Goal: Answer question/provide support: Share knowledge or assist other users

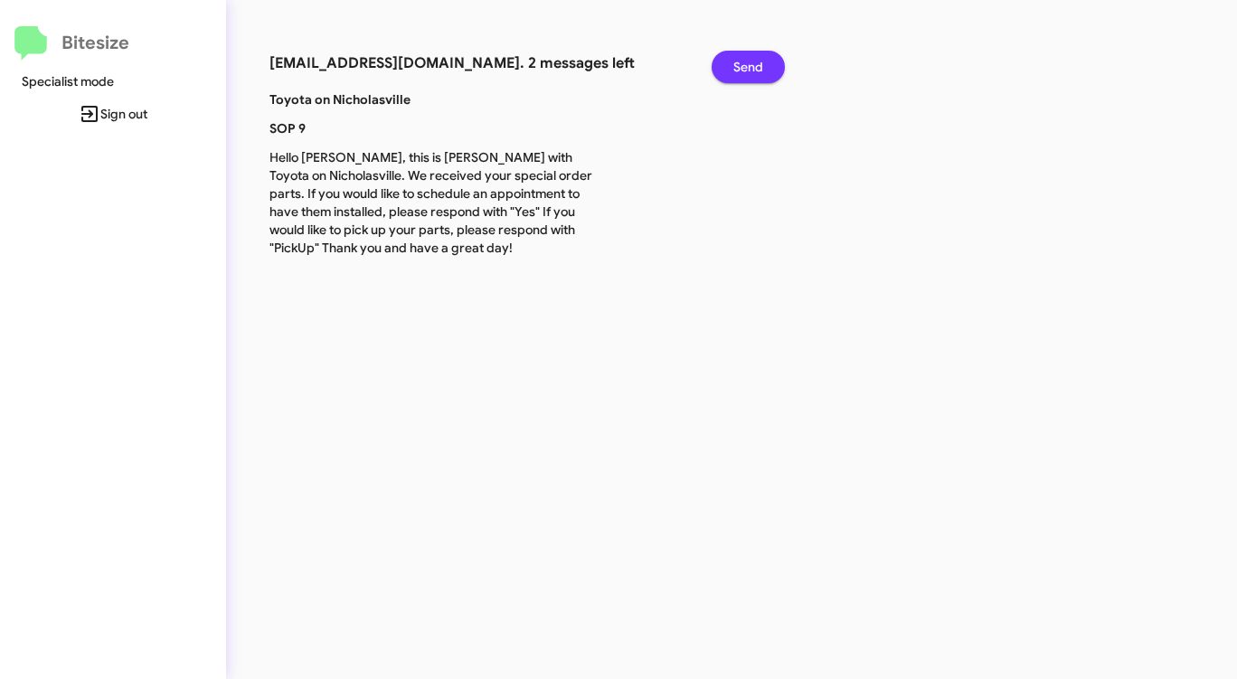
click at [750, 75] on span "Send" at bounding box center [748, 67] width 30 height 33
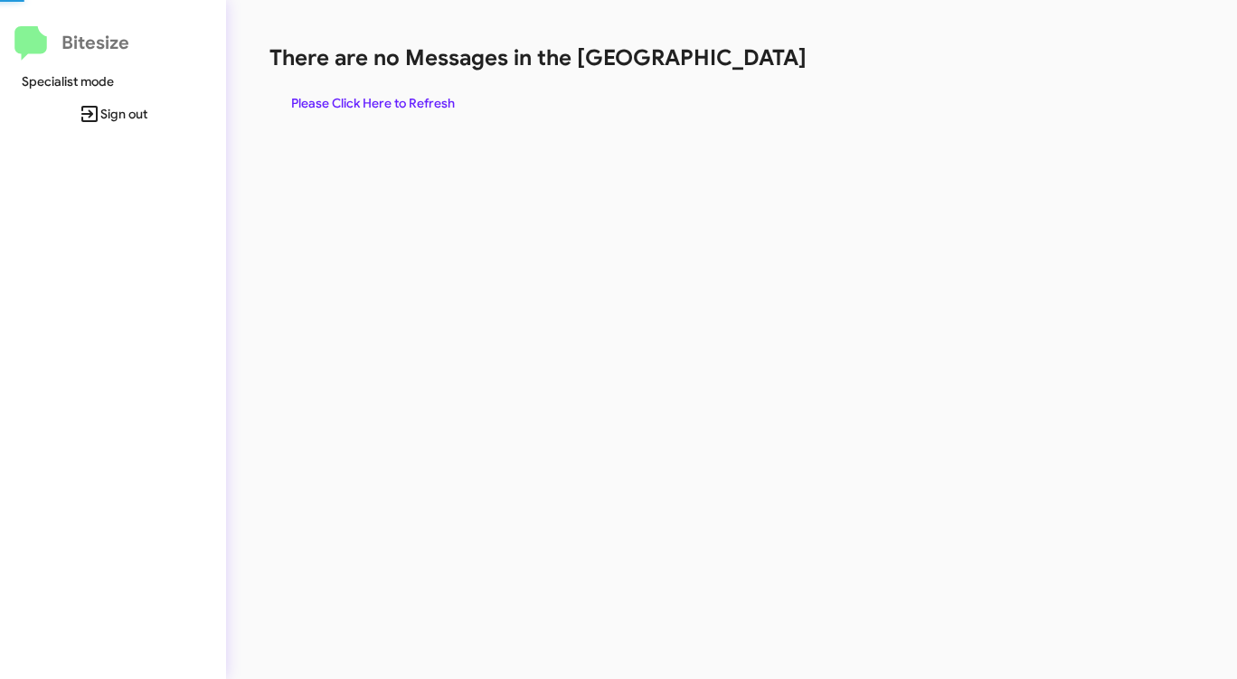
click at [750, 75] on div "There are no Messages in the Queue Please Click Here to Refresh" at bounding box center [647, 81] width 756 height 76
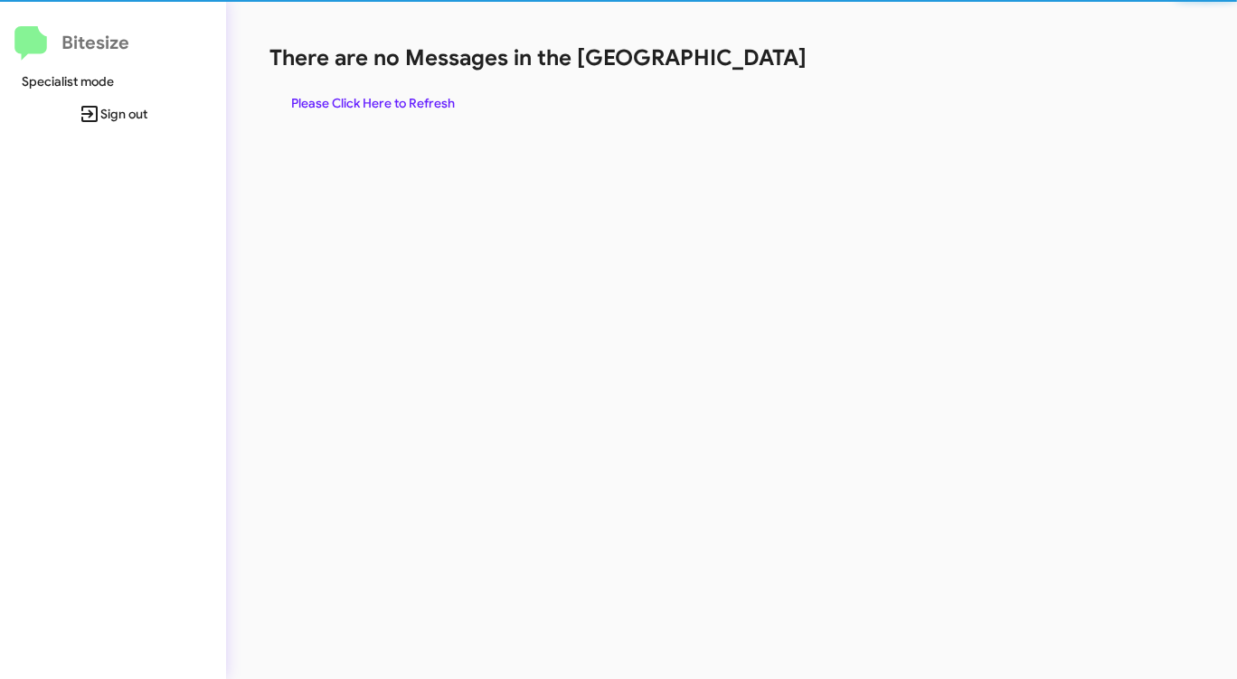
click at [433, 102] on span "Please Click Here to Refresh" at bounding box center [373, 103] width 164 height 33
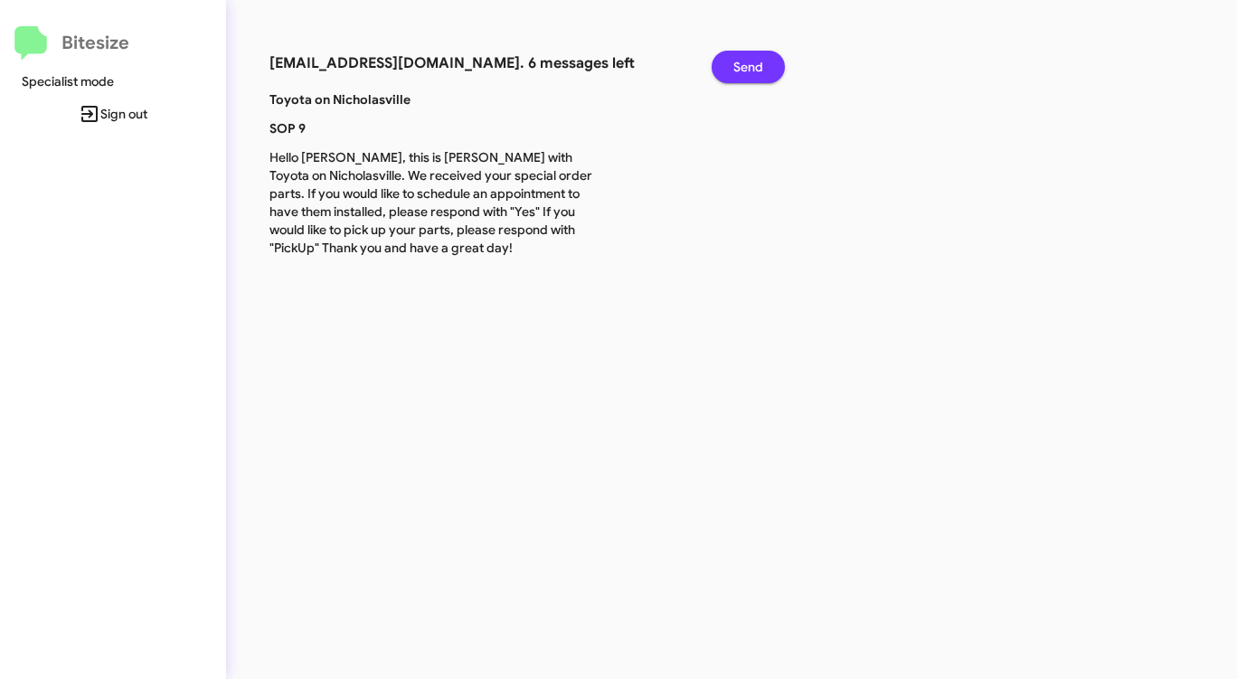
click at [761, 68] on span "Send" at bounding box center [748, 67] width 30 height 33
click at [760, 68] on span "Send" at bounding box center [748, 67] width 30 height 33
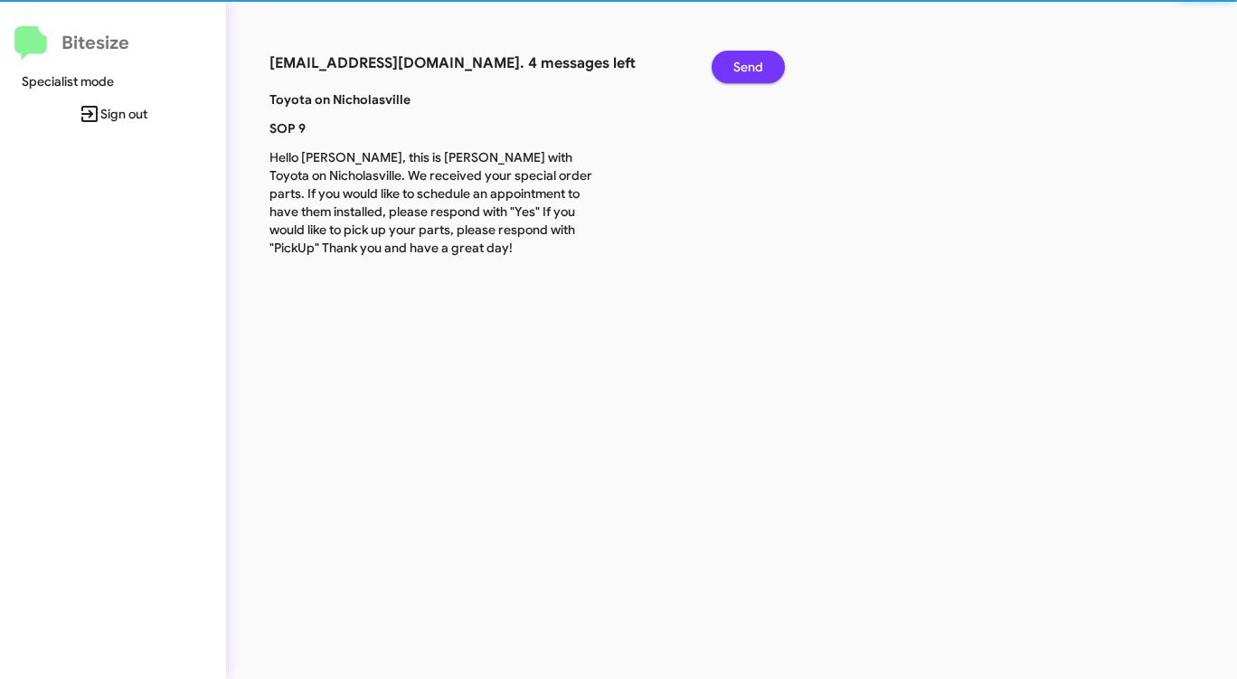
click at [758, 67] on span "Send" at bounding box center [748, 67] width 30 height 33
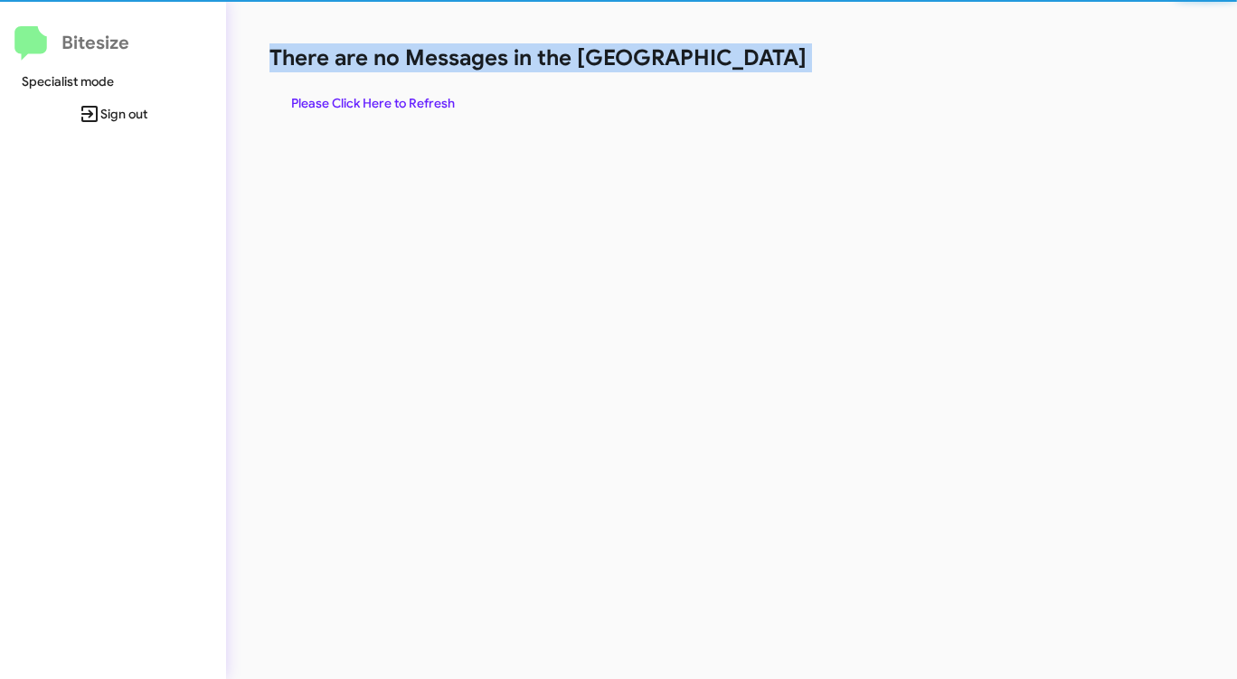
click at [753, 67] on h1 "There are no Messages in the [GEOGRAPHIC_DATA]" at bounding box center [647, 57] width 756 height 29
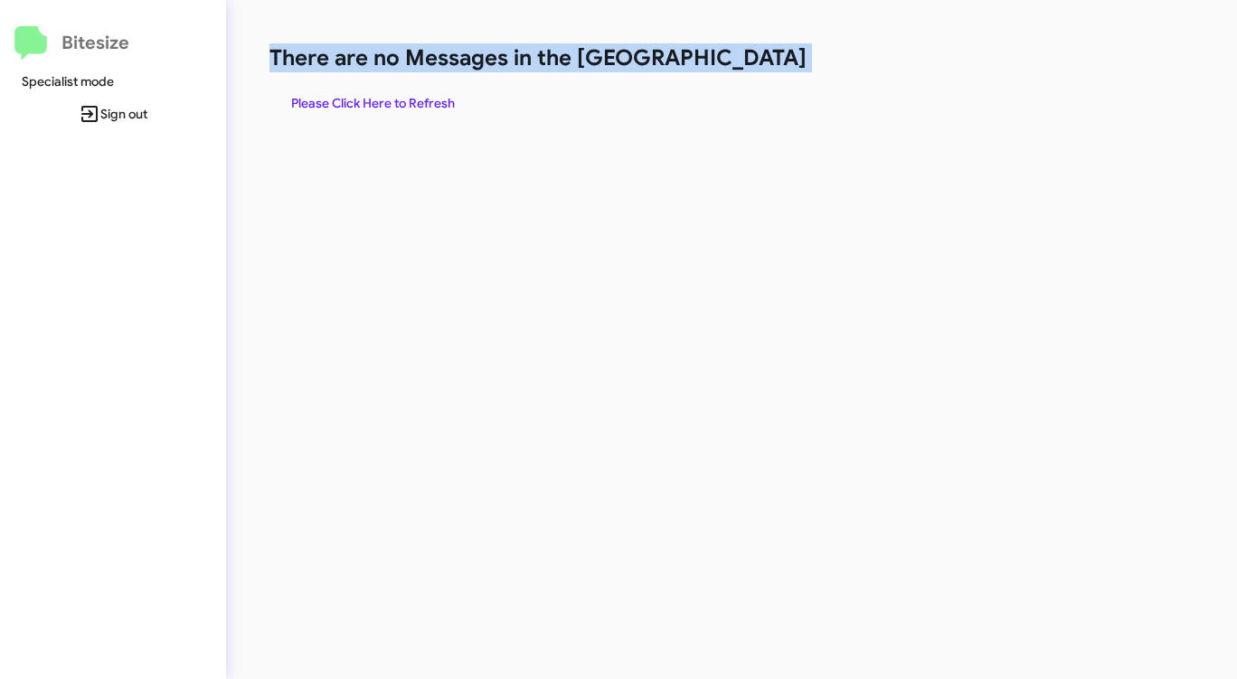
click at [363, 111] on span "Please Click Here to Refresh" at bounding box center [373, 103] width 164 height 33
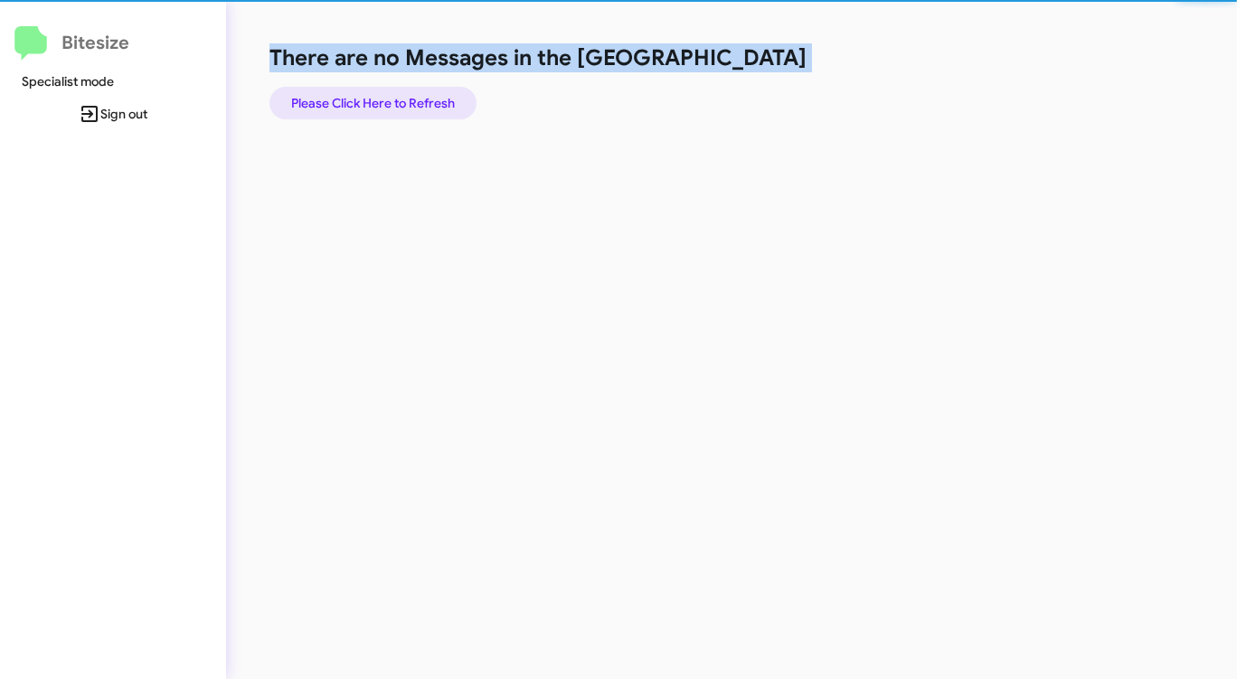
click at [363, 110] on span "Please Click Here to Refresh" at bounding box center [373, 103] width 164 height 33
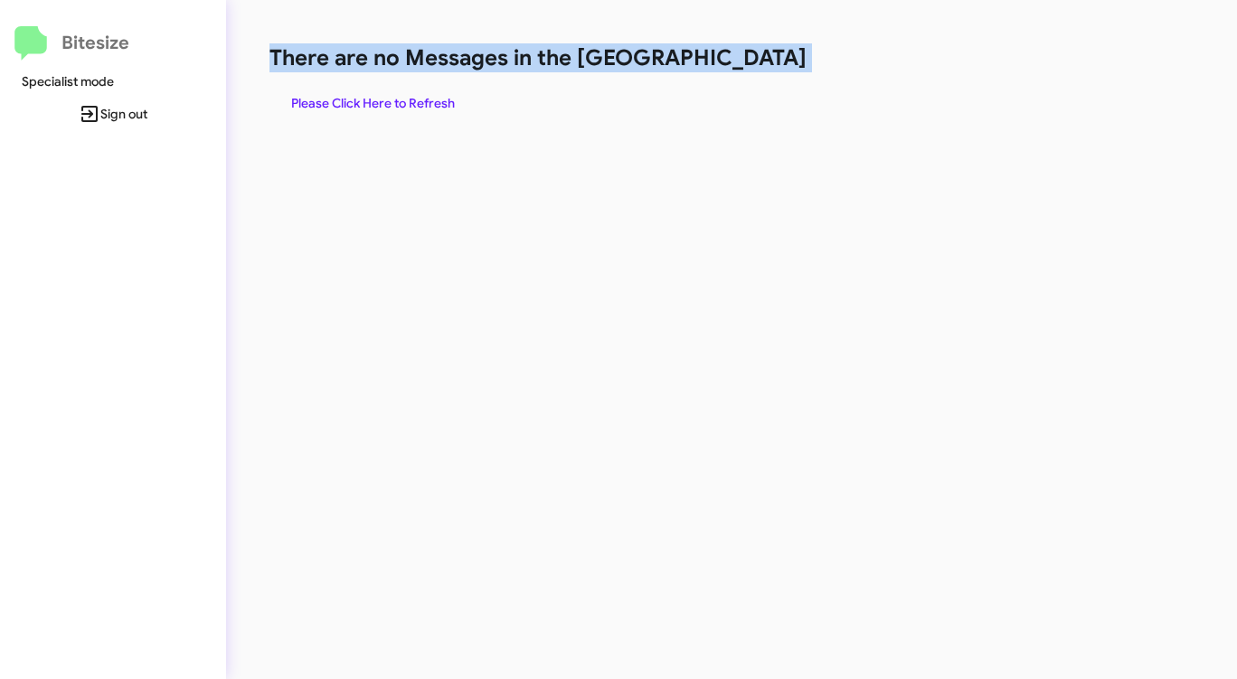
click at [363, 106] on span "Please Click Here to Refresh" at bounding box center [373, 103] width 164 height 33
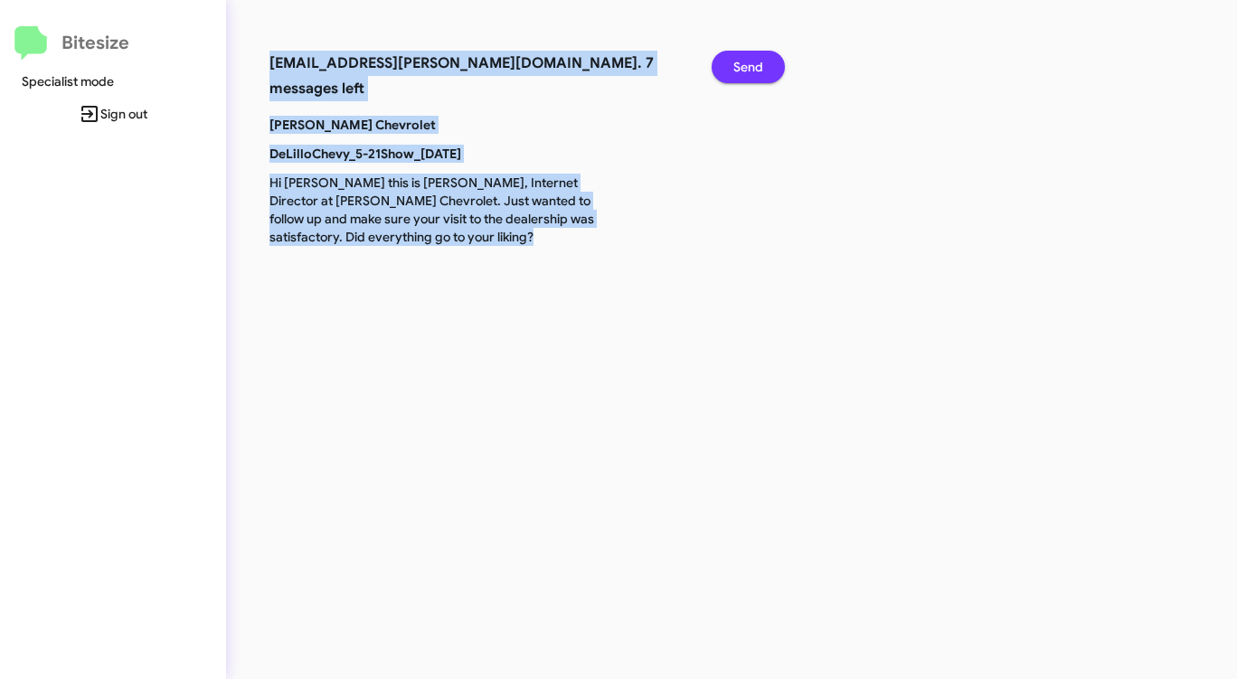
click at [753, 61] on span "Send" at bounding box center [748, 67] width 30 height 33
click at [752, 61] on span "Send" at bounding box center [748, 67] width 30 height 33
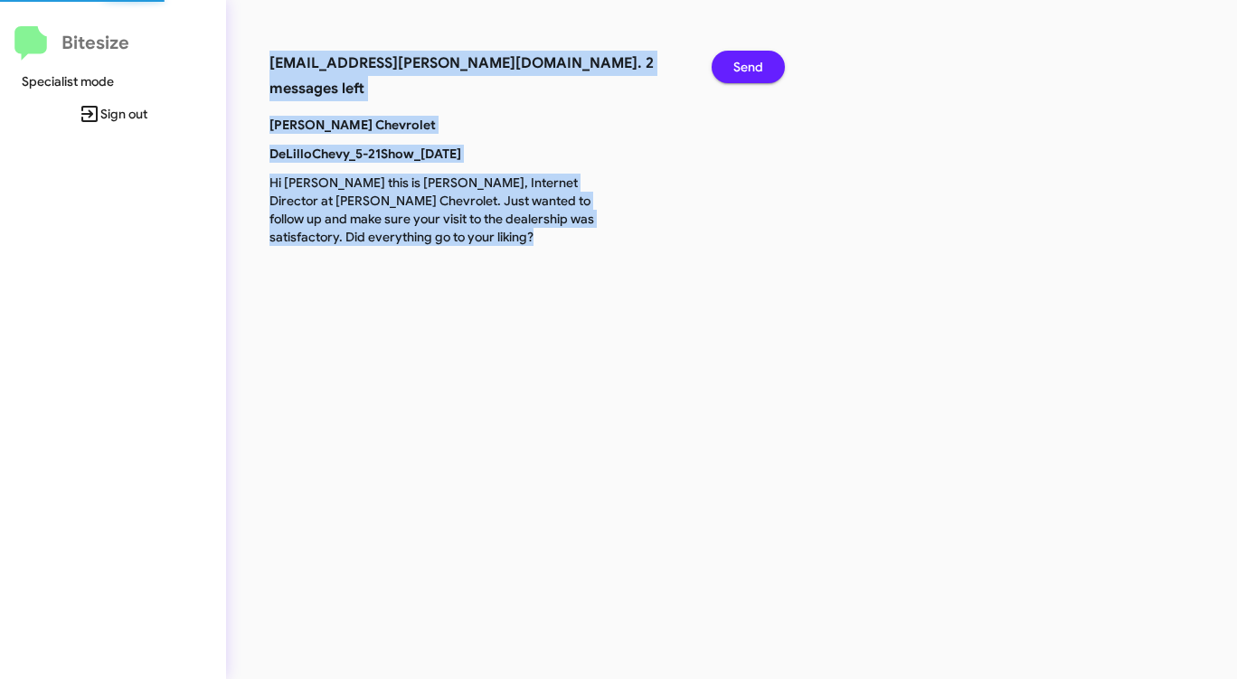
click at [752, 61] on span "Send" at bounding box center [748, 67] width 30 height 33
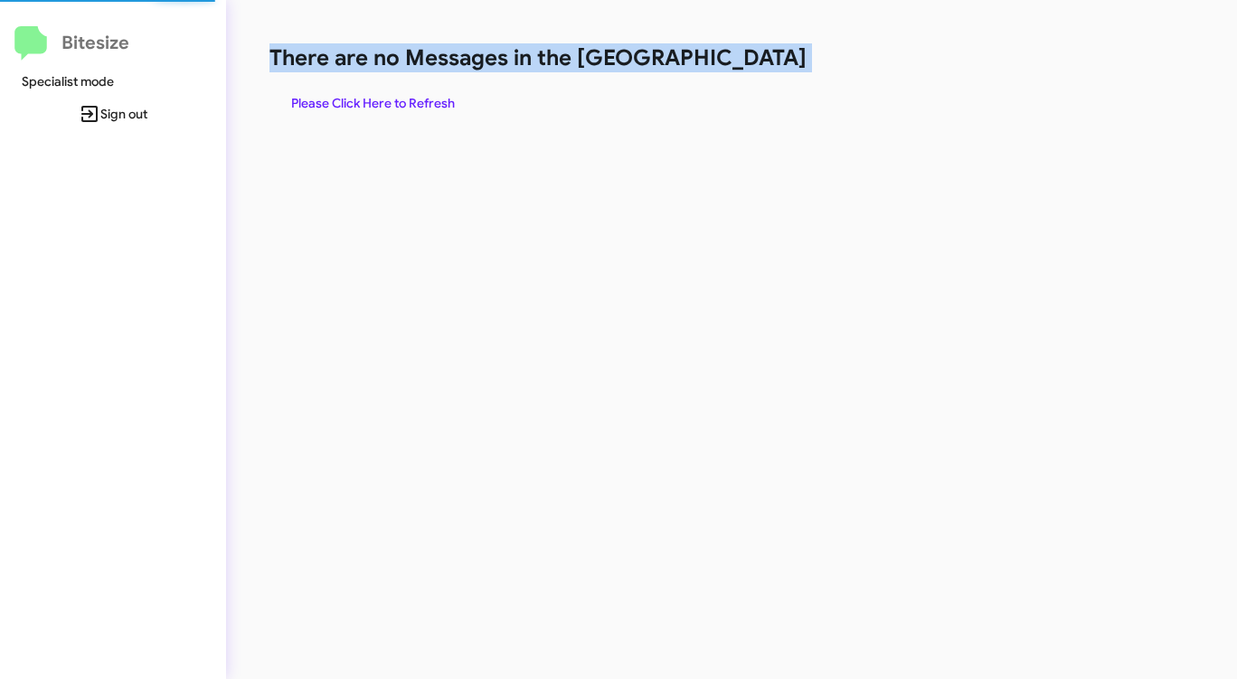
click at [752, 61] on h1 "There are no Messages in the [GEOGRAPHIC_DATA]" at bounding box center [647, 57] width 756 height 29
click at [432, 109] on span "Please Click Here to Refresh" at bounding box center [373, 103] width 164 height 33
click at [433, 109] on span "Please Click Here to Refresh" at bounding box center [373, 103] width 164 height 33
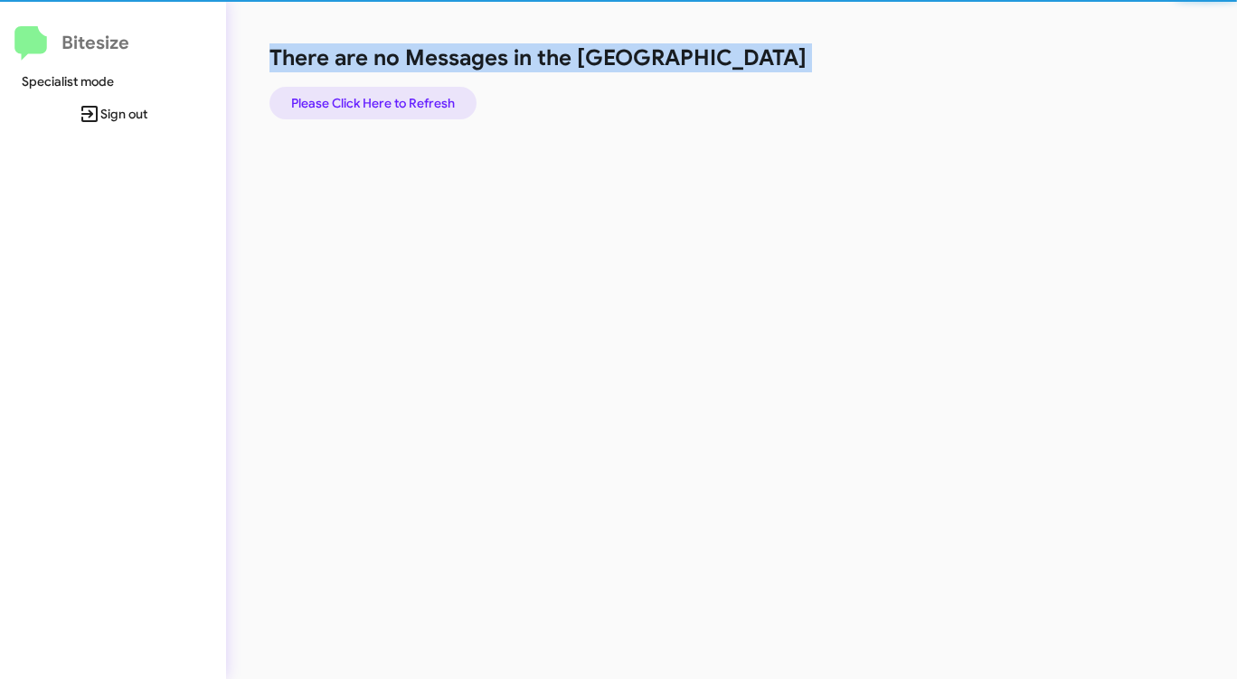
click at [433, 109] on span "Please Click Here to Refresh" at bounding box center [373, 103] width 164 height 33
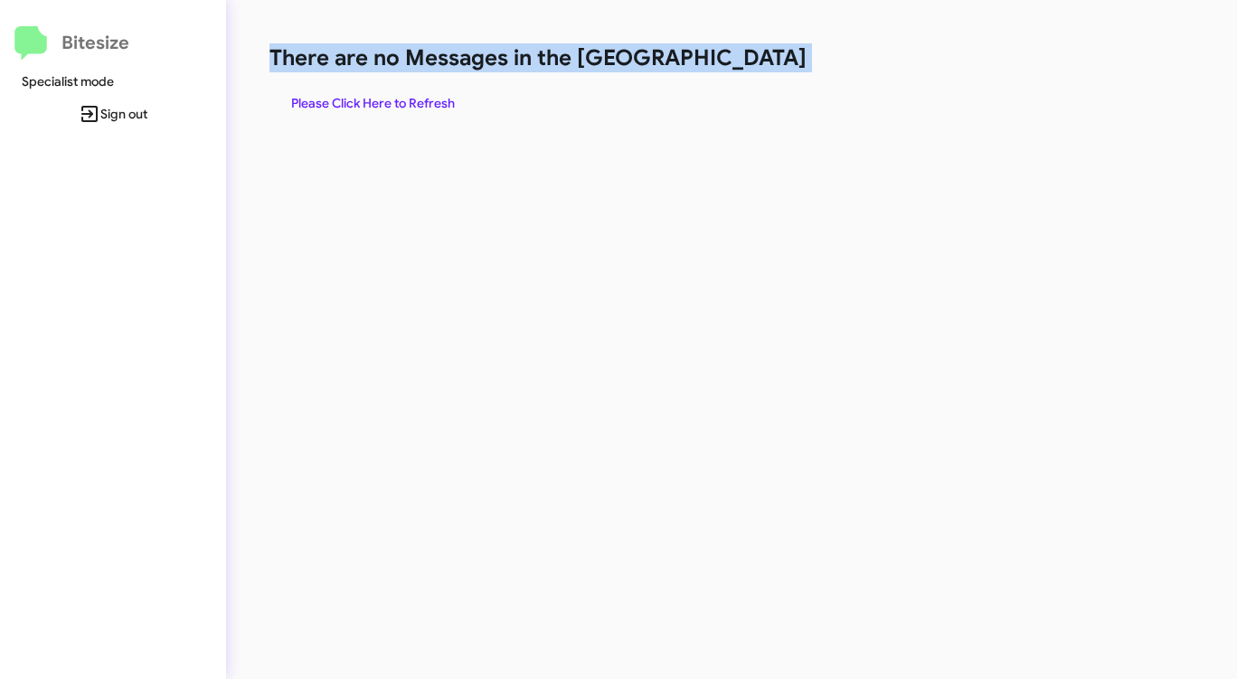
click at [439, 105] on span "Please Click Here to Refresh" at bounding box center [373, 103] width 164 height 33
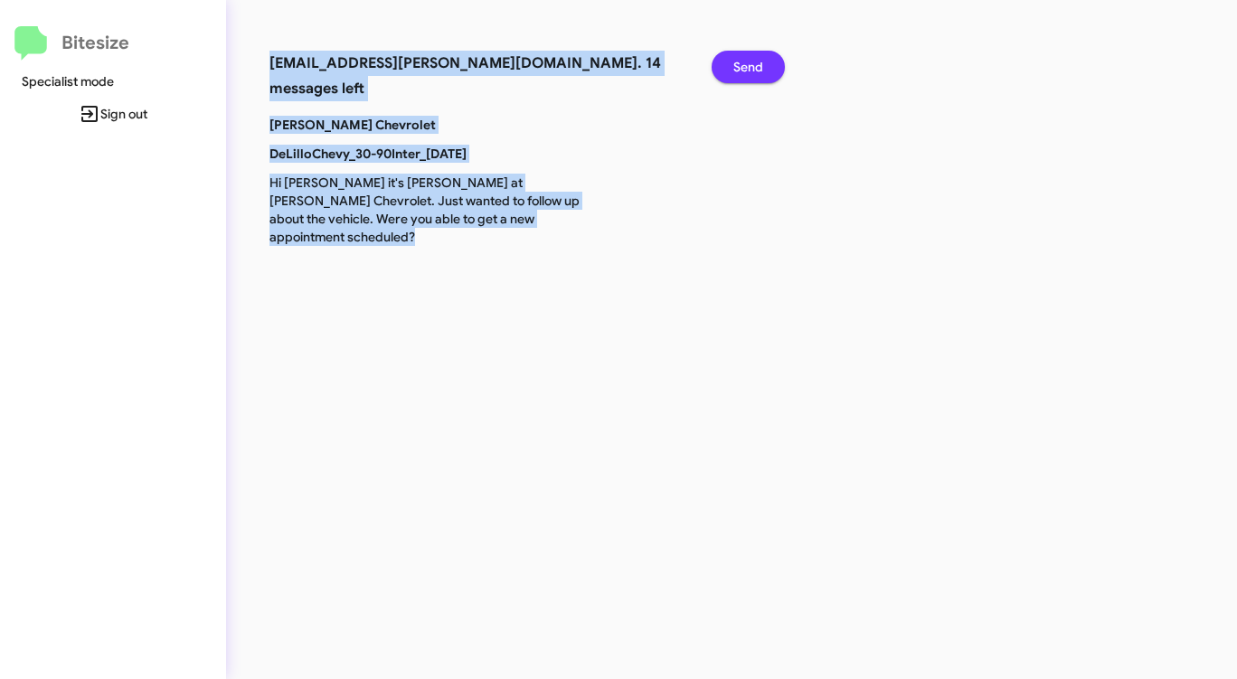
click at [747, 56] on span "Send" at bounding box center [748, 67] width 30 height 33
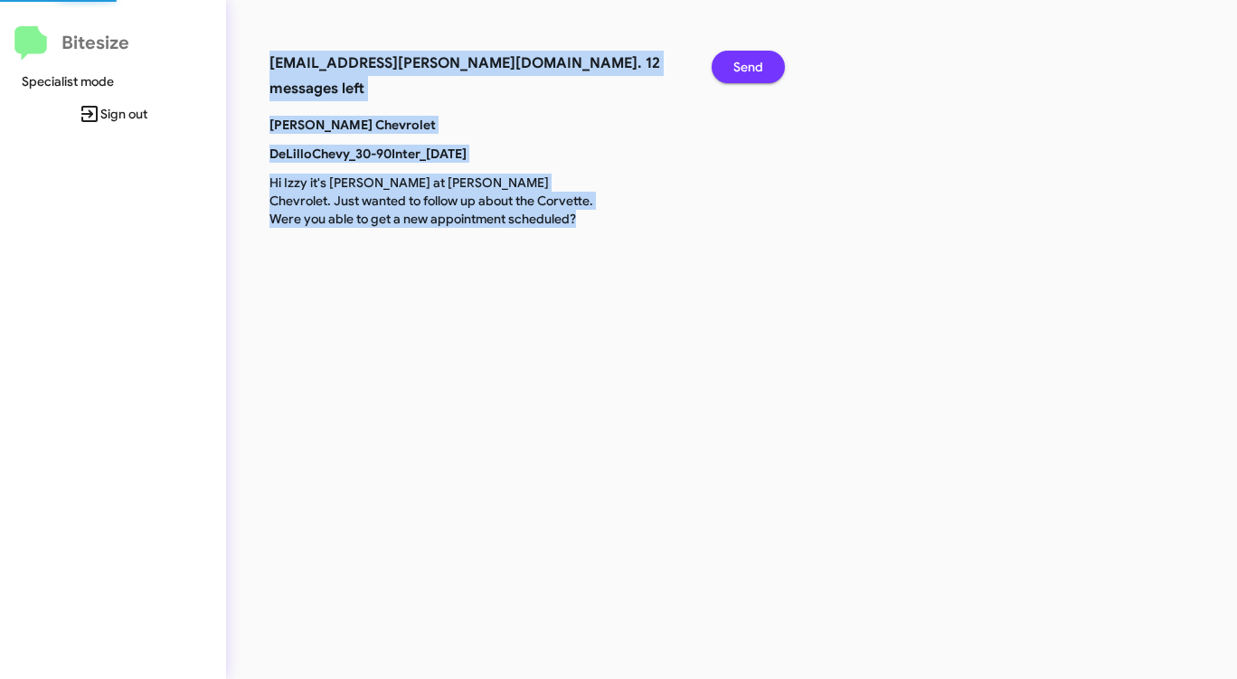
click at [747, 56] on span "Send" at bounding box center [748, 67] width 30 height 33
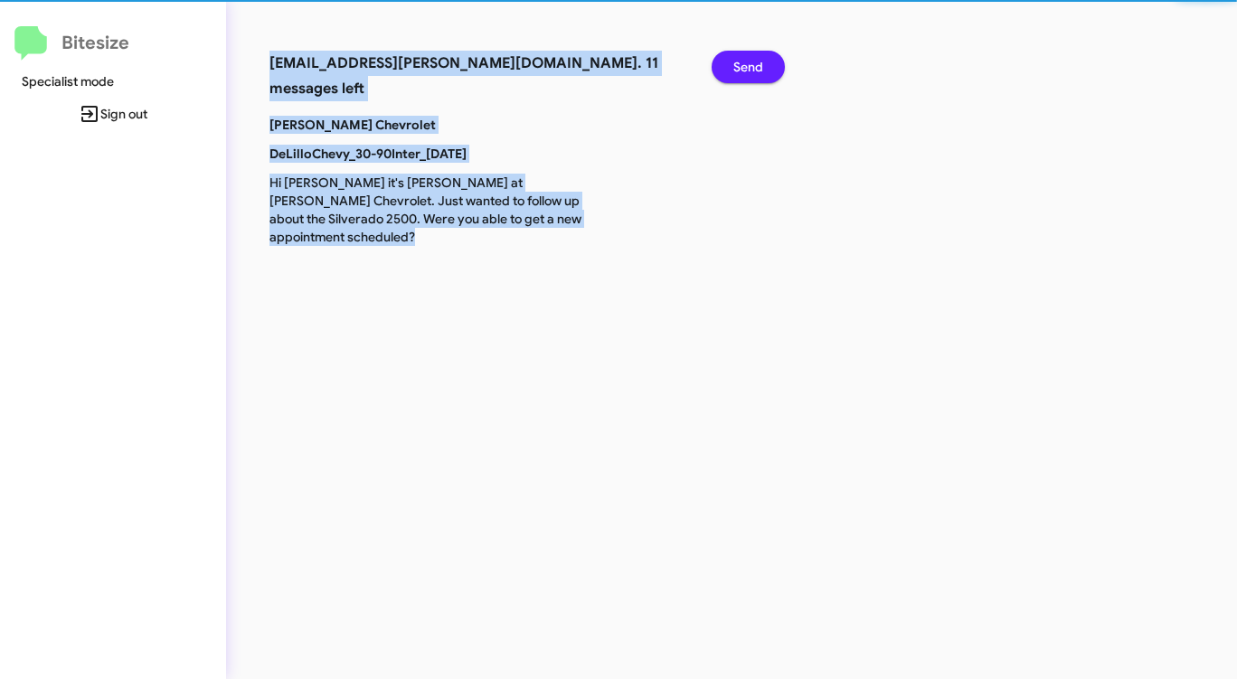
click at [747, 56] on span "Send" at bounding box center [748, 67] width 30 height 33
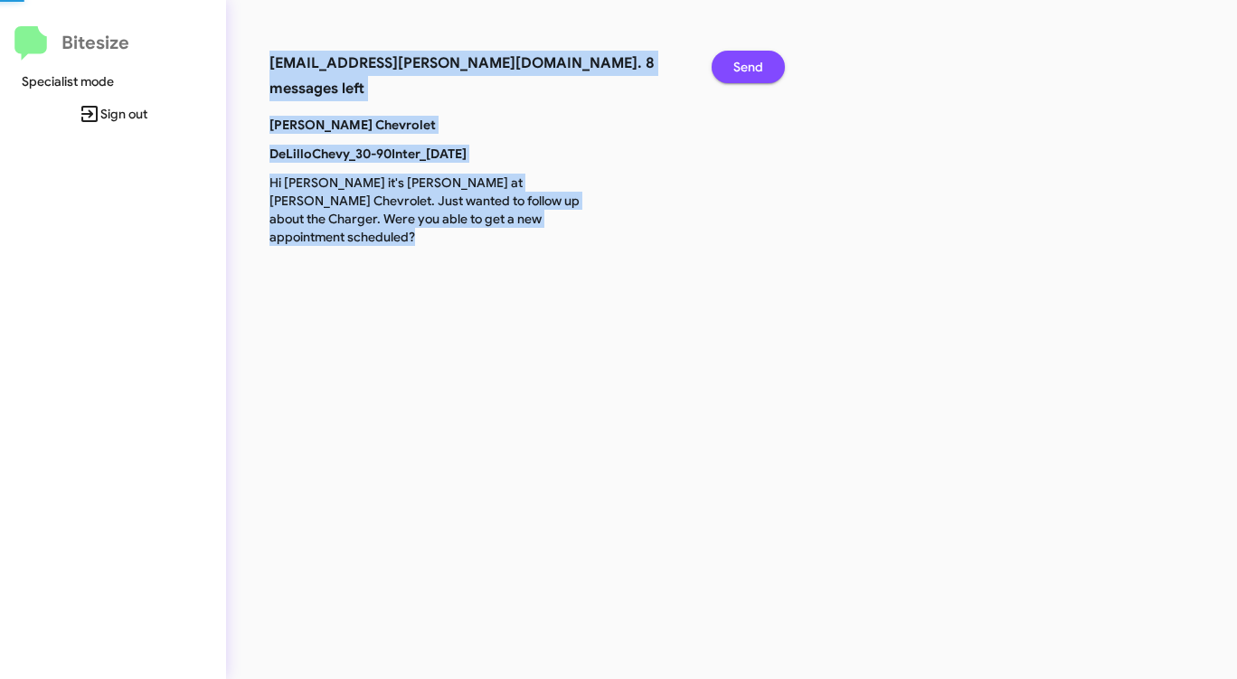
click at [747, 56] on span "Send" at bounding box center [748, 67] width 30 height 33
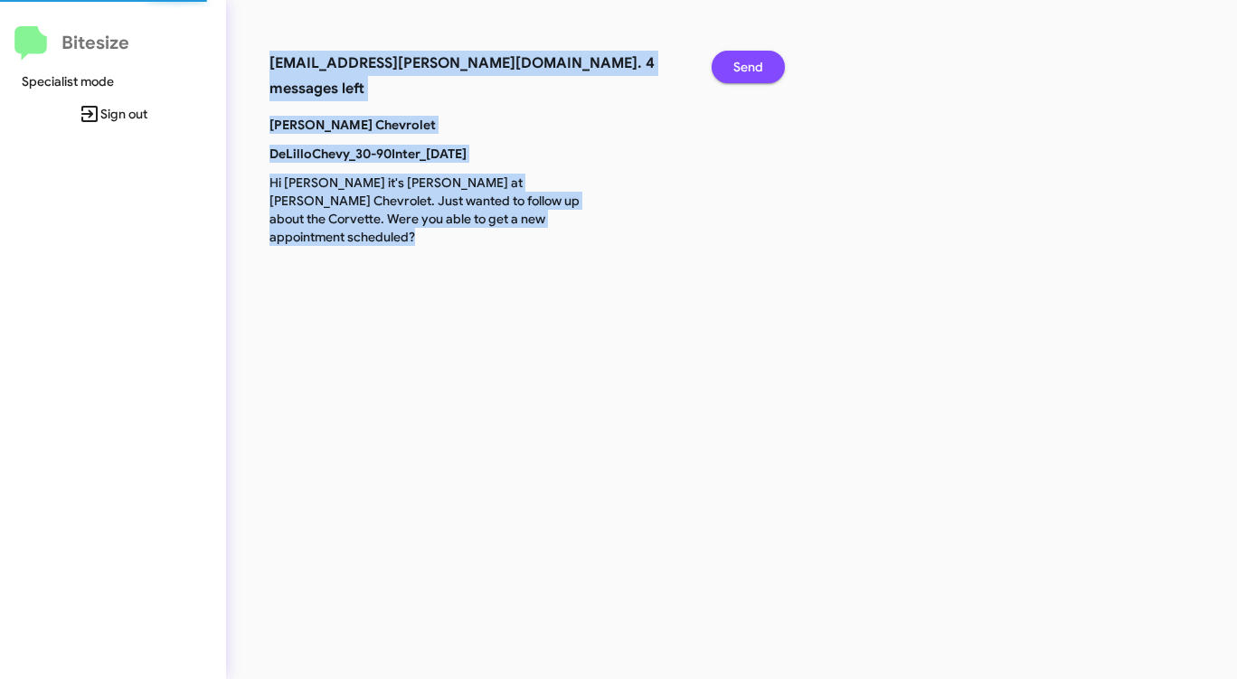
click at [747, 56] on span "Send" at bounding box center [748, 67] width 30 height 33
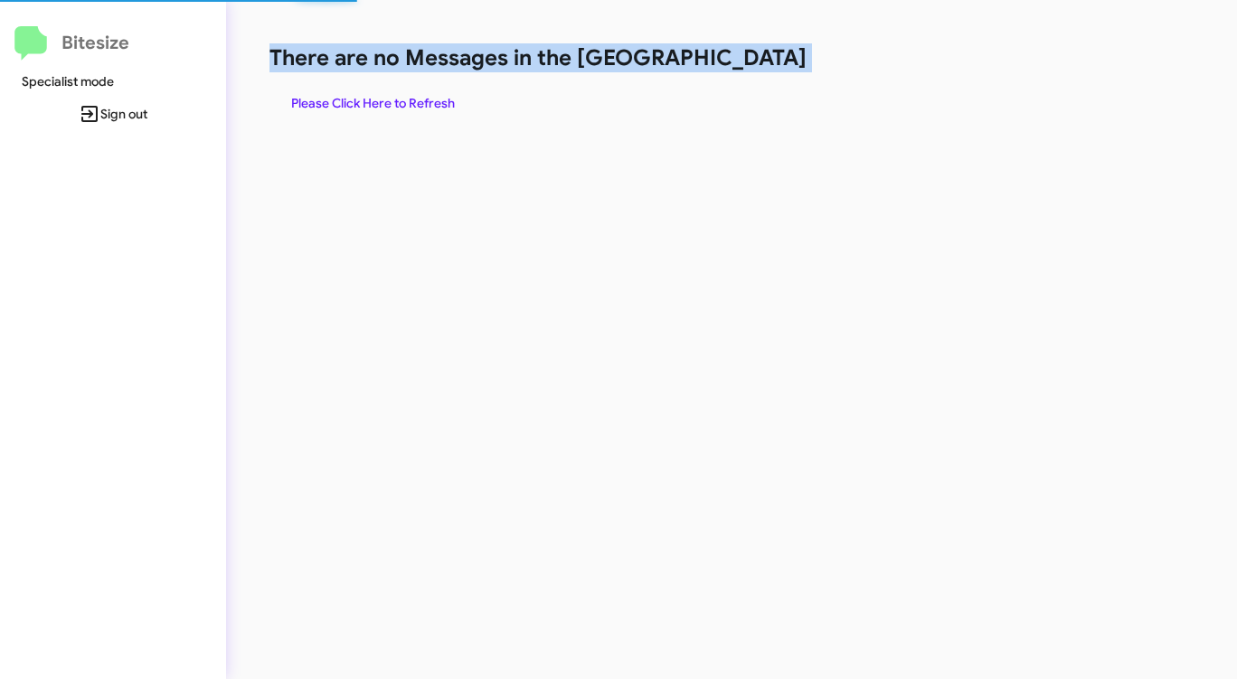
click at [747, 56] on h1 "There are no Messages in the [GEOGRAPHIC_DATA]" at bounding box center [647, 57] width 756 height 29
drag, startPoint x: 747, startPoint y: 56, endPoint x: 764, endPoint y: 92, distance: 40.0
click at [762, 91] on div "There are no Messages in the Queue Please Click Here to Refresh" at bounding box center [647, 81] width 756 height 76
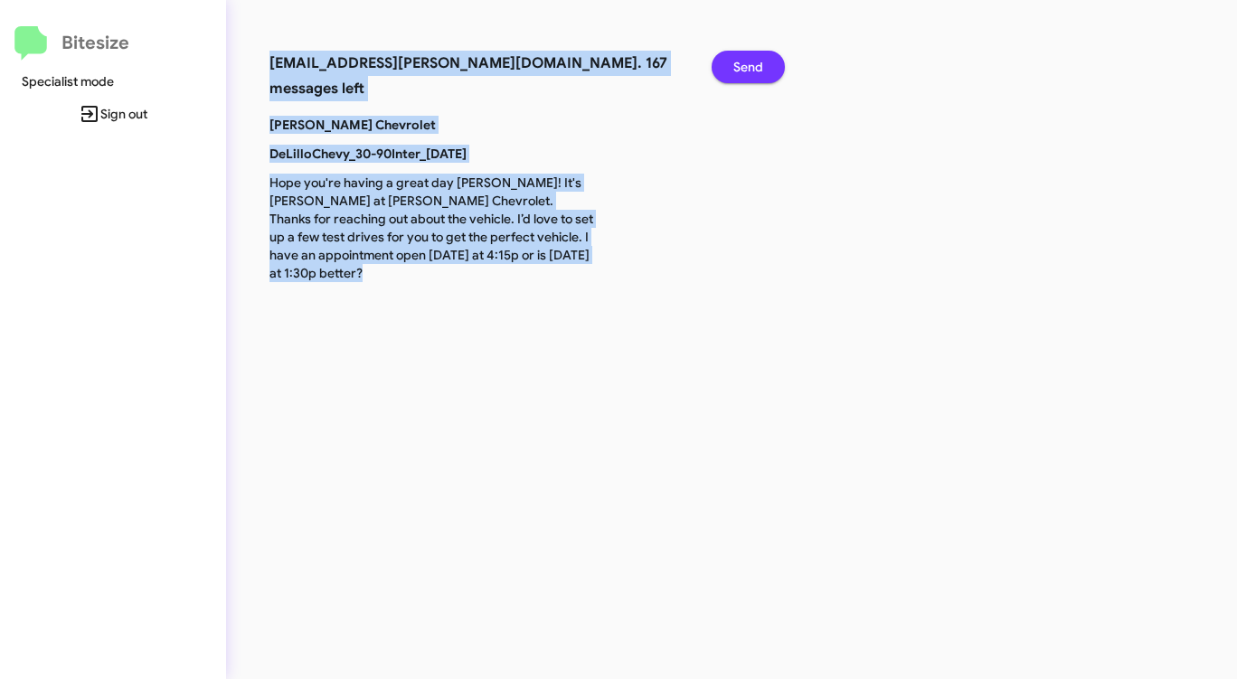
click at [746, 68] on span "Send" at bounding box center [748, 67] width 30 height 33
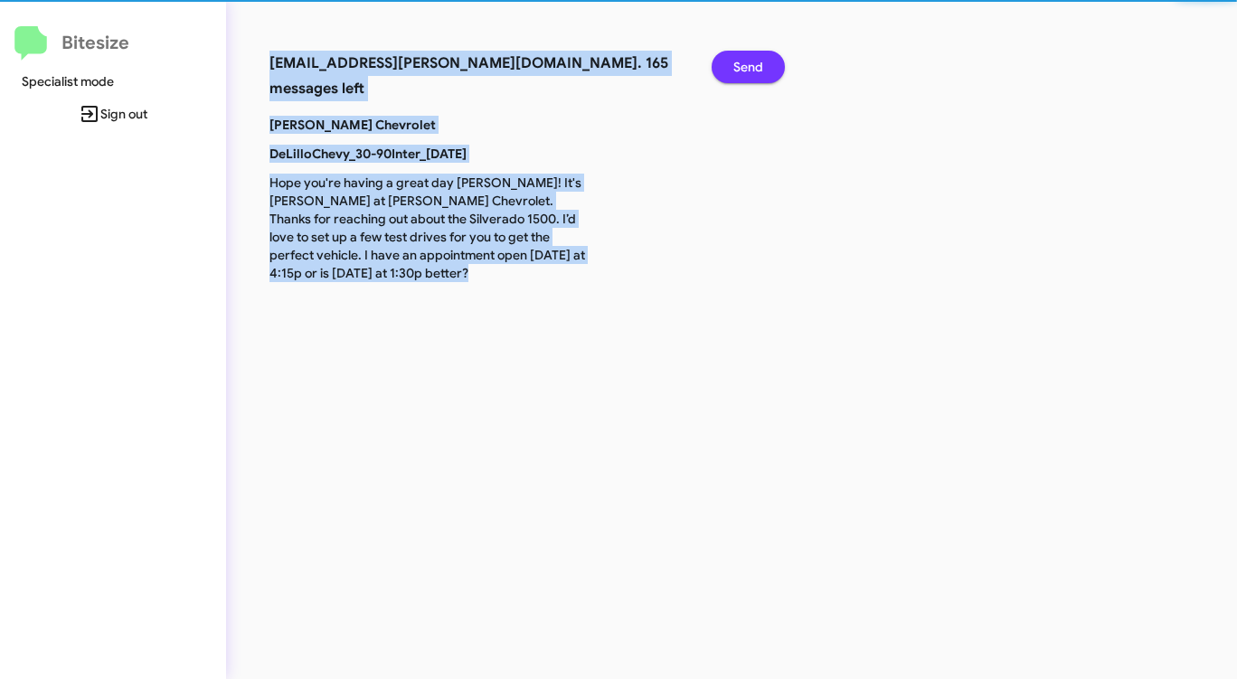
click at [746, 68] on span "Send" at bounding box center [748, 67] width 30 height 33
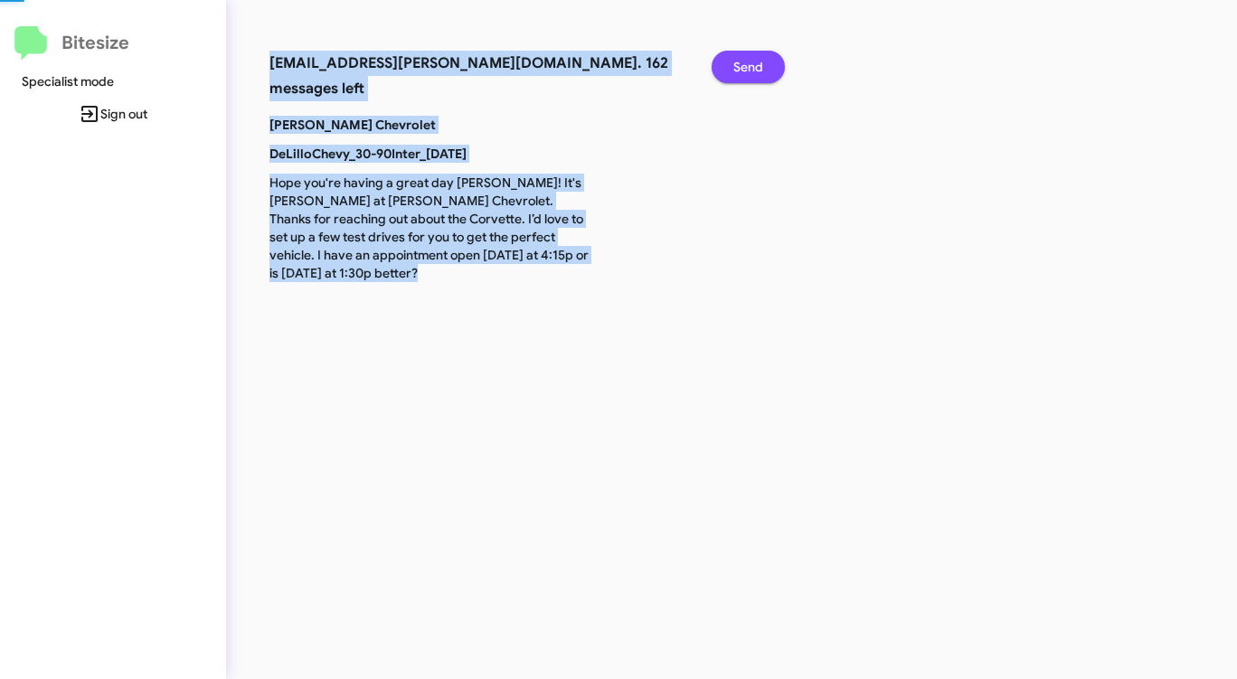
click at [746, 68] on span "Send" at bounding box center [748, 67] width 30 height 33
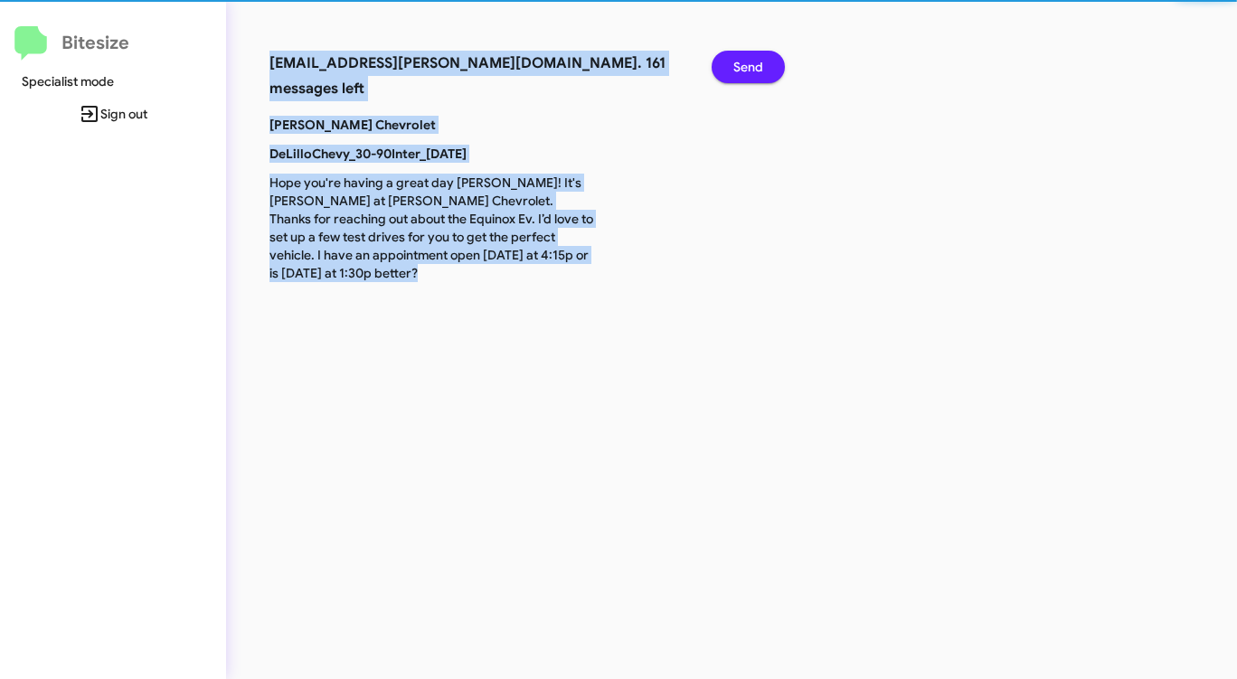
click at [746, 68] on span "Send" at bounding box center [748, 67] width 30 height 33
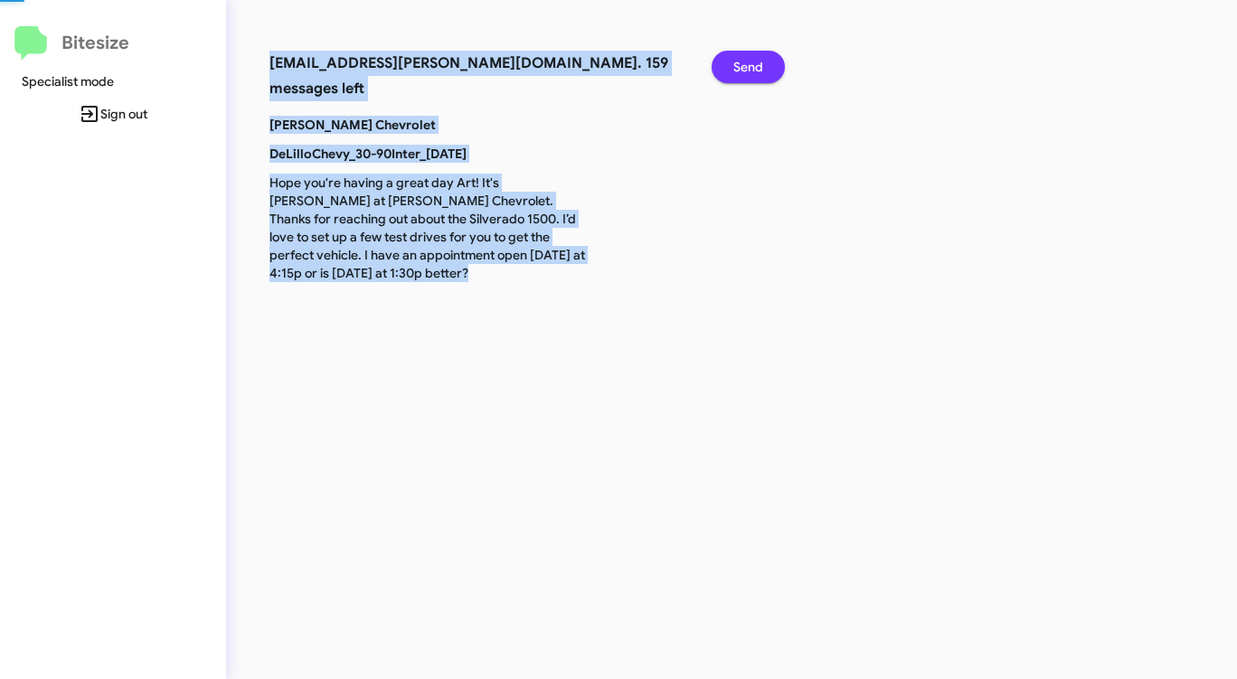
click at [746, 68] on span "Send" at bounding box center [748, 67] width 30 height 33
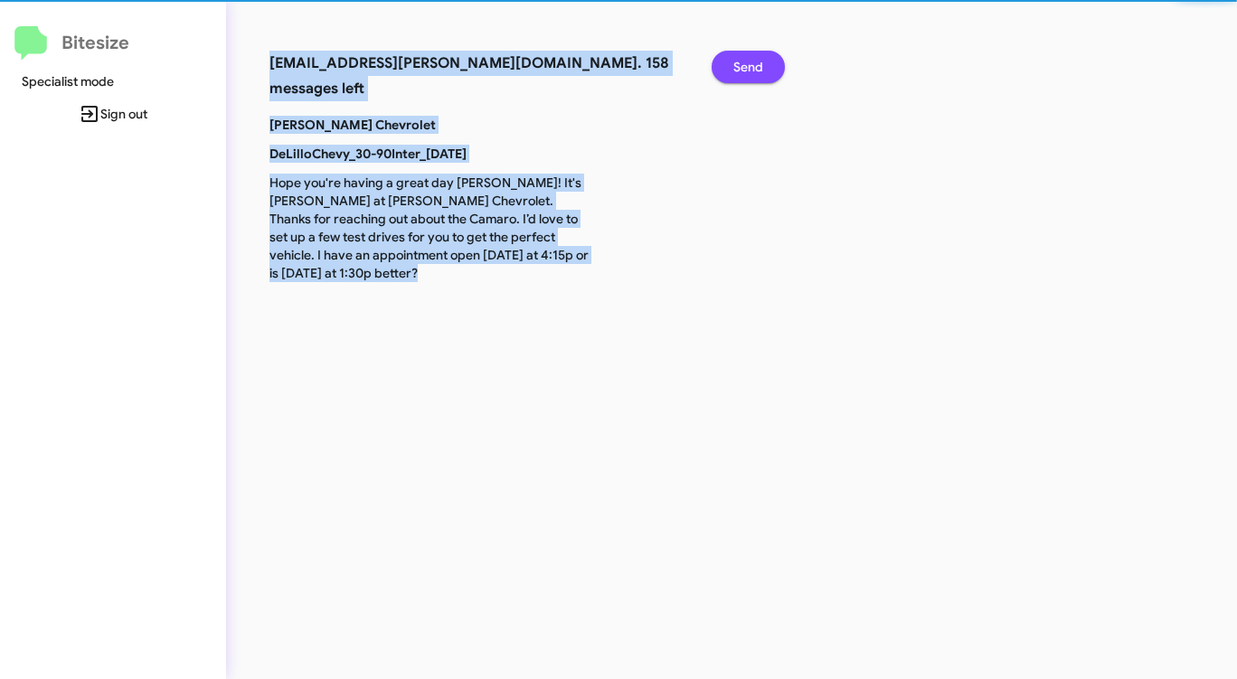
click at [746, 68] on span "Send" at bounding box center [748, 67] width 30 height 33
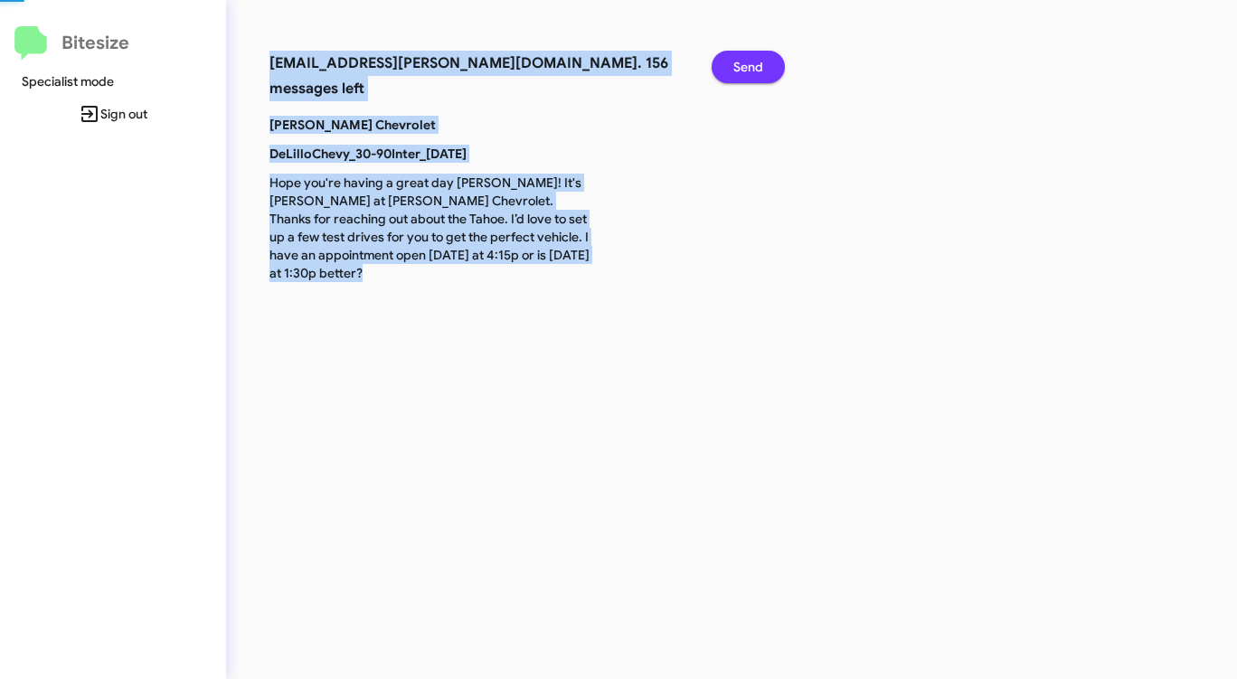
click at [746, 68] on span "Send" at bounding box center [748, 67] width 30 height 33
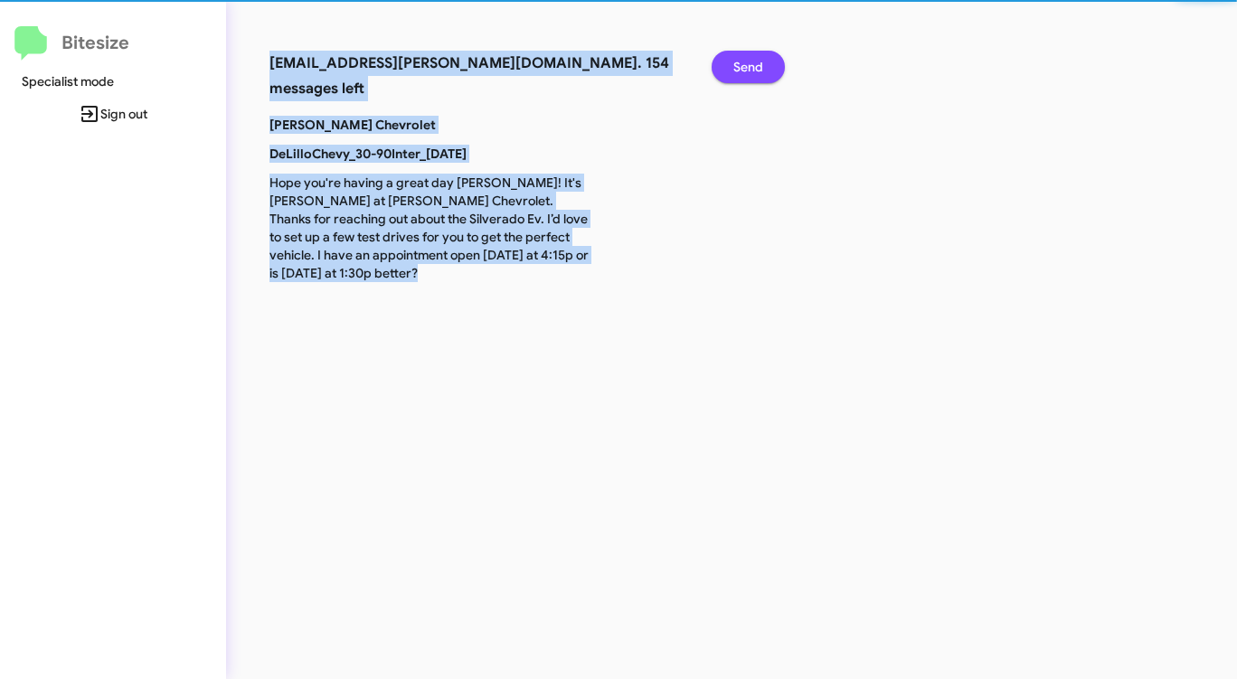
click at [746, 68] on span "Send" at bounding box center [748, 67] width 30 height 33
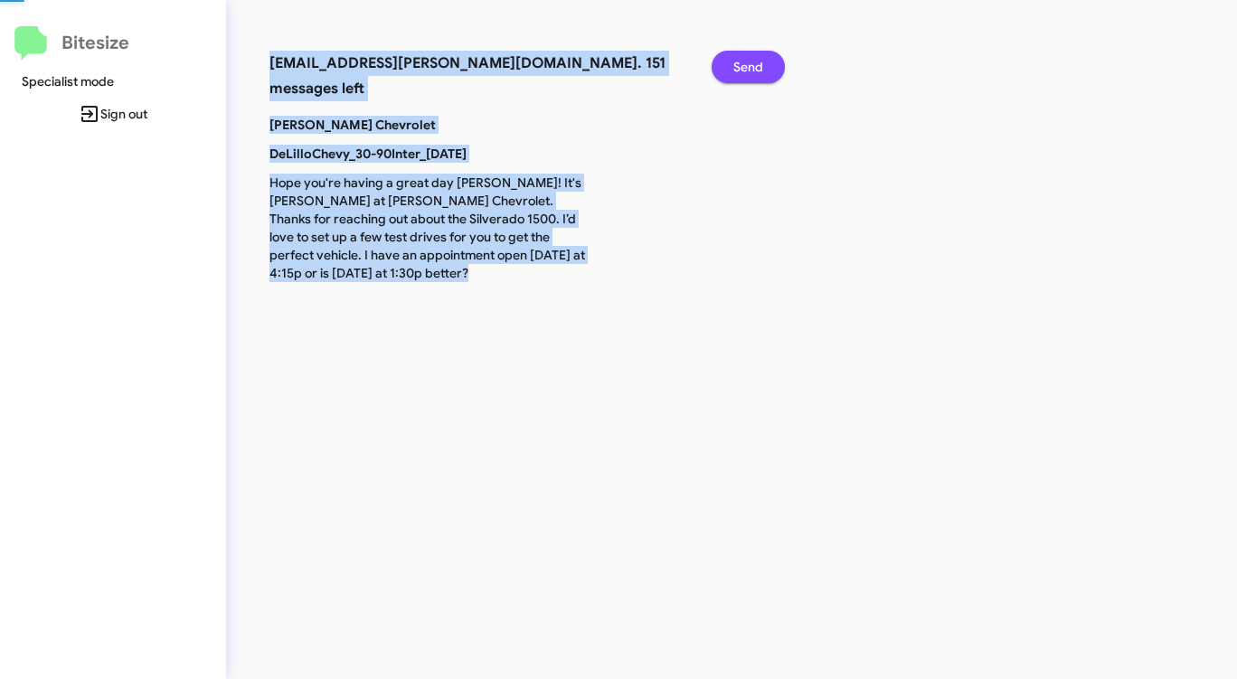
click at [746, 68] on span "Send" at bounding box center [748, 67] width 30 height 33
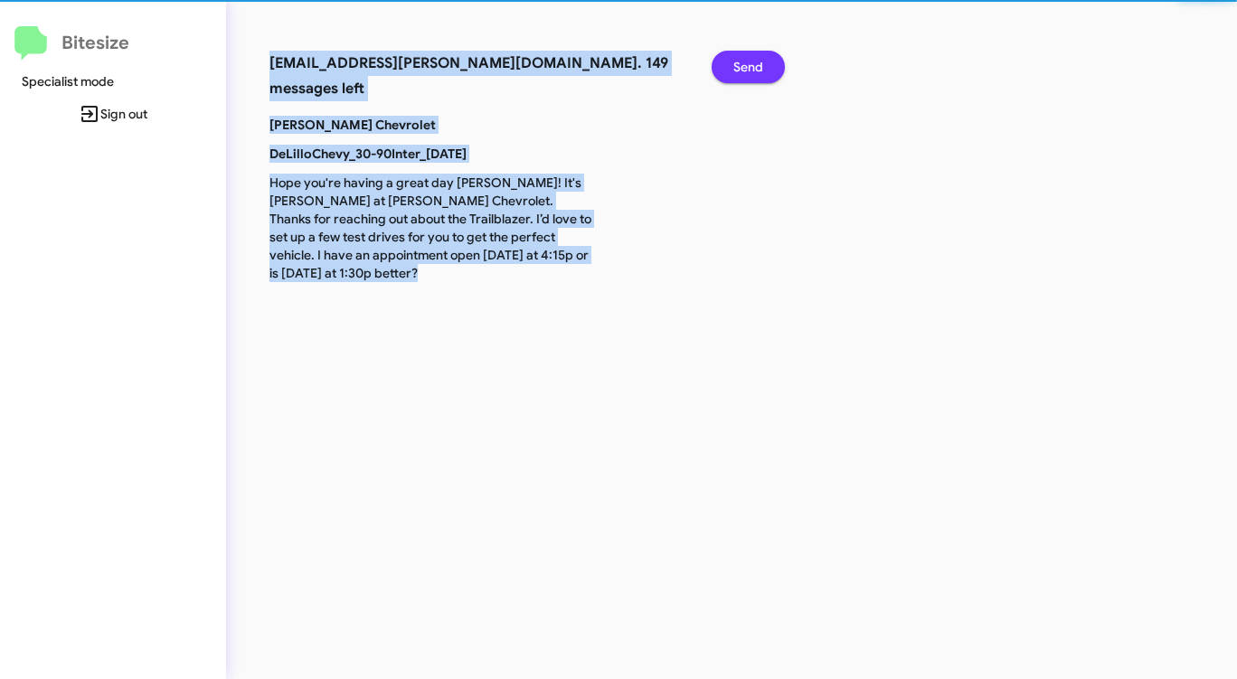
click at [746, 68] on span "Send" at bounding box center [748, 67] width 30 height 33
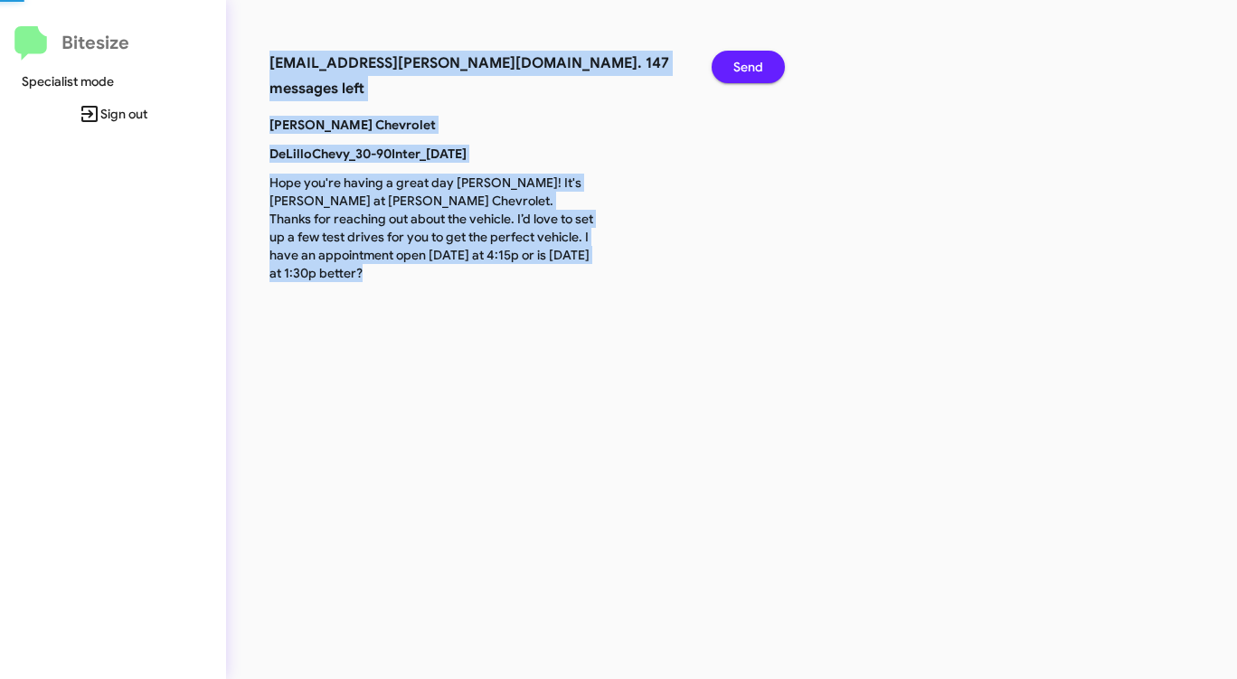
click at [746, 68] on span "Send" at bounding box center [748, 67] width 30 height 33
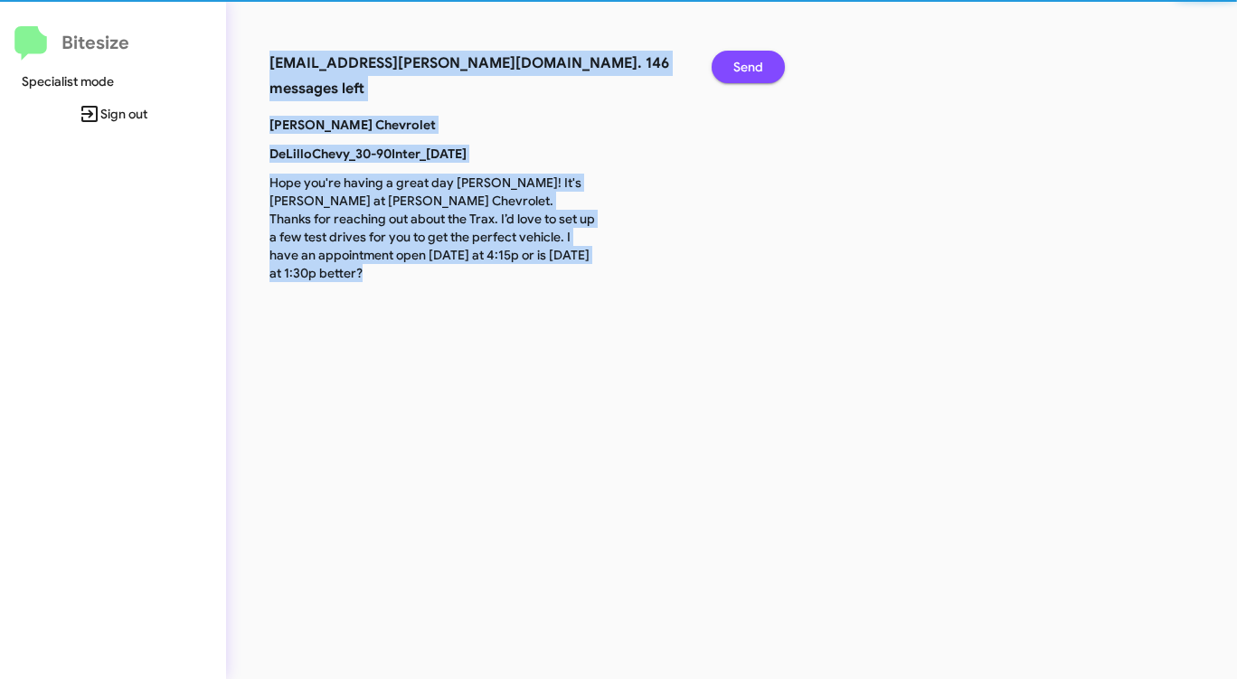
click at [746, 68] on span "Send" at bounding box center [748, 67] width 30 height 33
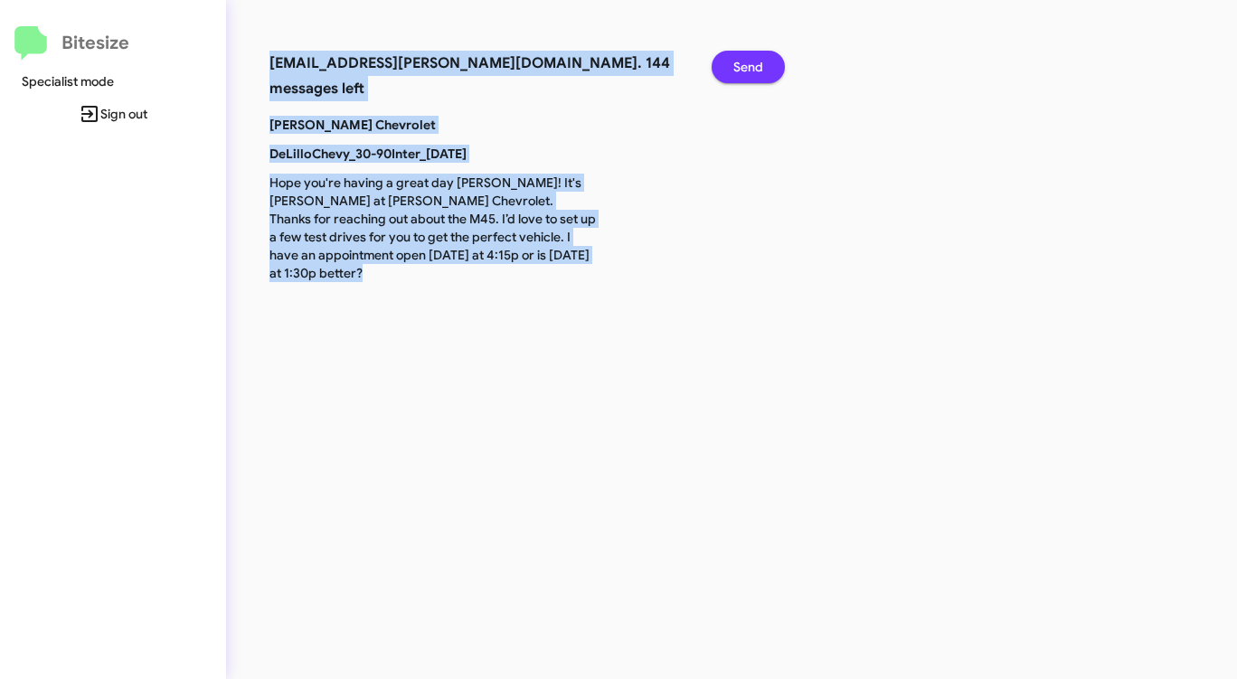
click at [746, 68] on span "Send" at bounding box center [748, 67] width 30 height 33
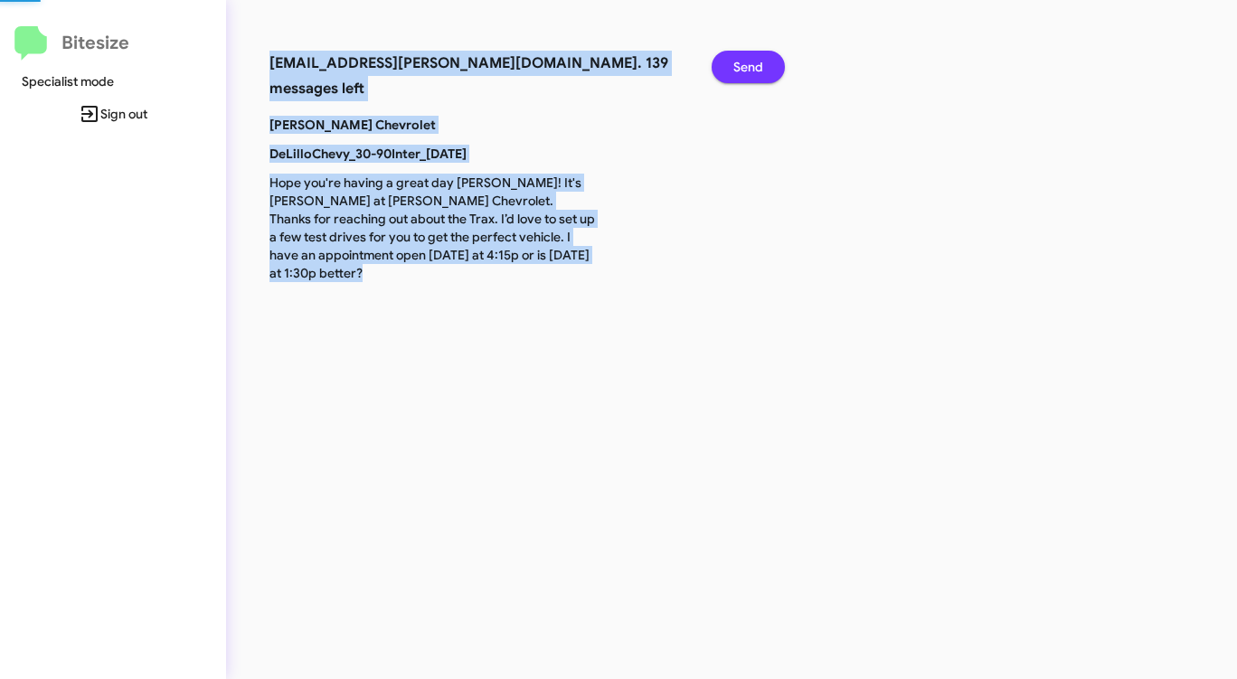
click at [746, 68] on span "Send" at bounding box center [748, 67] width 30 height 33
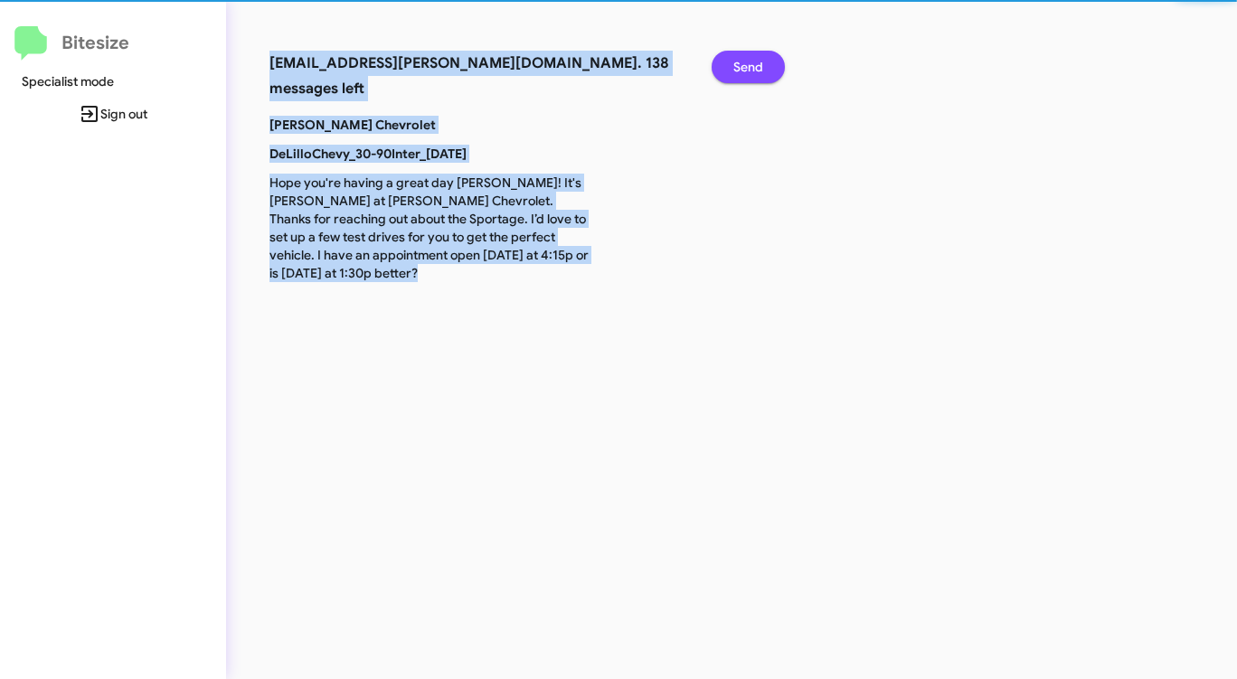
click at [746, 68] on span "Send" at bounding box center [748, 67] width 30 height 33
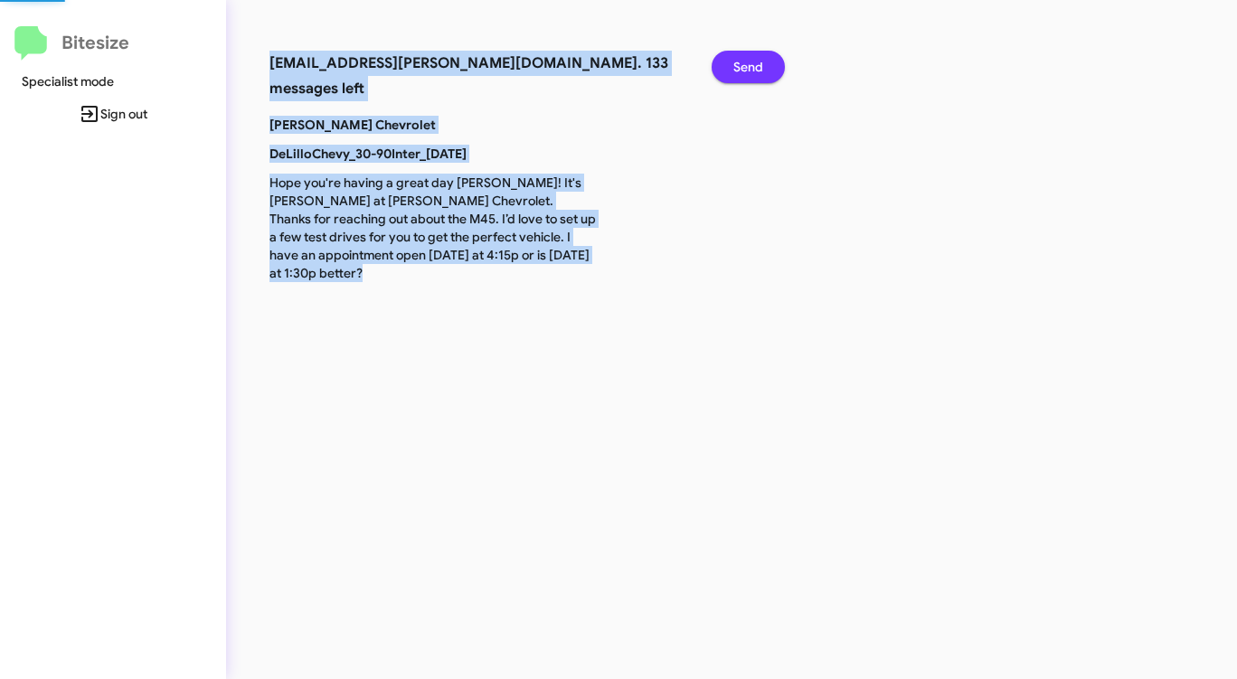
click at [746, 68] on span "Send" at bounding box center [748, 67] width 30 height 33
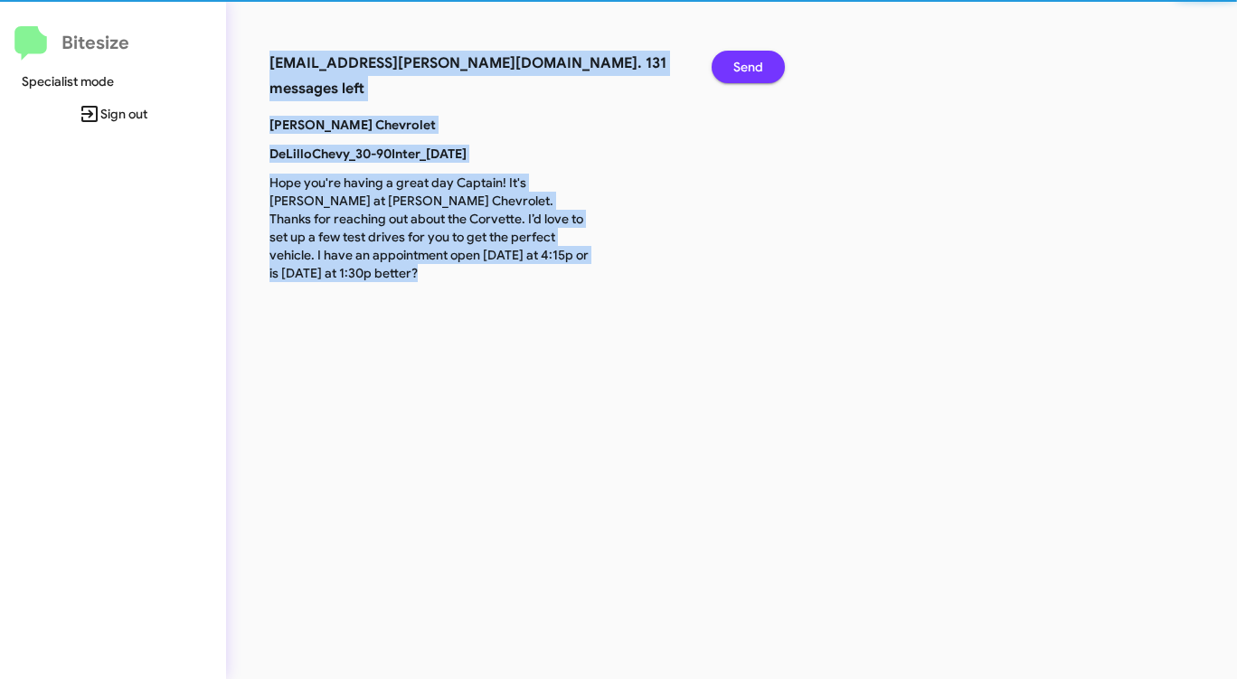
click at [746, 68] on span "Send" at bounding box center [748, 67] width 30 height 33
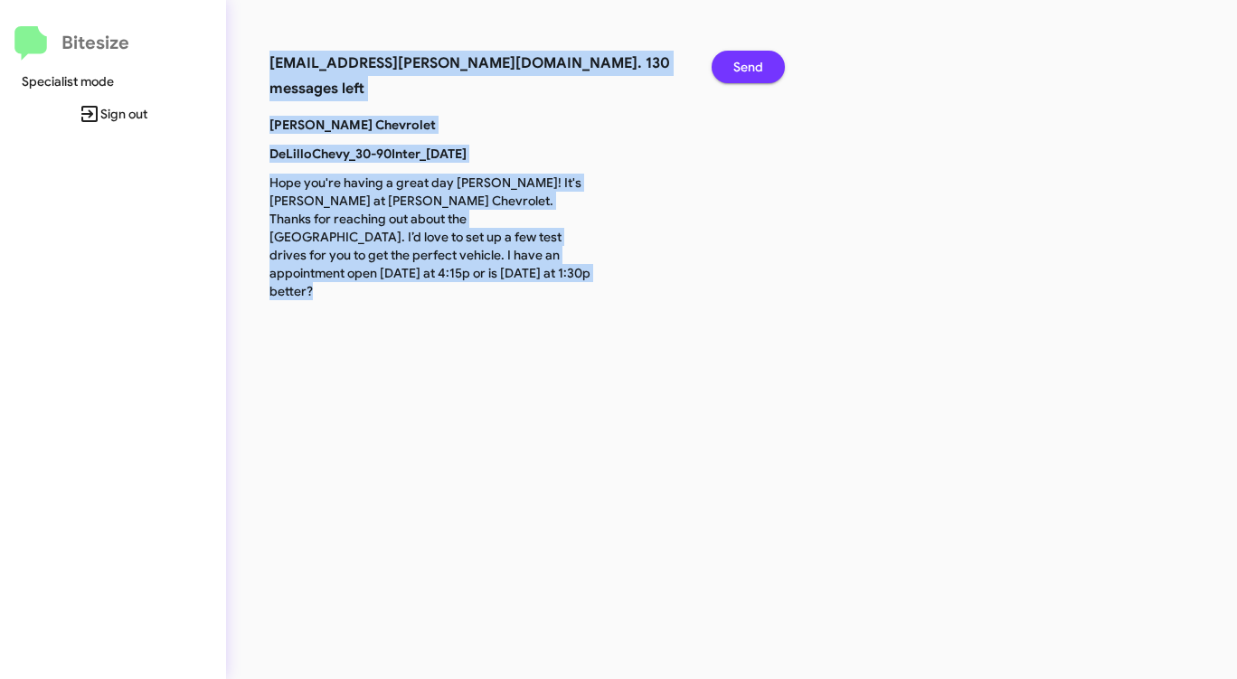
click at [746, 68] on span "Send" at bounding box center [748, 67] width 30 height 33
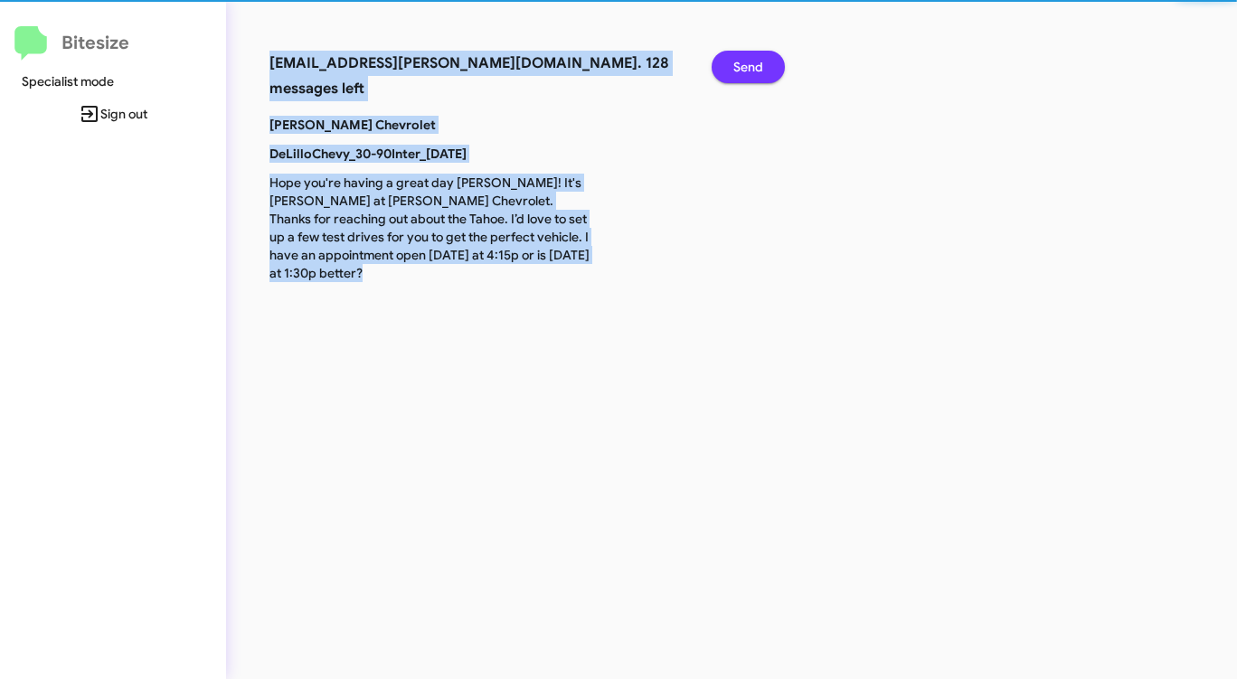
click at [746, 68] on span "Send" at bounding box center [748, 67] width 30 height 33
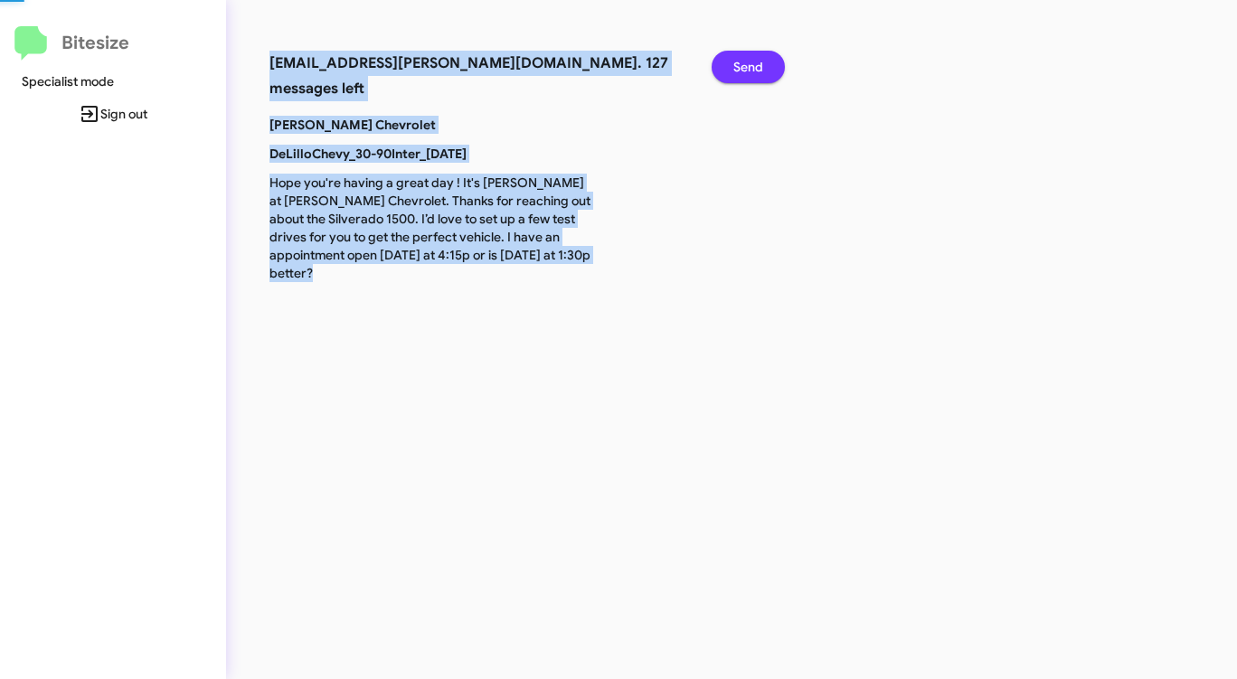
click at [746, 68] on span "Send" at bounding box center [748, 67] width 30 height 33
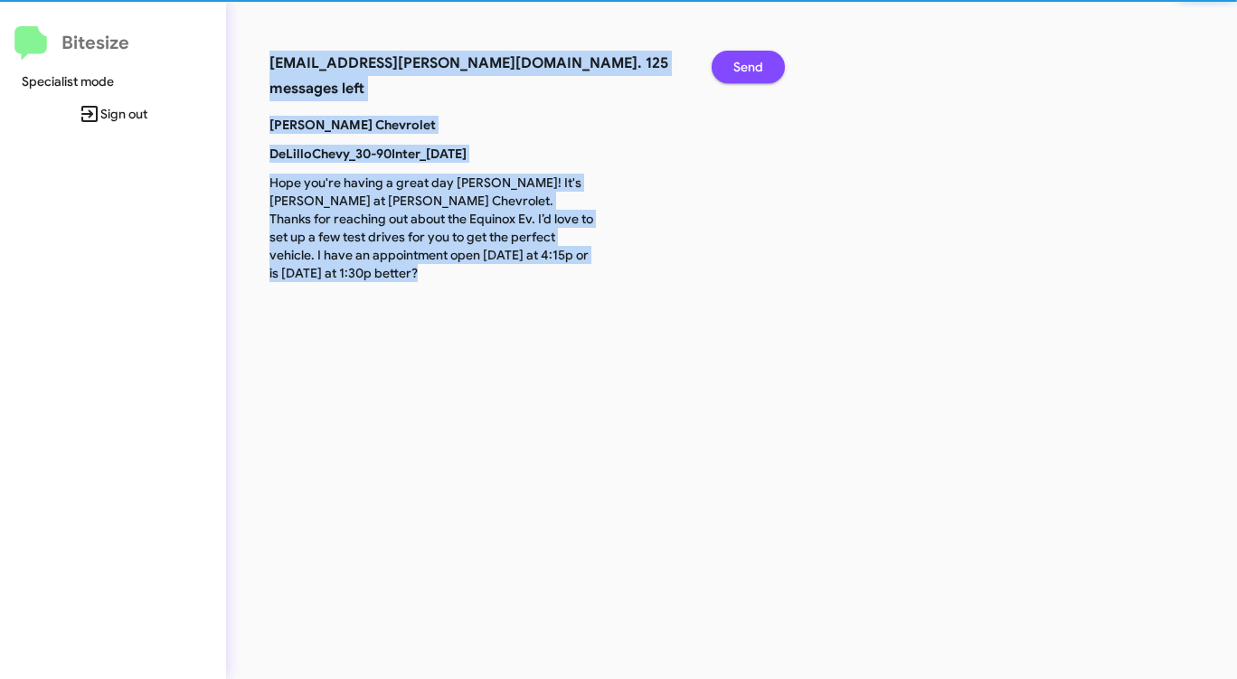
click at [746, 68] on span "Send" at bounding box center [748, 67] width 30 height 33
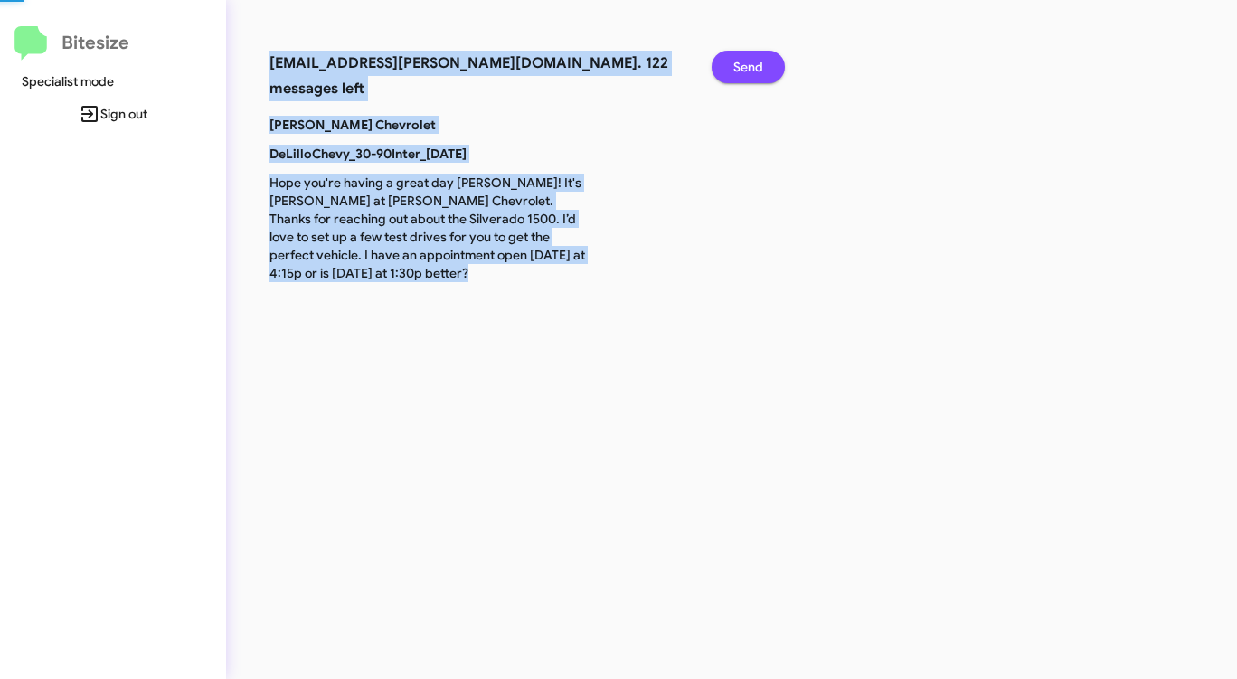
click at [746, 68] on span "Send" at bounding box center [748, 67] width 30 height 33
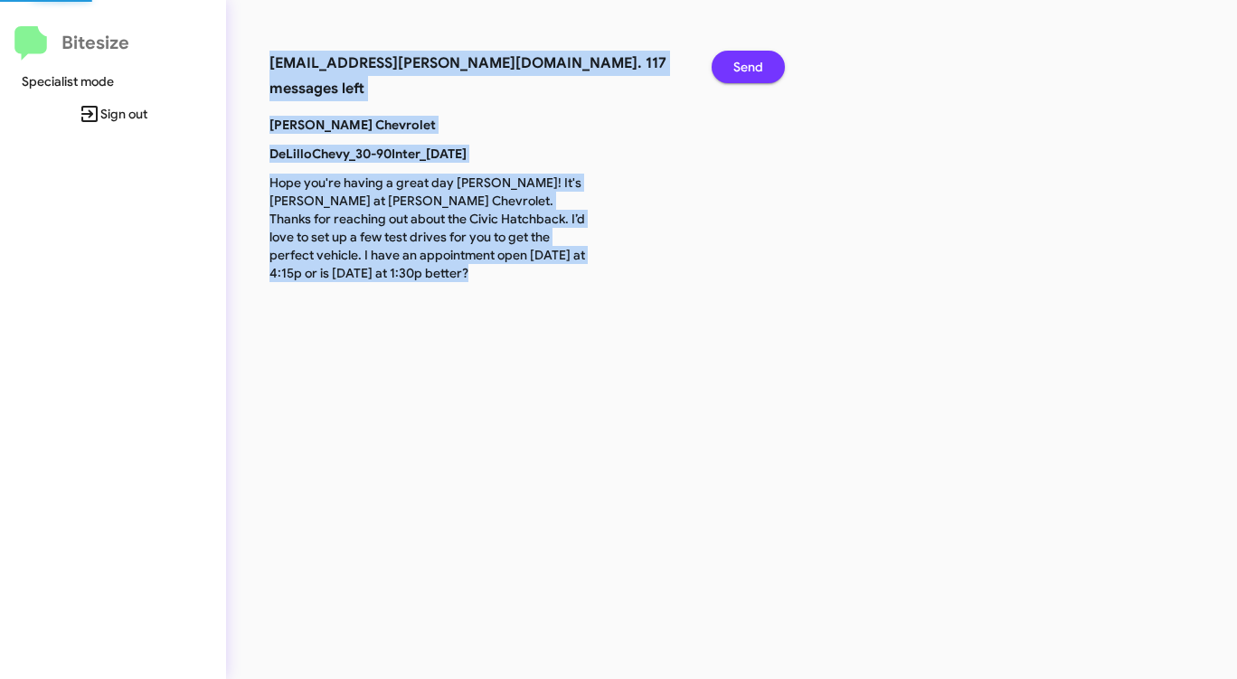
click at [746, 68] on span "Send" at bounding box center [748, 67] width 30 height 33
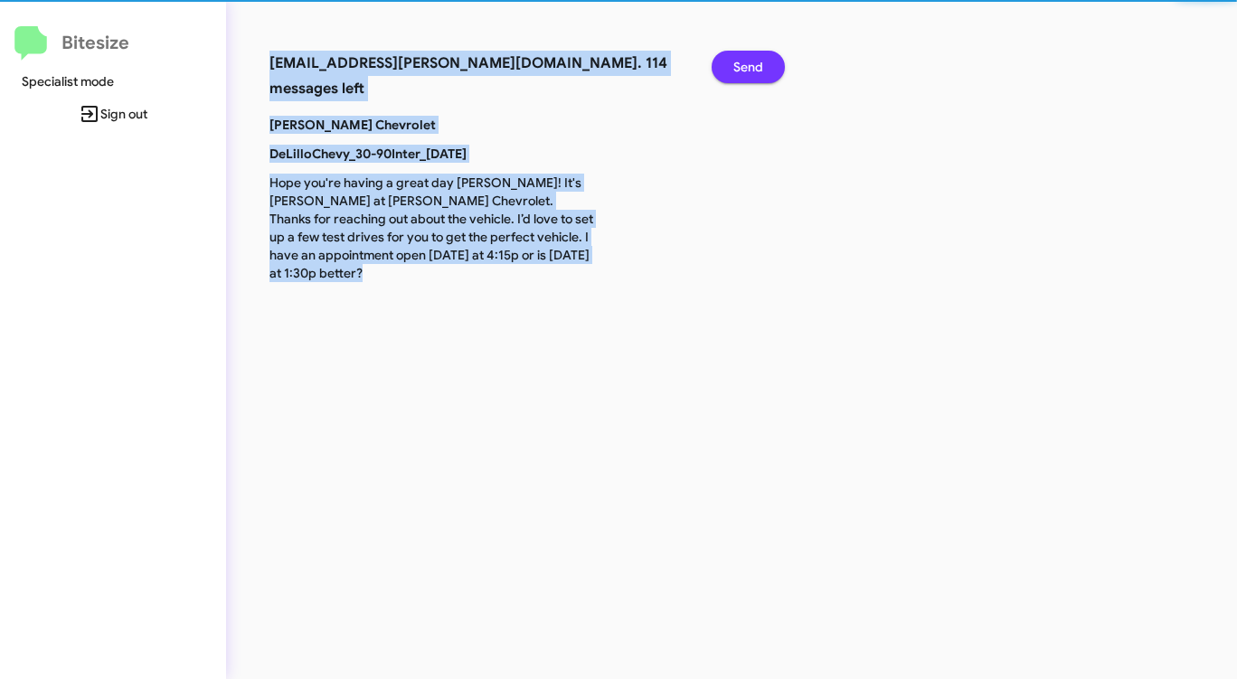
click at [746, 68] on span "Send" at bounding box center [748, 67] width 30 height 33
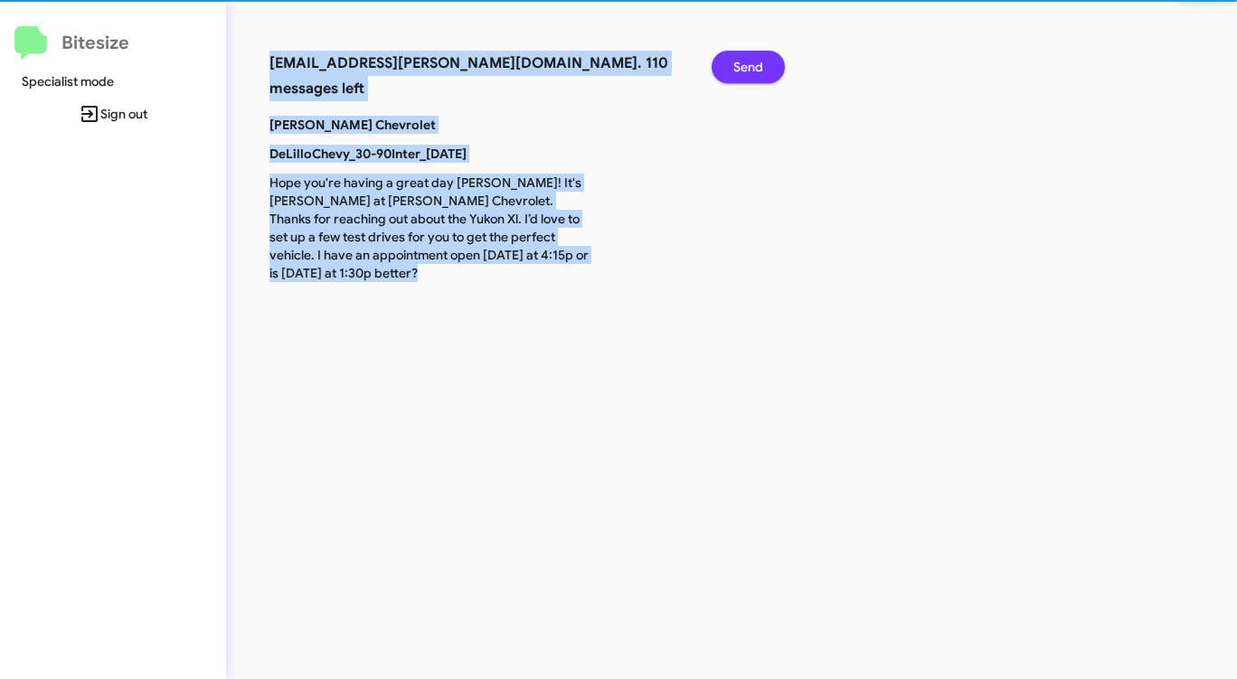
click at [746, 68] on span "Send" at bounding box center [748, 67] width 30 height 33
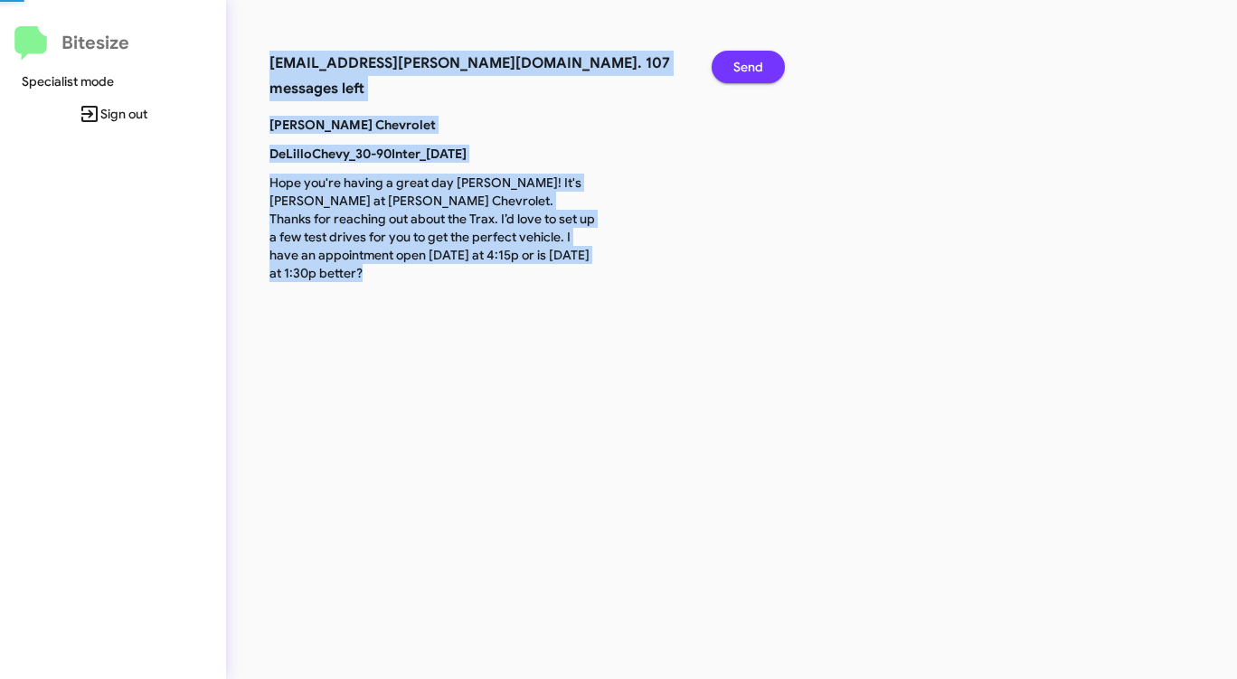
click at [746, 68] on span "Send" at bounding box center [748, 67] width 30 height 33
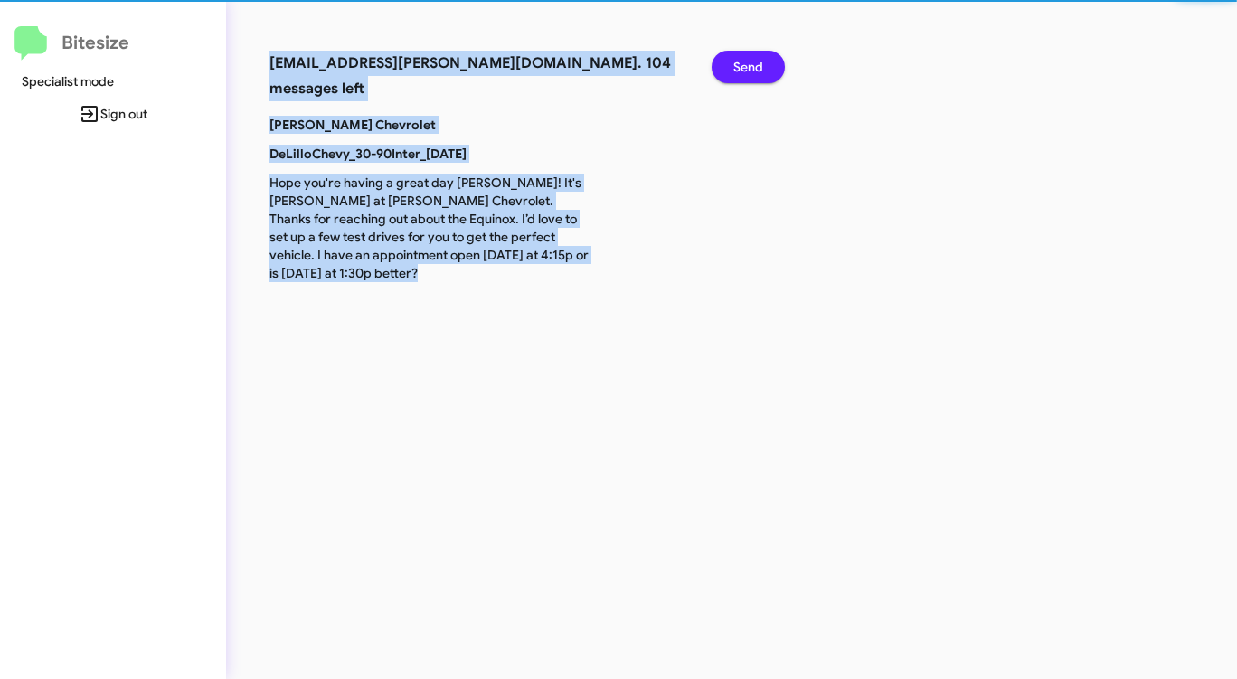
click at [746, 68] on span "Send" at bounding box center [748, 67] width 30 height 33
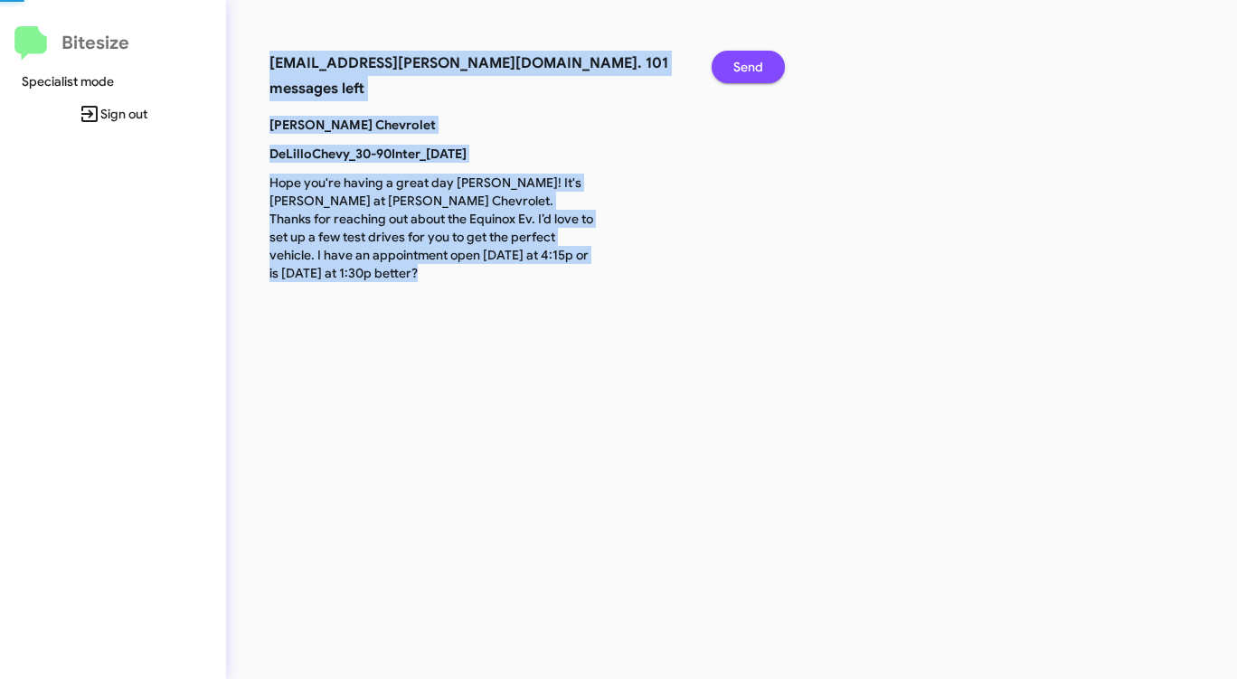
click at [746, 68] on span "Send" at bounding box center [748, 67] width 30 height 33
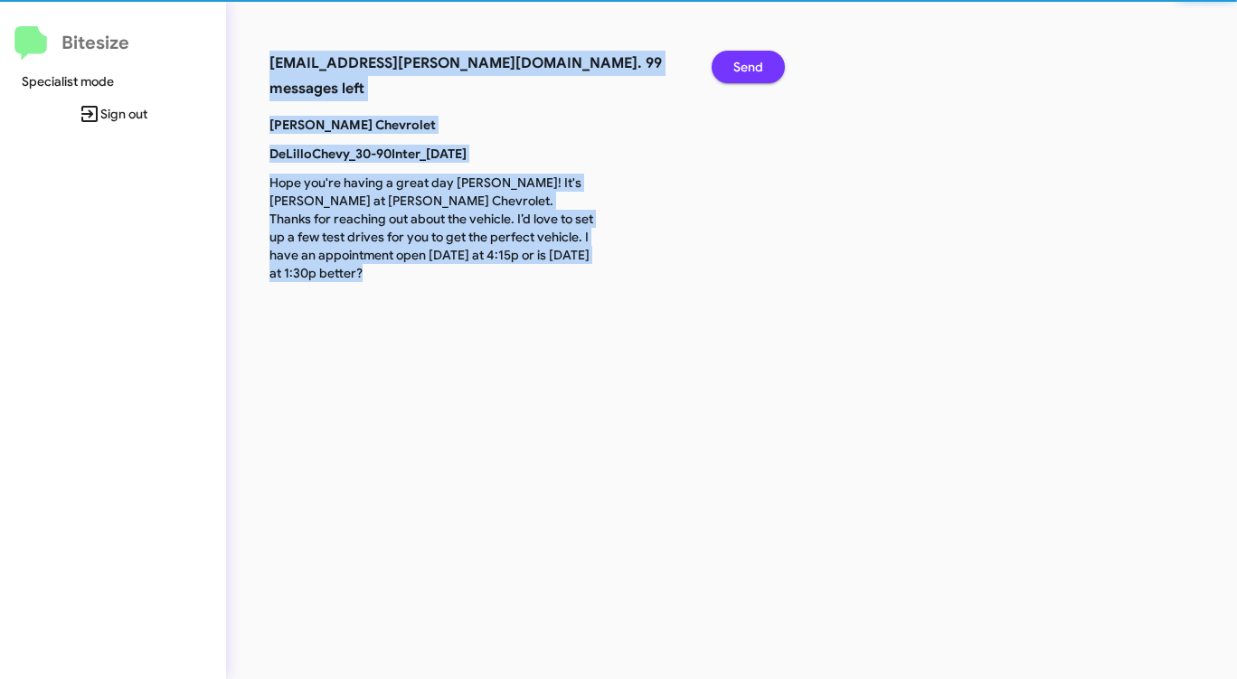
click at [746, 68] on span "Send" at bounding box center [748, 67] width 30 height 33
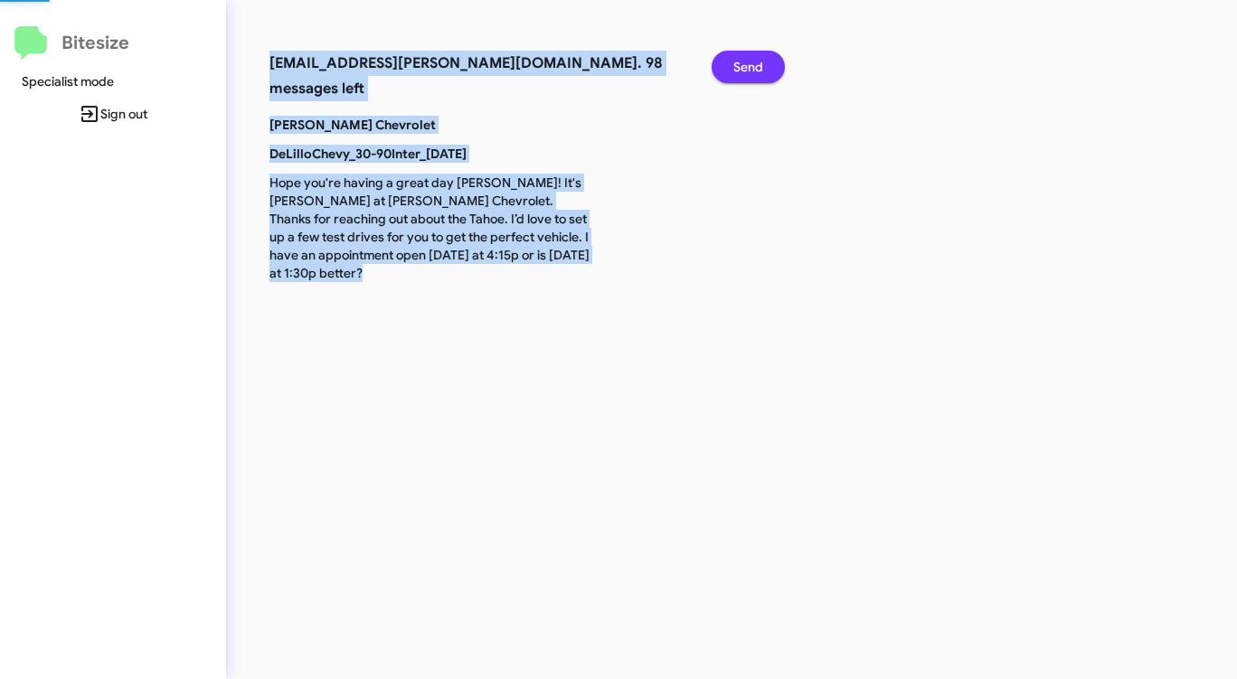
click at [746, 68] on span "Send" at bounding box center [748, 67] width 30 height 33
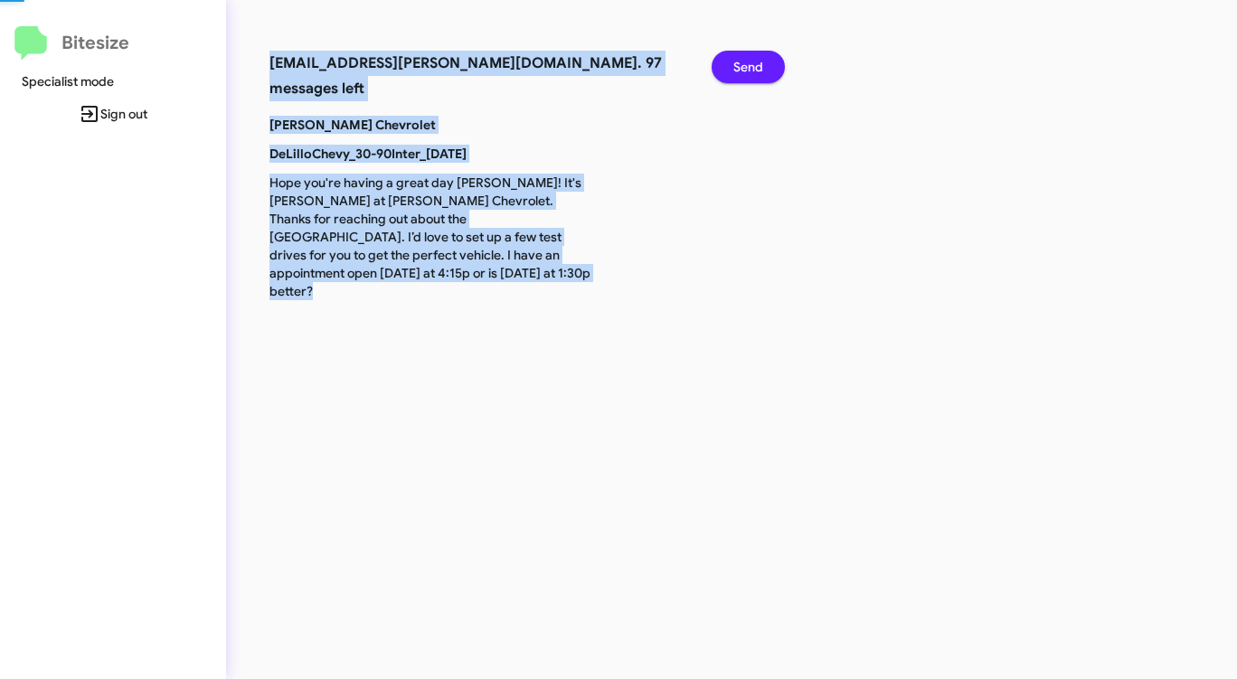
click at [746, 68] on span "Send" at bounding box center [748, 67] width 30 height 33
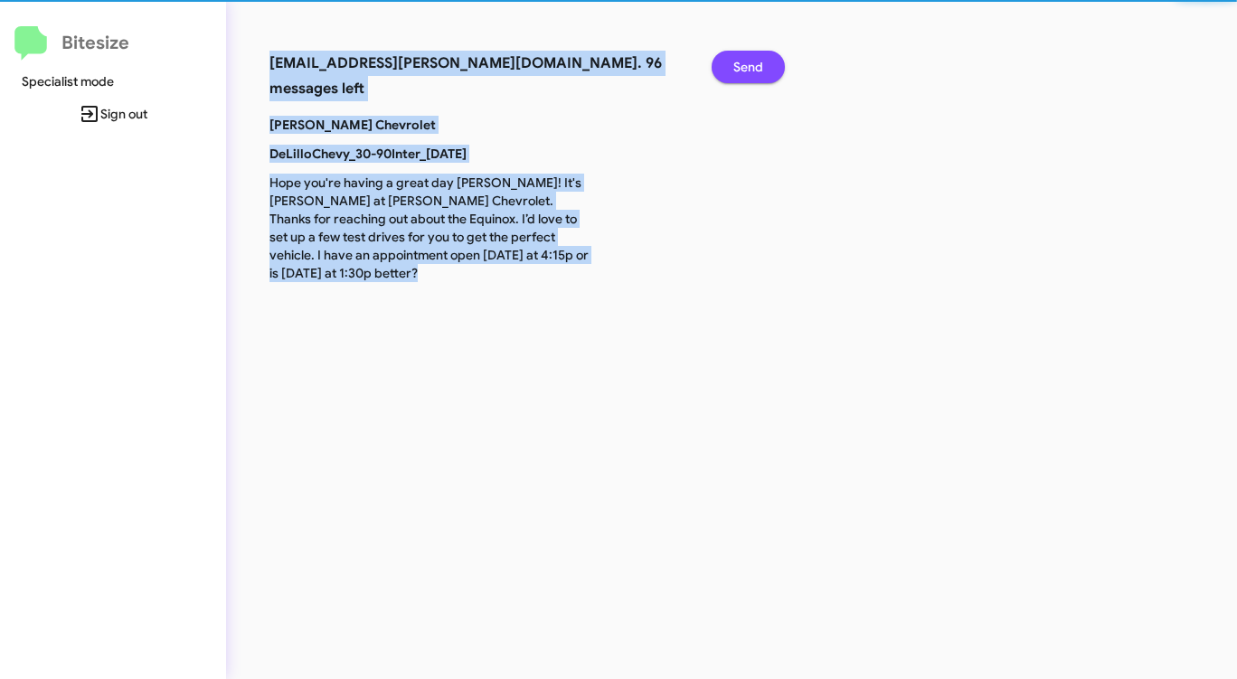
click at [746, 68] on span "Send" at bounding box center [748, 67] width 30 height 33
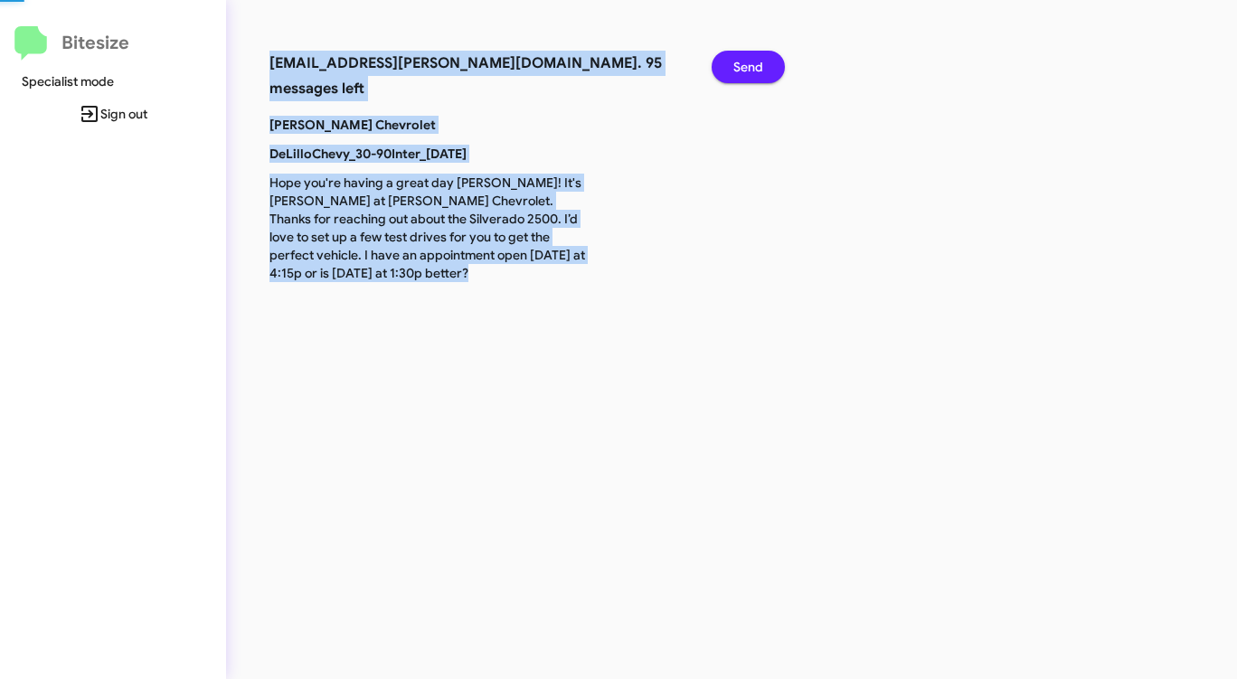
click at [746, 68] on span "Send" at bounding box center [748, 67] width 30 height 33
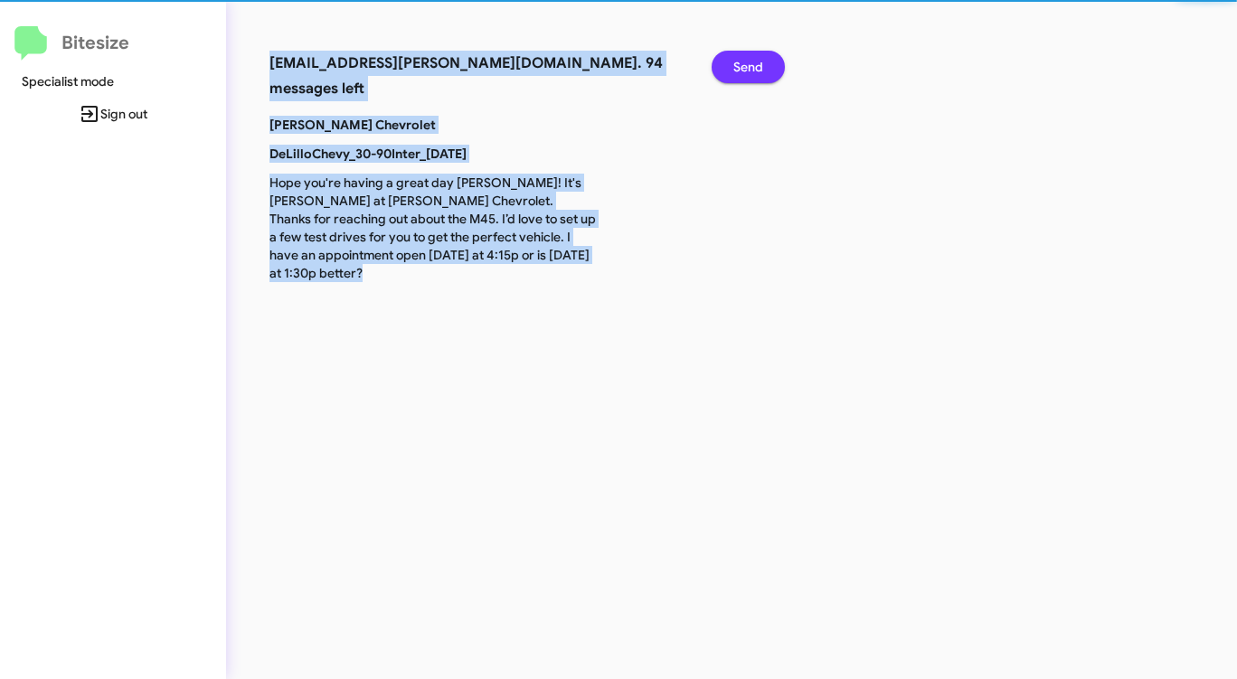
click at [746, 68] on span "Send" at bounding box center [748, 67] width 30 height 33
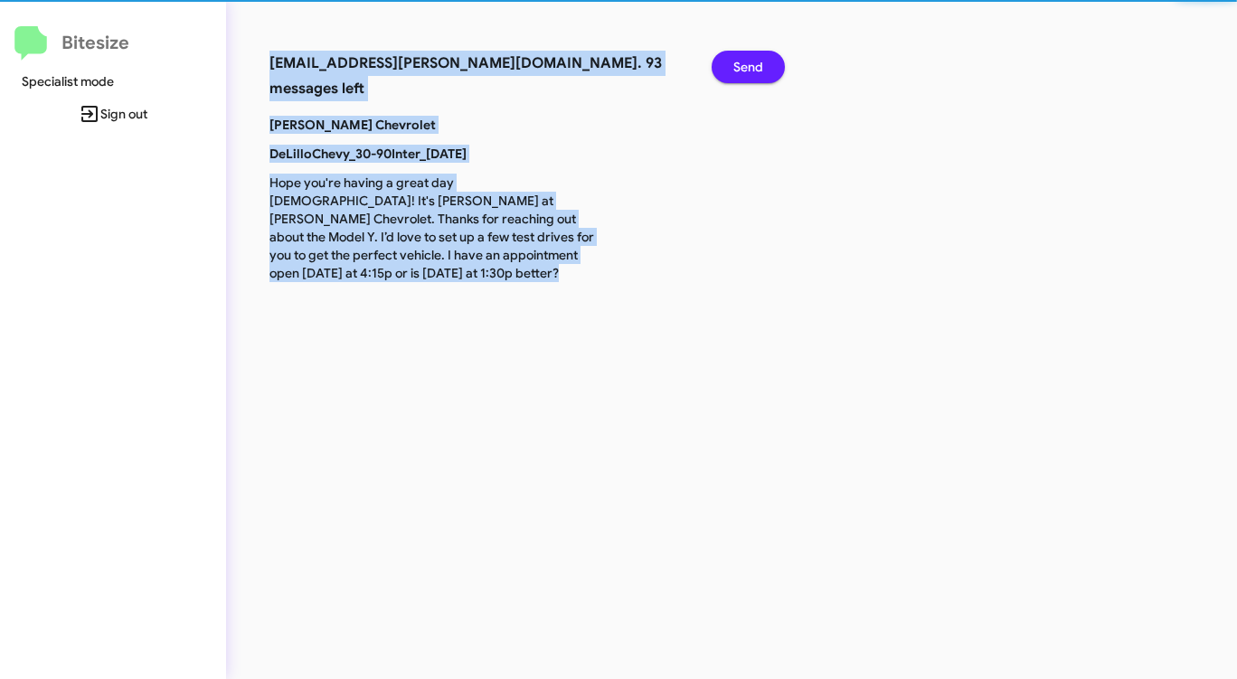
click at [746, 68] on span "Send" at bounding box center [748, 67] width 30 height 33
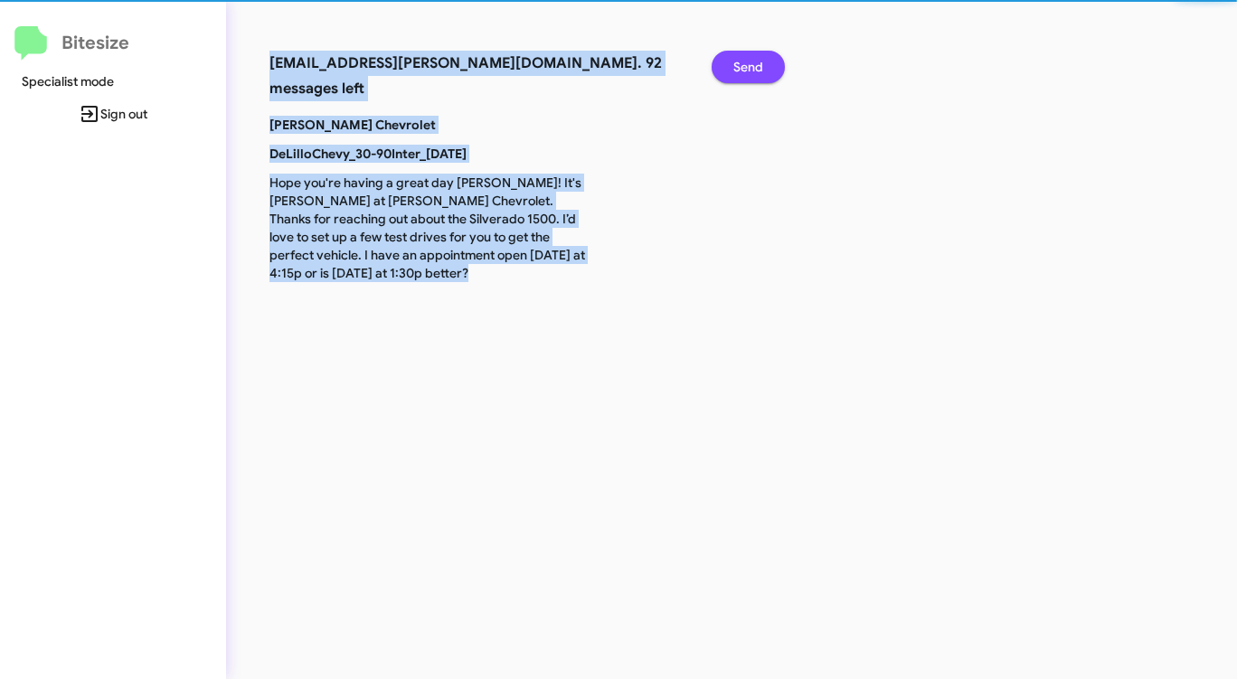
click at [746, 68] on span "Send" at bounding box center [748, 67] width 30 height 33
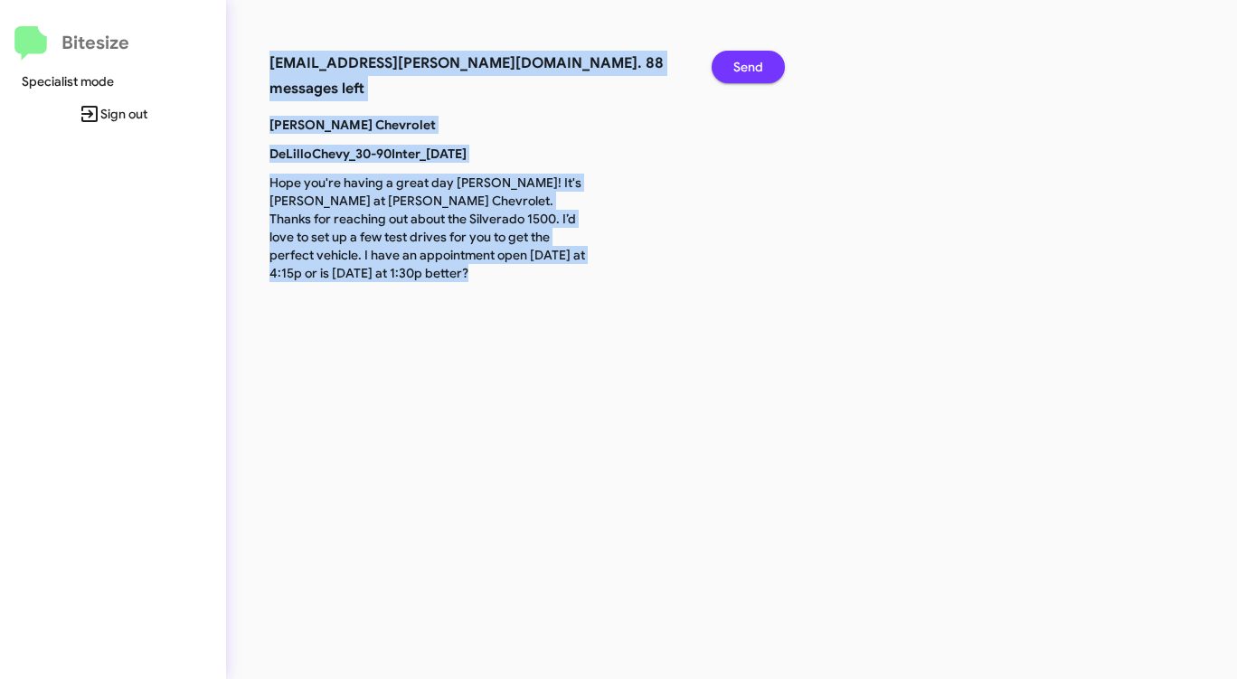
click at [746, 68] on span "Send" at bounding box center [748, 67] width 30 height 33
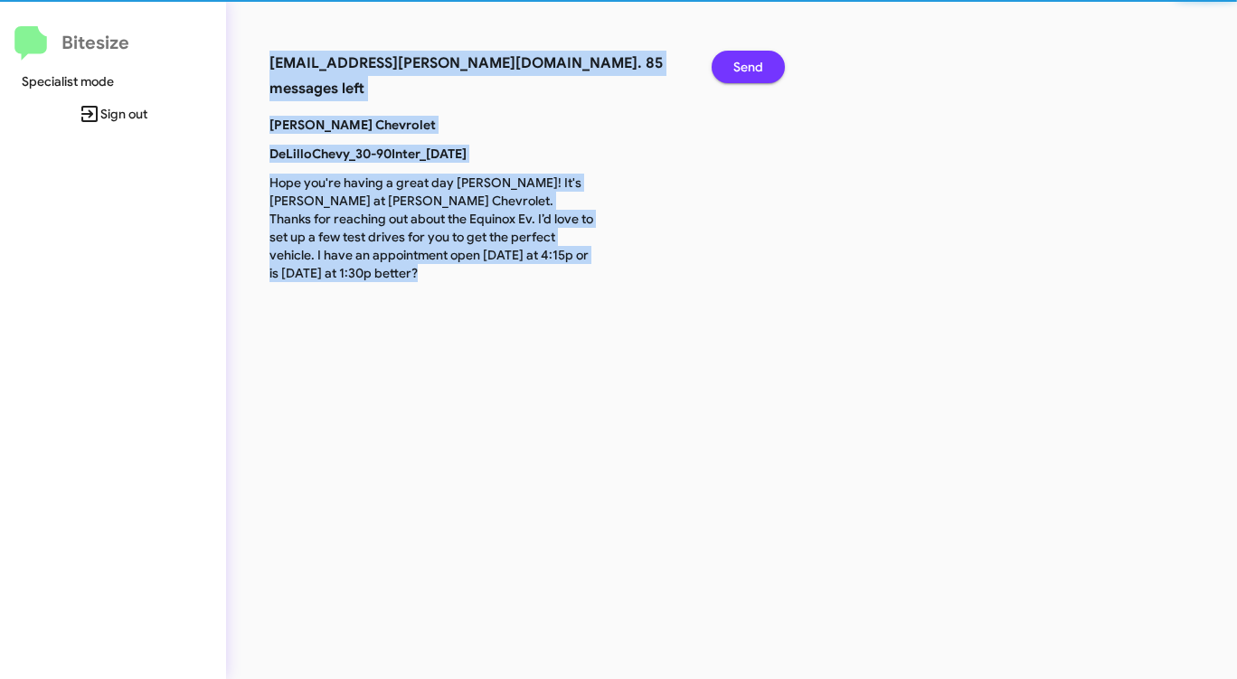
click at [746, 68] on span "Send" at bounding box center [748, 67] width 30 height 33
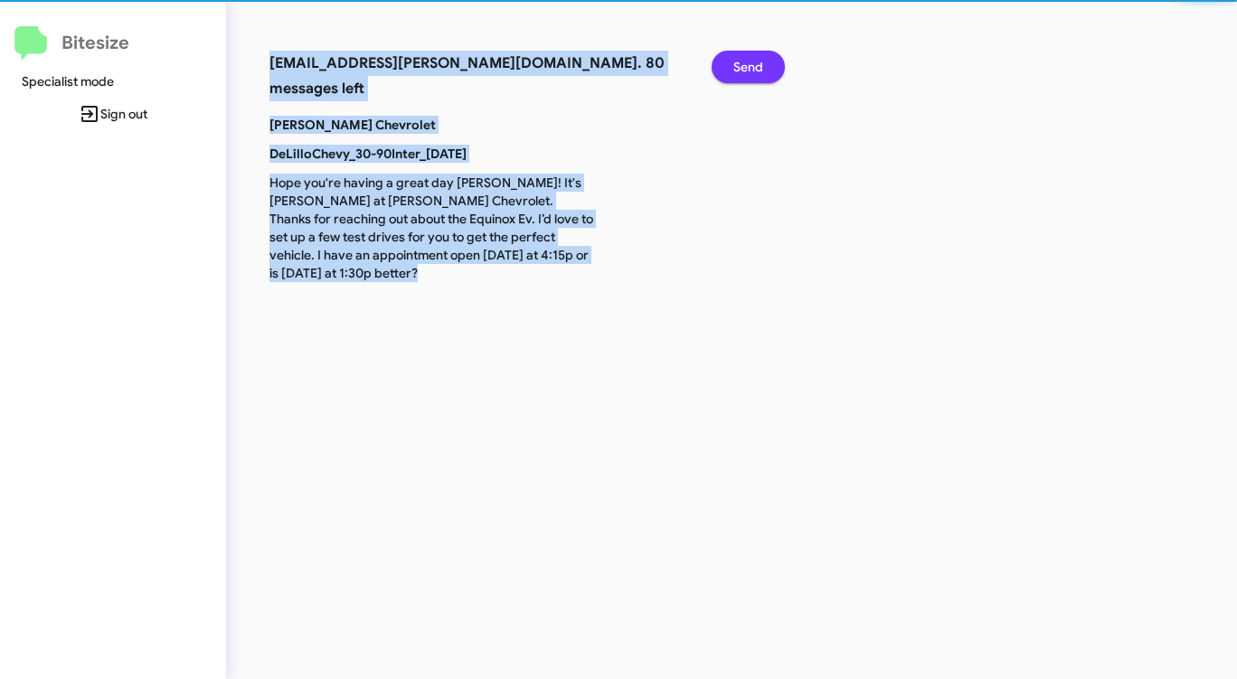
click at [746, 68] on span "Send" at bounding box center [748, 67] width 30 height 33
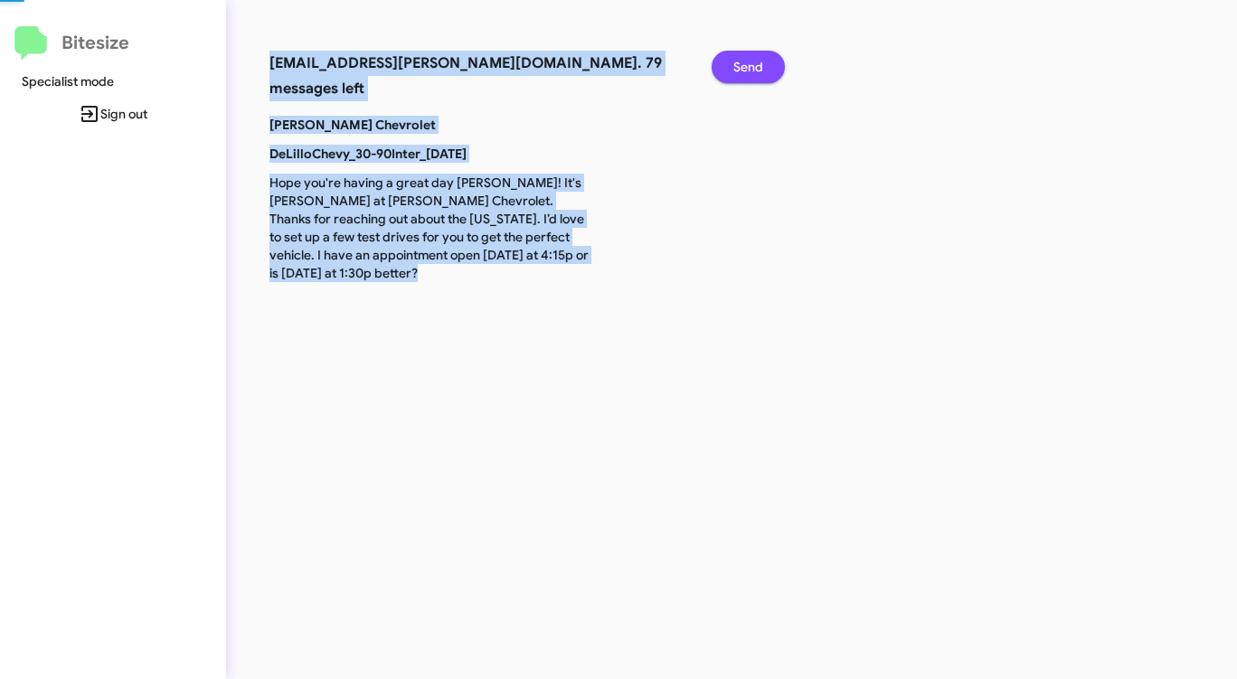
click at [746, 68] on span "Send" at bounding box center [748, 67] width 30 height 33
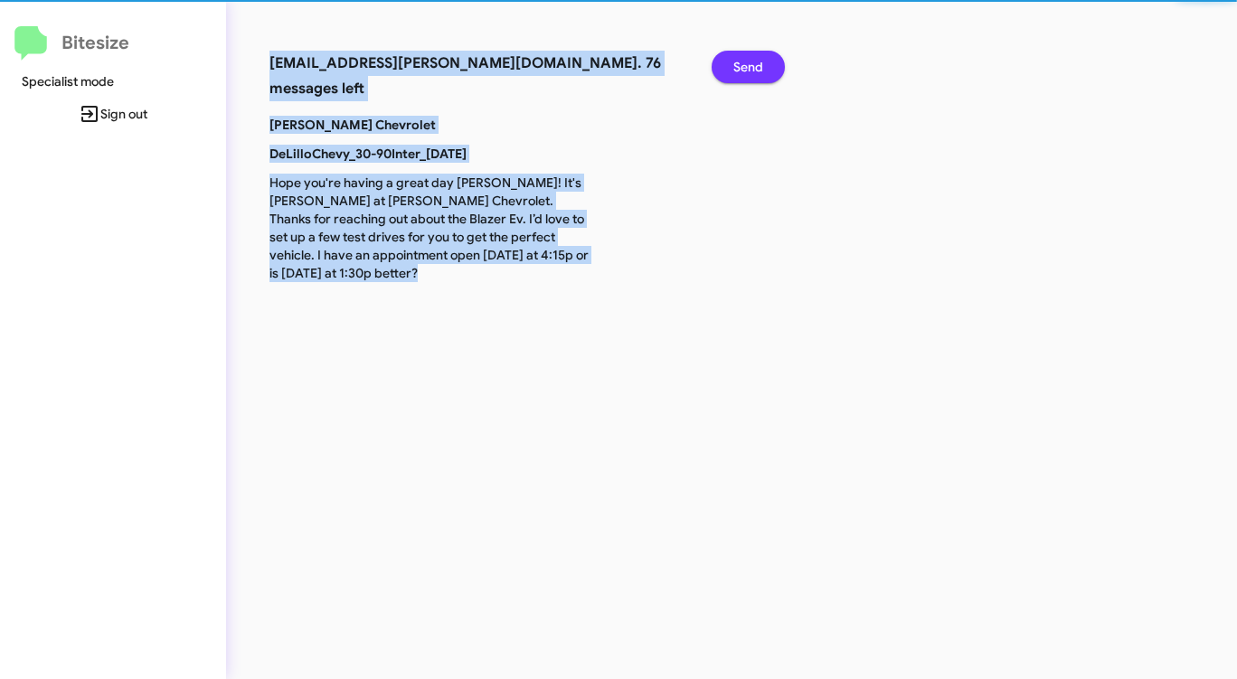
click at [746, 68] on span "Send" at bounding box center [748, 67] width 30 height 33
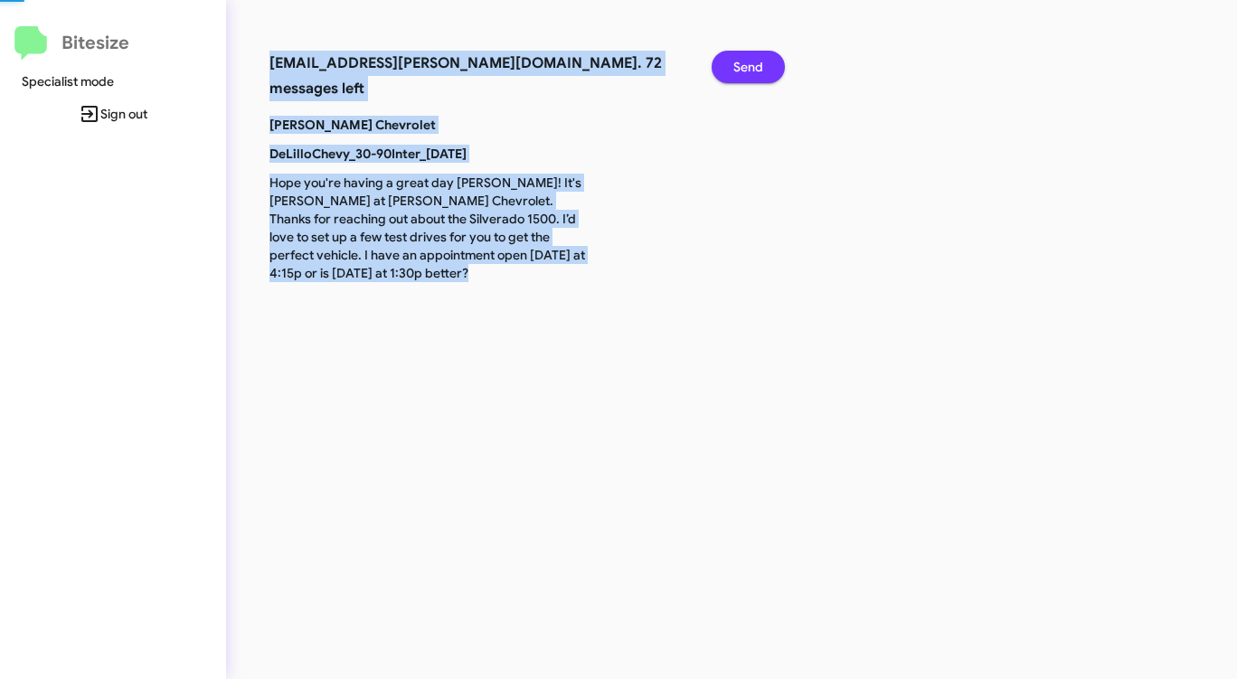
click at [746, 68] on span "Send" at bounding box center [748, 67] width 30 height 33
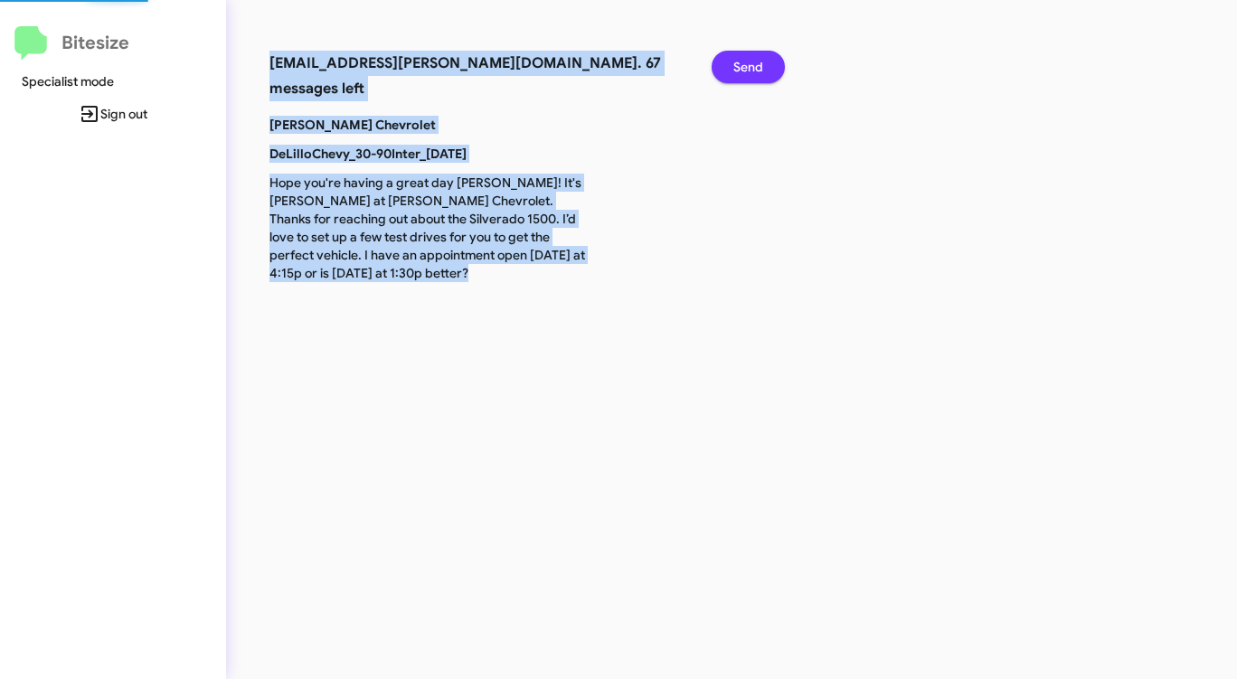
click at [746, 68] on span "Send" at bounding box center [748, 67] width 30 height 33
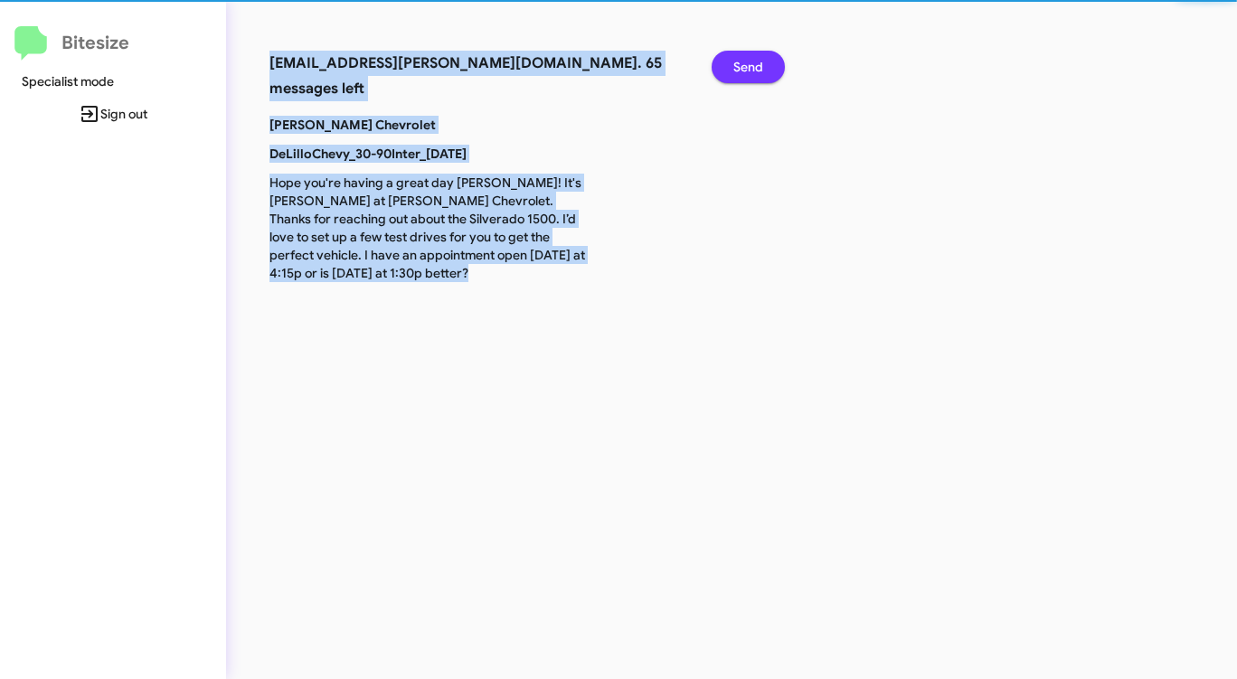
click at [746, 68] on span "Send" at bounding box center [748, 67] width 30 height 33
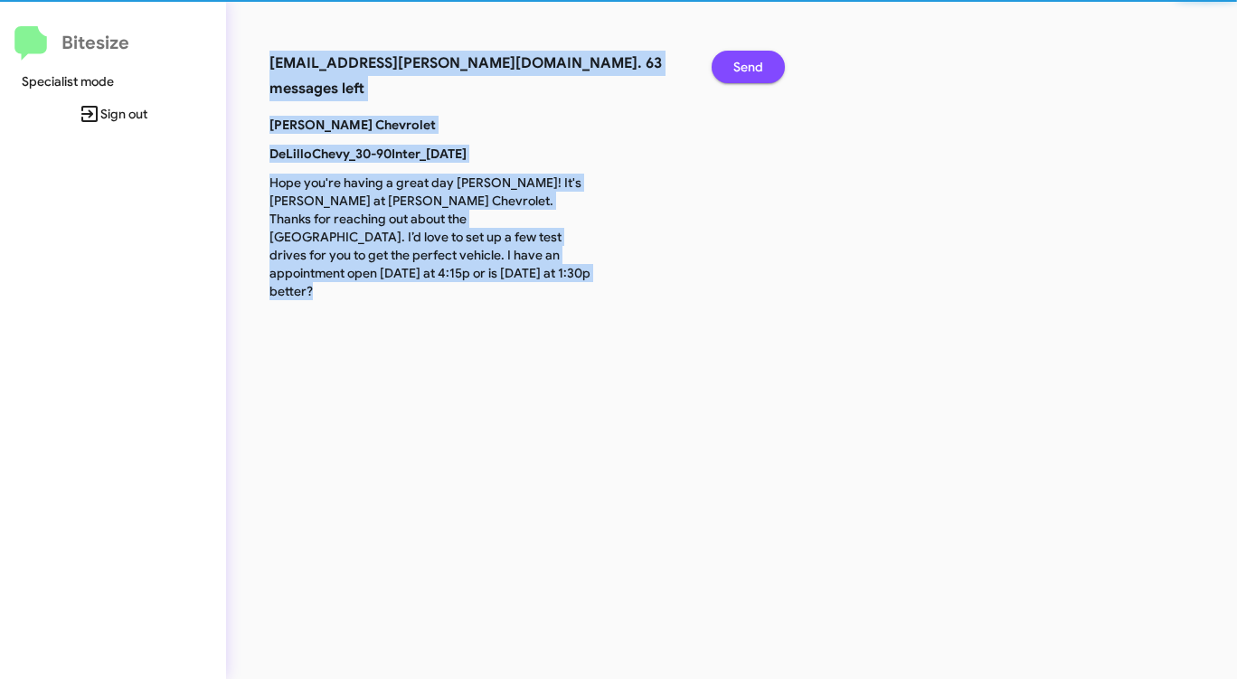
click at [746, 68] on span "Send" at bounding box center [748, 67] width 30 height 33
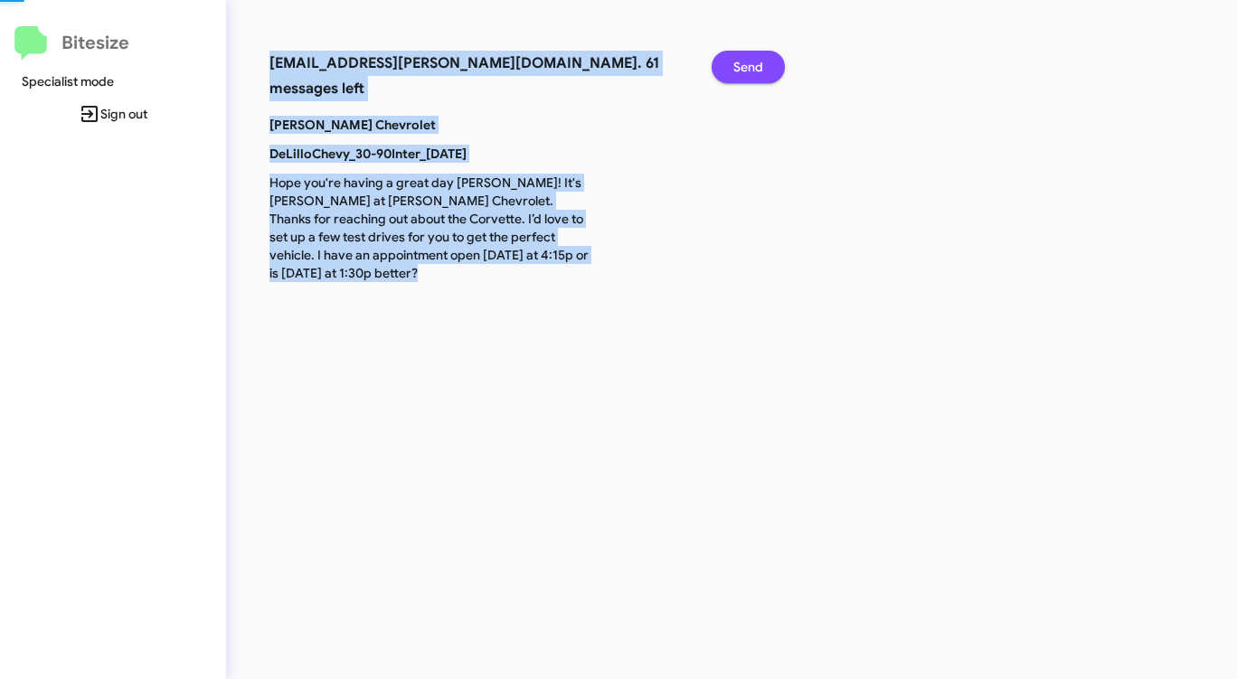
click at [746, 68] on span "Send" at bounding box center [748, 67] width 30 height 33
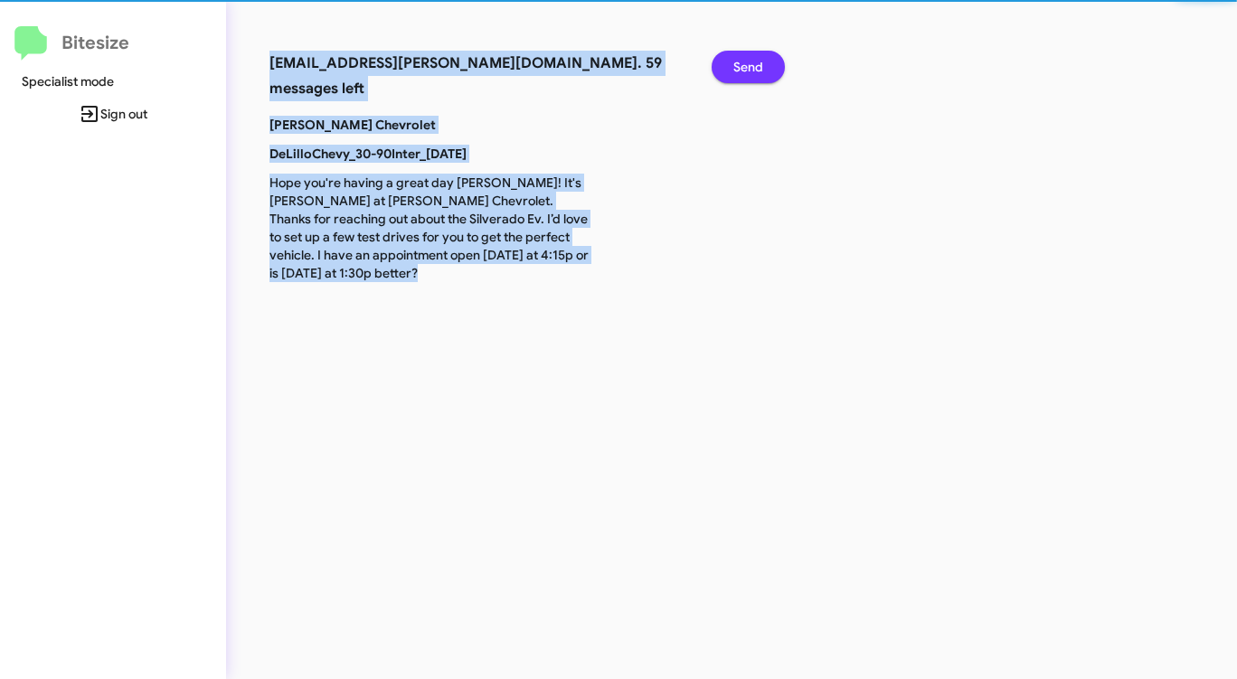
click at [746, 68] on span "Send" at bounding box center [748, 67] width 30 height 33
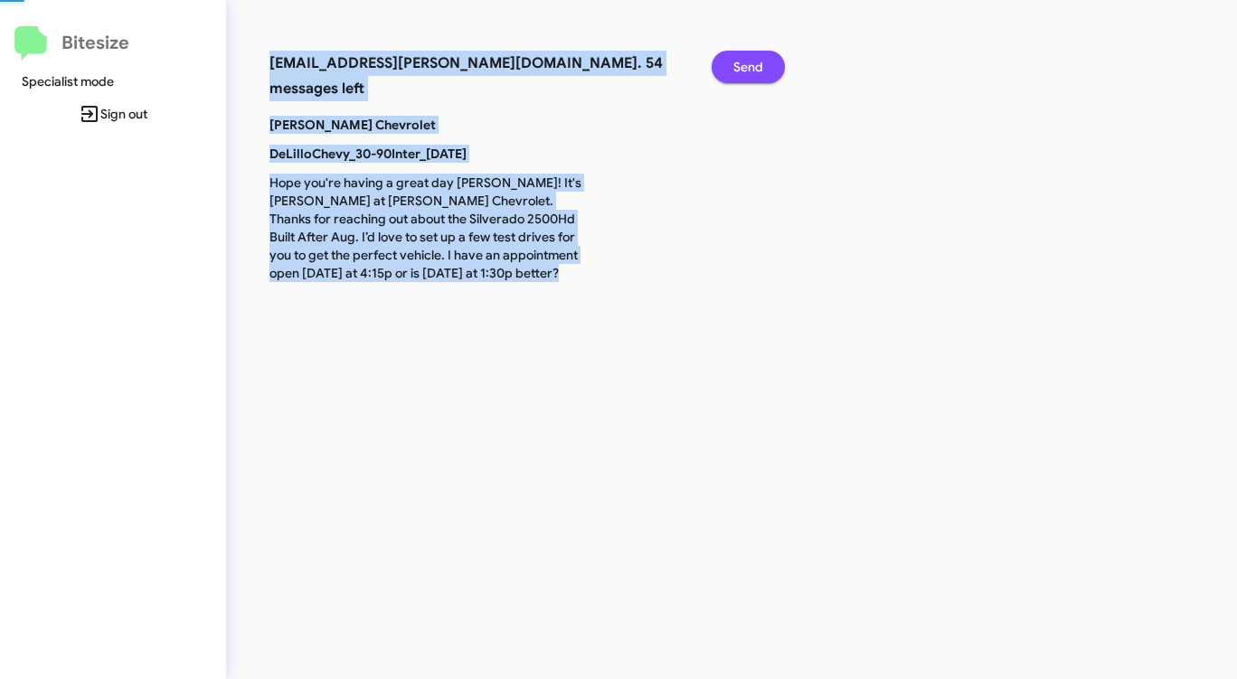
click at [746, 68] on span "Send" at bounding box center [748, 67] width 30 height 33
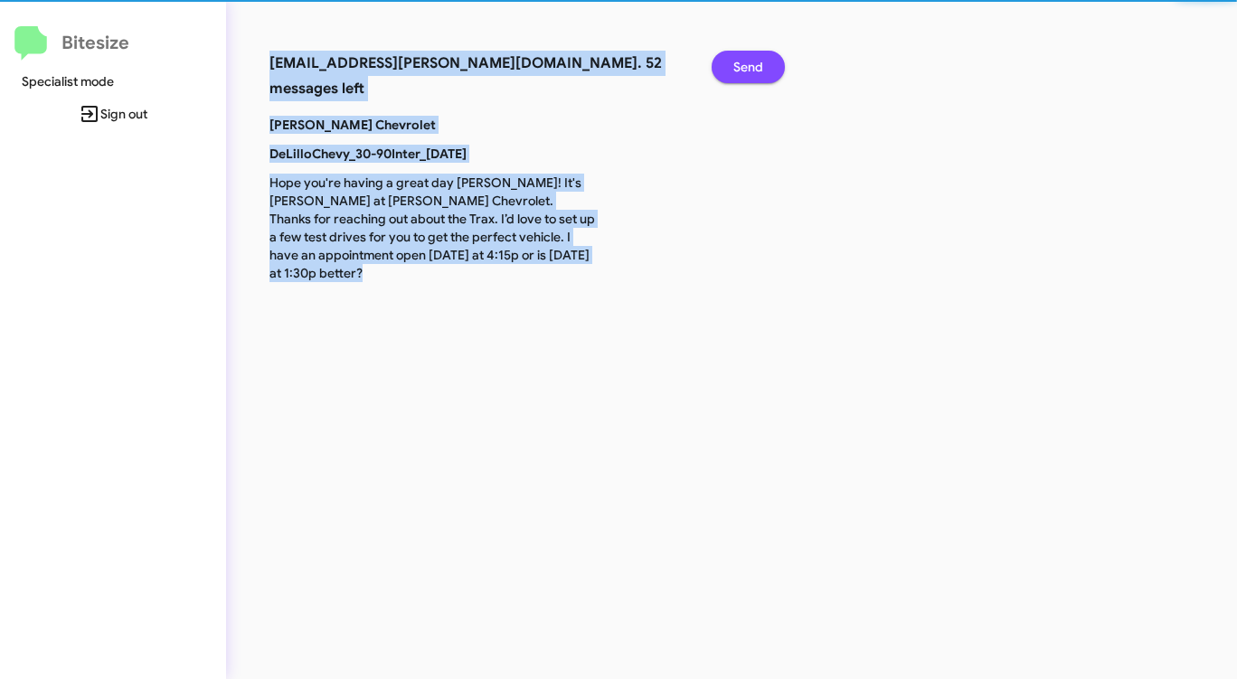
click at [746, 68] on span "Send" at bounding box center [748, 67] width 30 height 33
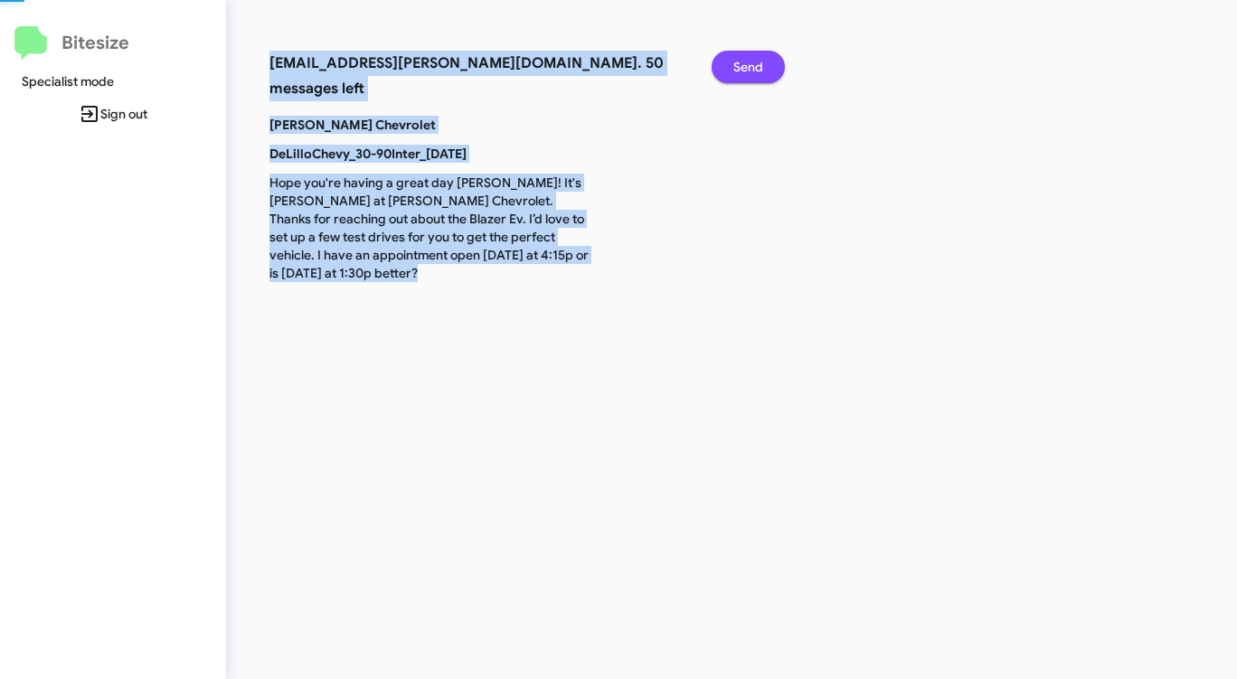
click at [746, 68] on span "Send" at bounding box center [748, 67] width 30 height 33
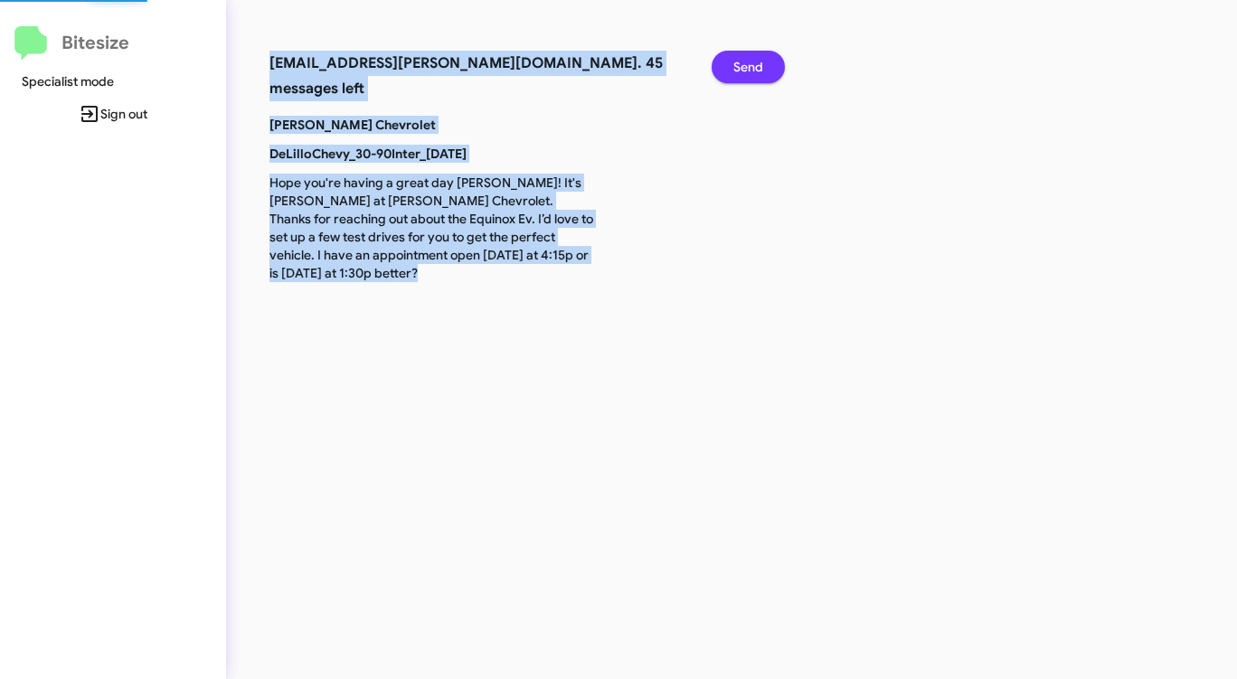
click at [746, 68] on span "Send" at bounding box center [748, 67] width 30 height 33
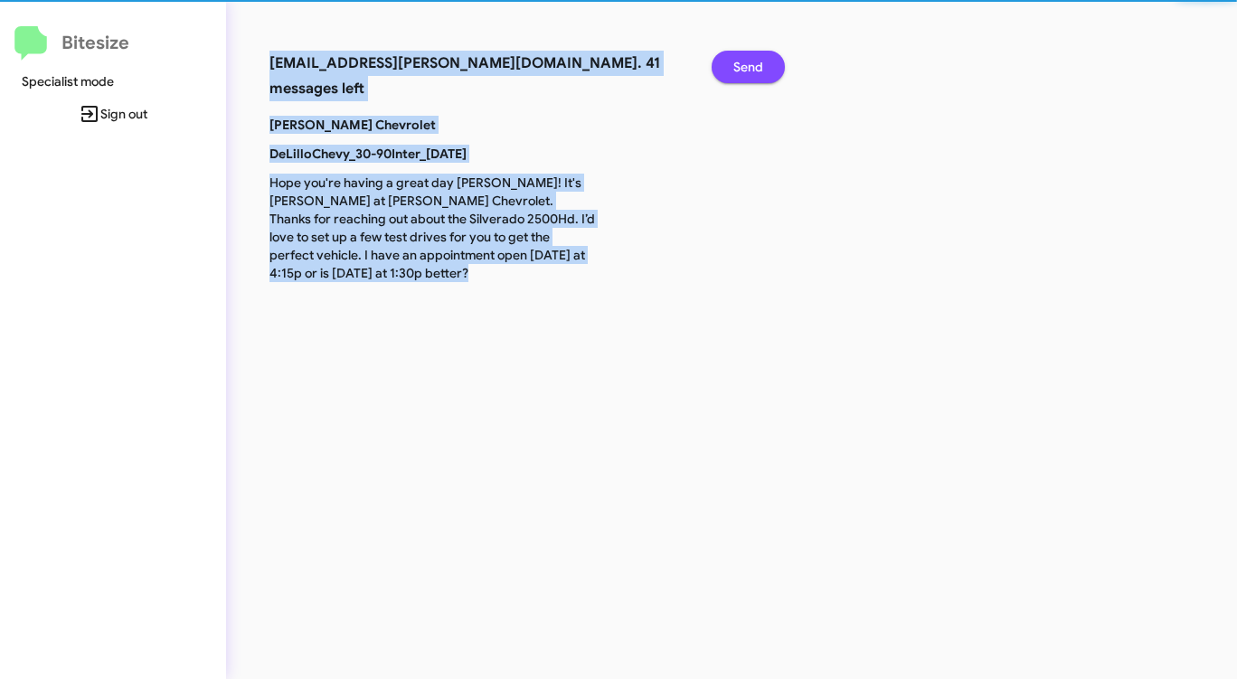
click at [746, 68] on span "Send" at bounding box center [748, 67] width 30 height 33
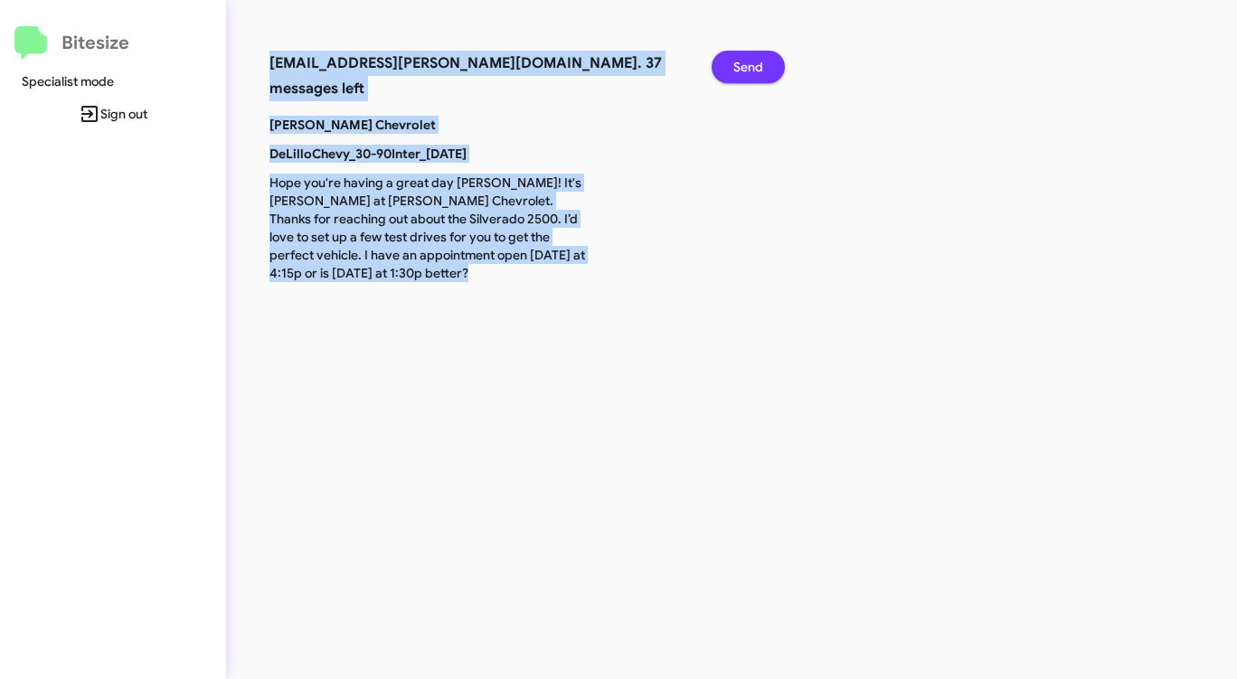
click at [746, 68] on span "Send" at bounding box center [748, 67] width 30 height 33
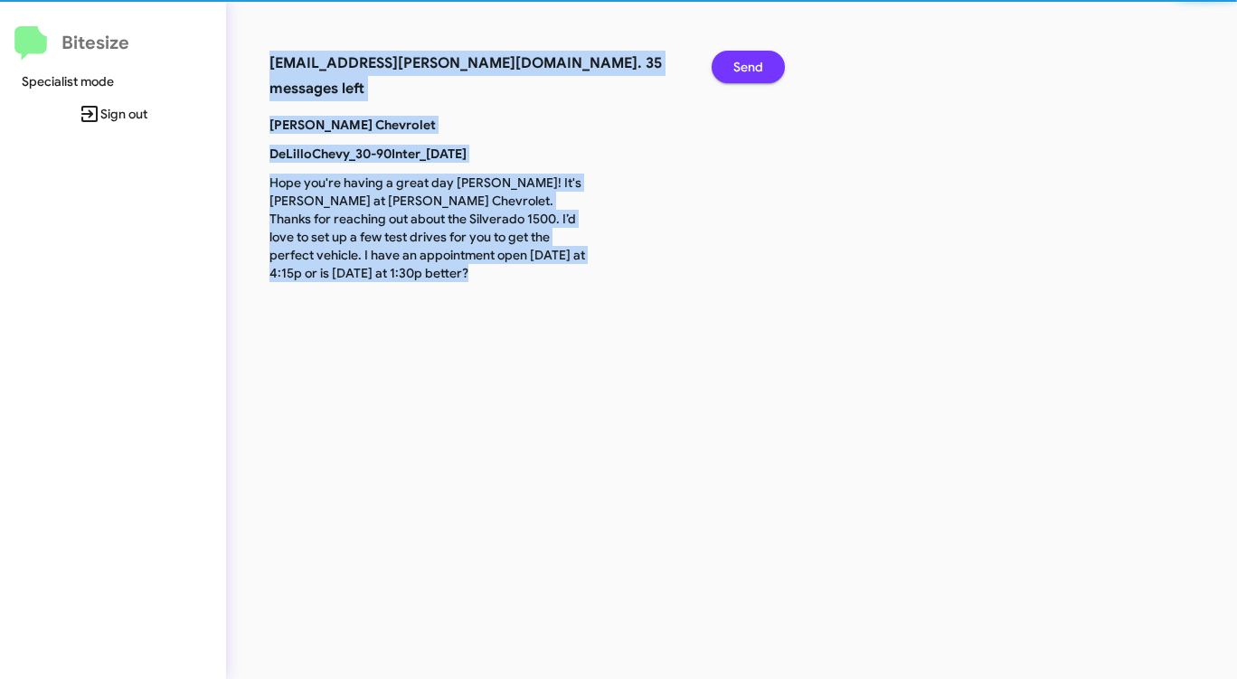
click at [746, 68] on span "Send" at bounding box center [748, 67] width 30 height 33
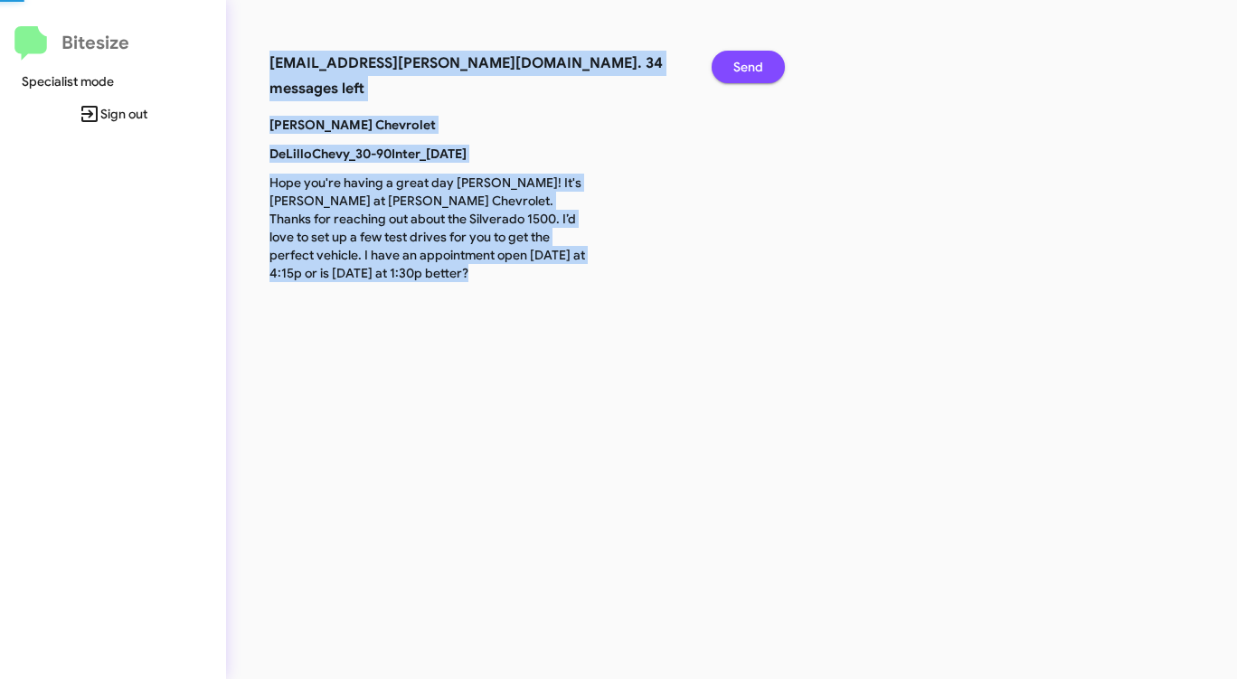
click at [746, 68] on span "Send" at bounding box center [748, 67] width 30 height 33
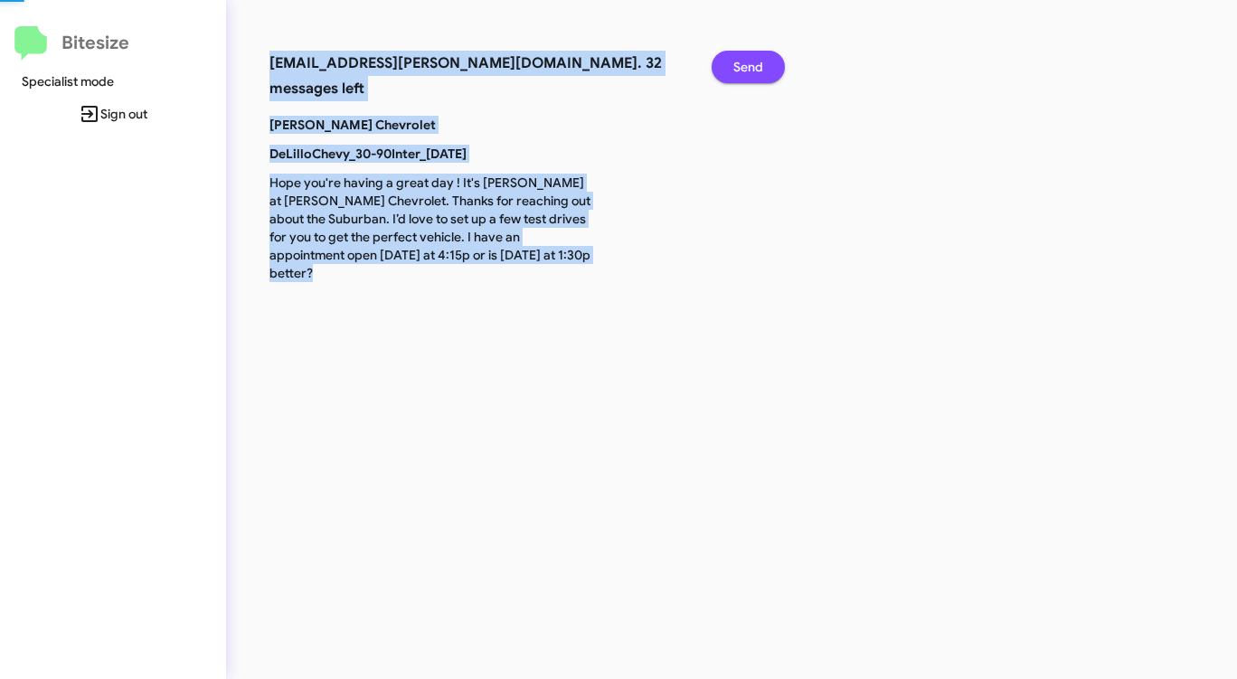
click at [746, 68] on span "Send" at bounding box center [748, 67] width 30 height 33
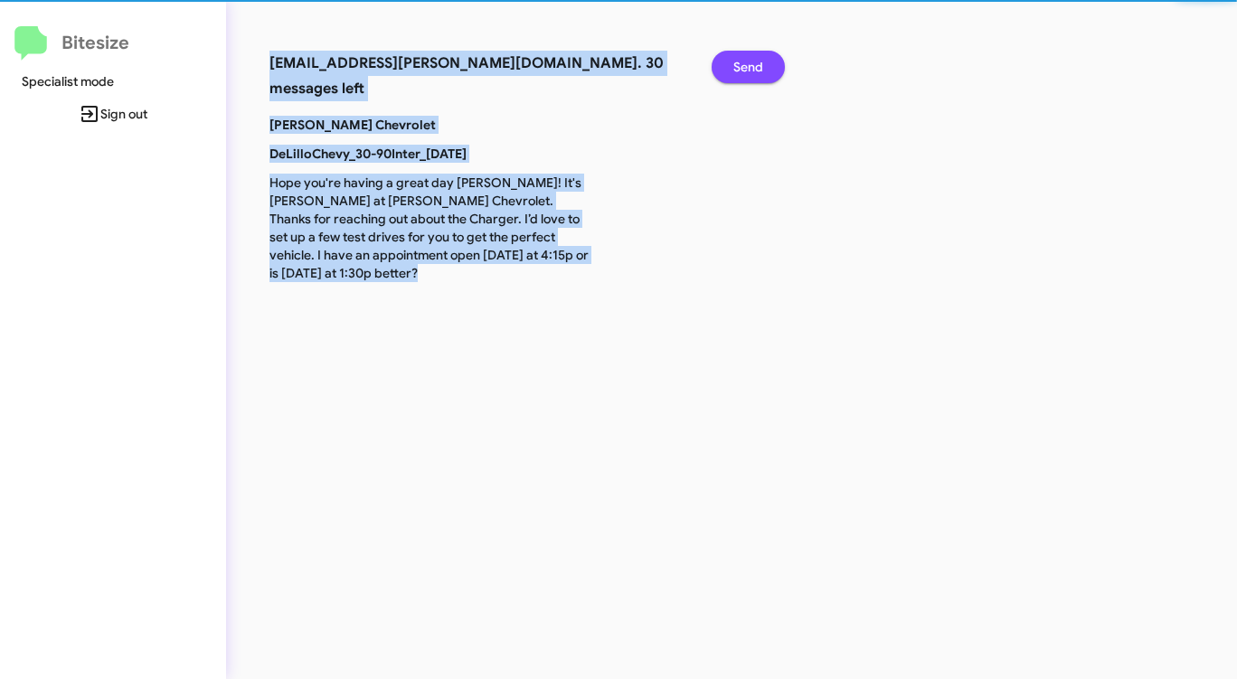
click at [746, 68] on span "Send" at bounding box center [748, 67] width 30 height 33
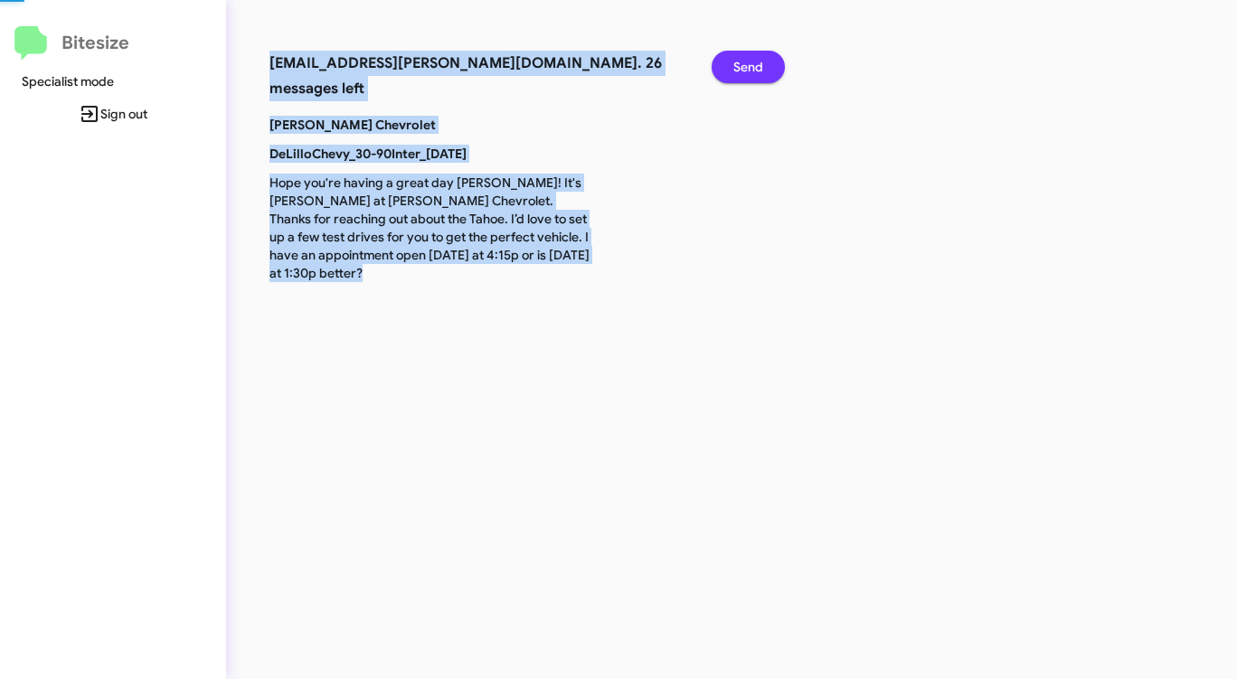
click at [746, 68] on span "Send" at bounding box center [748, 67] width 30 height 33
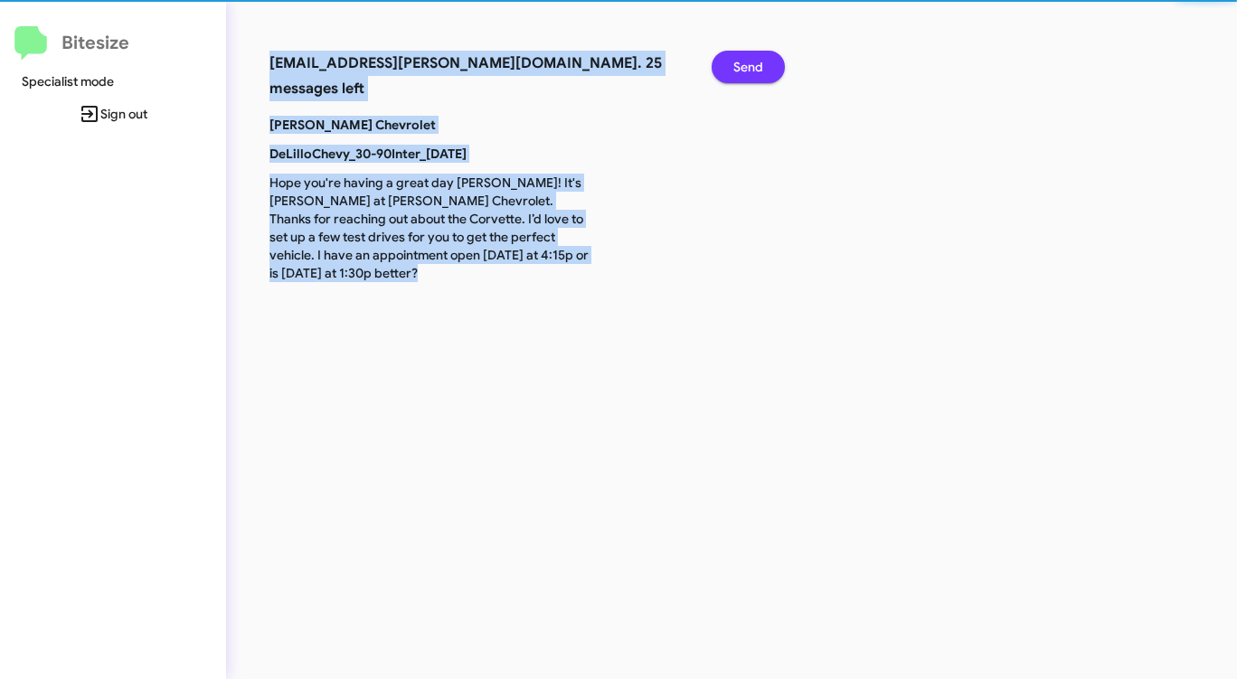
click at [746, 68] on span "Send" at bounding box center [748, 67] width 30 height 33
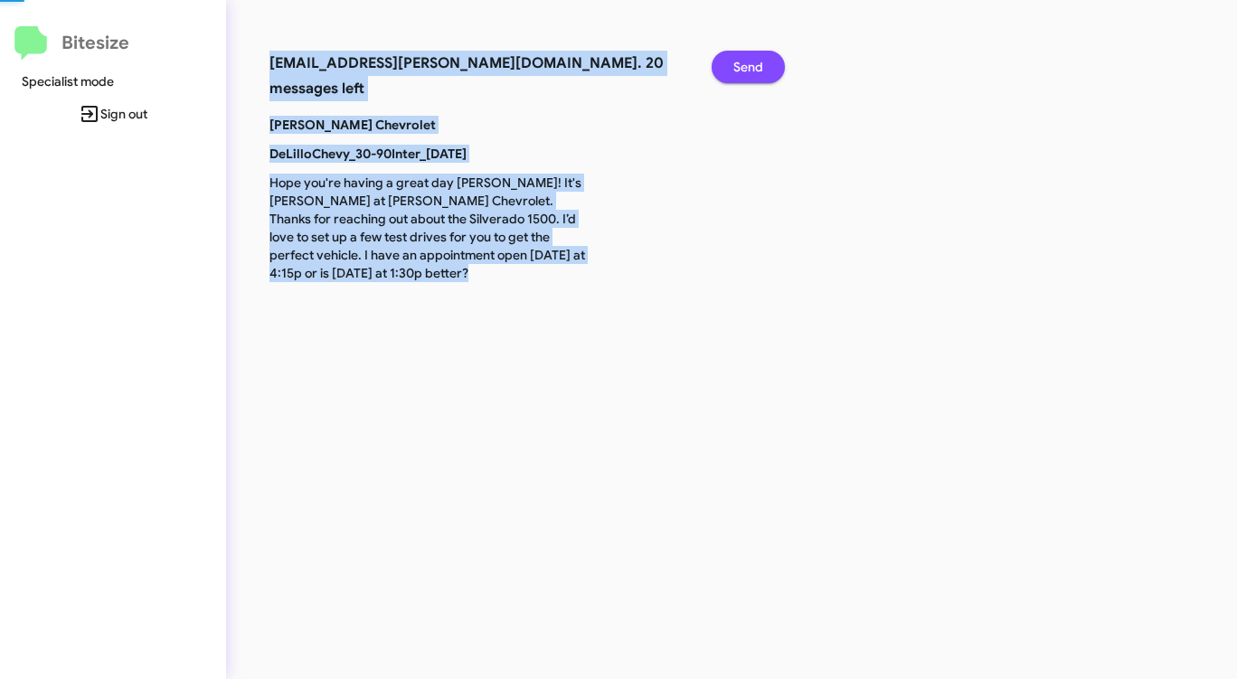
click at [746, 68] on span "Send" at bounding box center [748, 67] width 30 height 33
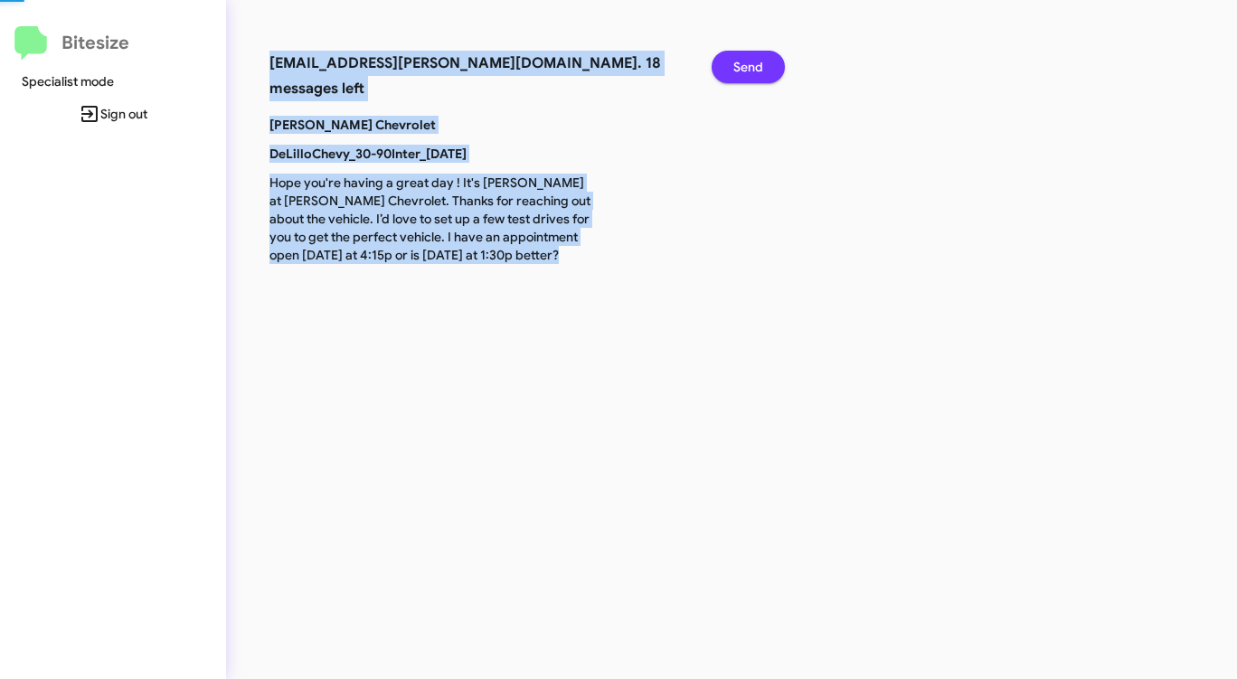
click at [746, 68] on span "Send" at bounding box center [748, 67] width 30 height 33
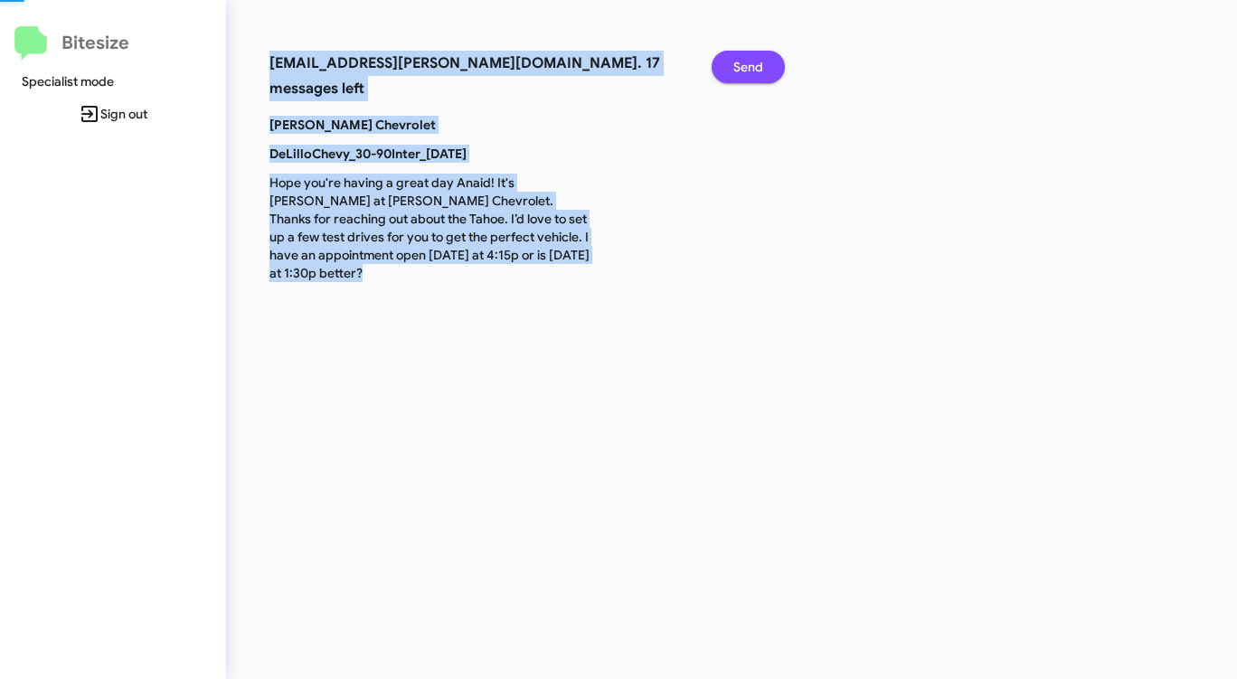
click at [746, 68] on span "Send" at bounding box center [748, 67] width 30 height 33
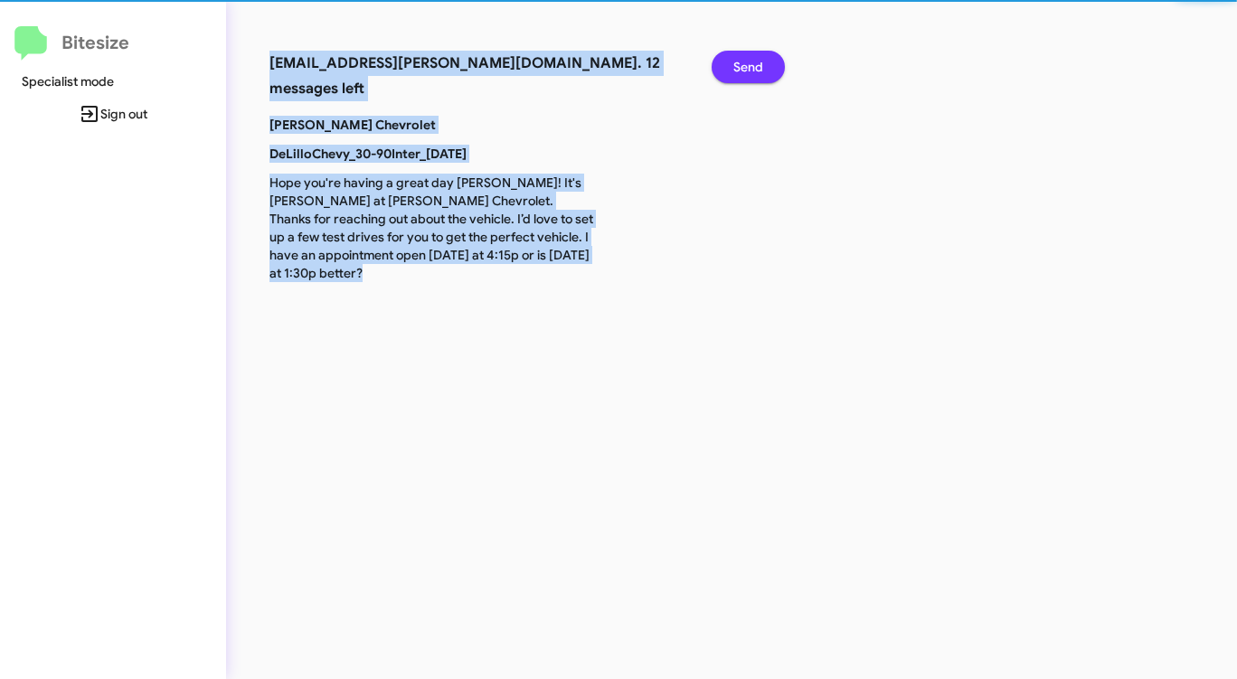
click at [746, 68] on span "Send" at bounding box center [748, 67] width 30 height 33
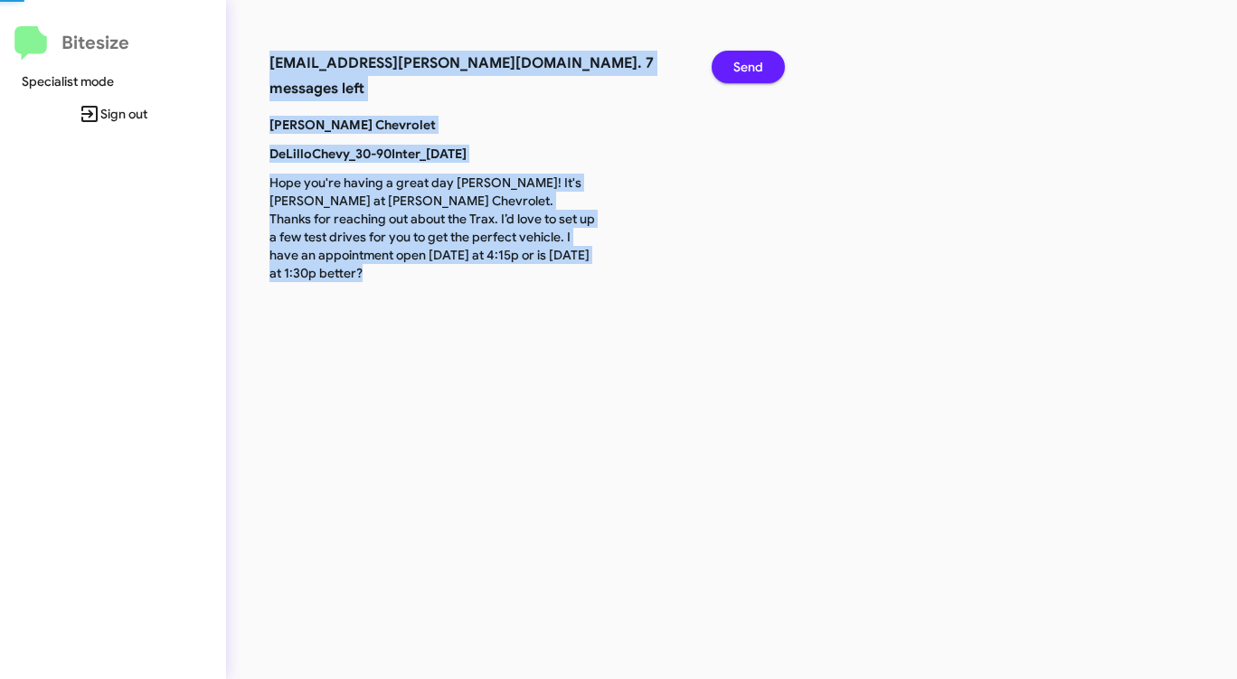
click at [746, 68] on span "Send" at bounding box center [748, 67] width 30 height 33
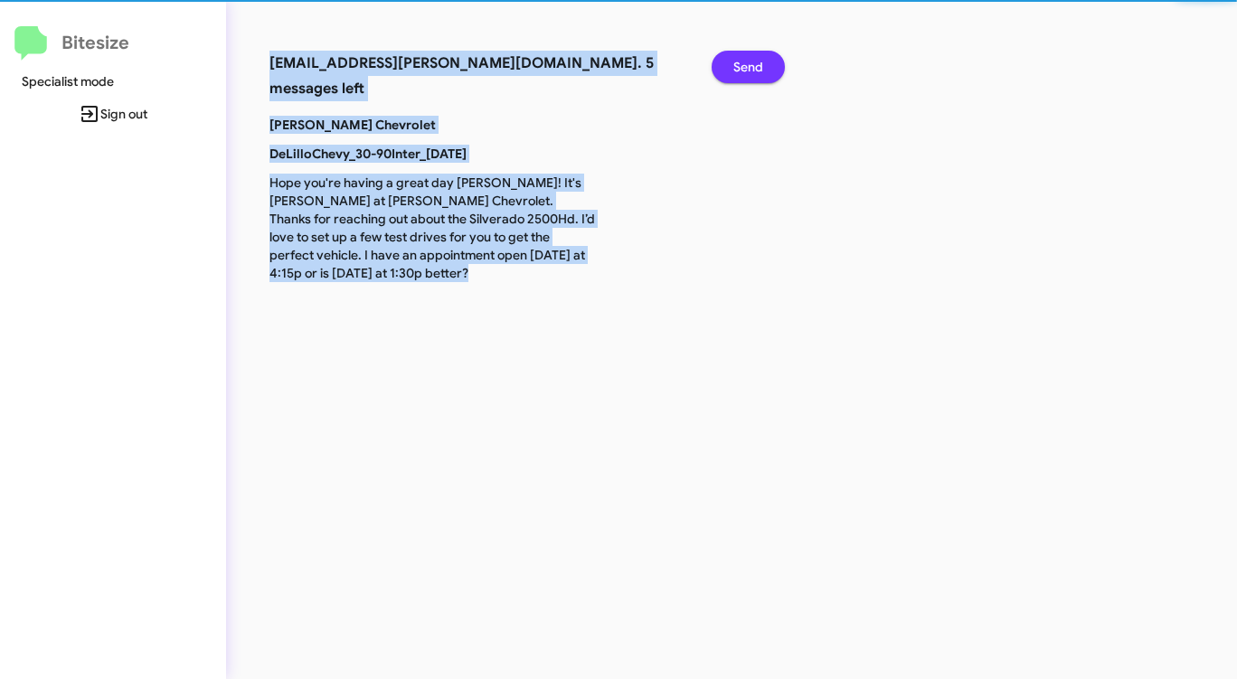
click at [746, 68] on span "Send" at bounding box center [748, 67] width 30 height 33
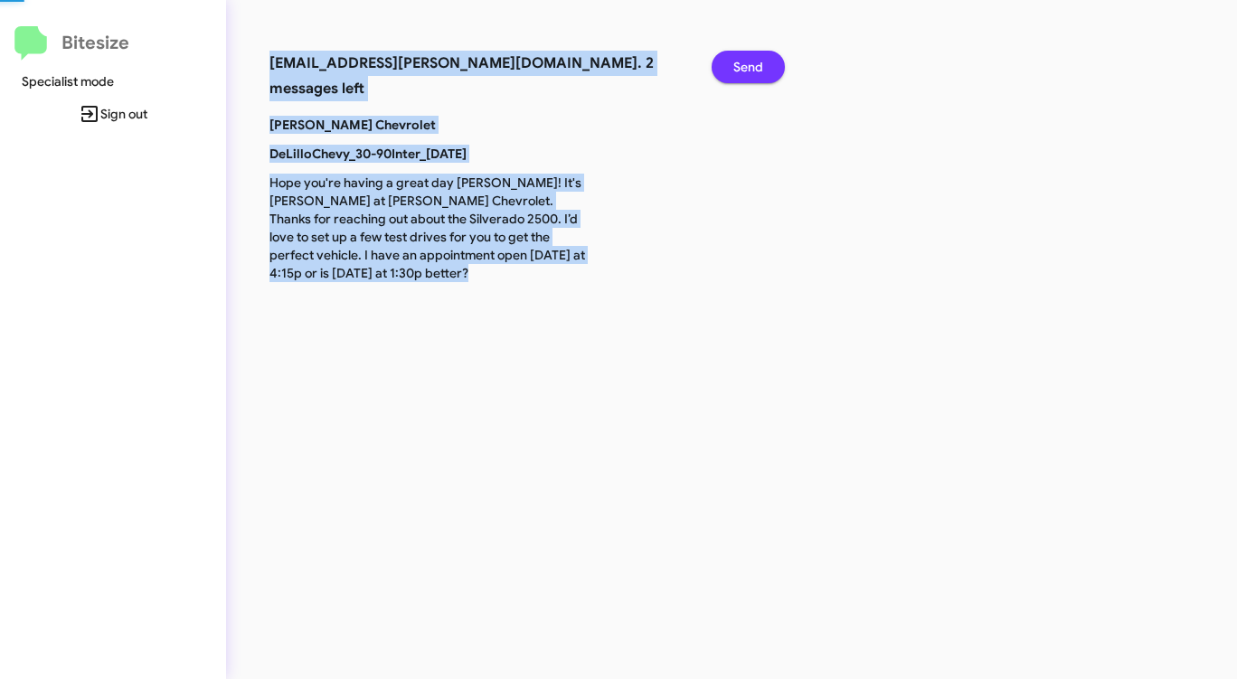
click at [746, 68] on span "Send" at bounding box center [748, 67] width 30 height 33
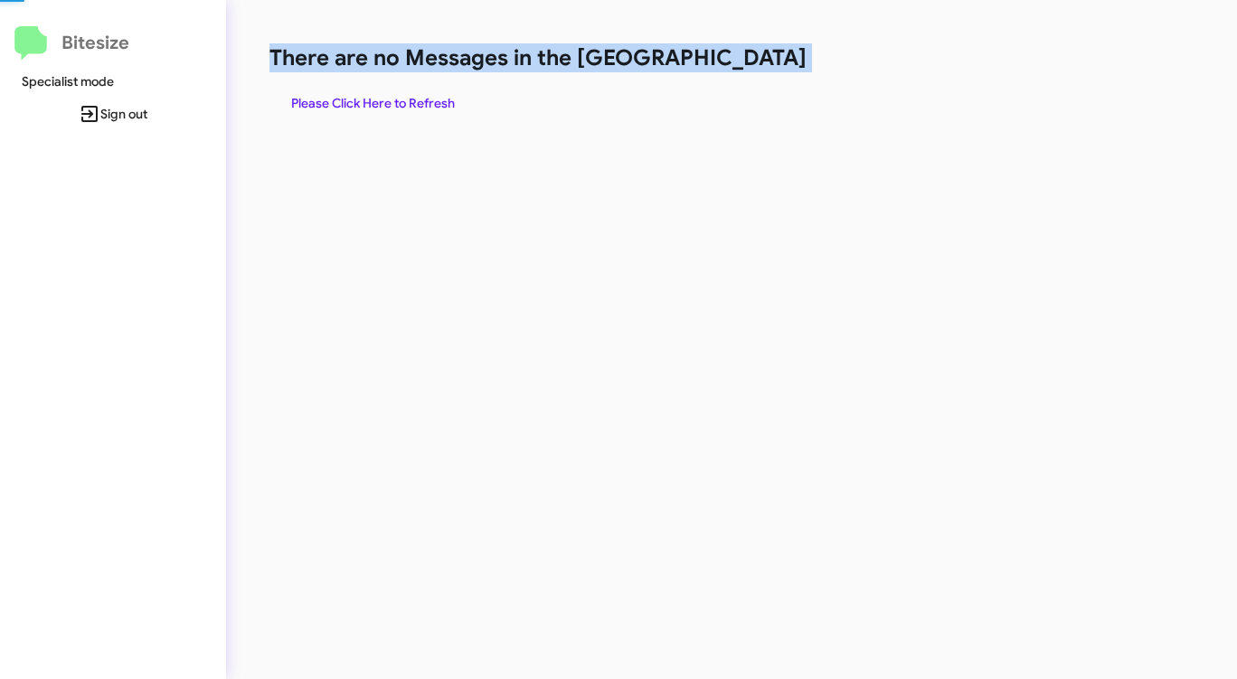
click at [746, 68] on h1 "There are no Messages in the [GEOGRAPHIC_DATA]" at bounding box center [647, 57] width 756 height 29
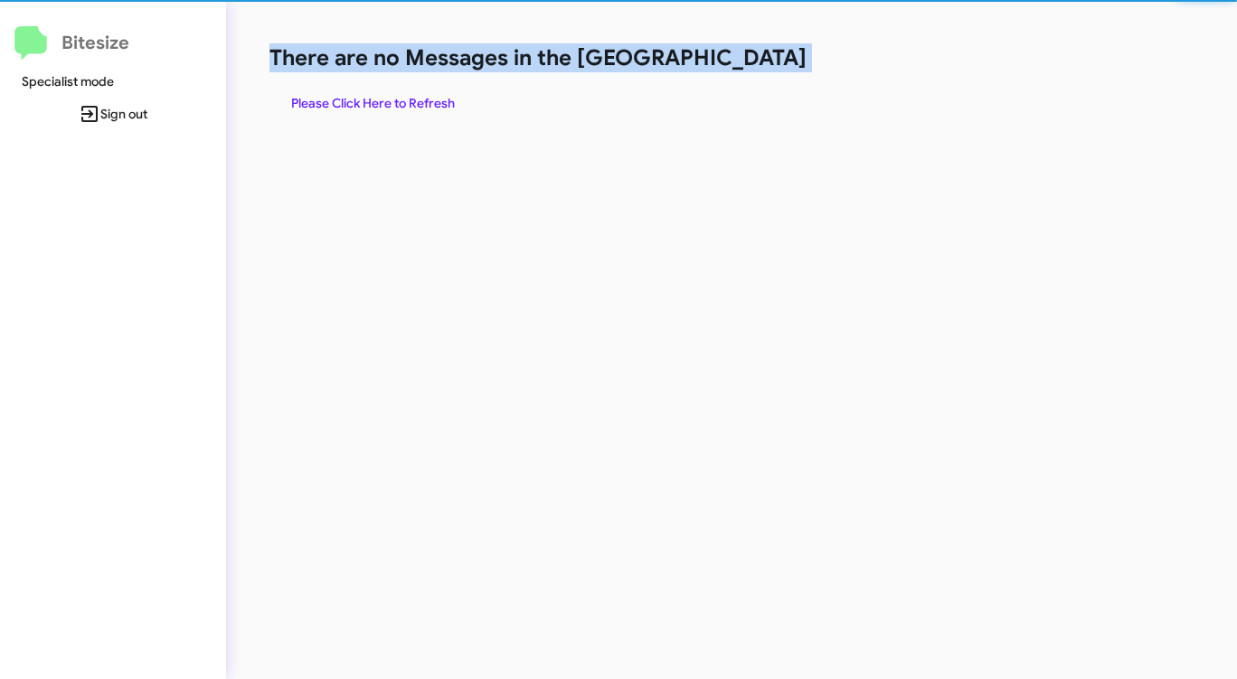
click at [746, 68] on h1 "There are no Messages in the [GEOGRAPHIC_DATA]" at bounding box center [647, 57] width 756 height 29
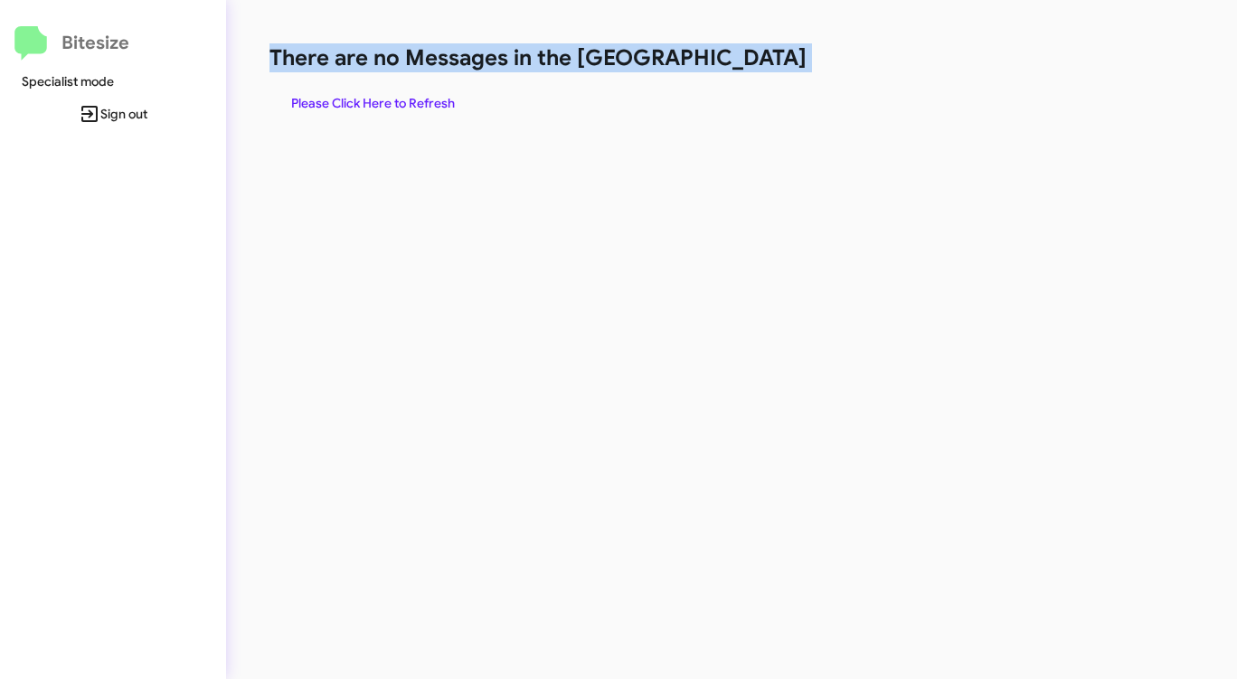
click at [746, 68] on h1 "There are no Messages in the [GEOGRAPHIC_DATA]" at bounding box center [647, 57] width 756 height 29
click at [437, 101] on span "Please Click Here to Refresh" at bounding box center [373, 103] width 164 height 33
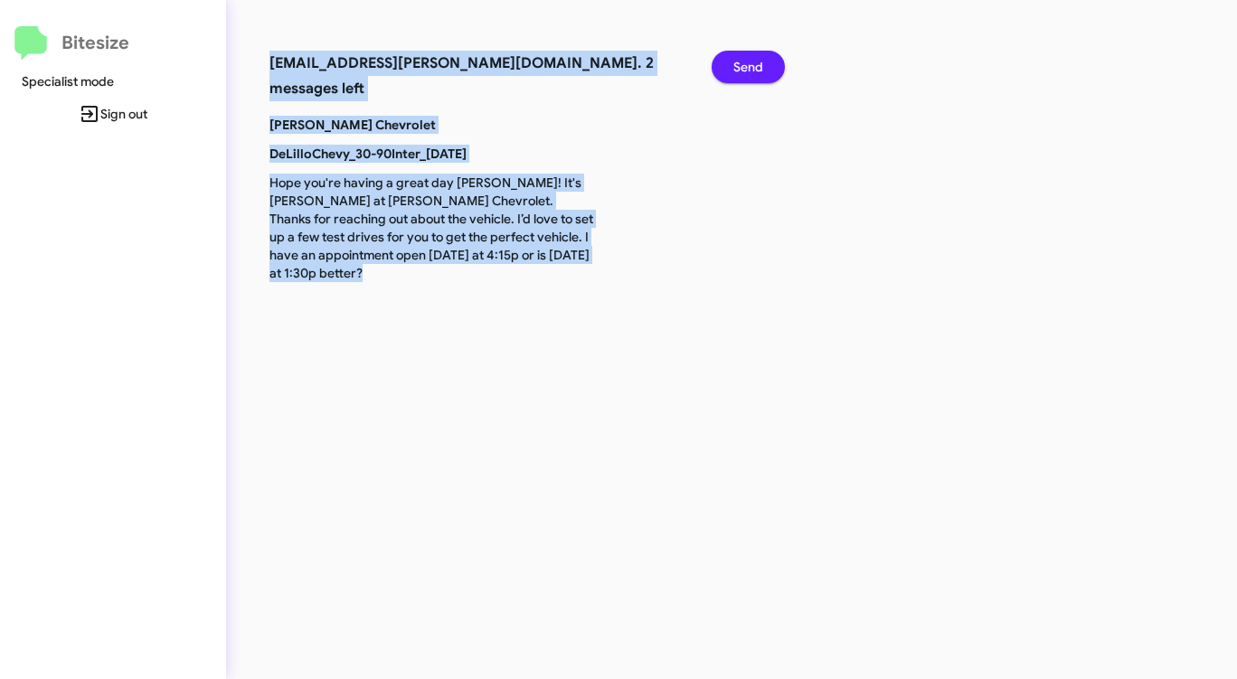
click at [749, 76] on span "Send" at bounding box center [748, 67] width 30 height 33
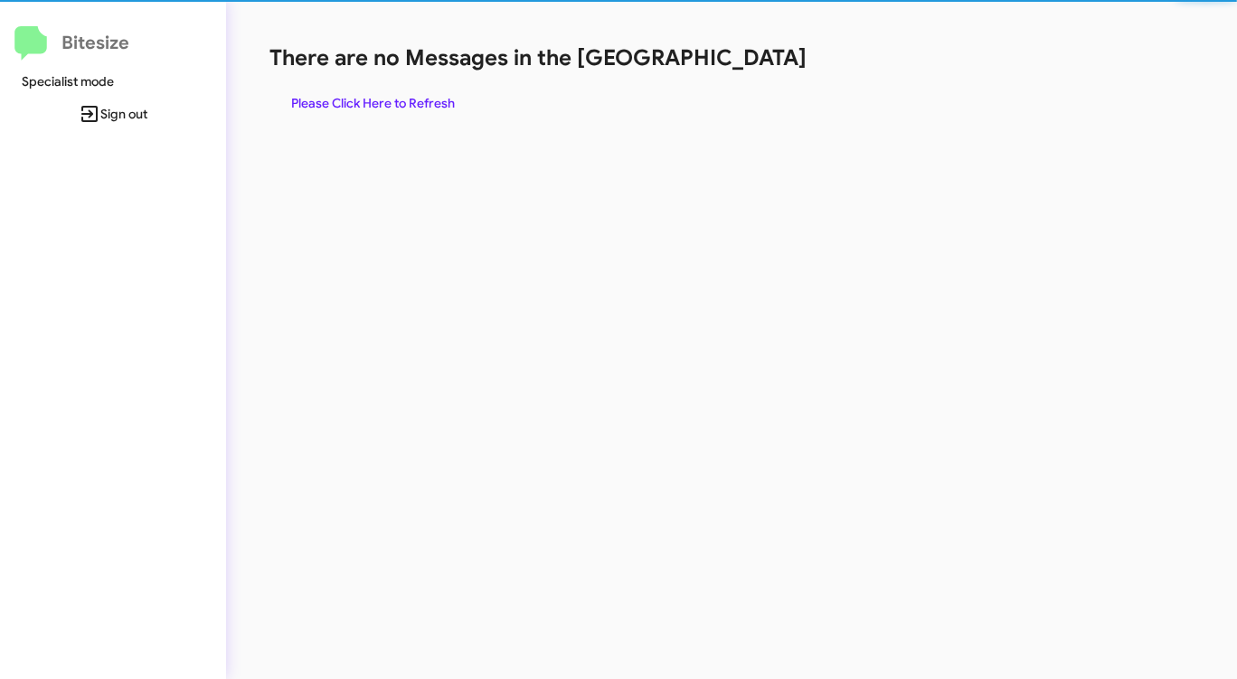
click at [749, 76] on div "There are no Messages in the Queue Please Click Here to Refresh" at bounding box center [647, 81] width 756 height 76
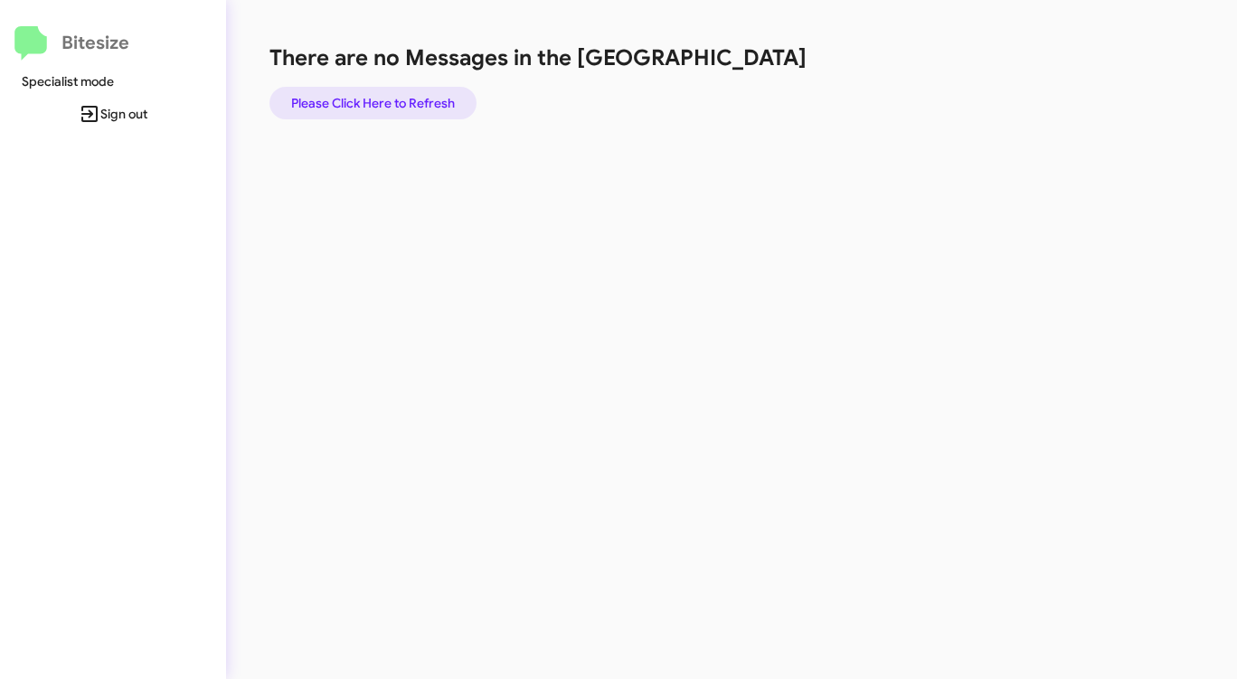
click at [425, 107] on span "Please Click Here to Refresh" at bounding box center [373, 103] width 164 height 33
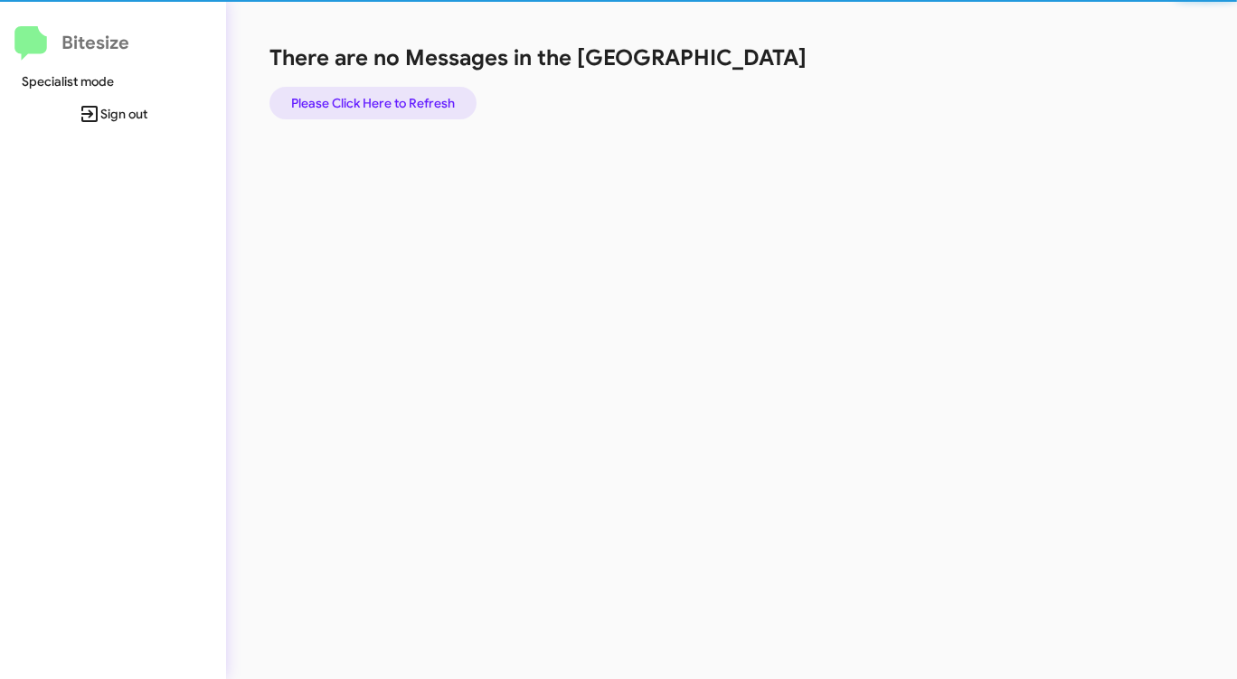
click at [425, 107] on span "Please Click Here to Refresh" at bounding box center [373, 103] width 164 height 33
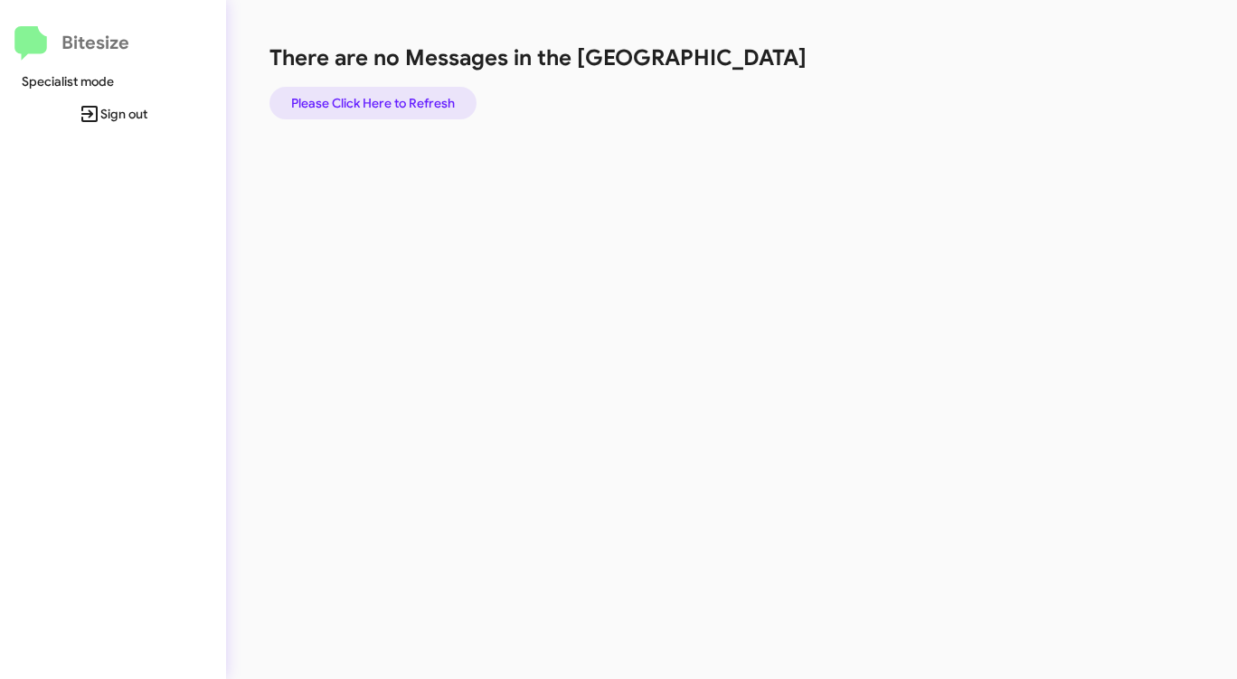
click at [425, 107] on span "Please Click Here to Refresh" at bounding box center [373, 103] width 164 height 33
click at [427, 107] on span "Please Click Here to Refresh" at bounding box center [373, 103] width 164 height 33
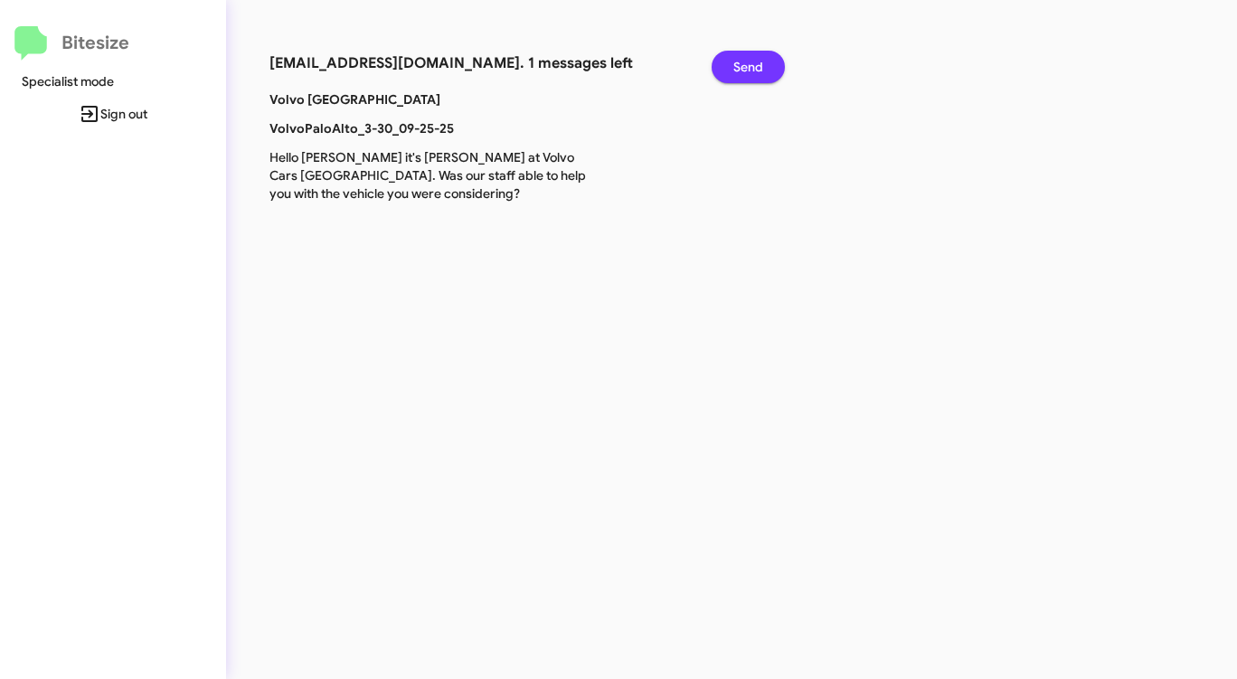
click at [765, 56] on button "Send" at bounding box center [748, 67] width 73 height 33
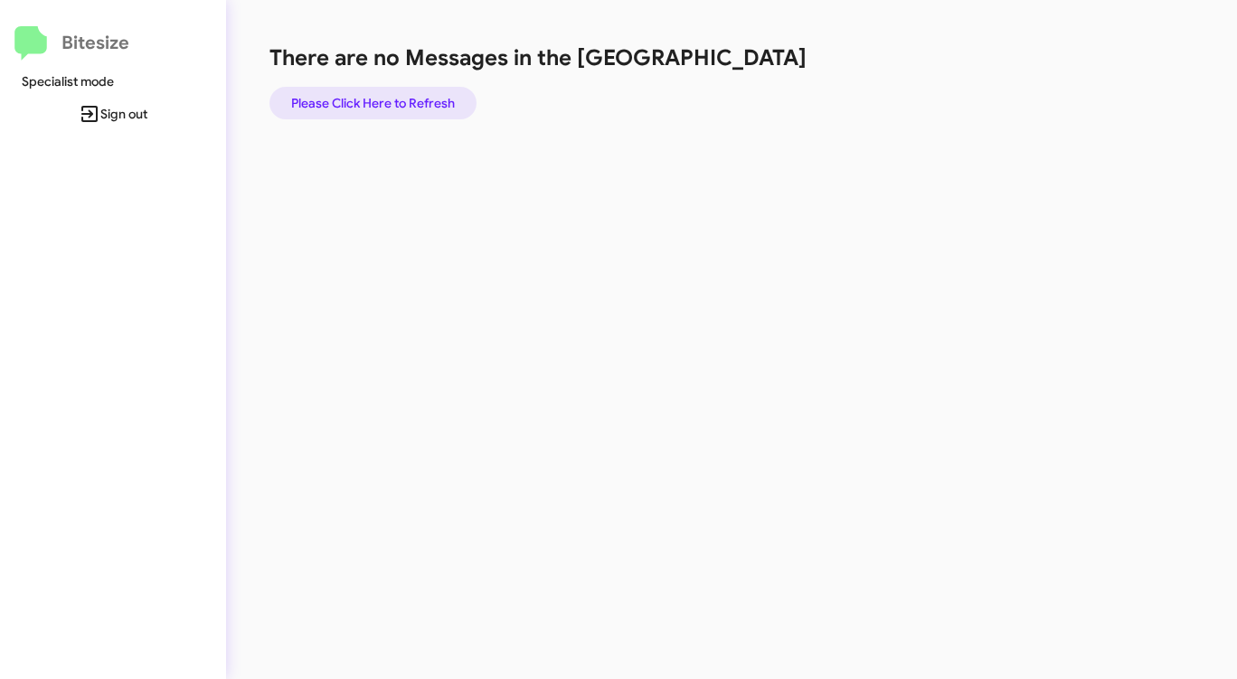
click at [439, 91] on span "Please Click Here to Refresh" at bounding box center [373, 103] width 164 height 33
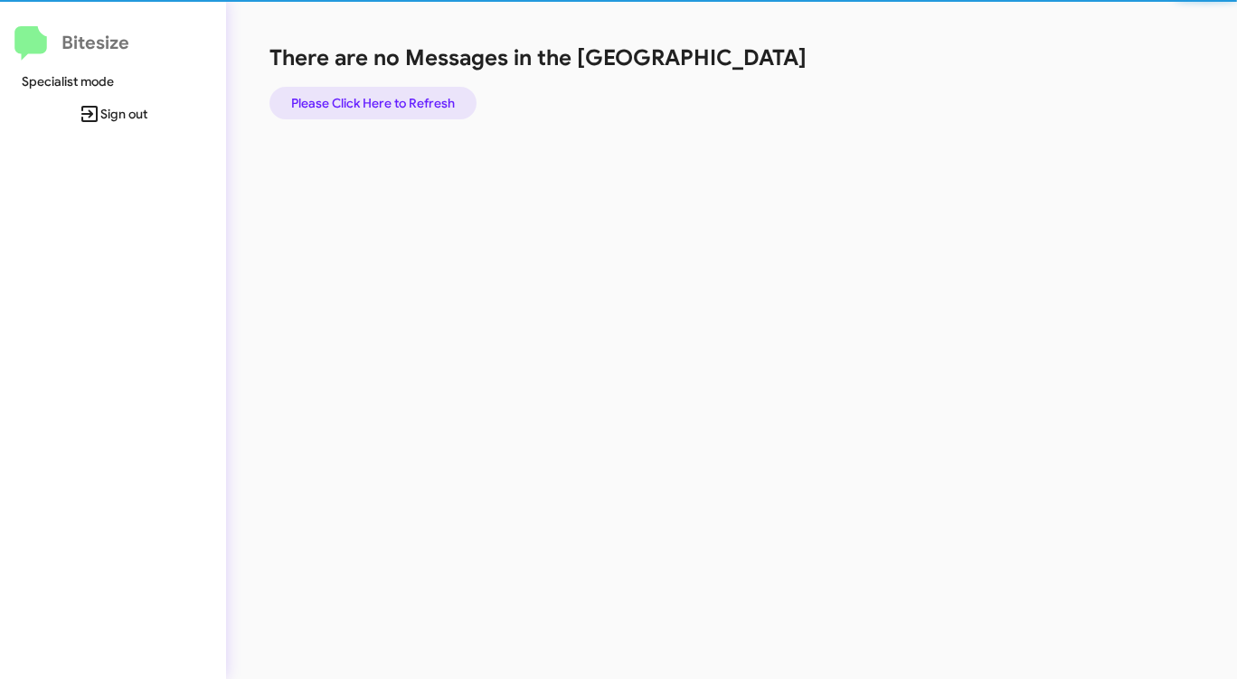
click at [438, 92] on span "Please Click Here to Refresh" at bounding box center [373, 103] width 164 height 33
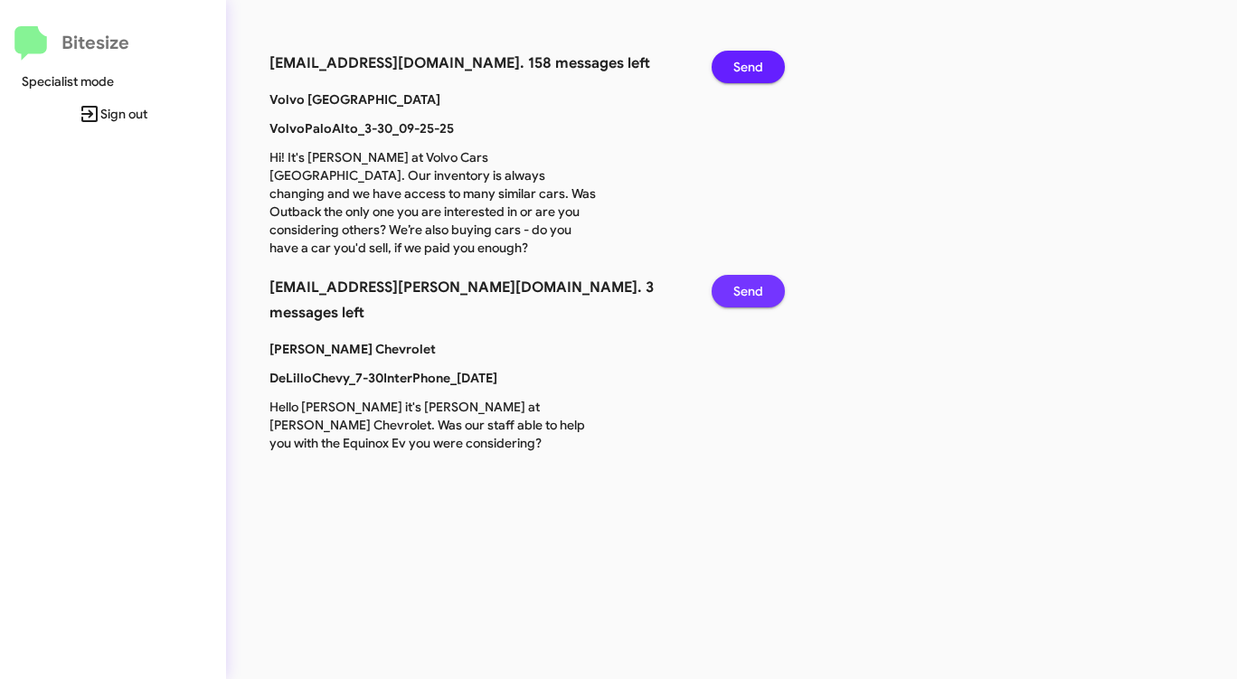
click at [751, 288] on span "Send" at bounding box center [748, 291] width 30 height 33
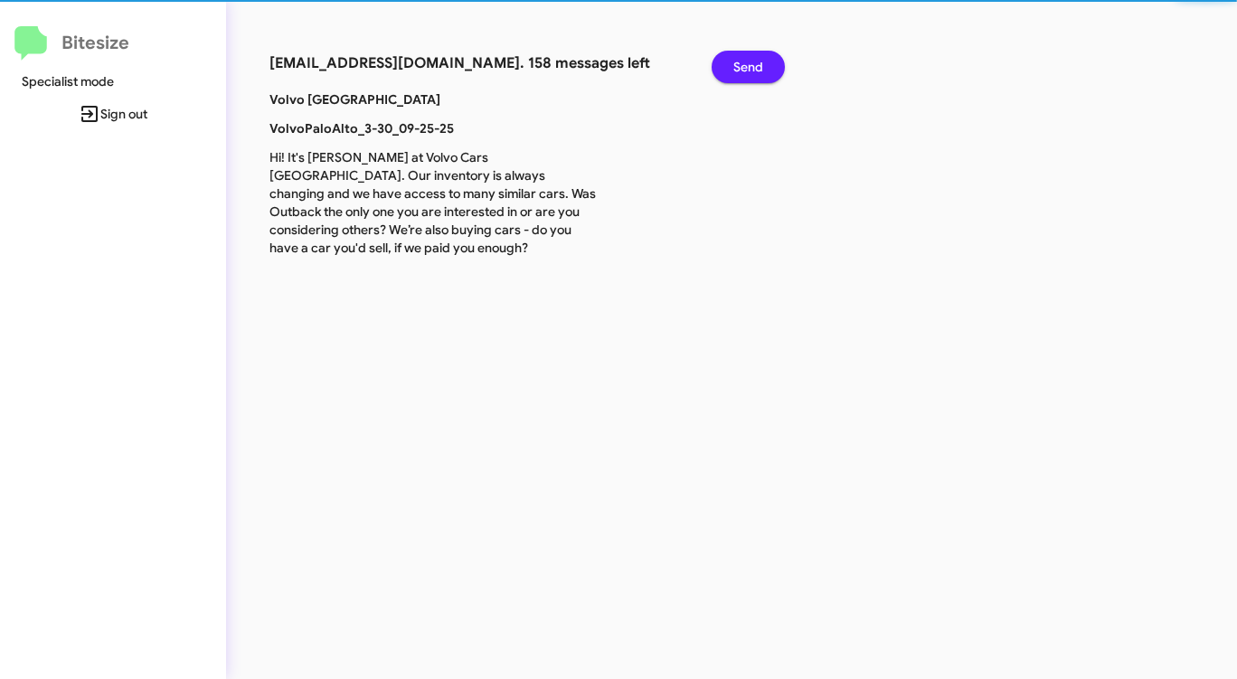
click at [751, 288] on div "connect+volvopaloalto@bitesize.co. 158 messages left Send Volvo Palo Alto Volvo…" at bounding box center [647, 339] width 843 height 679
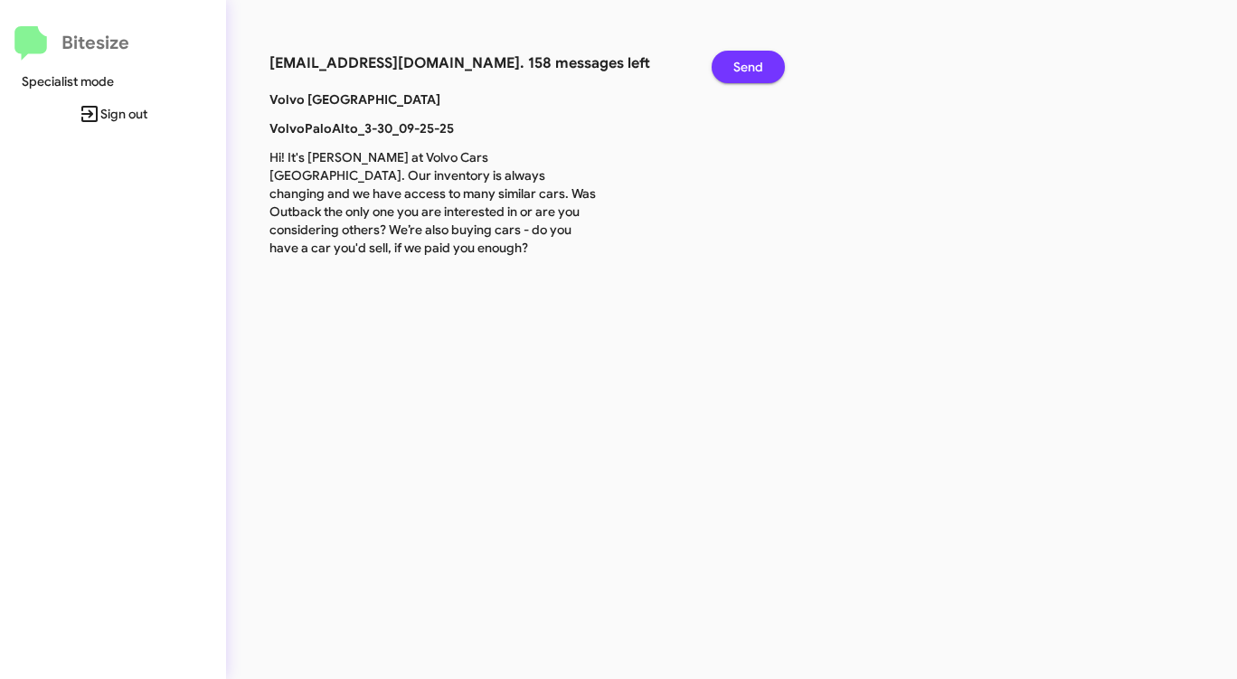
click at [747, 64] on span "Send" at bounding box center [748, 67] width 30 height 33
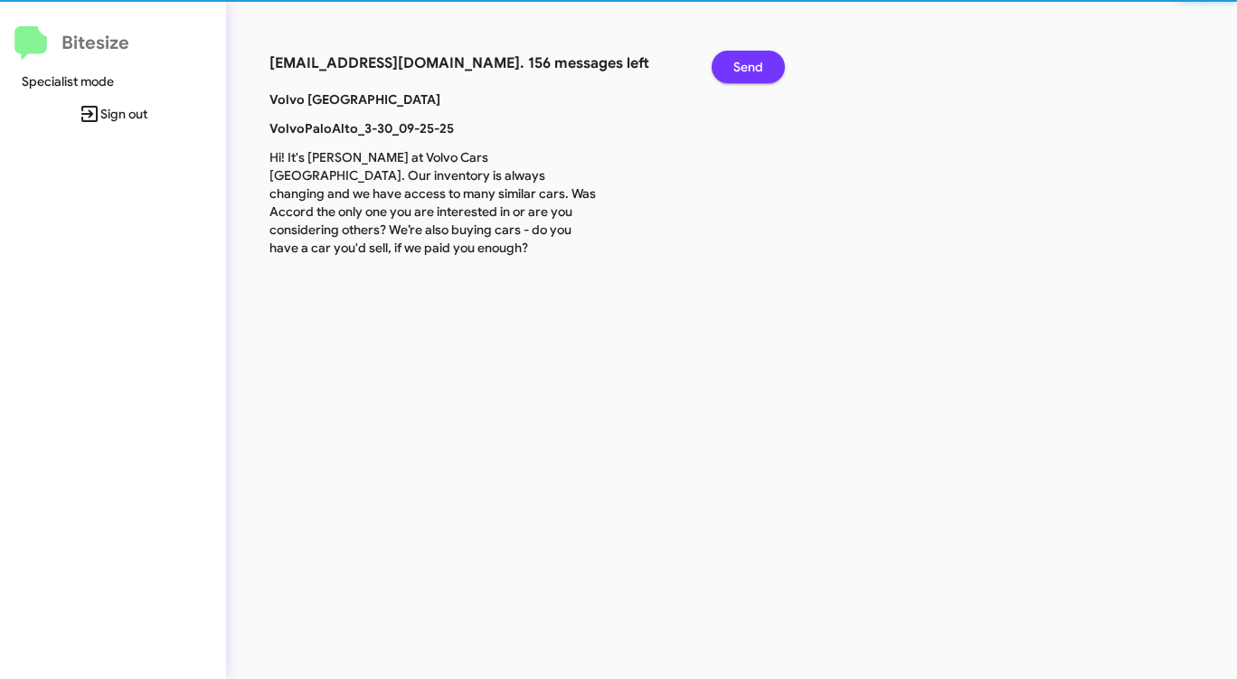
click at [747, 64] on span "Send" at bounding box center [748, 67] width 30 height 33
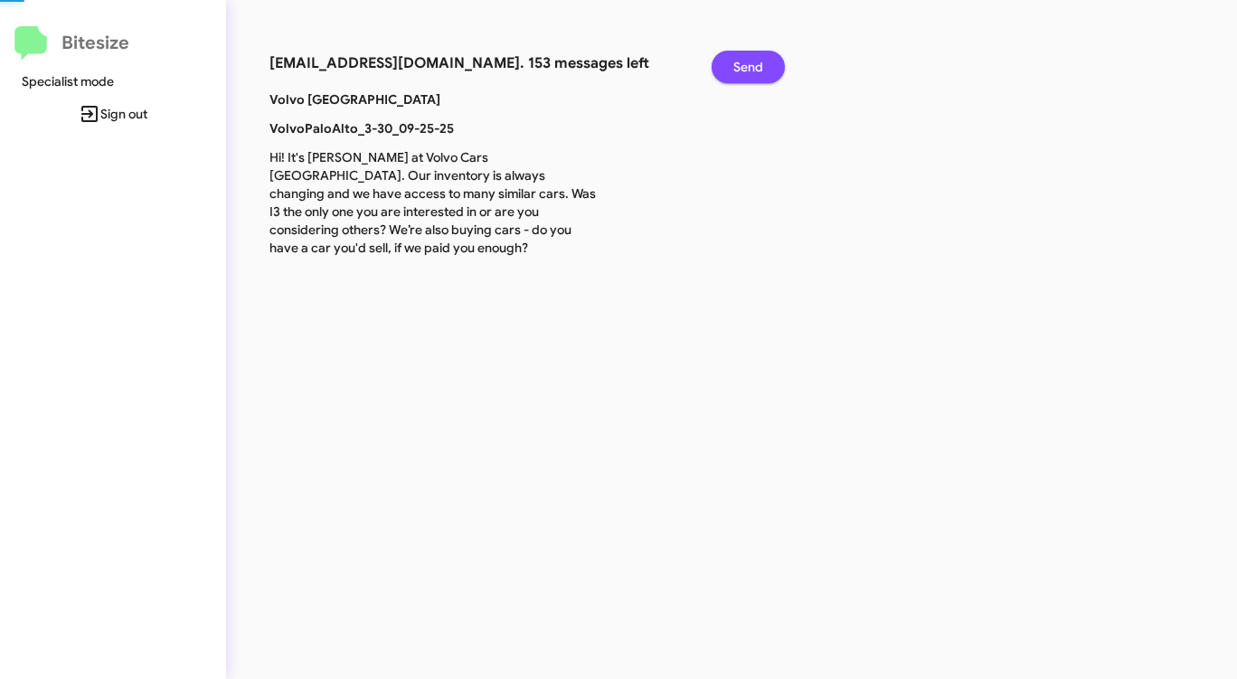
click at [747, 64] on span "Send" at bounding box center [748, 67] width 30 height 33
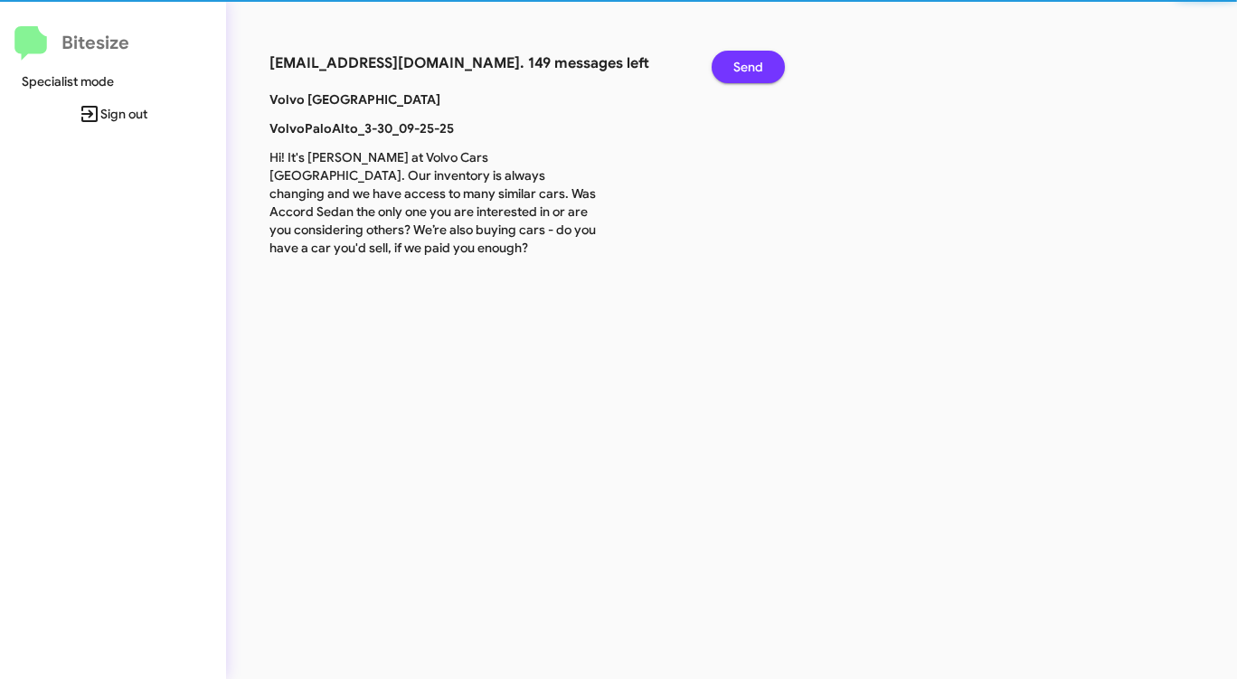
click at [747, 64] on span "Send" at bounding box center [748, 67] width 30 height 33
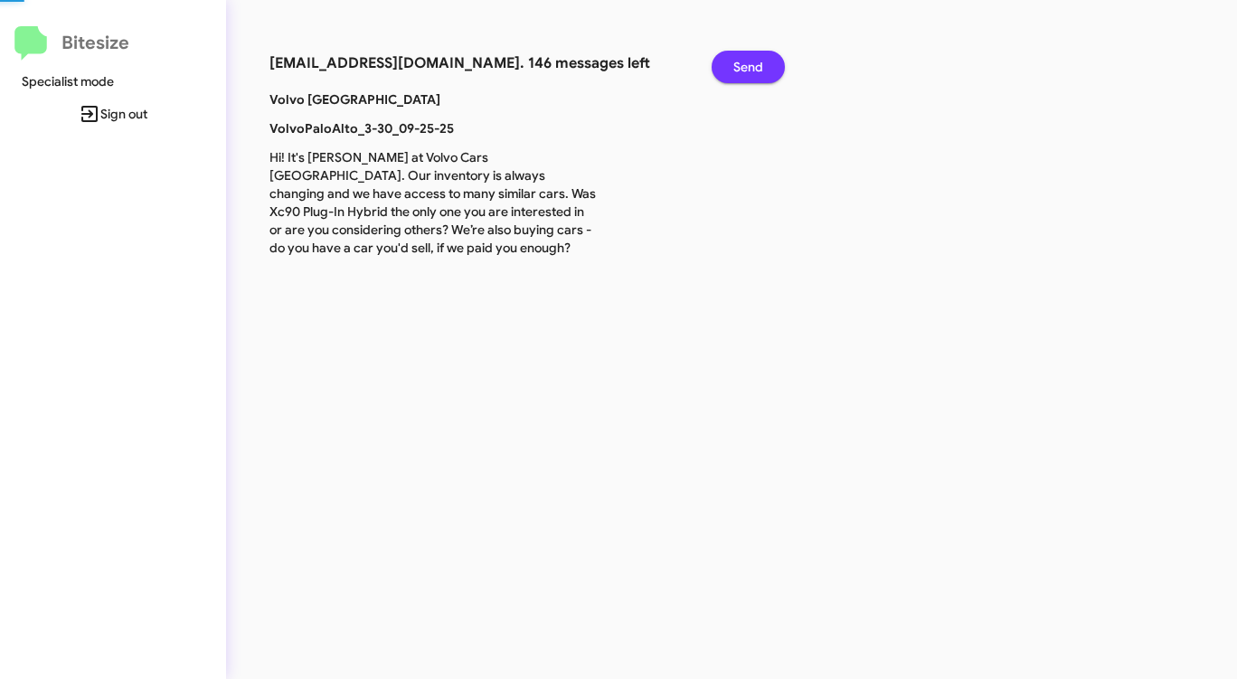
click at [747, 64] on span "Send" at bounding box center [748, 67] width 30 height 33
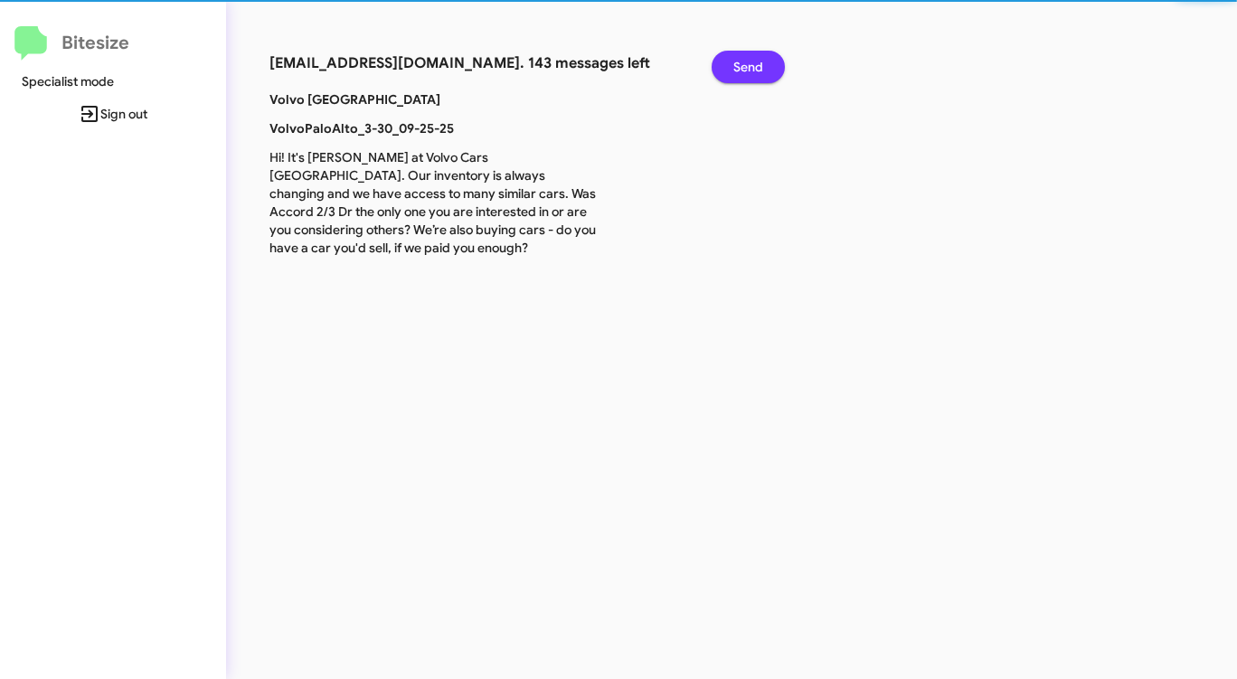
click at [747, 64] on span "Send" at bounding box center [748, 67] width 30 height 33
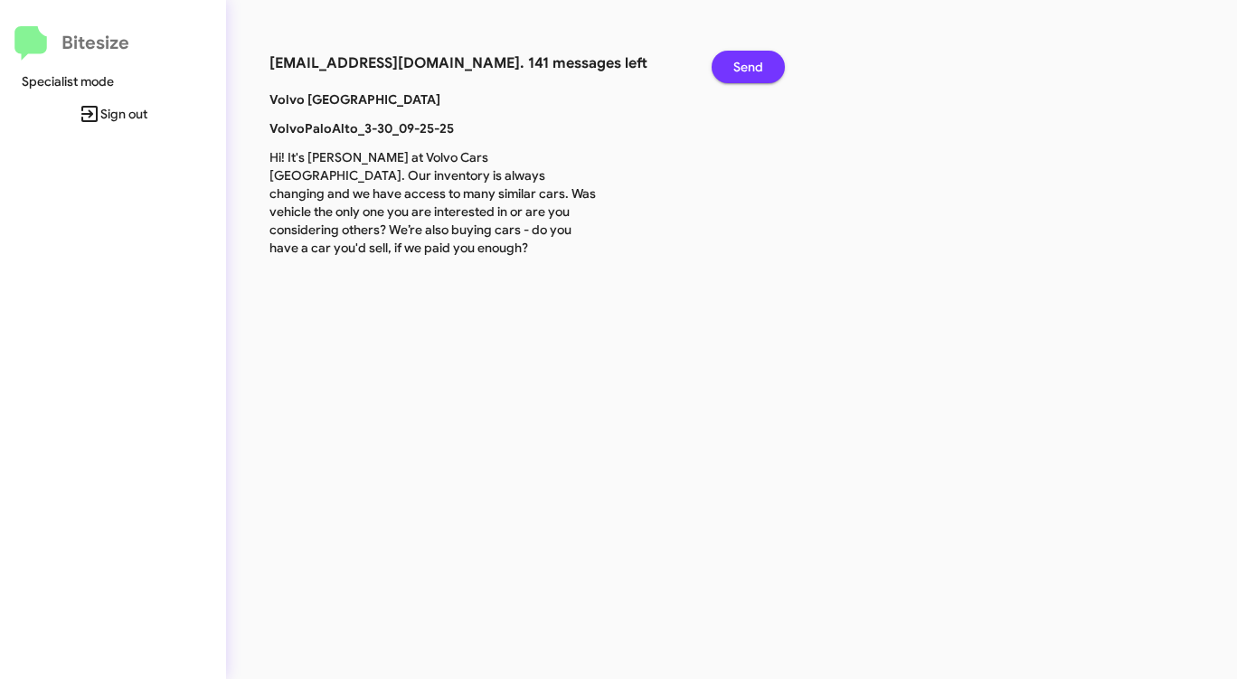
click at [747, 64] on span "Send" at bounding box center [748, 67] width 30 height 33
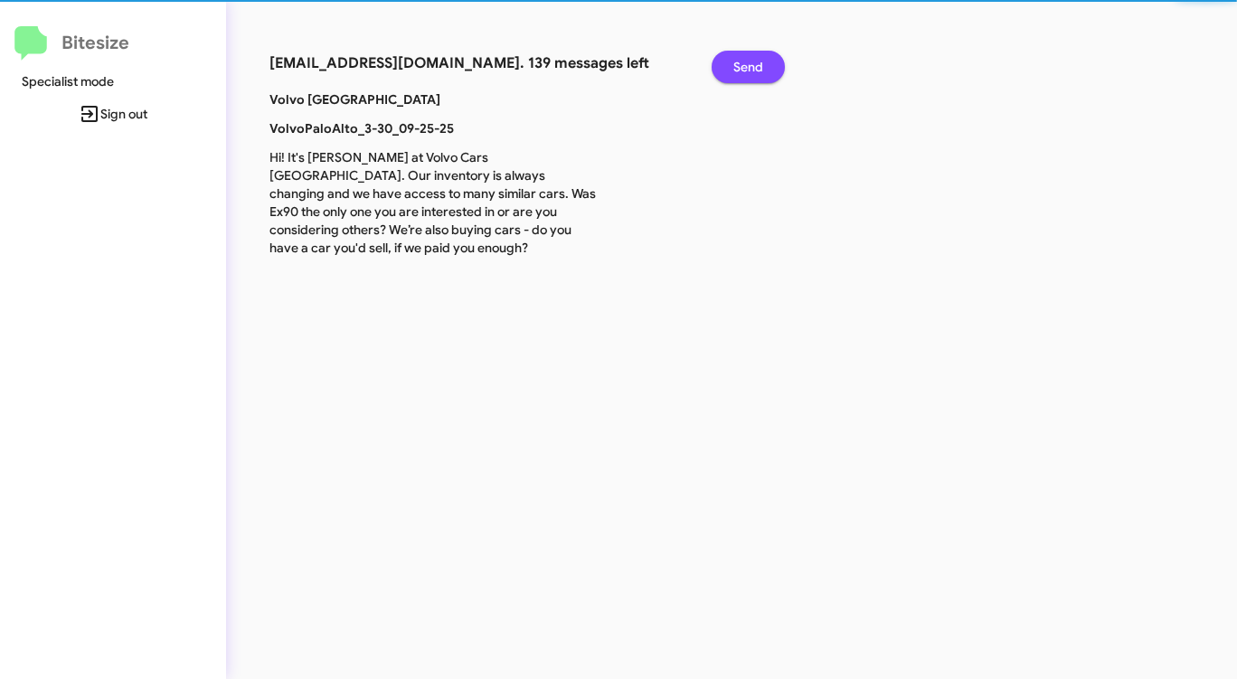
click at [747, 64] on span "Send" at bounding box center [748, 67] width 30 height 33
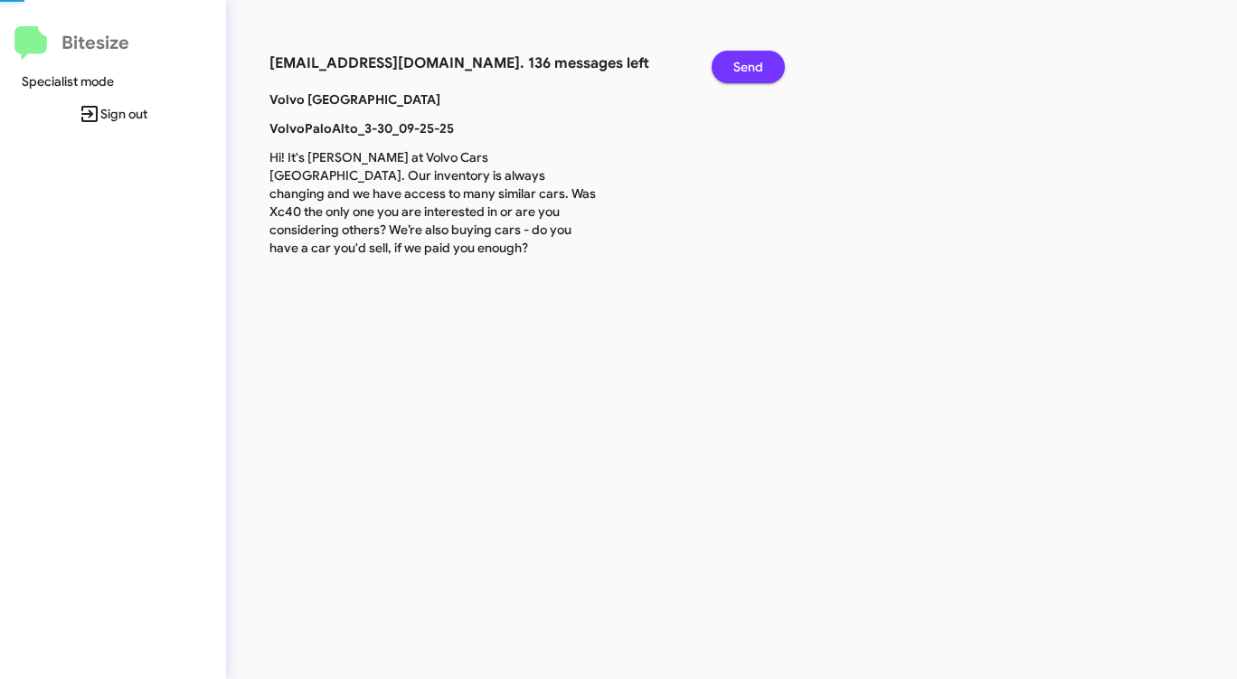
click at [747, 64] on span "Send" at bounding box center [748, 67] width 30 height 33
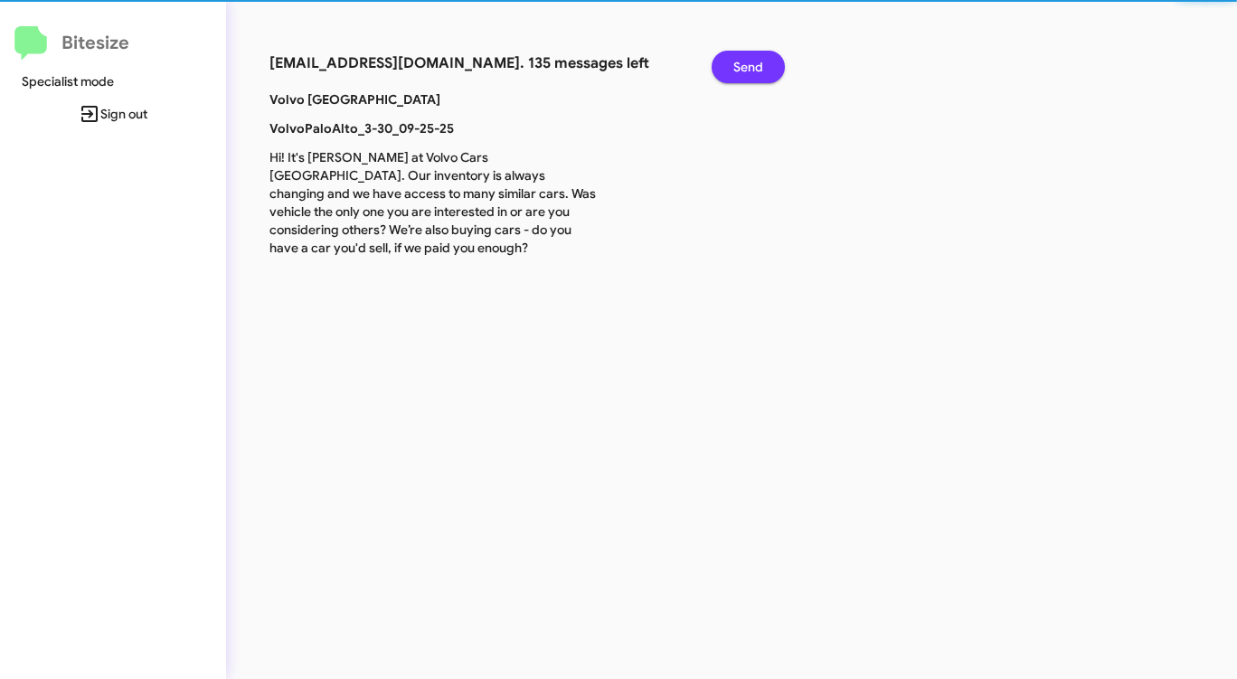
click at [747, 64] on span "Send" at bounding box center [748, 67] width 30 height 33
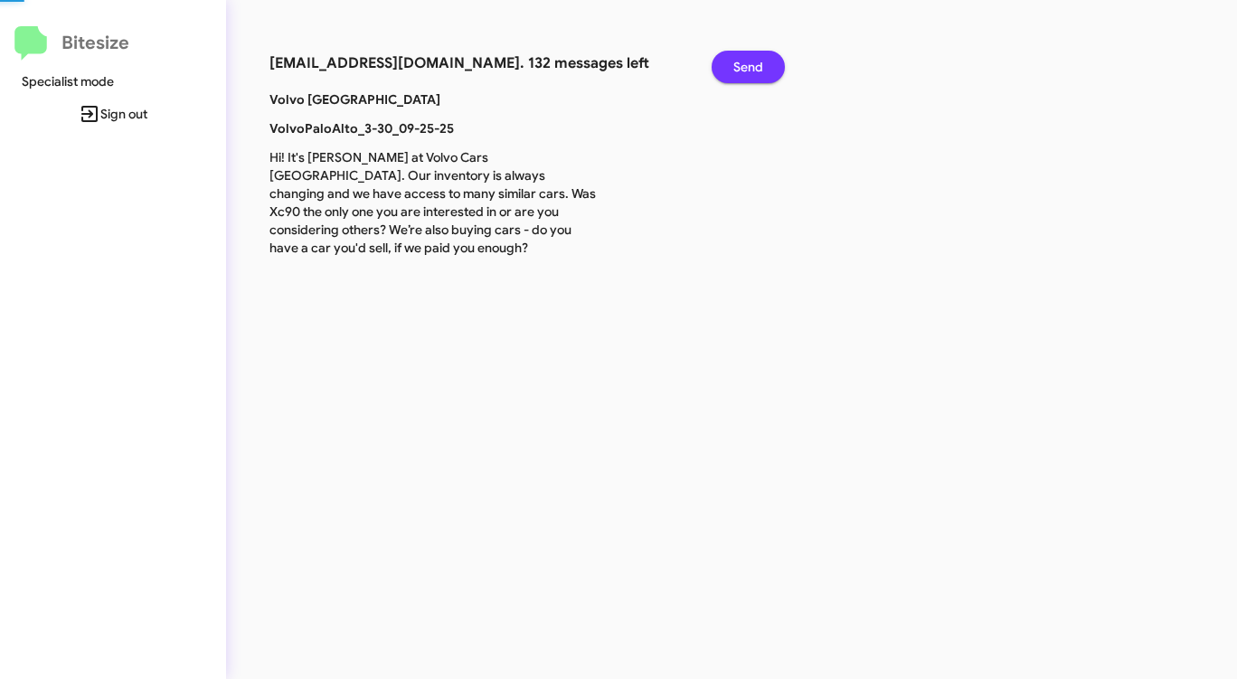
click at [747, 64] on span "Send" at bounding box center [748, 67] width 30 height 33
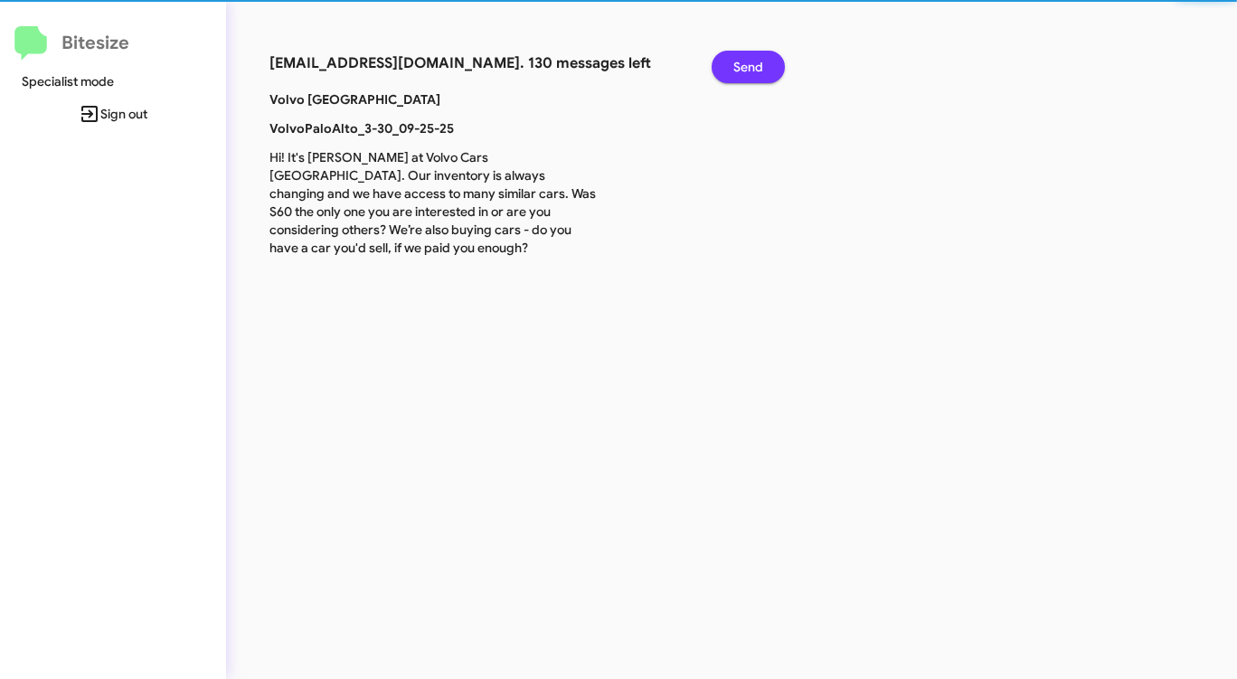
click at [747, 64] on span "Send" at bounding box center [748, 67] width 30 height 33
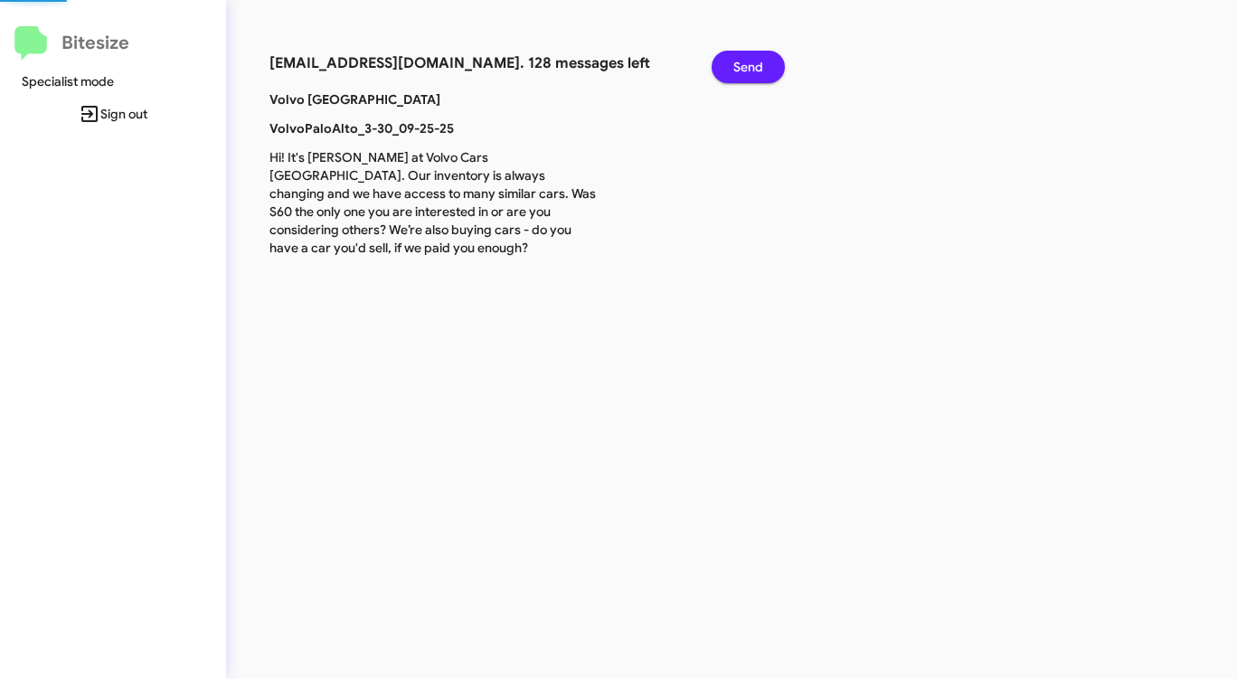
click at [747, 64] on span "Send" at bounding box center [748, 67] width 30 height 33
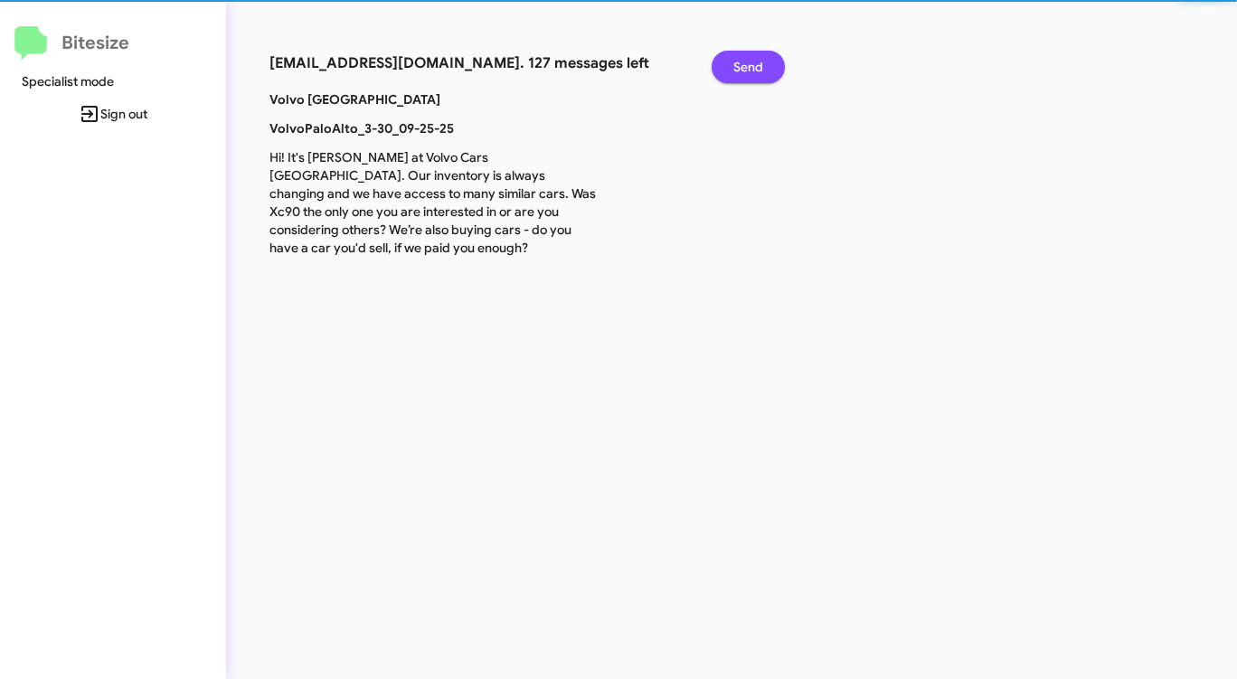
click at [747, 64] on span "Send" at bounding box center [748, 67] width 30 height 33
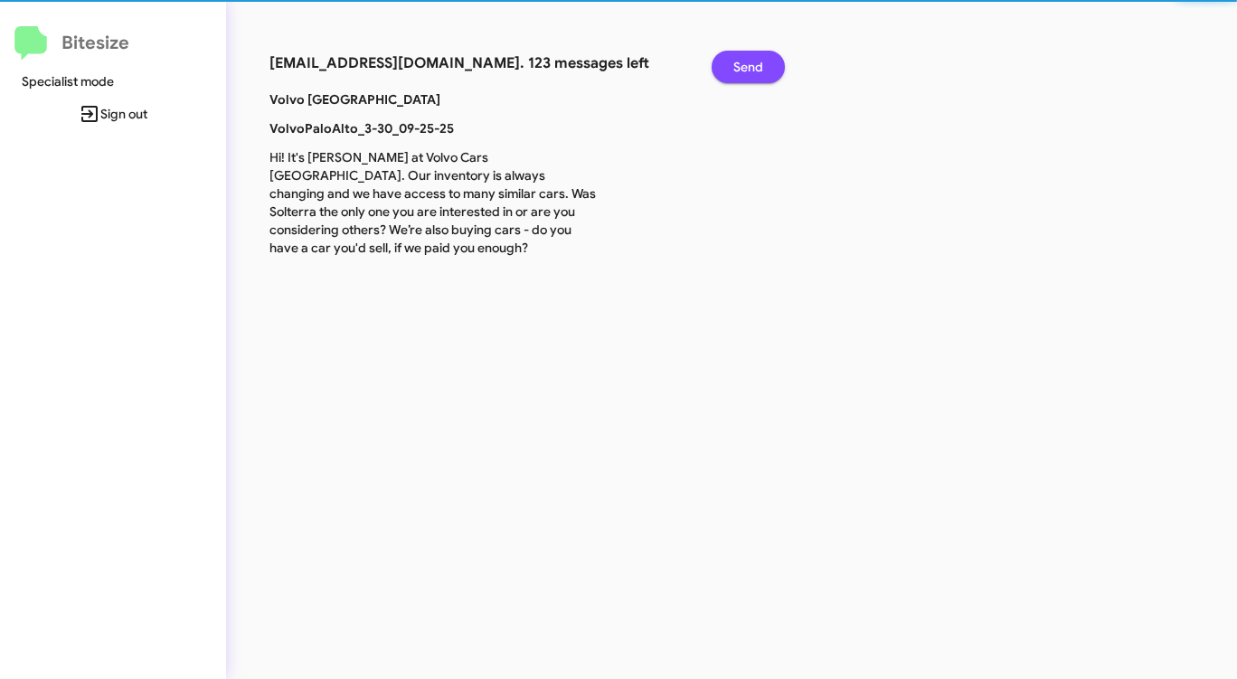
click at [747, 64] on span "Send" at bounding box center [748, 67] width 30 height 33
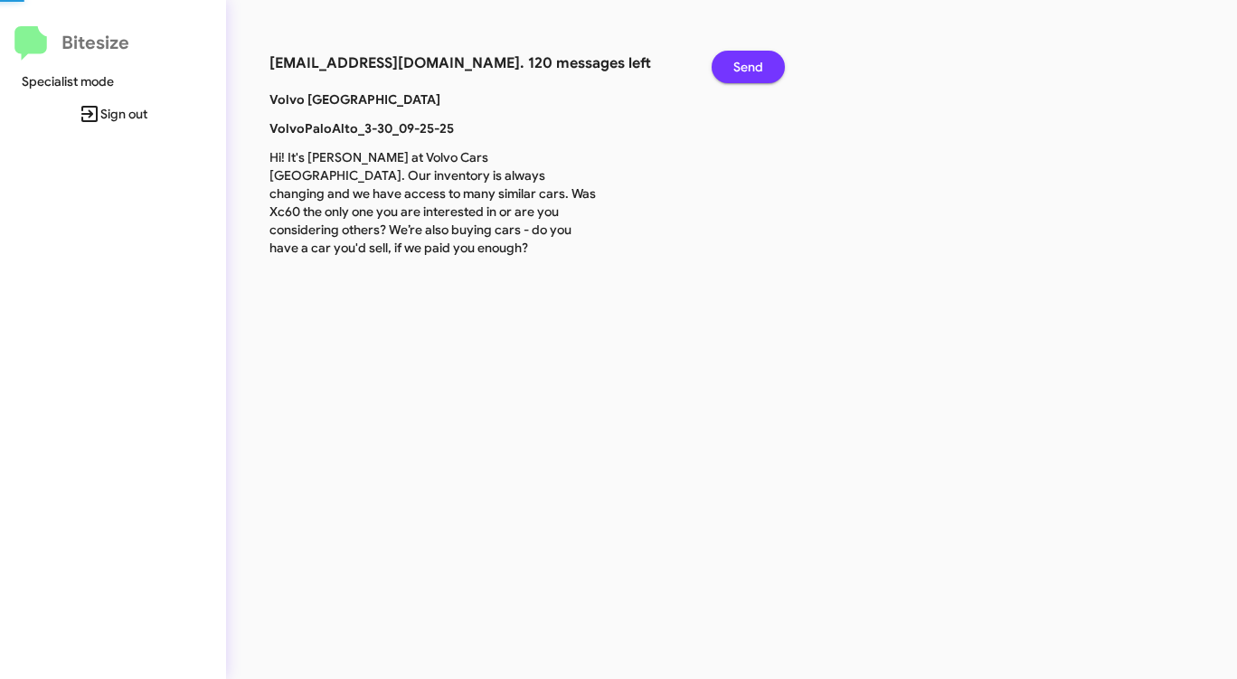
click at [747, 64] on span "Send" at bounding box center [748, 67] width 30 height 33
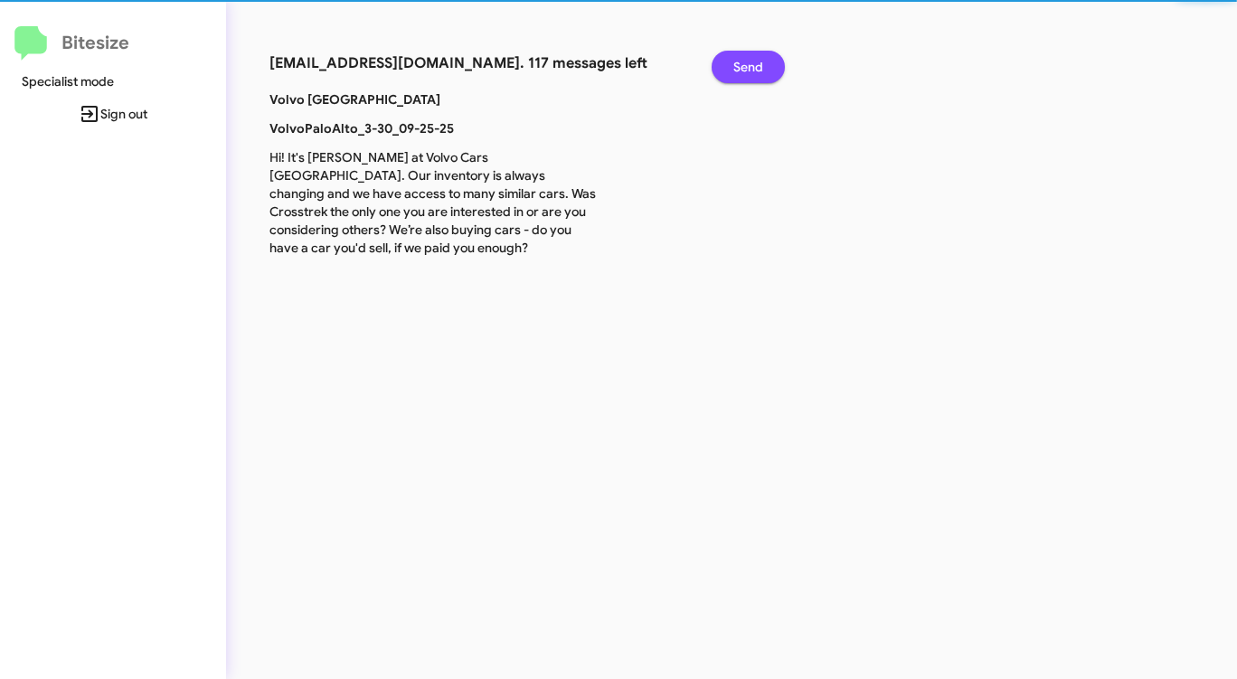
click at [747, 64] on span "Send" at bounding box center [748, 67] width 30 height 33
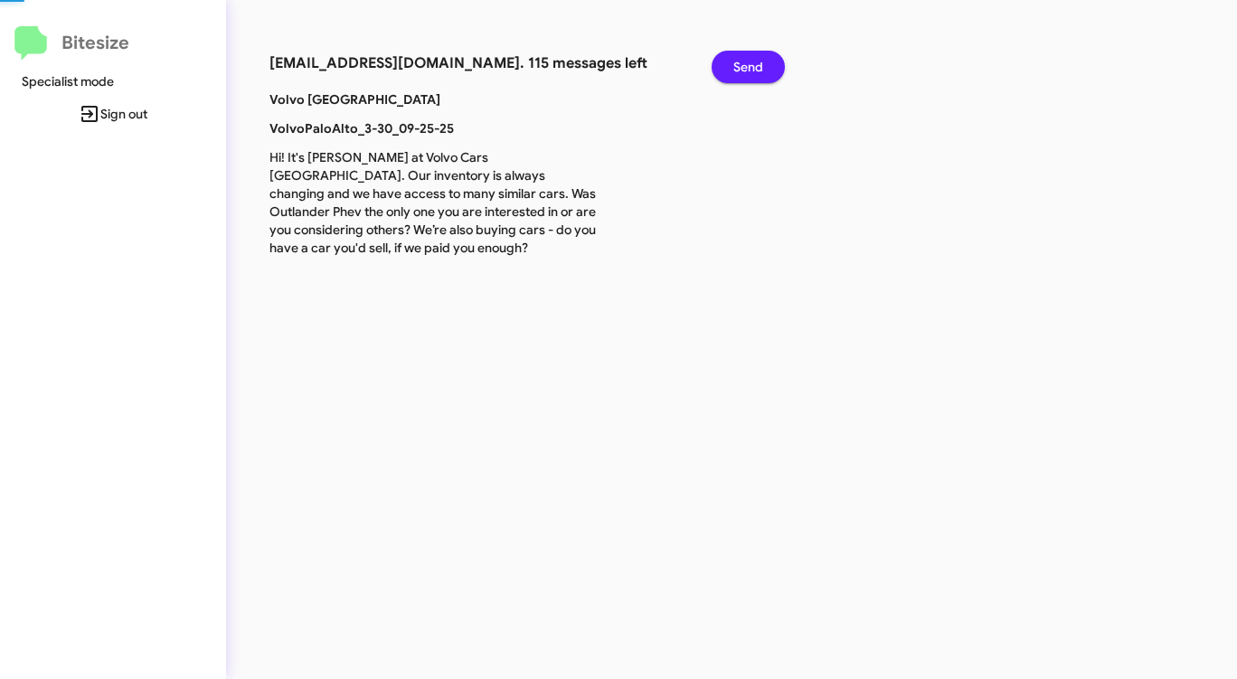
click at [747, 64] on span "Send" at bounding box center [748, 67] width 30 height 33
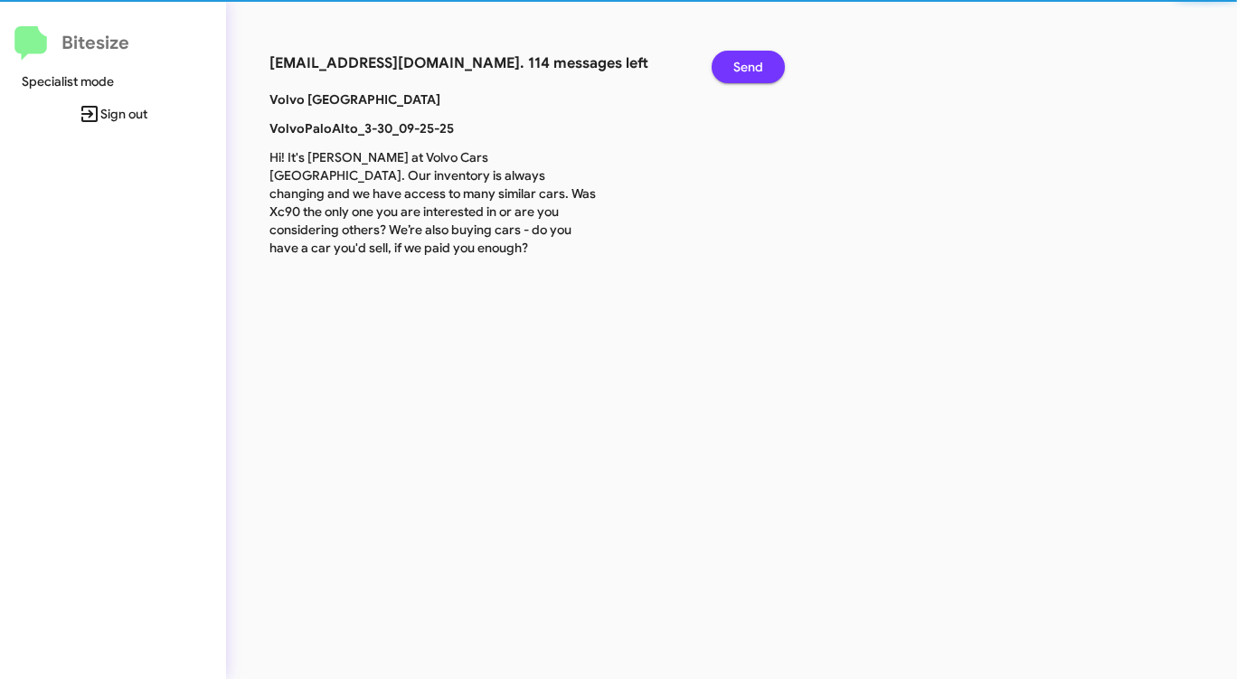
click at [747, 64] on span "Send" at bounding box center [748, 67] width 30 height 33
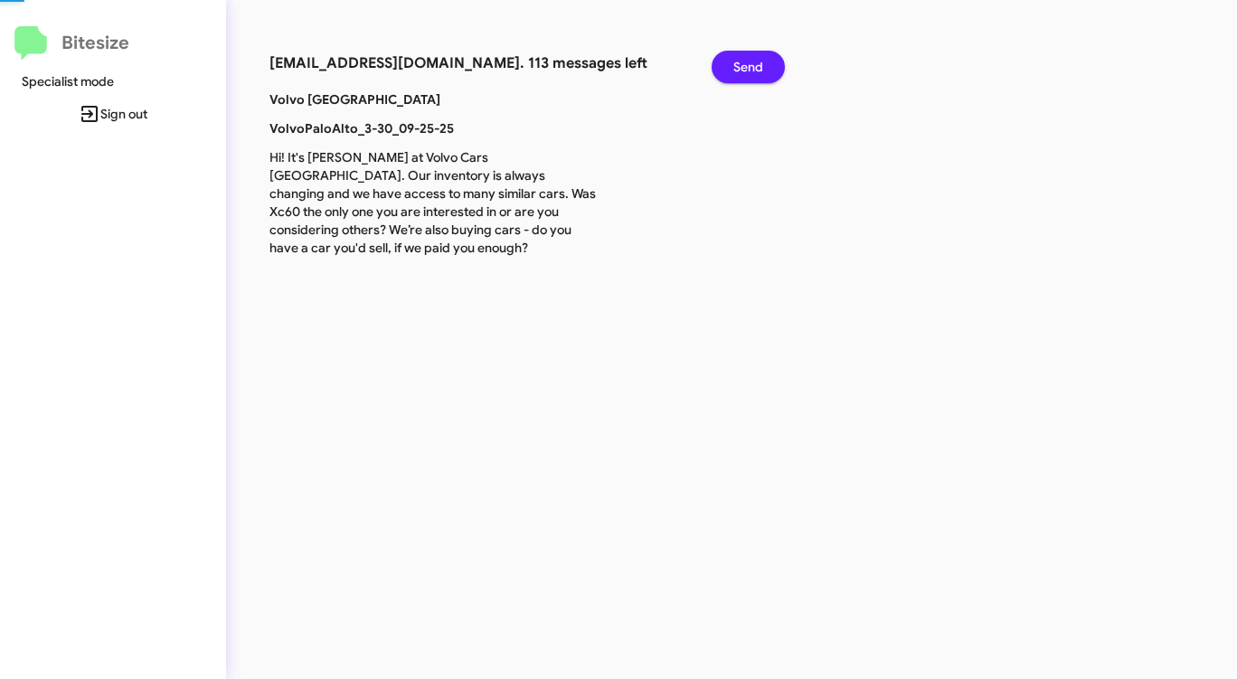
click at [747, 64] on span "Send" at bounding box center [748, 67] width 30 height 33
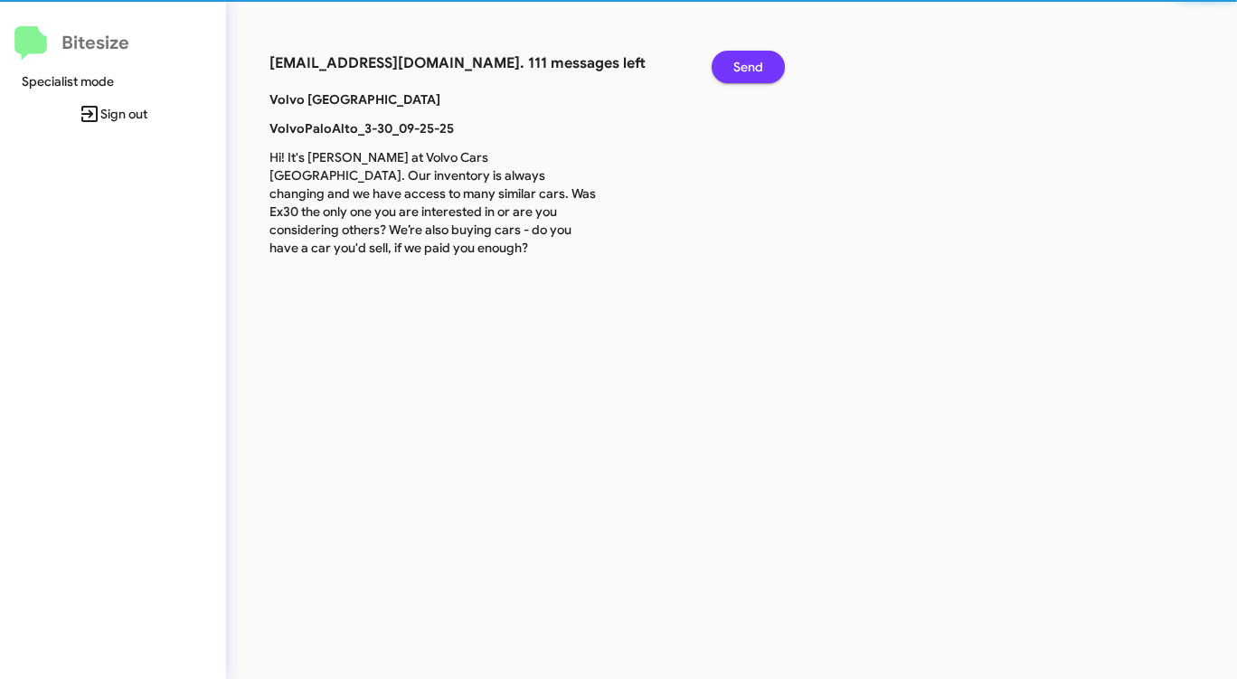
click at [747, 64] on span "Send" at bounding box center [748, 67] width 30 height 33
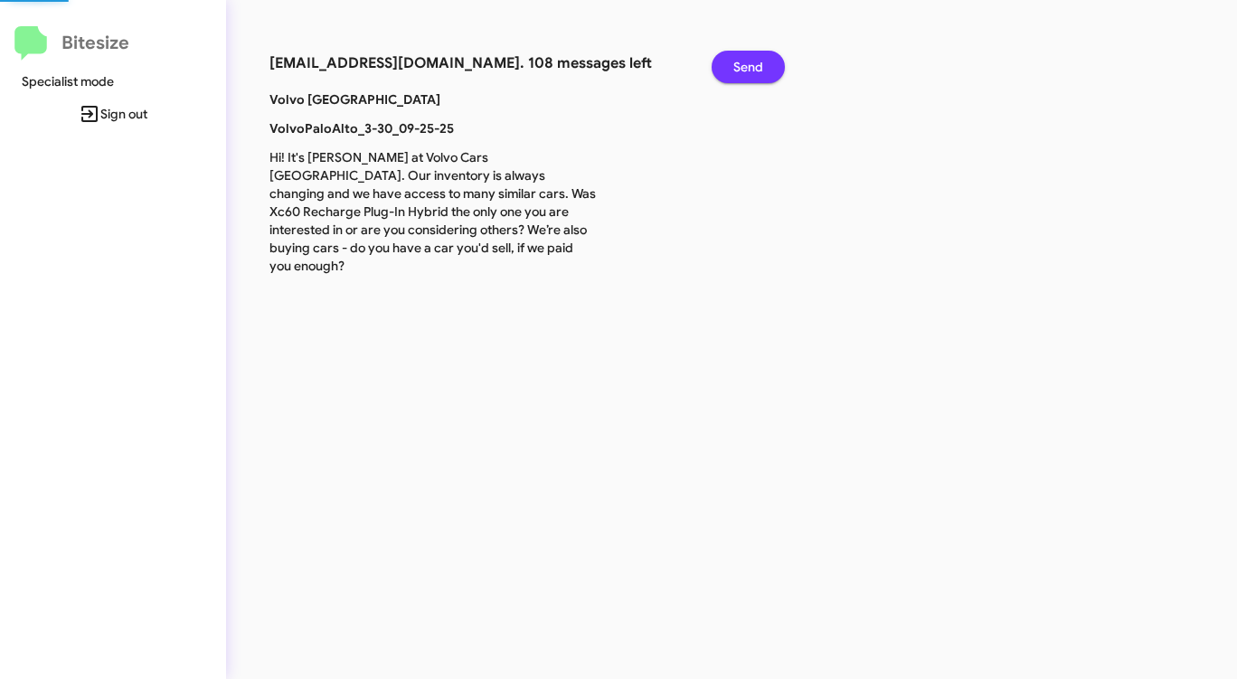
click at [747, 64] on span "Send" at bounding box center [748, 67] width 30 height 33
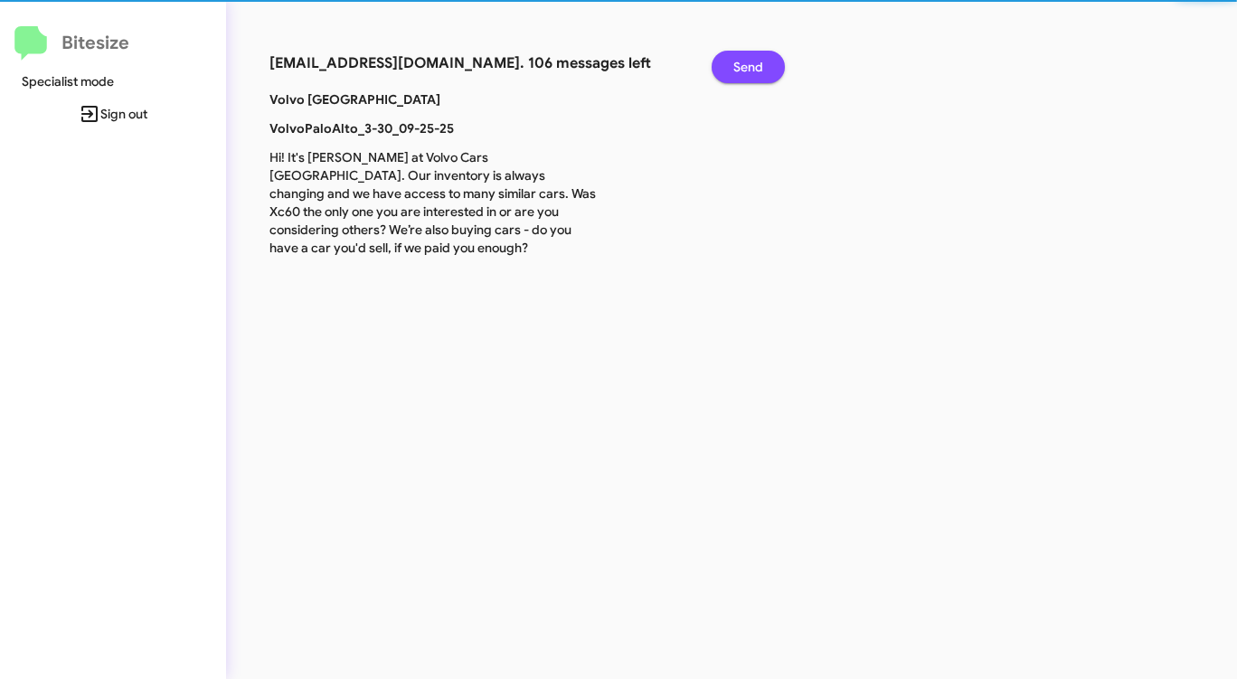
click at [747, 64] on span "Send" at bounding box center [748, 67] width 30 height 33
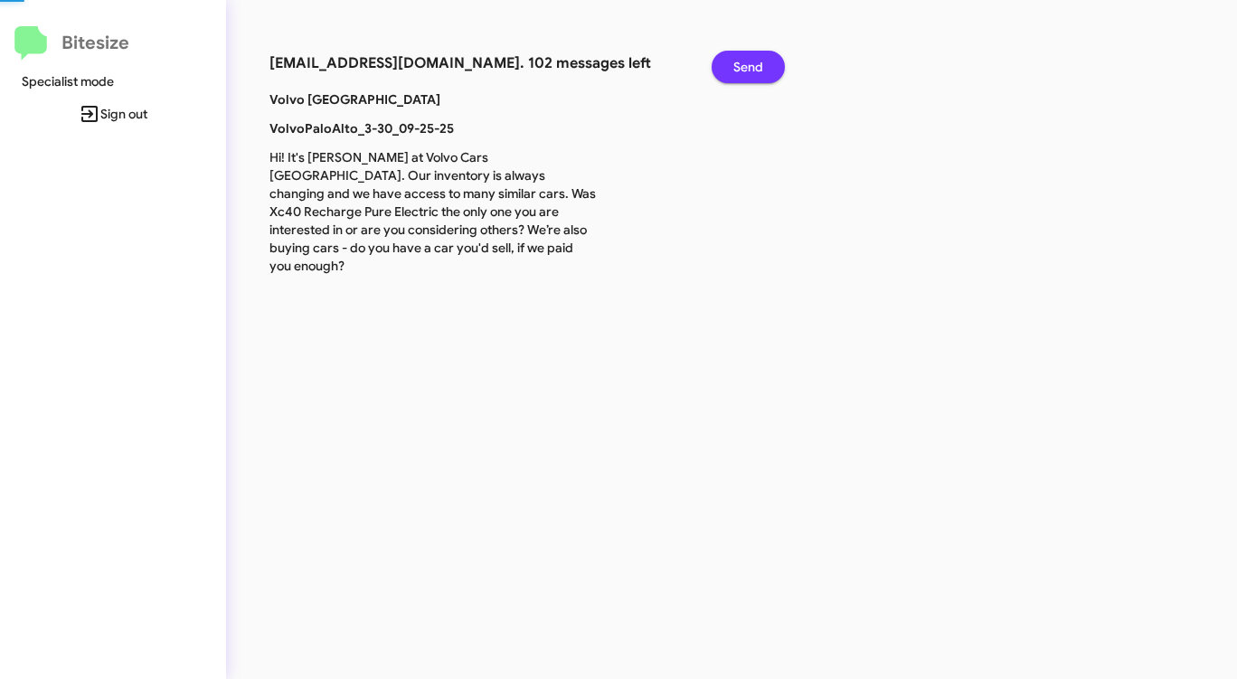
click at [747, 64] on span "Send" at bounding box center [748, 67] width 30 height 33
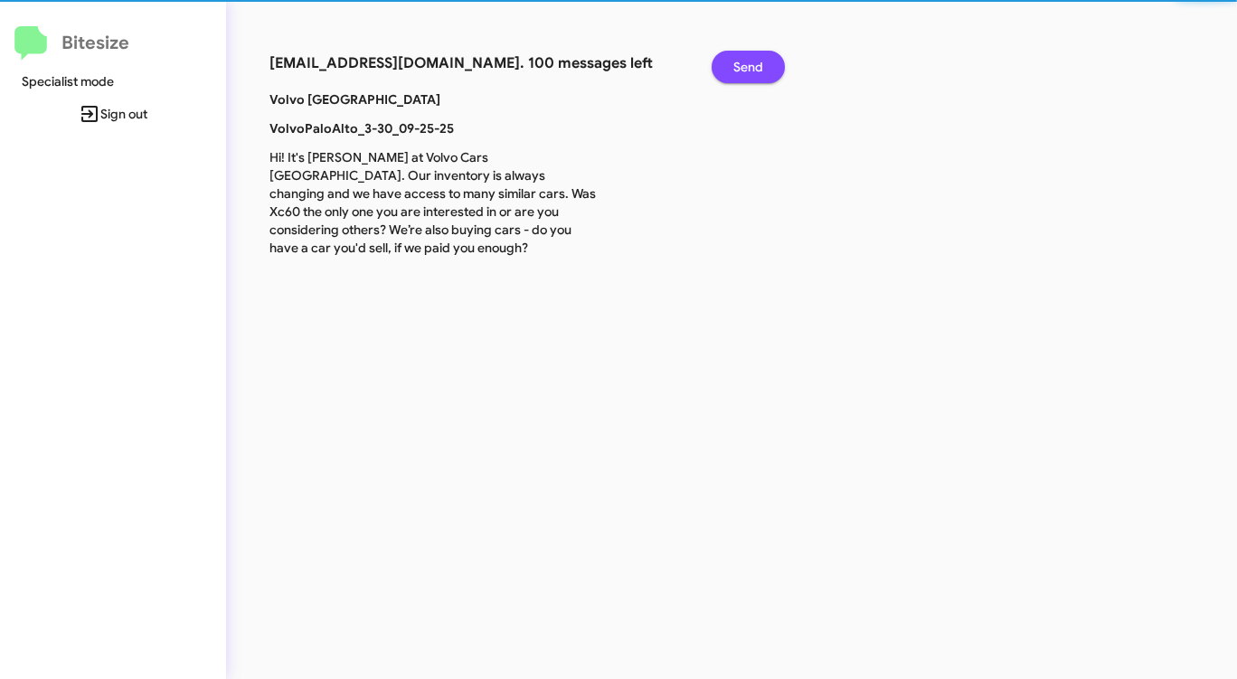
click at [747, 64] on span "Send" at bounding box center [748, 67] width 30 height 33
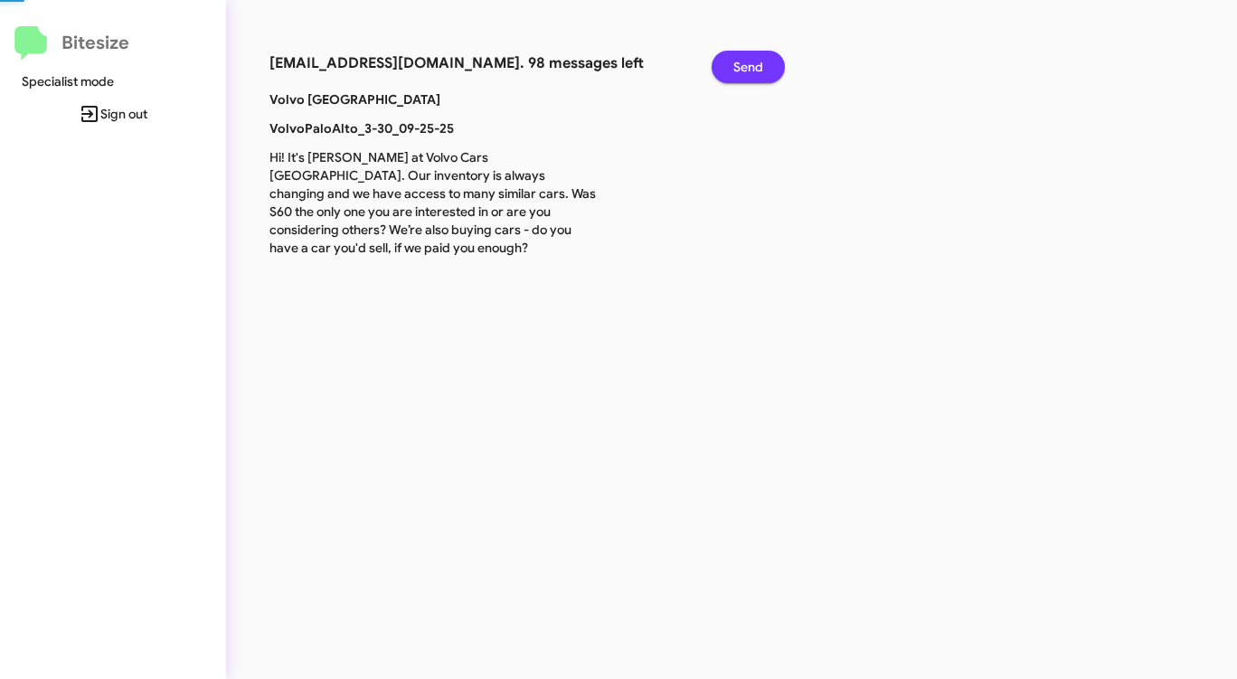
click at [747, 64] on span "Send" at bounding box center [748, 67] width 30 height 33
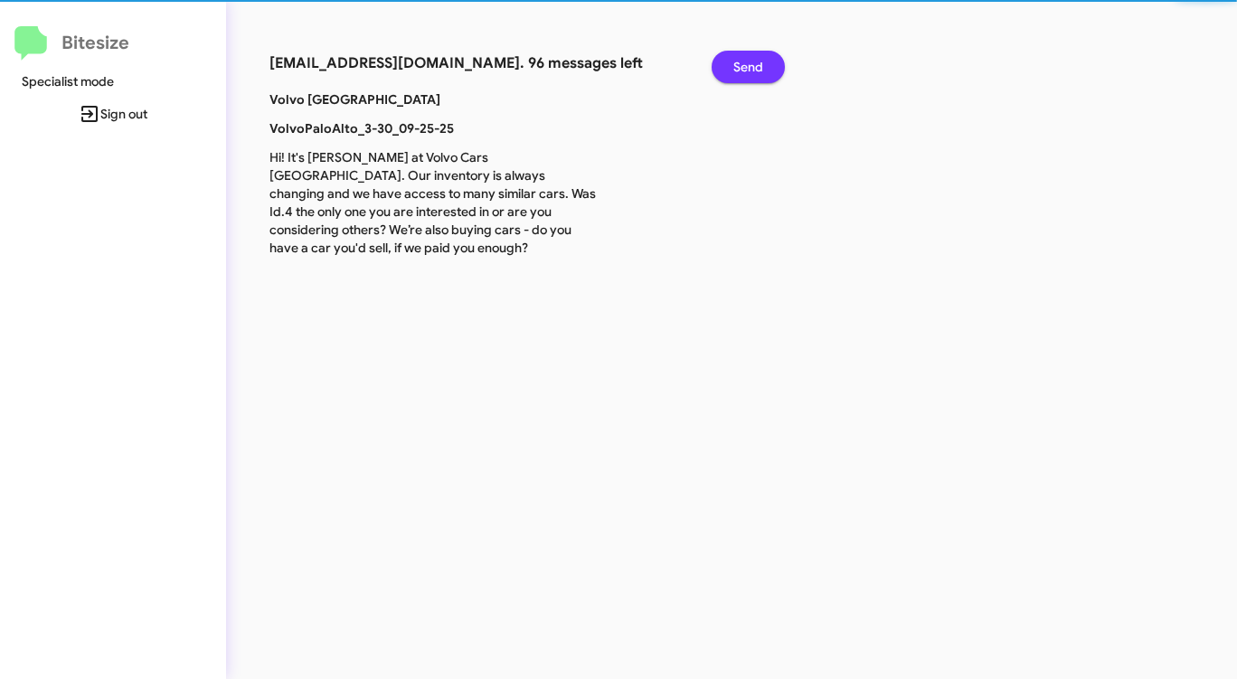
click at [747, 64] on span "Send" at bounding box center [748, 67] width 30 height 33
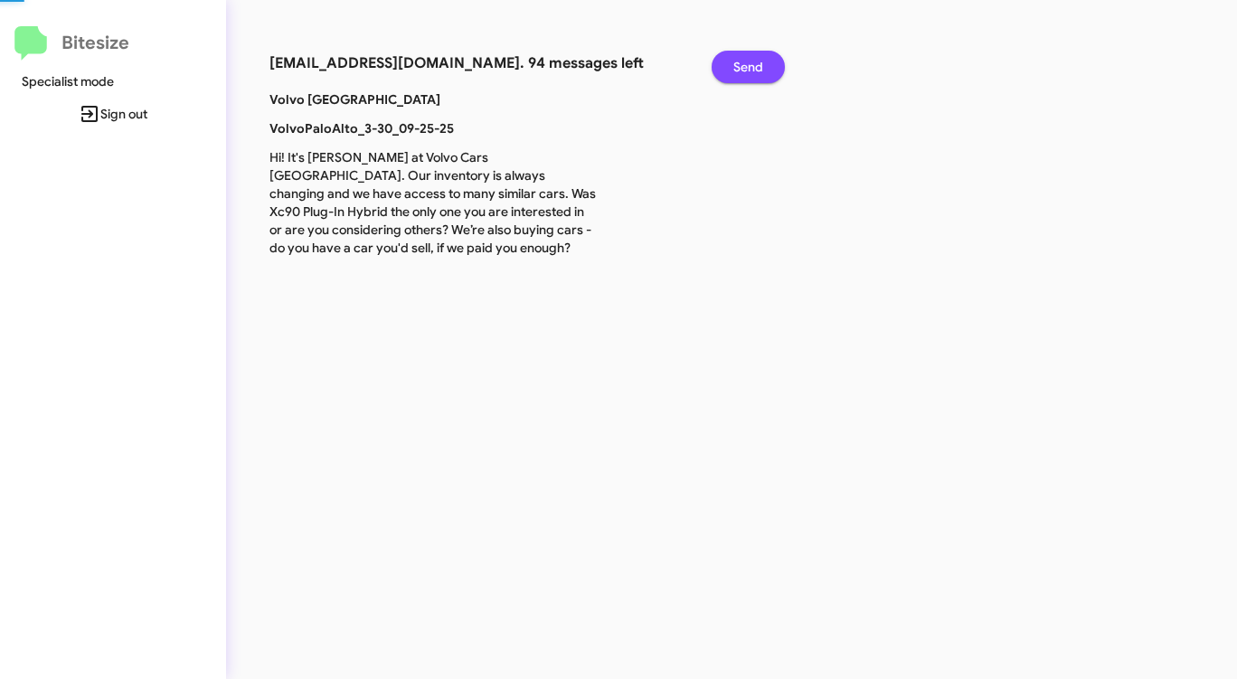
click at [747, 64] on span "Send" at bounding box center [748, 67] width 30 height 33
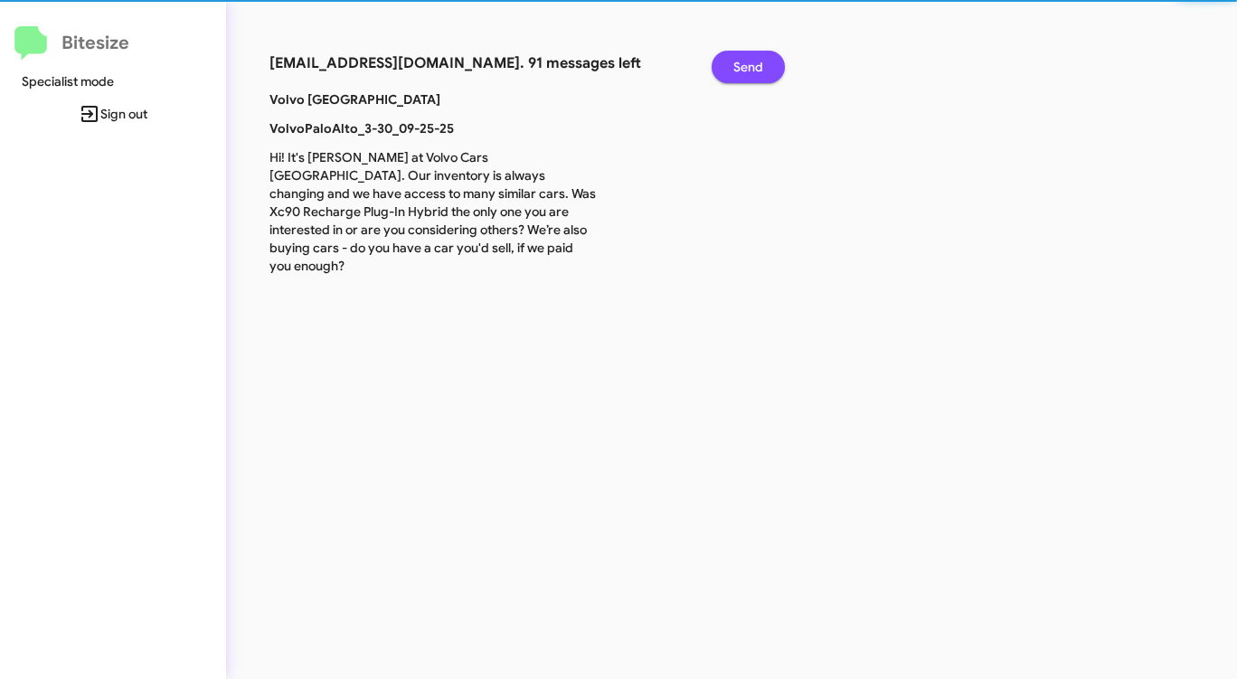
click at [747, 64] on span "Send" at bounding box center [748, 67] width 30 height 33
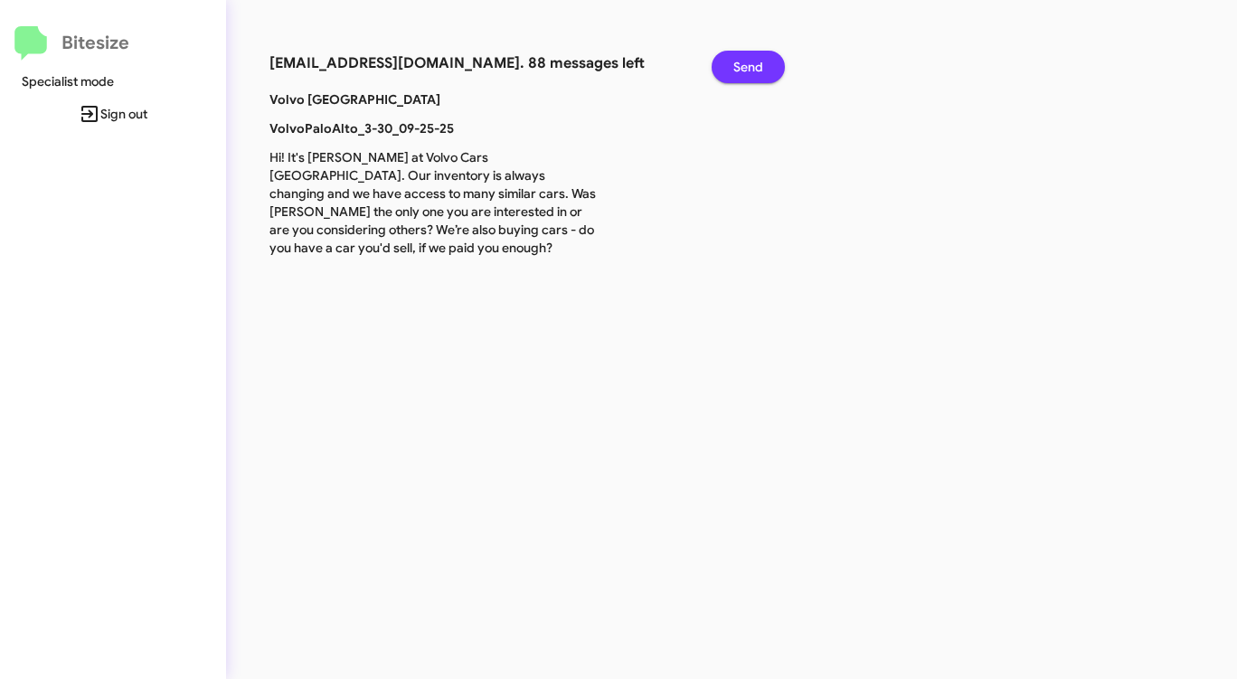
click at [747, 64] on span "Send" at bounding box center [748, 67] width 30 height 33
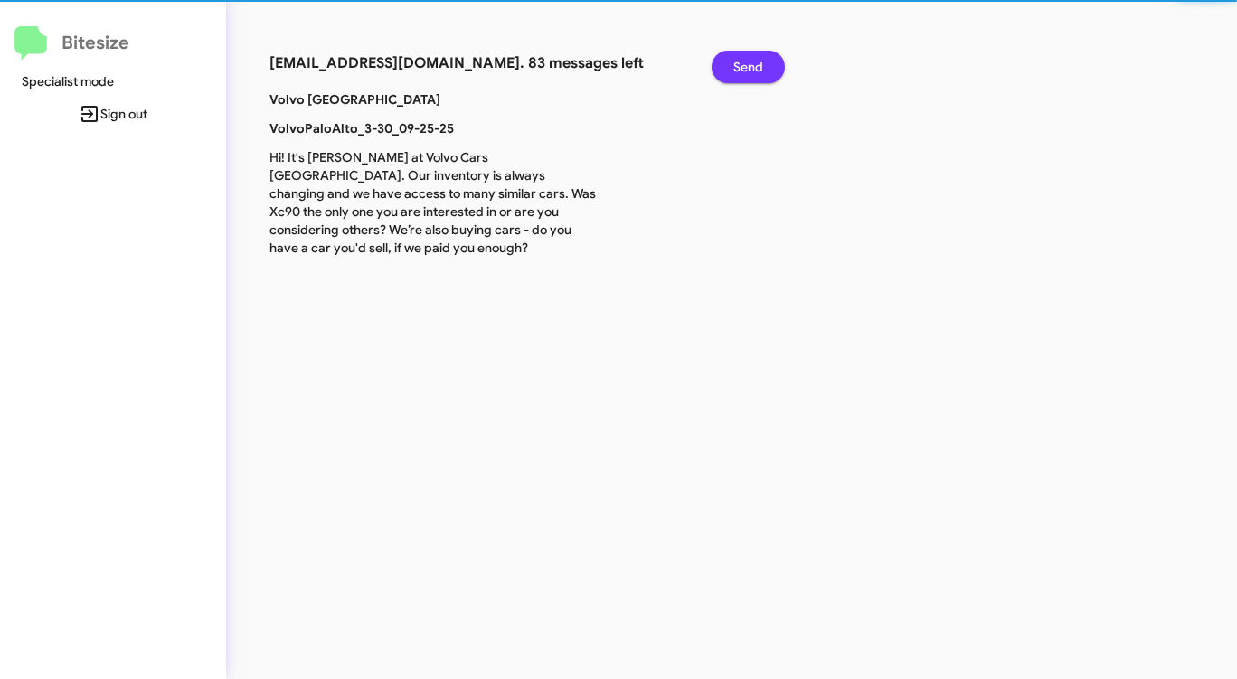
click at [747, 64] on span "Send" at bounding box center [748, 67] width 30 height 33
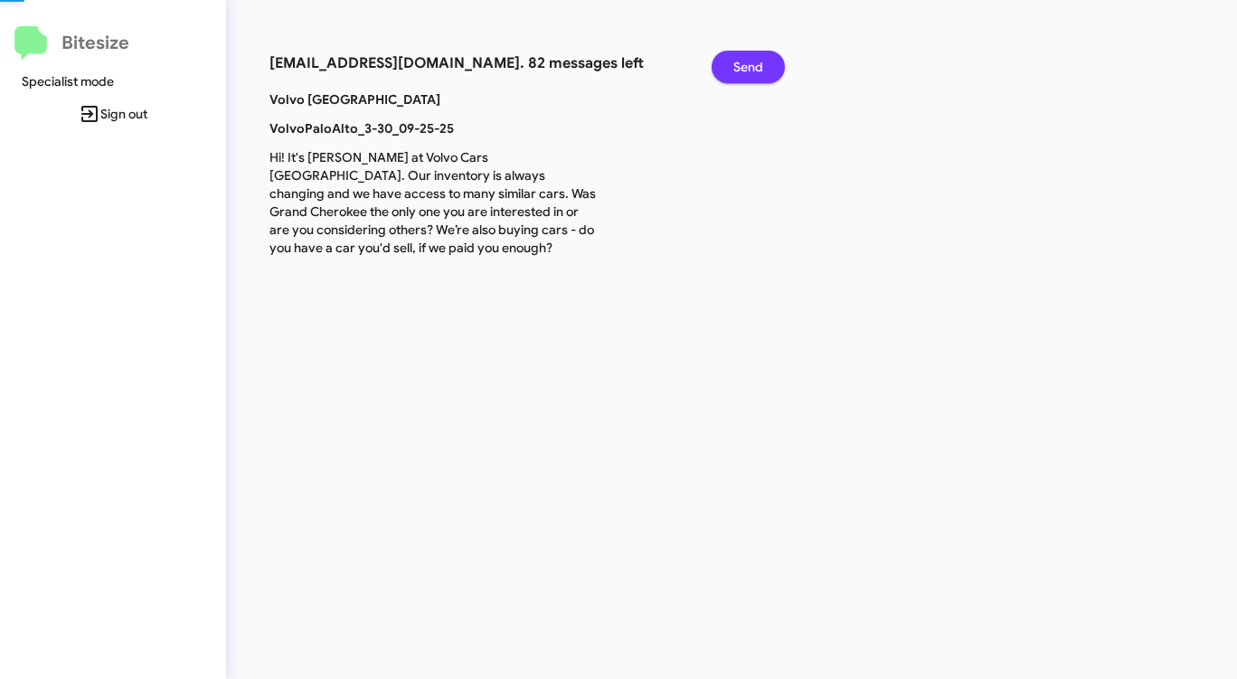
click at [747, 64] on span "Send" at bounding box center [748, 67] width 30 height 33
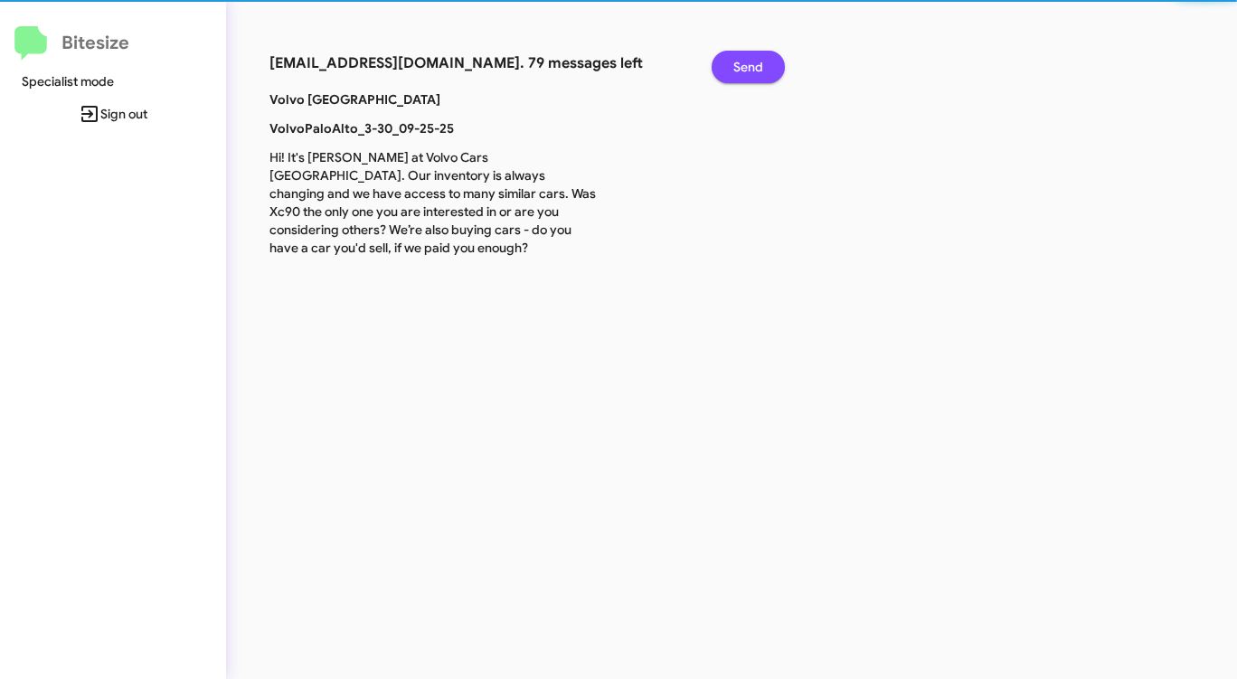
click at [747, 64] on span "Send" at bounding box center [748, 67] width 30 height 33
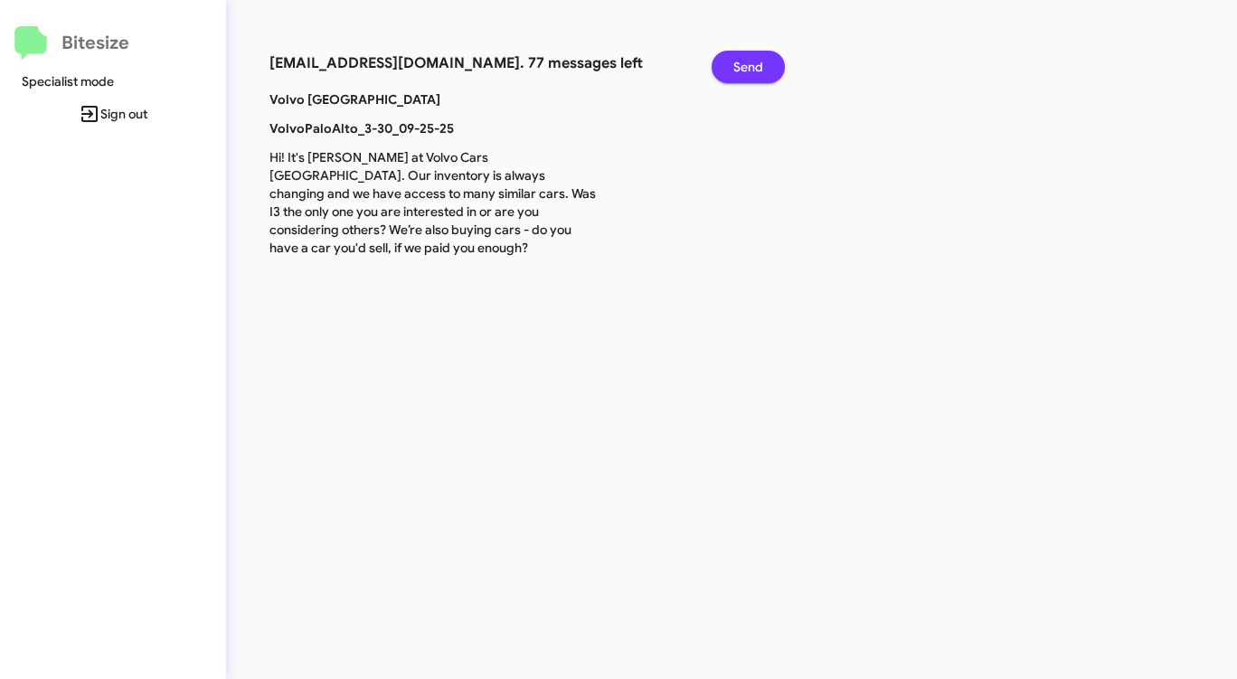
click at [747, 64] on span "Send" at bounding box center [748, 67] width 30 height 33
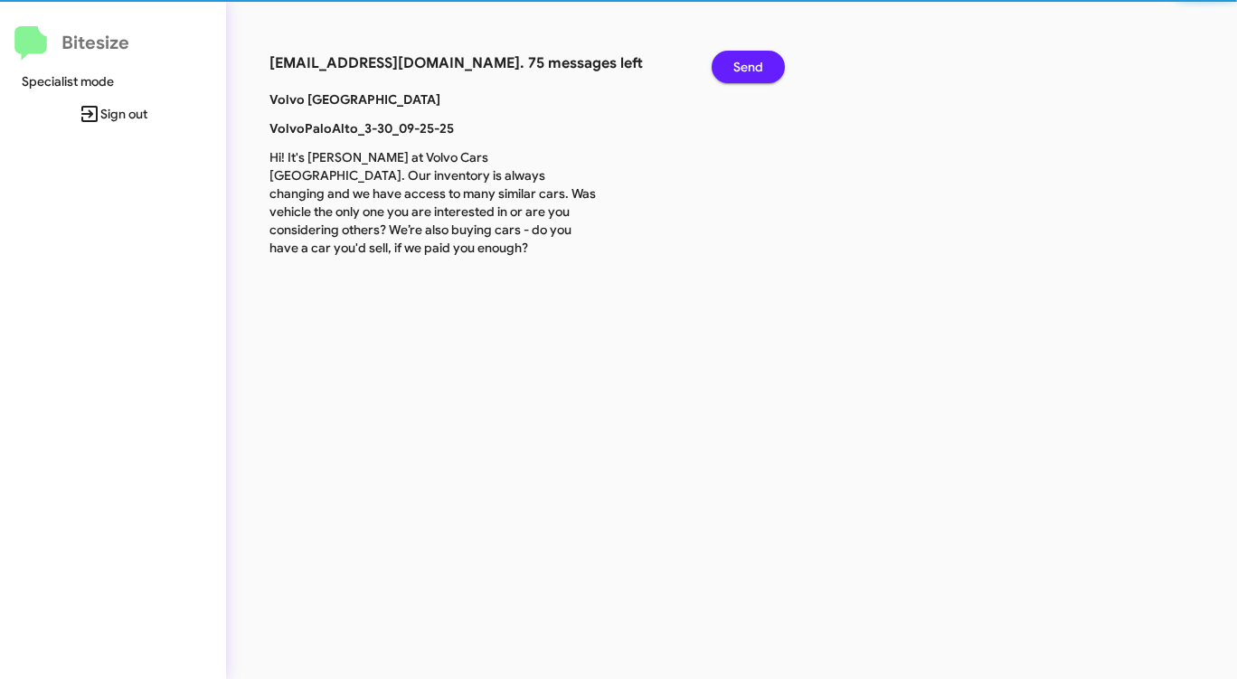
click at [747, 64] on span "Send" at bounding box center [748, 67] width 30 height 33
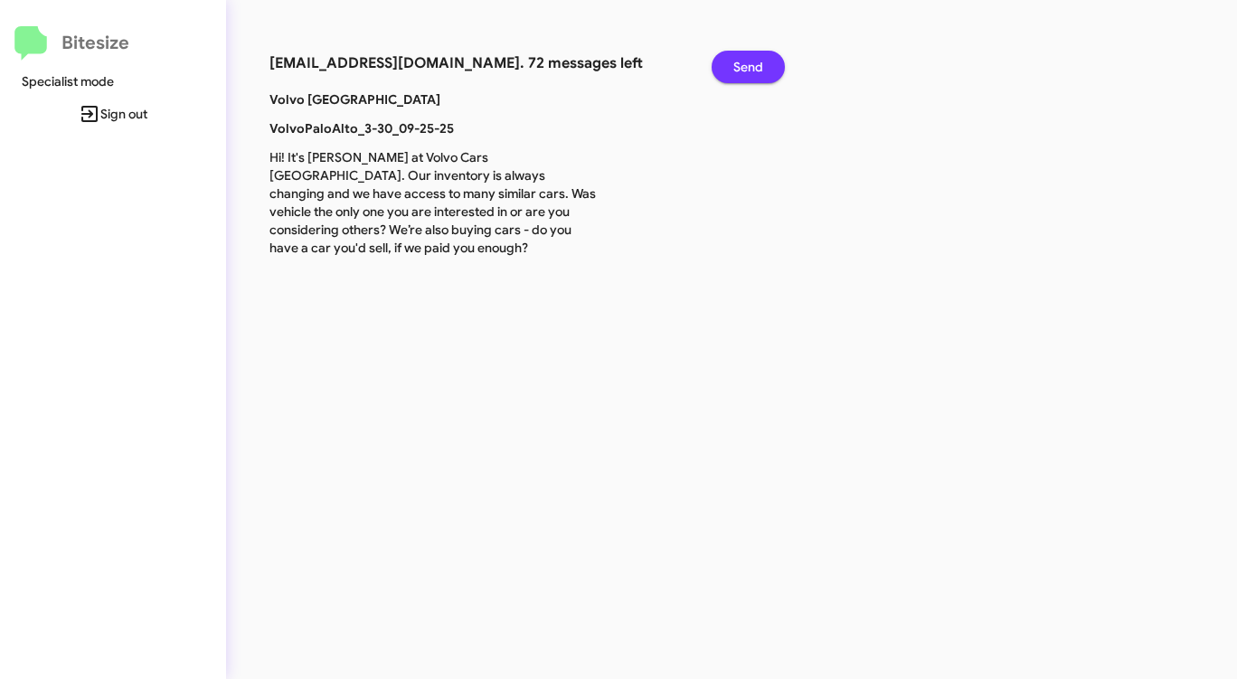
click at [747, 64] on span "Send" at bounding box center [748, 67] width 30 height 33
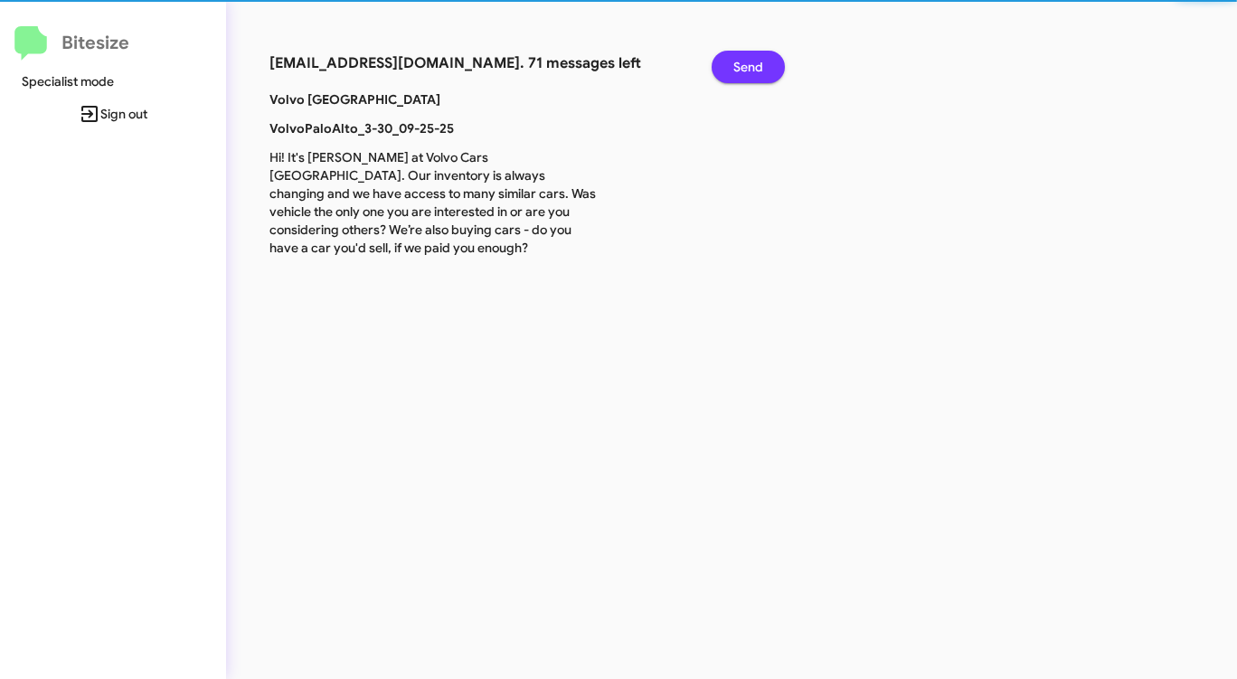
click at [747, 64] on span "Send" at bounding box center [748, 67] width 30 height 33
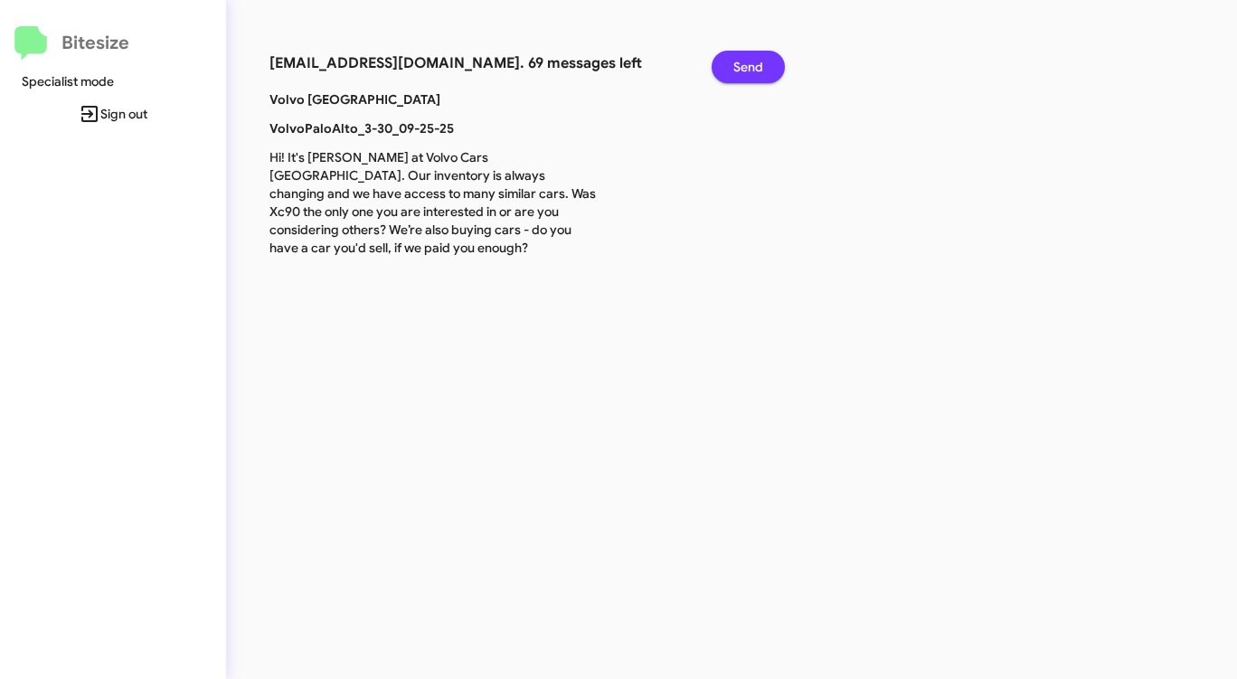
click at [747, 64] on span "Send" at bounding box center [748, 67] width 30 height 33
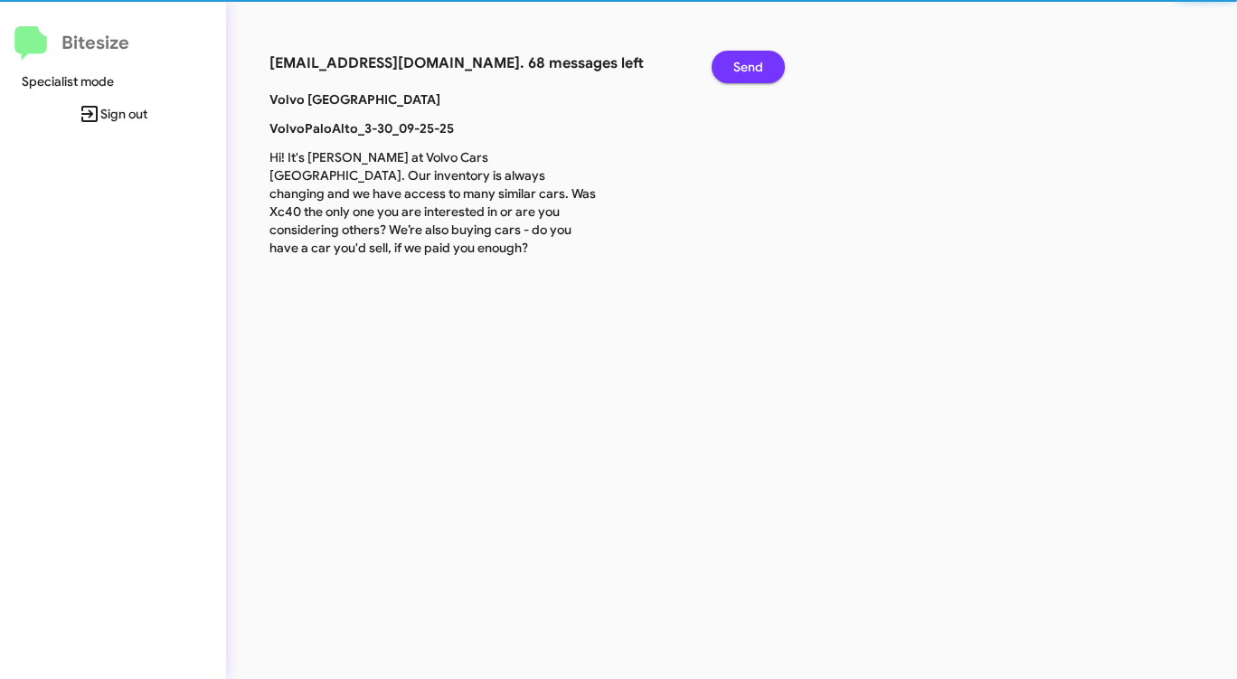
click at [747, 64] on span "Send" at bounding box center [748, 67] width 30 height 33
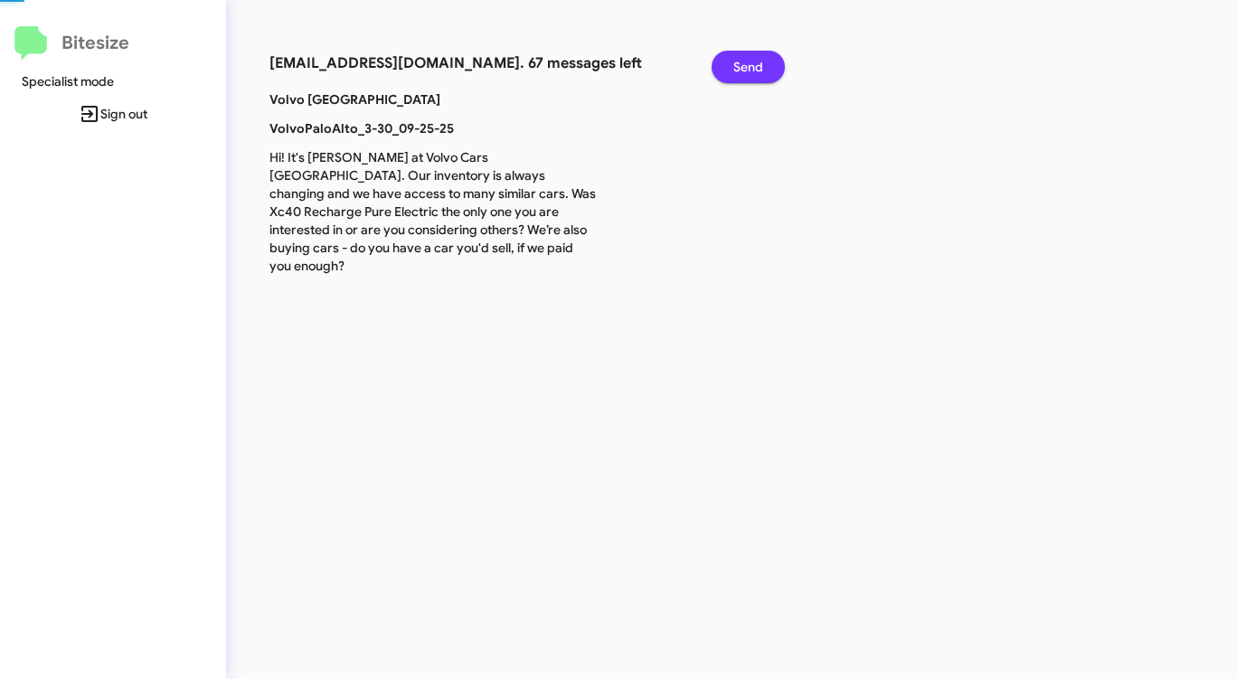
click at [747, 64] on span "Send" at bounding box center [748, 67] width 30 height 33
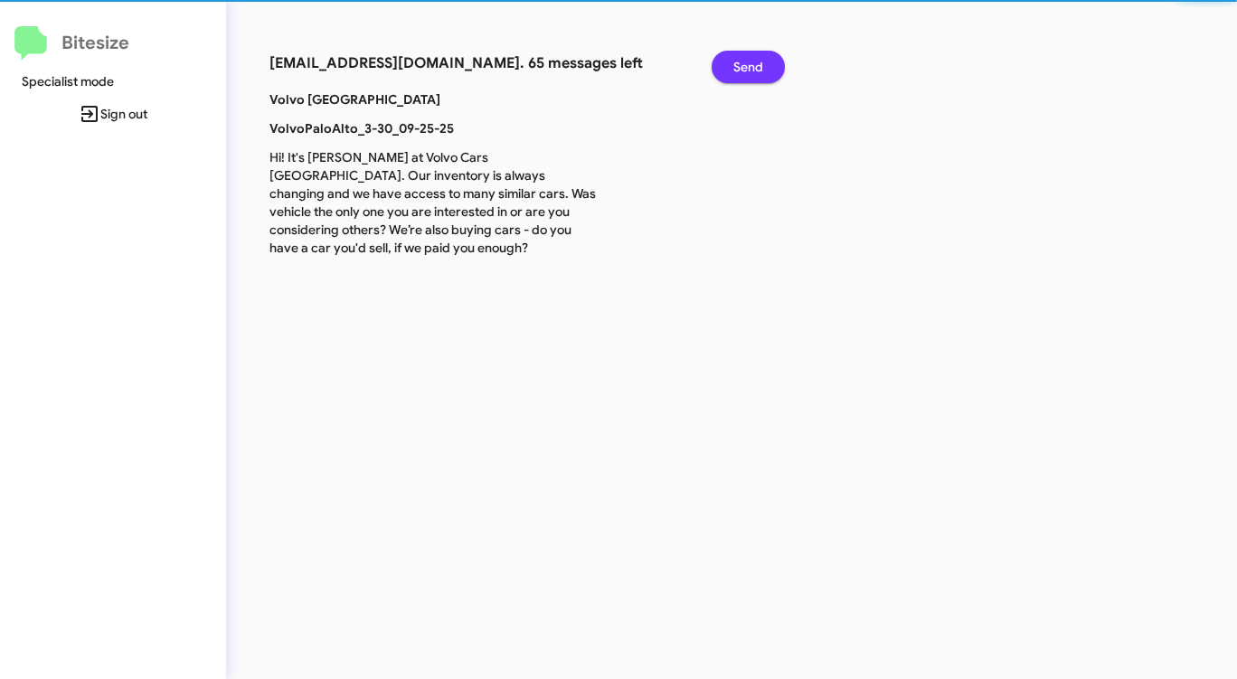
click at [747, 64] on span "Send" at bounding box center [748, 67] width 30 height 33
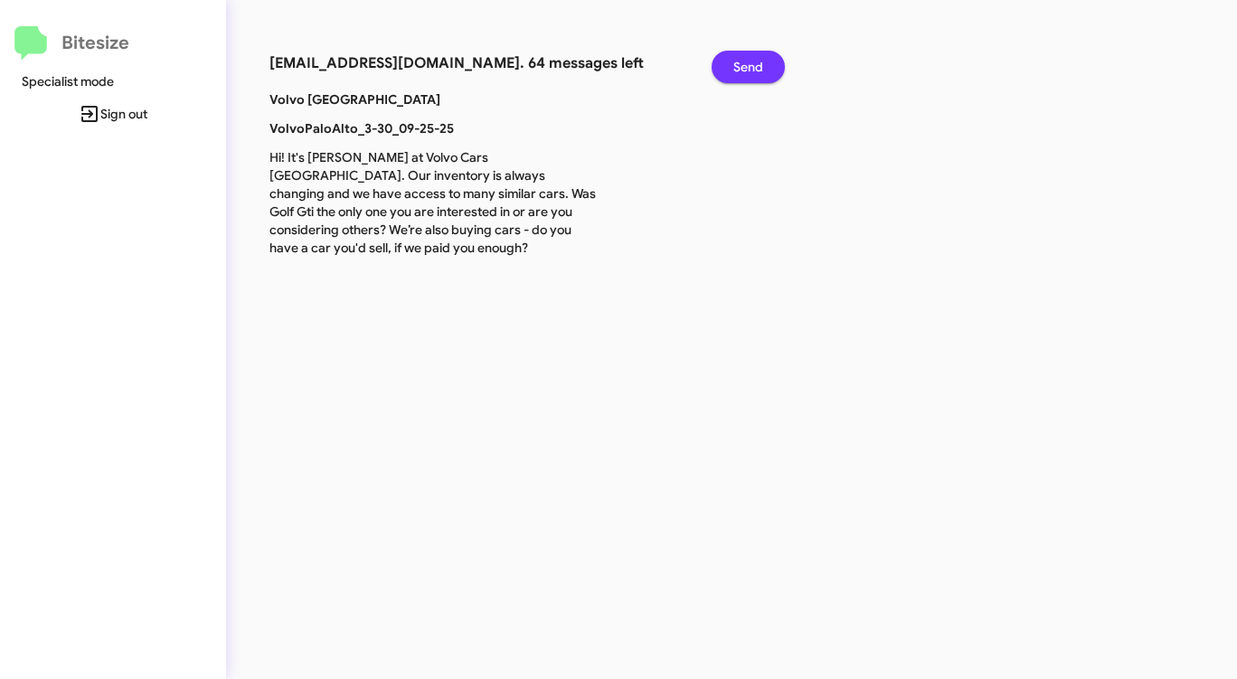
click at [747, 64] on span "Send" at bounding box center [748, 67] width 30 height 33
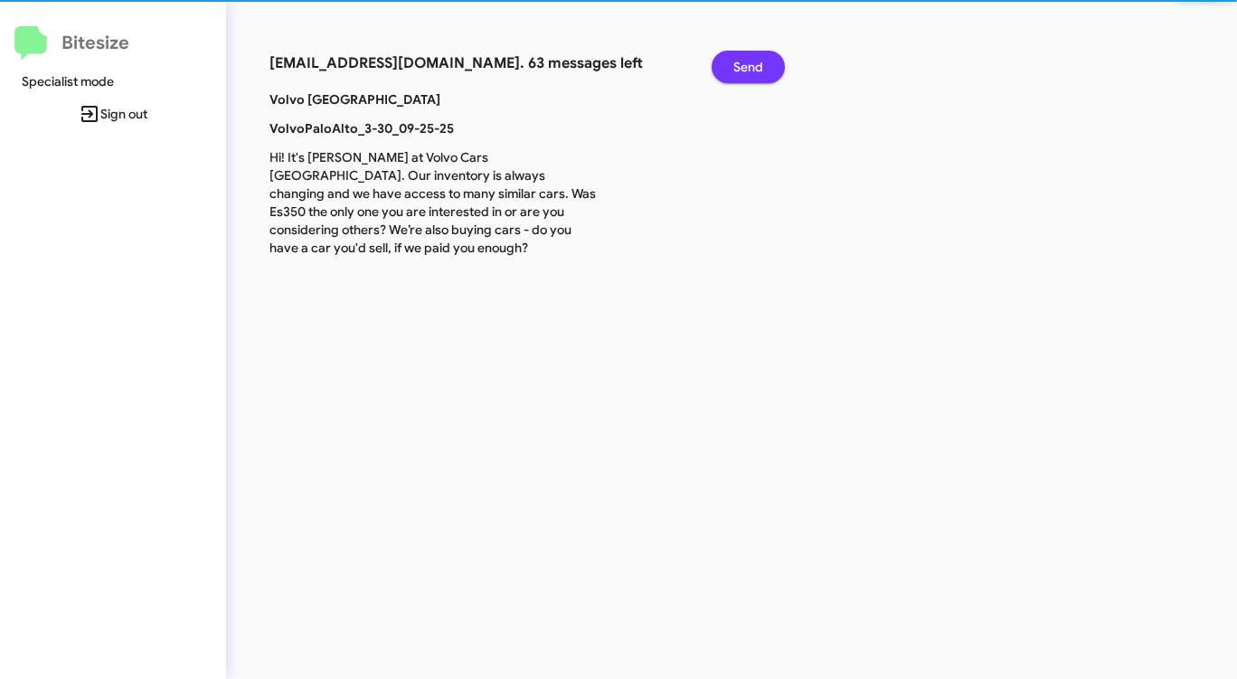
click at [747, 64] on span "Send" at bounding box center [748, 67] width 30 height 33
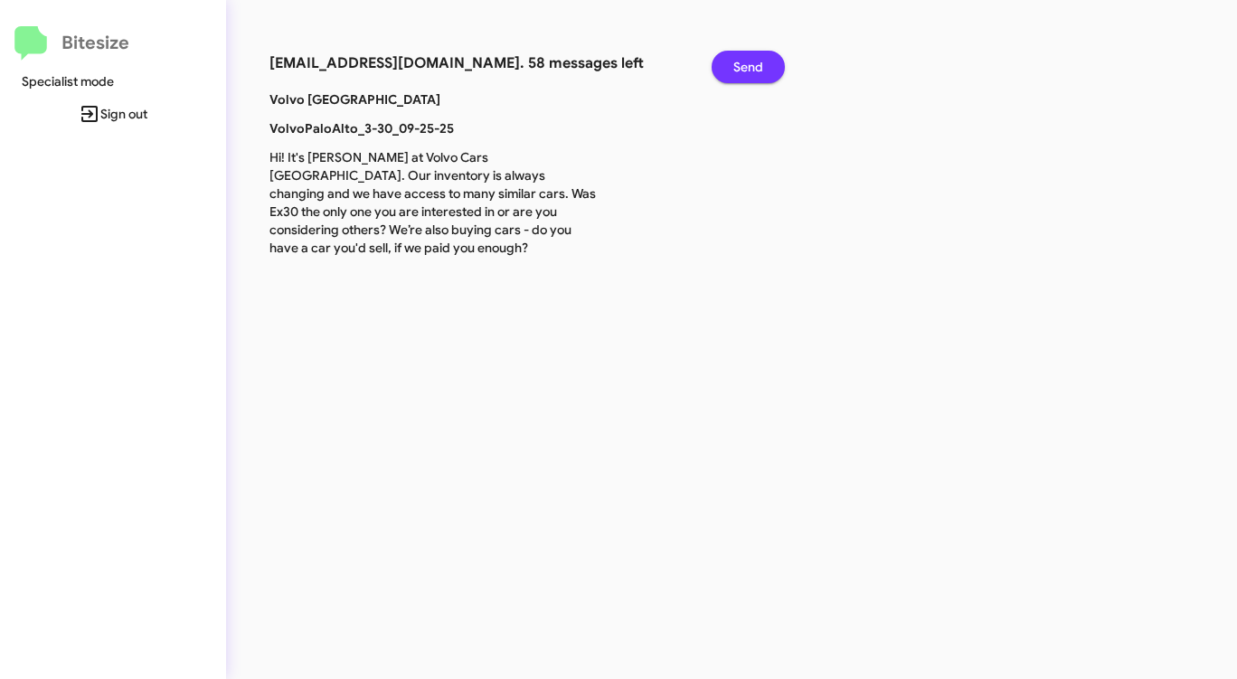
click at [747, 64] on span "Send" at bounding box center [748, 67] width 30 height 33
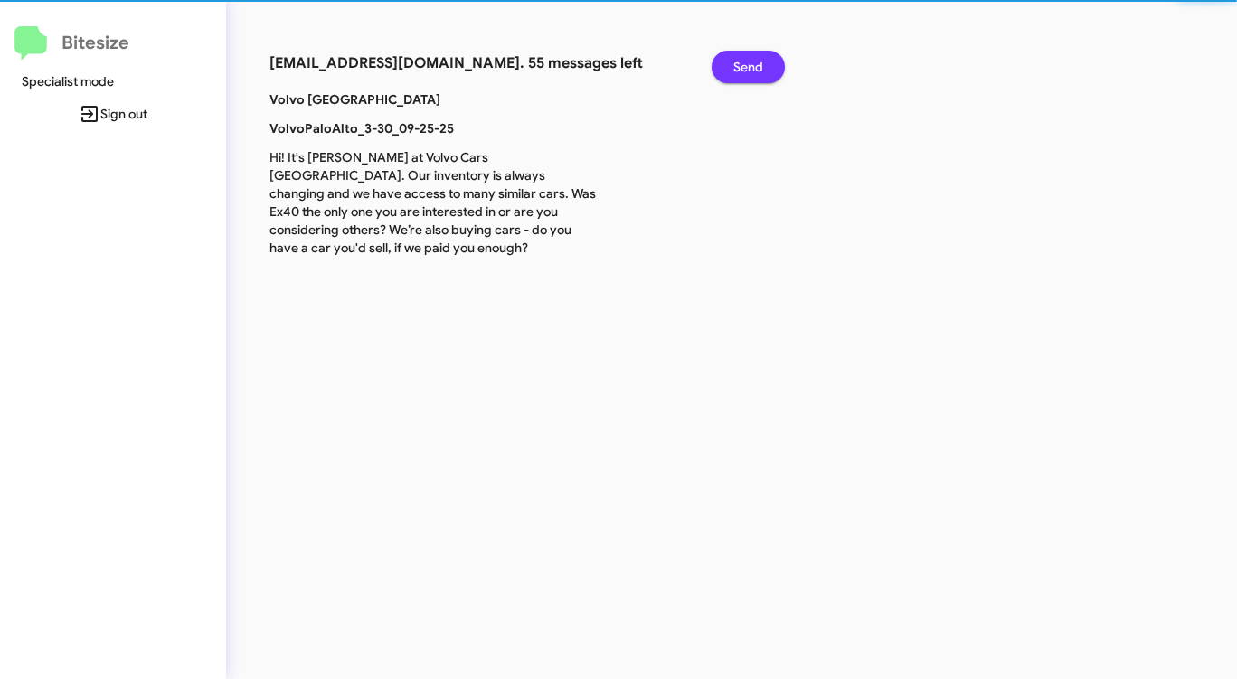
click at [747, 64] on span "Send" at bounding box center [748, 67] width 30 height 33
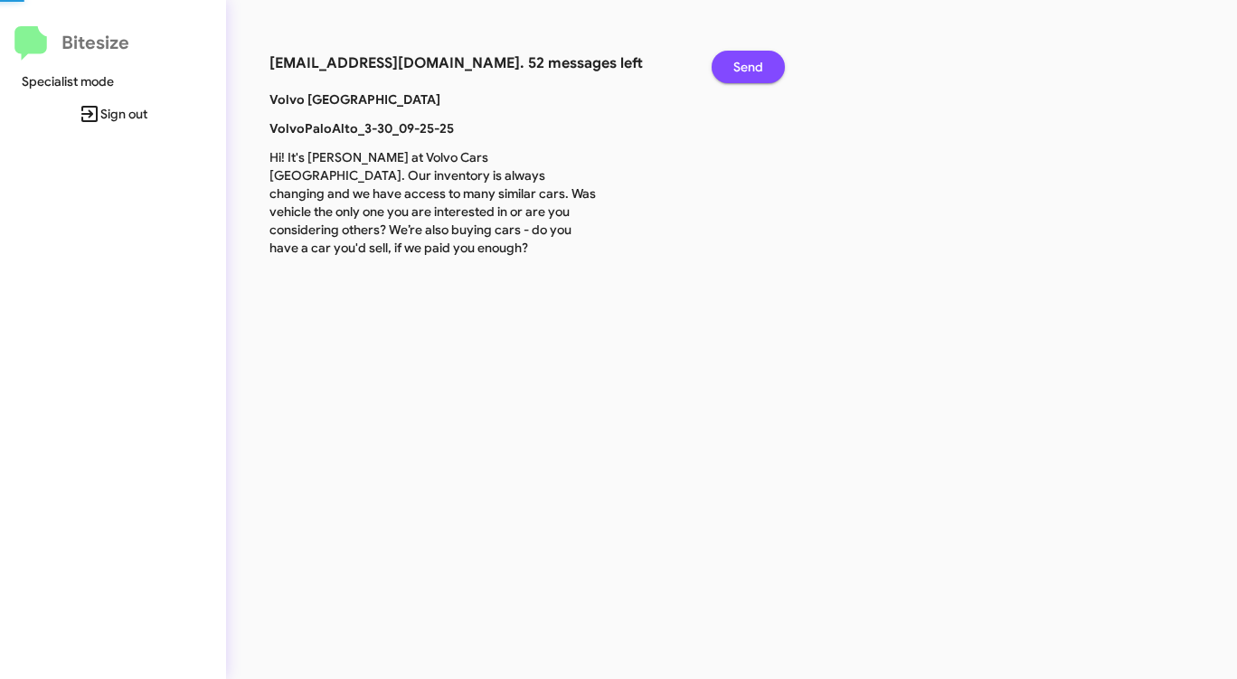
click at [747, 64] on span "Send" at bounding box center [748, 67] width 30 height 33
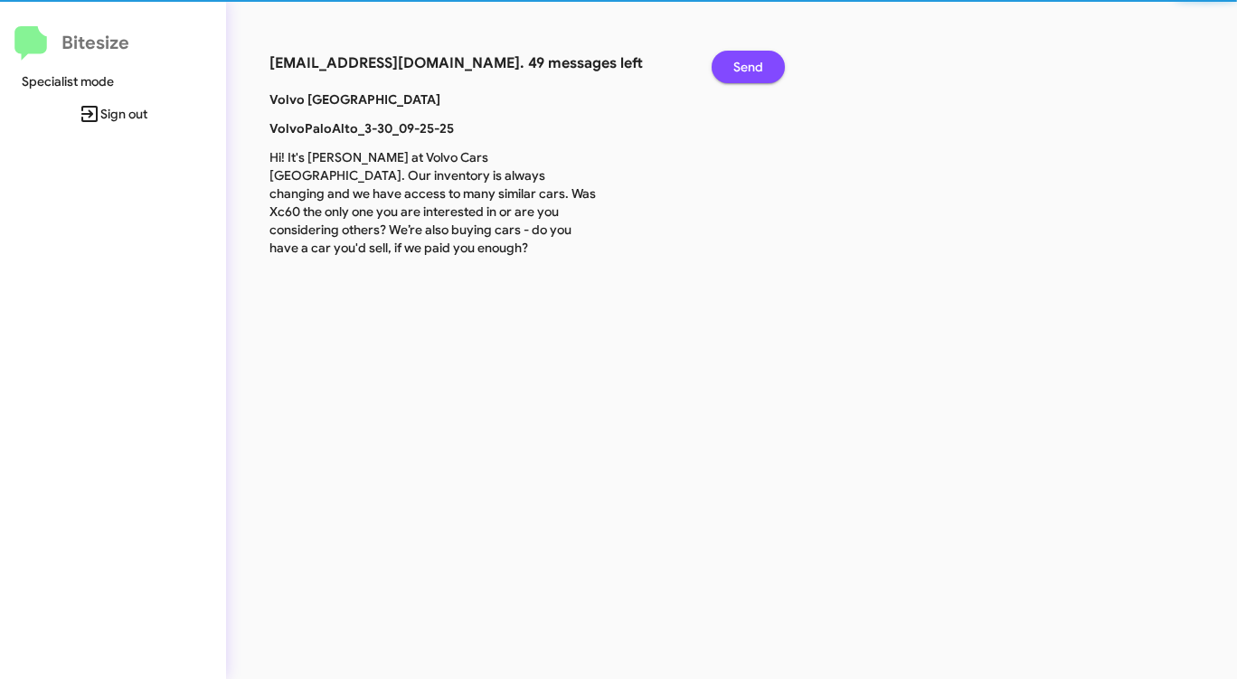
click at [747, 64] on span "Send" at bounding box center [748, 67] width 30 height 33
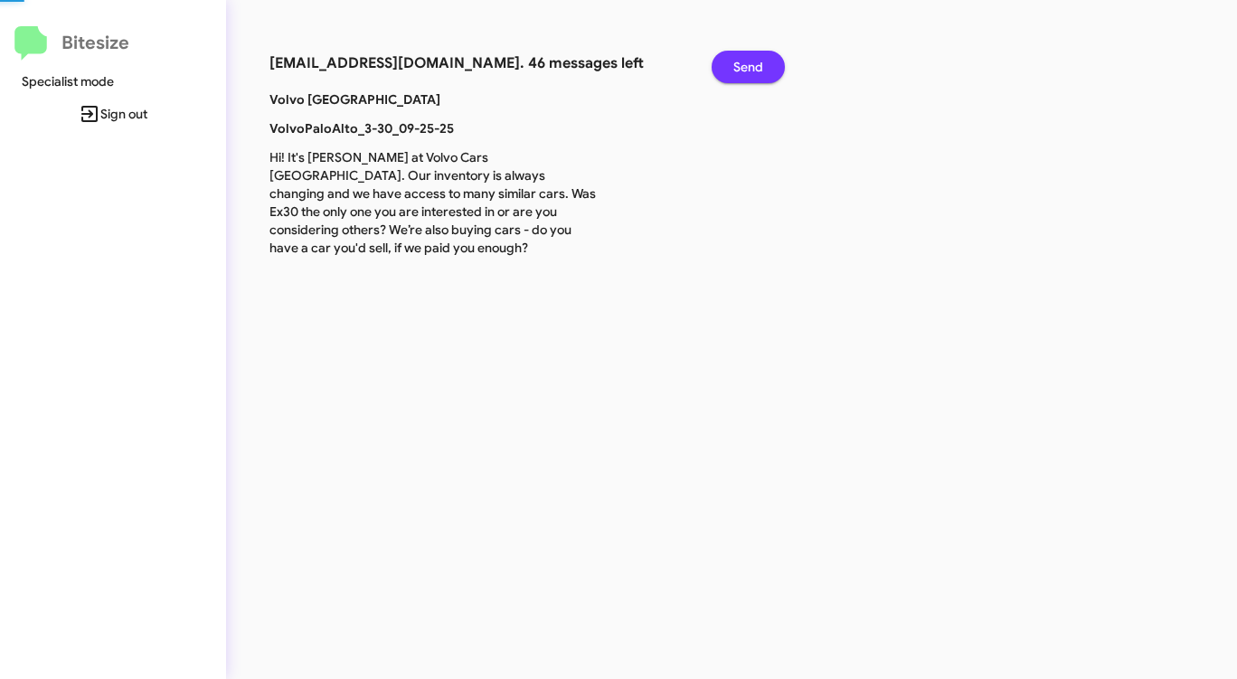
click at [747, 64] on span "Send" at bounding box center [748, 67] width 30 height 33
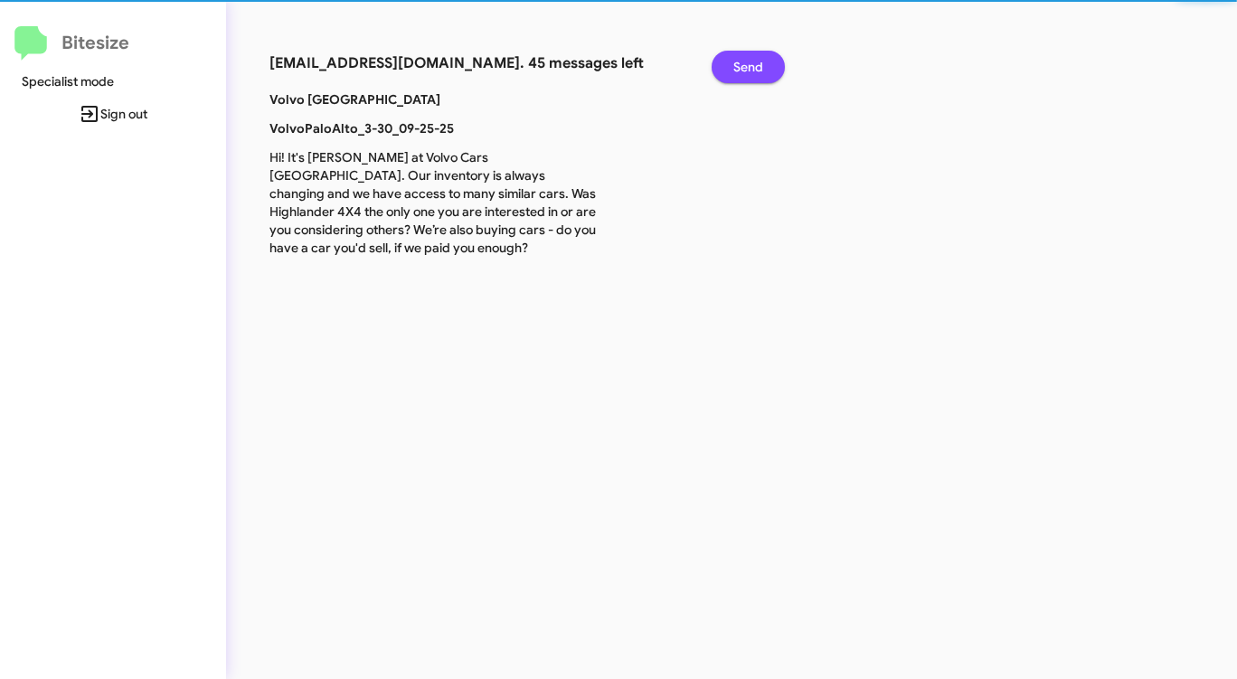
click at [747, 64] on span "Send" at bounding box center [748, 67] width 30 height 33
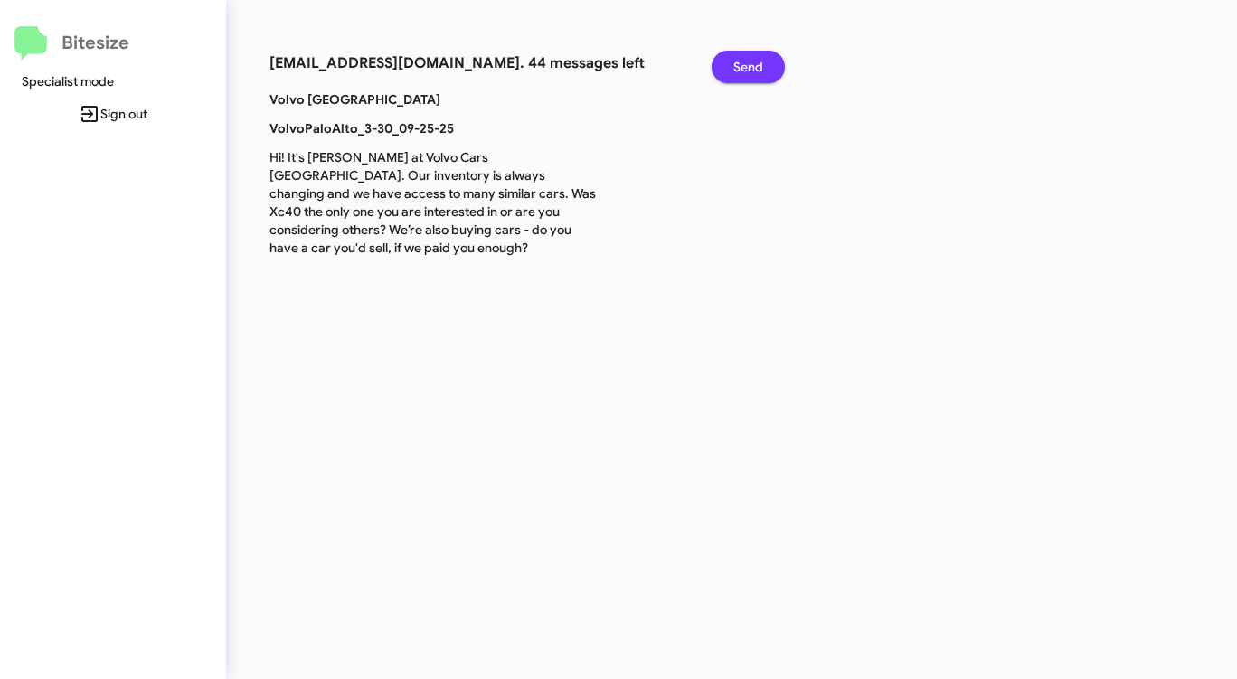
click at [747, 64] on span "Send" at bounding box center [748, 67] width 30 height 33
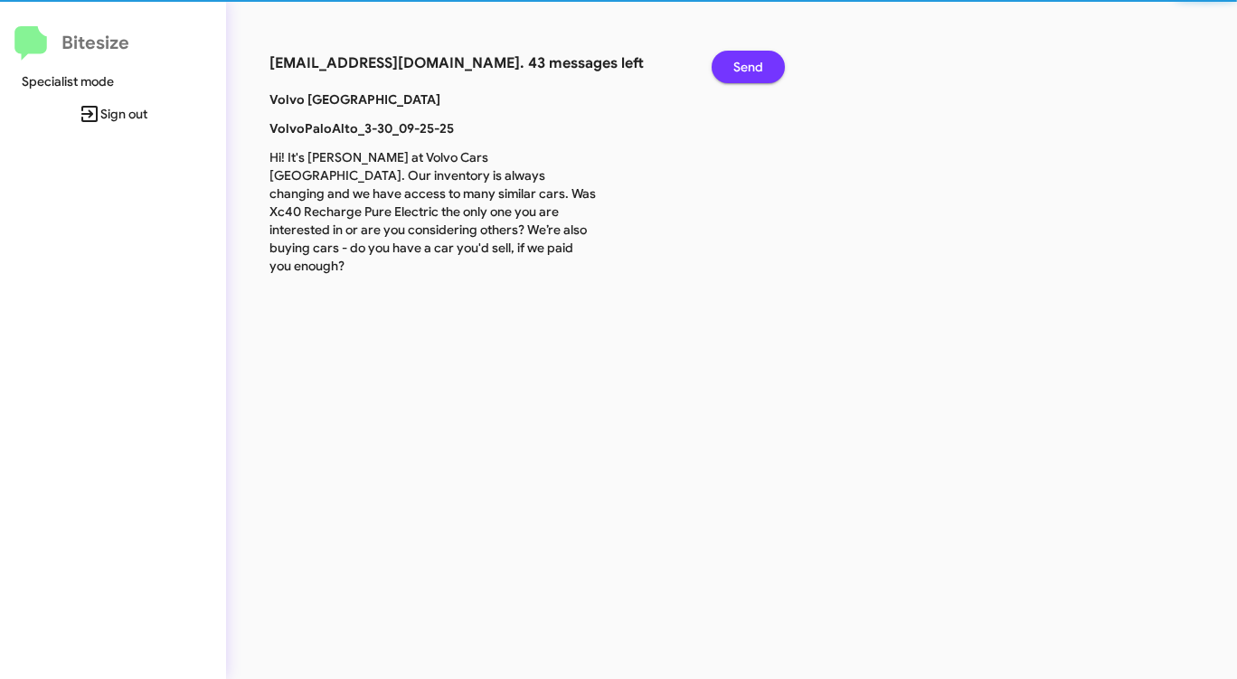
click at [747, 64] on span "Send" at bounding box center [748, 67] width 30 height 33
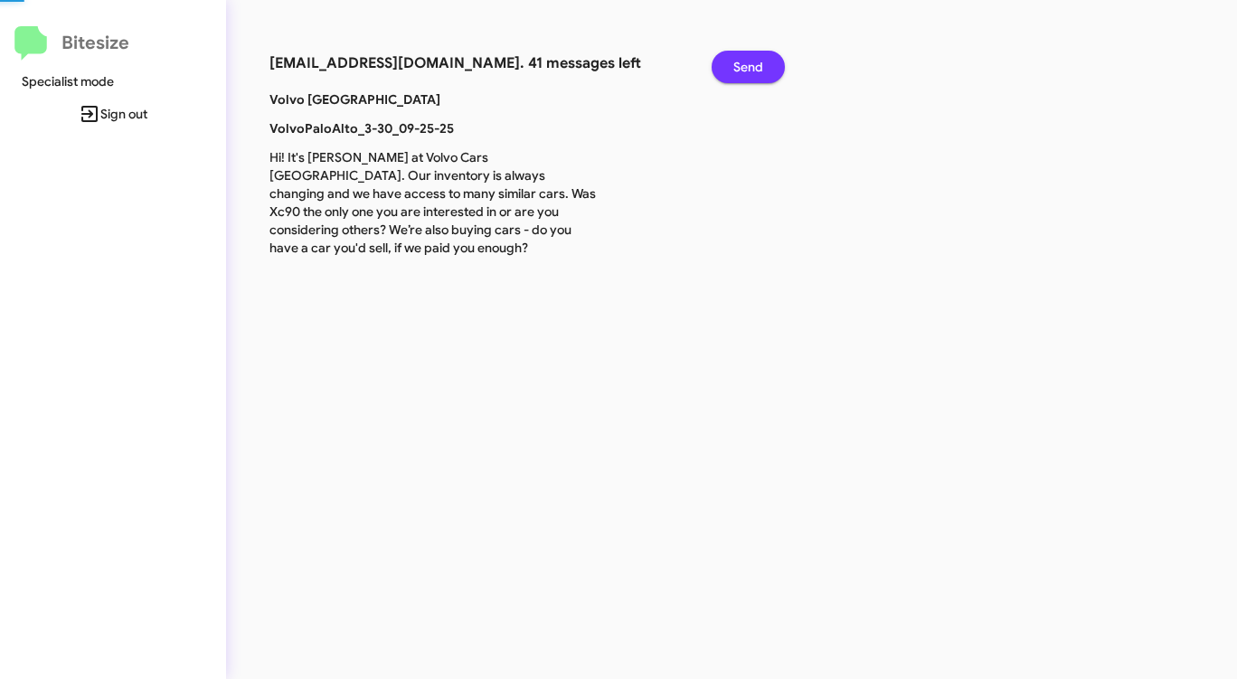
click at [747, 64] on span "Send" at bounding box center [748, 67] width 30 height 33
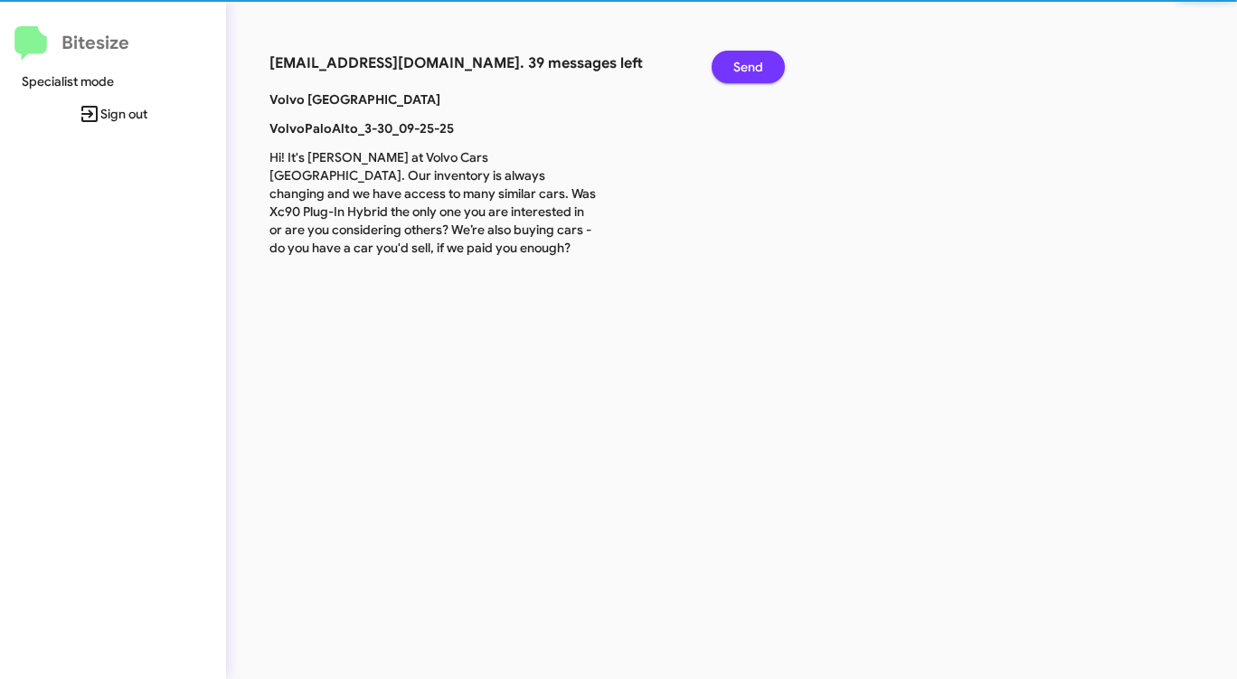
click at [747, 64] on span "Send" at bounding box center [748, 67] width 30 height 33
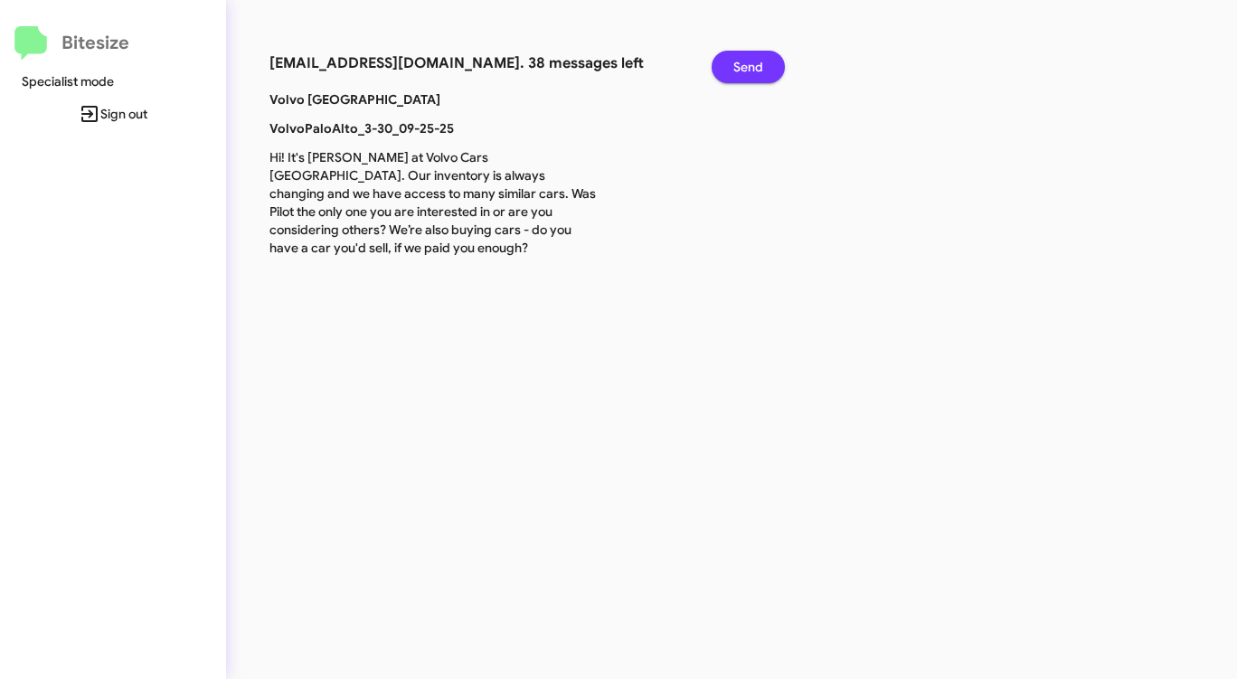
click at [747, 64] on span "Send" at bounding box center [748, 67] width 30 height 33
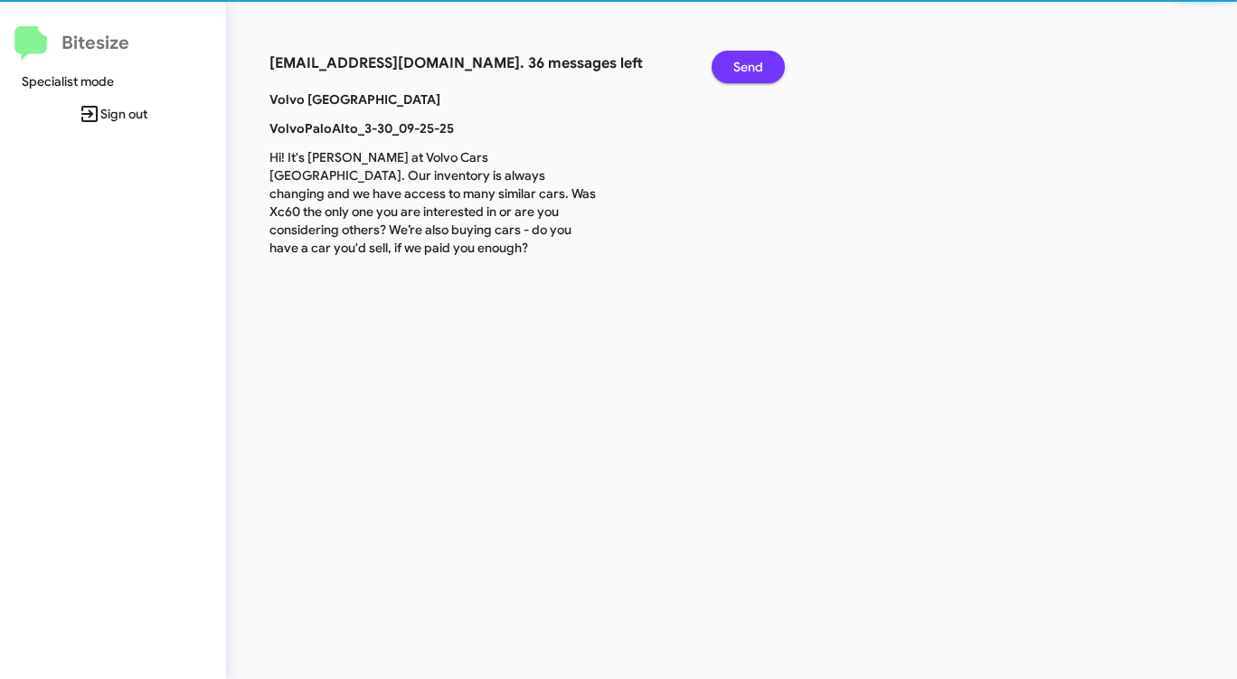
click at [747, 64] on span "Send" at bounding box center [748, 67] width 30 height 33
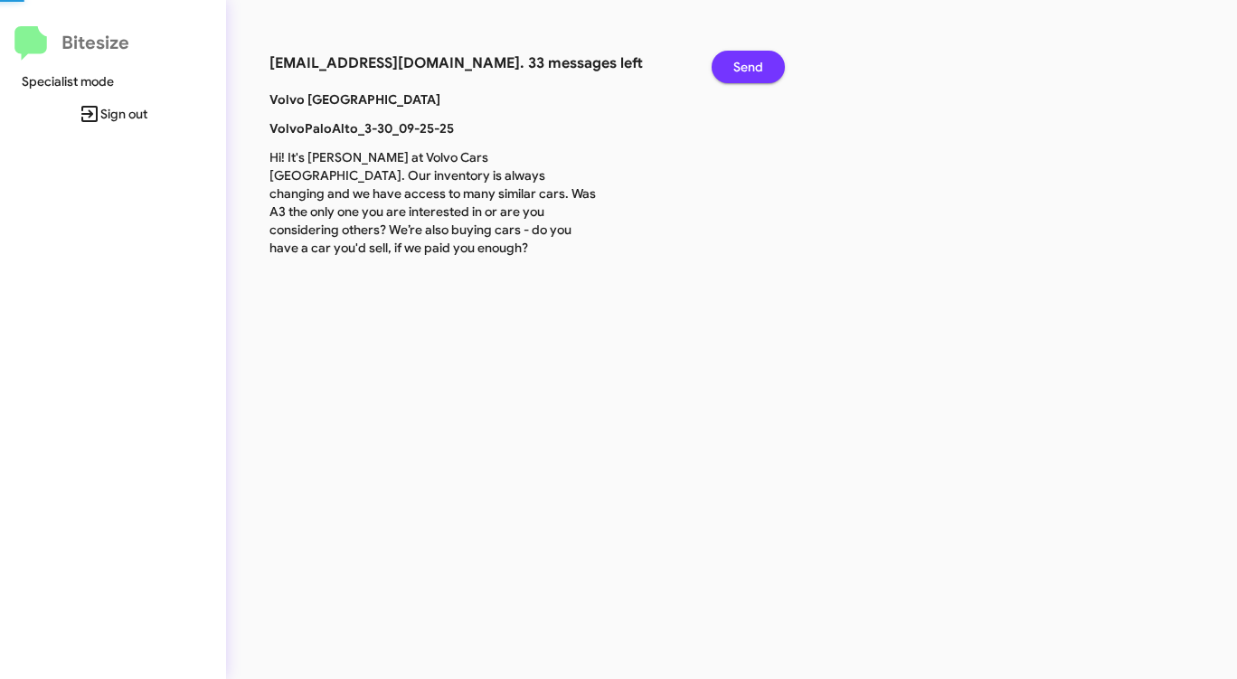
click at [747, 64] on span "Send" at bounding box center [748, 67] width 30 height 33
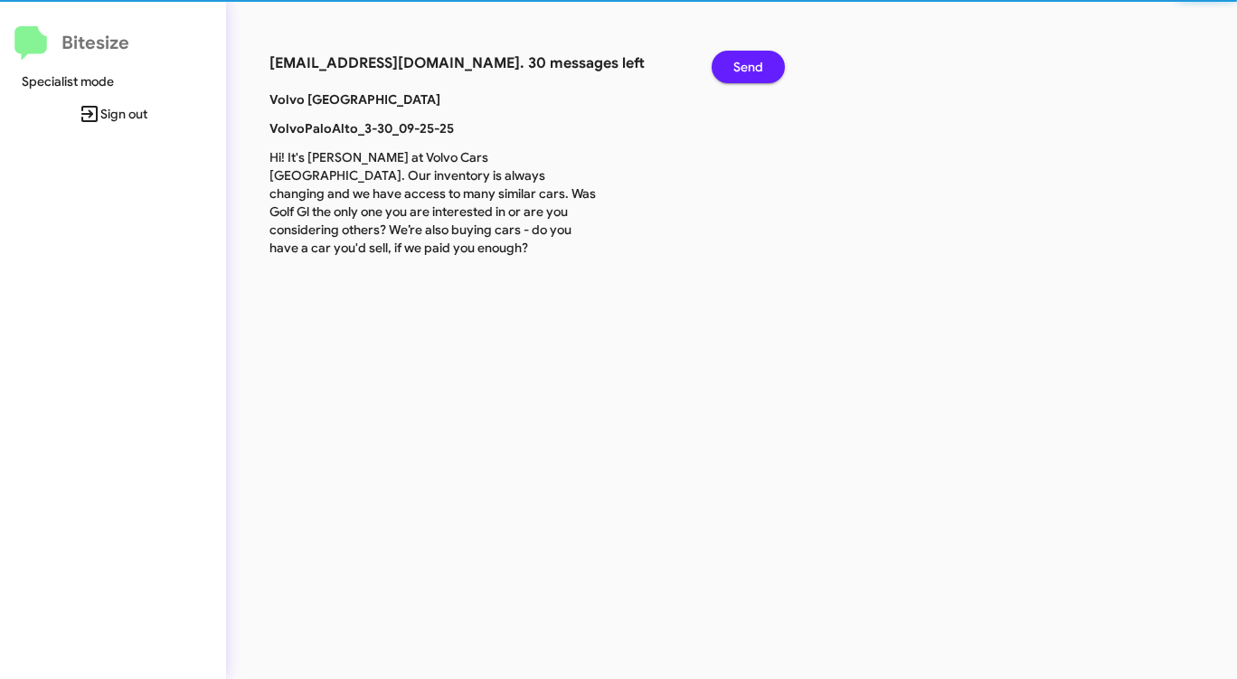
click at [747, 64] on span "Send" at bounding box center [748, 67] width 30 height 33
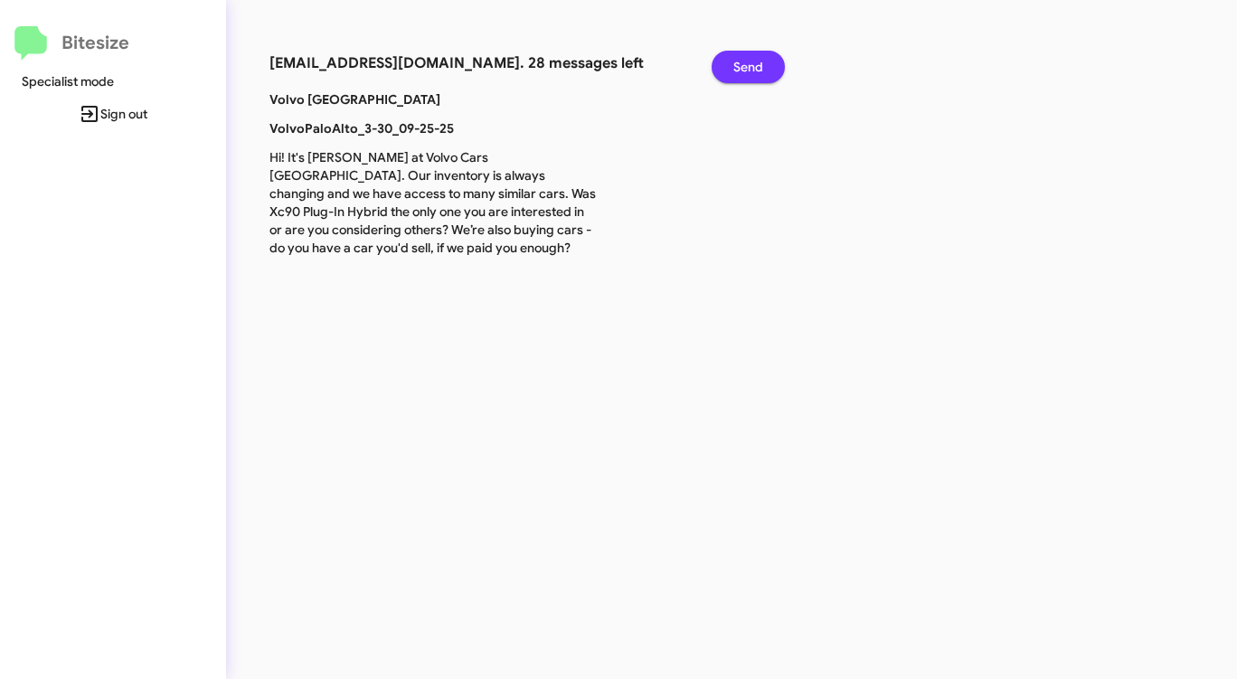
click at [747, 64] on span "Send" at bounding box center [748, 67] width 30 height 33
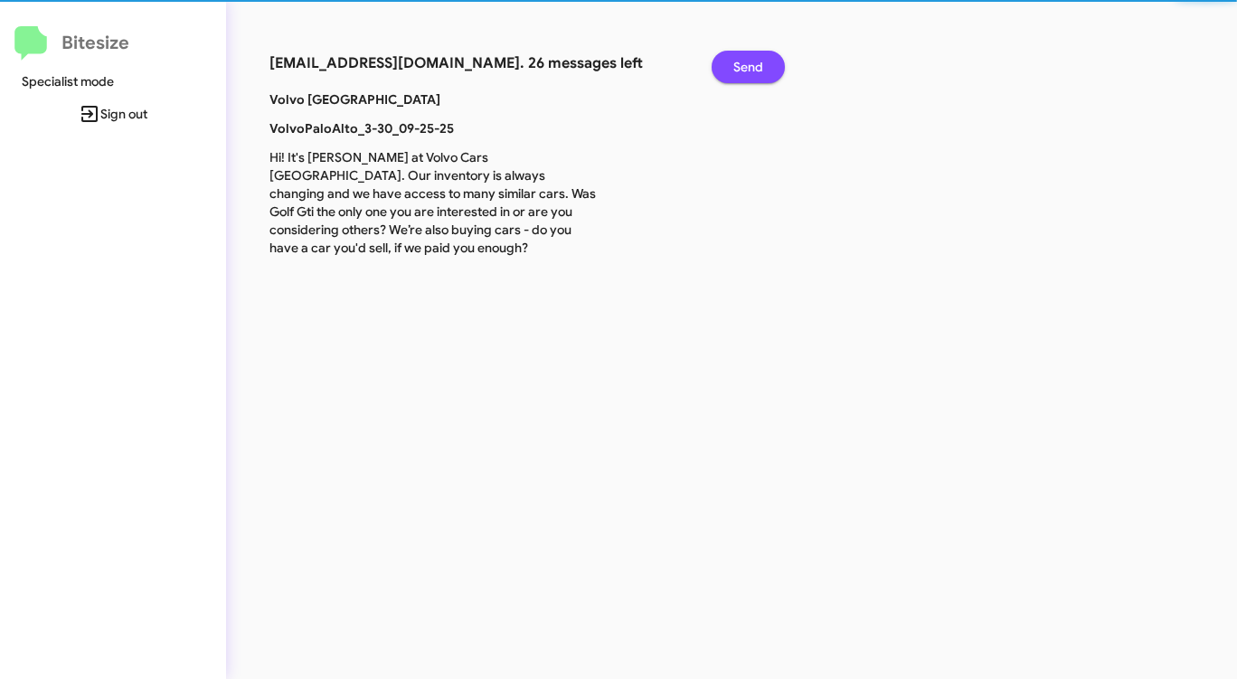
click at [747, 64] on span "Send" at bounding box center [748, 67] width 30 height 33
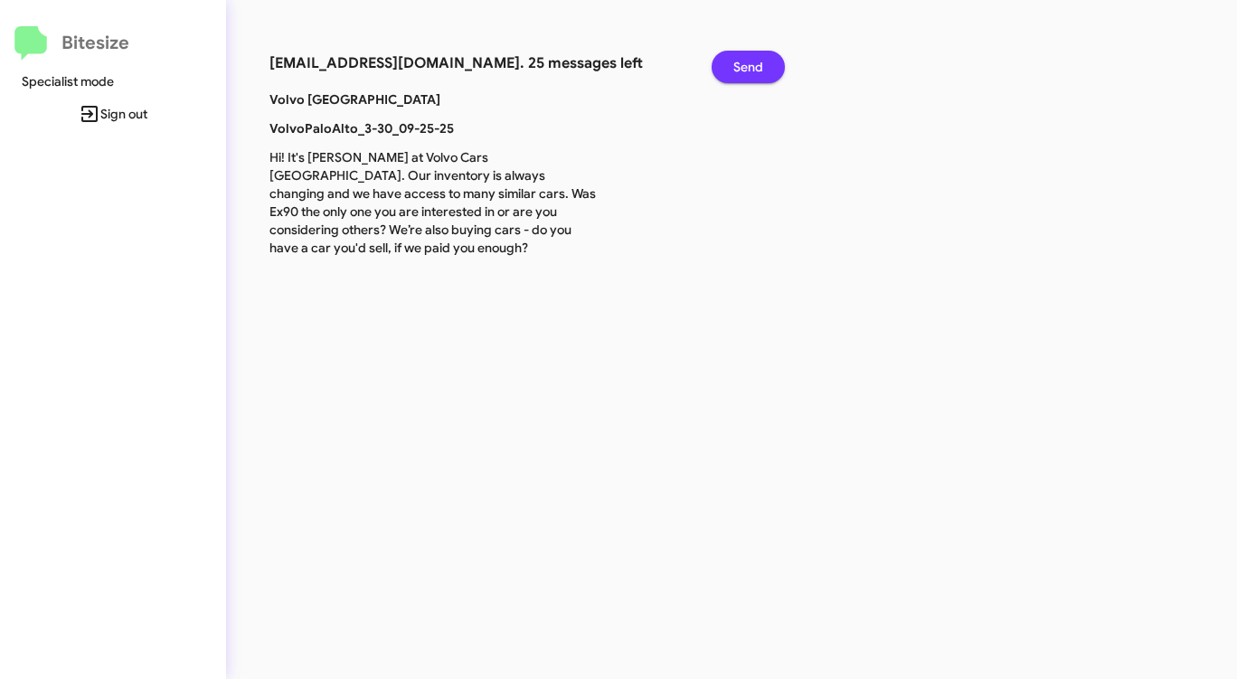
click at [747, 64] on span "Send" at bounding box center [748, 67] width 30 height 33
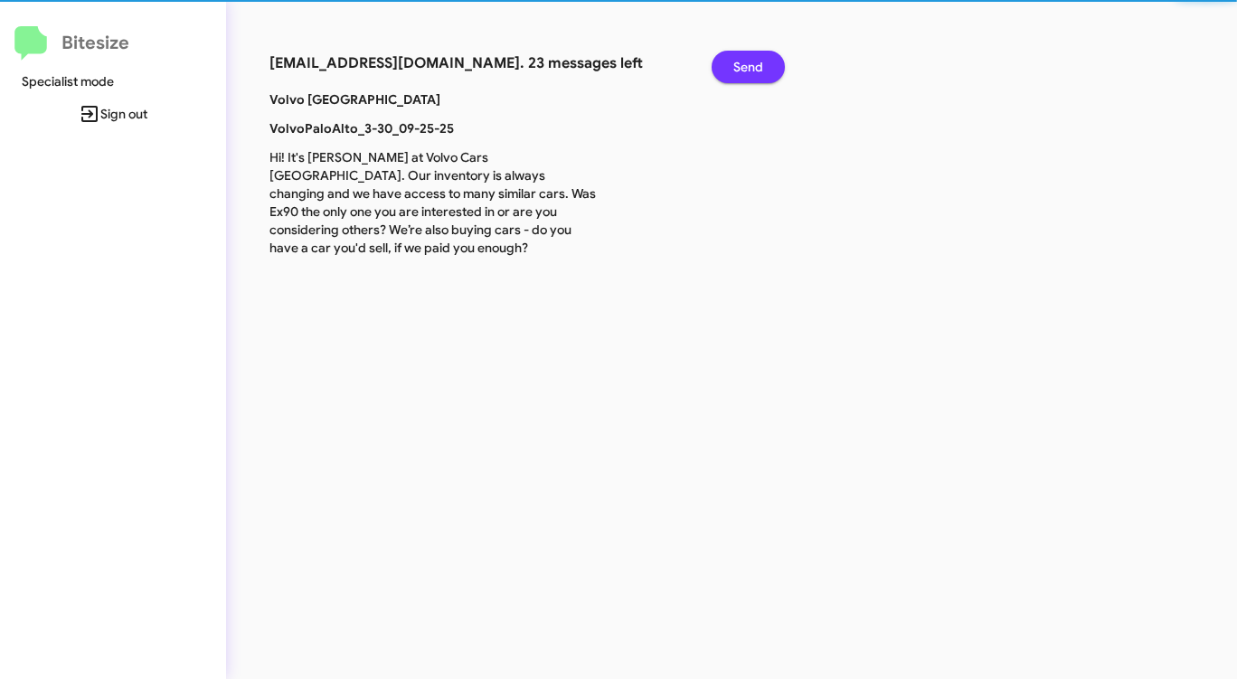
click at [747, 64] on span "Send" at bounding box center [748, 67] width 30 height 33
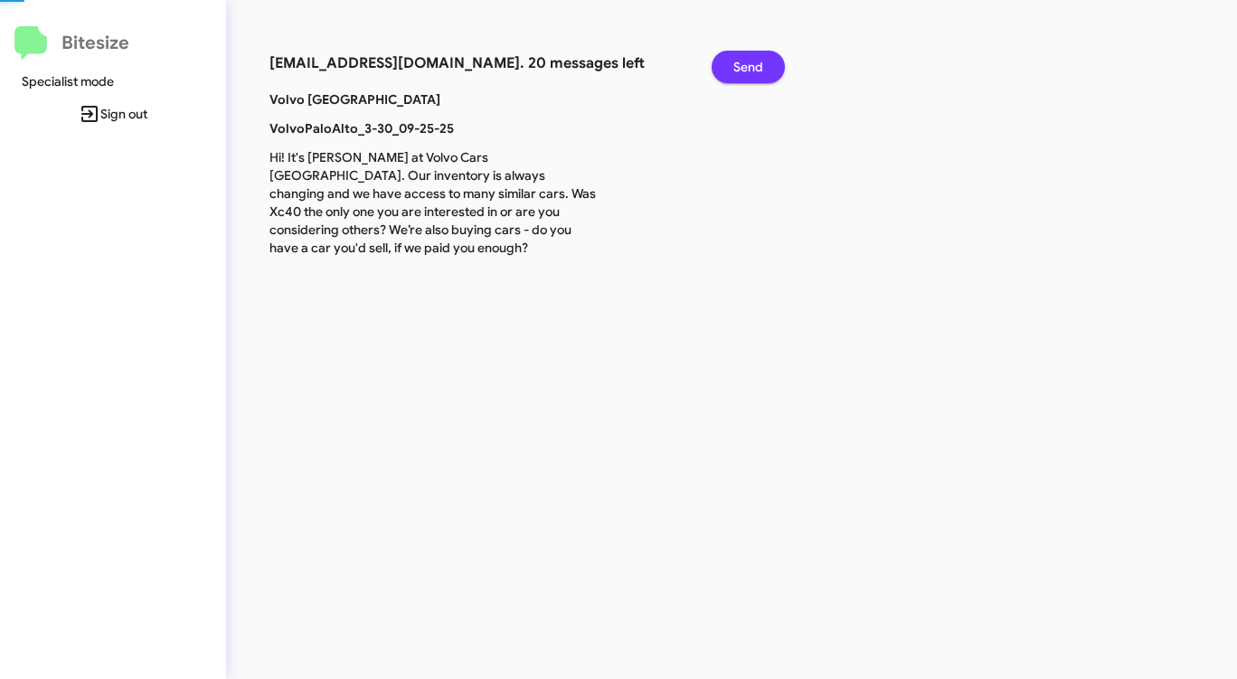
click at [747, 64] on span "Send" at bounding box center [748, 67] width 30 height 33
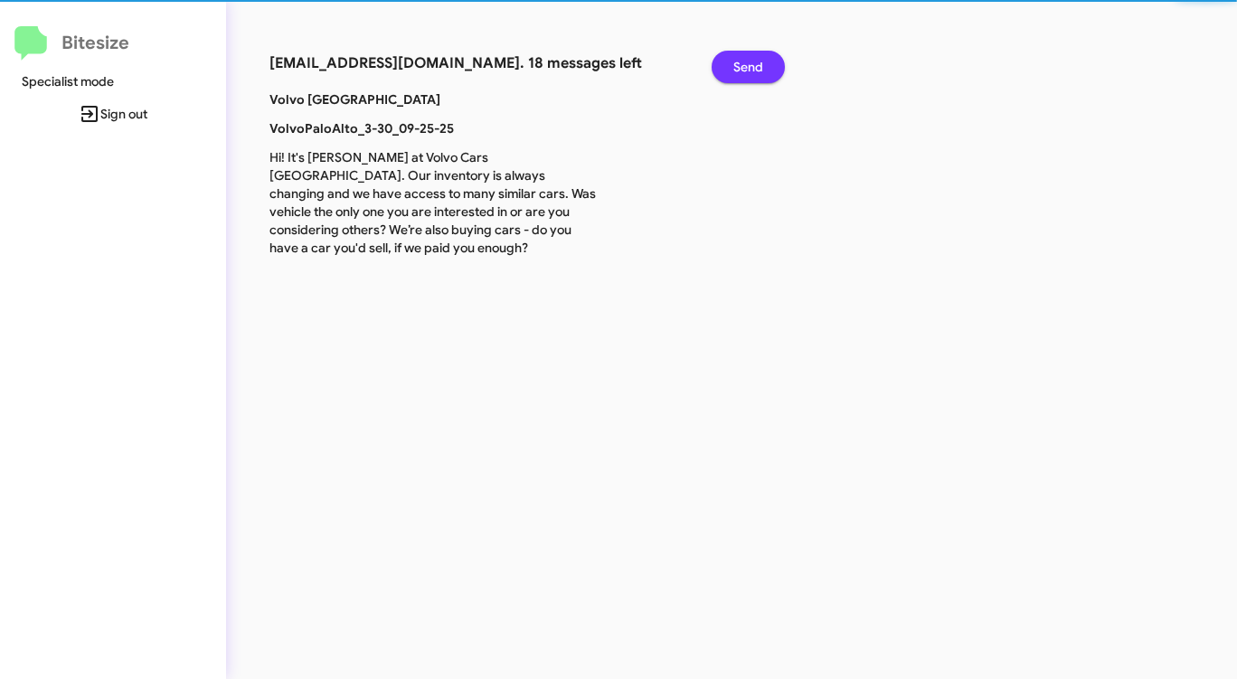
click at [747, 64] on span "Send" at bounding box center [748, 67] width 30 height 33
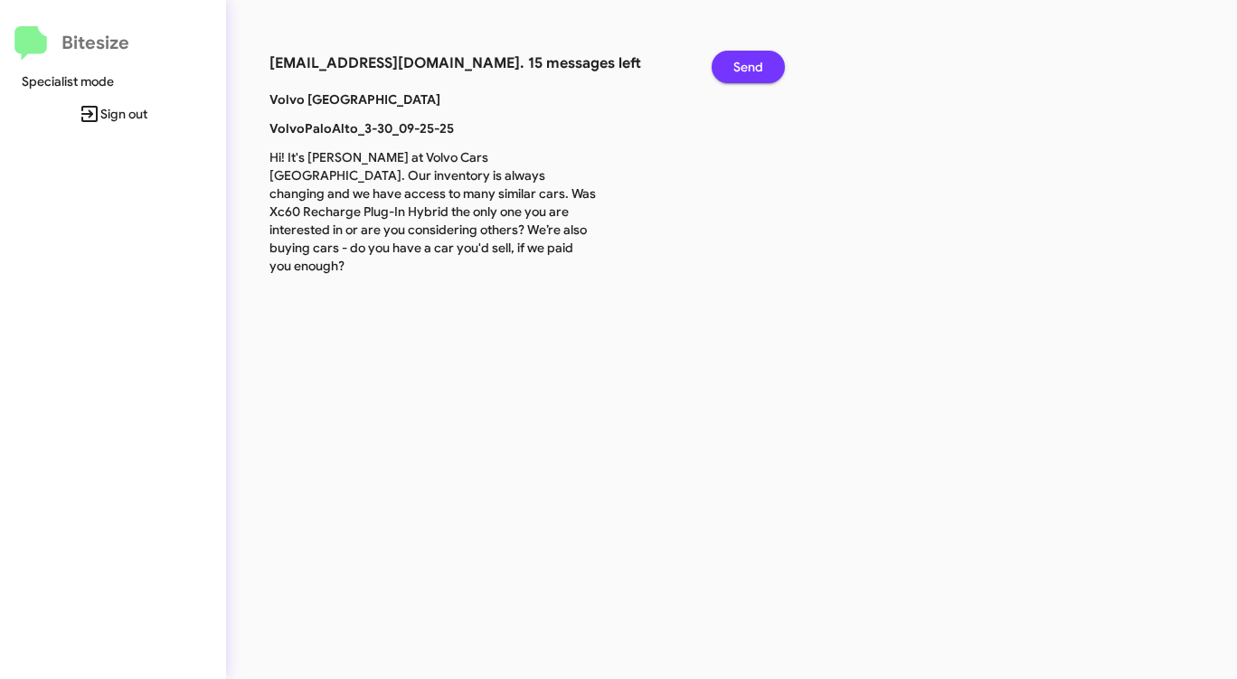
click at [747, 64] on span "Send" at bounding box center [748, 67] width 30 height 33
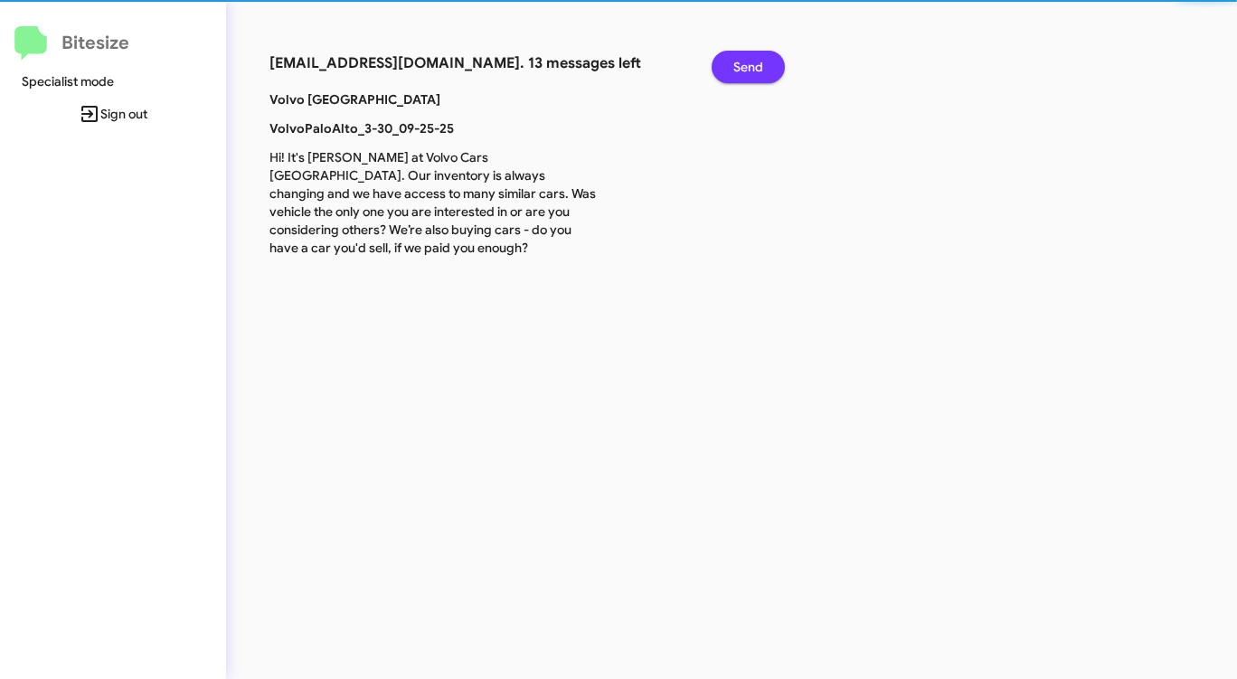
click at [747, 64] on span "Send" at bounding box center [748, 67] width 30 height 33
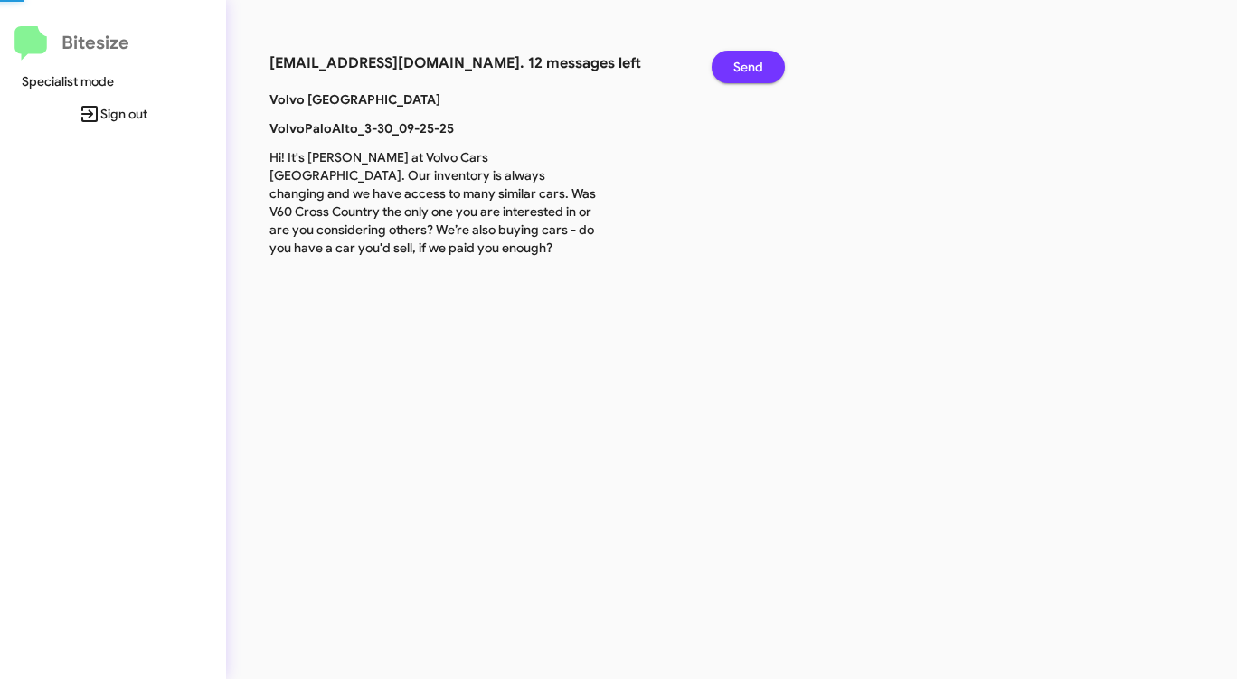
click at [747, 64] on span "Send" at bounding box center [748, 67] width 30 height 33
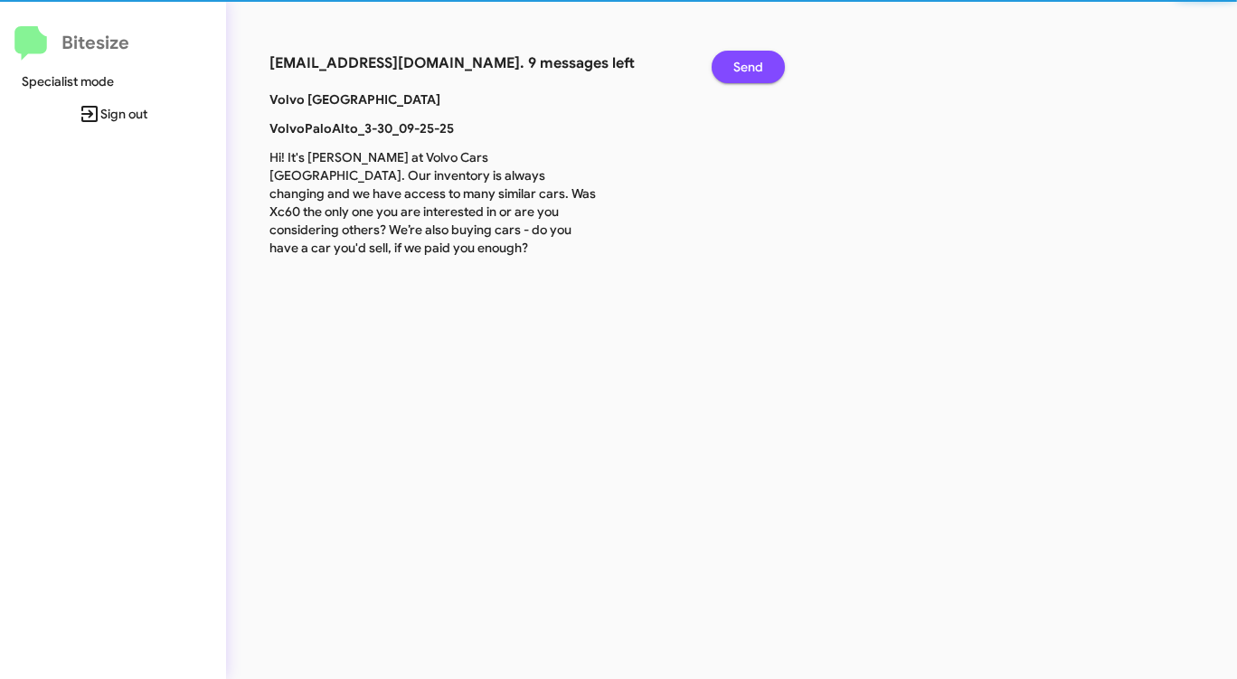
click at [747, 64] on span "Send" at bounding box center [748, 67] width 30 height 33
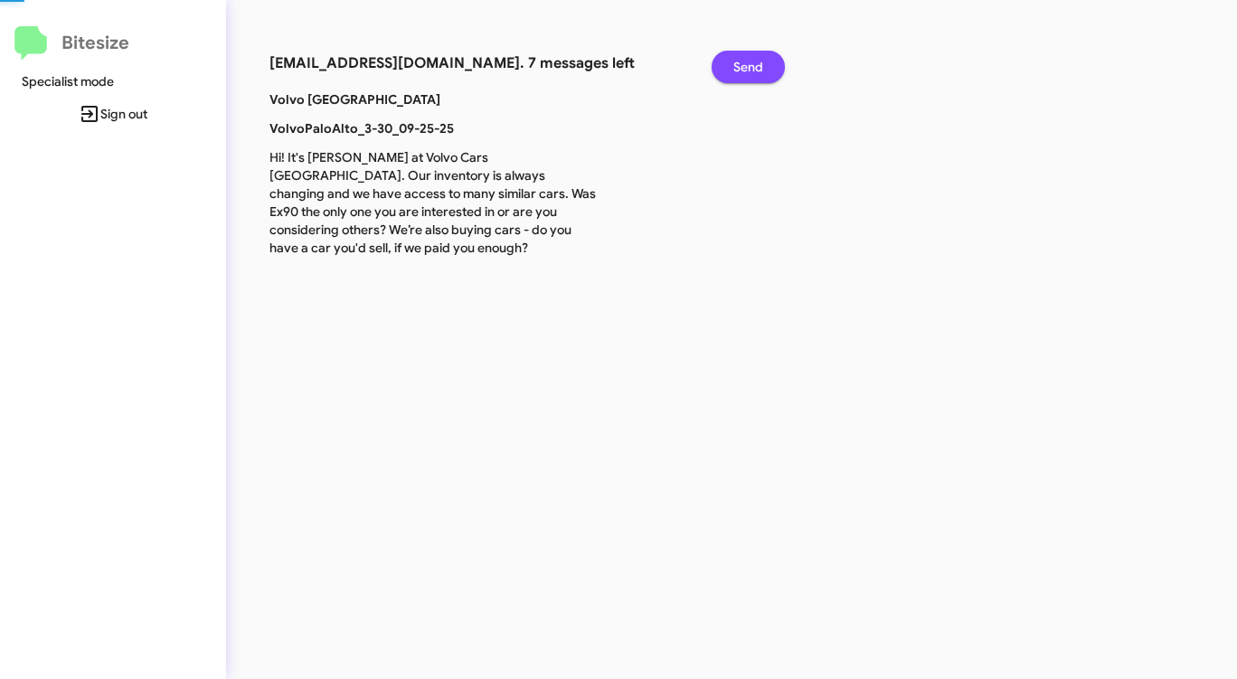
click at [747, 64] on span "Send" at bounding box center [748, 67] width 30 height 33
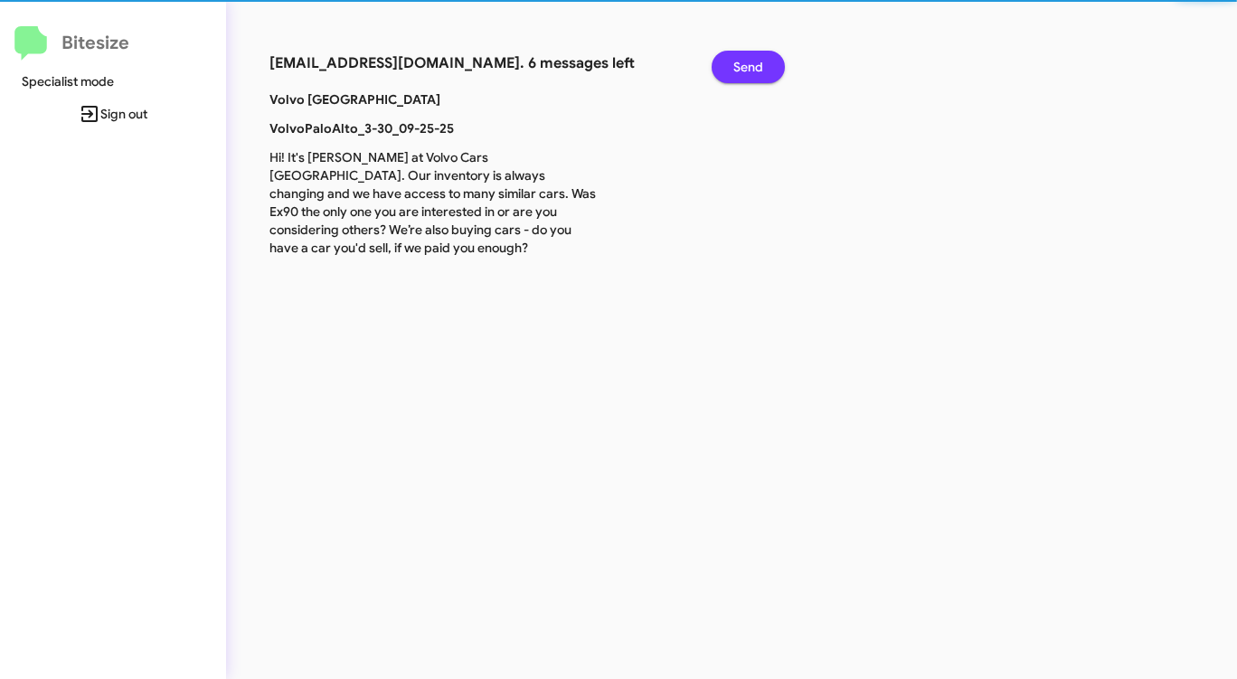
click at [747, 64] on span "Send" at bounding box center [748, 67] width 30 height 33
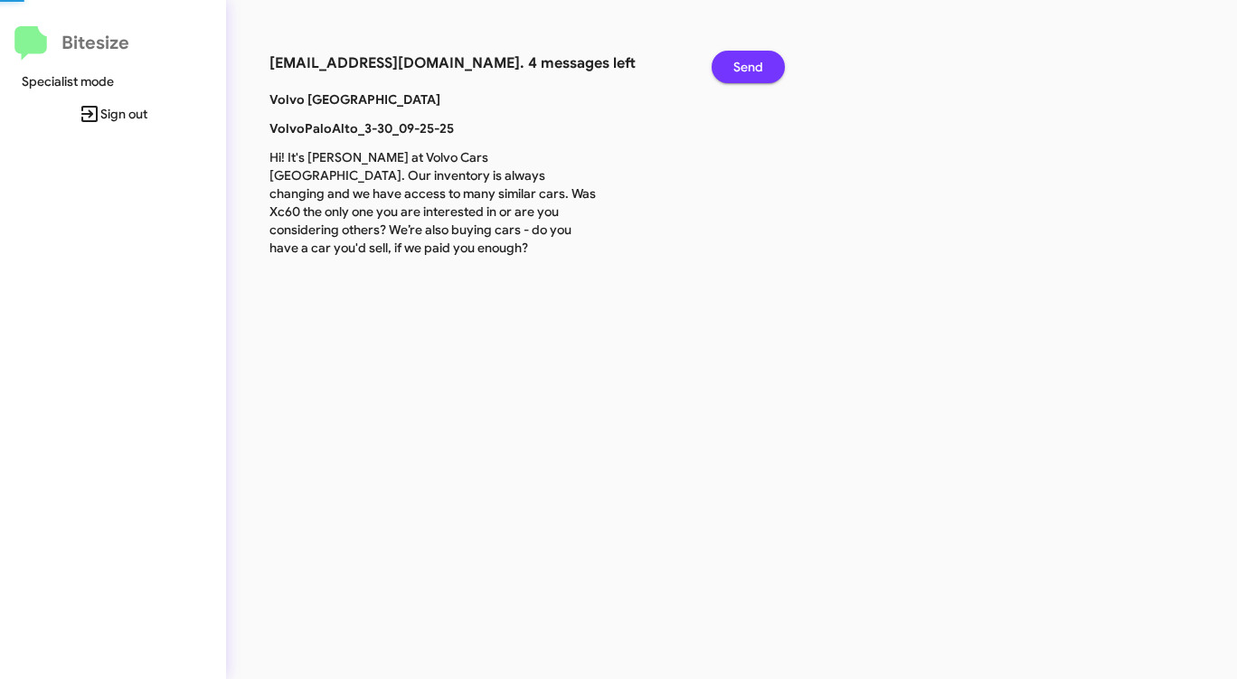
click at [747, 64] on span "Send" at bounding box center [748, 67] width 30 height 33
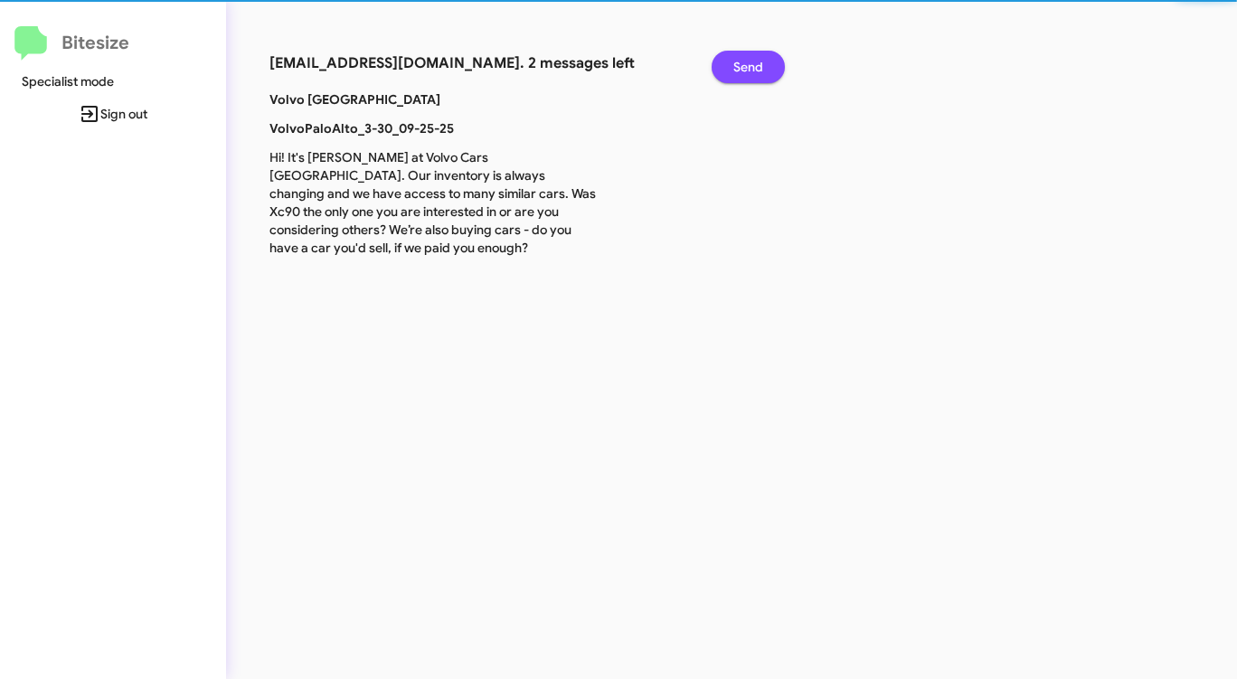
click at [747, 64] on span "Send" at bounding box center [748, 67] width 30 height 33
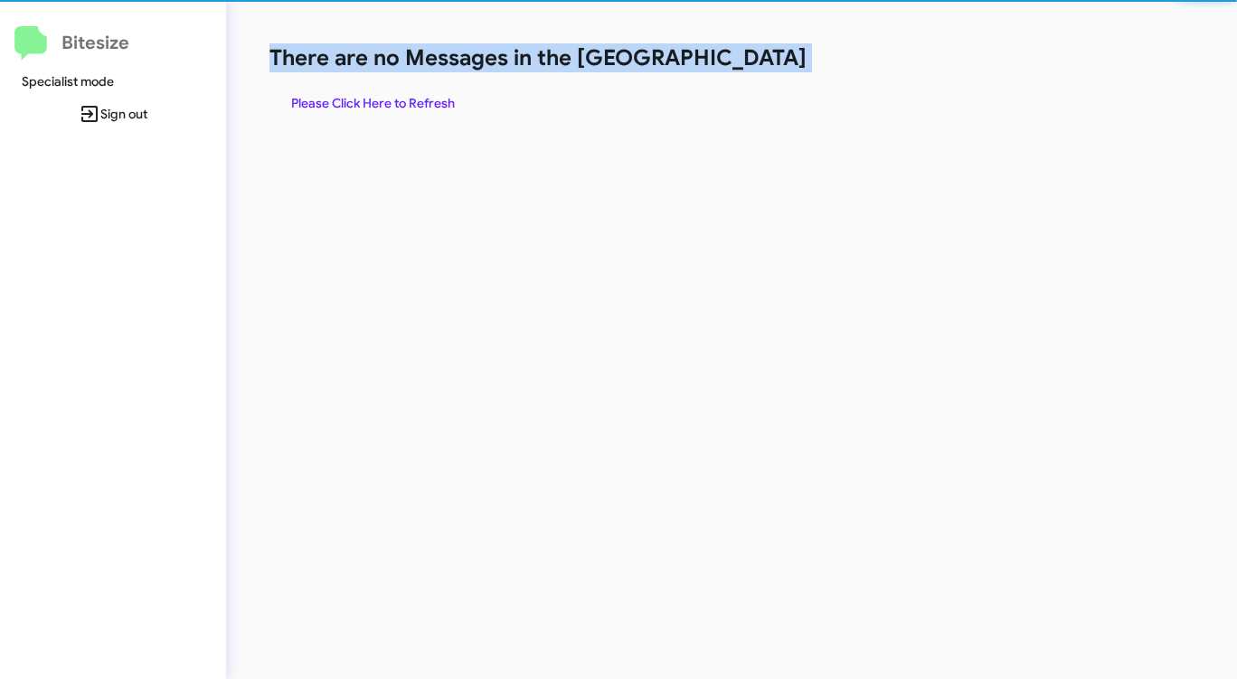
click at [747, 64] on h1 "There are no Messages in the [GEOGRAPHIC_DATA]" at bounding box center [647, 57] width 756 height 29
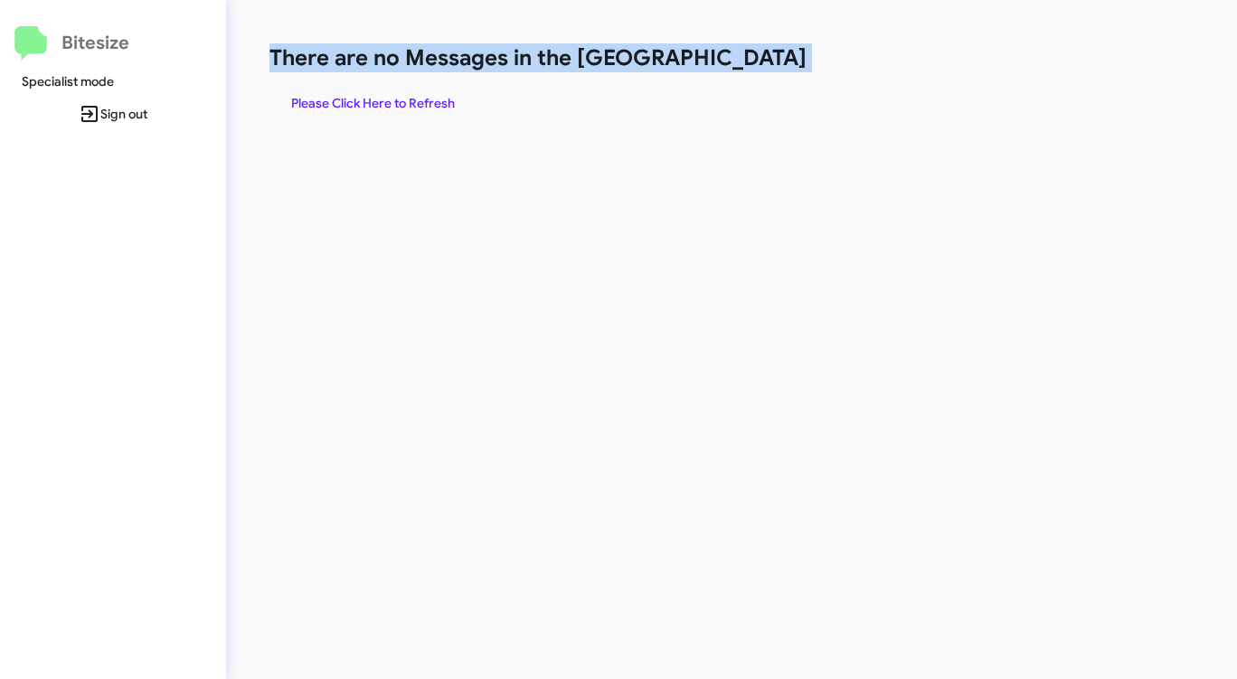
click at [747, 64] on h1 "There are no Messages in the [GEOGRAPHIC_DATA]" at bounding box center [647, 57] width 756 height 29
click at [417, 102] on span "Please Click Here to Refresh" at bounding box center [373, 103] width 164 height 33
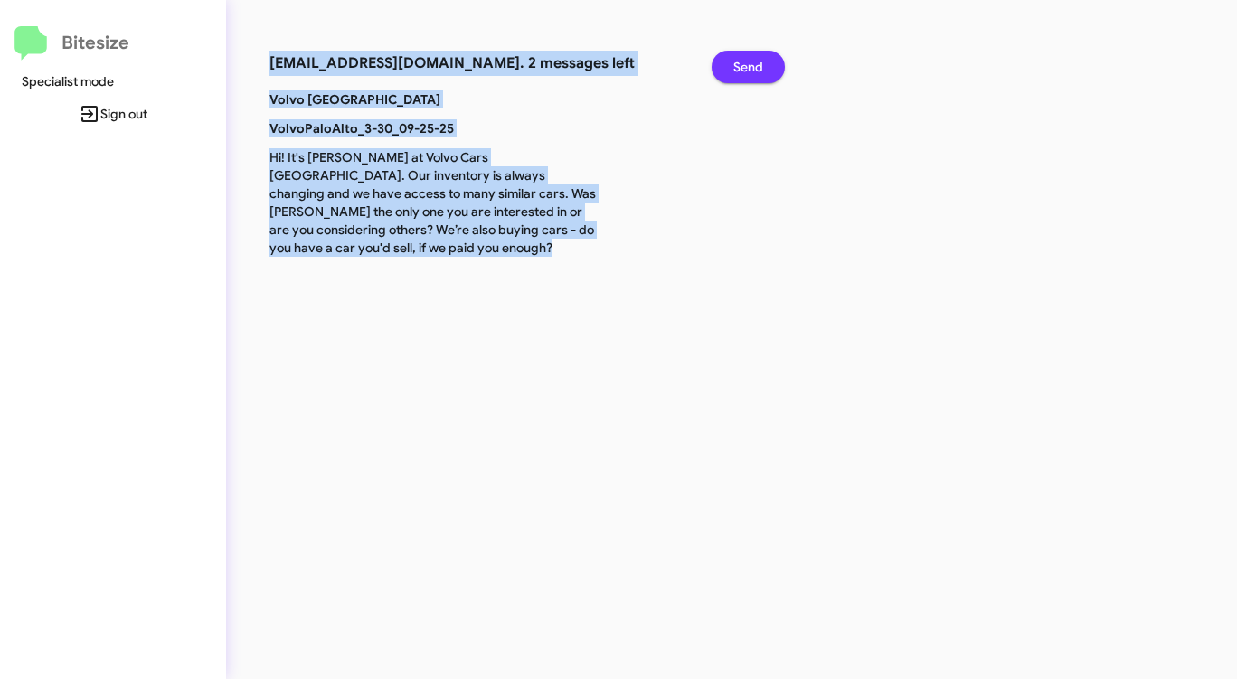
click at [750, 65] on span "Send" at bounding box center [748, 67] width 30 height 33
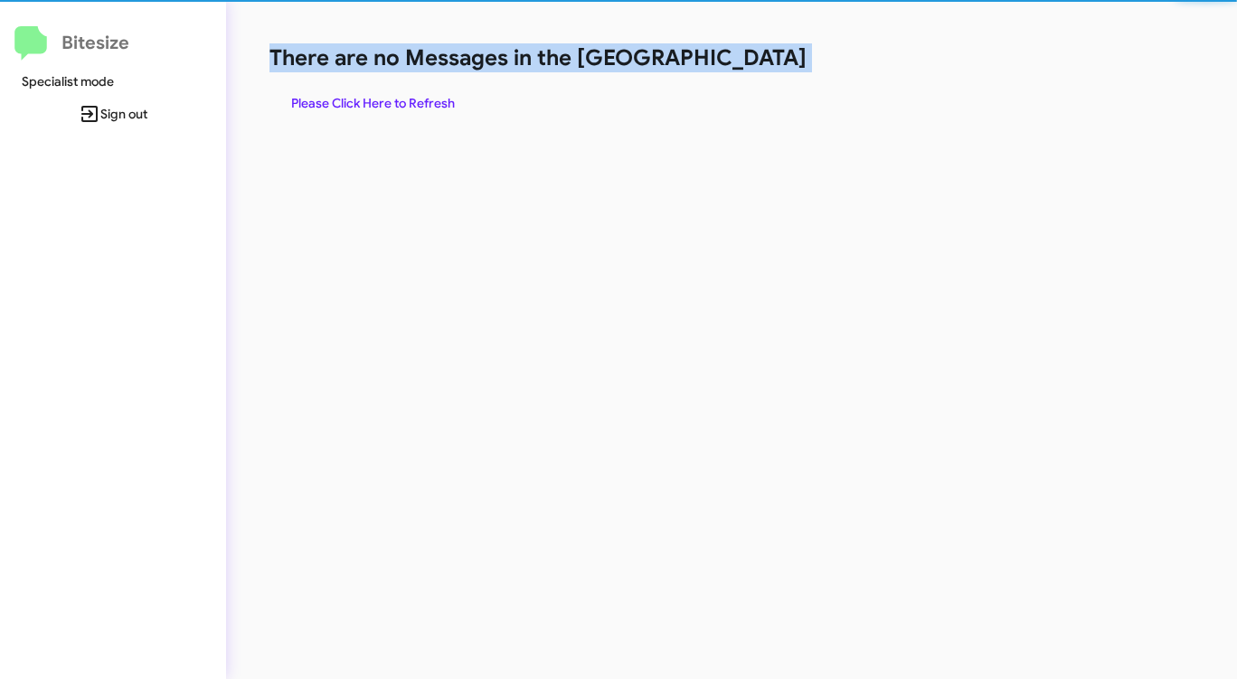
click at [750, 65] on h1 "There are no Messages in the [GEOGRAPHIC_DATA]" at bounding box center [647, 57] width 756 height 29
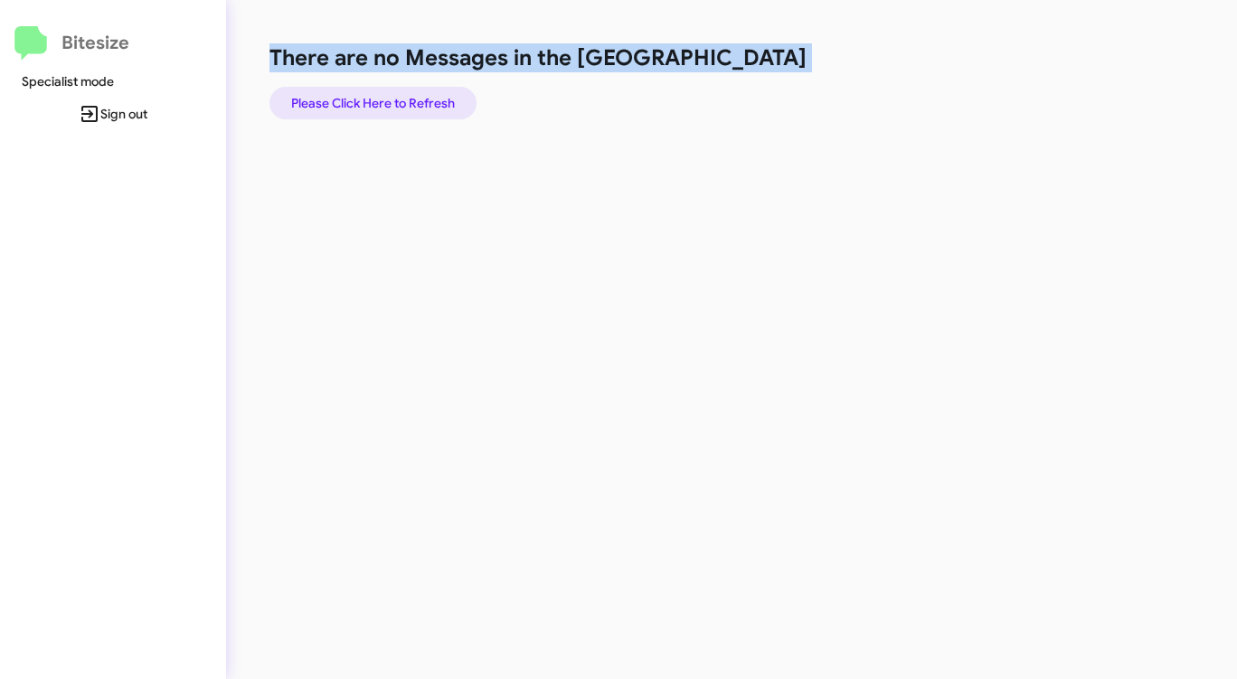
click at [413, 91] on span "Please Click Here to Refresh" at bounding box center [373, 103] width 164 height 33
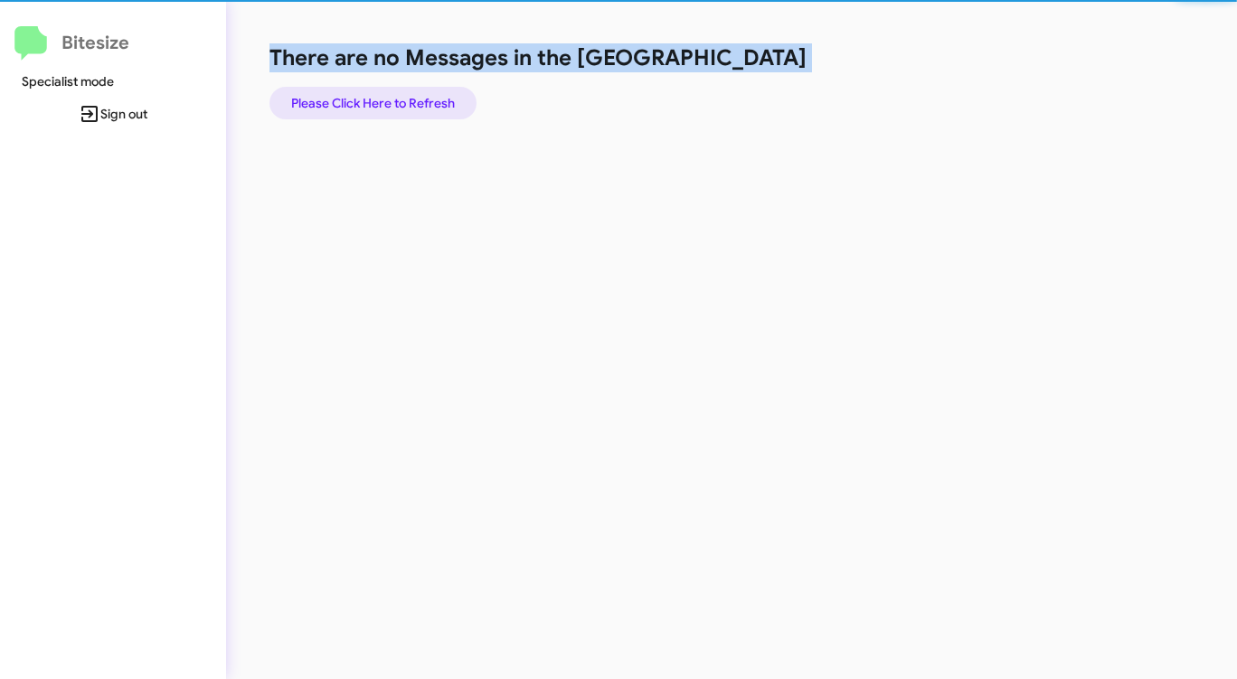
click at [413, 91] on span "Please Click Here to Refresh" at bounding box center [373, 103] width 164 height 33
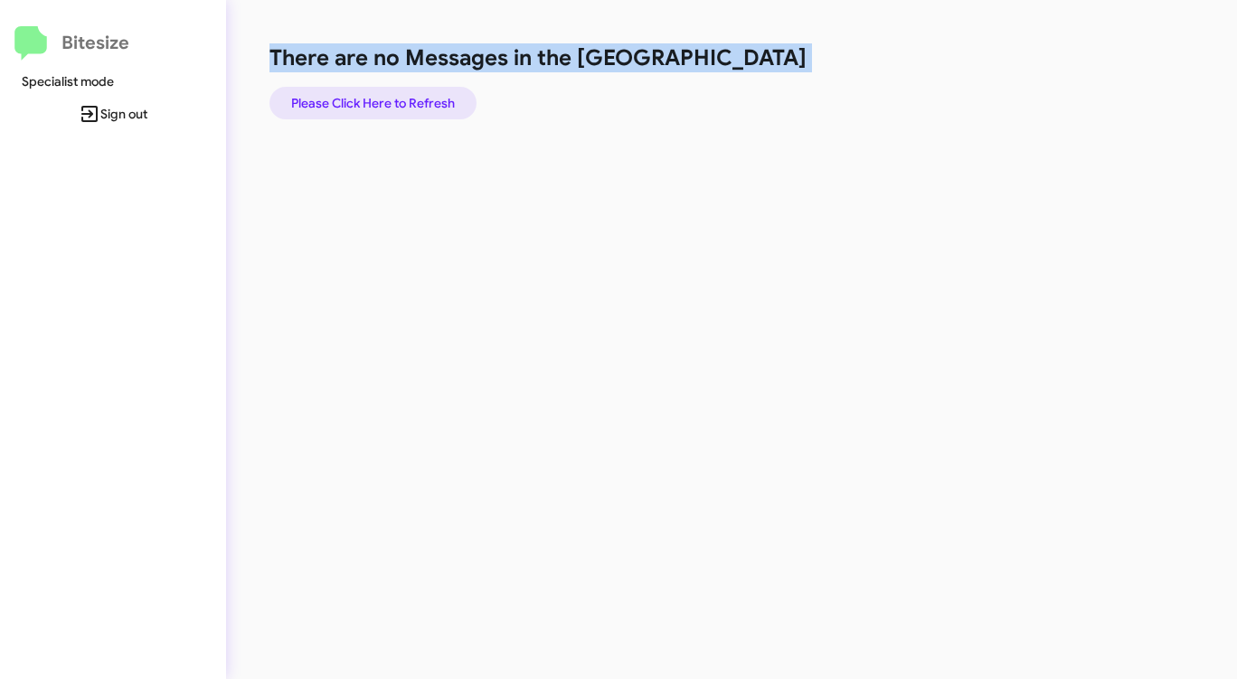
click at [413, 91] on span "Please Click Here to Refresh" at bounding box center [373, 103] width 164 height 33
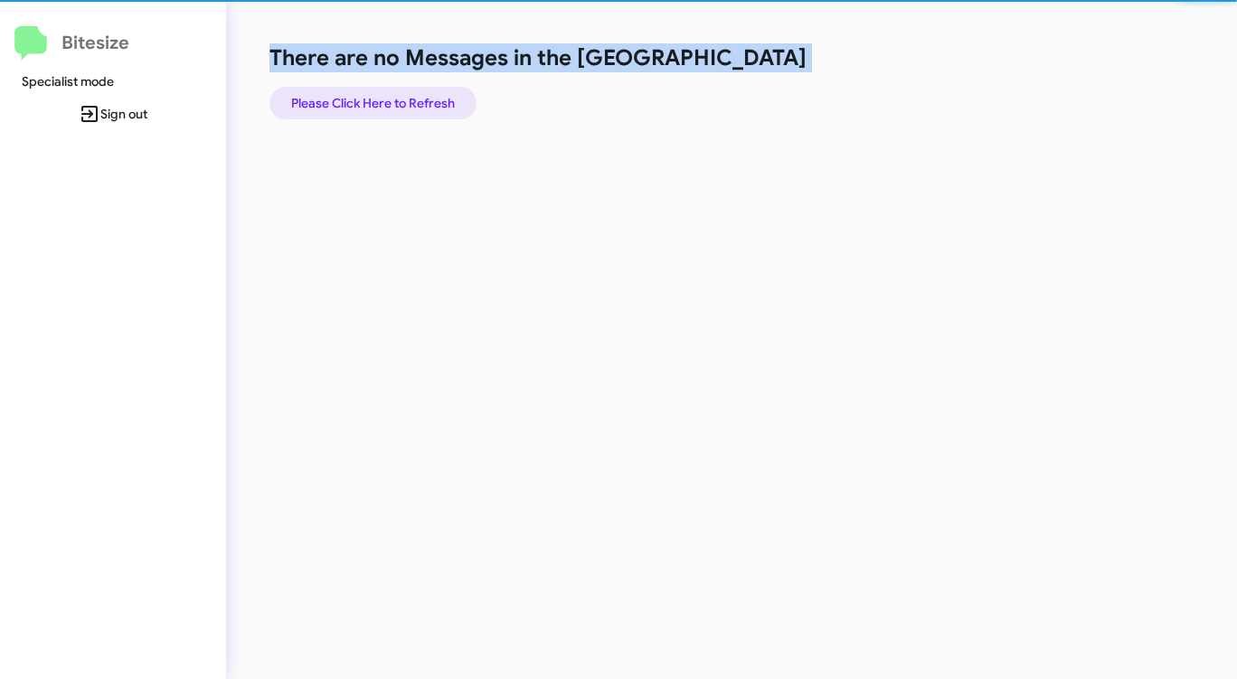
click at [414, 91] on span "Please Click Here to Refresh" at bounding box center [373, 103] width 164 height 33
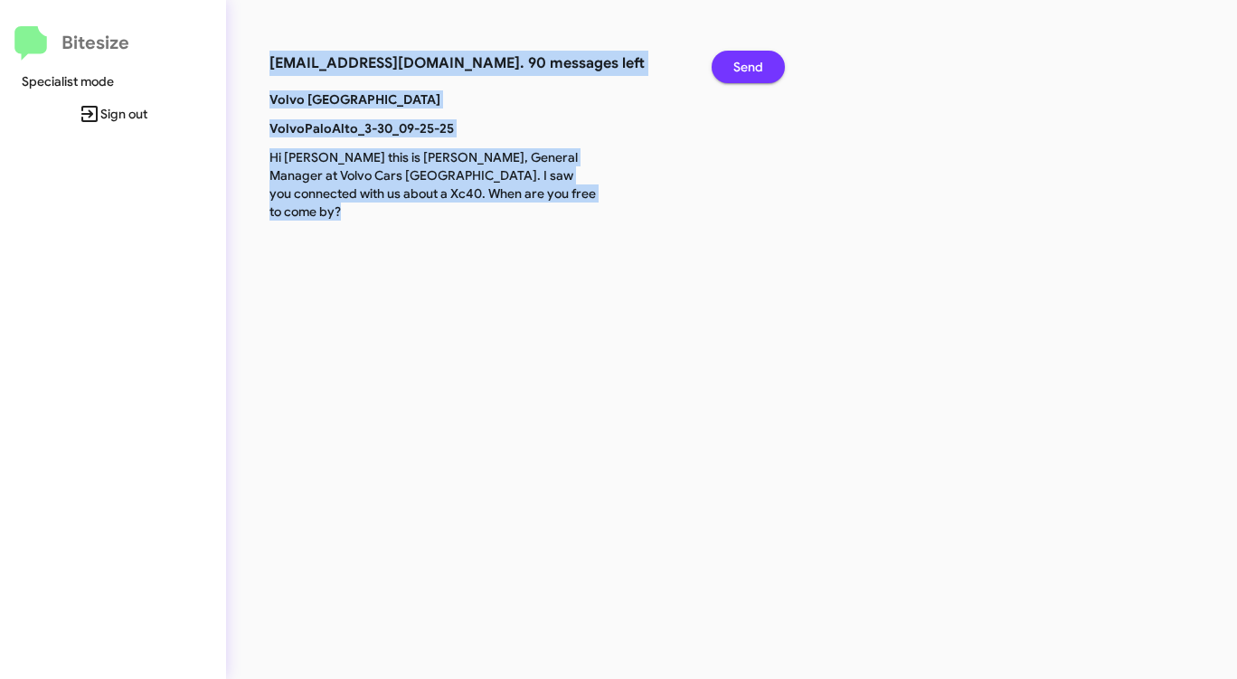
click at [742, 73] on span "Send" at bounding box center [748, 67] width 30 height 33
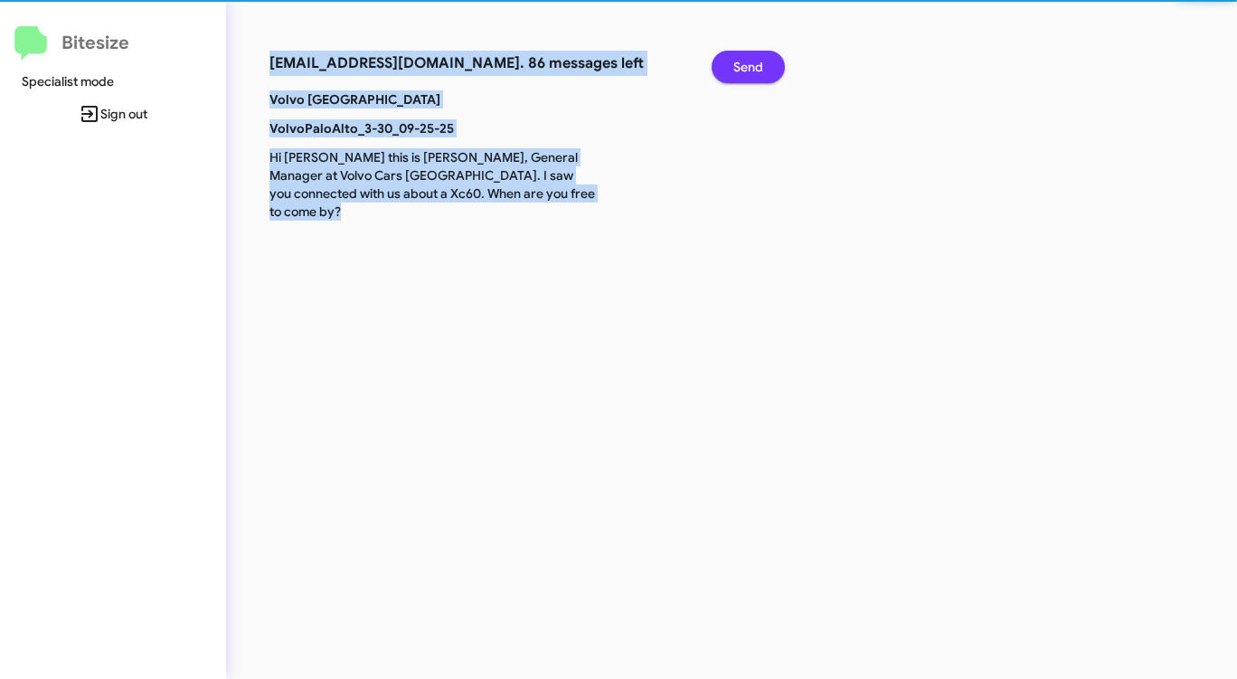
click at [742, 73] on span "Send" at bounding box center [748, 67] width 30 height 33
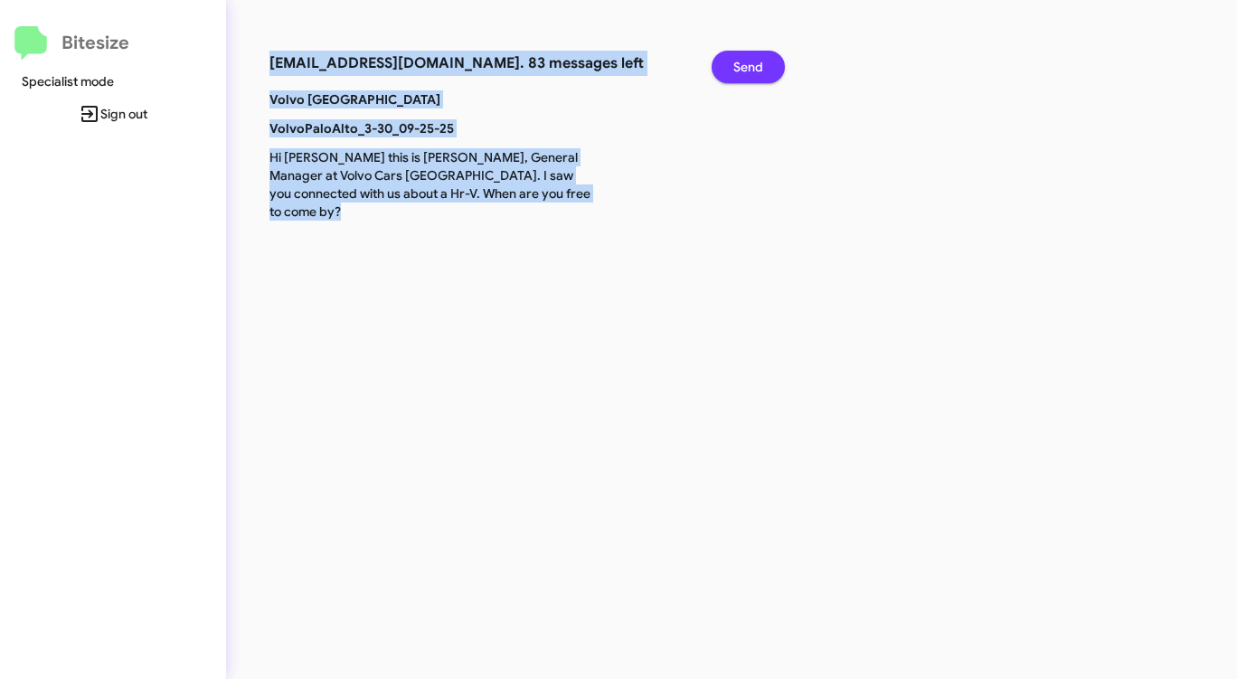
click at [742, 73] on span "Send" at bounding box center [748, 67] width 30 height 33
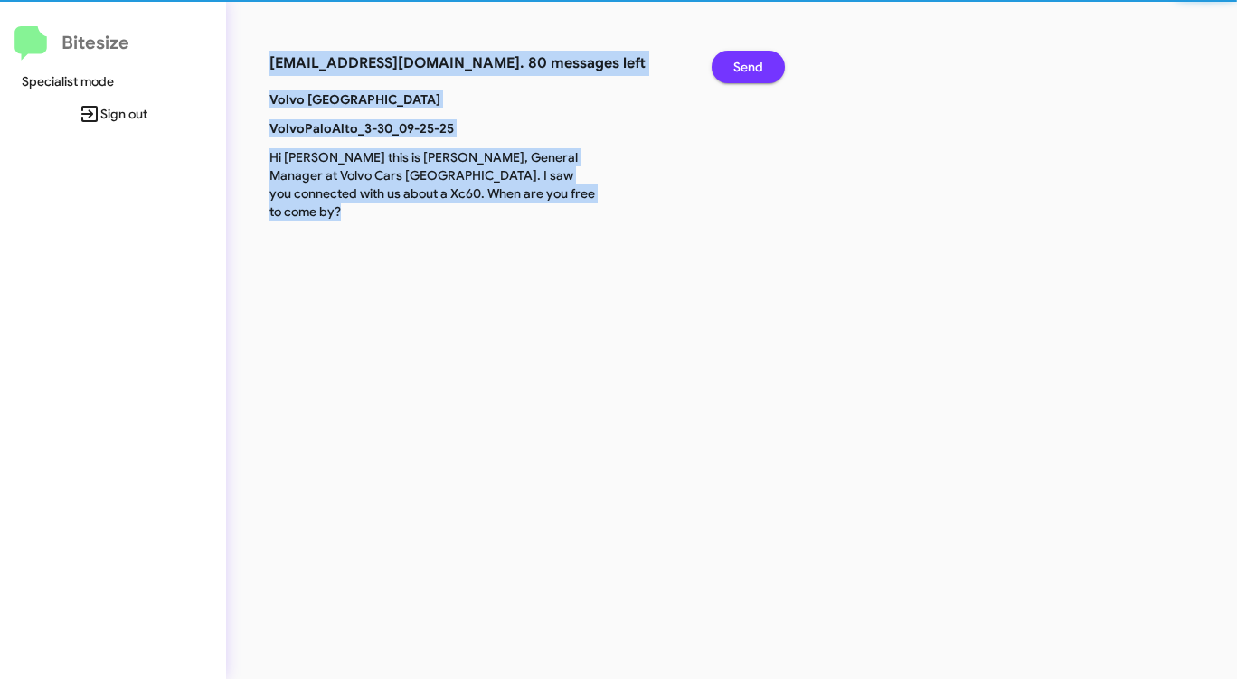
click at [742, 73] on span "Send" at bounding box center [748, 67] width 30 height 33
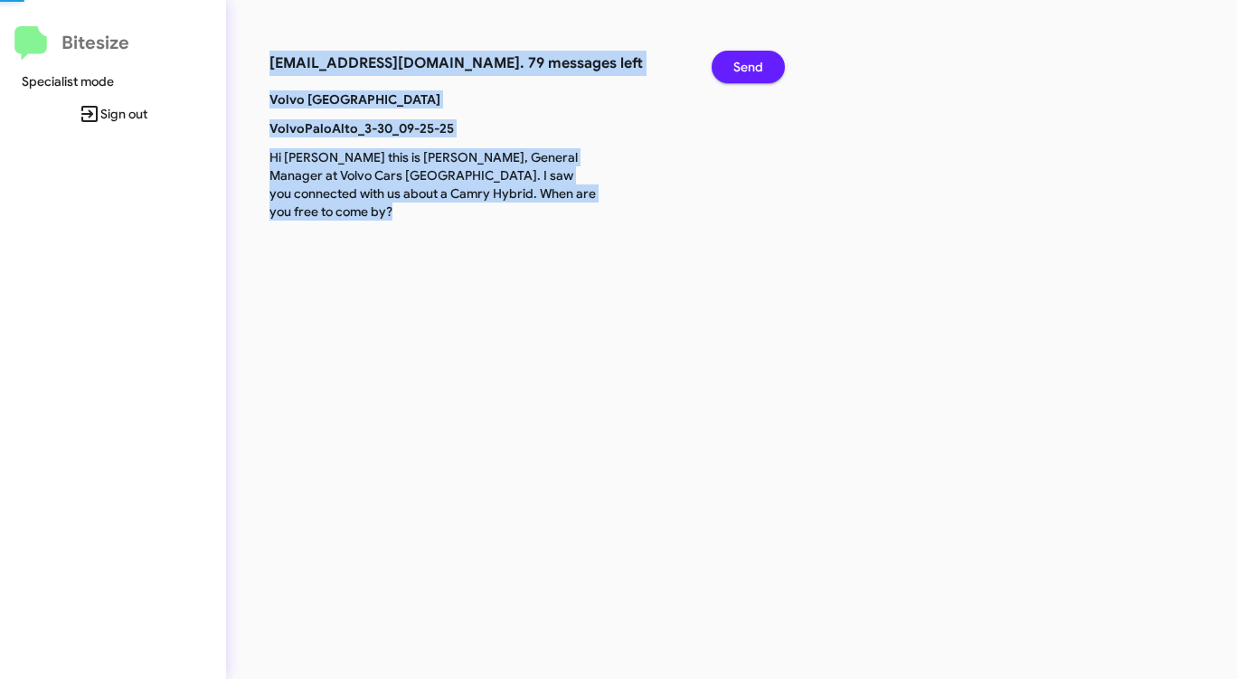
click at [742, 74] on span "Send" at bounding box center [748, 67] width 30 height 33
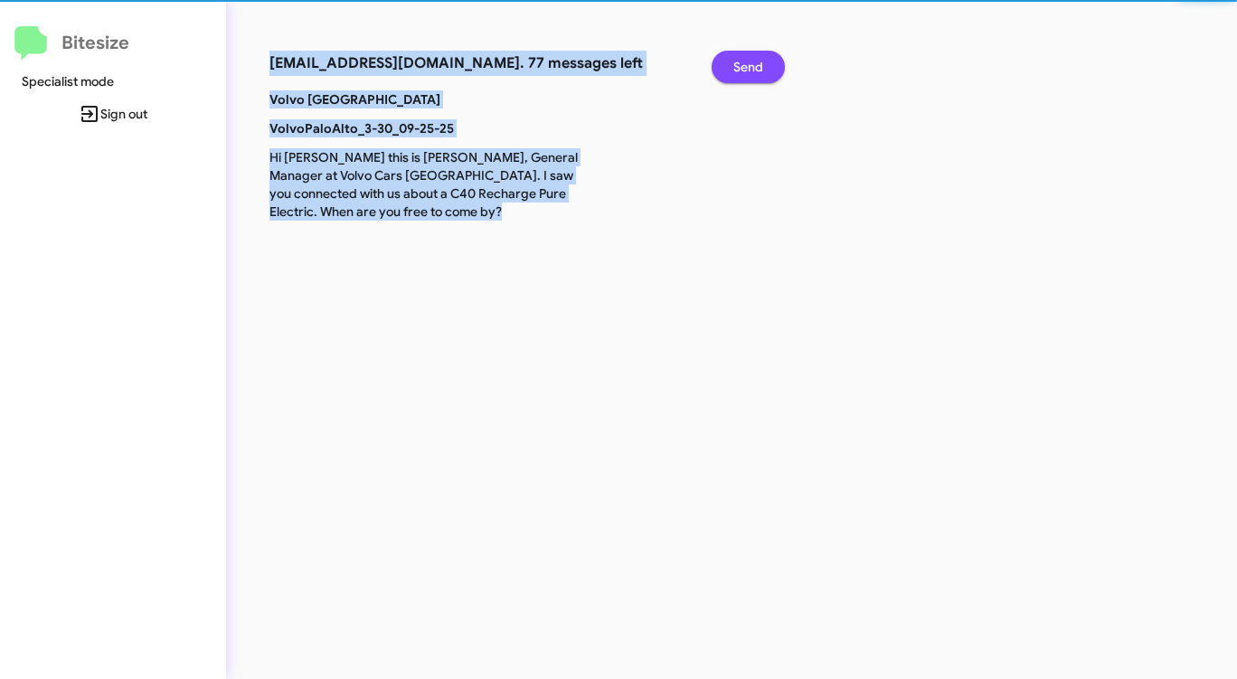
click at [742, 74] on span "Send" at bounding box center [748, 67] width 30 height 33
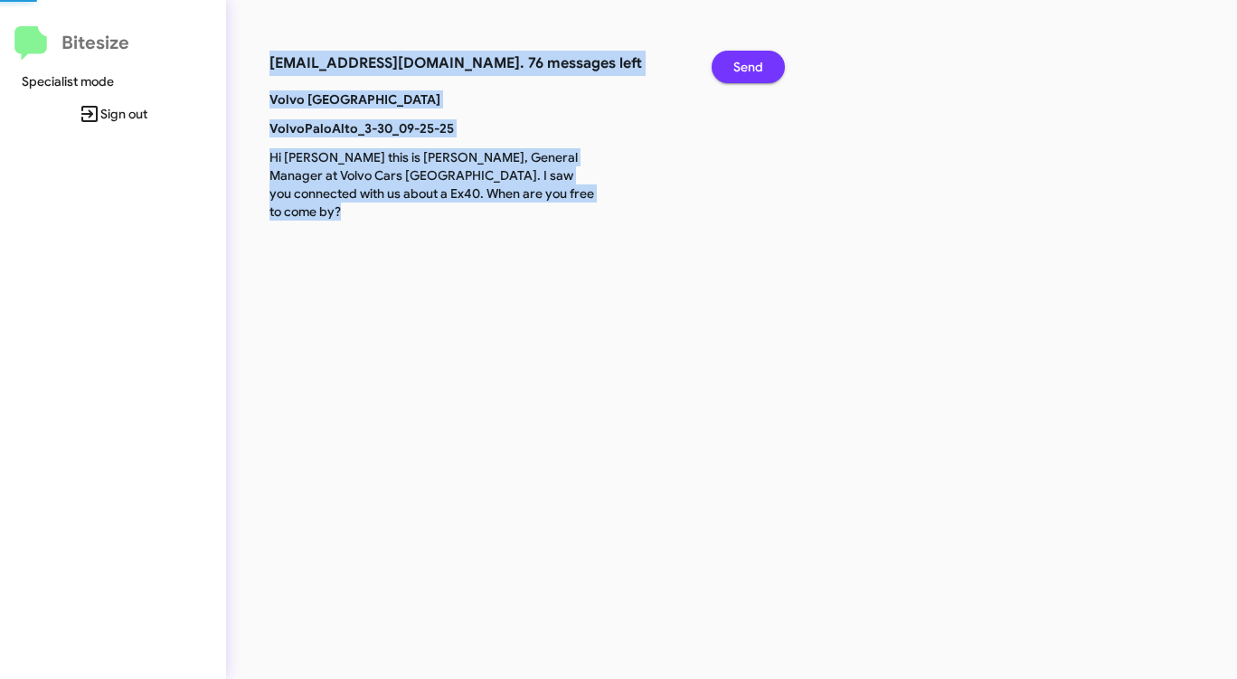
click at [742, 74] on span "Send" at bounding box center [748, 67] width 30 height 33
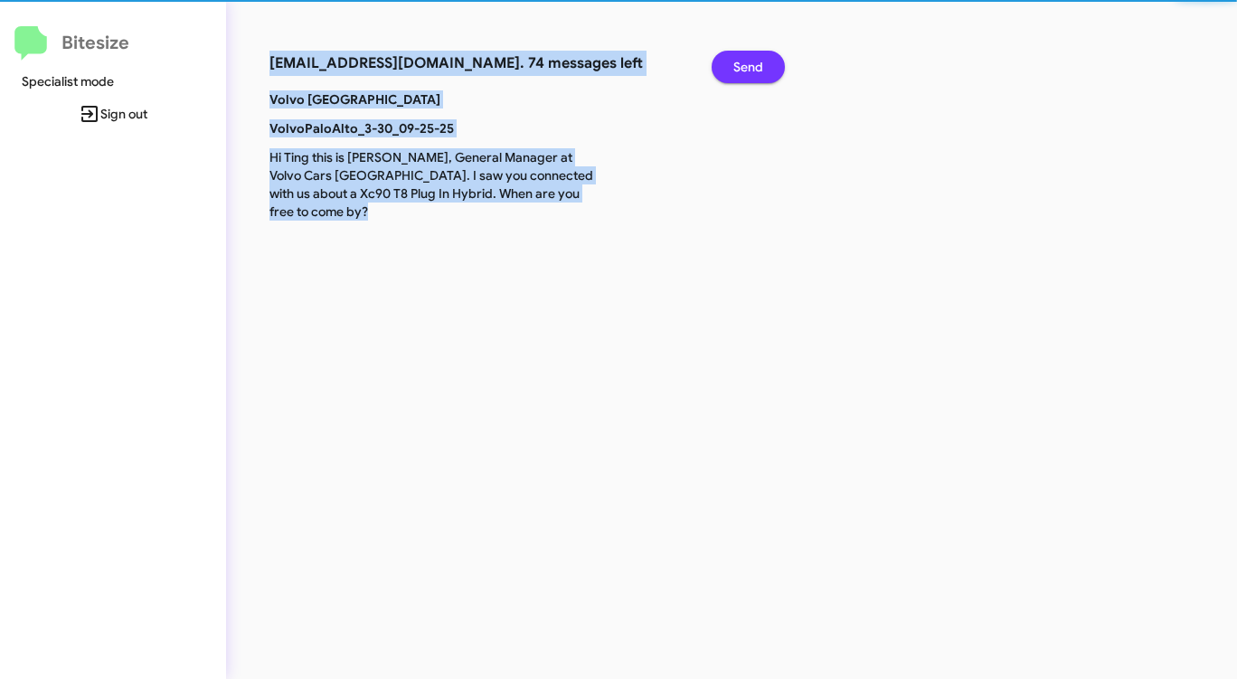
click at [742, 74] on span "Send" at bounding box center [748, 67] width 30 height 33
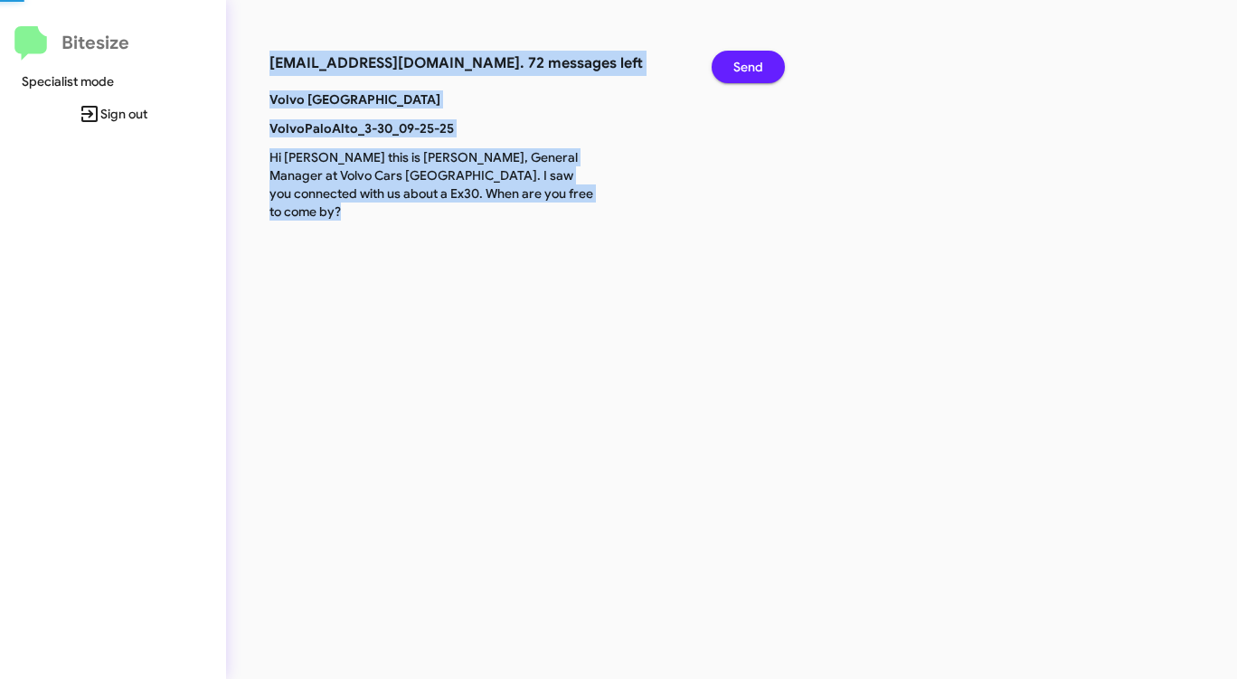
click at [742, 74] on span "Send" at bounding box center [748, 67] width 30 height 33
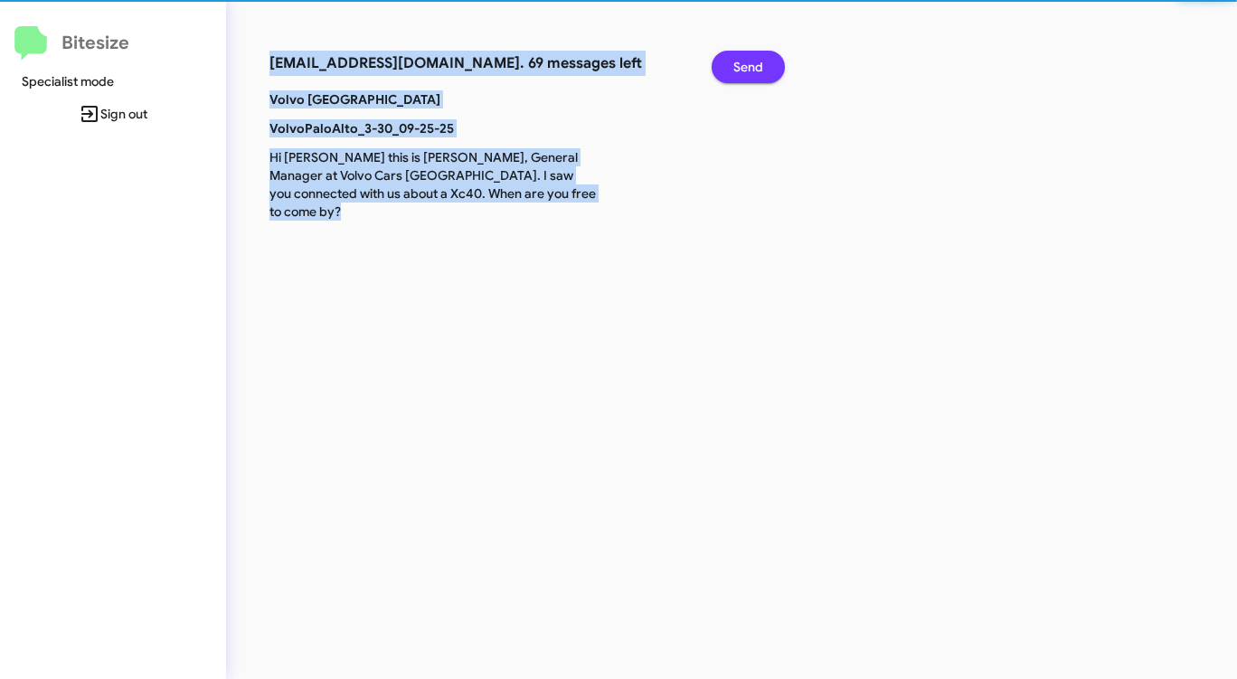
click at [742, 74] on span "Send" at bounding box center [748, 67] width 30 height 33
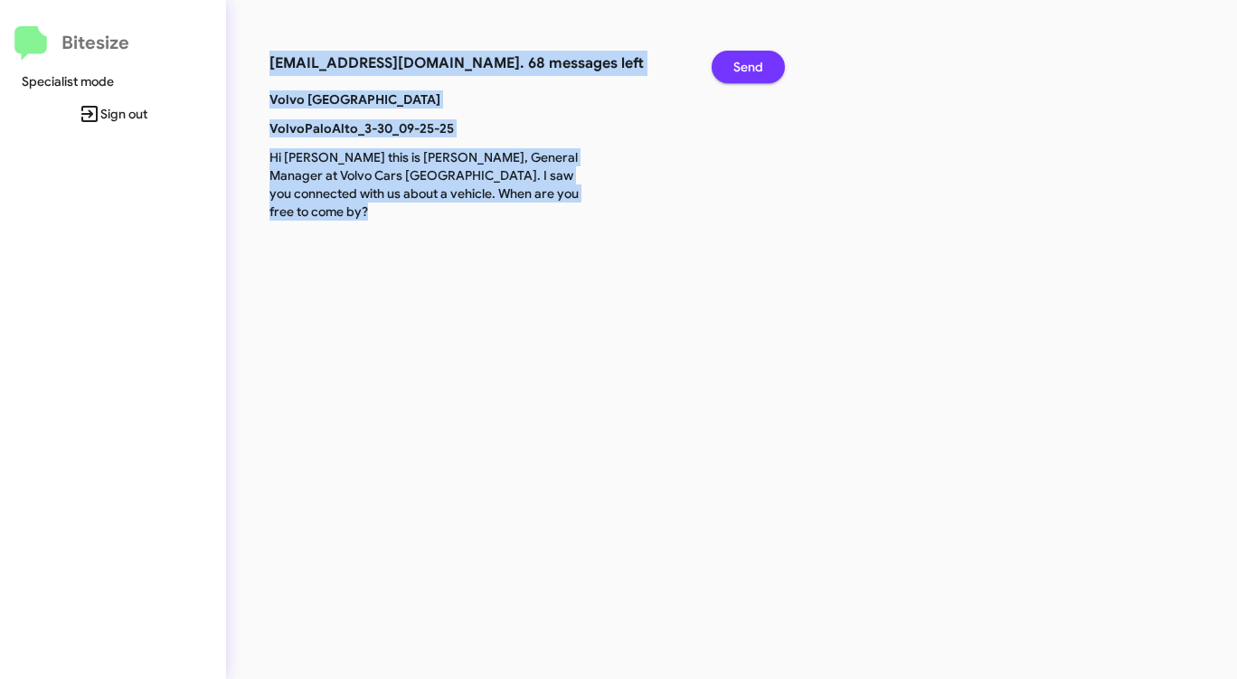
click at [742, 74] on span "Send" at bounding box center [748, 67] width 30 height 33
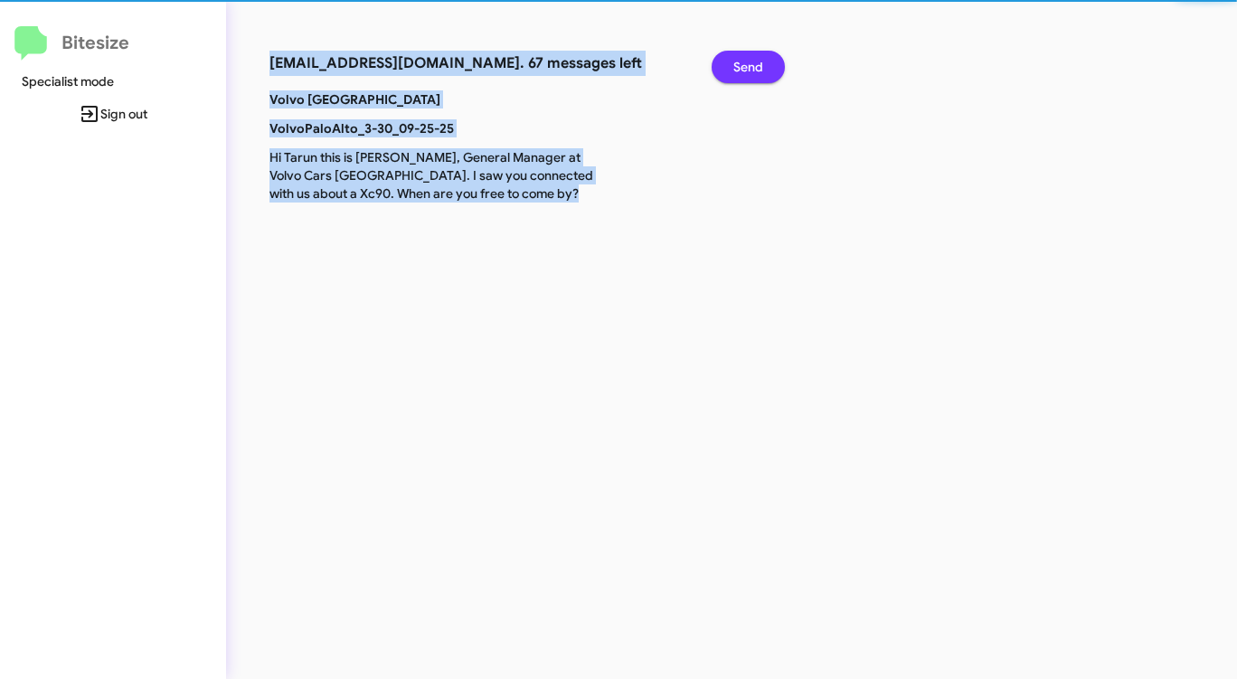
click at [742, 74] on span "Send" at bounding box center [748, 67] width 30 height 33
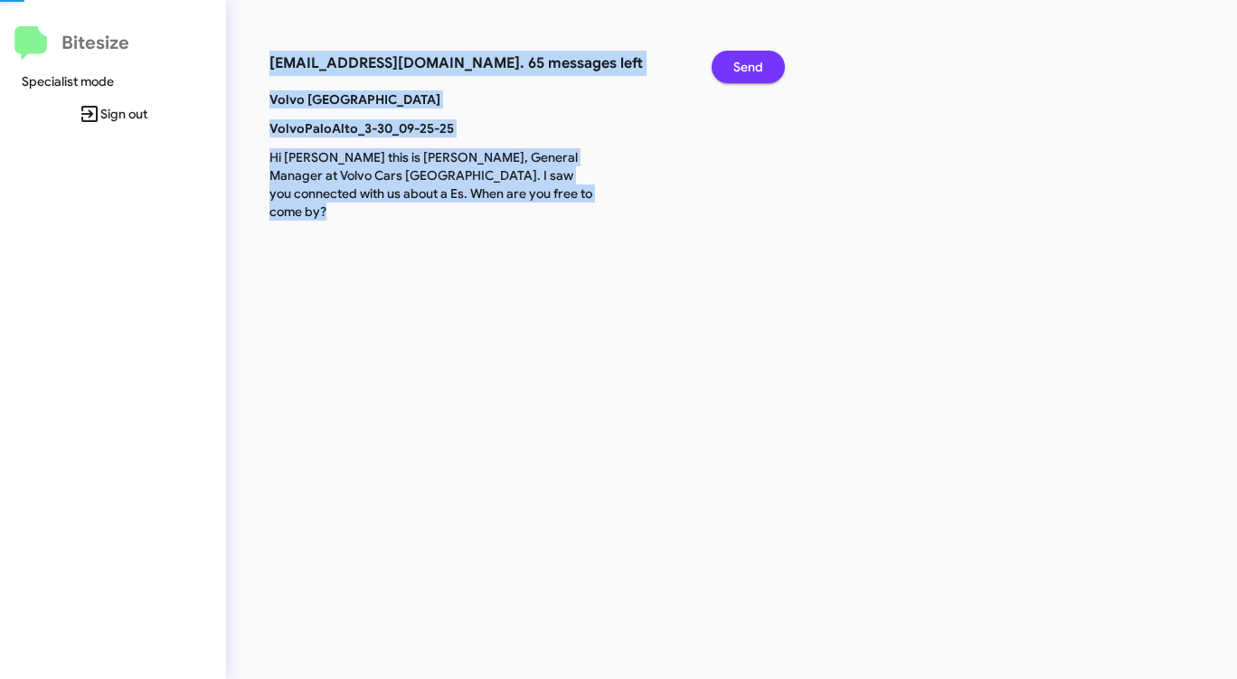
click at [742, 74] on span "Send" at bounding box center [748, 67] width 30 height 33
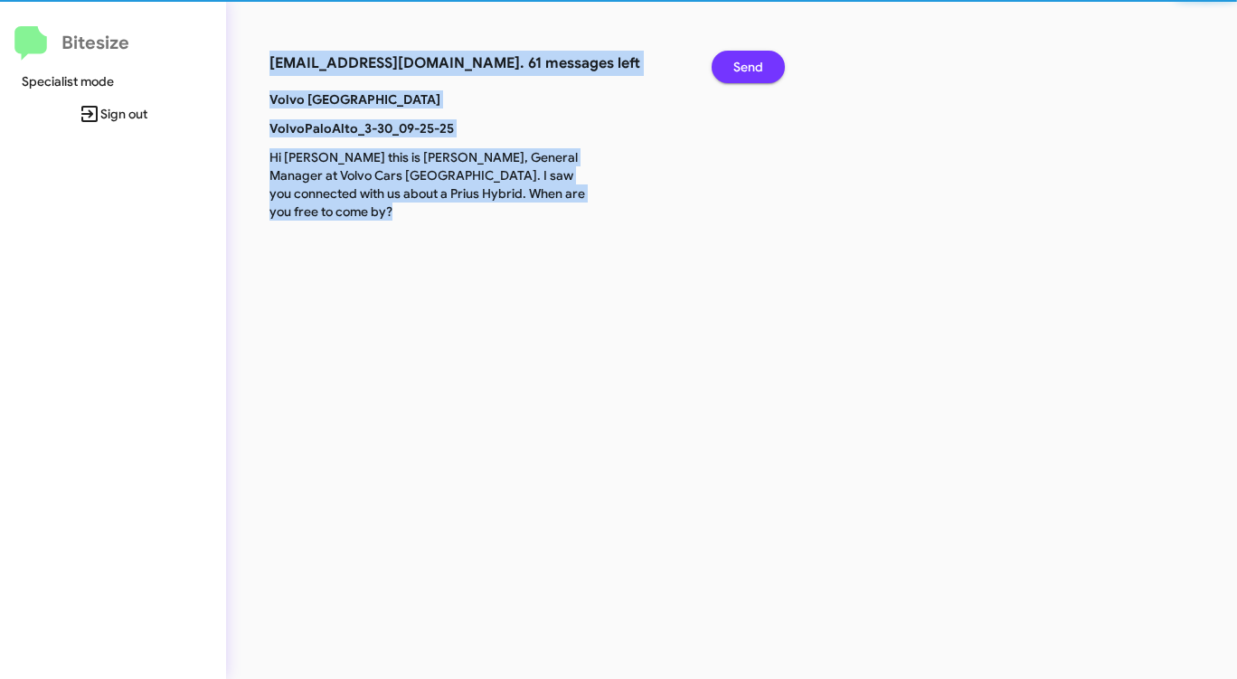
click at [742, 74] on span "Send" at bounding box center [748, 67] width 30 height 33
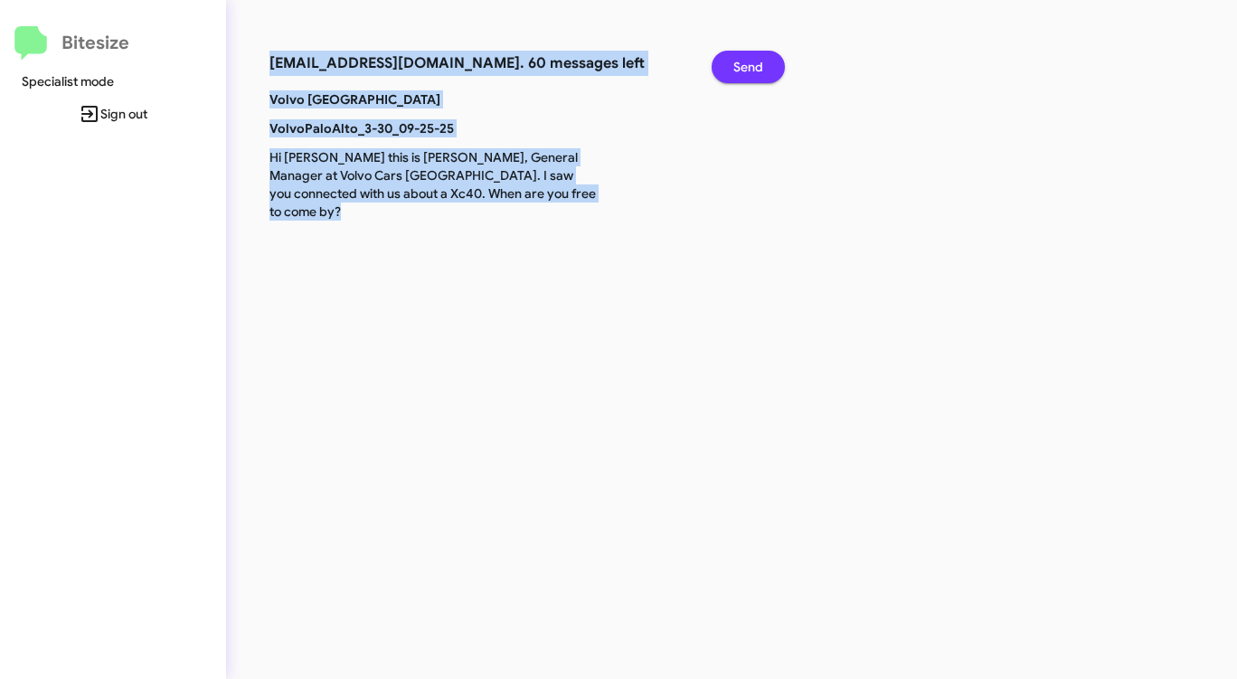
click at [742, 74] on span "Send" at bounding box center [748, 67] width 30 height 33
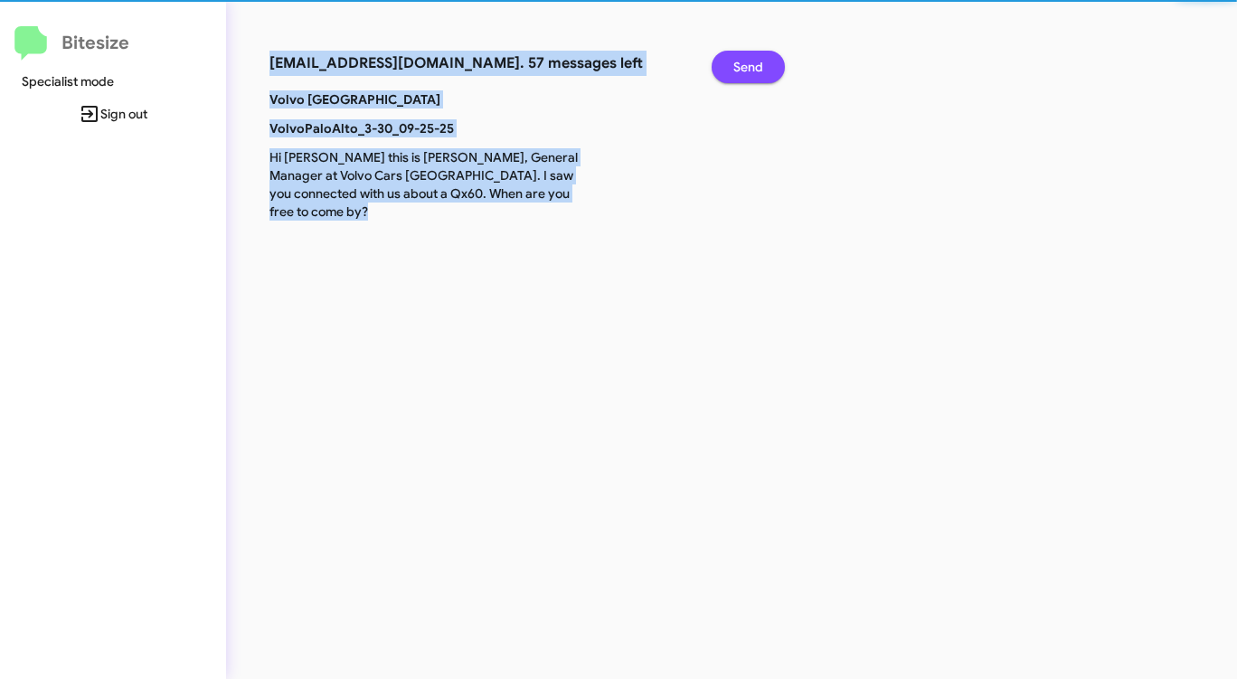
click at [742, 74] on span "Send" at bounding box center [748, 67] width 30 height 33
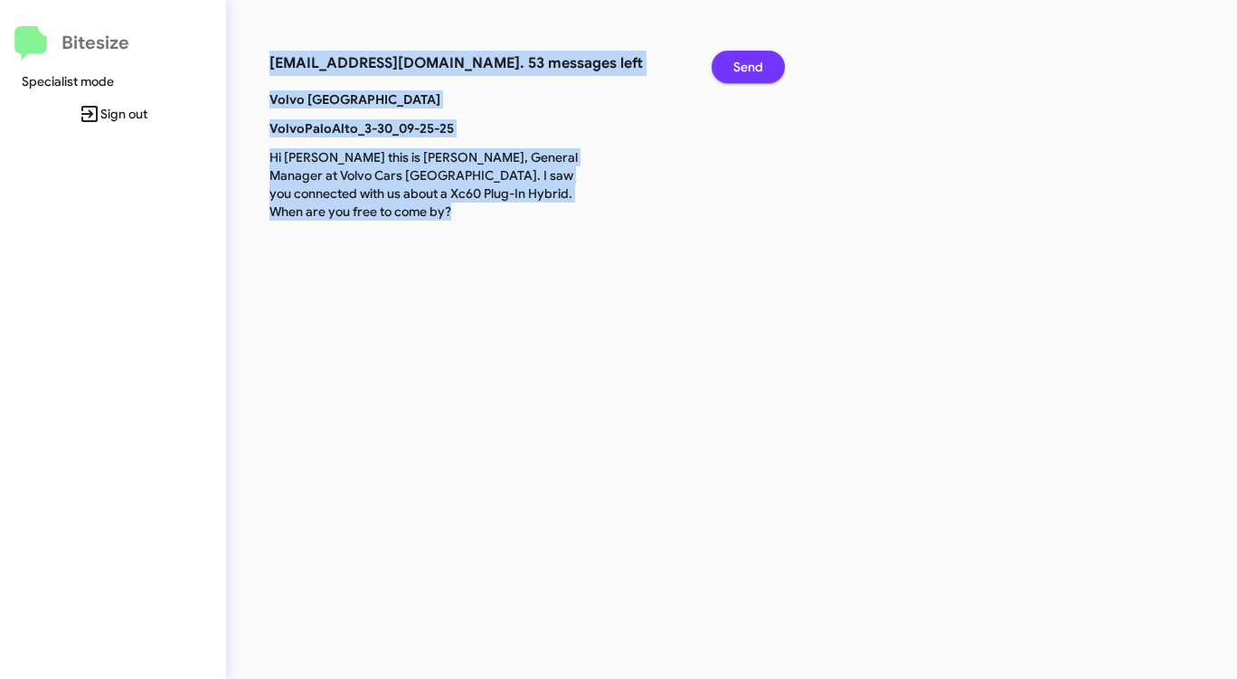
click at [742, 74] on span "Send" at bounding box center [748, 67] width 30 height 33
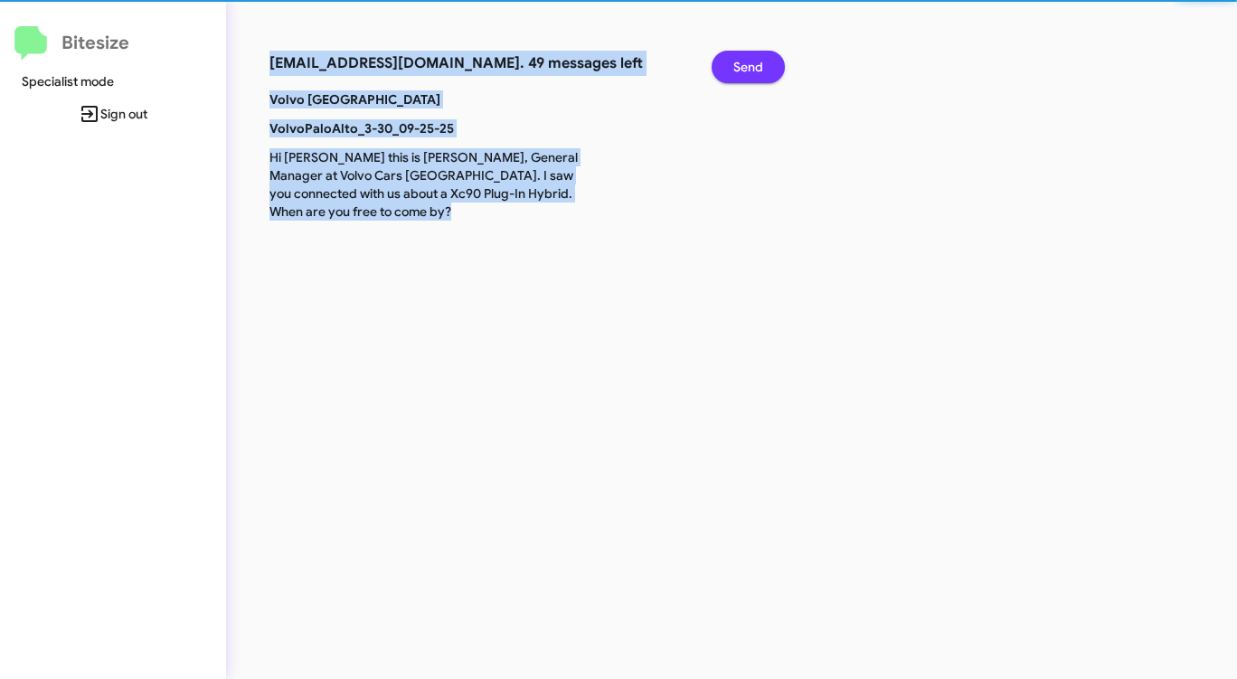
click at [742, 74] on span "Send" at bounding box center [748, 67] width 30 height 33
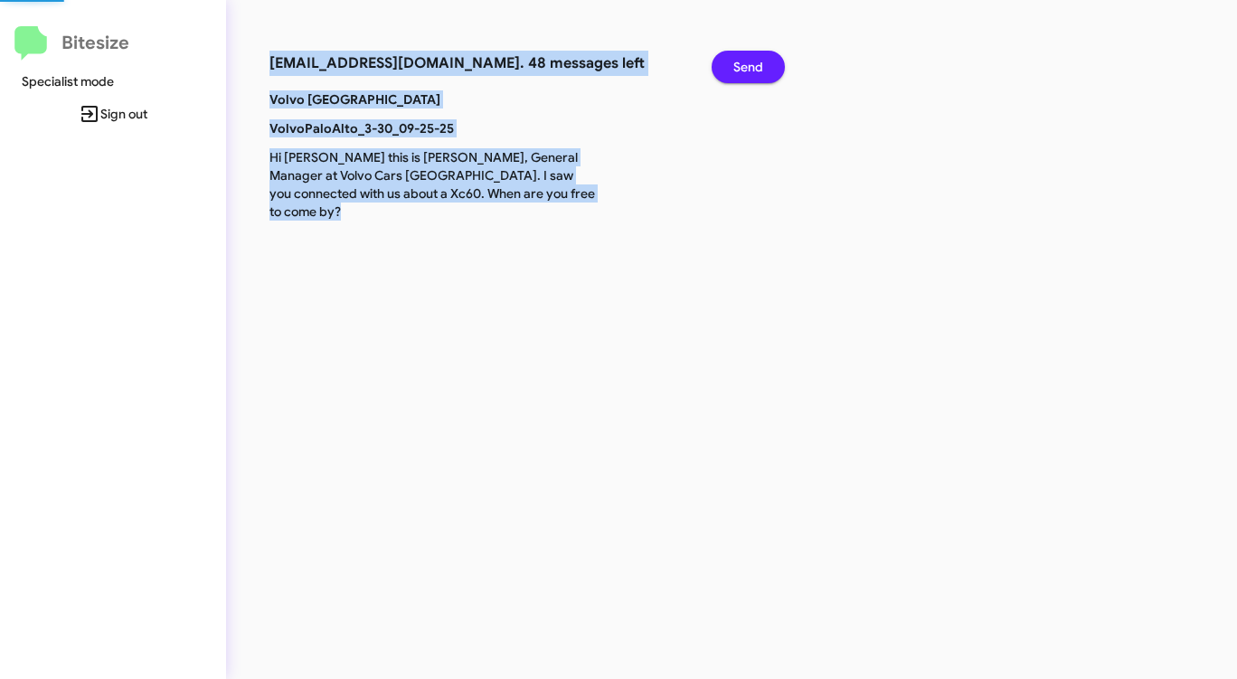
click at [742, 74] on span "Send" at bounding box center [748, 67] width 30 height 33
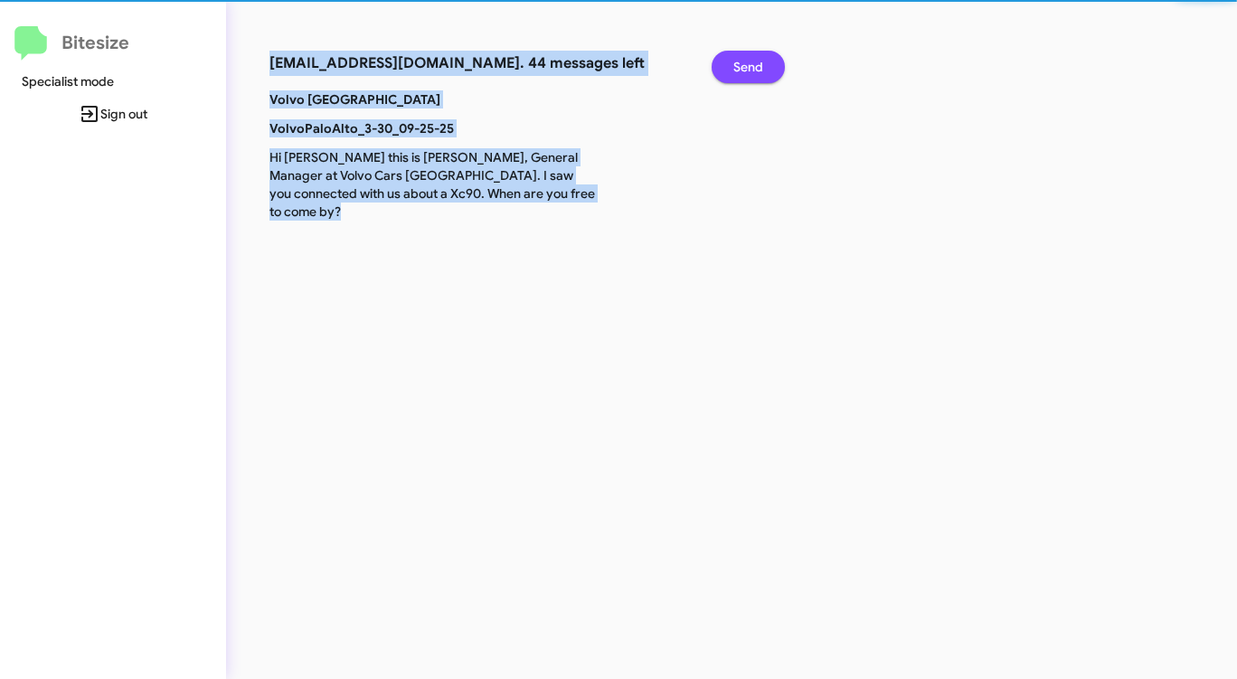
click at [742, 74] on span "Send" at bounding box center [748, 67] width 30 height 33
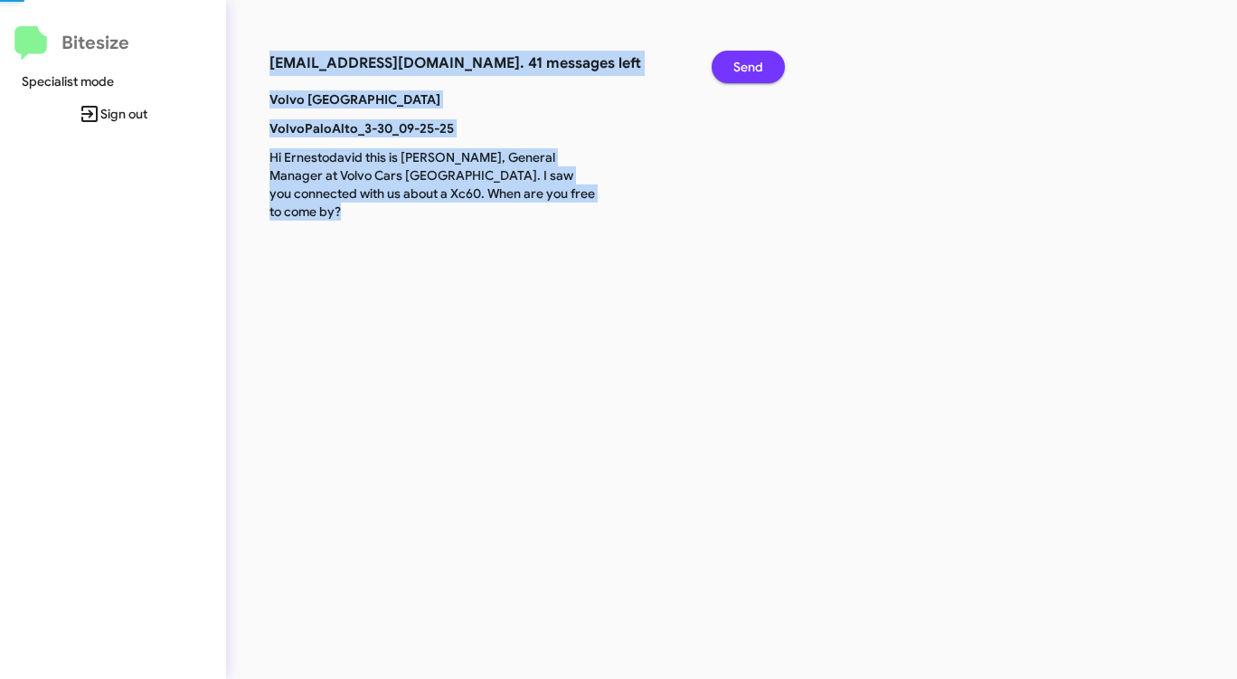
click at [742, 74] on span "Send" at bounding box center [748, 67] width 30 height 33
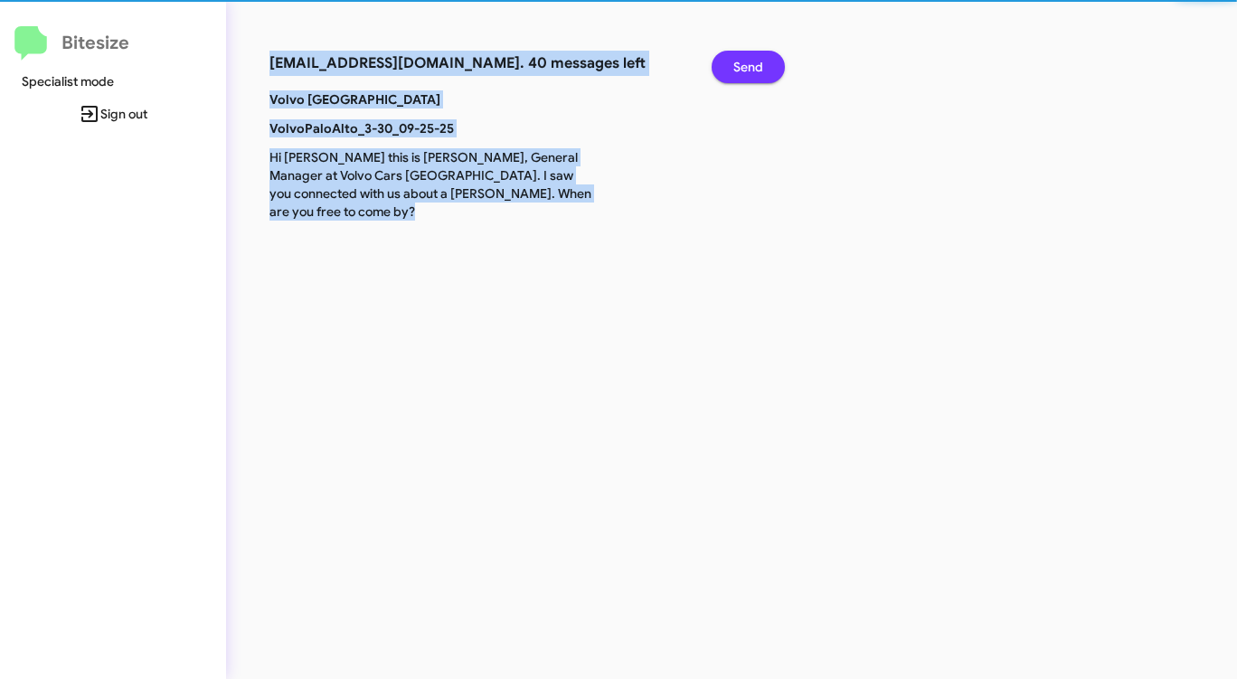
click at [742, 74] on span "Send" at bounding box center [748, 67] width 30 height 33
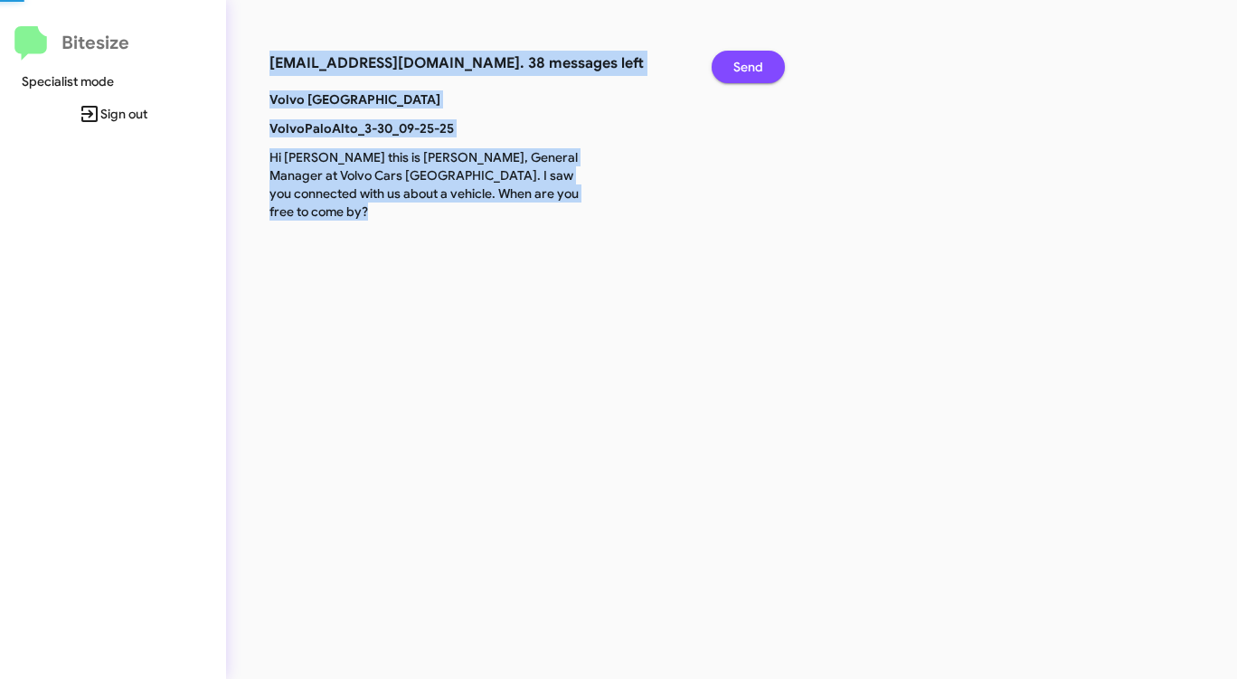
click at [742, 74] on span "Send" at bounding box center [748, 67] width 30 height 33
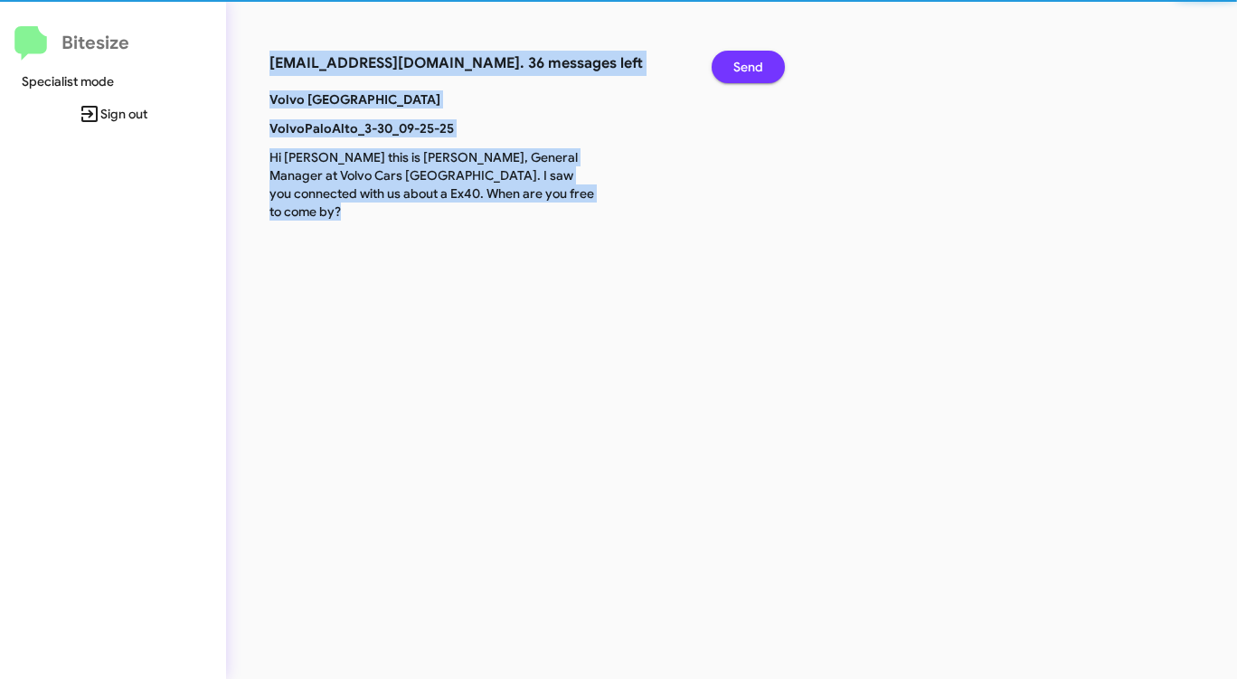
click at [742, 74] on span "Send" at bounding box center [748, 67] width 30 height 33
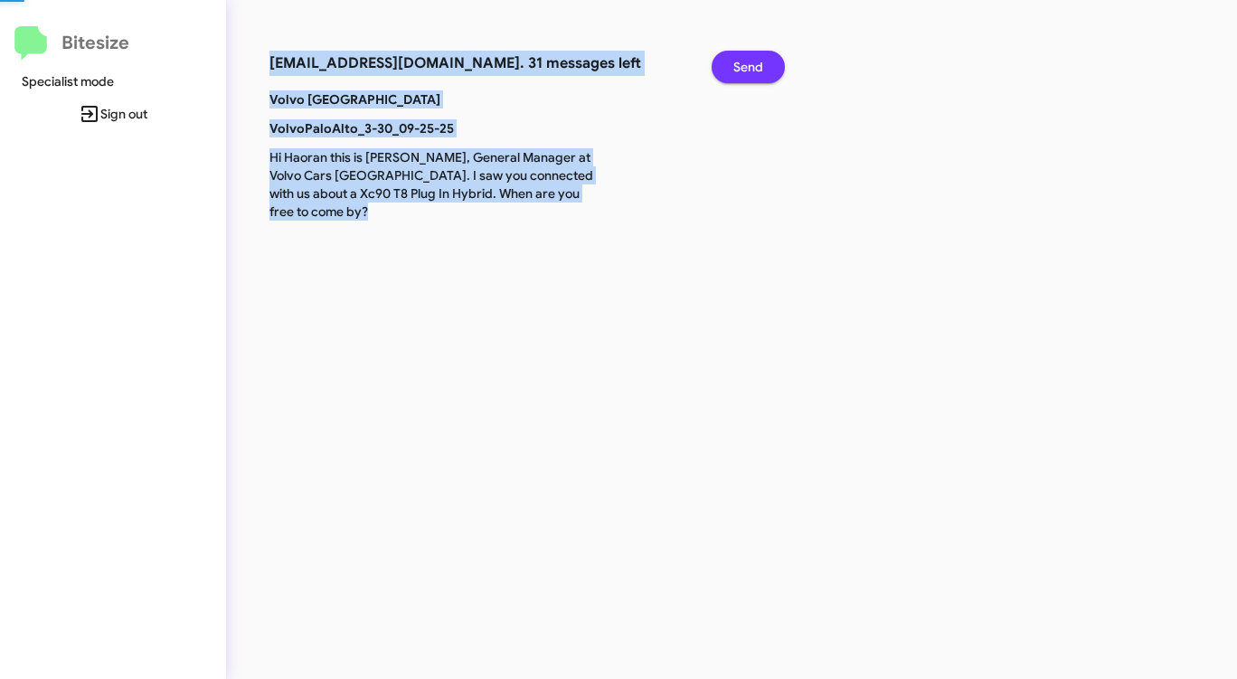
click at [742, 74] on span "Send" at bounding box center [748, 67] width 30 height 33
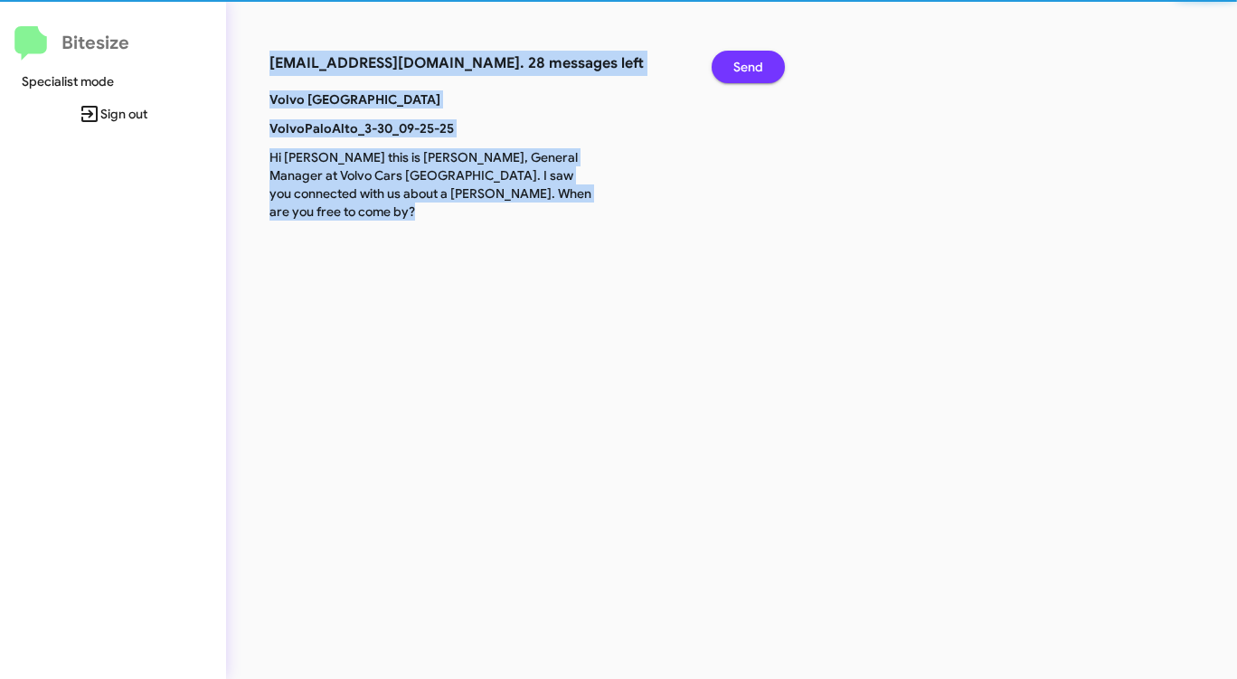
click at [742, 74] on span "Send" at bounding box center [748, 67] width 30 height 33
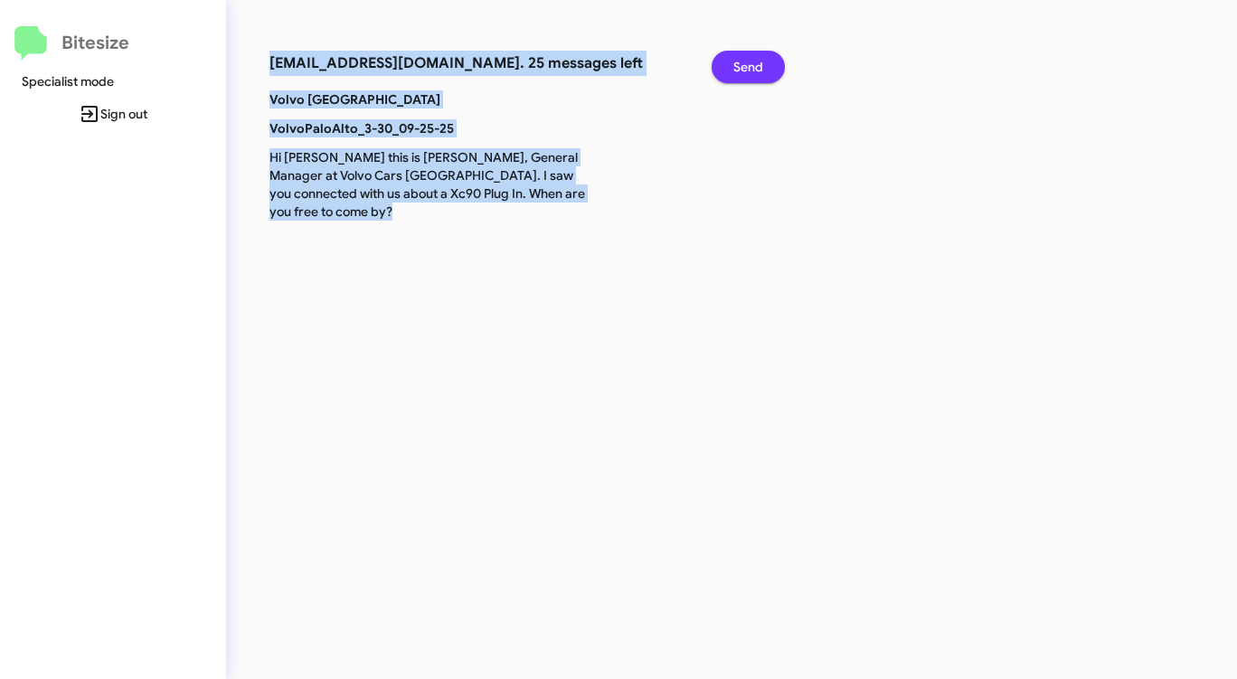
click at [742, 74] on span "Send" at bounding box center [748, 67] width 30 height 33
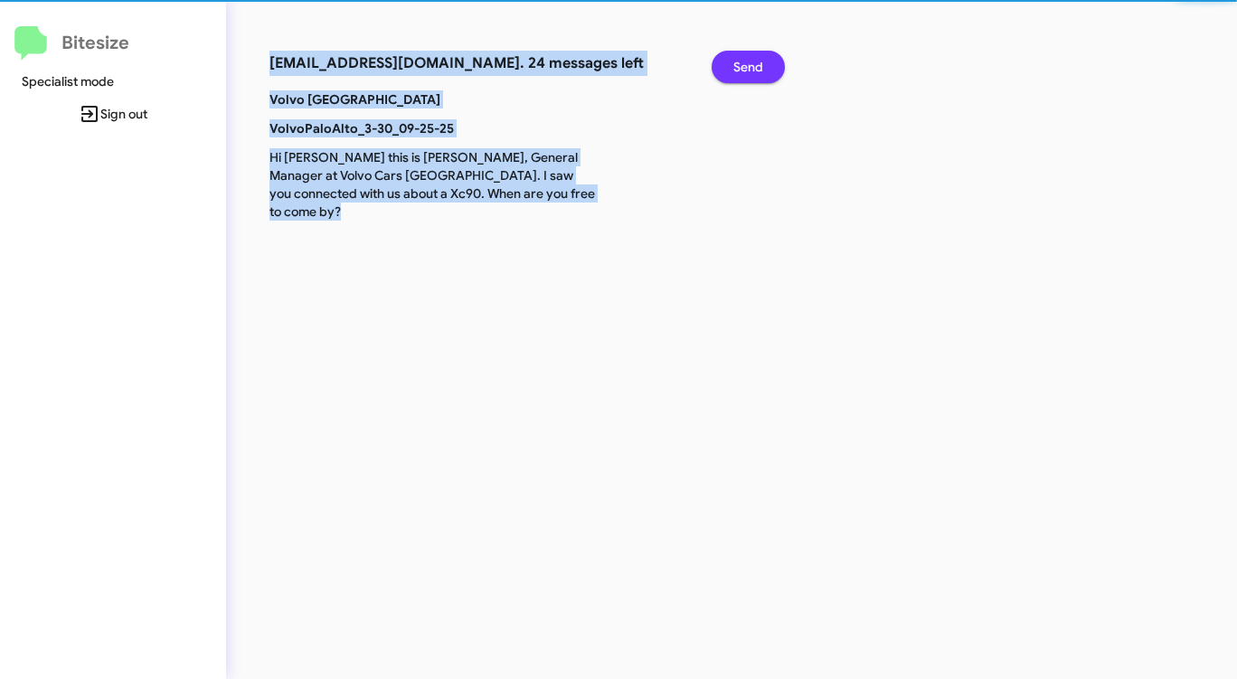
click at [742, 74] on span "Send" at bounding box center [748, 67] width 30 height 33
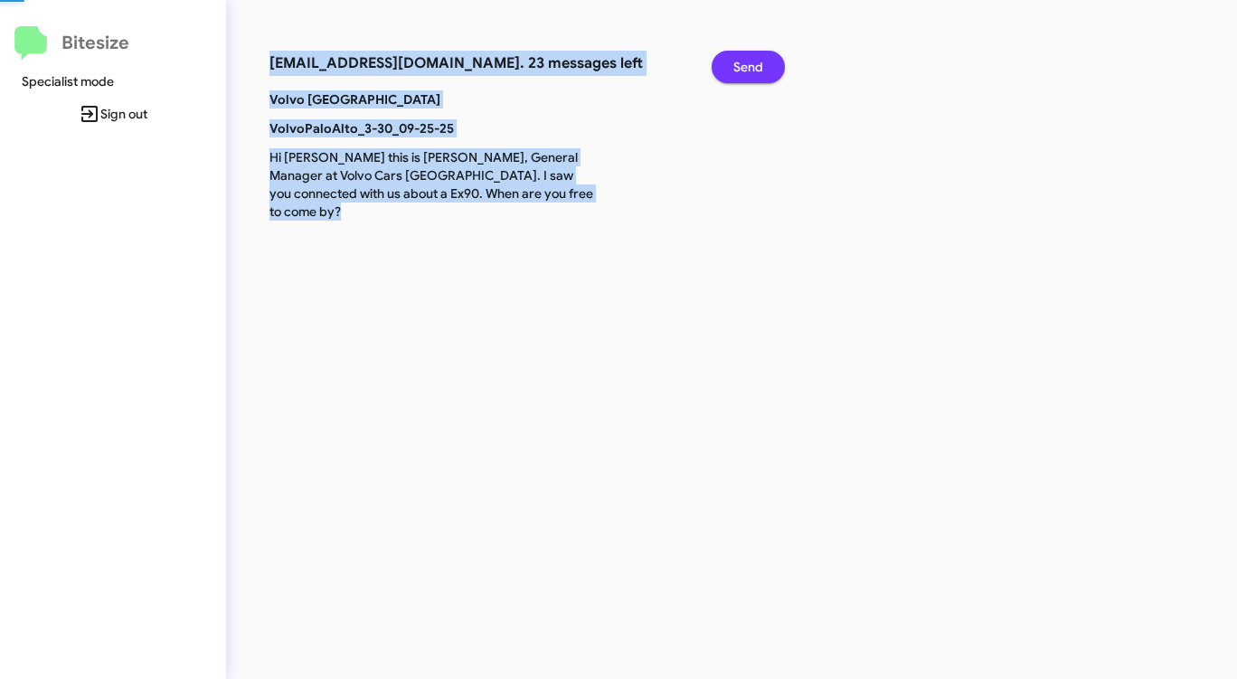
click at [742, 74] on span "Send" at bounding box center [748, 67] width 30 height 33
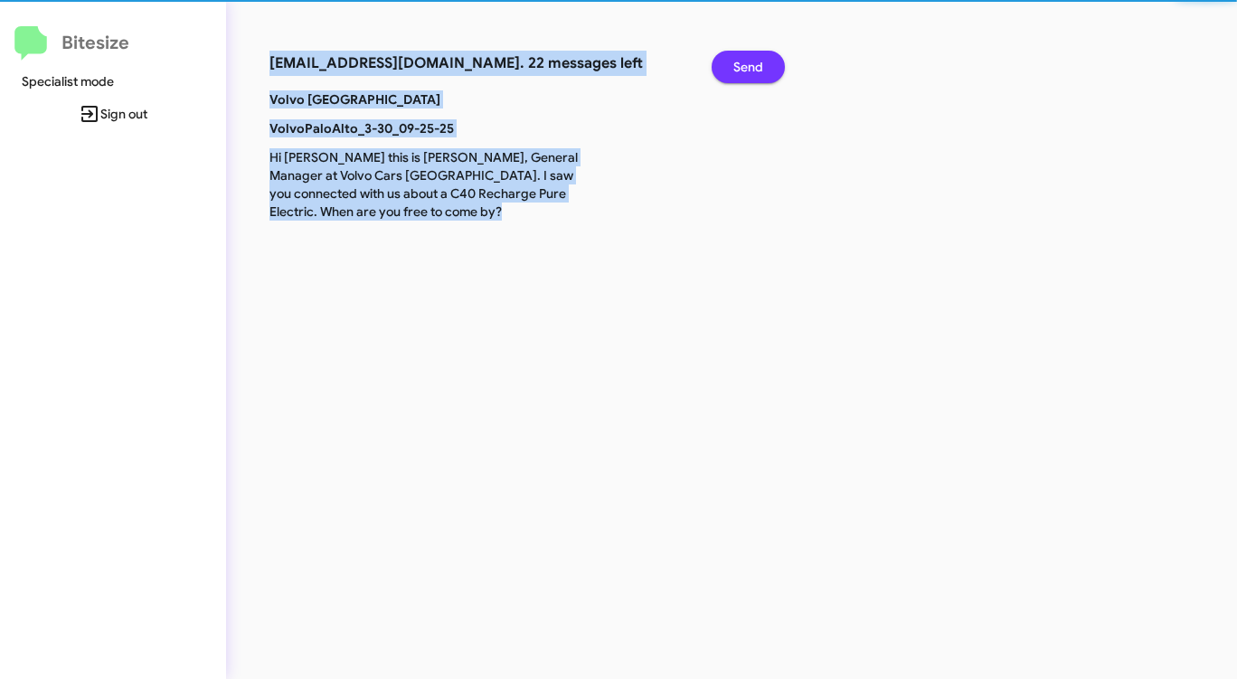
click at [742, 74] on span "Send" at bounding box center [748, 67] width 30 height 33
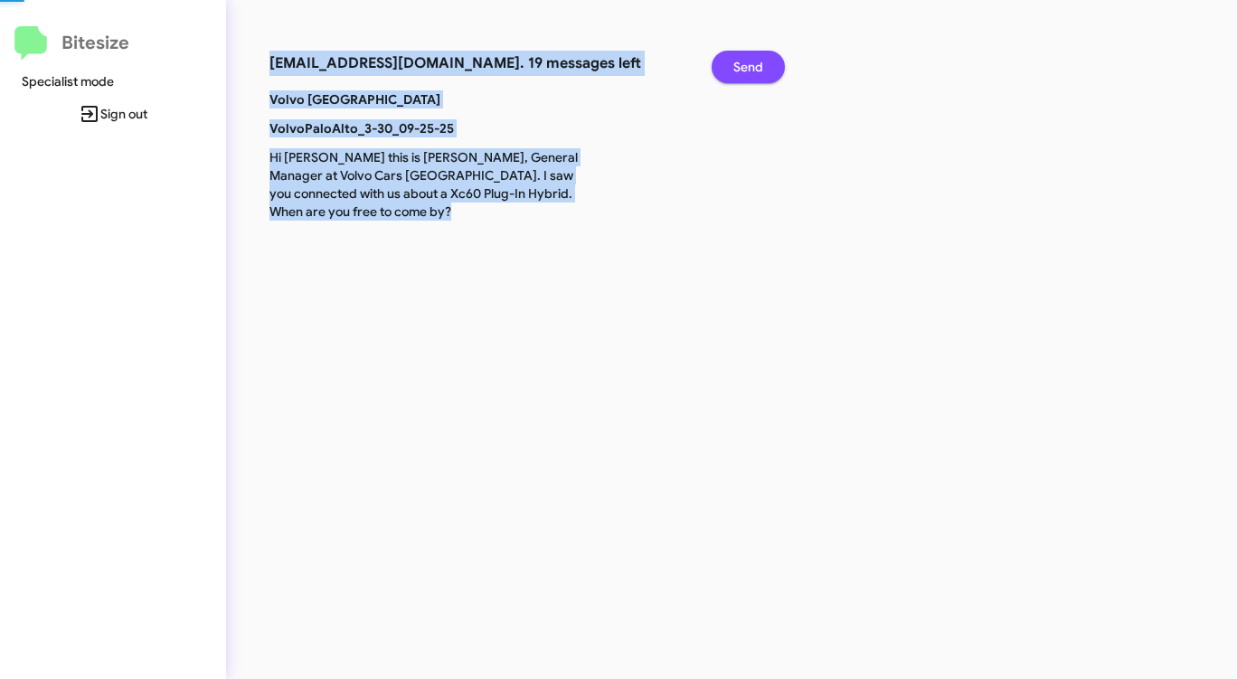
click at [742, 74] on span "Send" at bounding box center [748, 67] width 30 height 33
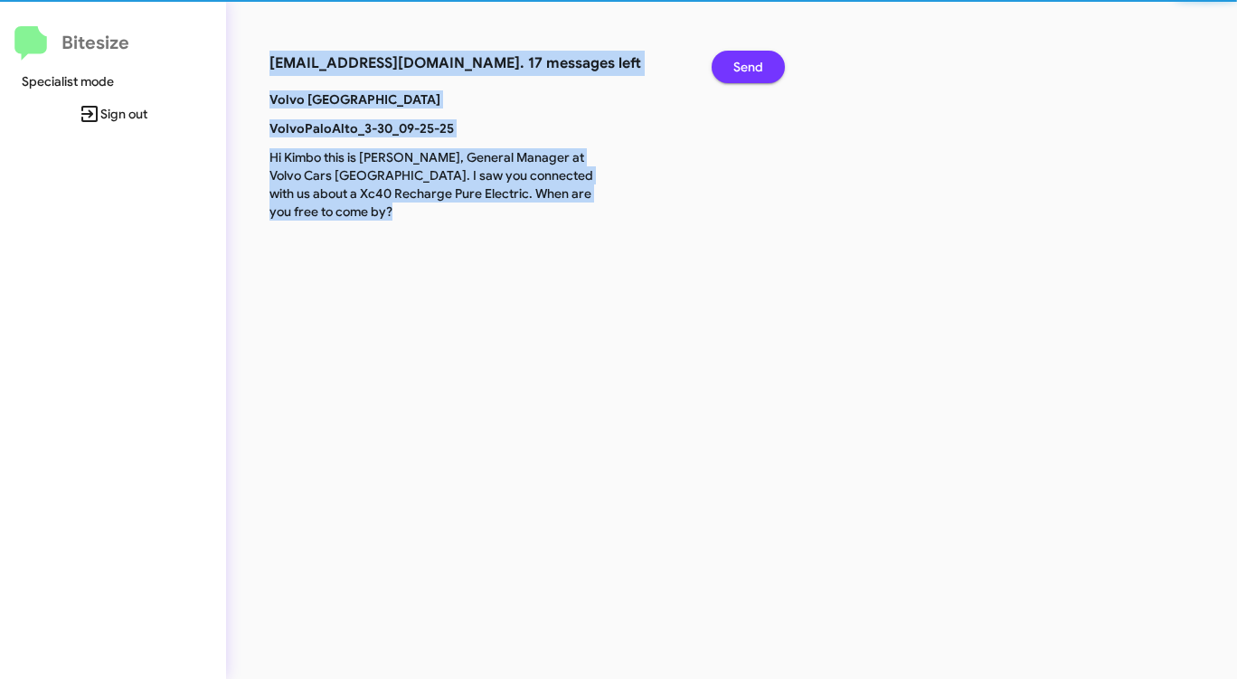
click at [742, 74] on span "Send" at bounding box center [748, 67] width 30 height 33
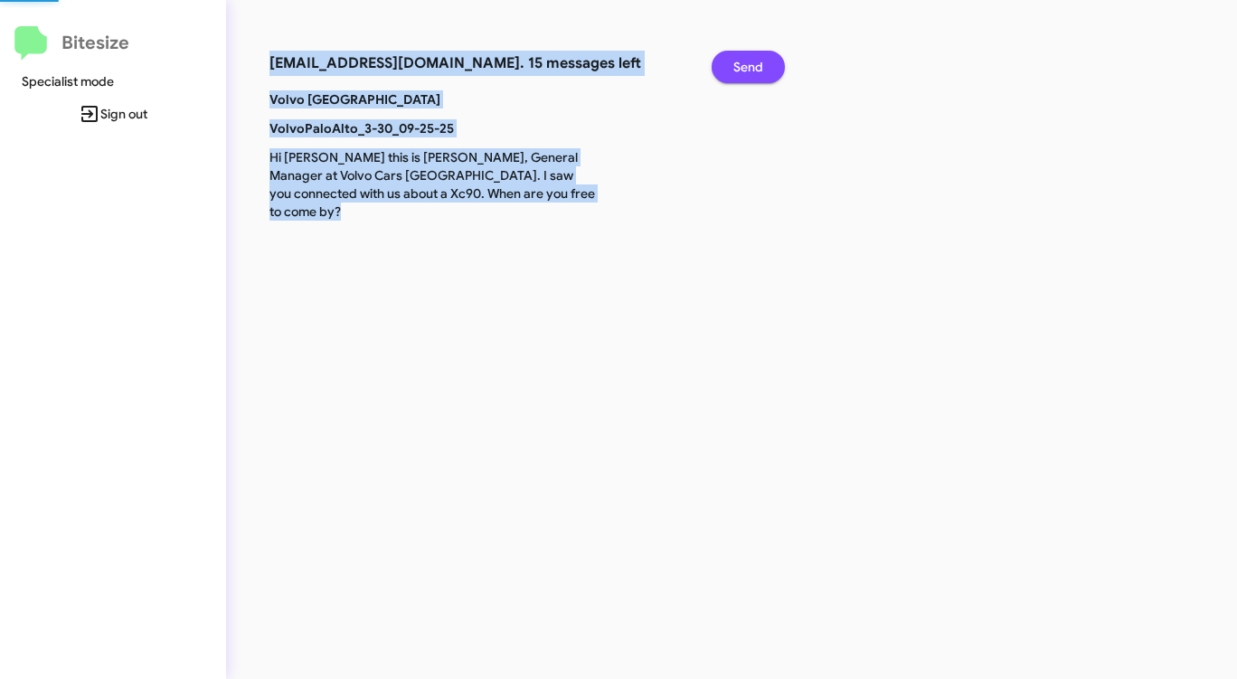
click at [742, 74] on span "Send" at bounding box center [748, 67] width 30 height 33
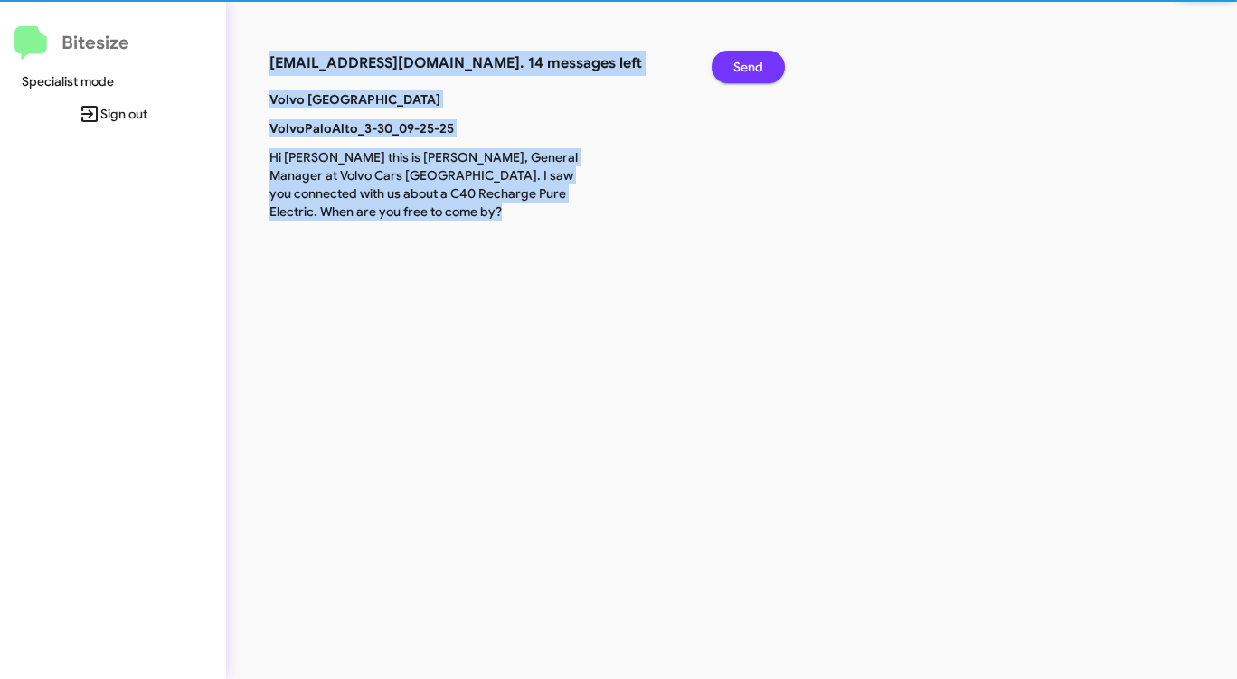
click at [742, 74] on span "Send" at bounding box center [748, 67] width 30 height 33
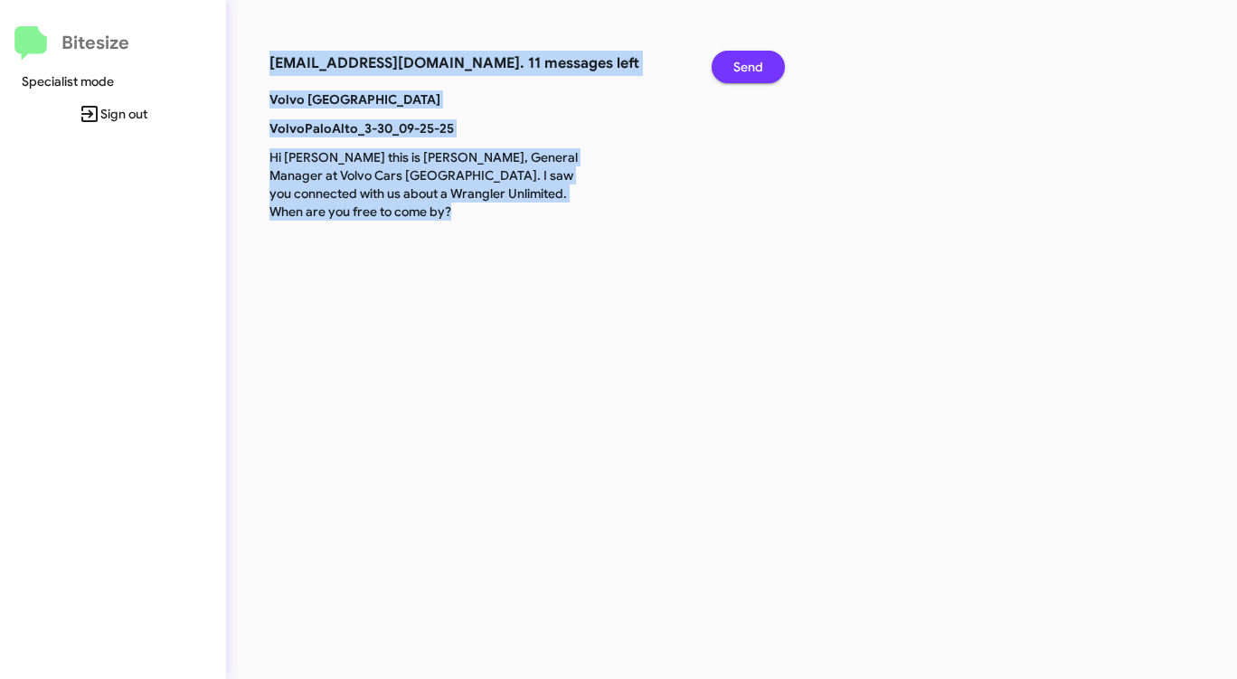
click at [742, 74] on span "Send" at bounding box center [748, 67] width 30 height 33
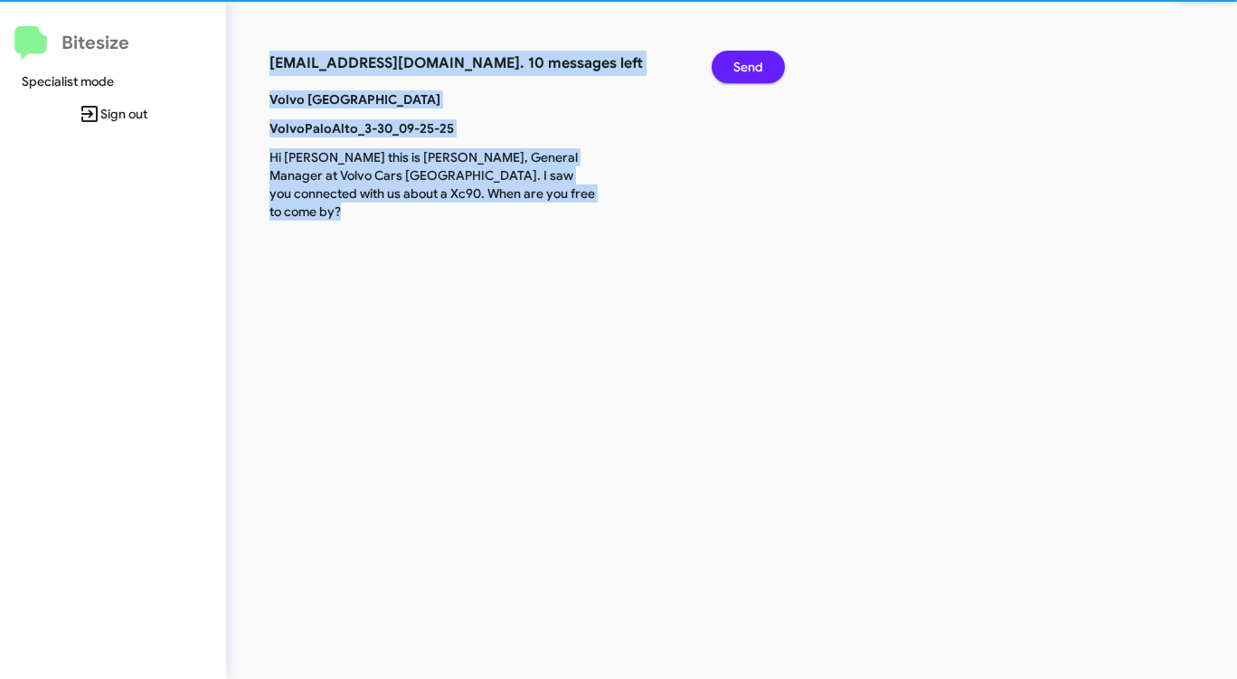
click at [742, 74] on span "Send" at bounding box center [748, 67] width 30 height 33
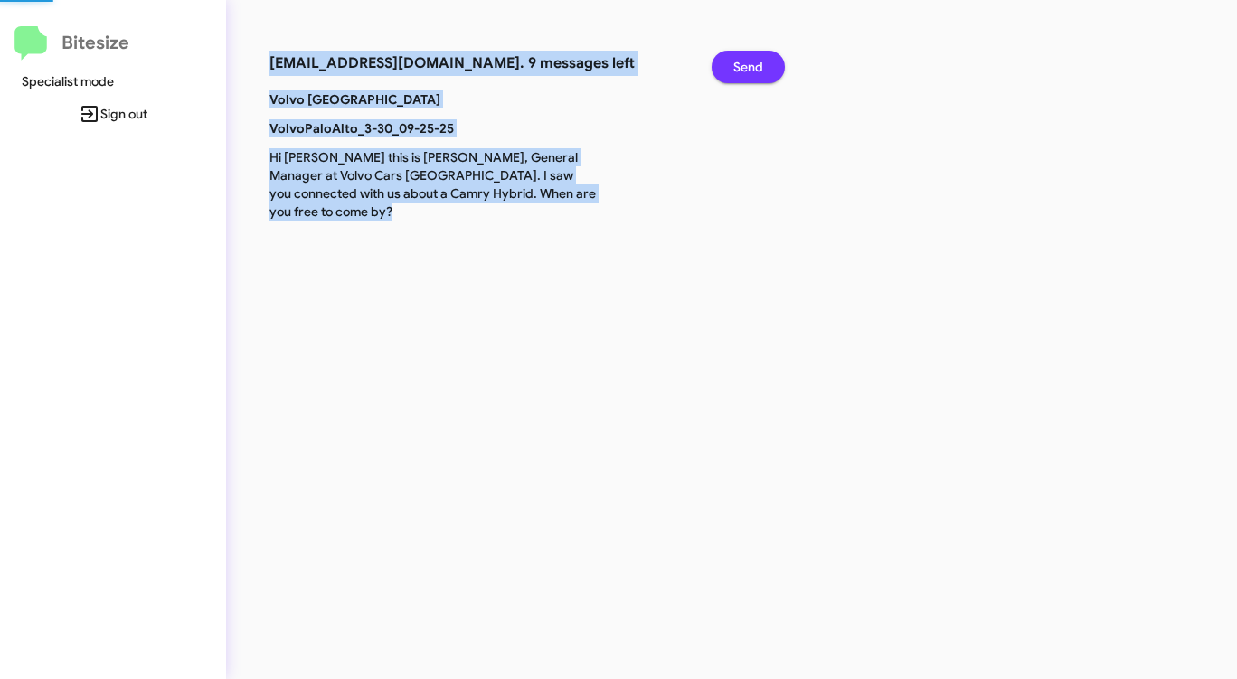
click at [742, 74] on span "Send" at bounding box center [748, 67] width 30 height 33
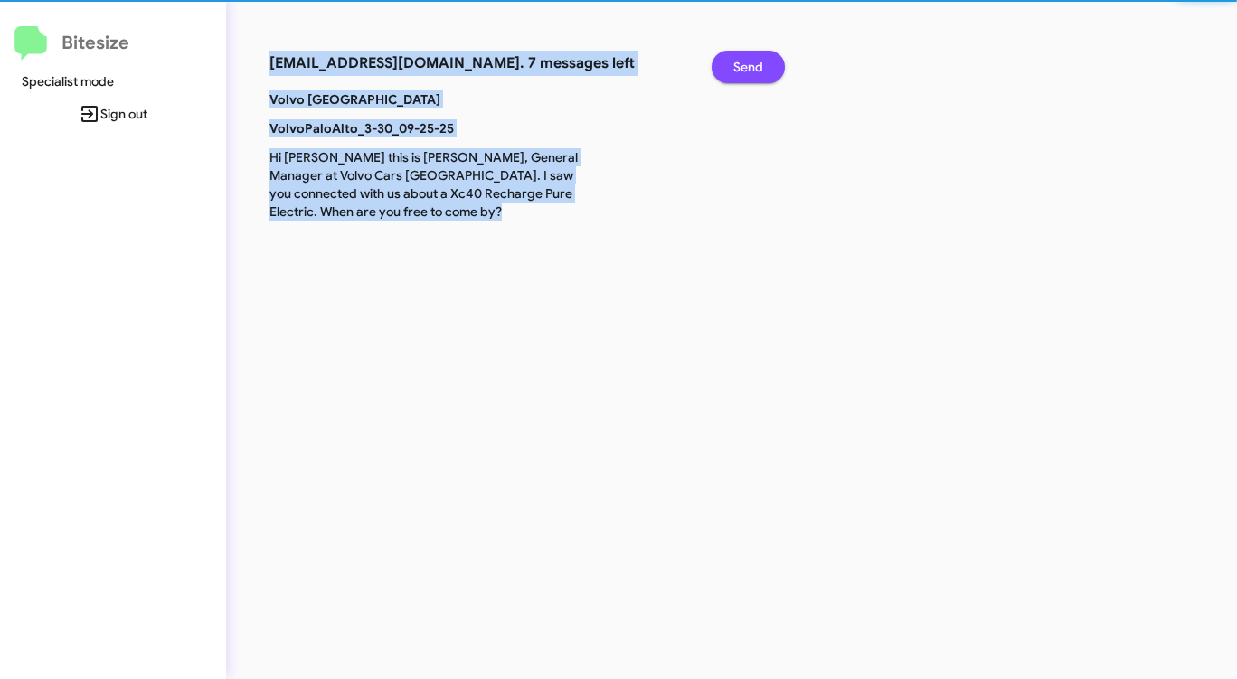
click at [742, 74] on span "Send" at bounding box center [748, 67] width 30 height 33
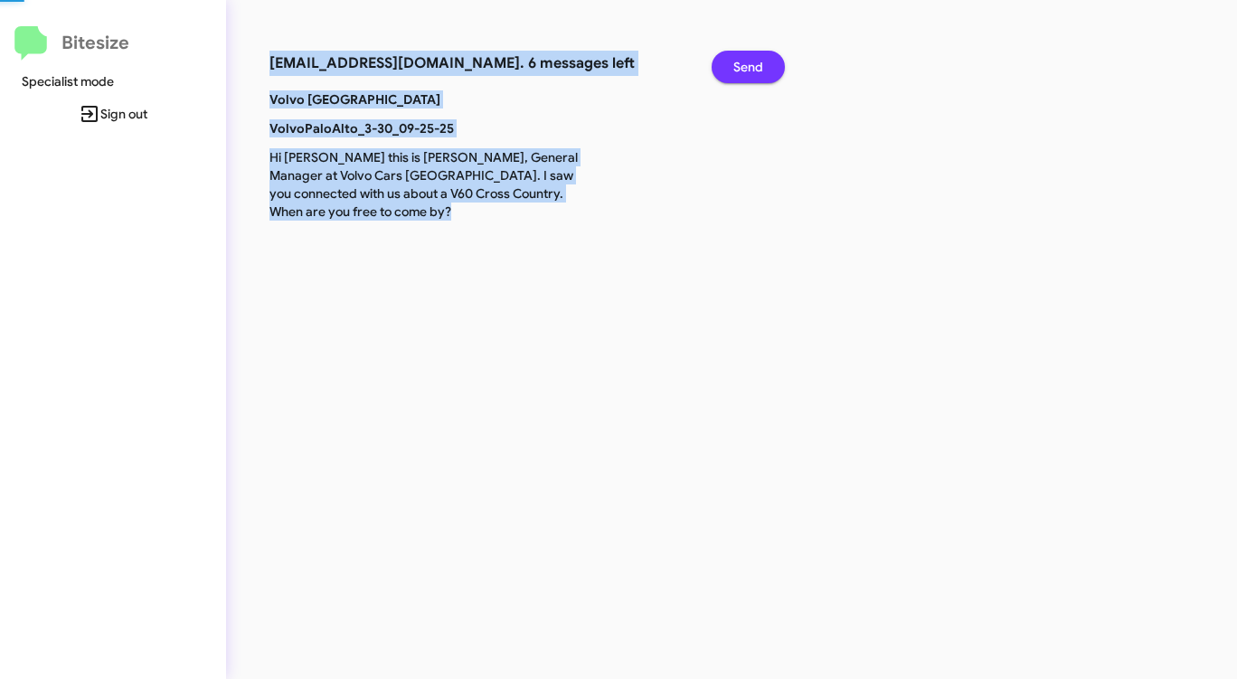
click at [742, 74] on span "Send" at bounding box center [748, 67] width 30 height 33
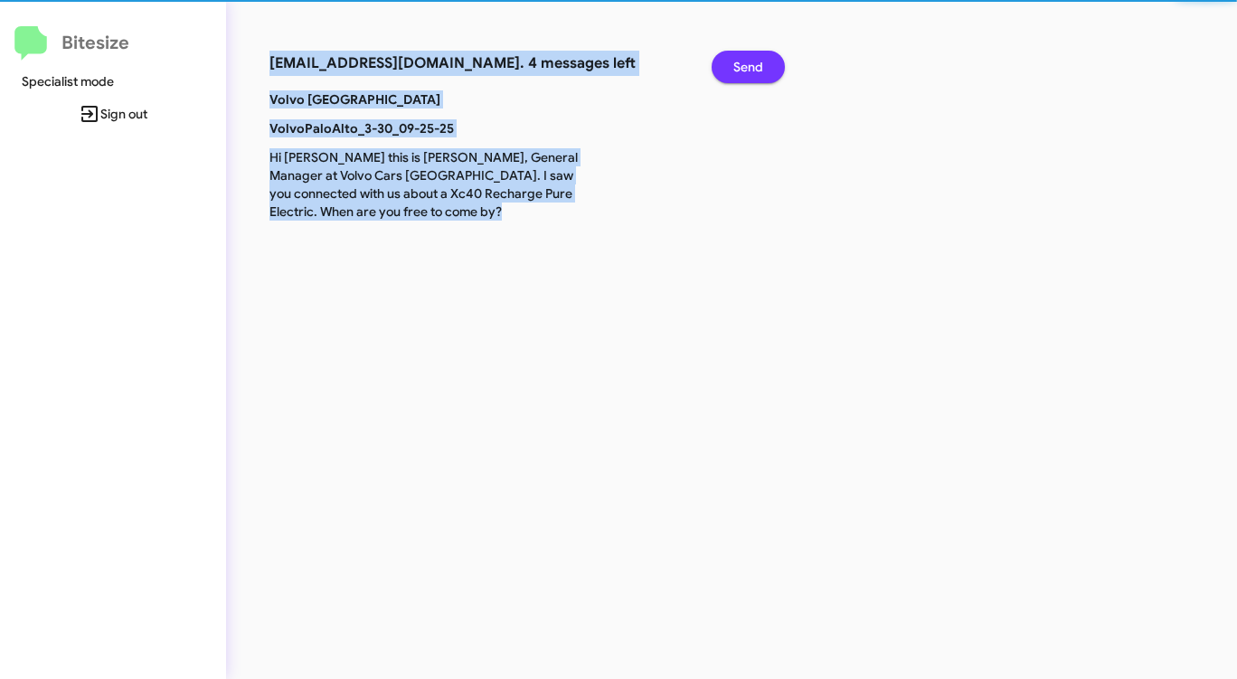
click at [742, 74] on span "Send" at bounding box center [748, 67] width 30 height 33
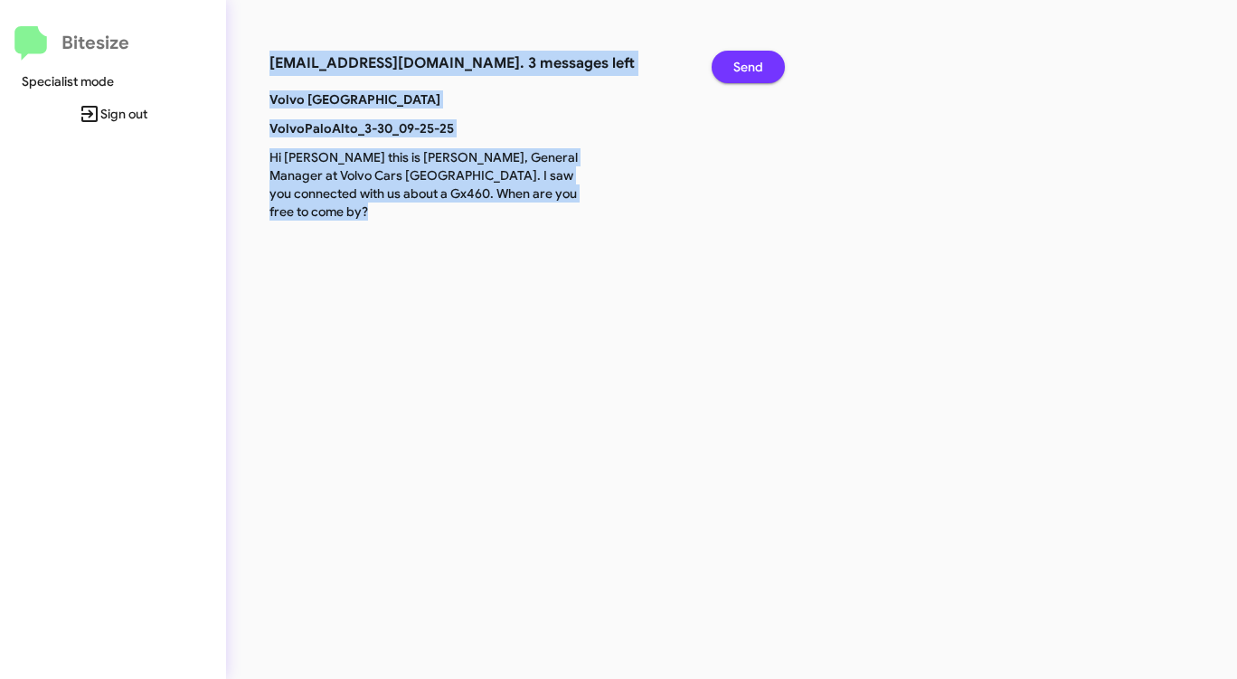
click at [742, 74] on span "Send" at bounding box center [748, 67] width 30 height 33
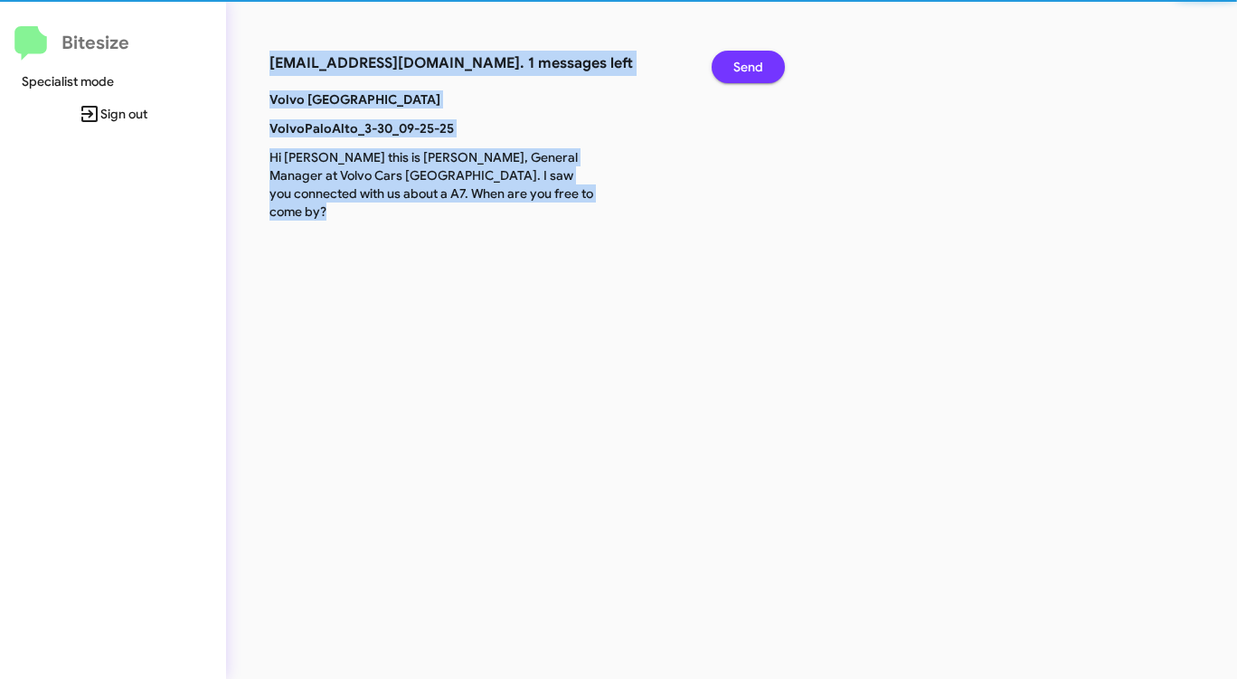
click at [742, 74] on span "Send" at bounding box center [748, 67] width 30 height 33
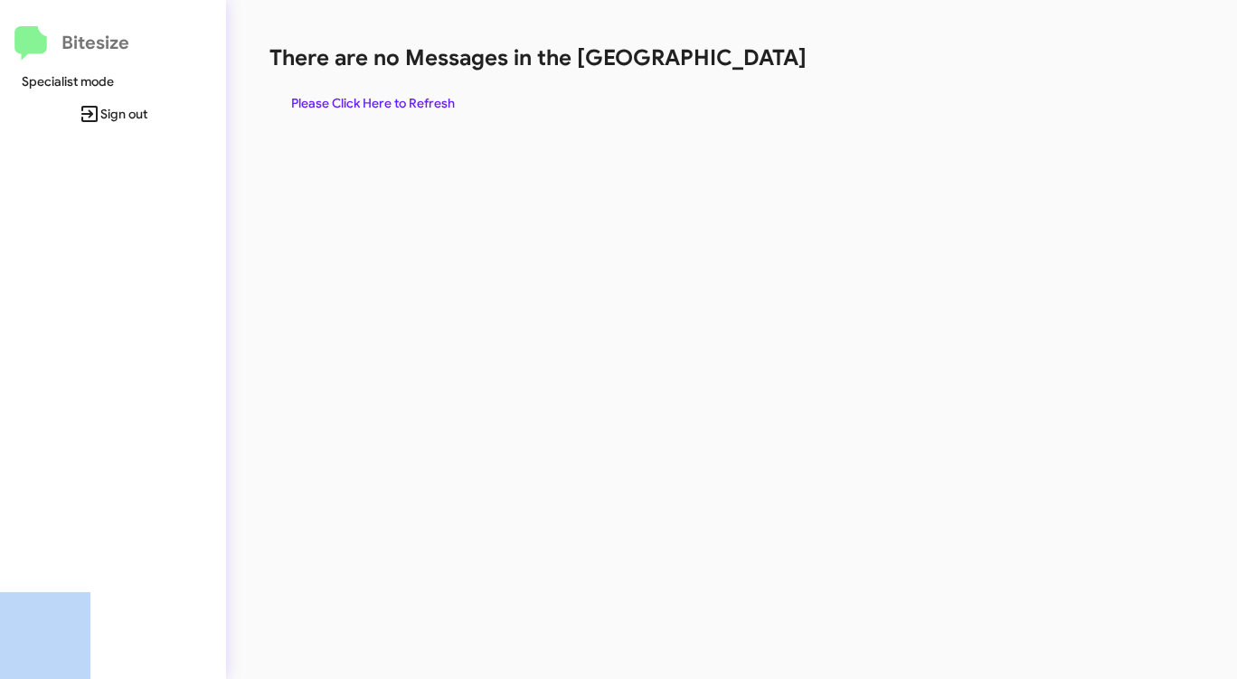
click at [742, 74] on div "There are no Messages in the Queue Please Click Here to Refresh" at bounding box center [647, 81] width 756 height 76
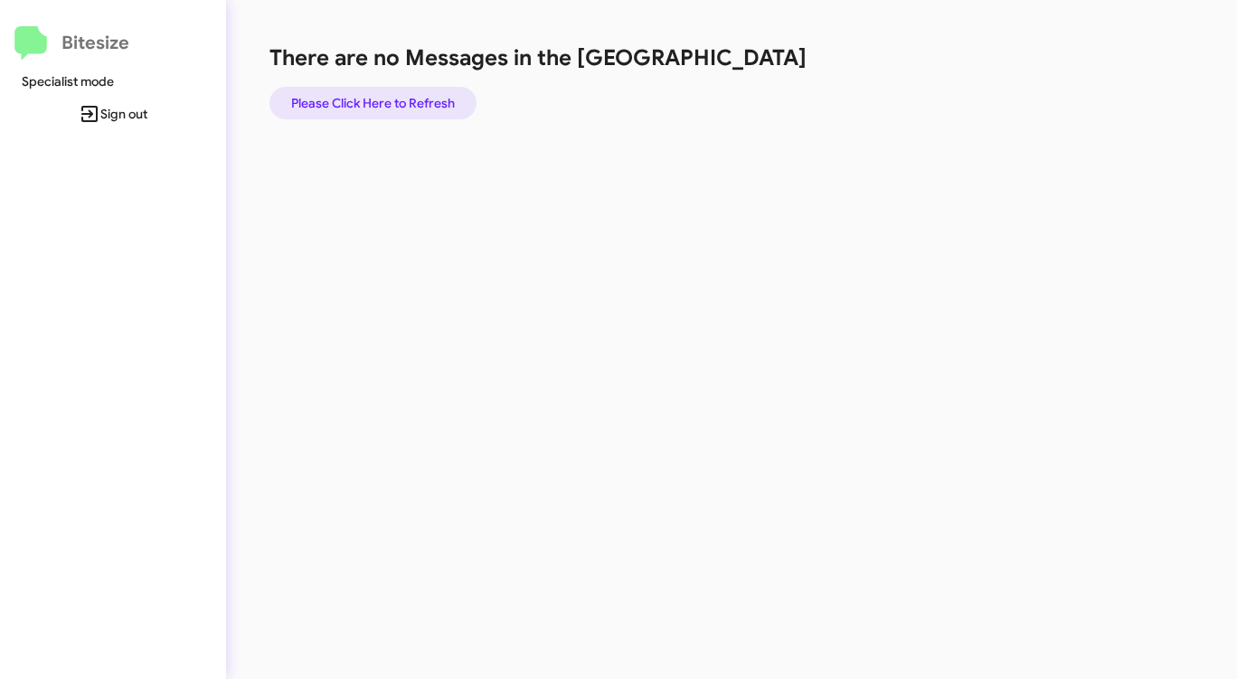
click at [423, 98] on span "Please Click Here to Refresh" at bounding box center [373, 103] width 164 height 33
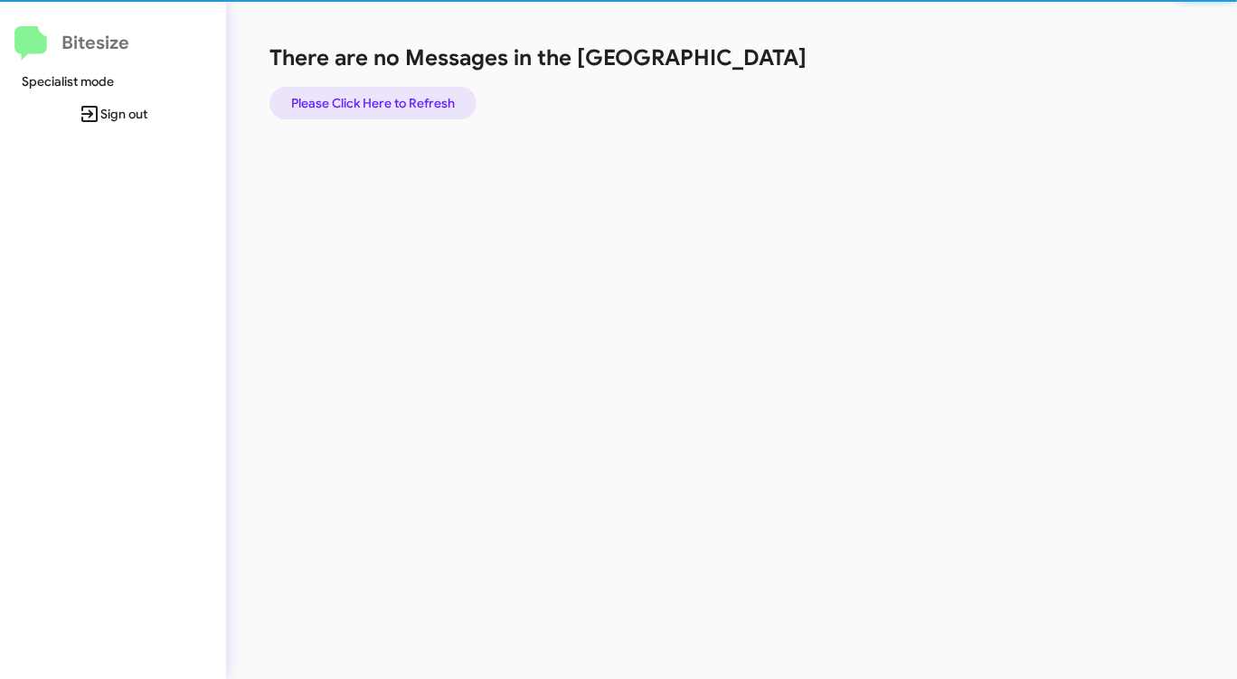
click at [423, 99] on span "Please Click Here to Refresh" at bounding box center [373, 103] width 164 height 33
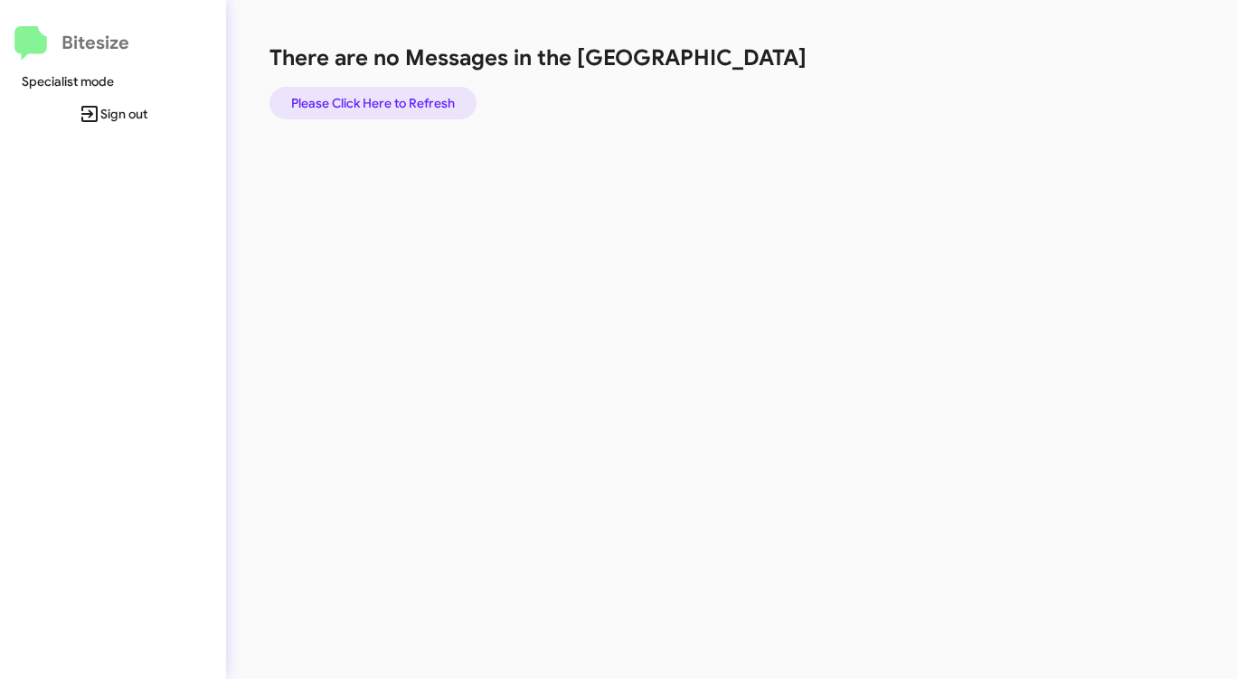
click at [418, 93] on span "Please Click Here to Refresh" at bounding box center [373, 103] width 164 height 33
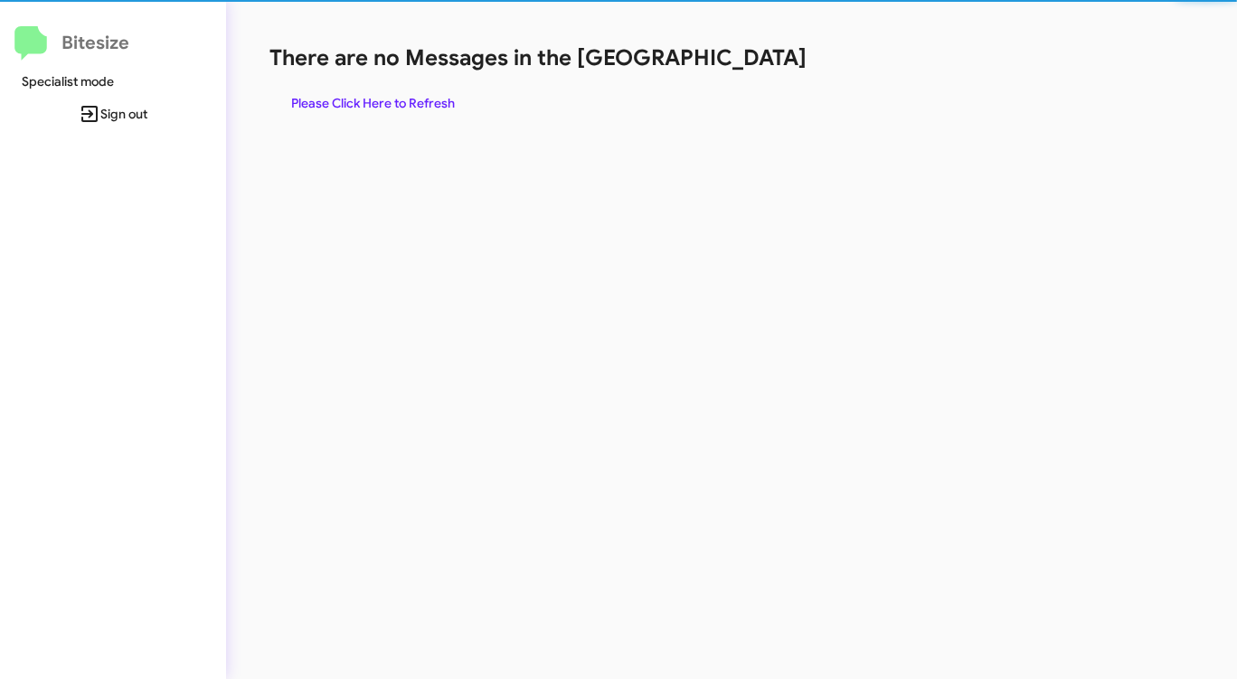
click at [417, 93] on span "Please Click Here to Refresh" at bounding box center [373, 103] width 164 height 33
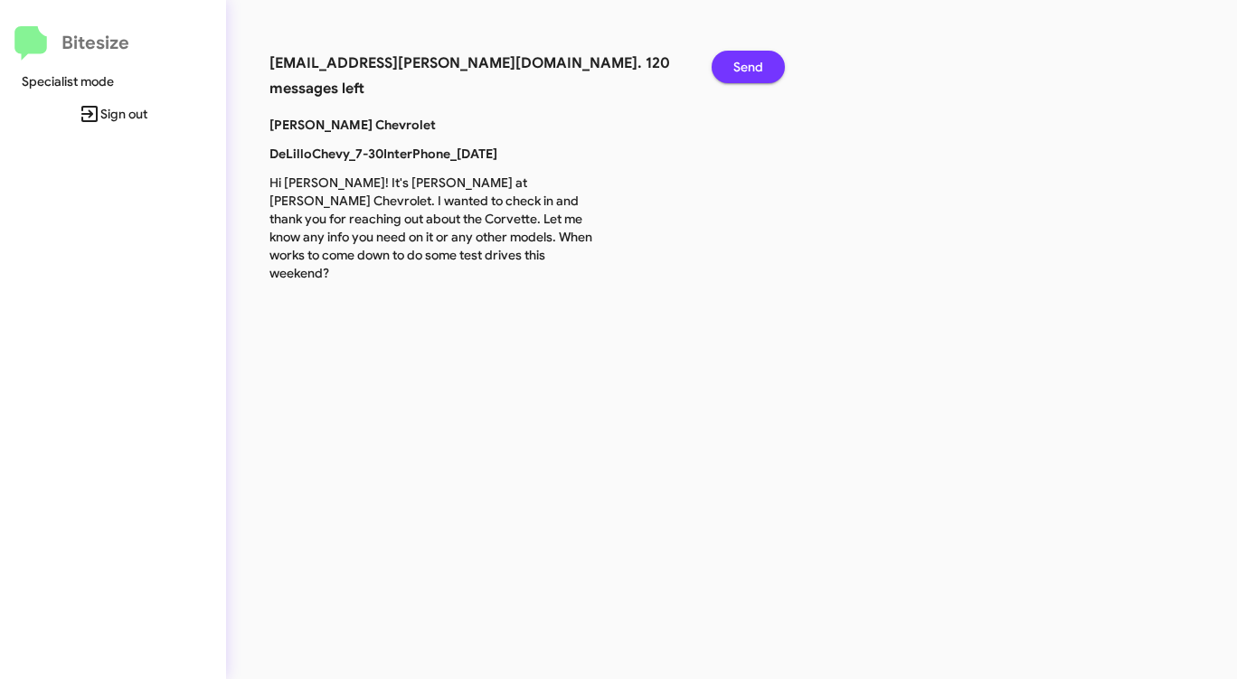
click at [744, 62] on span "Send" at bounding box center [748, 67] width 30 height 33
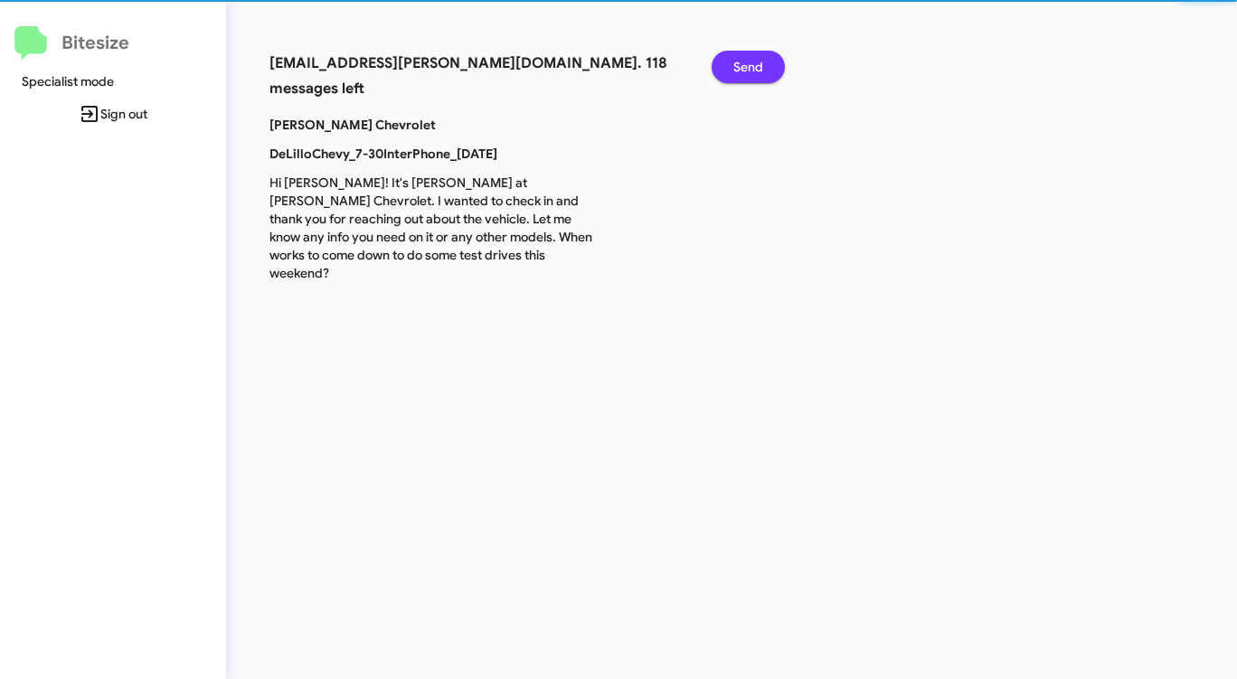
click at [744, 62] on span "Send" at bounding box center [748, 67] width 30 height 33
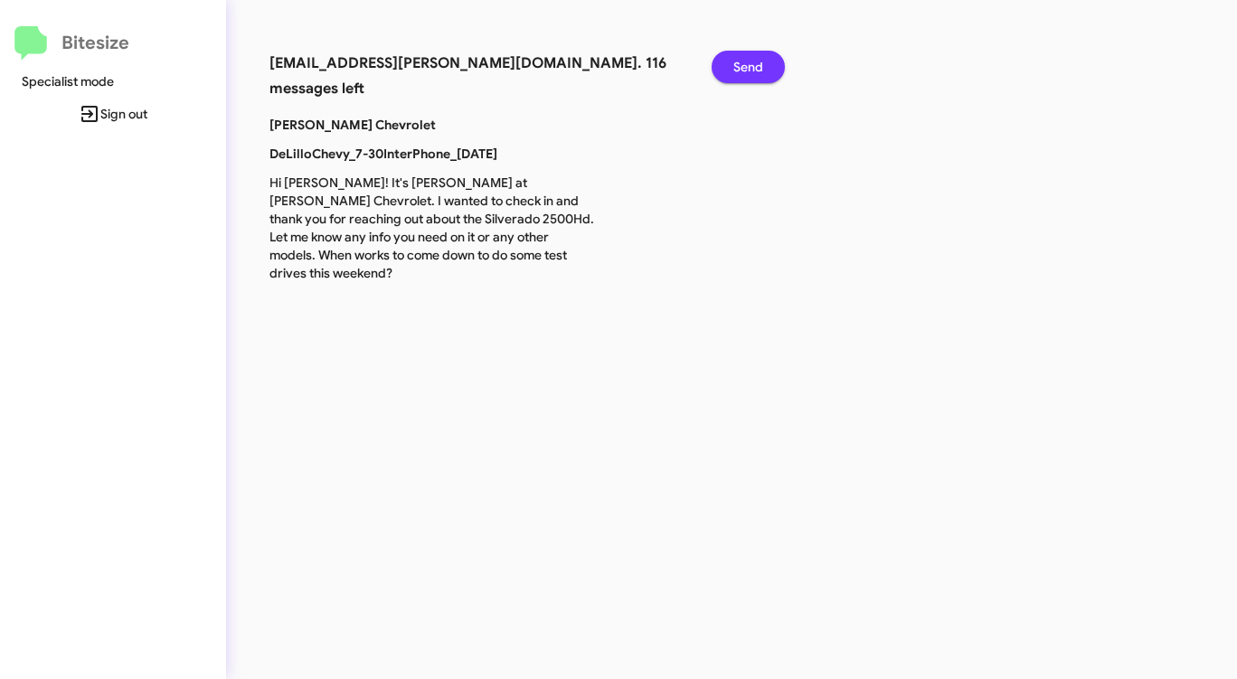
click at [744, 62] on span "Send" at bounding box center [748, 67] width 30 height 33
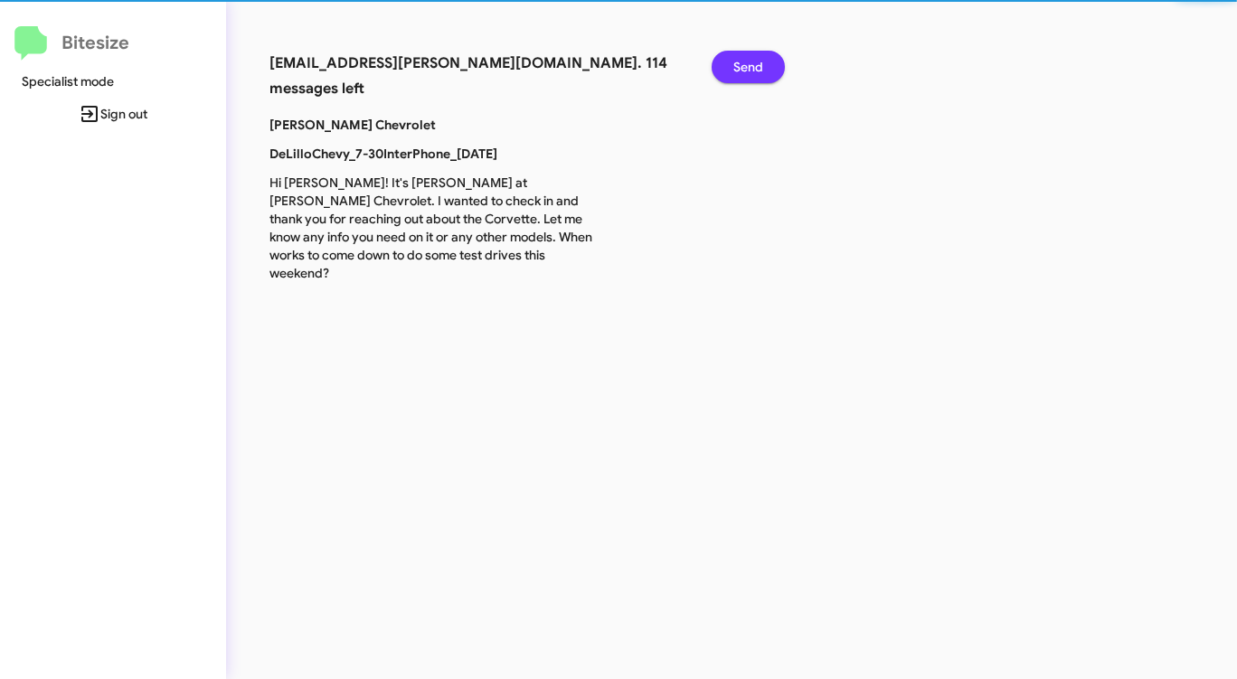
click at [744, 62] on span "Send" at bounding box center [748, 67] width 30 height 33
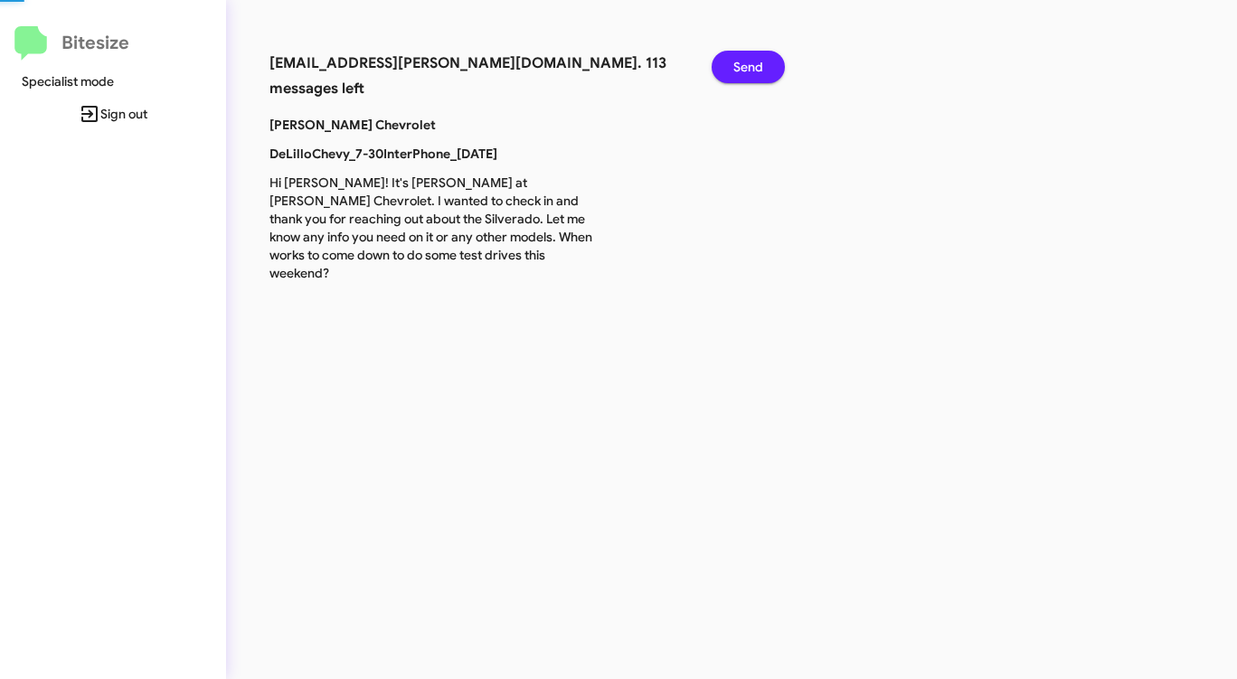
click at [744, 62] on span "Send" at bounding box center [748, 67] width 30 height 33
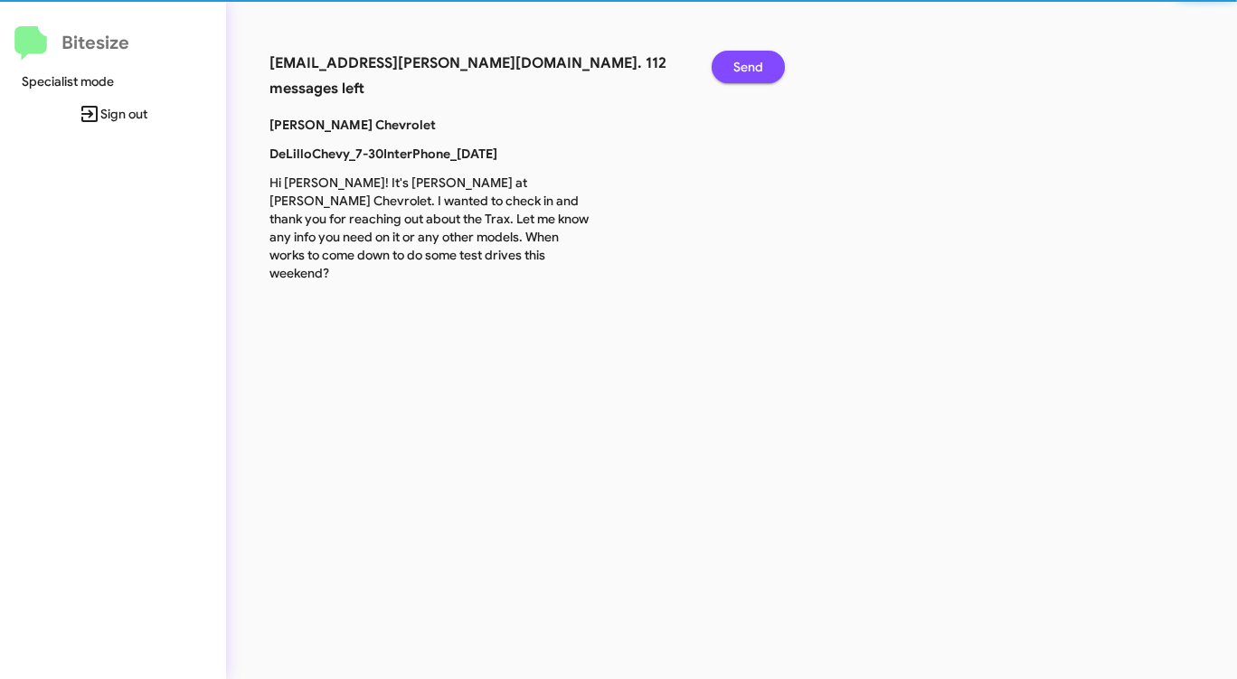
click at [744, 62] on span "Send" at bounding box center [748, 67] width 30 height 33
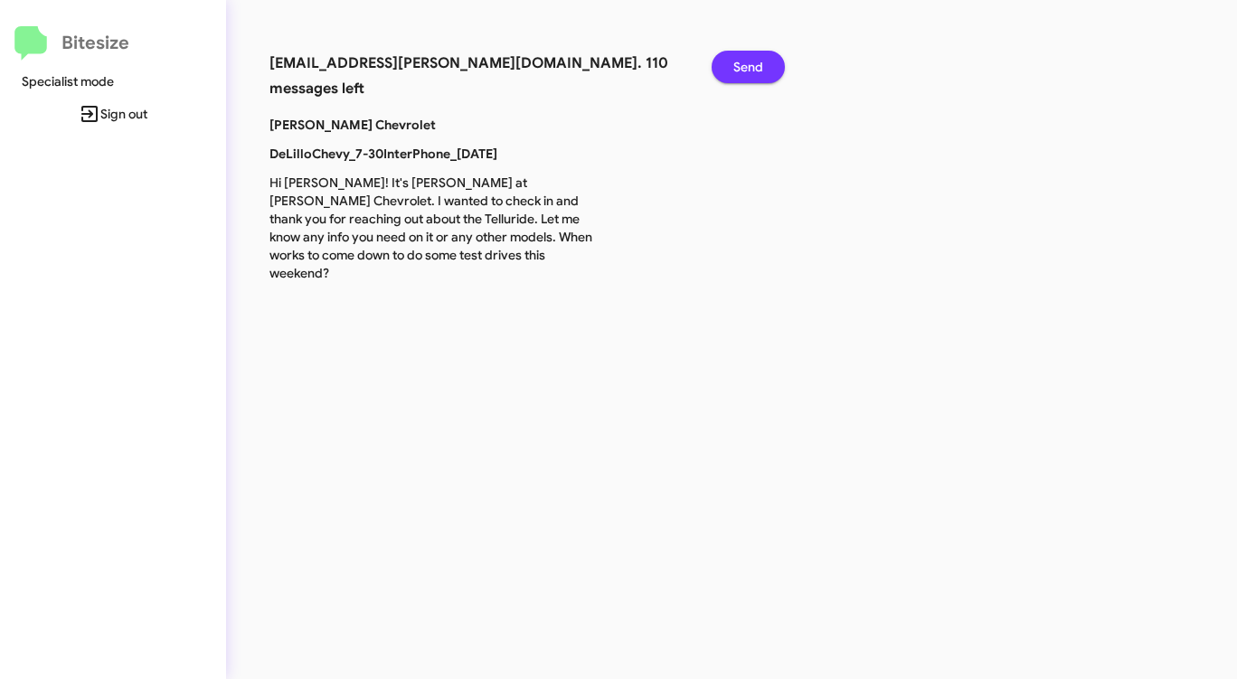
click at [744, 62] on span "Send" at bounding box center [748, 67] width 30 height 33
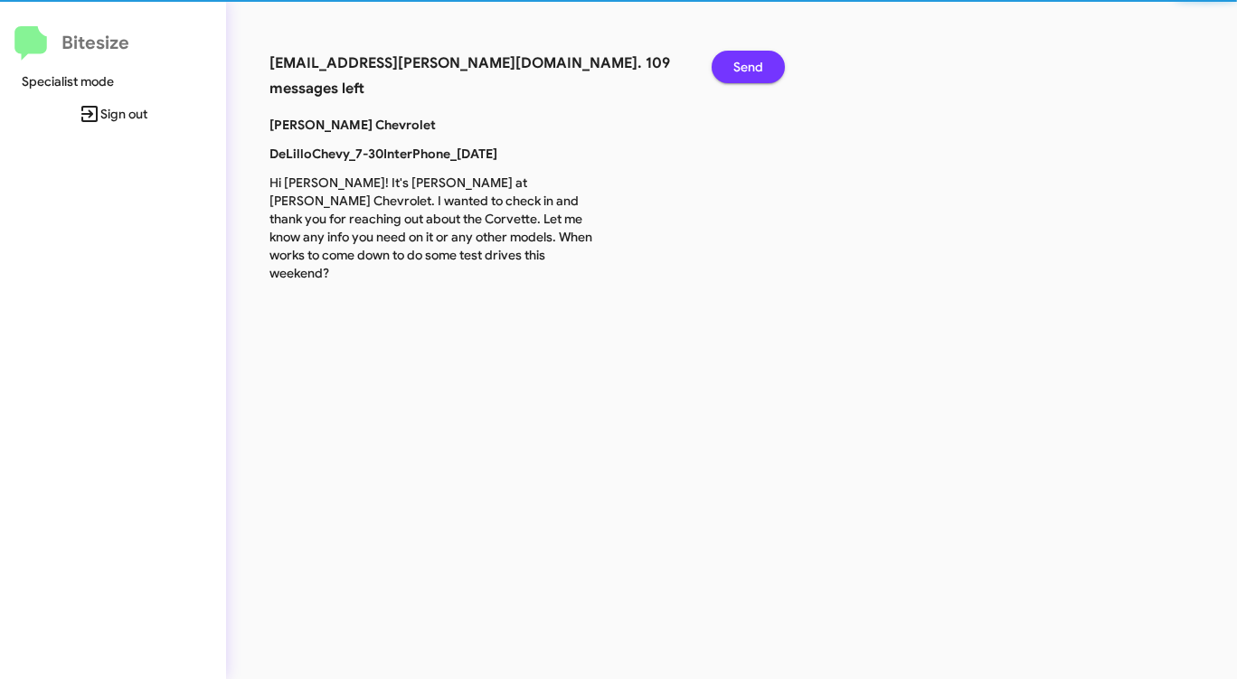
click at [744, 62] on span "Send" at bounding box center [748, 67] width 30 height 33
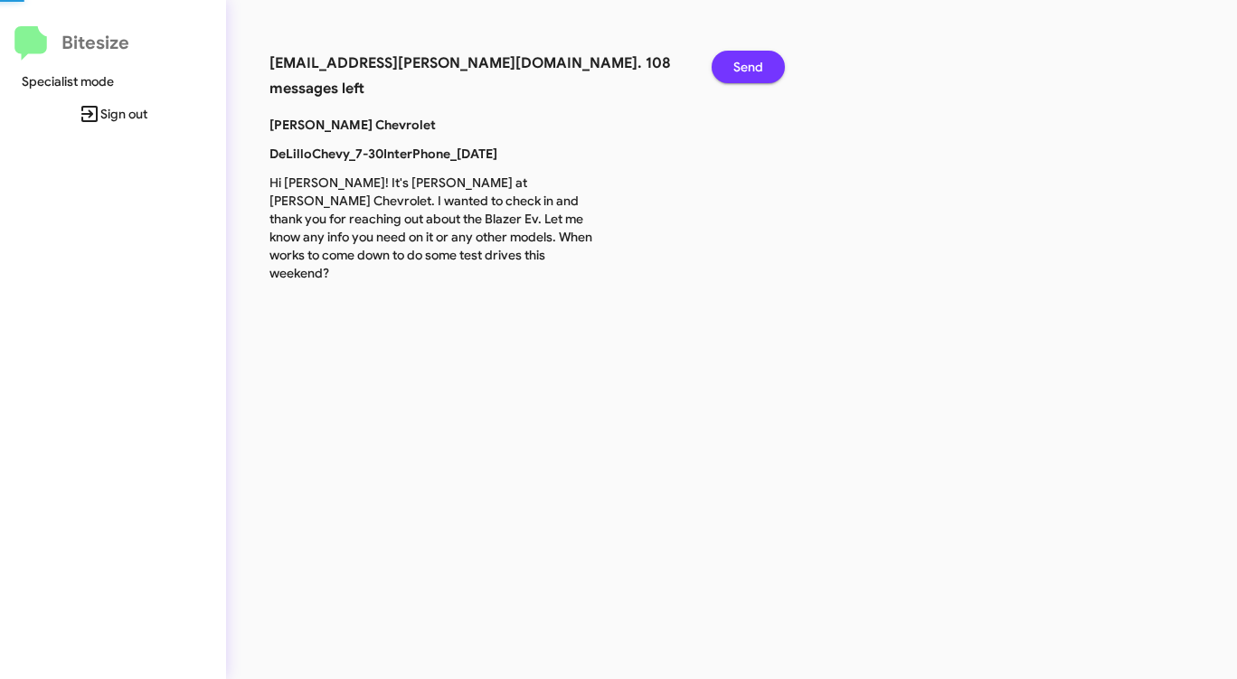
click at [744, 62] on span "Send" at bounding box center [748, 67] width 30 height 33
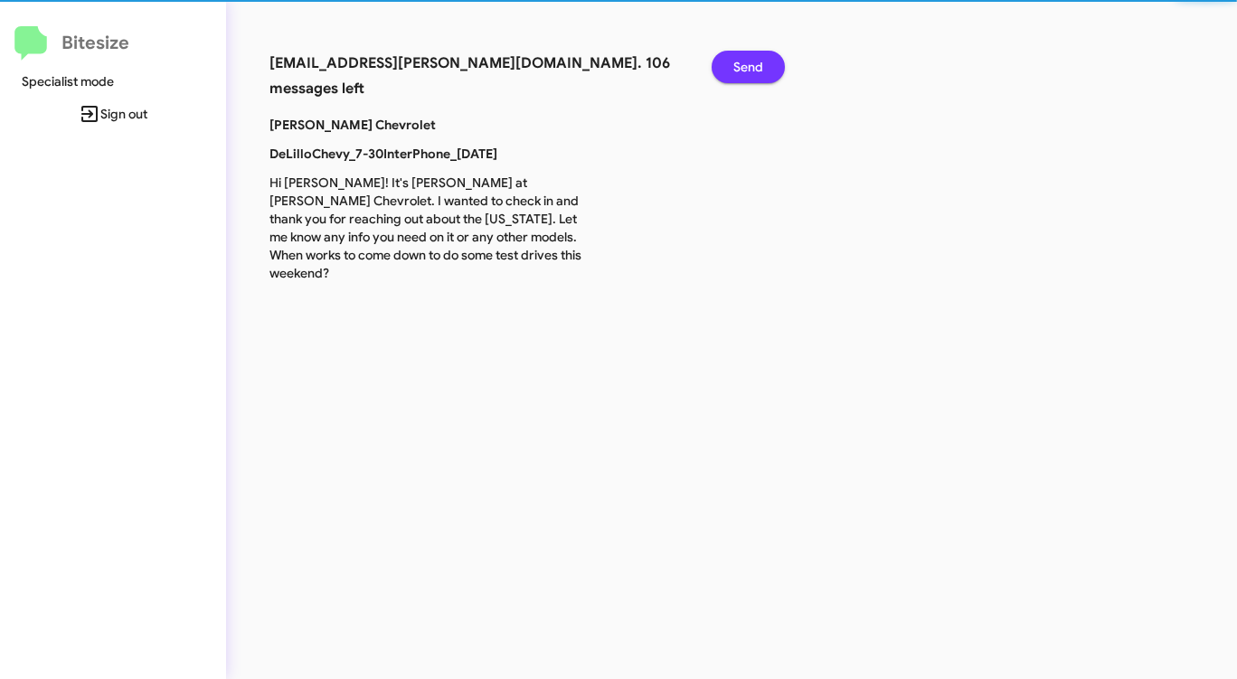
click at [744, 62] on span "Send" at bounding box center [748, 67] width 30 height 33
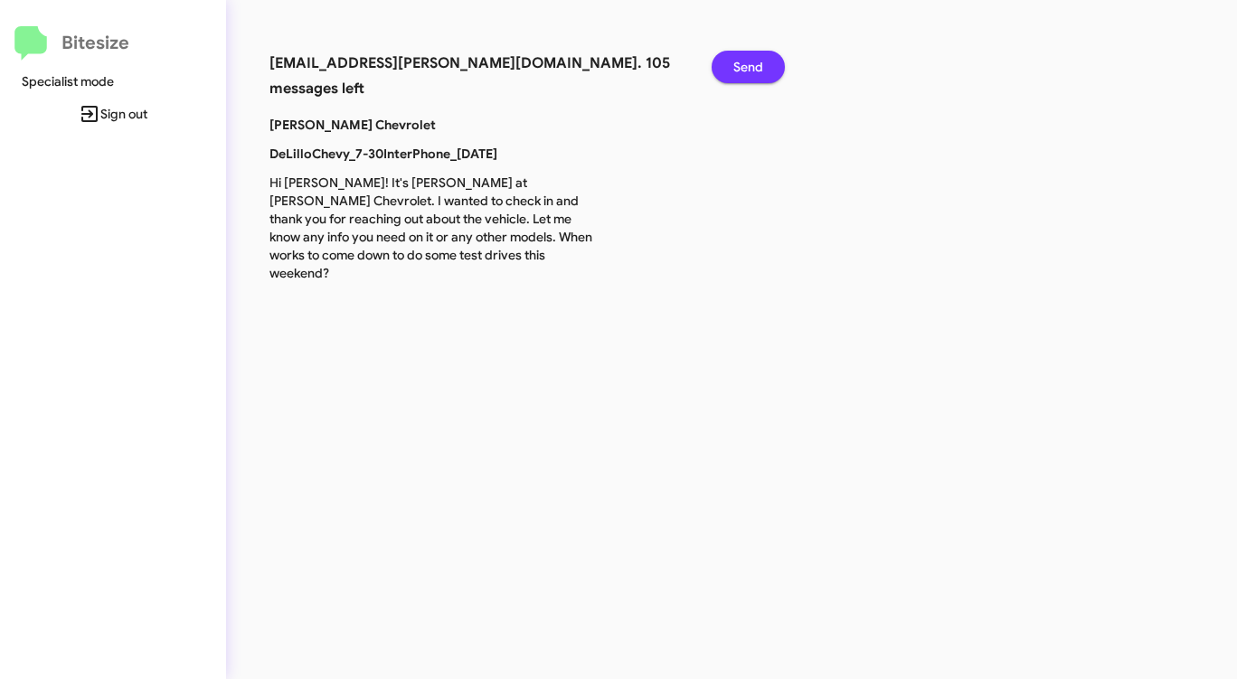
click at [744, 62] on span "Send" at bounding box center [748, 67] width 30 height 33
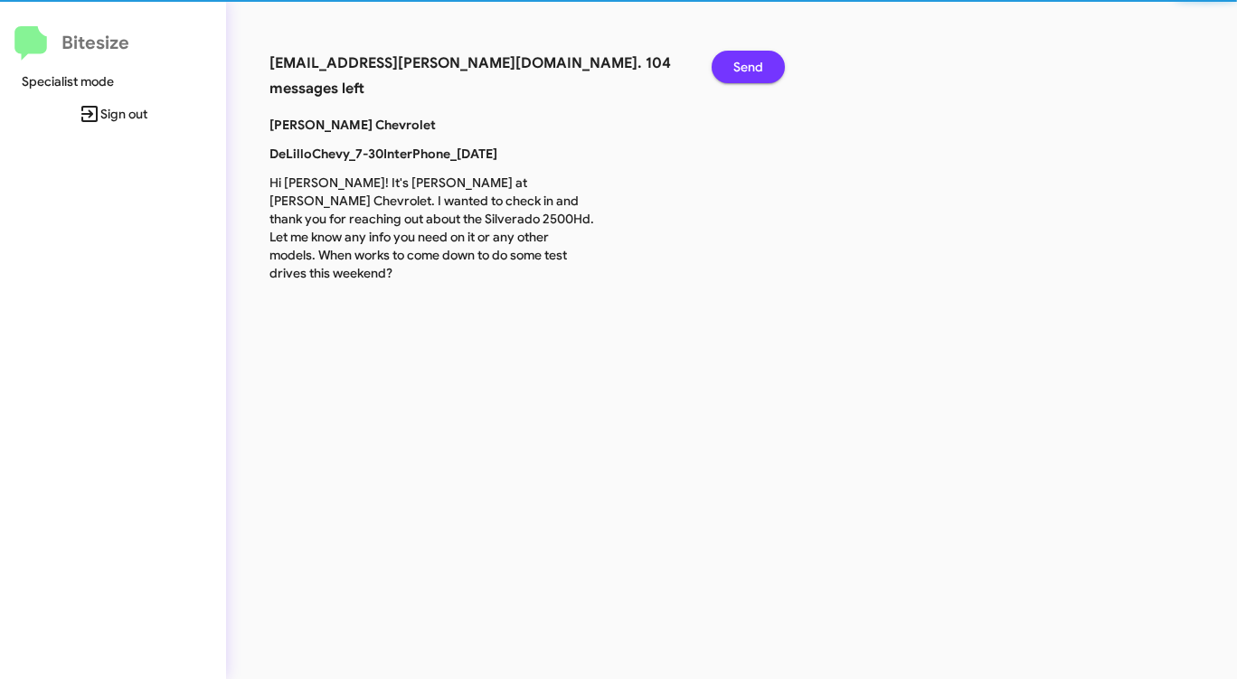
click at [744, 62] on span "Send" at bounding box center [748, 67] width 30 height 33
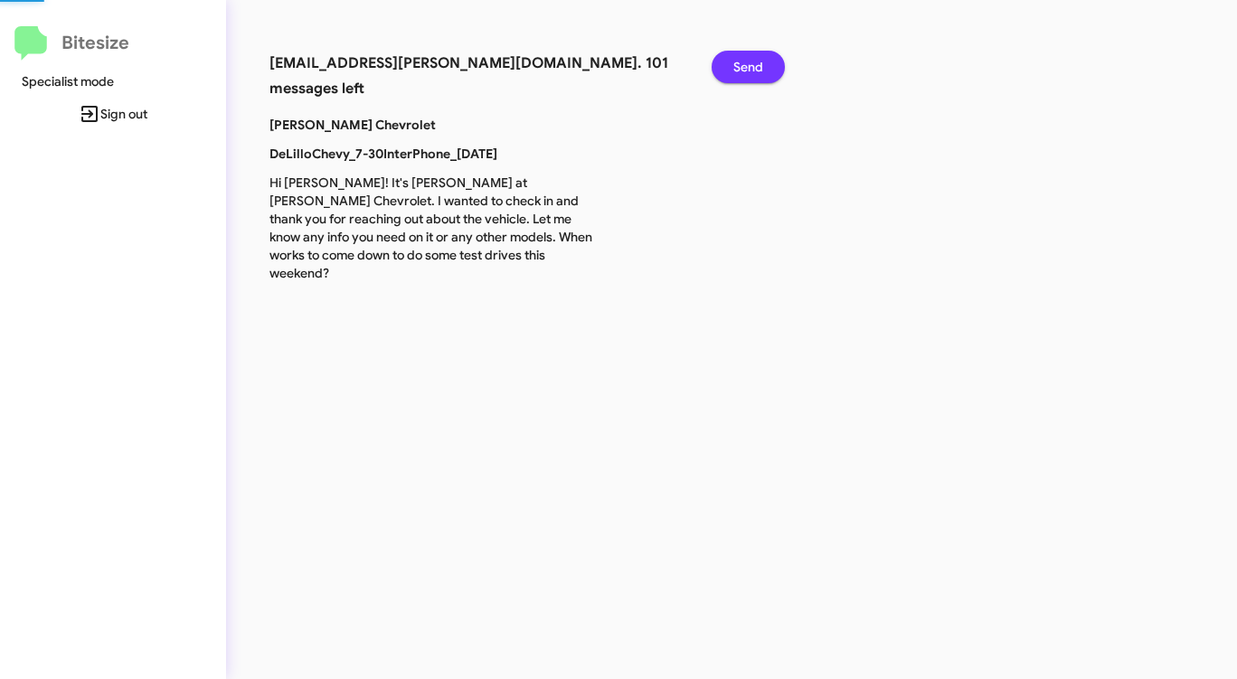
click at [744, 62] on span "Send" at bounding box center [748, 67] width 30 height 33
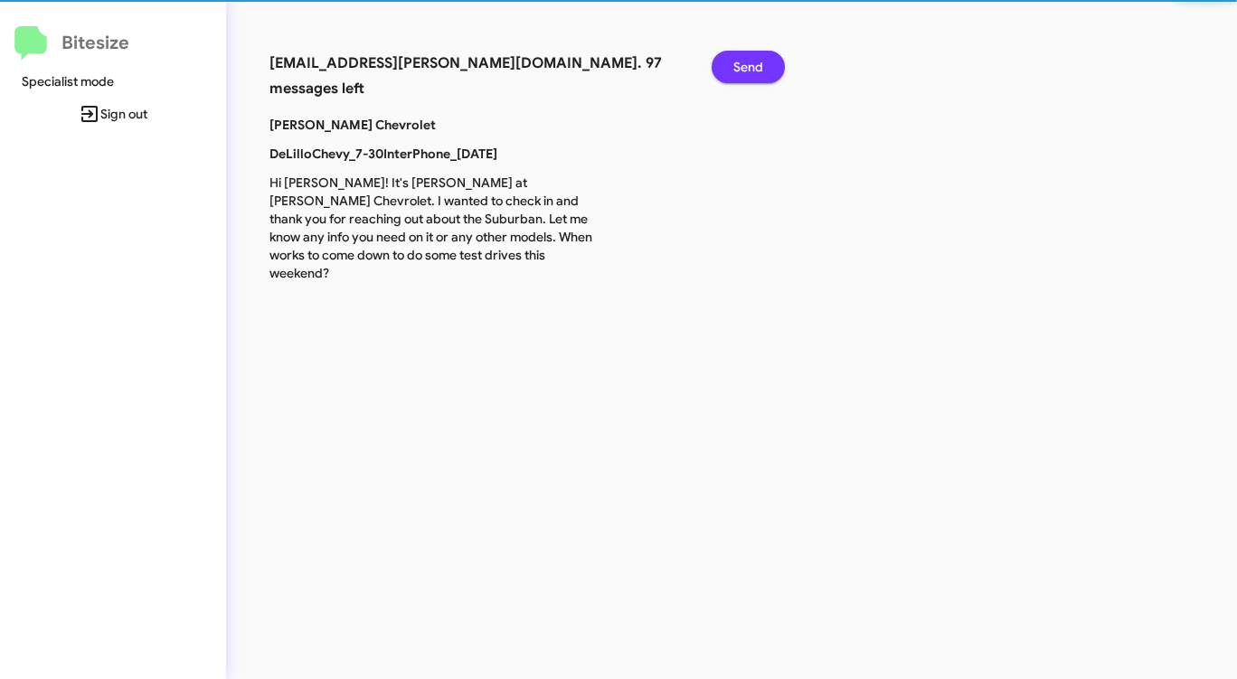
click at [744, 62] on span "Send" at bounding box center [748, 67] width 30 height 33
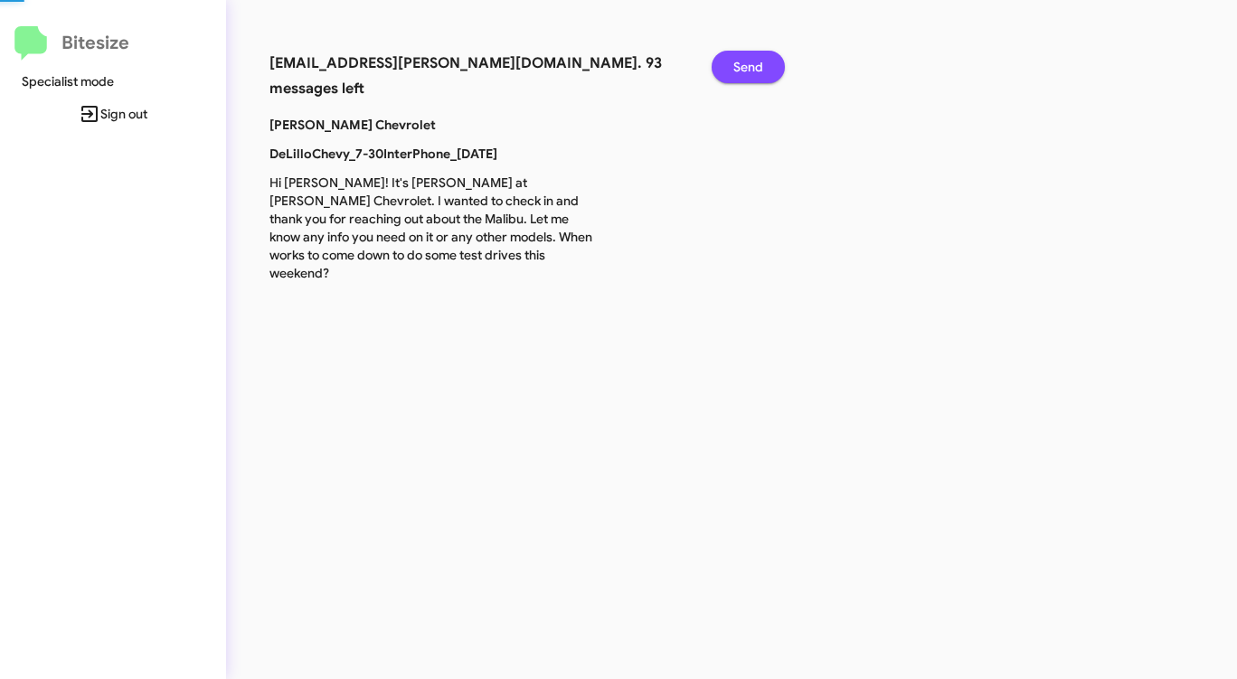
click at [744, 62] on span "Send" at bounding box center [748, 67] width 30 height 33
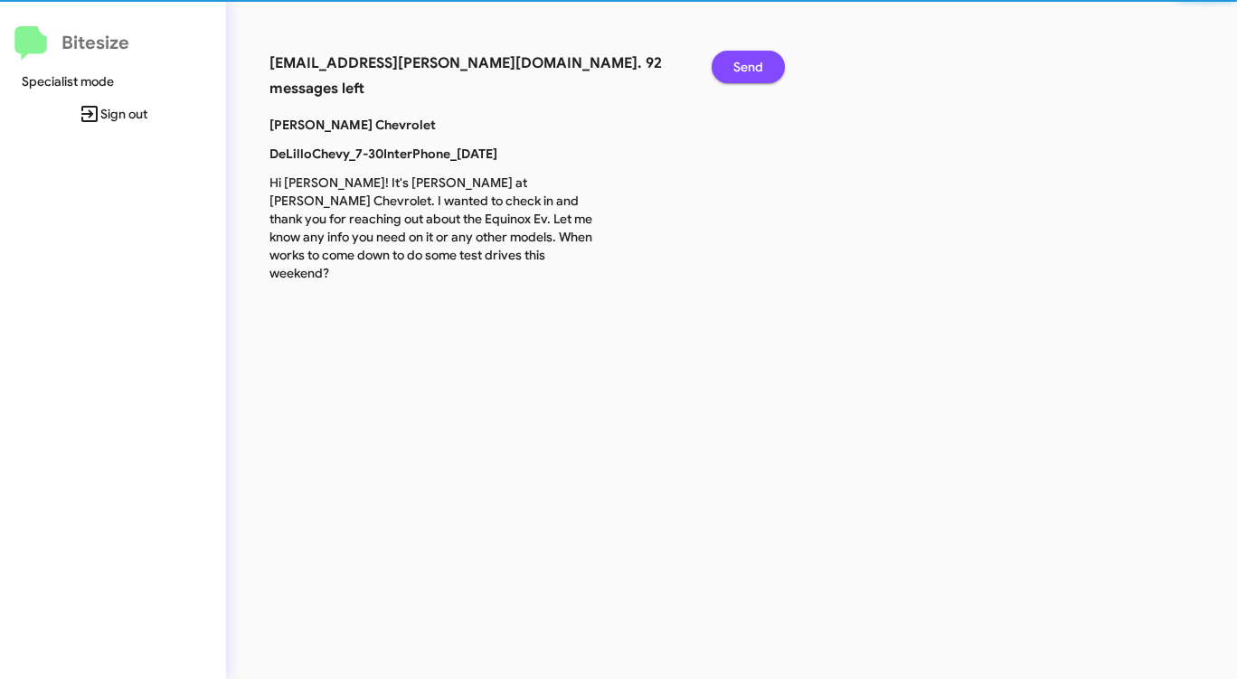
click at [744, 62] on span "Send" at bounding box center [748, 67] width 30 height 33
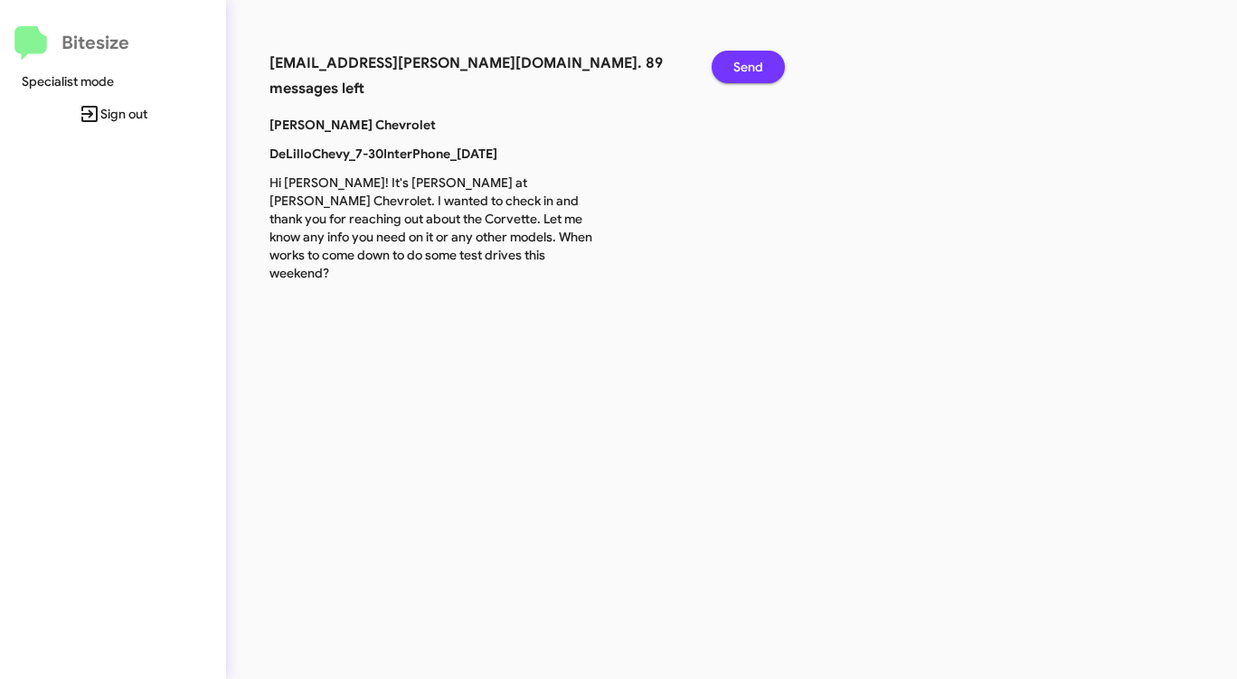
click at [744, 62] on span "Send" at bounding box center [748, 67] width 30 height 33
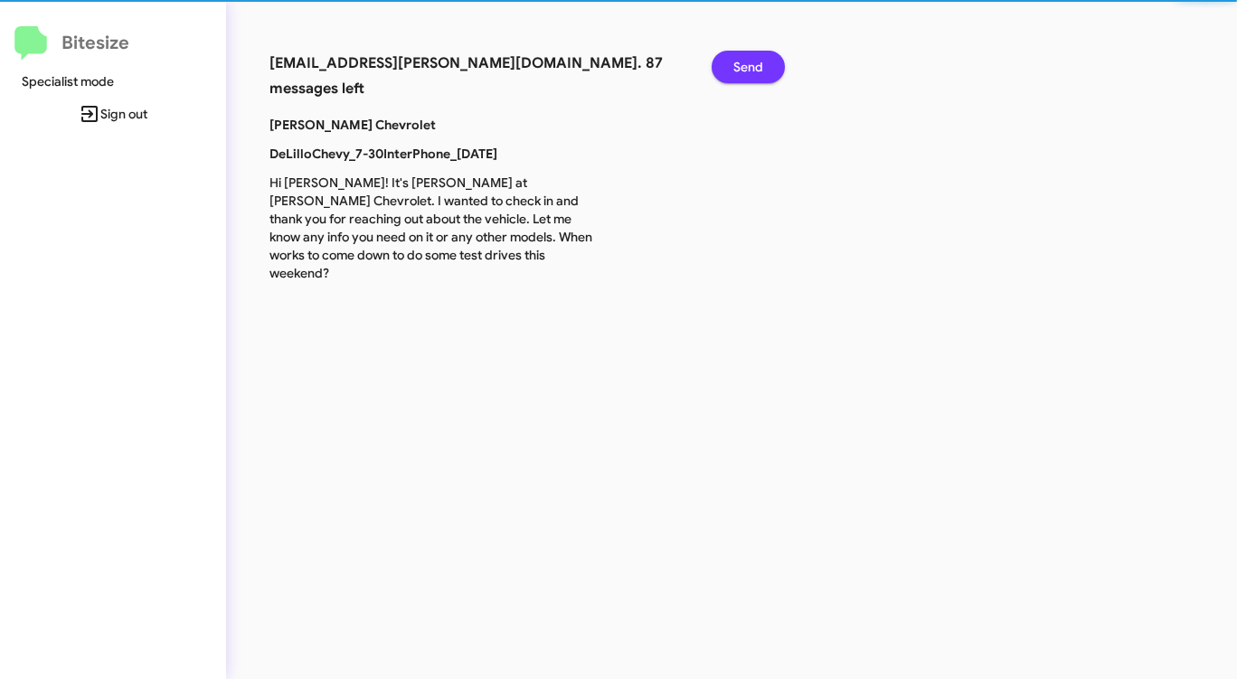
click at [744, 62] on span "Send" at bounding box center [748, 67] width 30 height 33
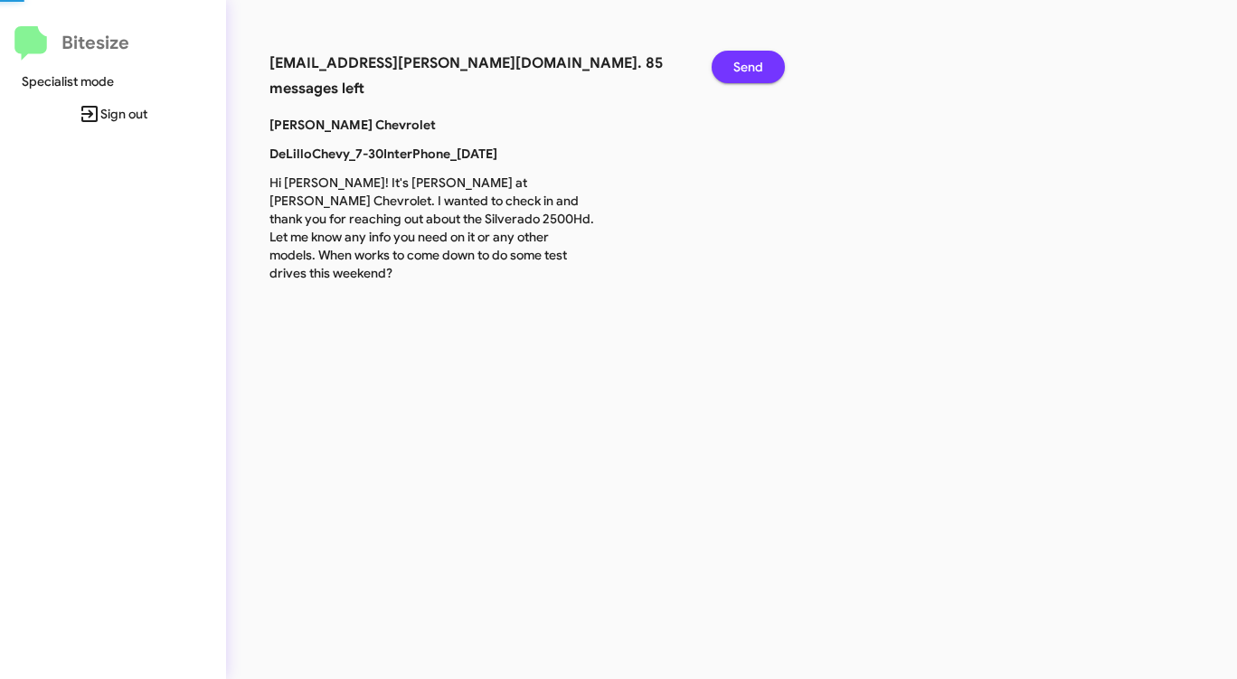
click at [744, 62] on span "Send" at bounding box center [748, 67] width 30 height 33
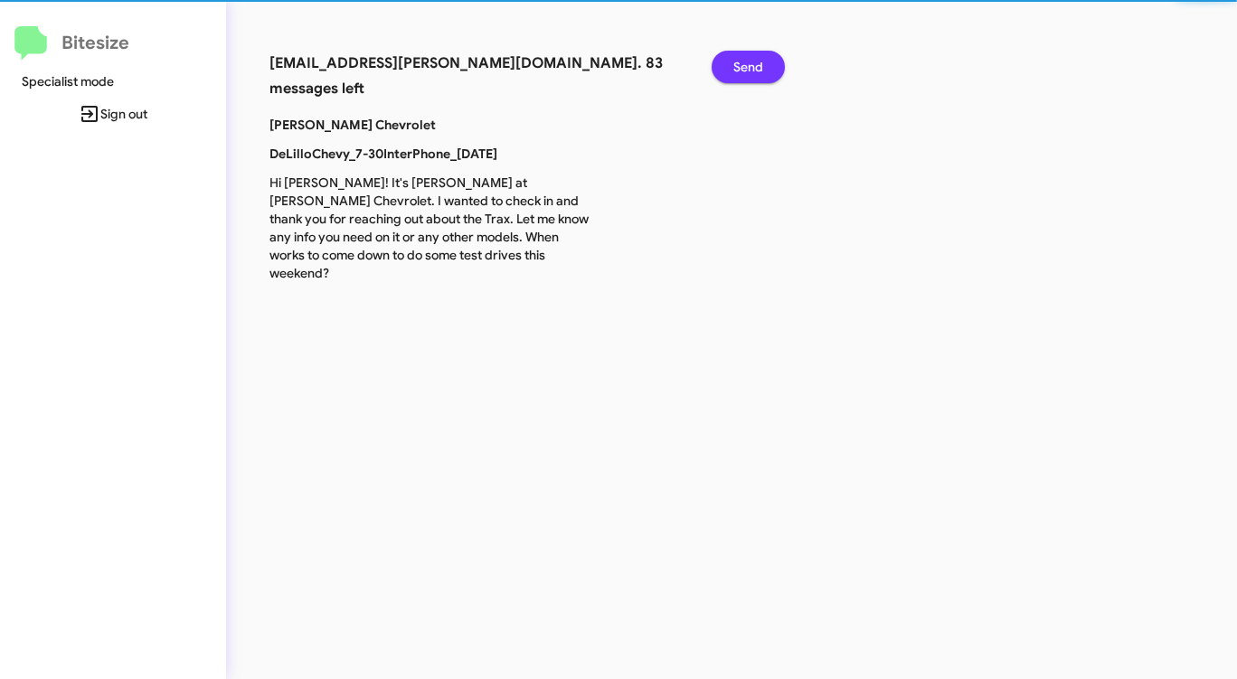
click at [744, 62] on span "Send" at bounding box center [748, 67] width 30 height 33
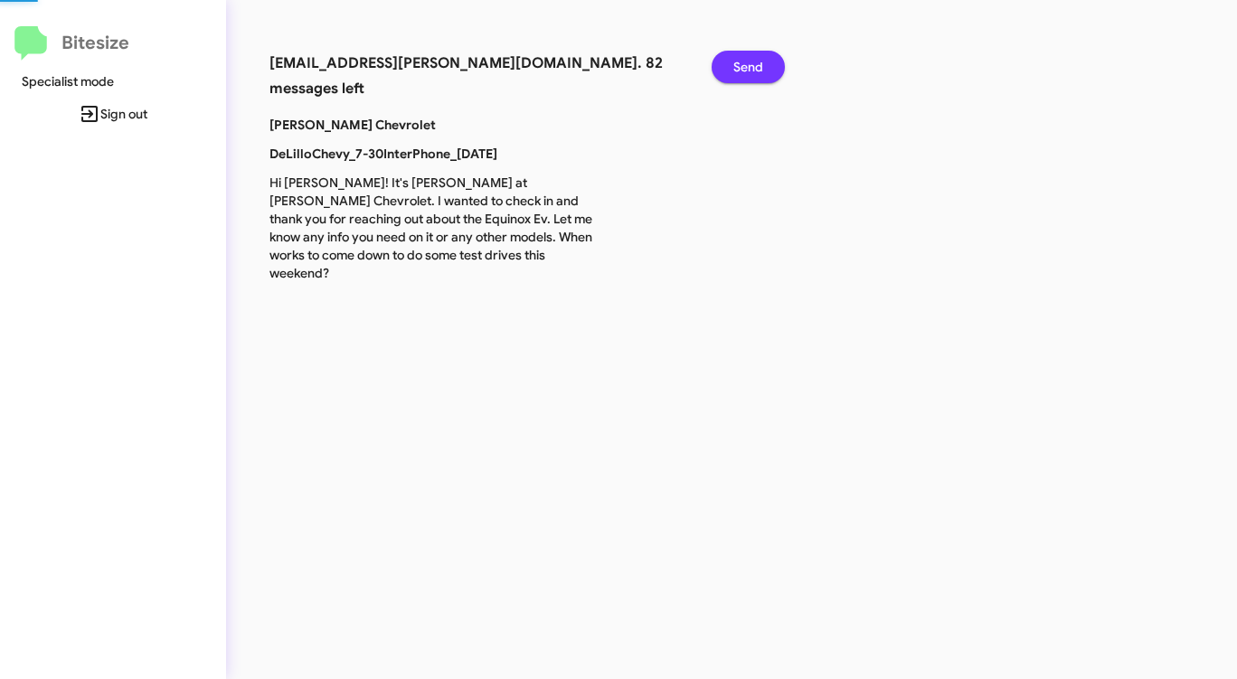
click at [744, 62] on span "Send" at bounding box center [748, 67] width 30 height 33
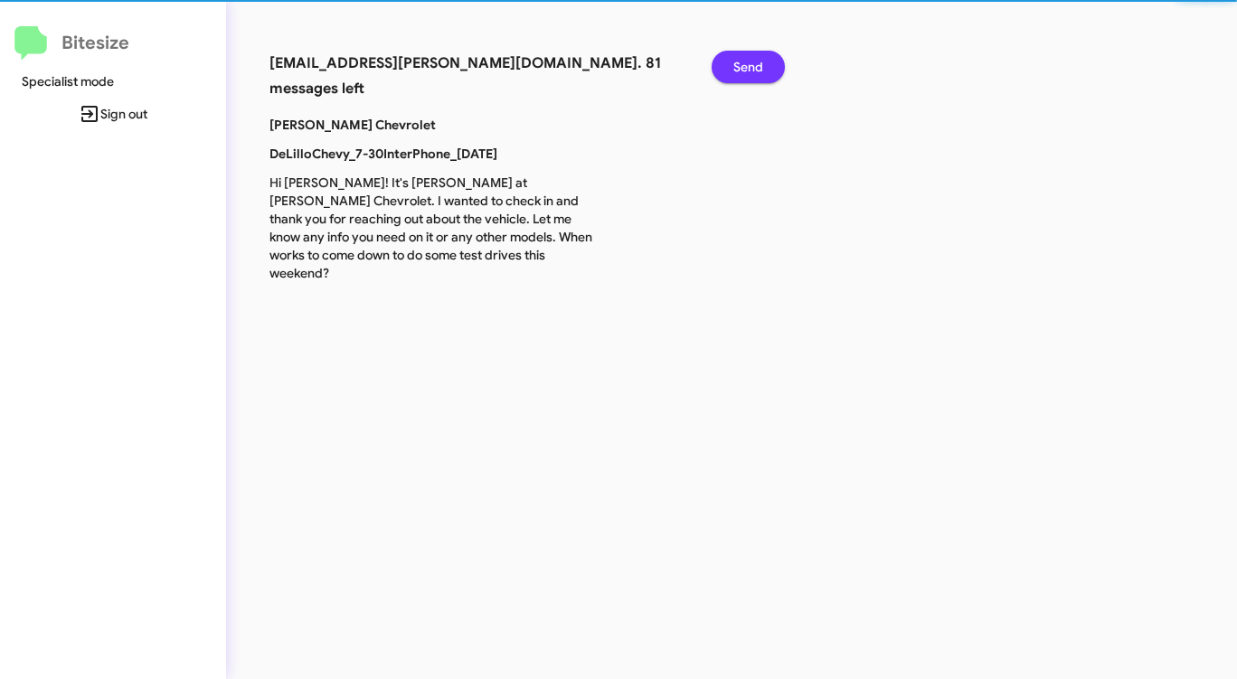
click at [744, 62] on span "Send" at bounding box center [748, 67] width 30 height 33
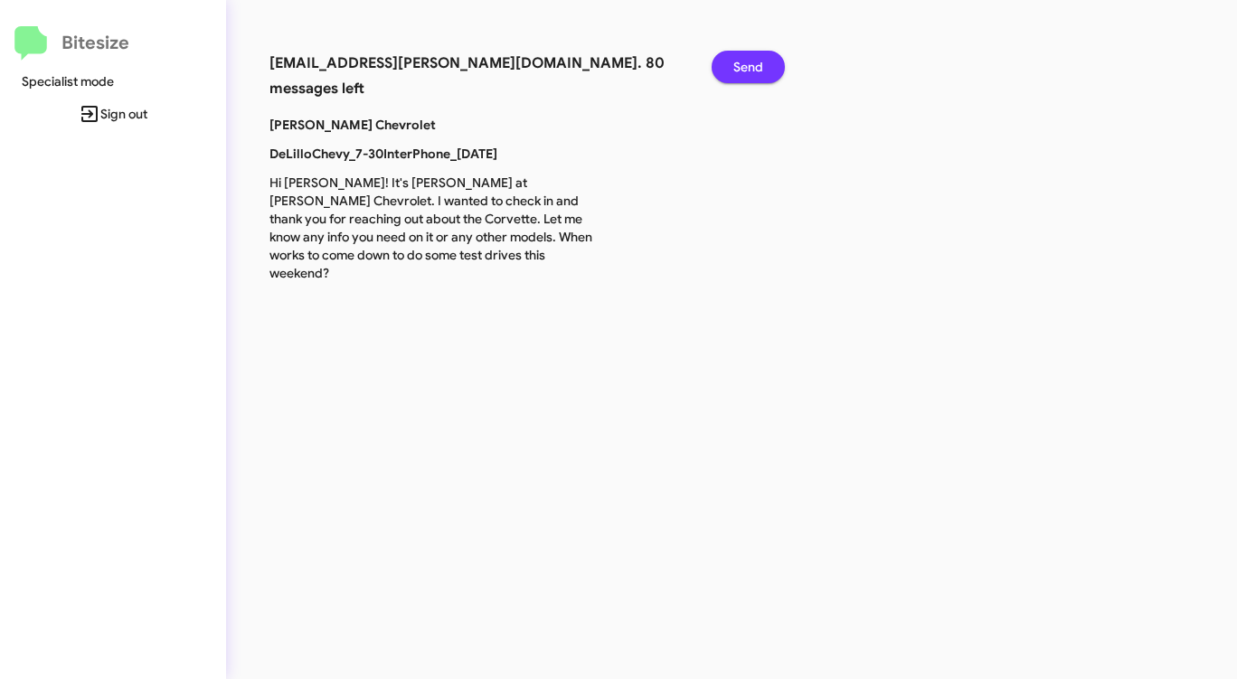
click at [744, 62] on span "Send" at bounding box center [748, 67] width 30 height 33
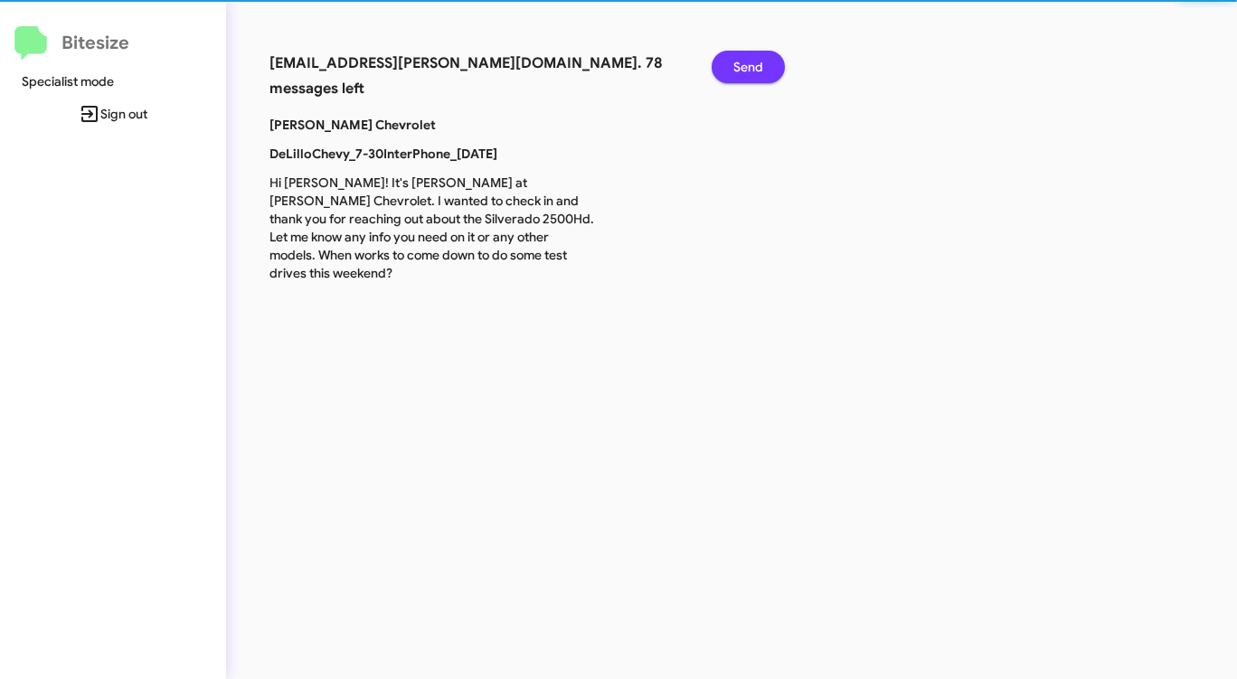
click at [744, 62] on span "Send" at bounding box center [748, 67] width 30 height 33
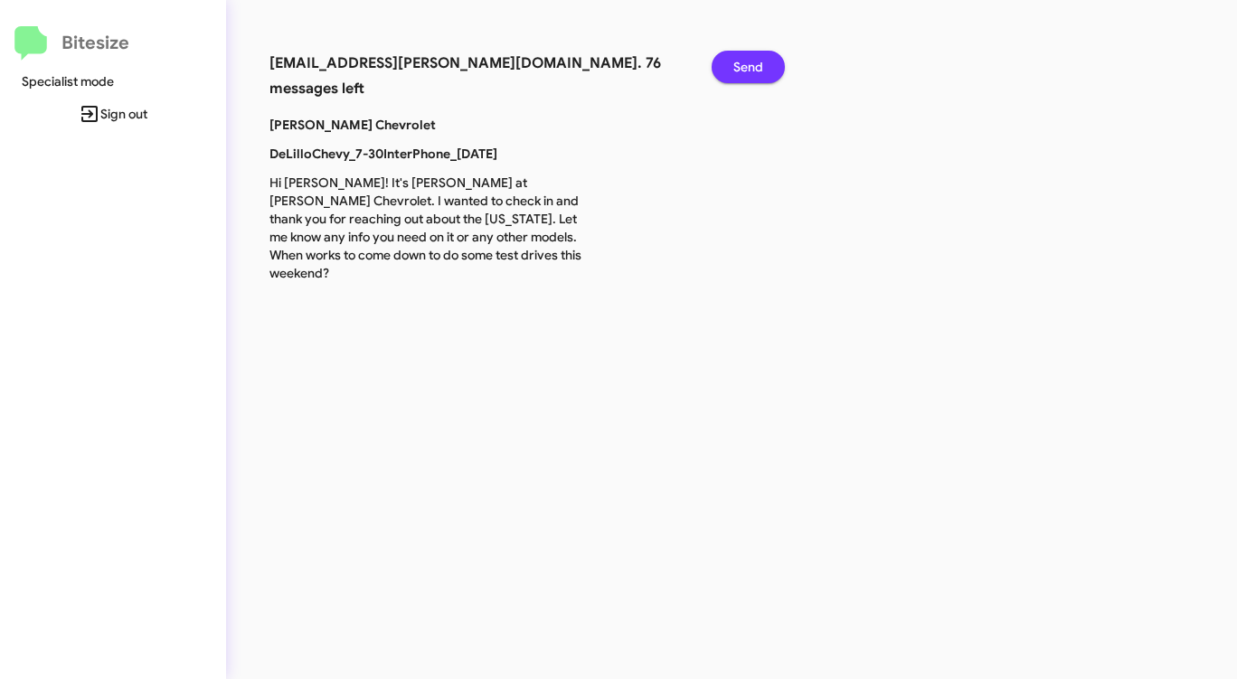
click at [744, 62] on span "Send" at bounding box center [748, 67] width 30 height 33
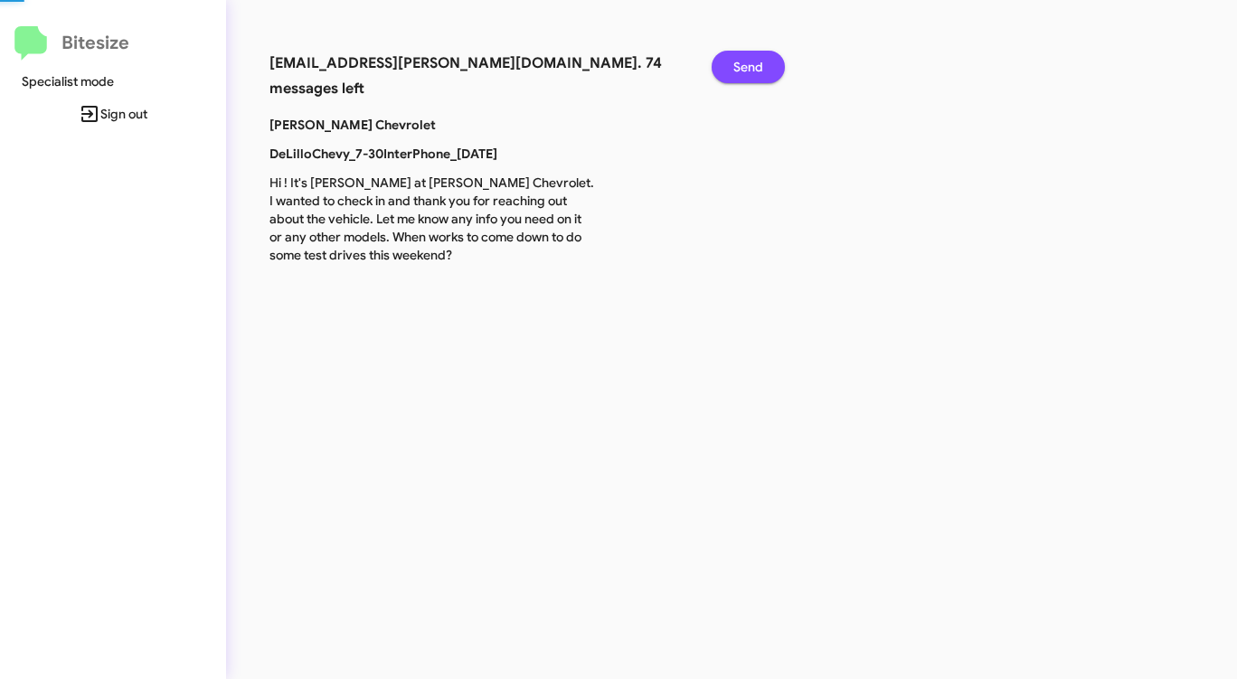
click at [744, 62] on span "Send" at bounding box center [748, 67] width 30 height 33
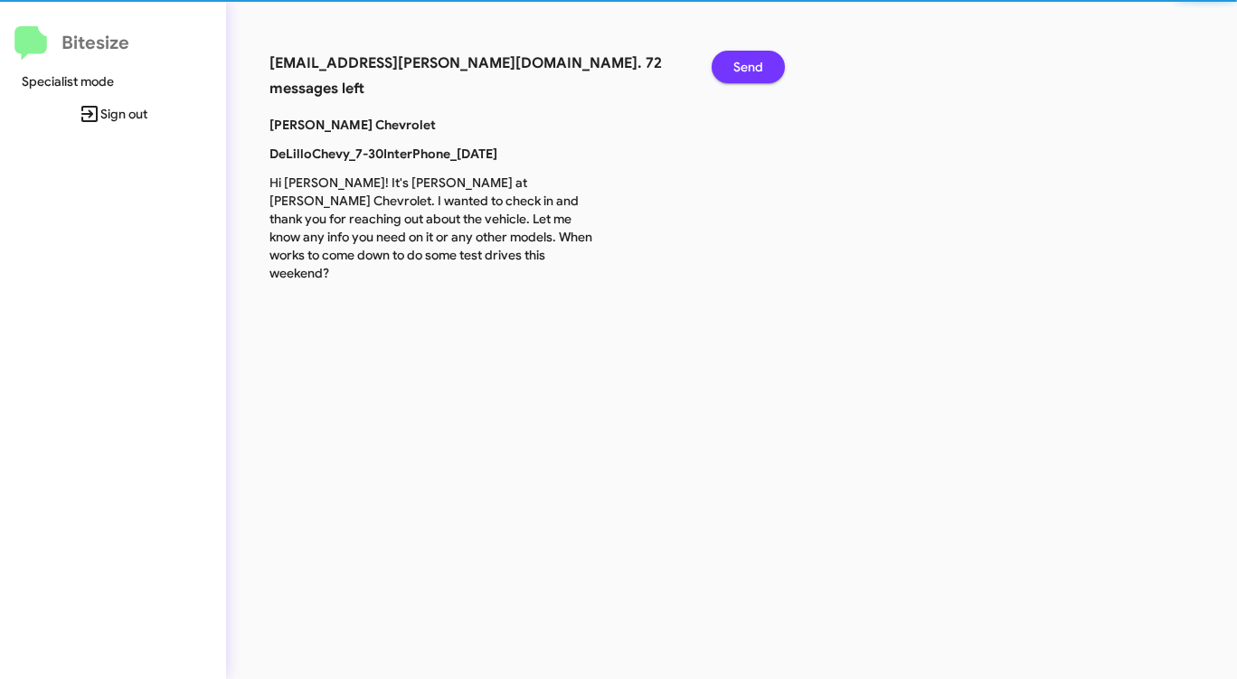
click at [744, 62] on span "Send" at bounding box center [748, 67] width 30 height 33
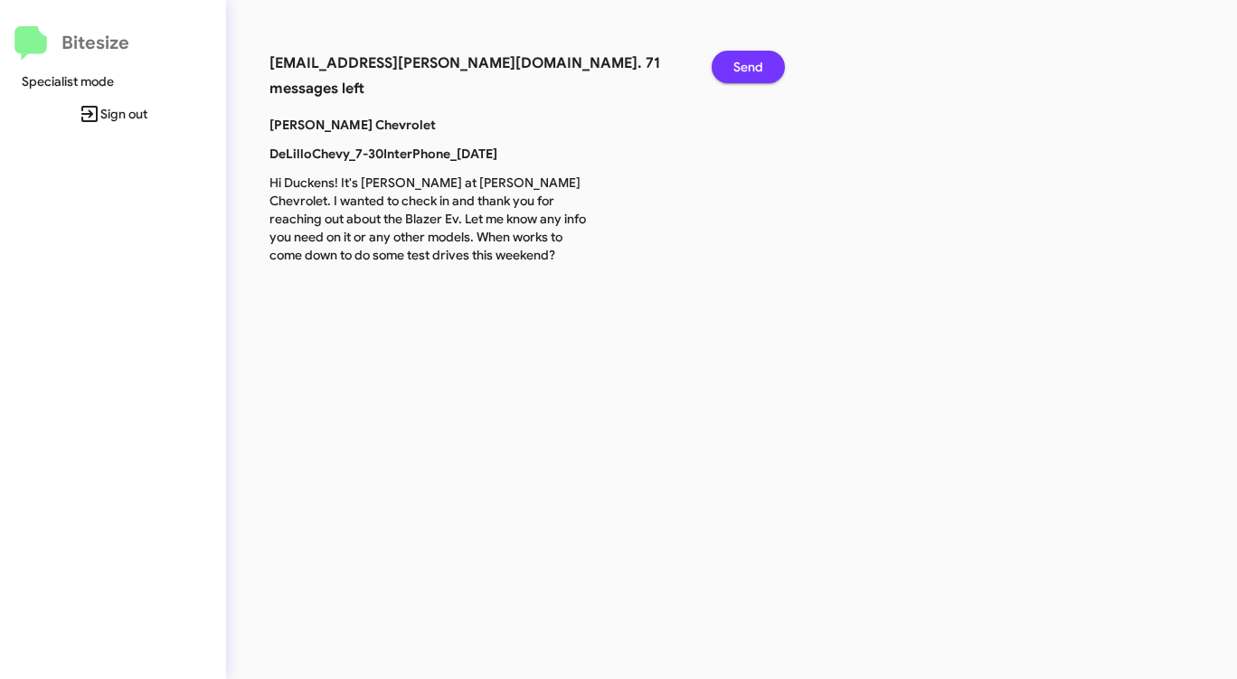
click at [744, 62] on span "Send" at bounding box center [748, 67] width 30 height 33
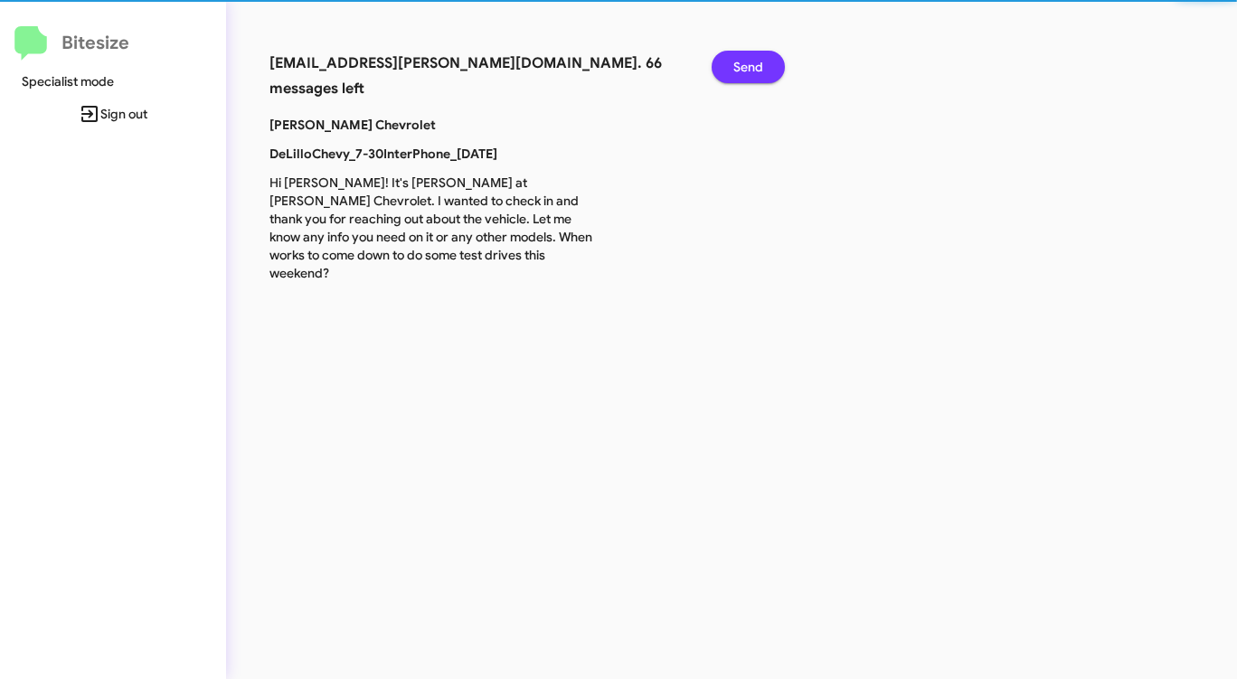
click at [744, 62] on span "Send" at bounding box center [748, 67] width 30 height 33
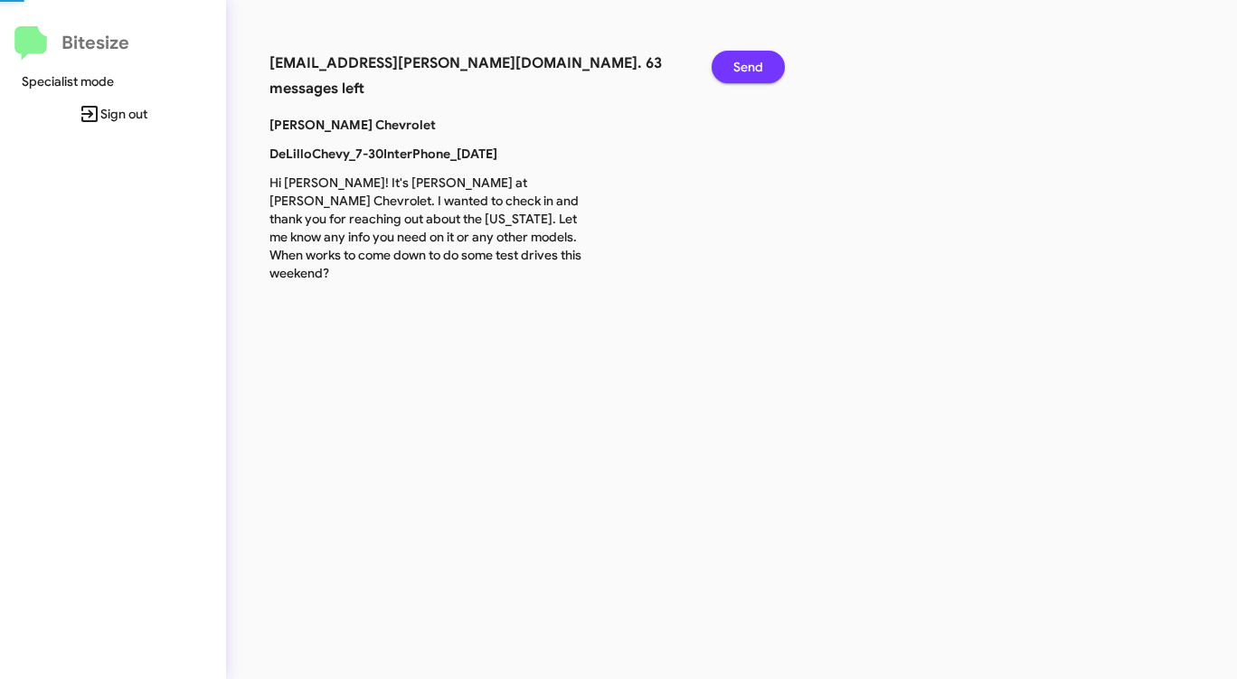
click at [744, 62] on span "Send" at bounding box center [748, 67] width 30 height 33
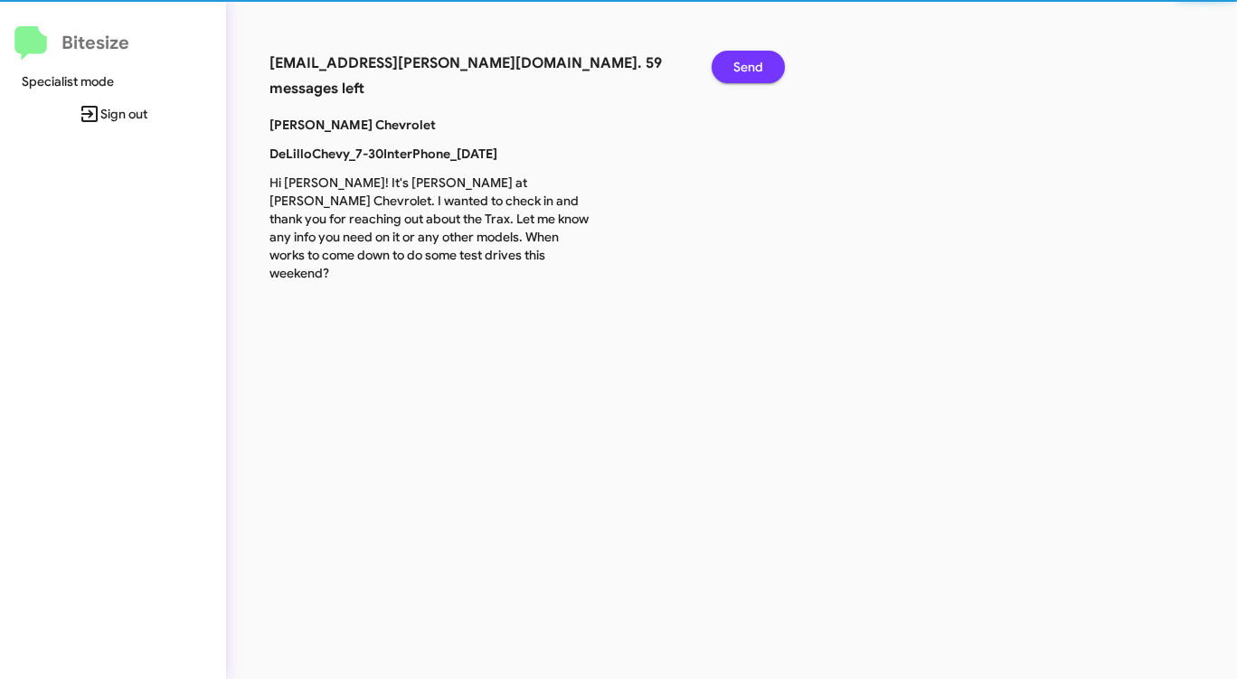
click at [744, 62] on span "Send" at bounding box center [748, 67] width 30 height 33
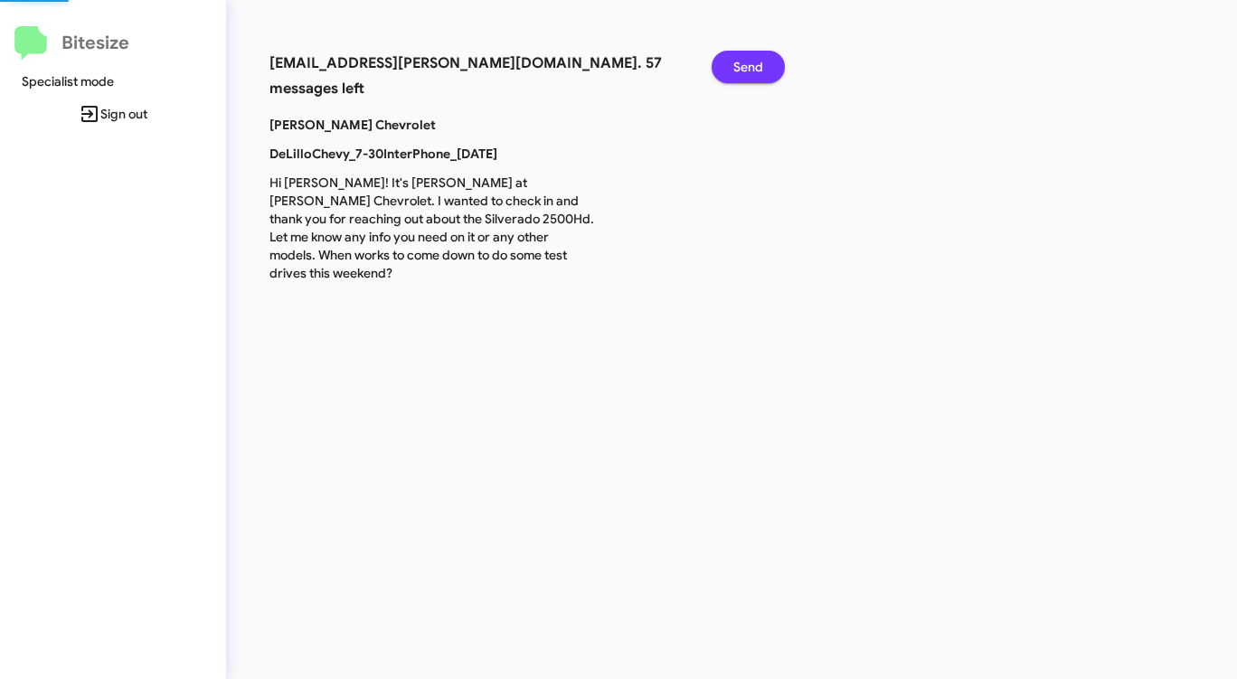
click at [744, 62] on span "Send" at bounding box center [748, 67] width 30 height 33
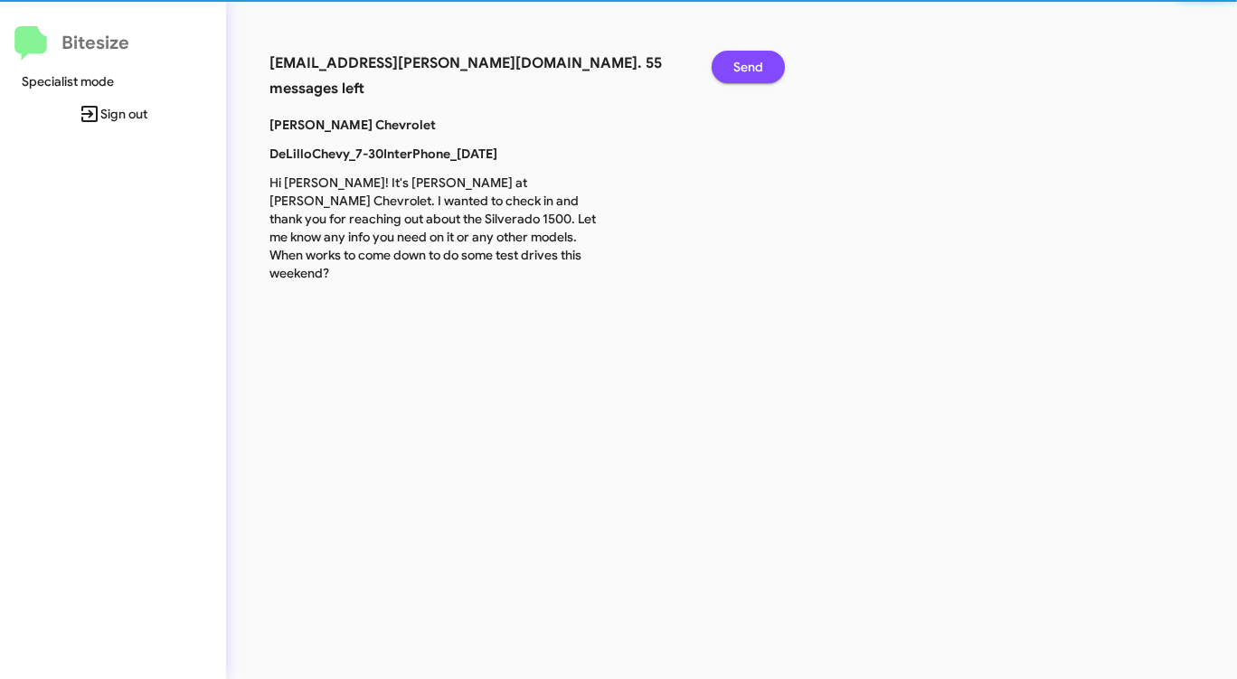
click at [744, 62] on span "Send" at bounding box center [748, 67] width 30 height 33
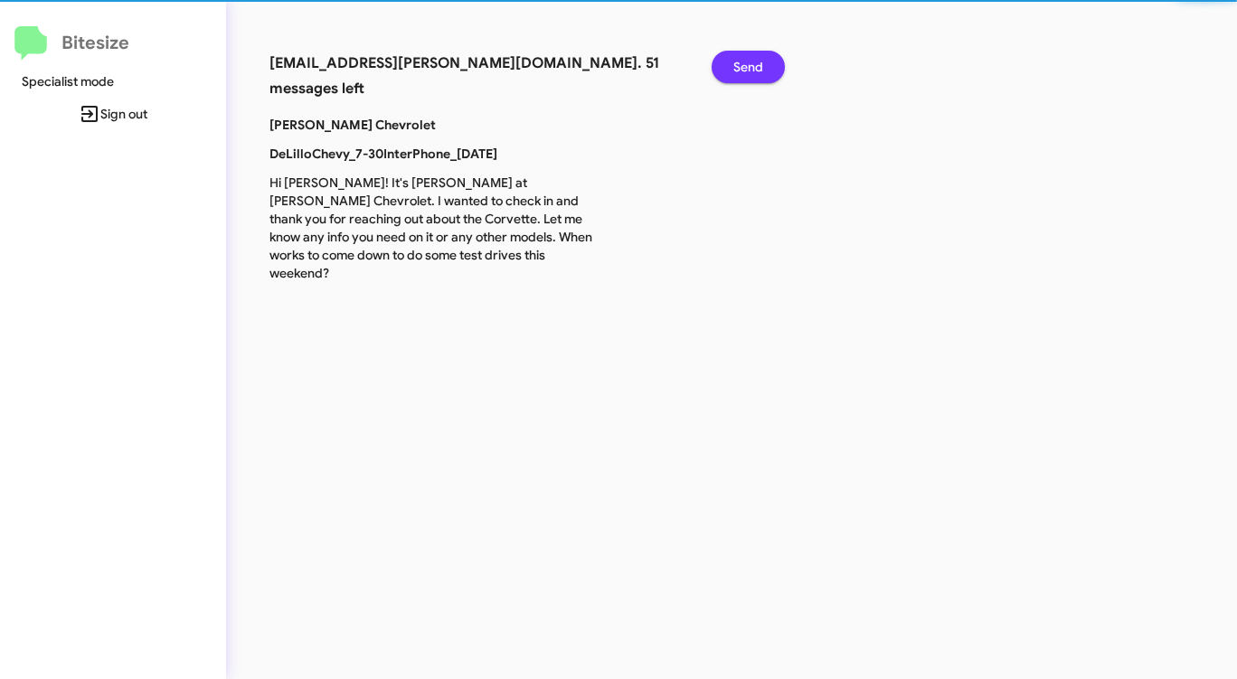
click at [744, 62] on span "Send" at bounding box center [748, 67] width 30 height 33
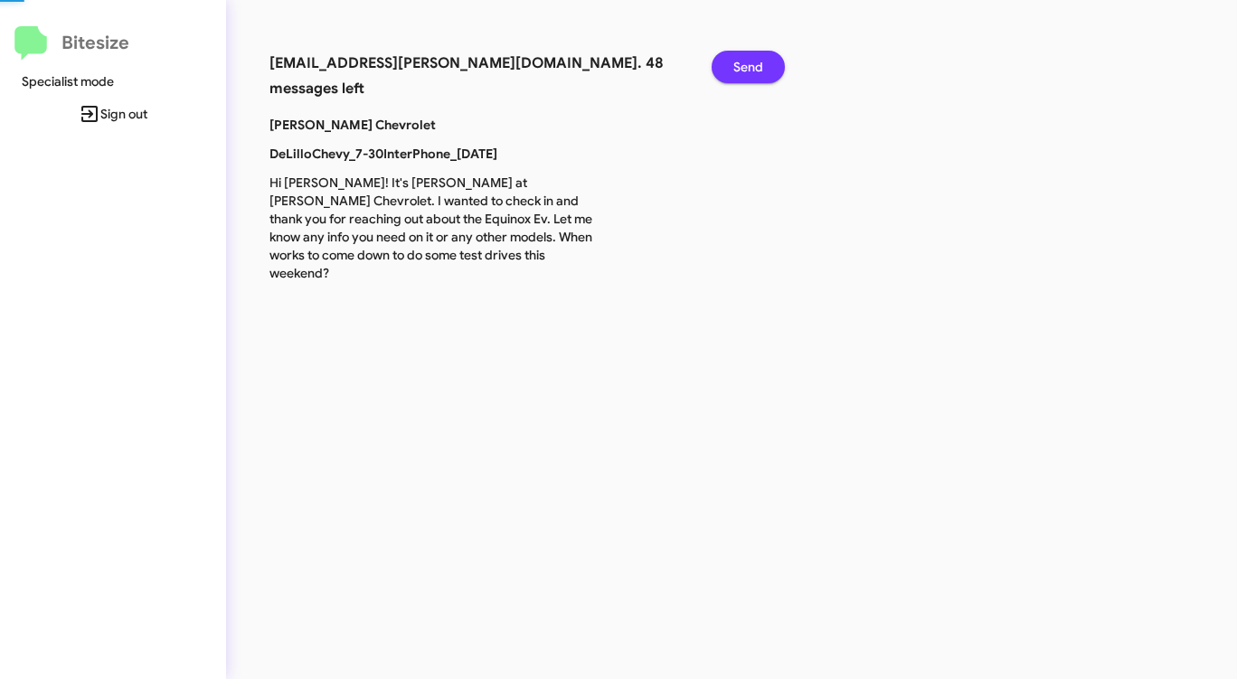
click at [744, 62] on span "Send" at bounding box center [748, 67] width 30 height 33
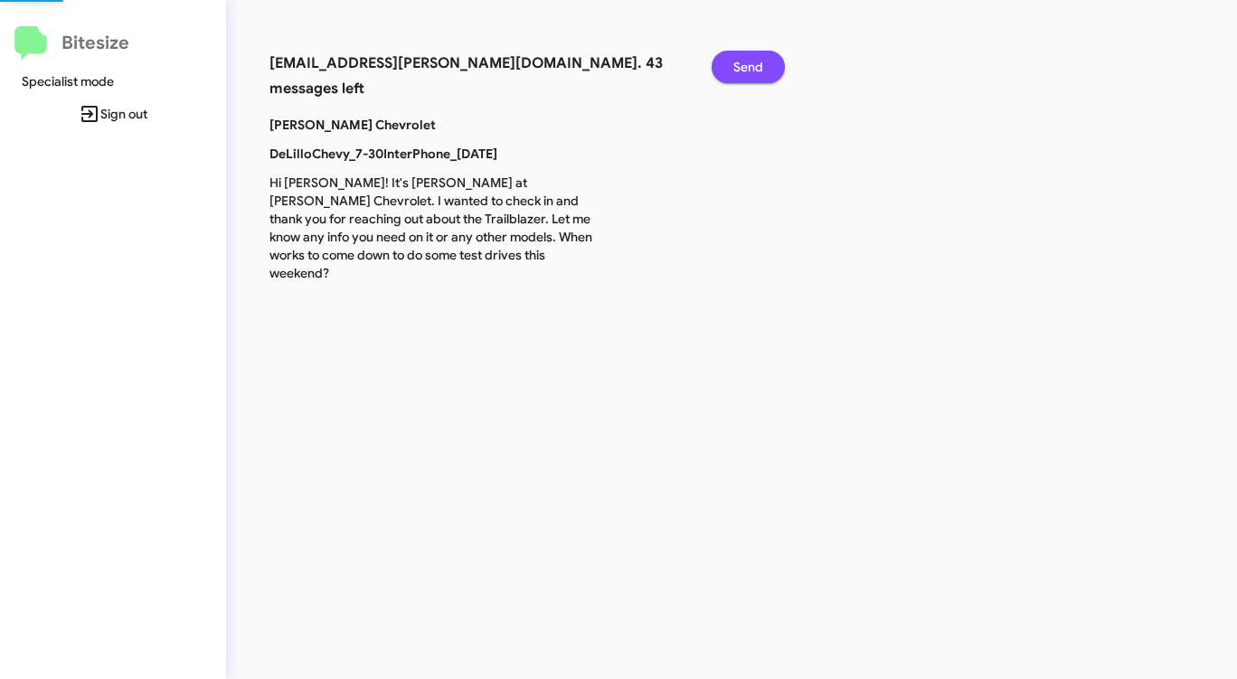
click at [744, 62] on span "Send" at bounding box center [748, 67] width 30 height 33
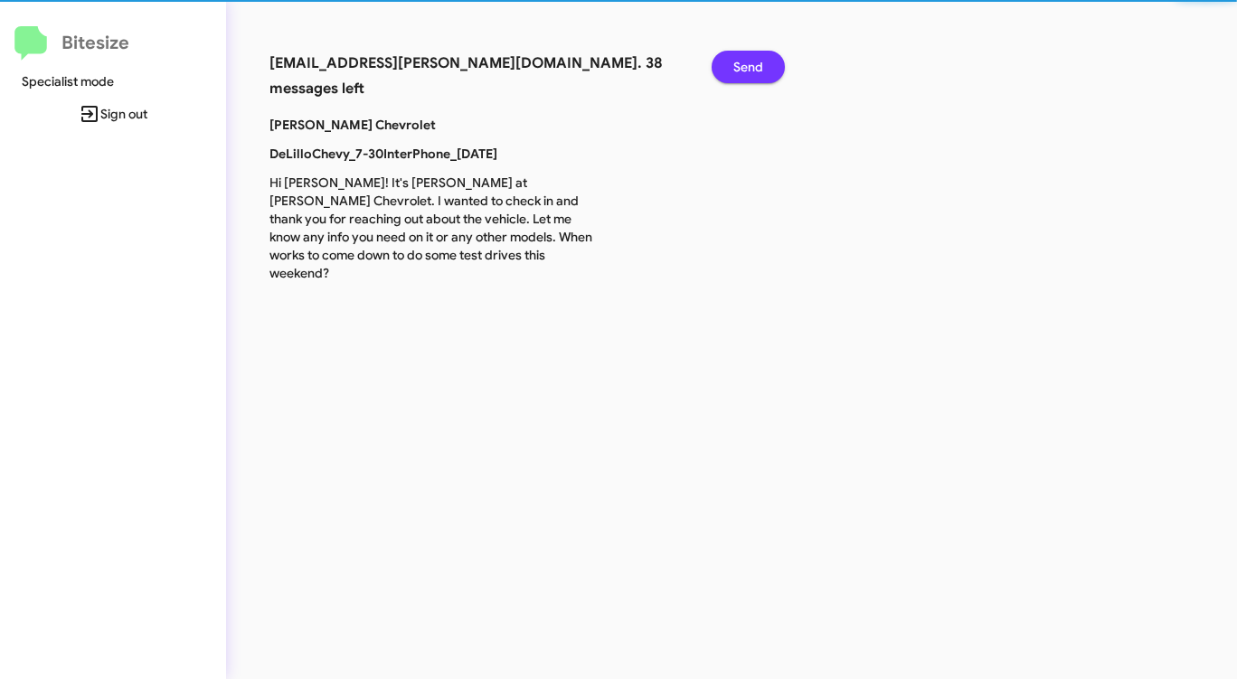
click at [744, 62] on span "Send" at bounding box center [748, 67] width 30 height 33
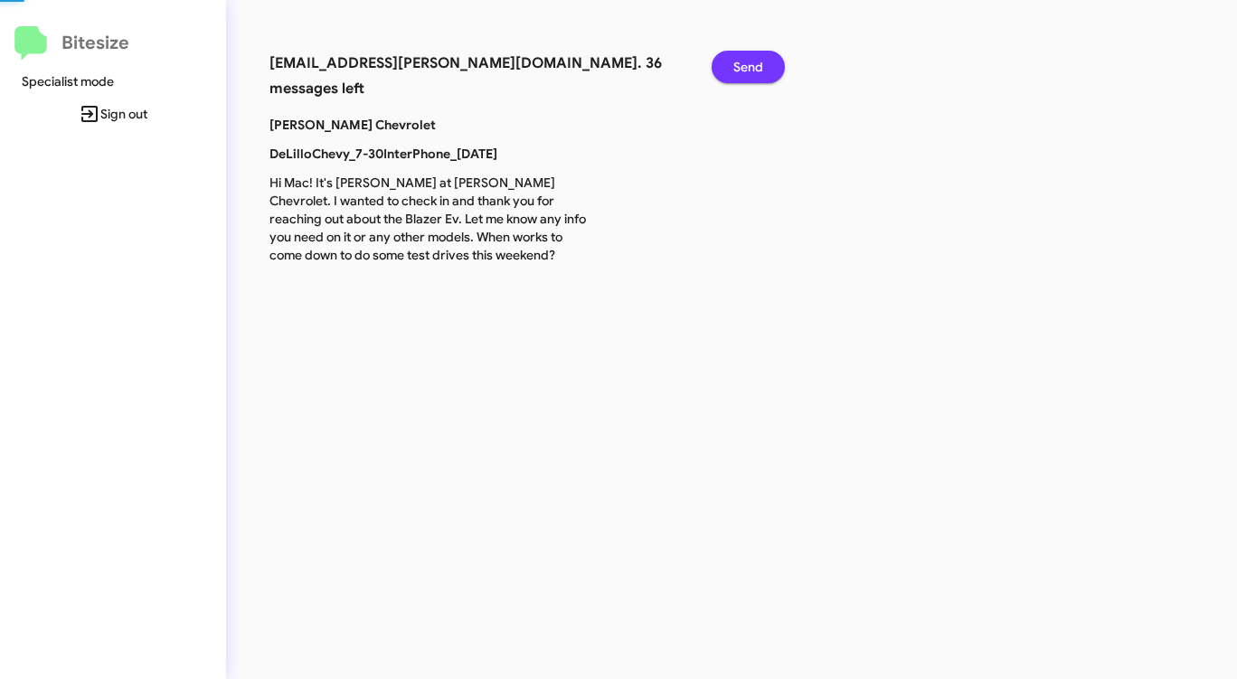
click at [744, 62] on span "Send" at bounding box center [748, 67] width 30 height 33
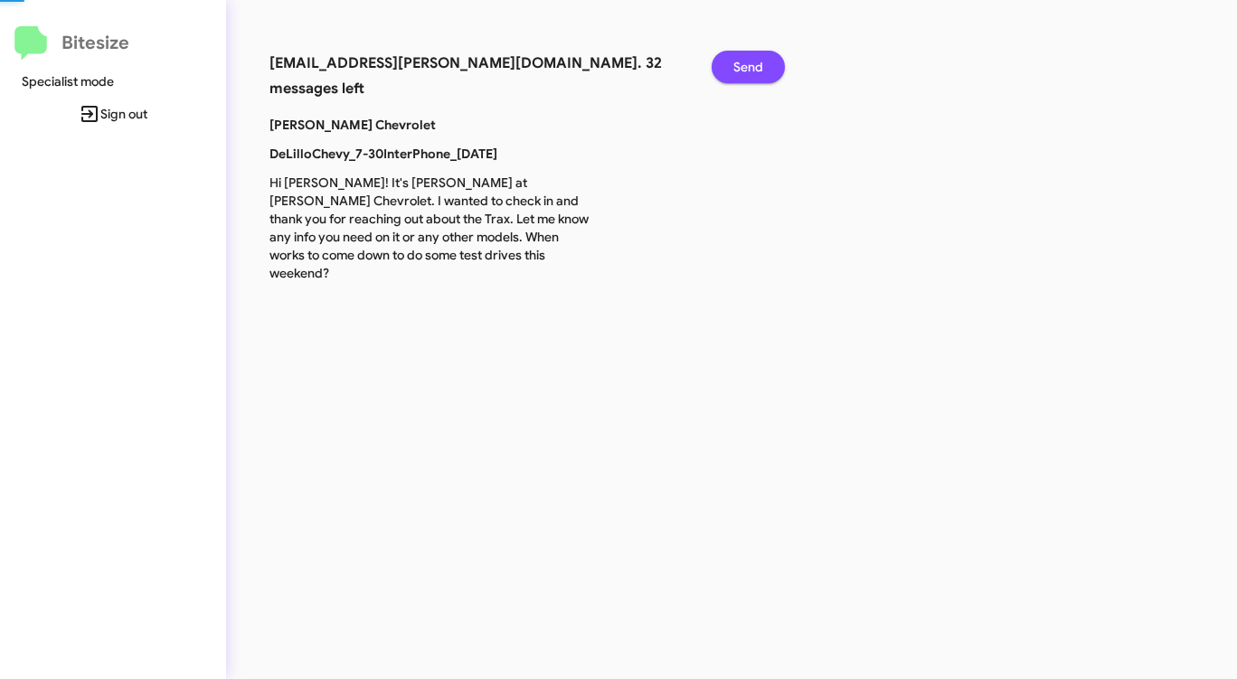
click at [744, 62] on span "Send" at bounding box center [748, 67] width 30 height 33
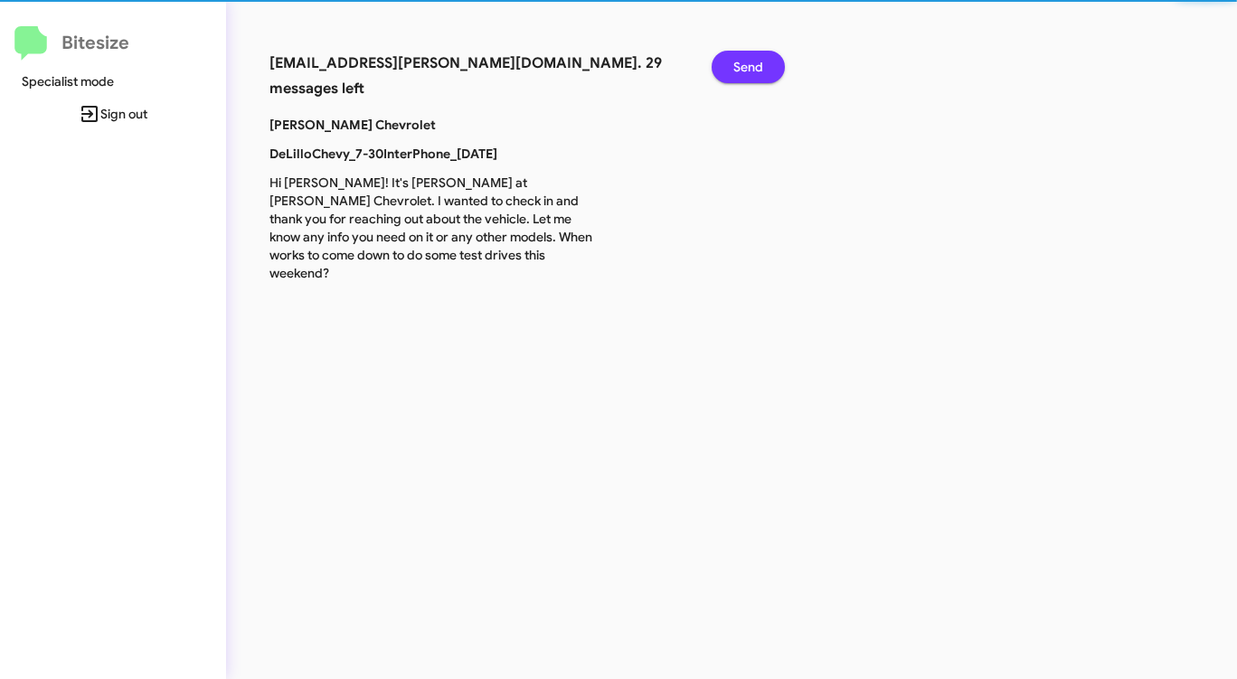
click at [744, 62] on span "Send" at bounding box center [748, 67] width 30 height 33
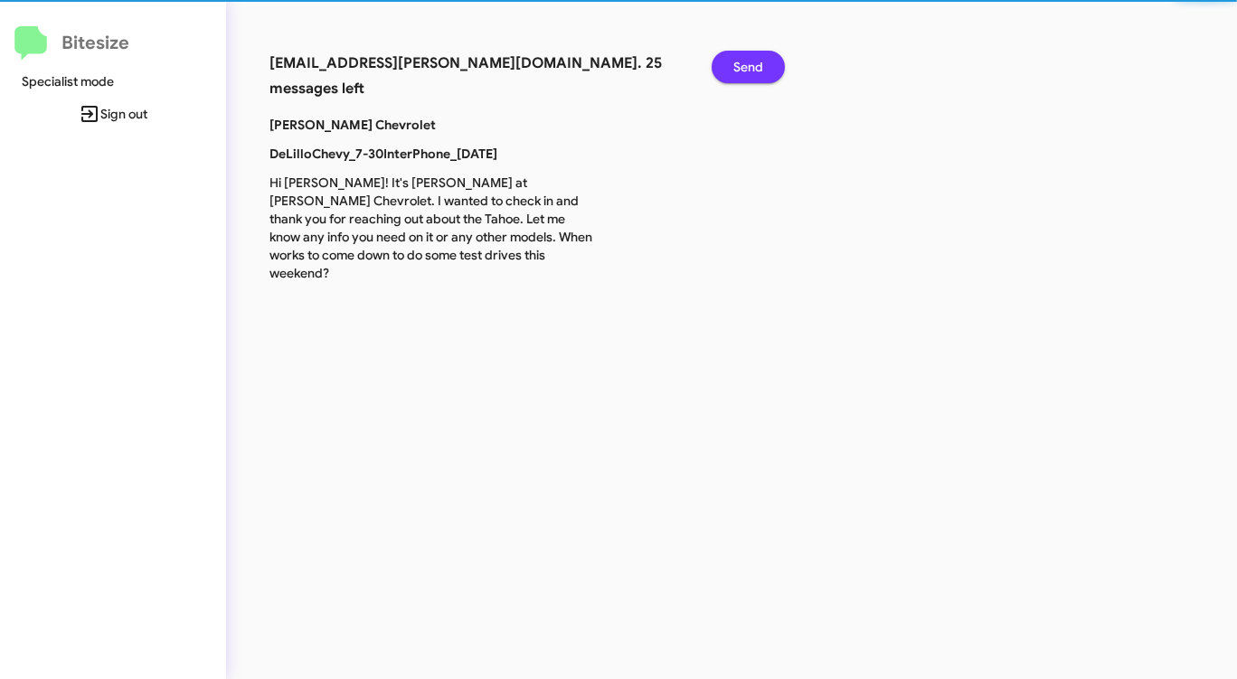
click at [744, 62] on span "Send" at bounding box center [748, 67] width 30 height 33
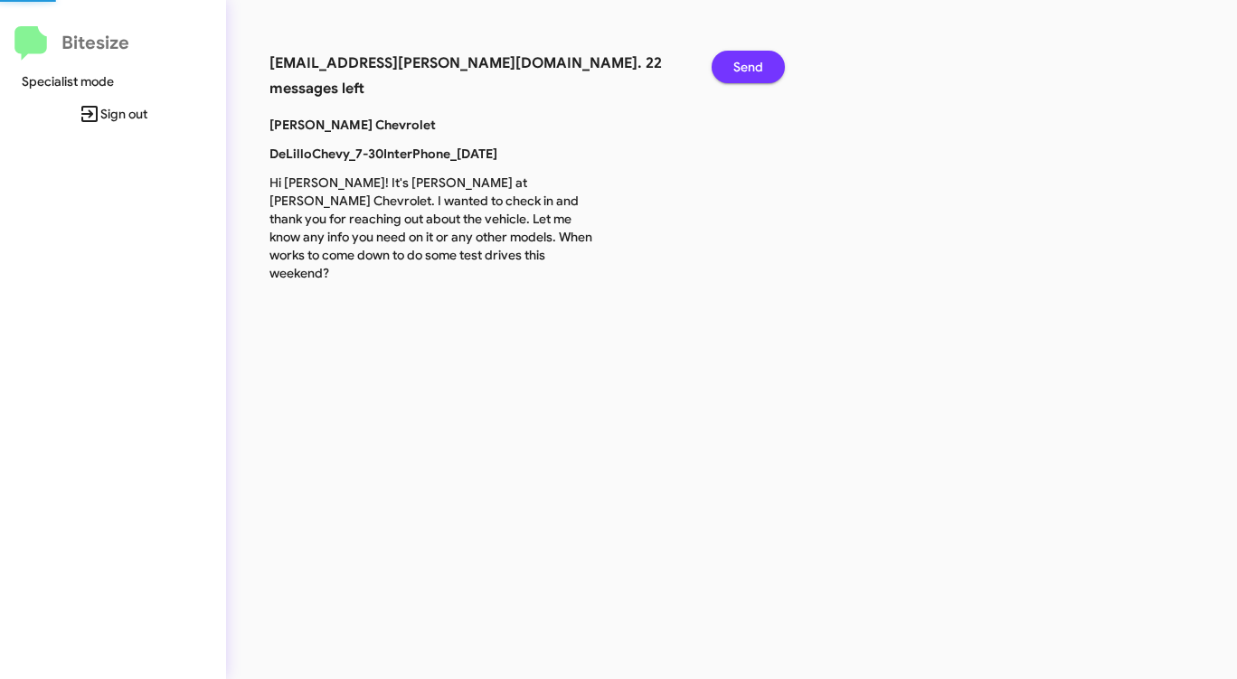
click at [744, 62] on span "Send" at bounding box center [748, 67] width 30 height 33
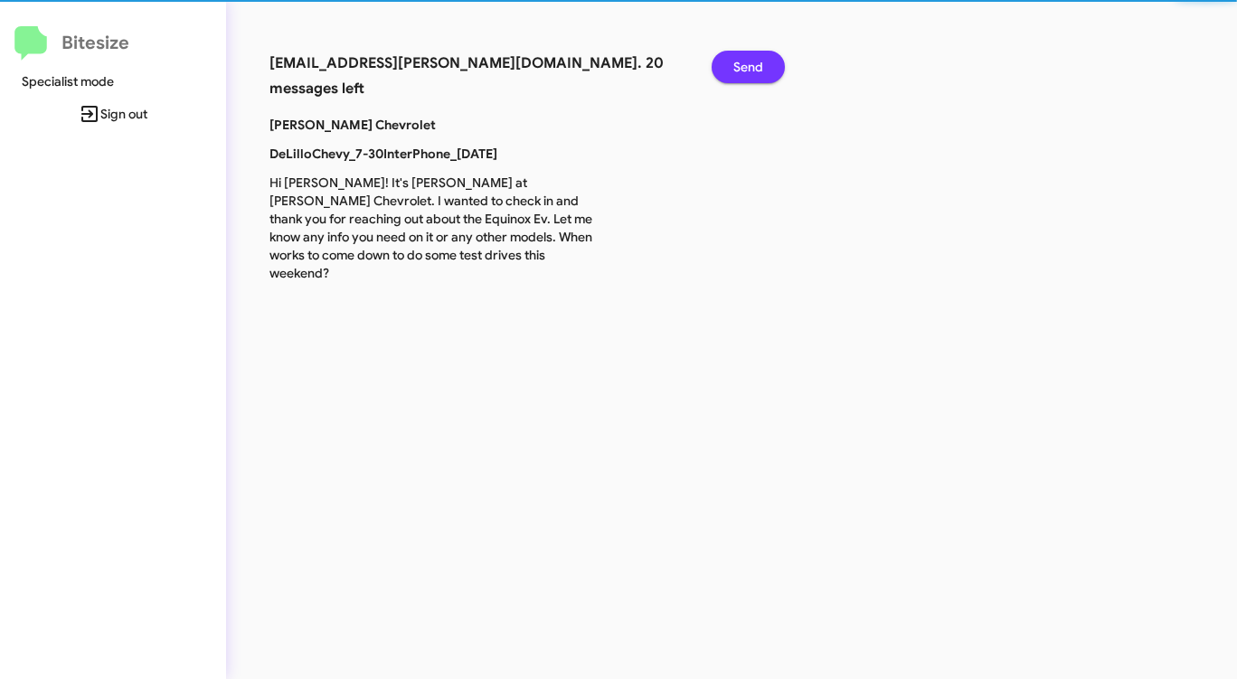
click at [744, 62] on span "Send" at bounding box center [748, 67] width 30 height 33
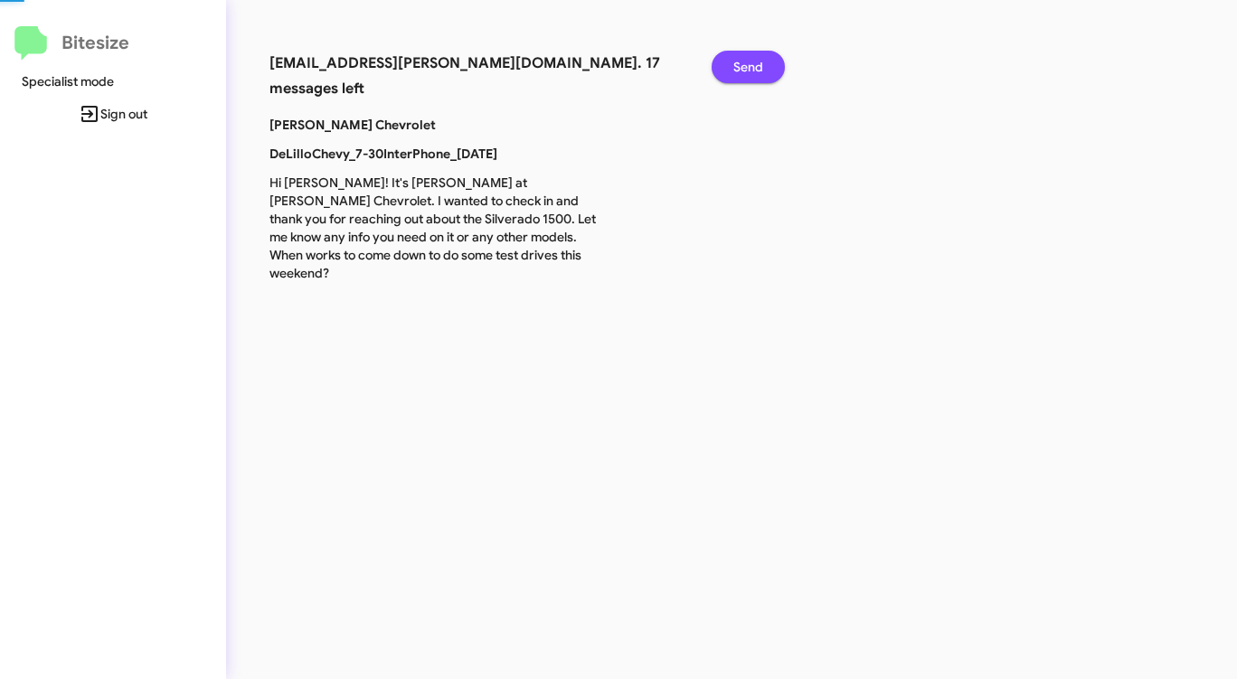
click at [744, 62] on span "Send" at bounding box center [748, 67] width 30 height 33
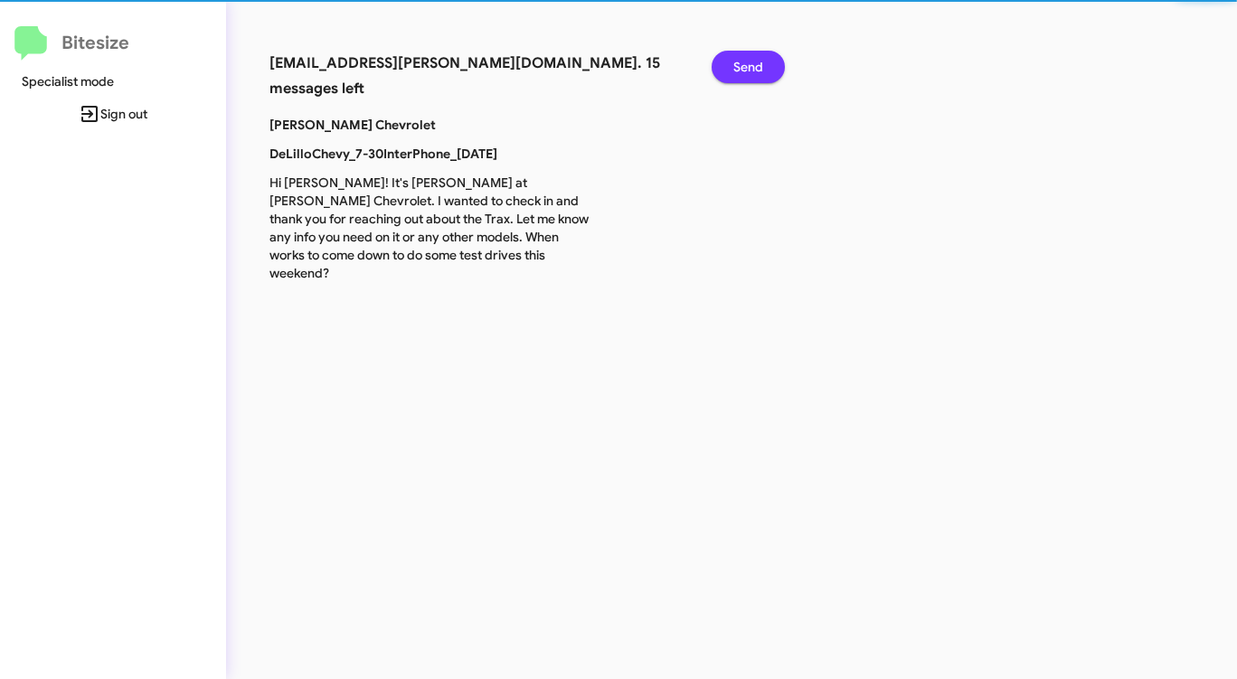
click at [744, 62] on span "Send" at bounding box center [748, 67] width 30 height 33
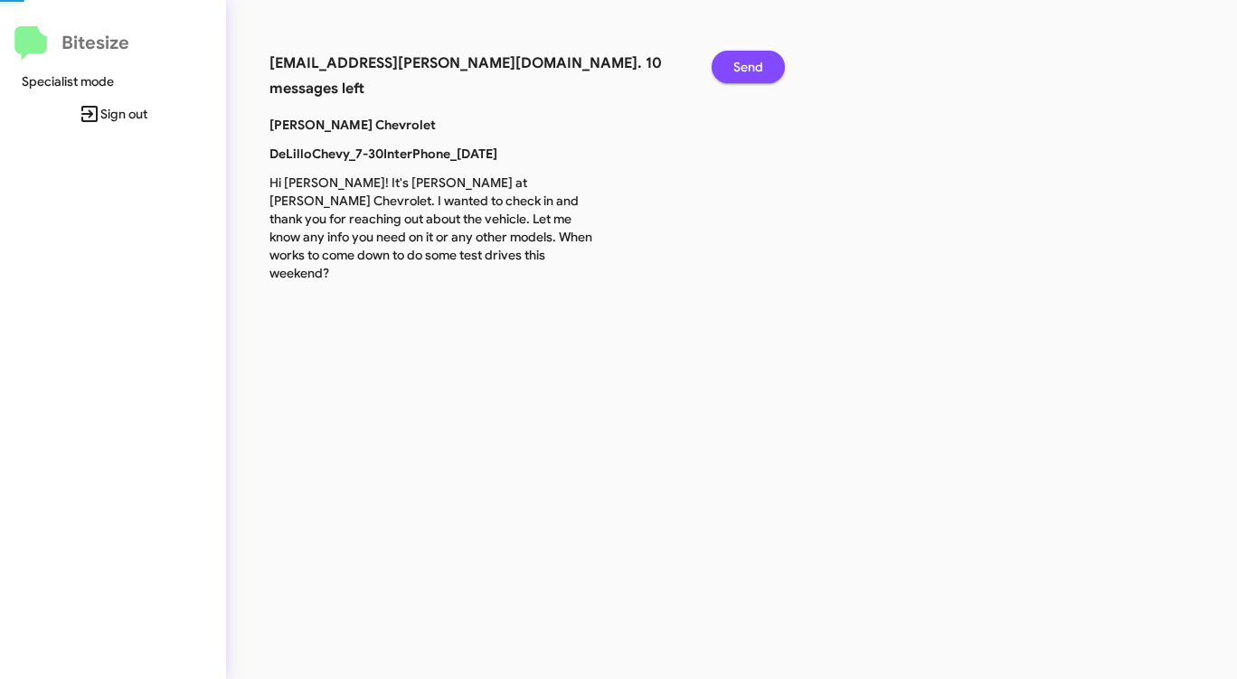
click at [744, 62] on span "Send" at bounding box center [748, 67] width 30 height 33
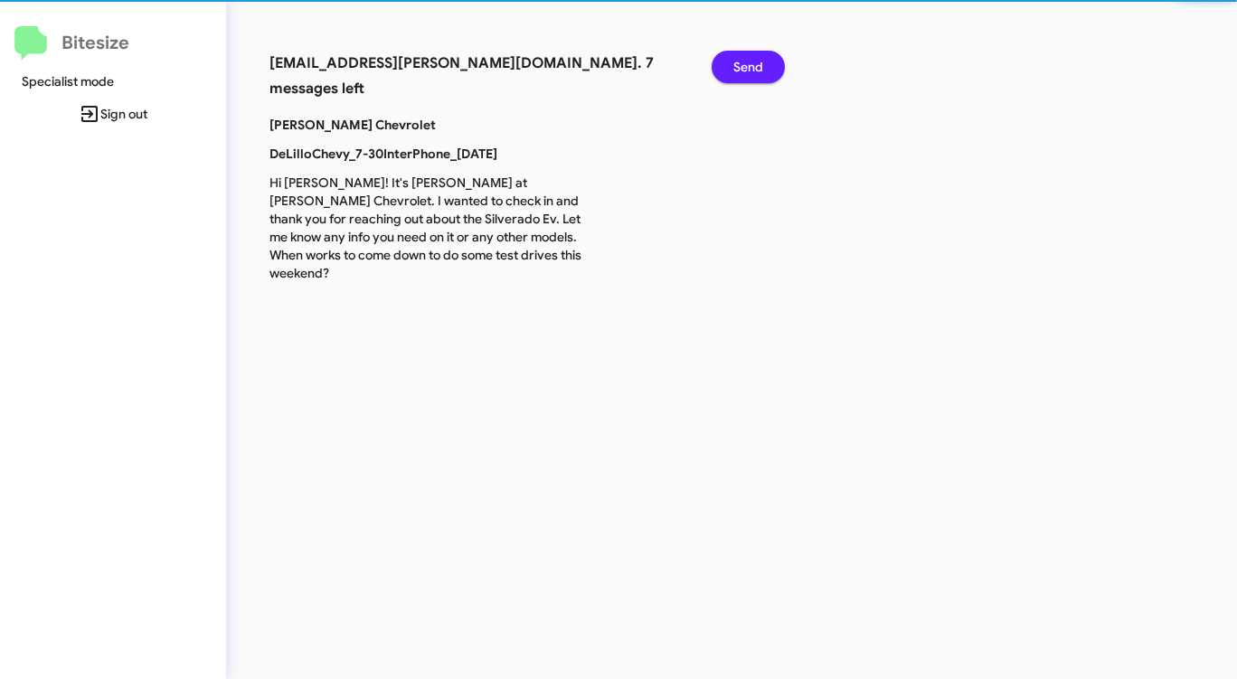
click at [744, 62] on span "Send" at bounding box center [748, 67] width 30 height 33
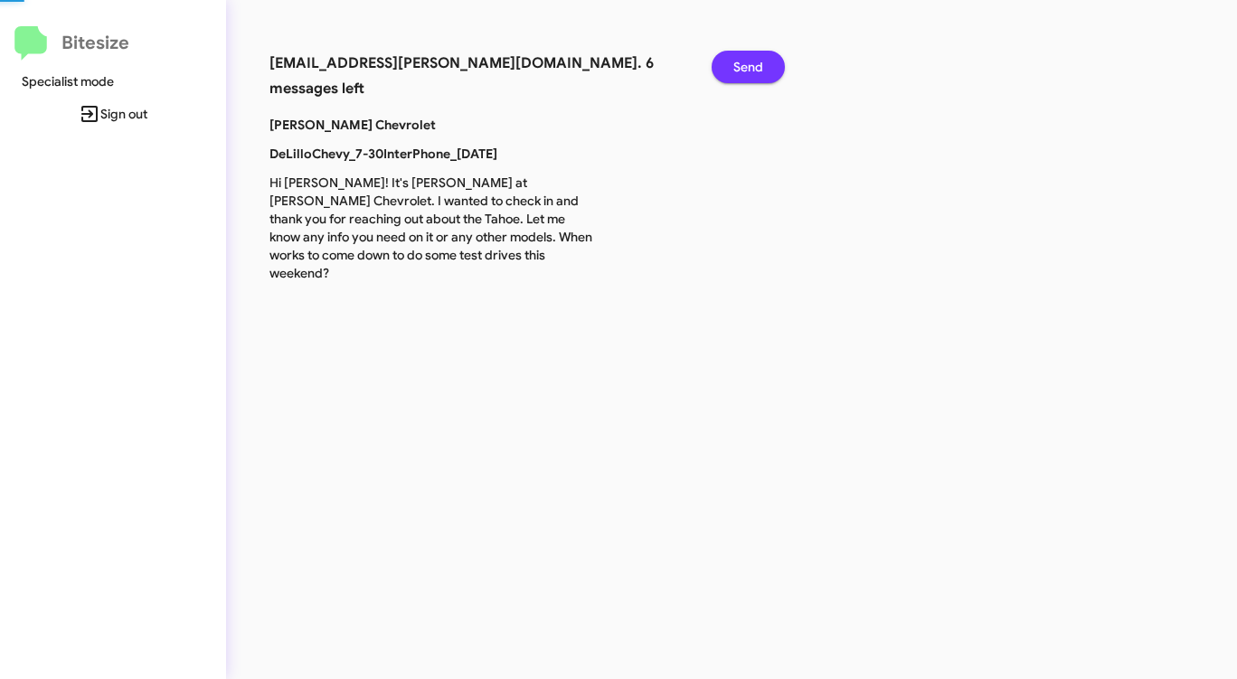
click at [744, 62] on span "Send" at bounding box center [748, 67] width 30 height 33
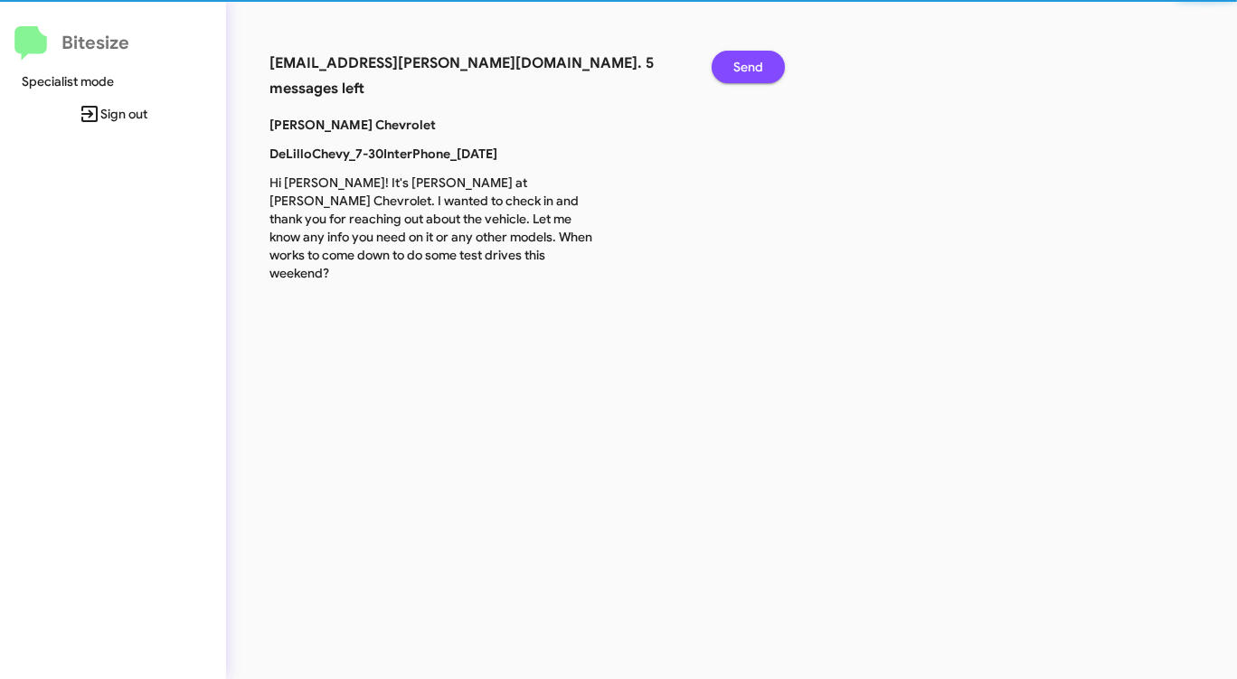
click at [744, 62] on span "Send" at bounding box center [748, 67] width 30 height 33
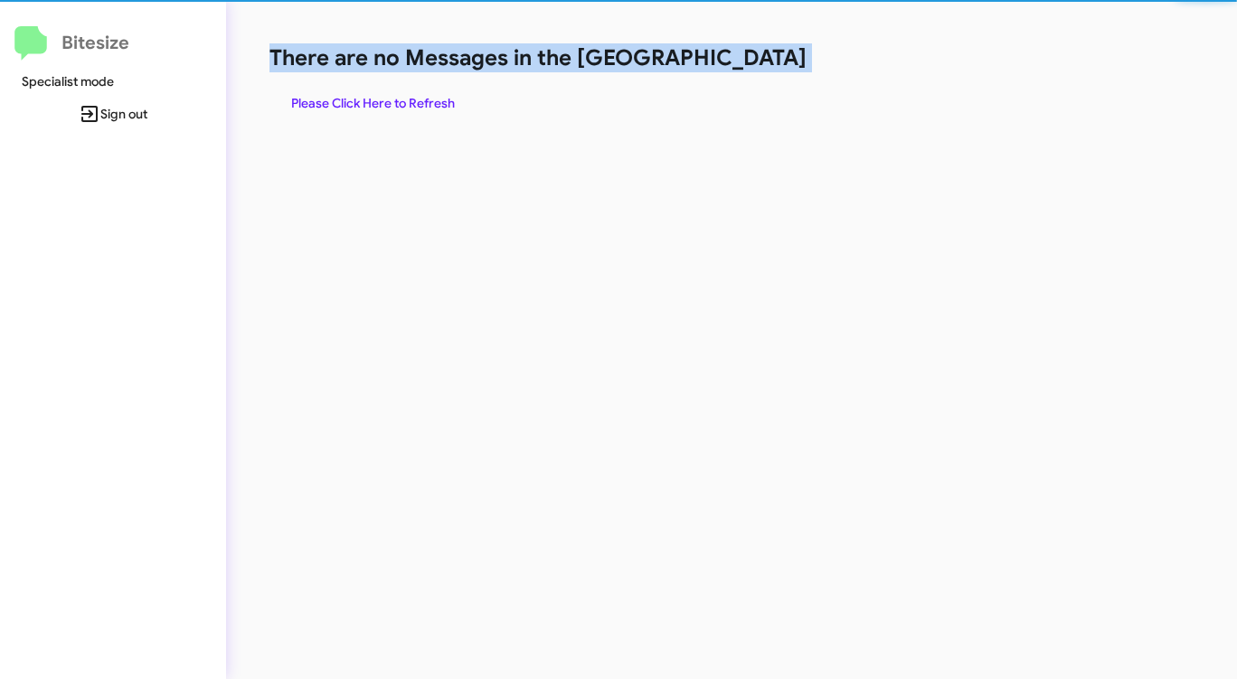
click at [744, 62] on h1 "There are no Messages in the [GEOGRAPHIC_DATA]" at bounding box center [647, 57] width 756 height 29
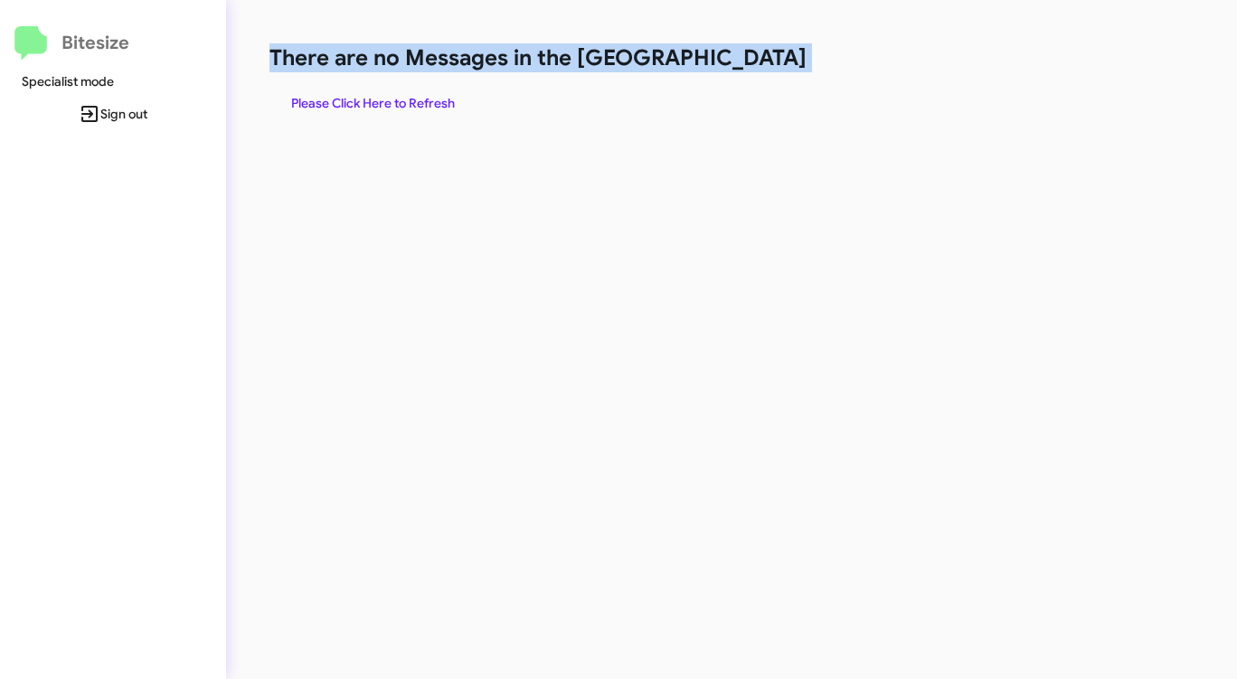
click at [744, 62] on h1 "There are no Messages in the [GEOGRAPHIC_DATA]" at bounding box center [647, 57] width 756 height 29
click at [408, 108] on span "Please Click Here to Refresh" at bounding box center [373, 103] width 164 height 33
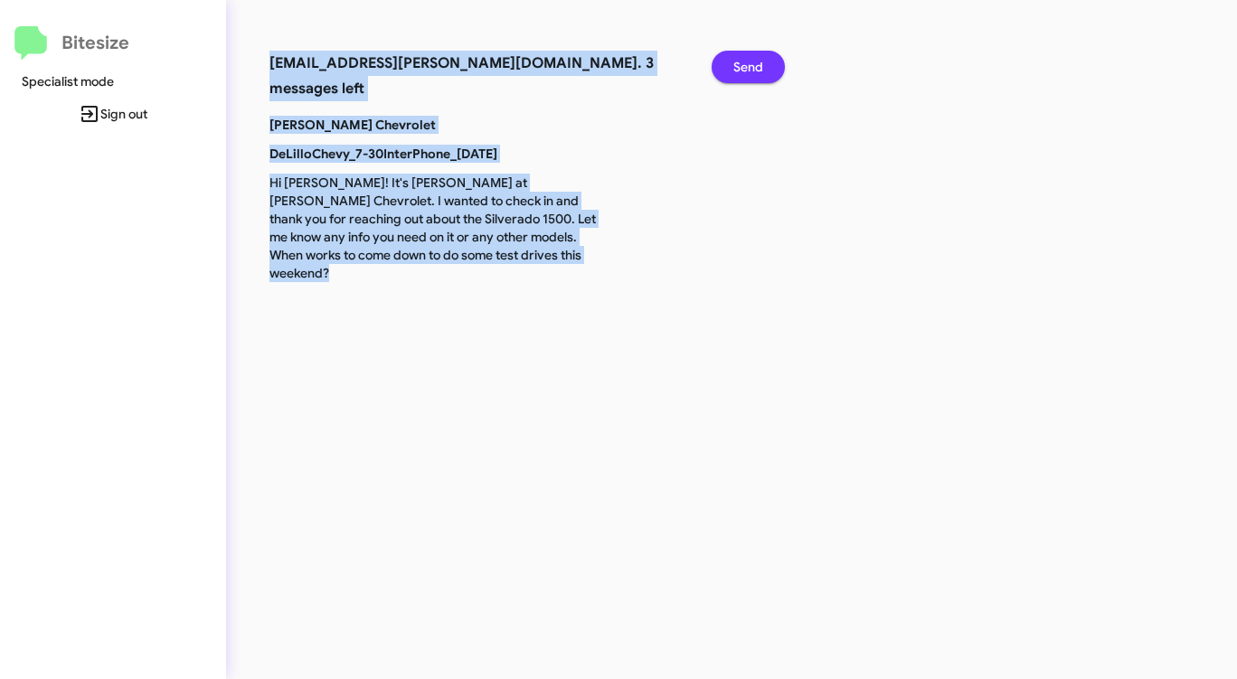
click at [750, 58] on span "Send" at bounding box center [748, 67] width 30 height 33
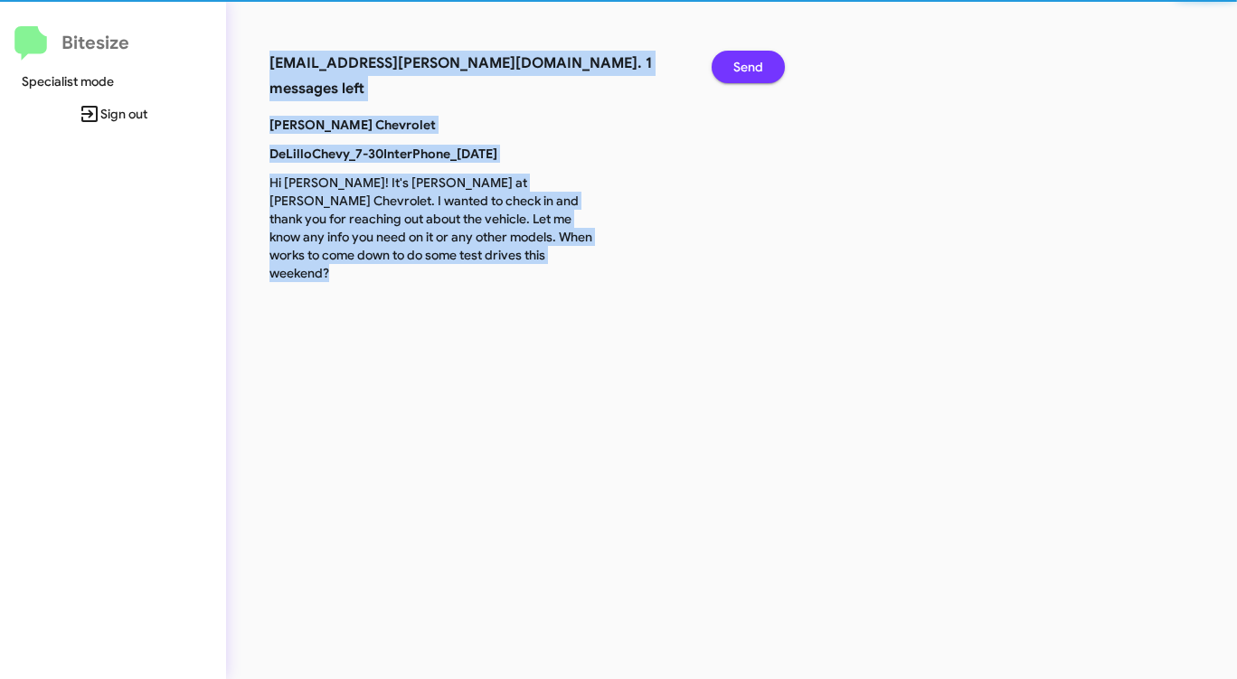
click at [750, 58] on span "Send" at bounding box center [748, 67] width 30 height 33
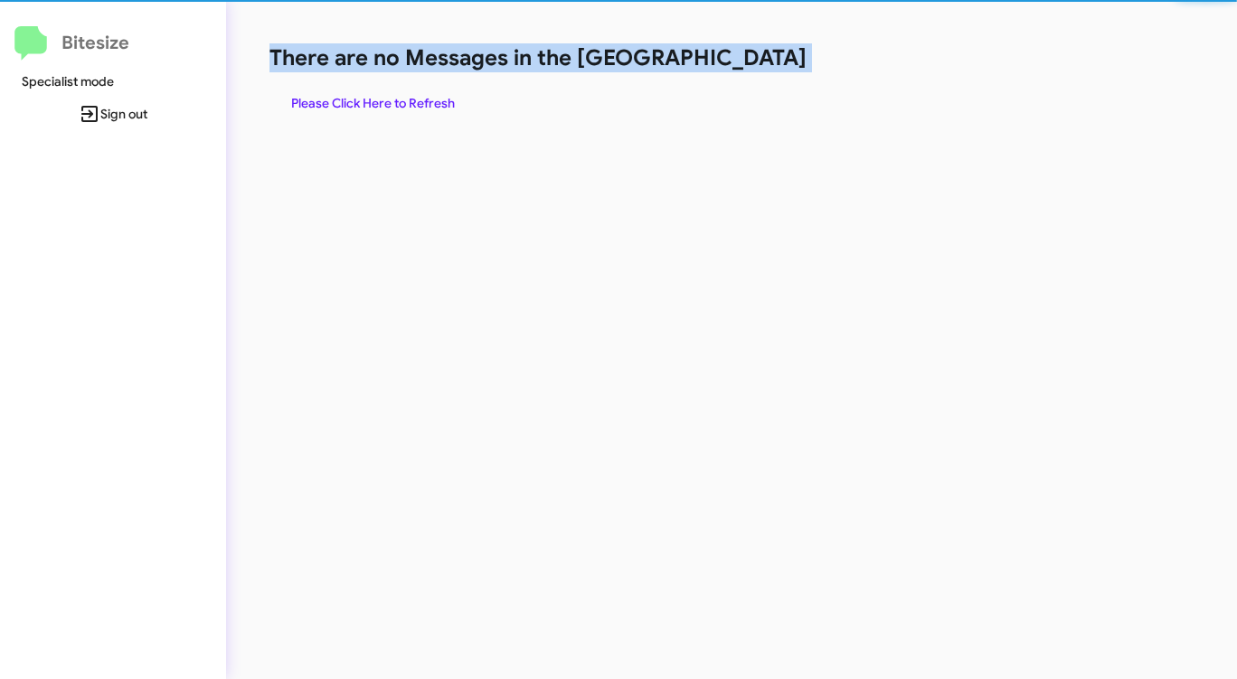
click at [750, 58] on h1 "There are no Messages in the [GEOGRAPHIC_DATA]" at bounding box center [647, 57] width 756 height 29
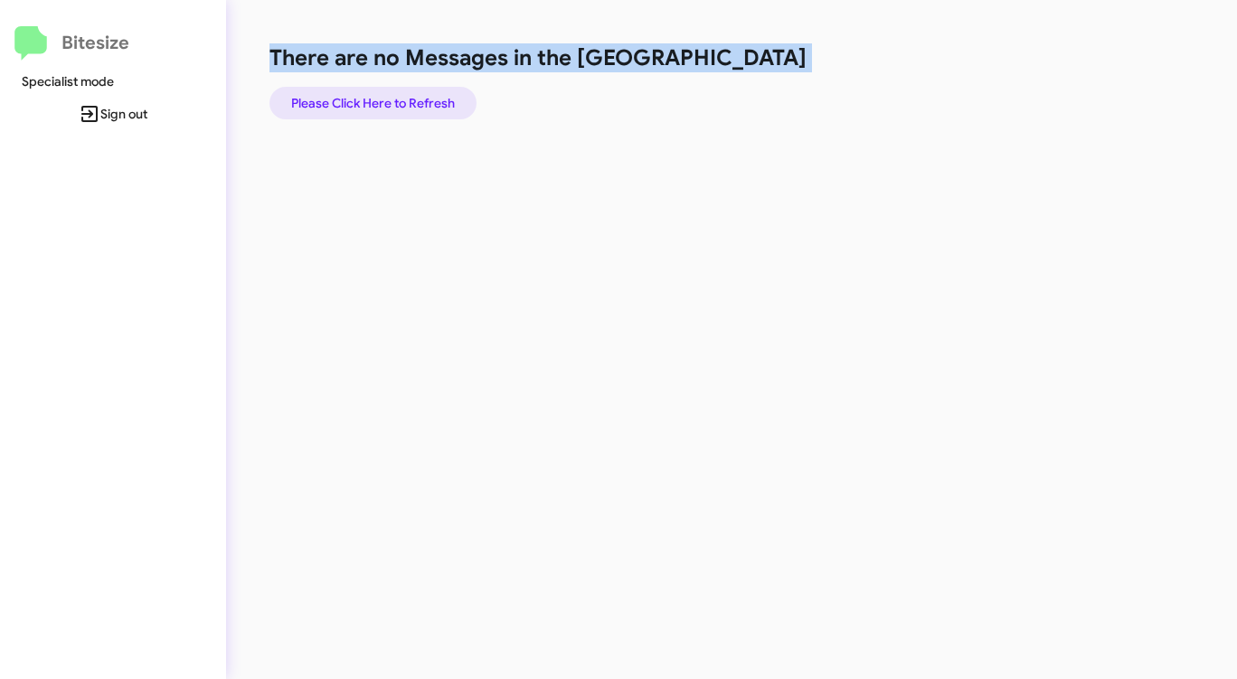
click at [399, 109] on span "Please Click Here to Refresh" at bounding box center [373, 103] width 164 height 33
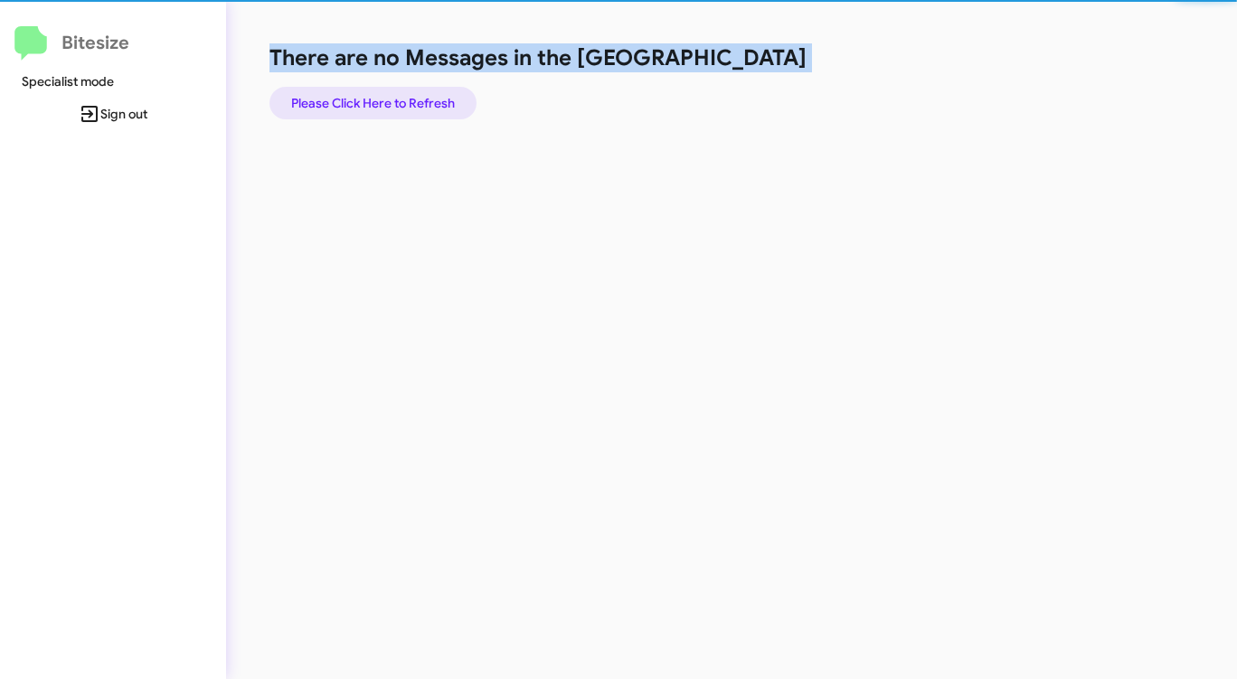
click at [399, 109] on span "Please Click Here to Refresh" at bounding box center [373, 103] width 164 height 33
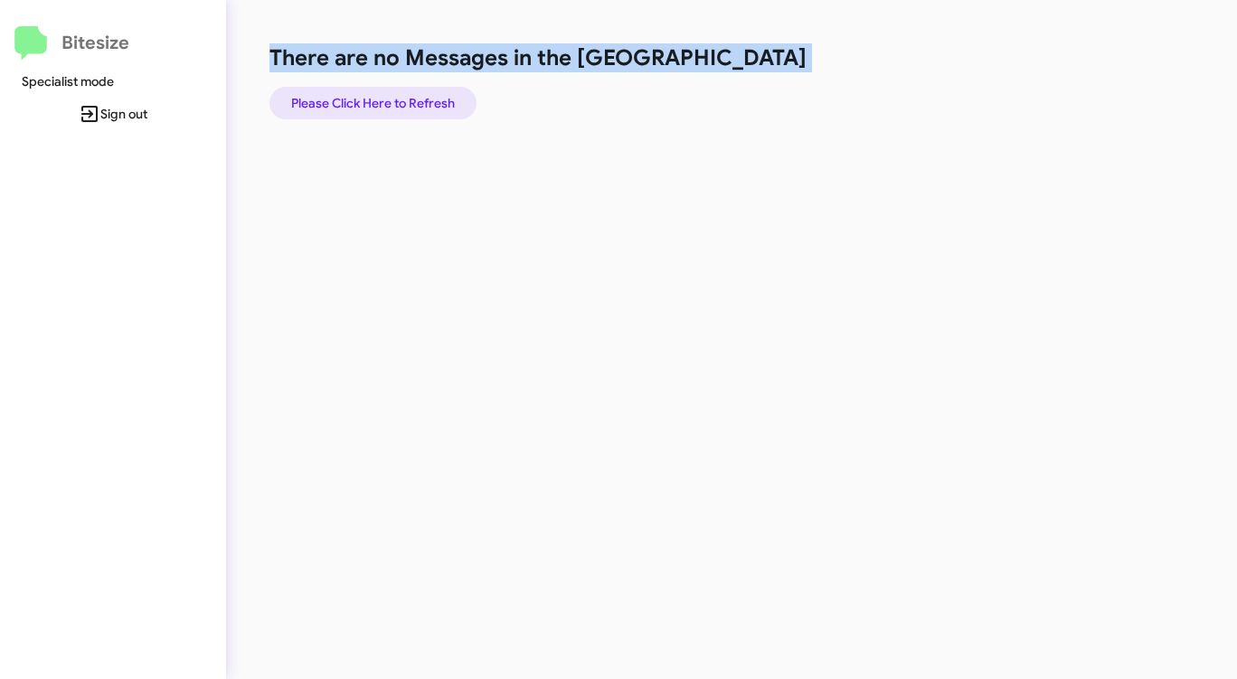
click at [424, 105] on span "Please Click Here to Refresh" at bounding box center [373, 103] width 164 height 33
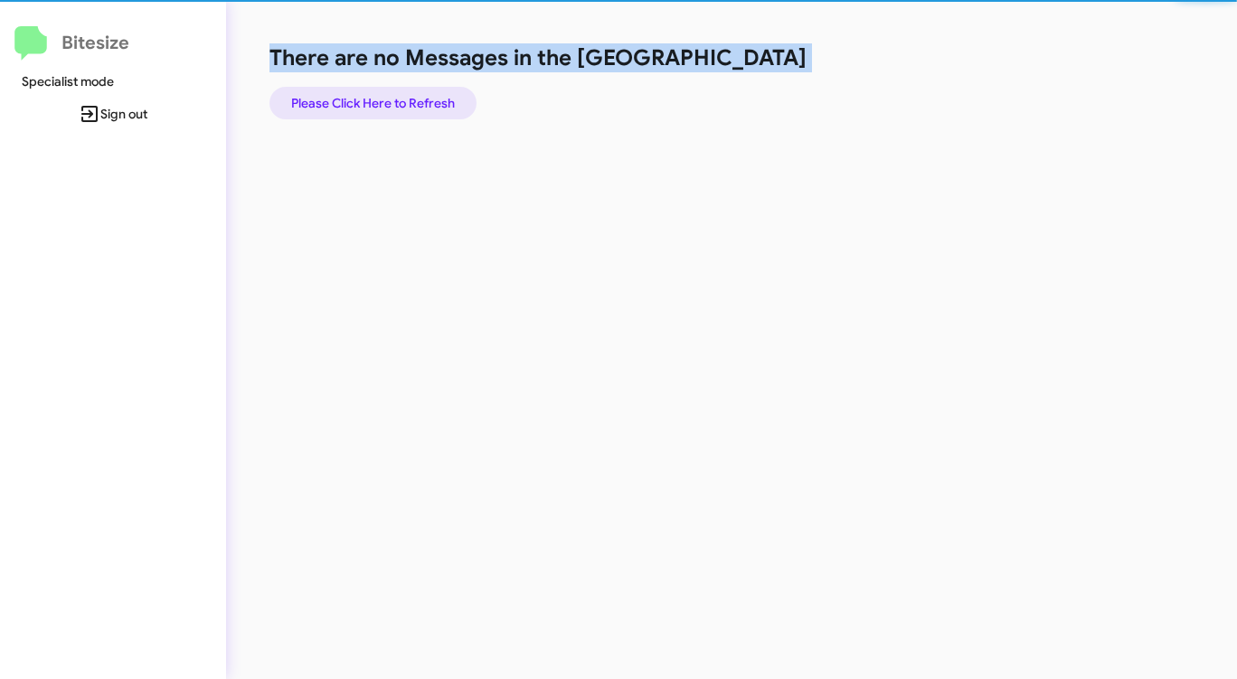
click at [424, 105] on span "Please Click Here to Refresh" at bounding box center [373, 103] width 164 height 33
click at [424, 104] on span "Please Click Here to Refresh" at bounding box center [373, 103] width 164 height 33
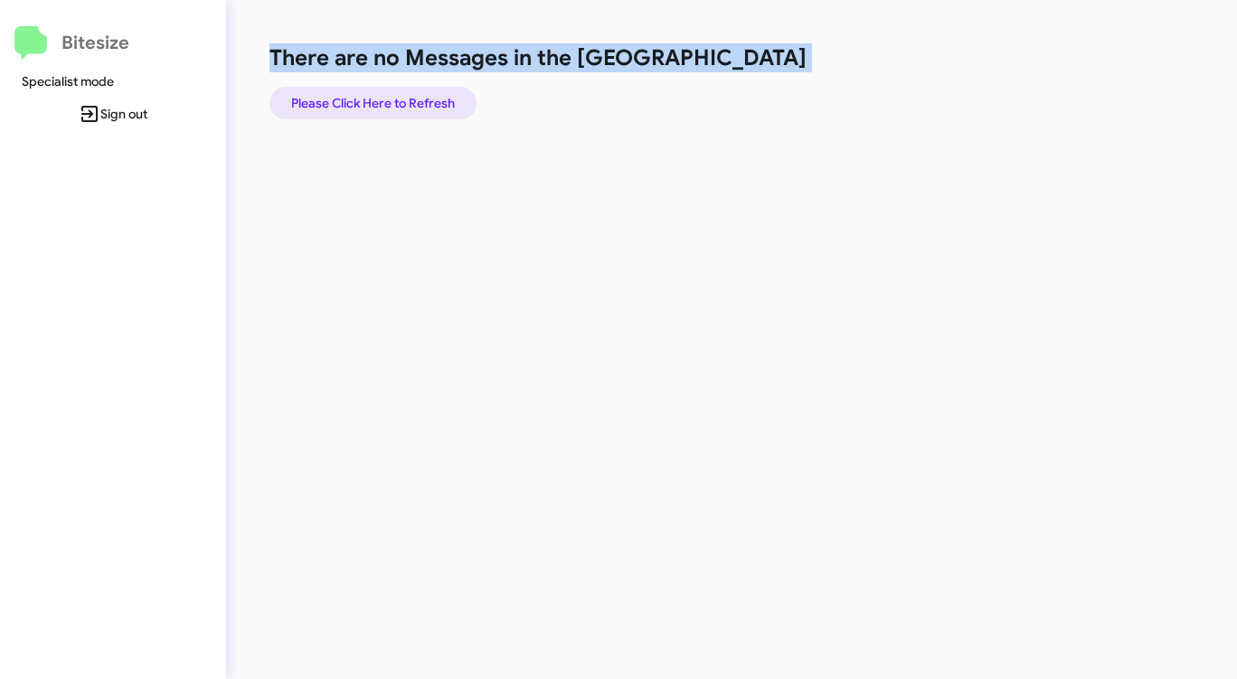
click at [438, 96] on span "Please Click Here to Refresh" at bounding box center [373, 103] width 164 height 33
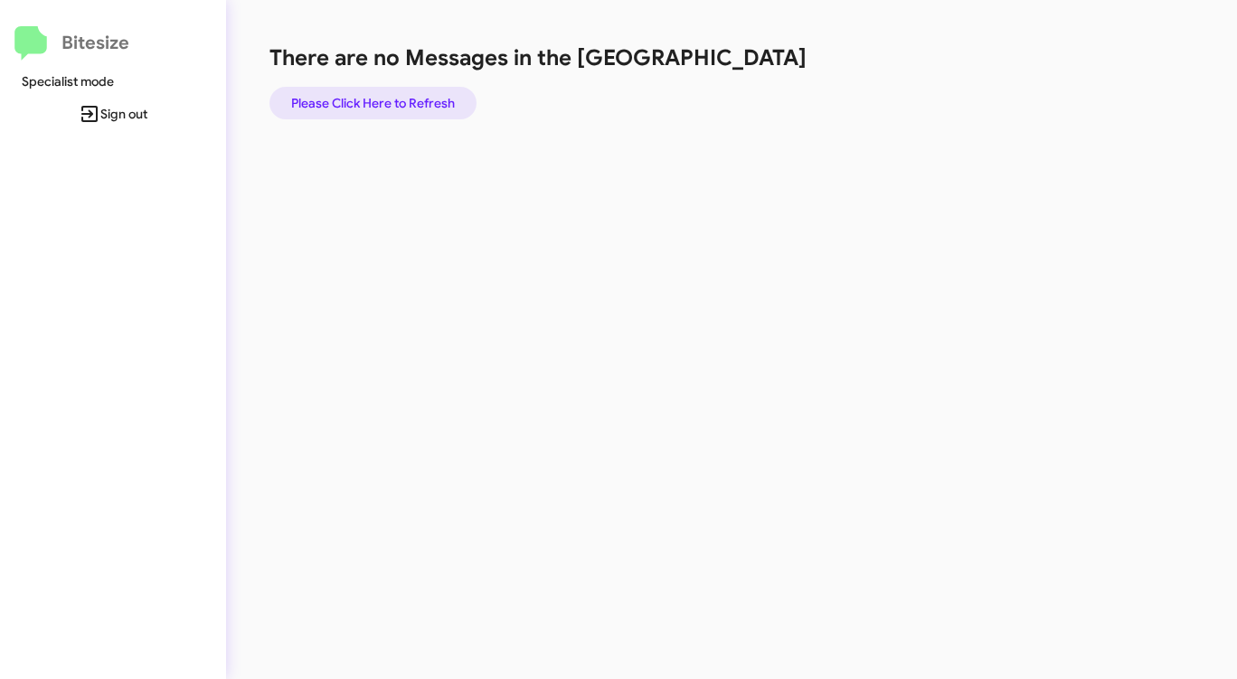
click at [416, 102] on span "Please Click Here to Refresh" at bounding box center [373, 103] width 164 height 33
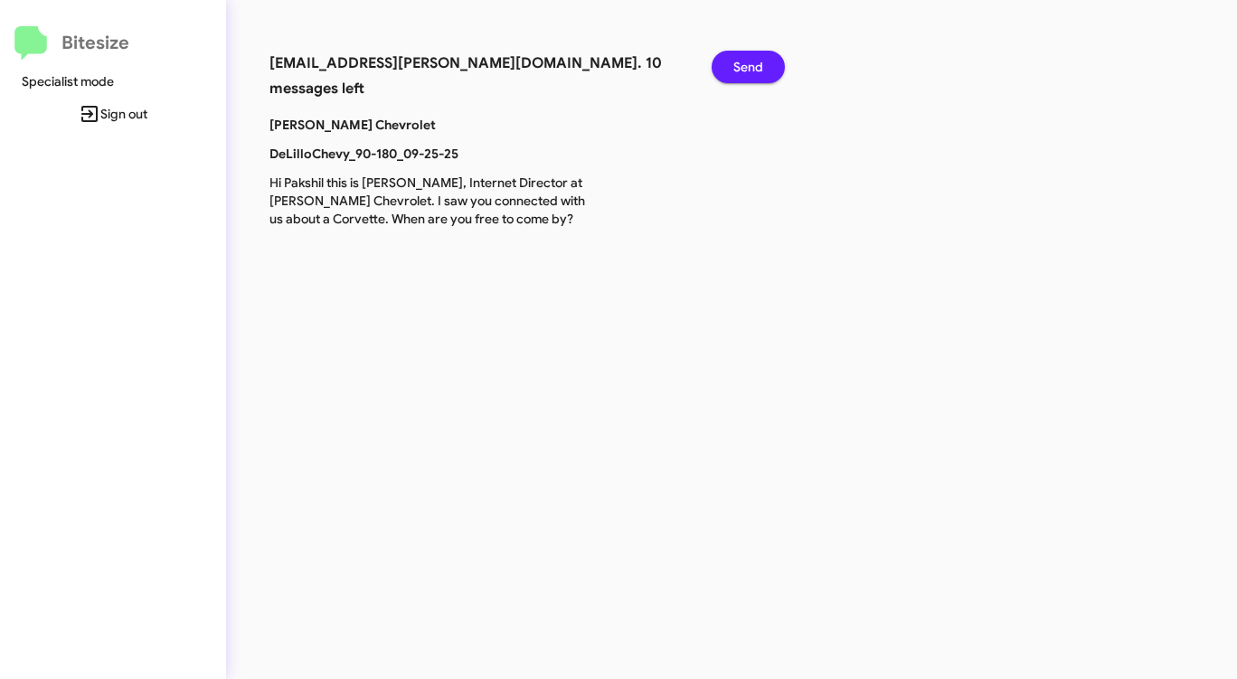
click at [763, 59] on button "Send" at bounding box center [748, 67] width 73 height 33
click at [761, 59] on span "Send" at bounding box center [748, 67] width 30 height 33
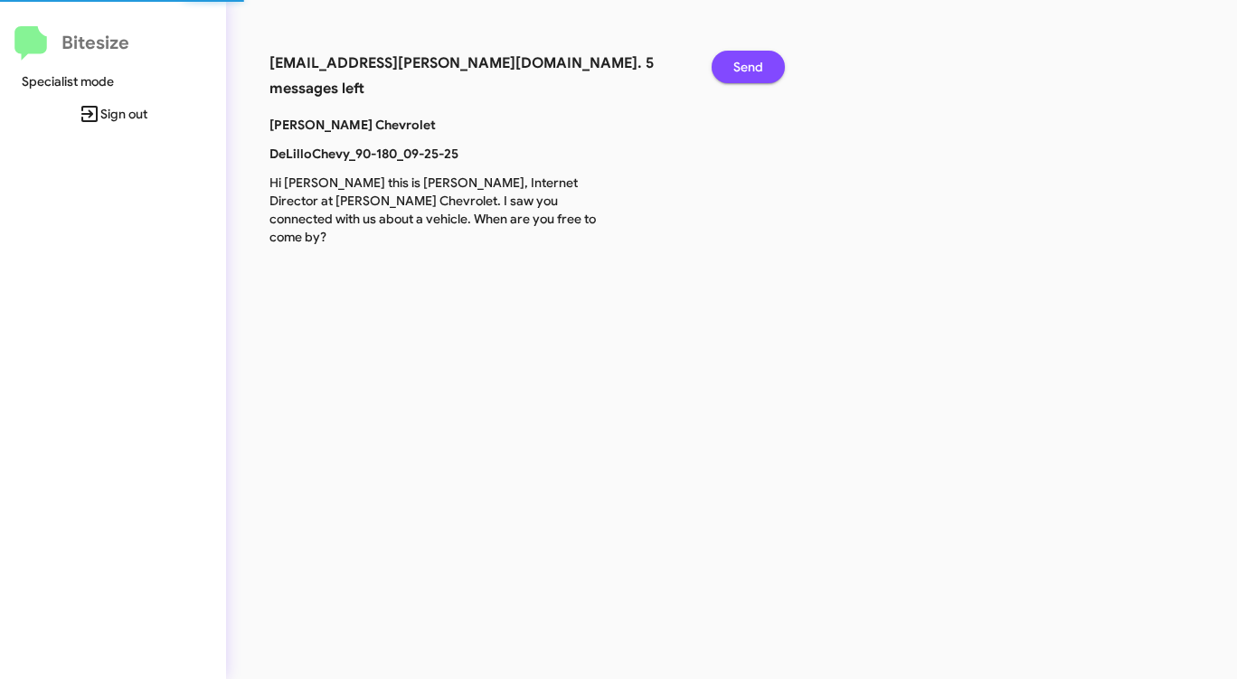
click at [761, 59] on span "Send" at bounding box center [748, 67] width 30 height 33
click at [758, 61] on span "Send" at bounding box center [748, 67] width 30 height 33
click at [754, 63] on span "Send" at bounding box center [748, 67] width 30 height 33
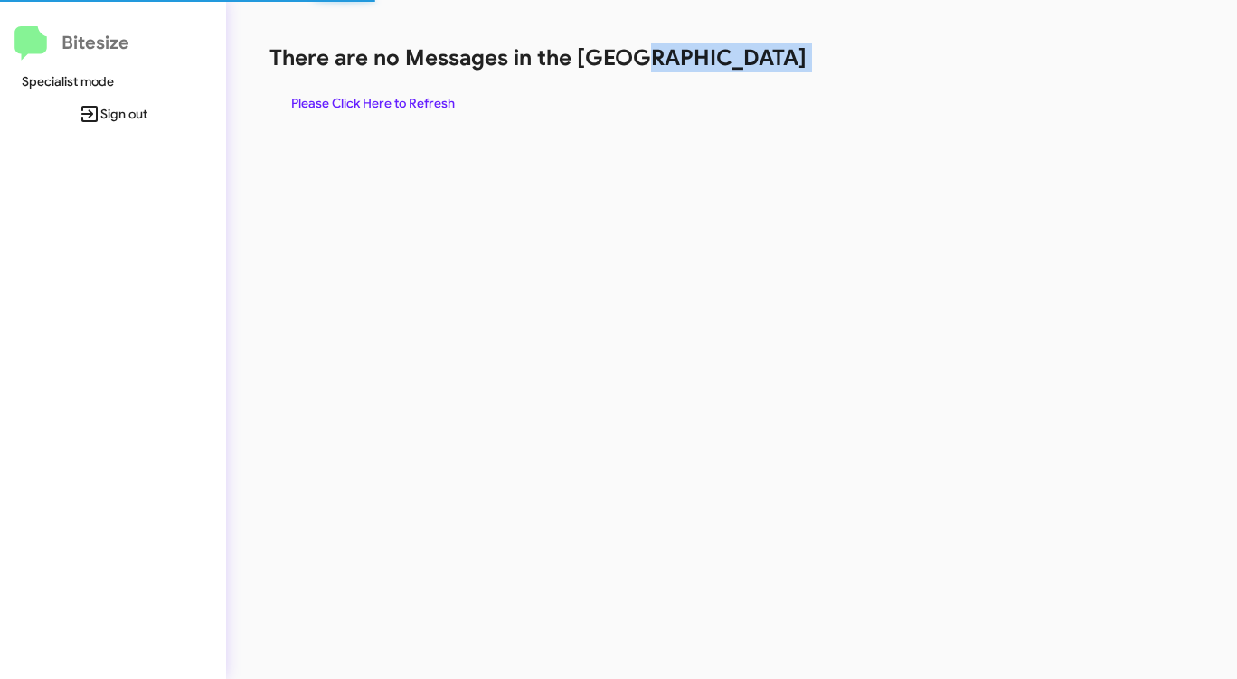
click at [753, 63] on h1 "There are no Messages in the [GEOGRAPHIC_DATA]" at bounding box center [647, 57] width 756 height 29
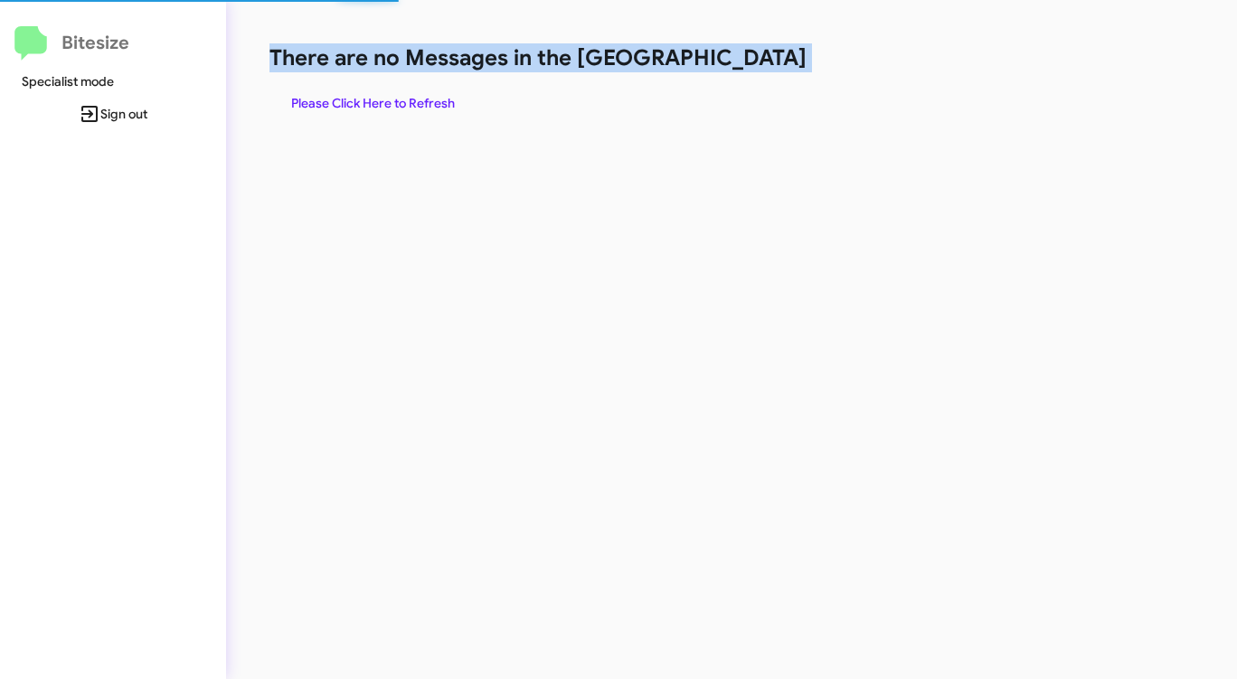
click at [753, 63] on h1 "There are no Messages in the [GEOGRAPHIC_DATA]" at bounding box center [647, 57] width 756 height 29
click at [751, 65] on h1 "There are no Messages in the [GEOGRAPHIC_DATA]" at bounding box center [647, 57] width 756 height 29
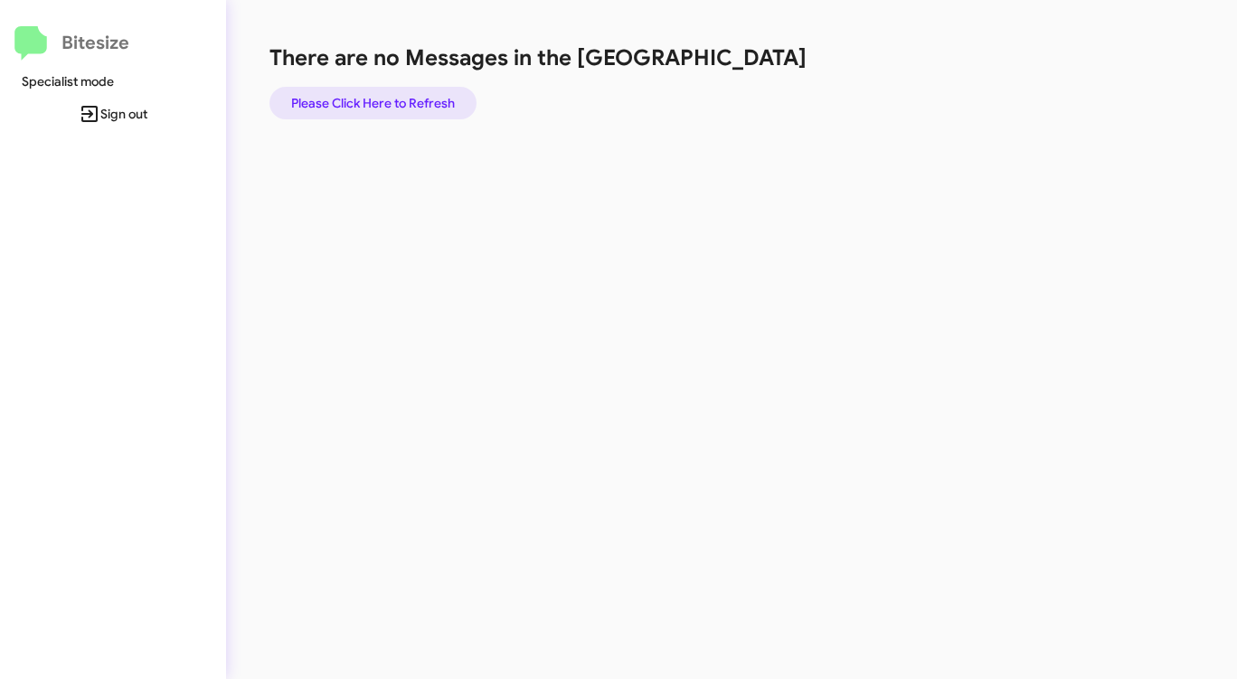
click at [421, 97] on span "Please Click Here to Refresh" at bounding box center [373, 103] width 164 height 33
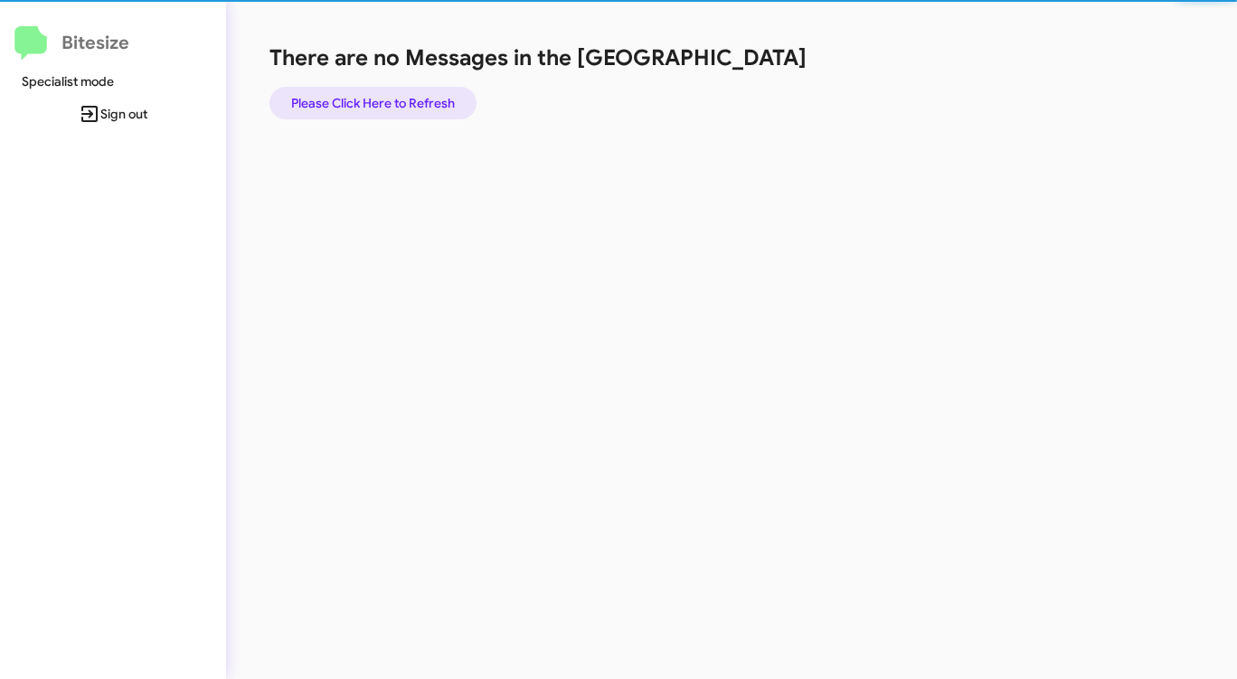
click at [421, 97] on span "Please Click Here to Refresh" at bounding box center [373, 103] width 164 height 33
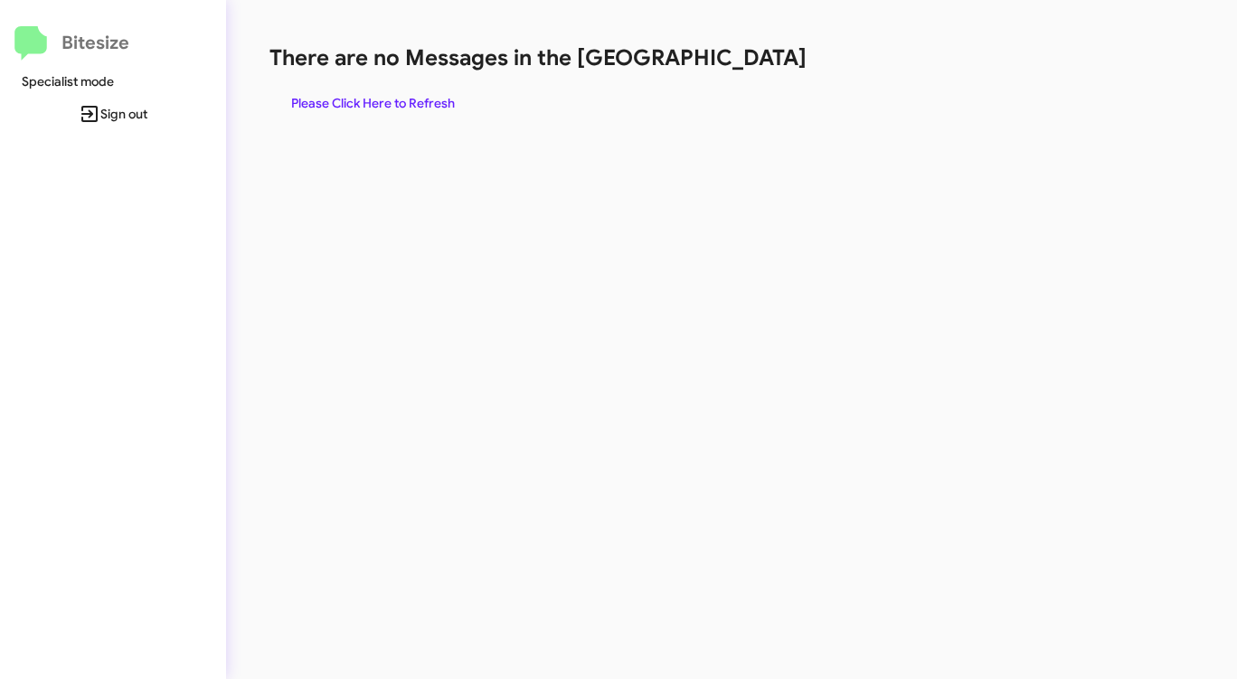
click at [421, 97] on span "Please Click Here to Refresh" at bounding box center [373, 103] width 164 height 33
click at [421, 96] on span "Please Click Here to Refresh" at bounding box center [373, 103] width 164 height 33
click at [422, 96] on span "Please Click Here to Refresh" at bounding box center [373, 103] width 164 height 33
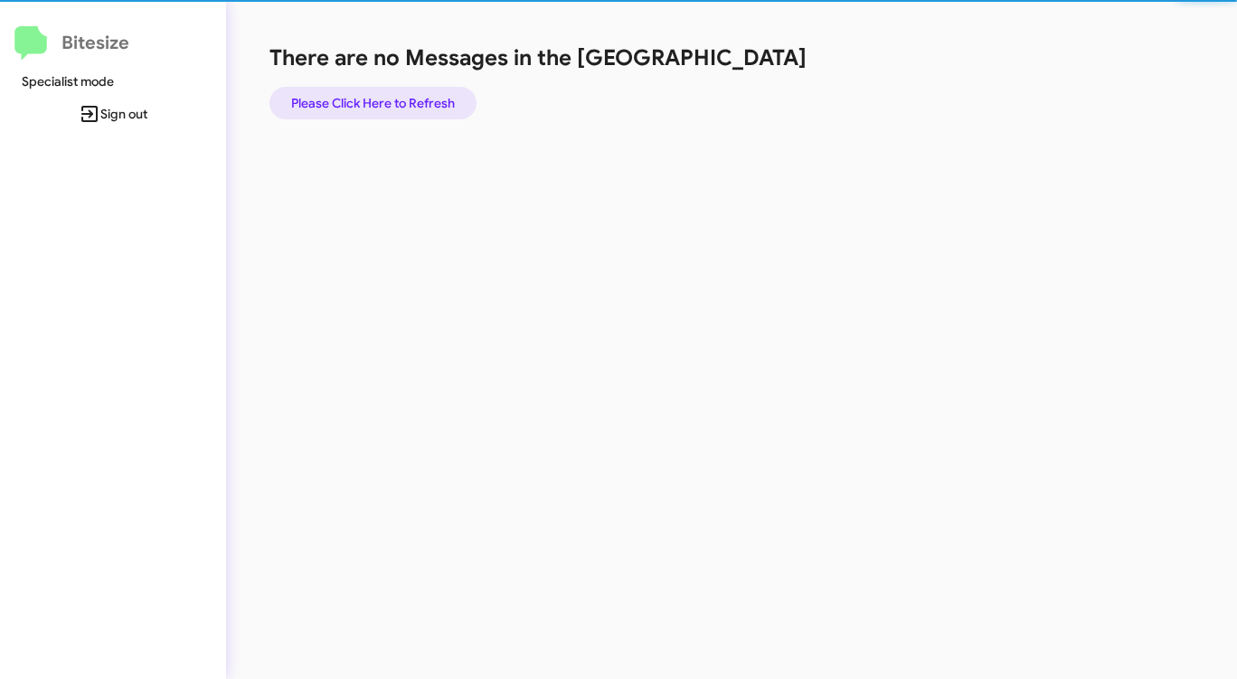
click at [422, 96] on span "Please Click Here to Refresh" at bounding box center [373, 103] width 164 height 33
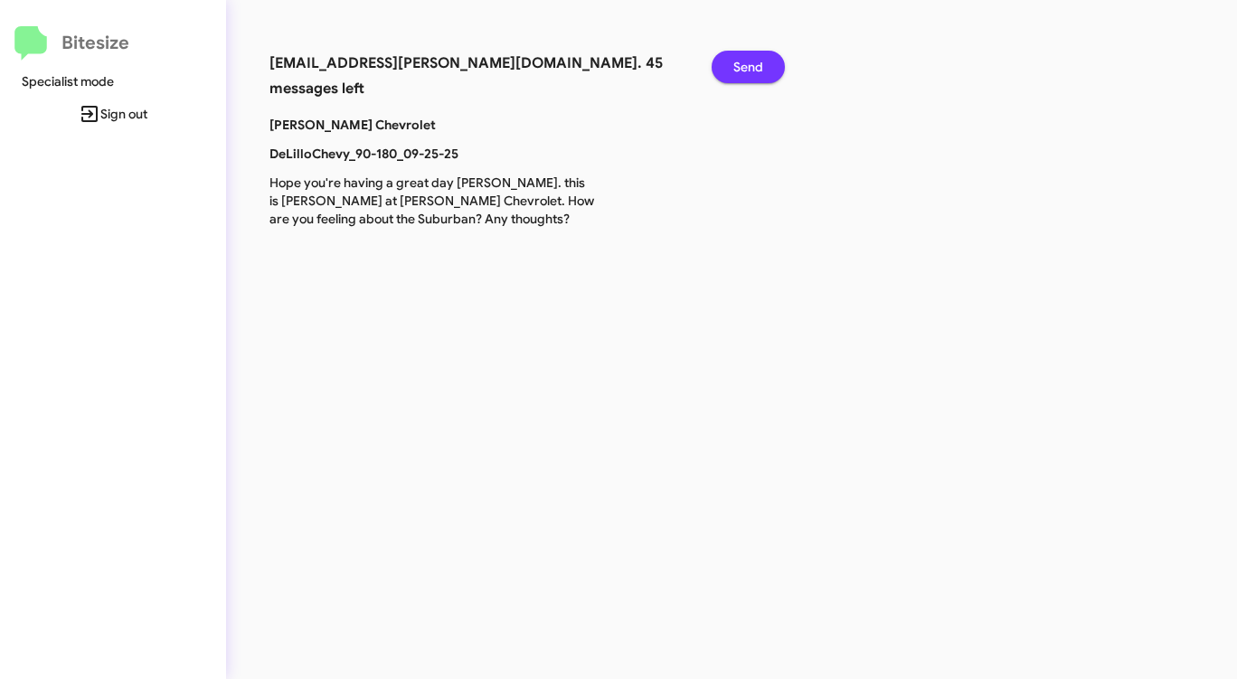
click at [748, 61] on span "Send" at bounding box center [748, 67] width 30 height 33
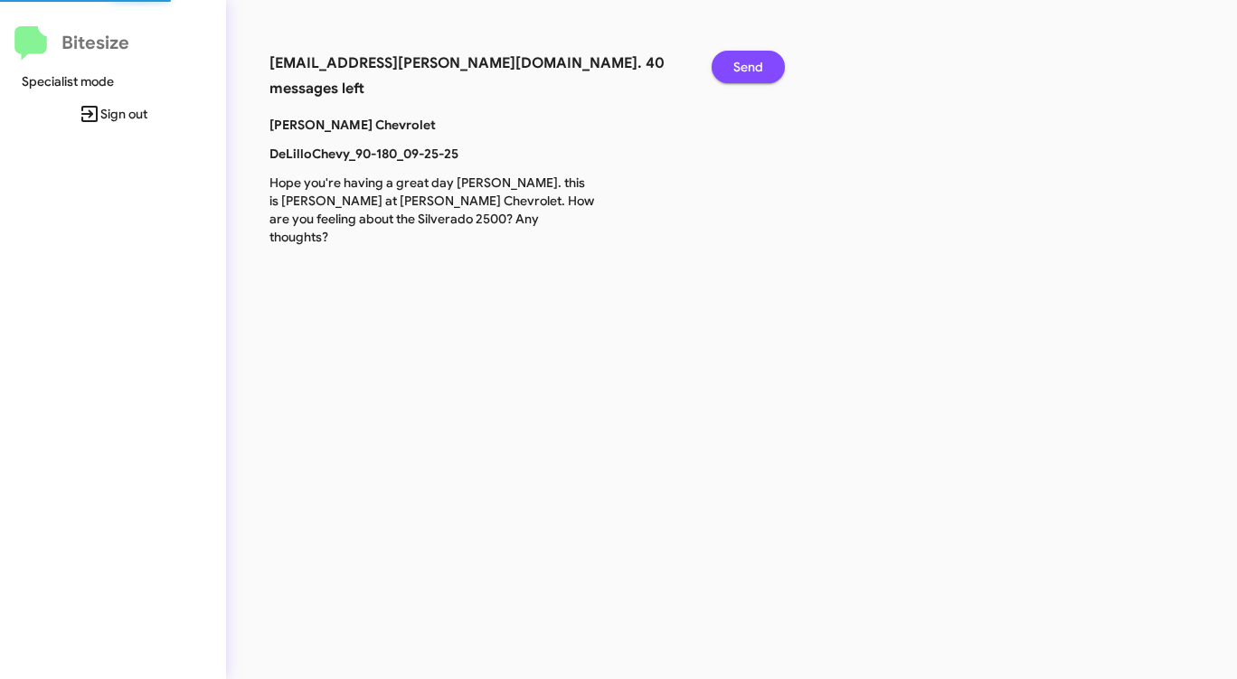
click at [748, 61] on span "Send" at bounding box center [748, 67] width 30 height 33
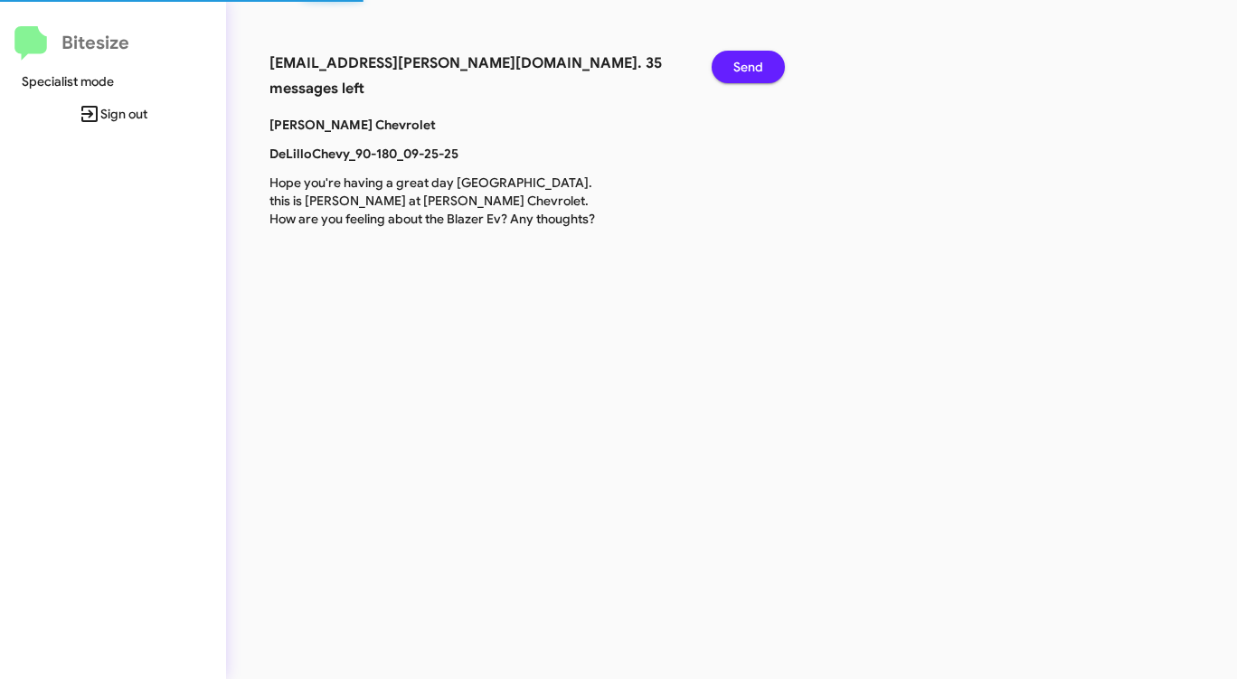
click at [748, 61] on span "Send" at bounding box center [748, 67] width 30 height 33
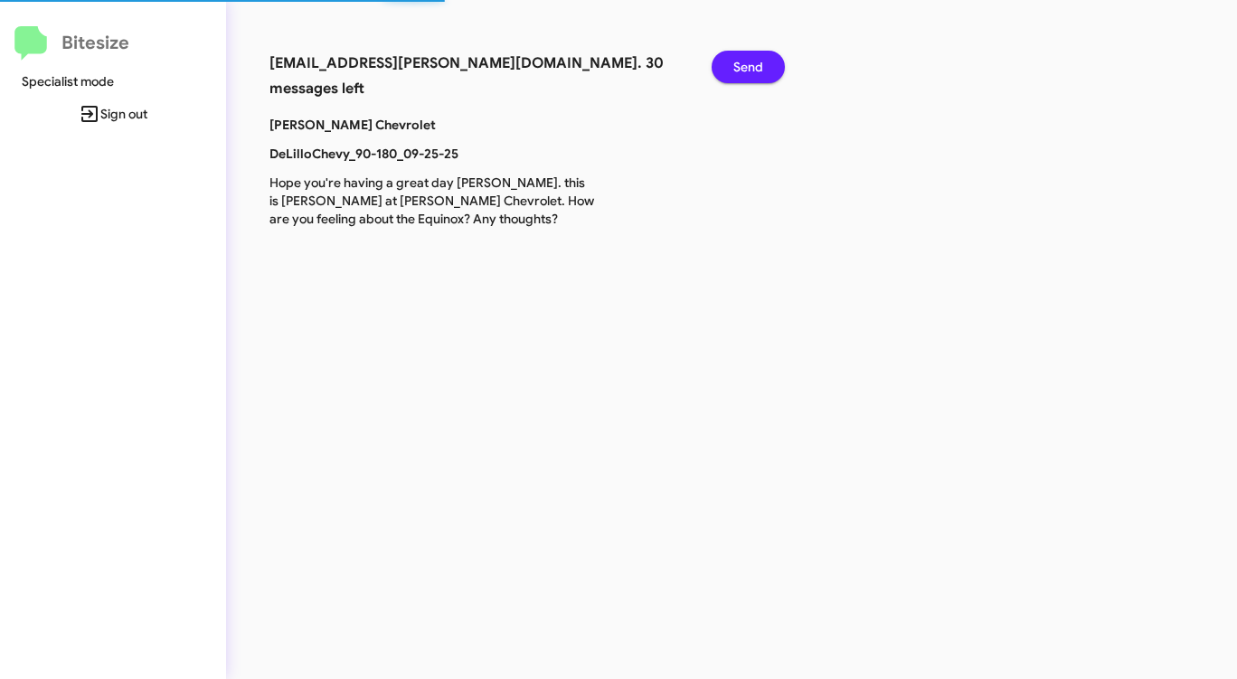
click at [748, 61] on span "Send" at bounding box center [748, 67] width 30 height 33
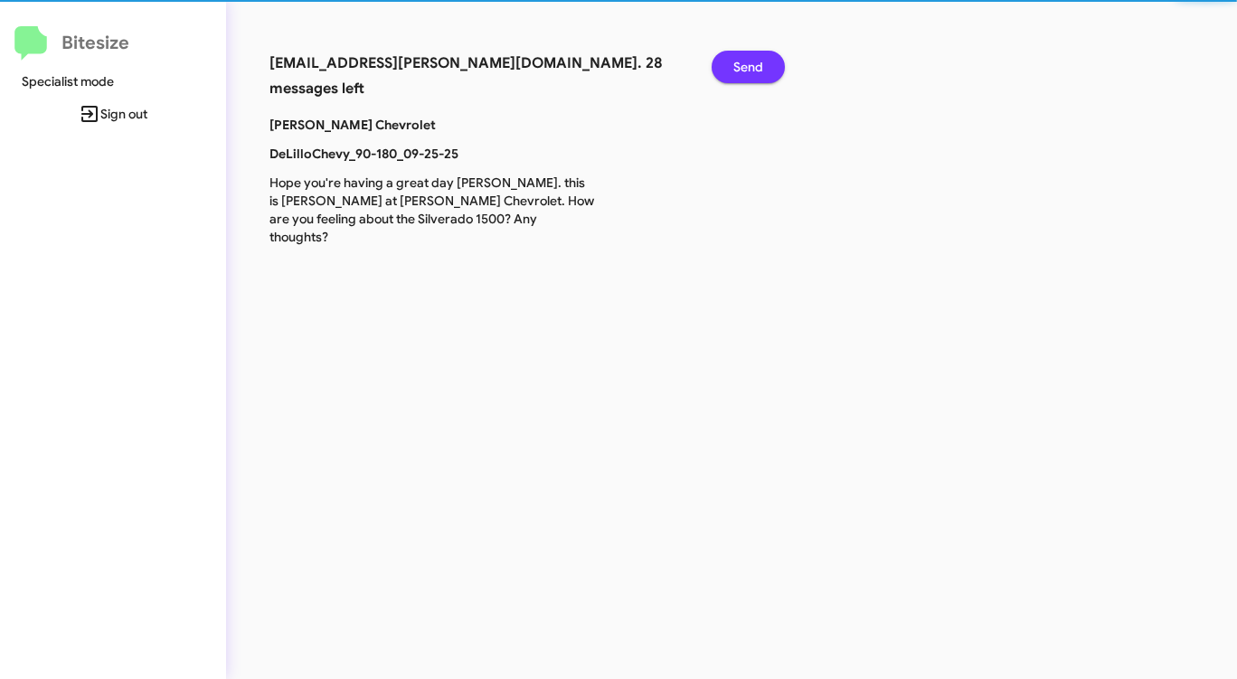
click at [748, 61] on span "Send" at bounding box center [748, 67] width 30 height 33
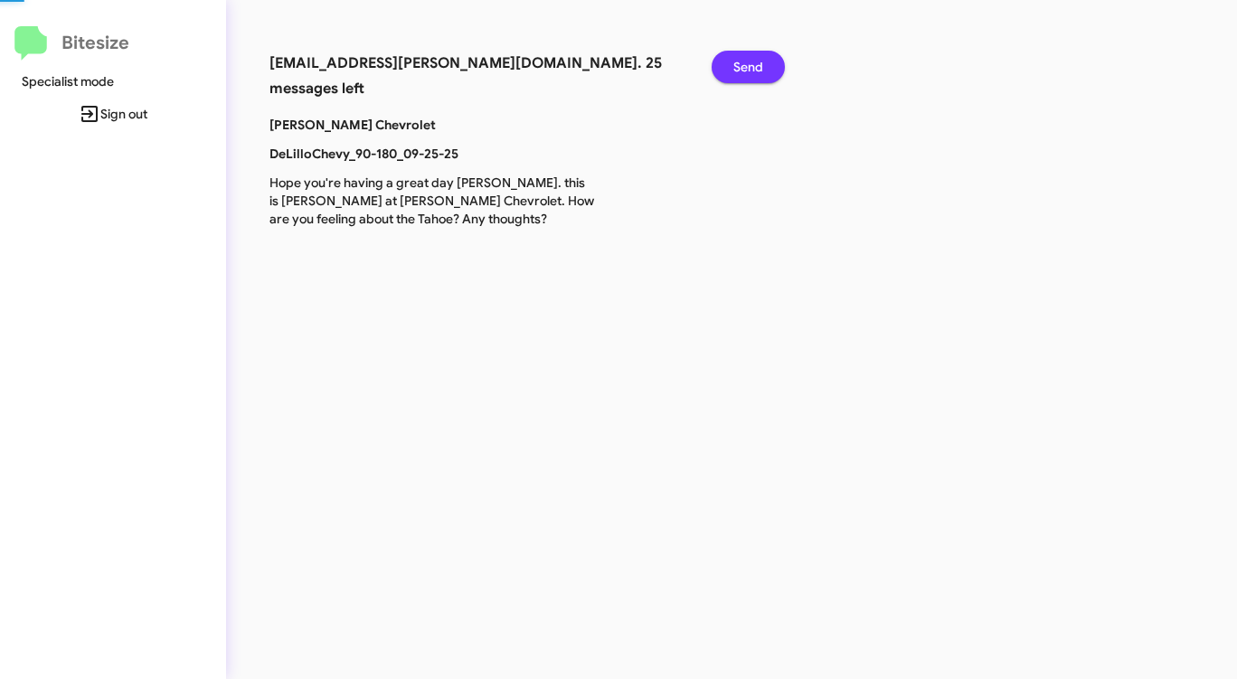
click at [748, 61] on span "Send" at bounding box center [748, 67] width 30 height 33
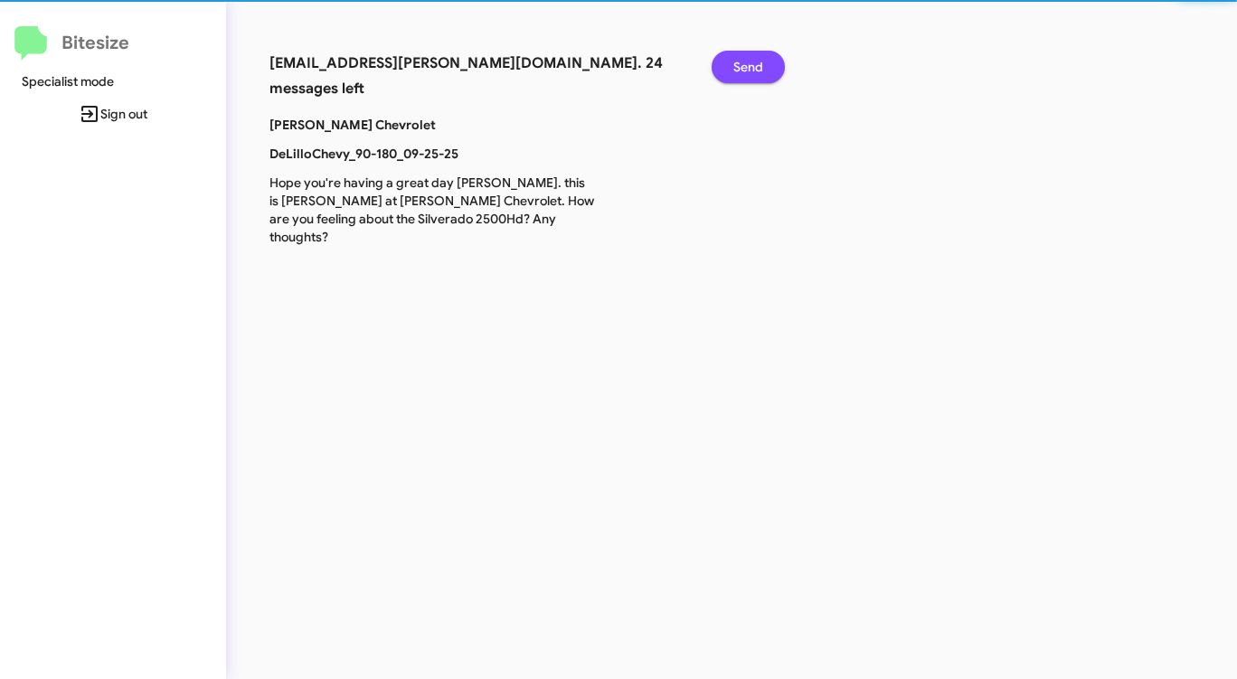
click at [748, 61] on span "Send" at bounding box center [748, 67] width 30 height 33
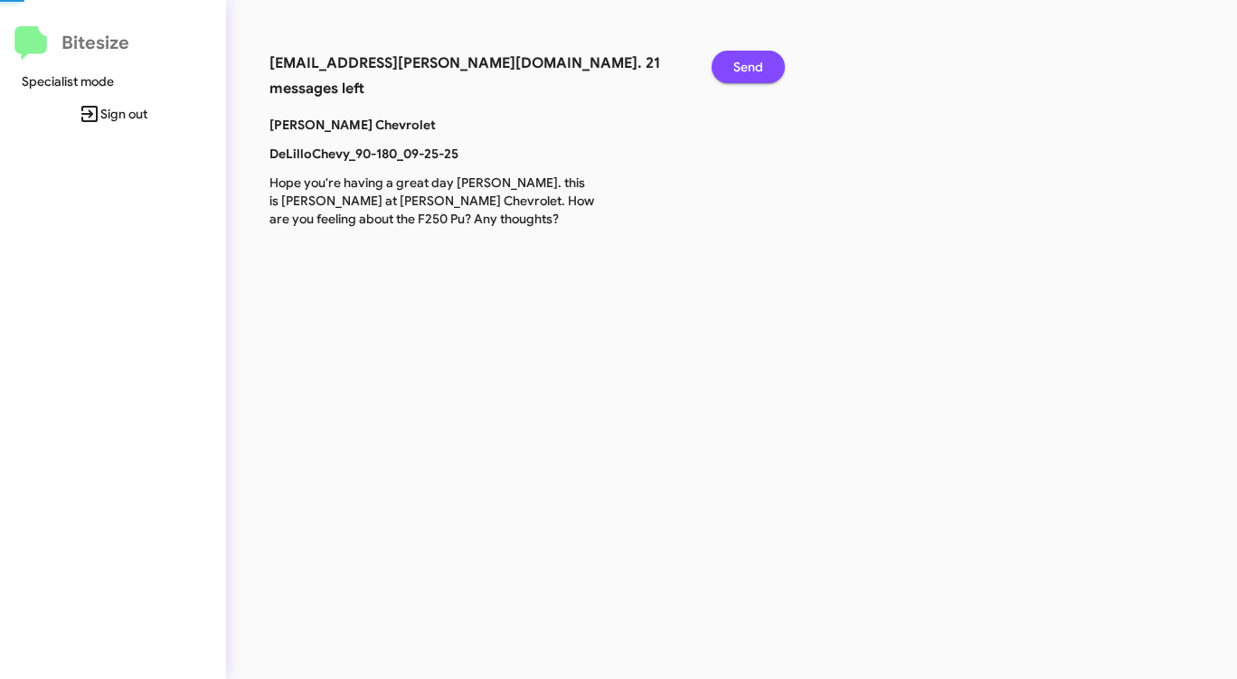
click at [748, 61] on span "Send" at bounding box center [748, 67] width 30 height 33
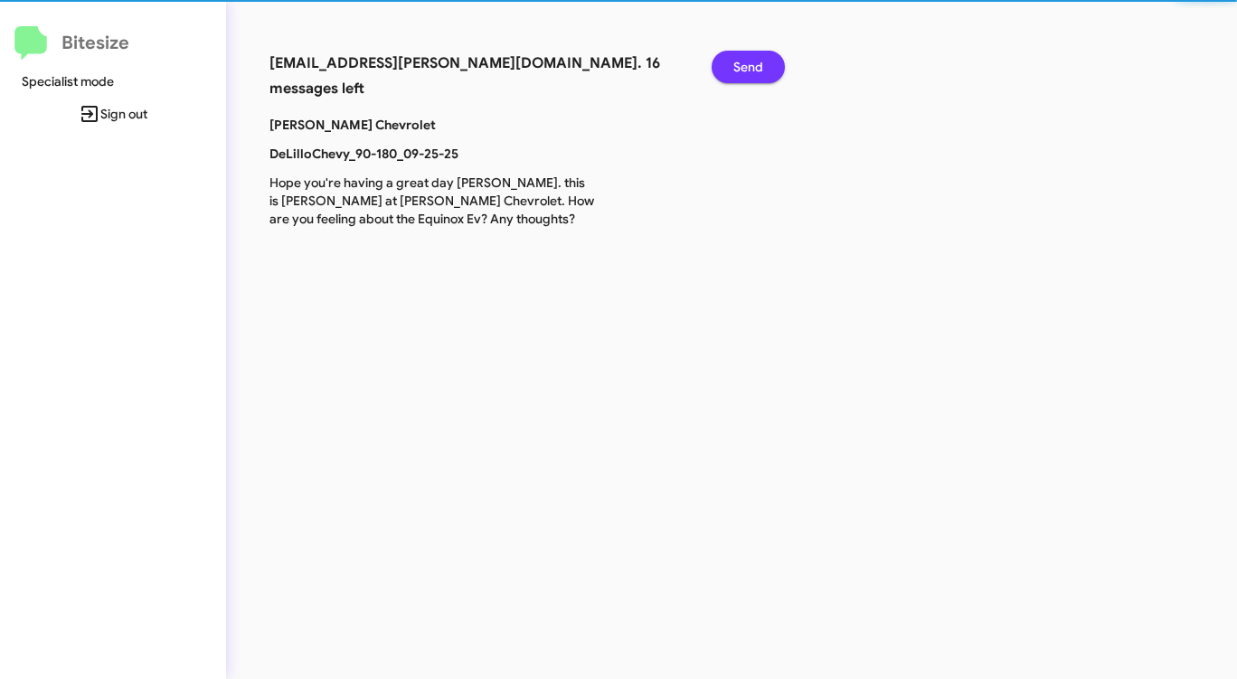
click at [748, 61] on span "Send" at bounding box center [748, 67] width 30 height 33
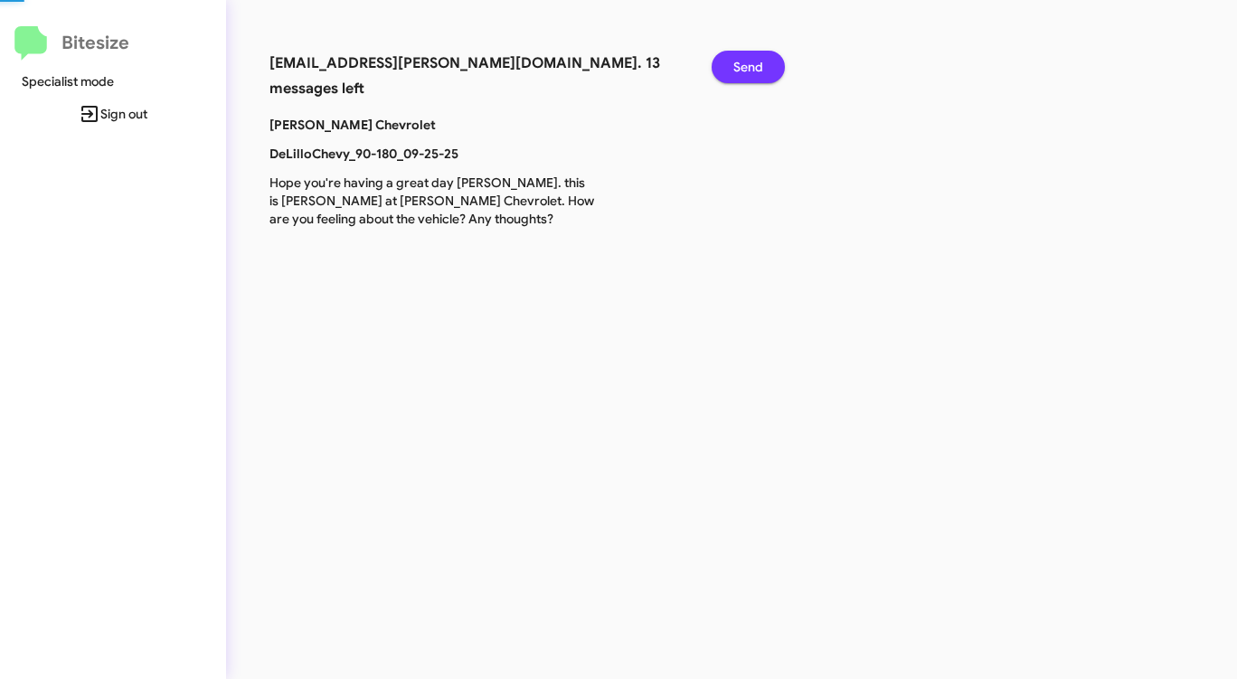
click at [748, 61] on span "Send" at bounding box center [748, 67] width 30 height 33
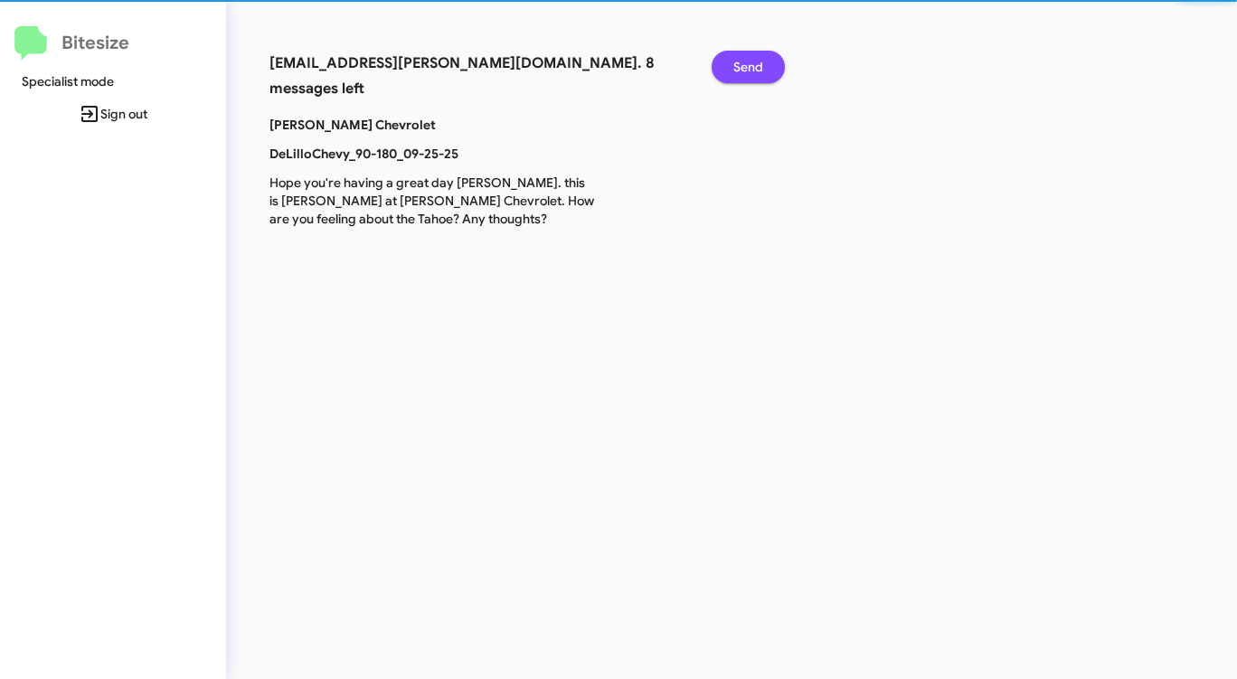
click at [748, 61] on span "Send" at bounding box center [748, 67] width 30 height 33
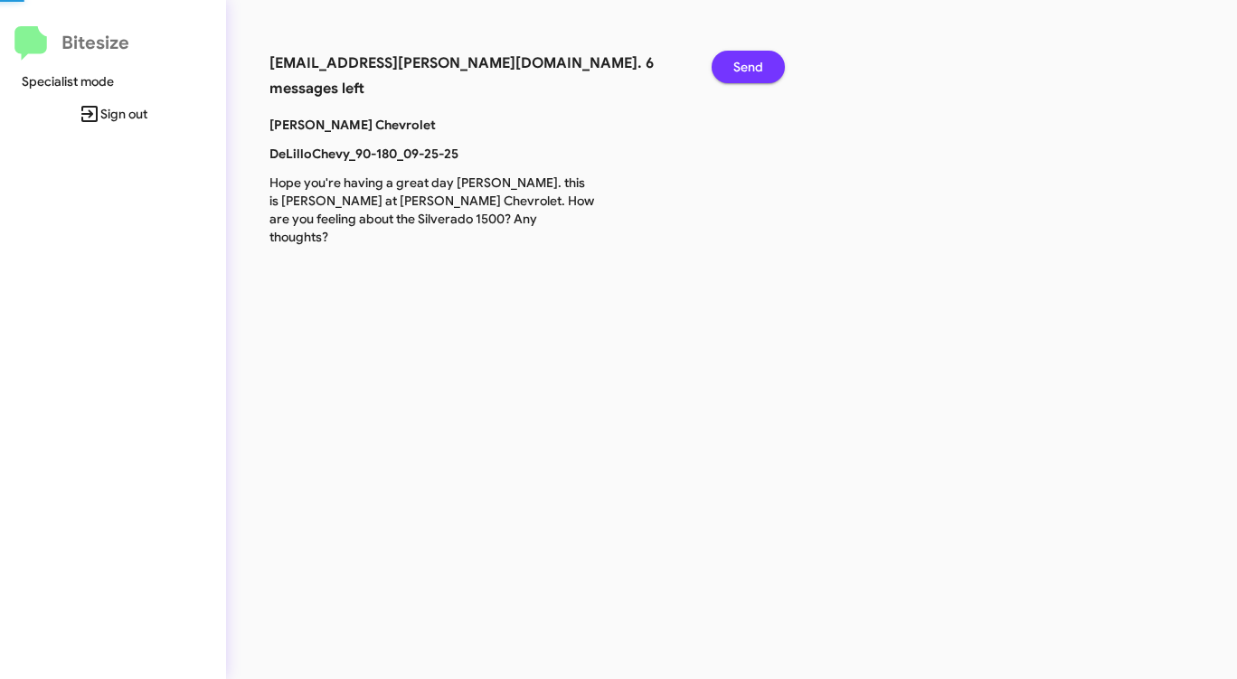
click at [748, 61] on span "Send" at bounding box center [748, 67] width 30 height 33
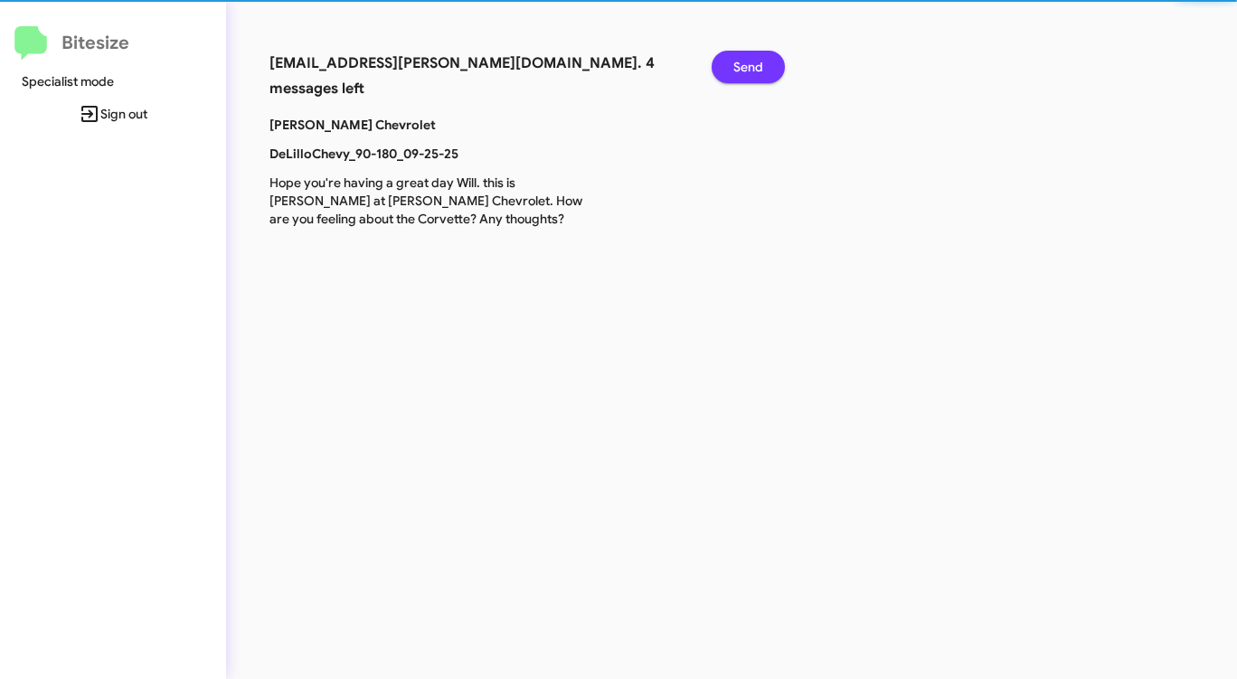
click at [748, 61] on span "Send" at bounding box center [748, 67] width 30 height 33
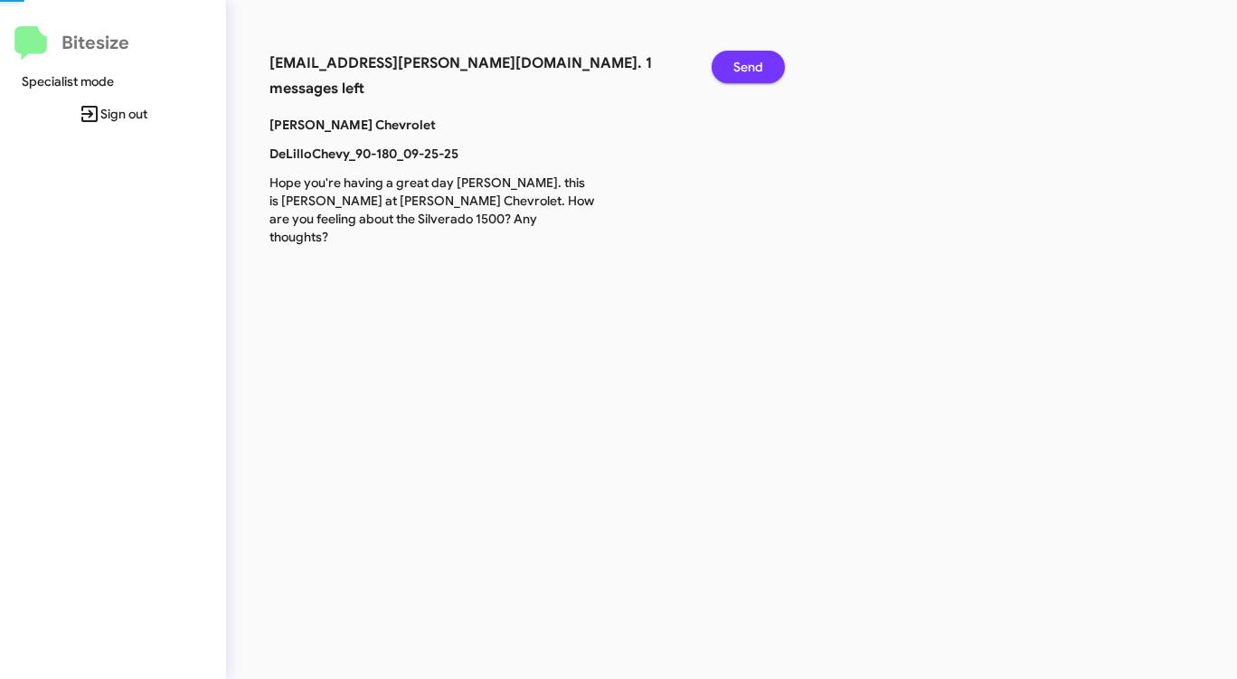
click at [748, 61] on span "Send" at bounding box center [748, 67] width 30 height 33
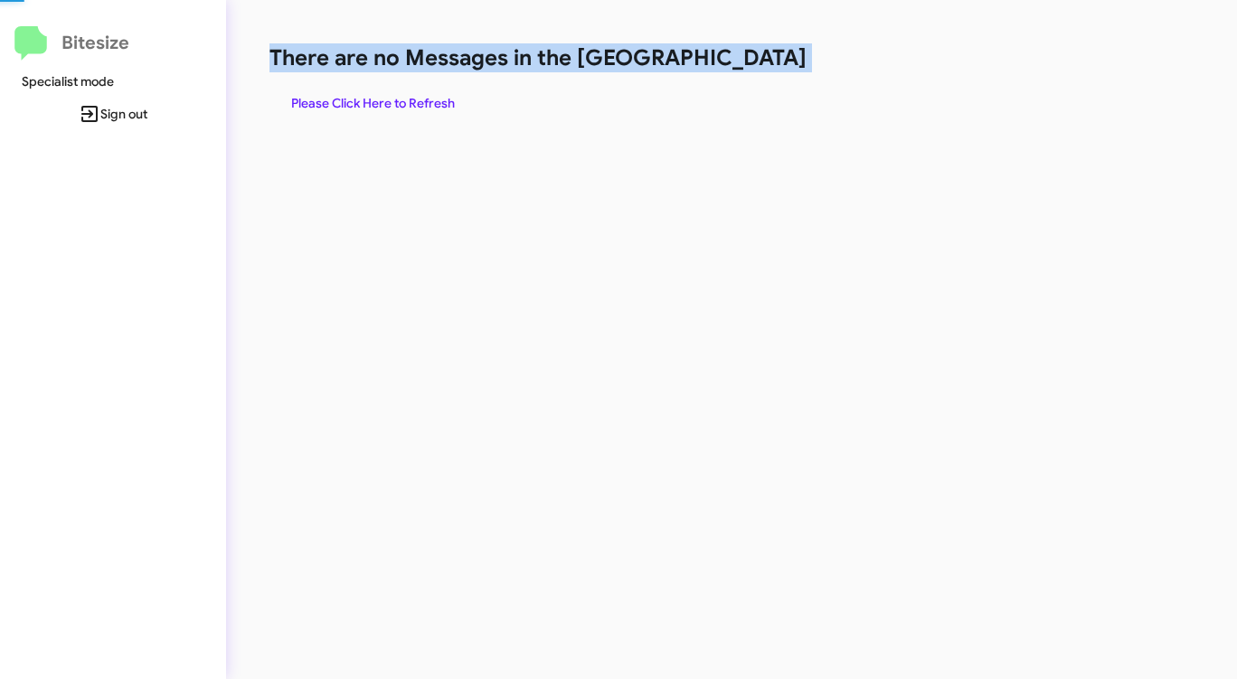
click at [748, 61] on h1 "There are no Messages in the [GEOGRAPHIC_DATA]" at bounding box center [647, 57] width 756 height 29
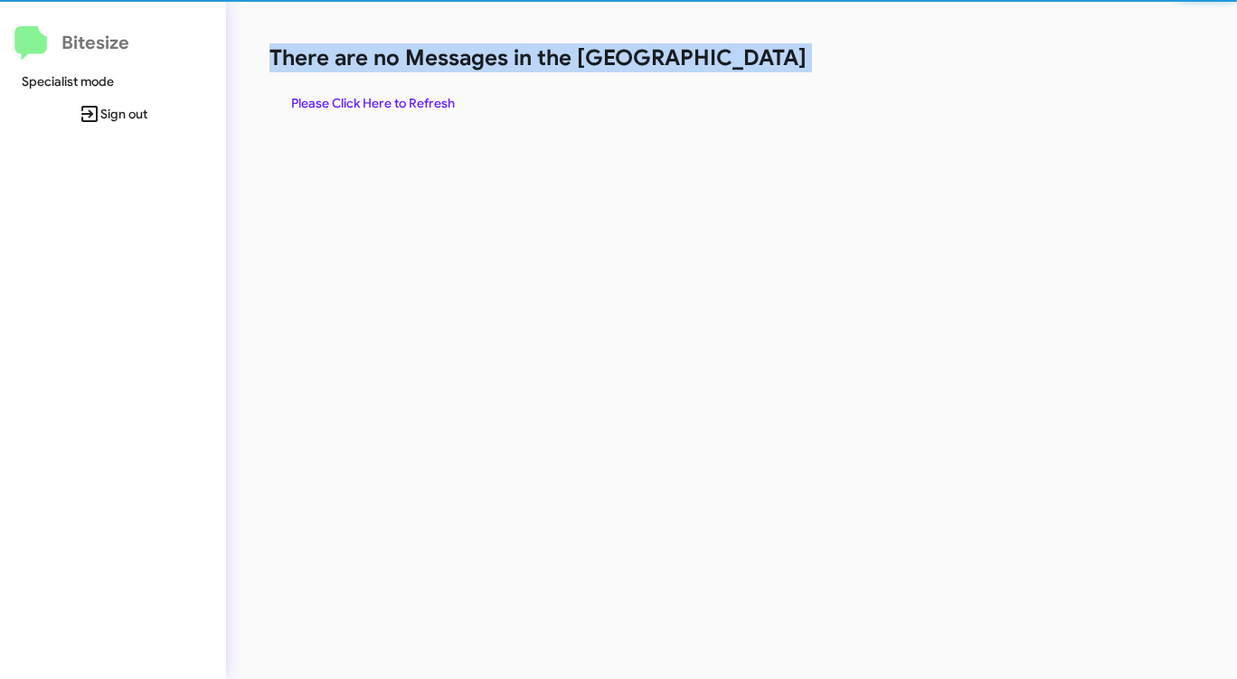
click at [748, 61] on h1 "There are no Messages in the [GEOGRAPHIC_DATA]" at bounding box center [647, 57] width 756 height 29
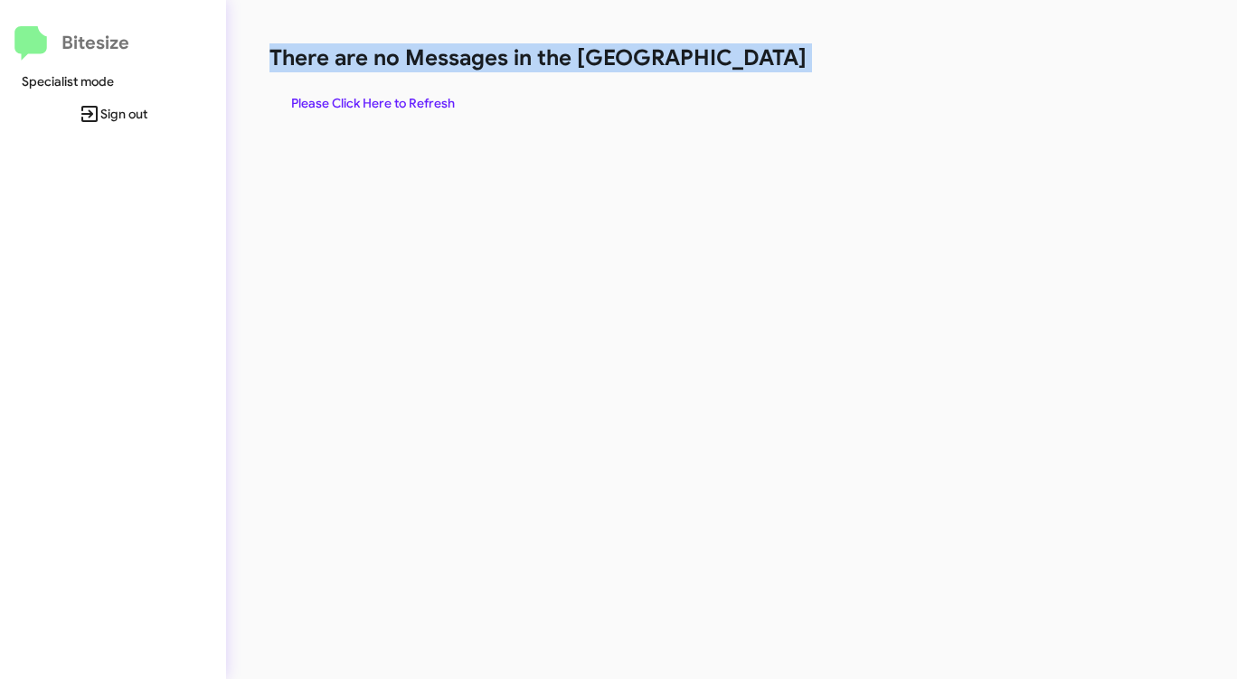
click at [748, 61] on h1 "There are no Messages in the [GEOGRAPHIC_DATA]" at bounding box center [647, 57] width 756 height 29
click at [425, 93] on span "Please Click Here to Refresh" at bounding box center [373, 103] width 164 height 33
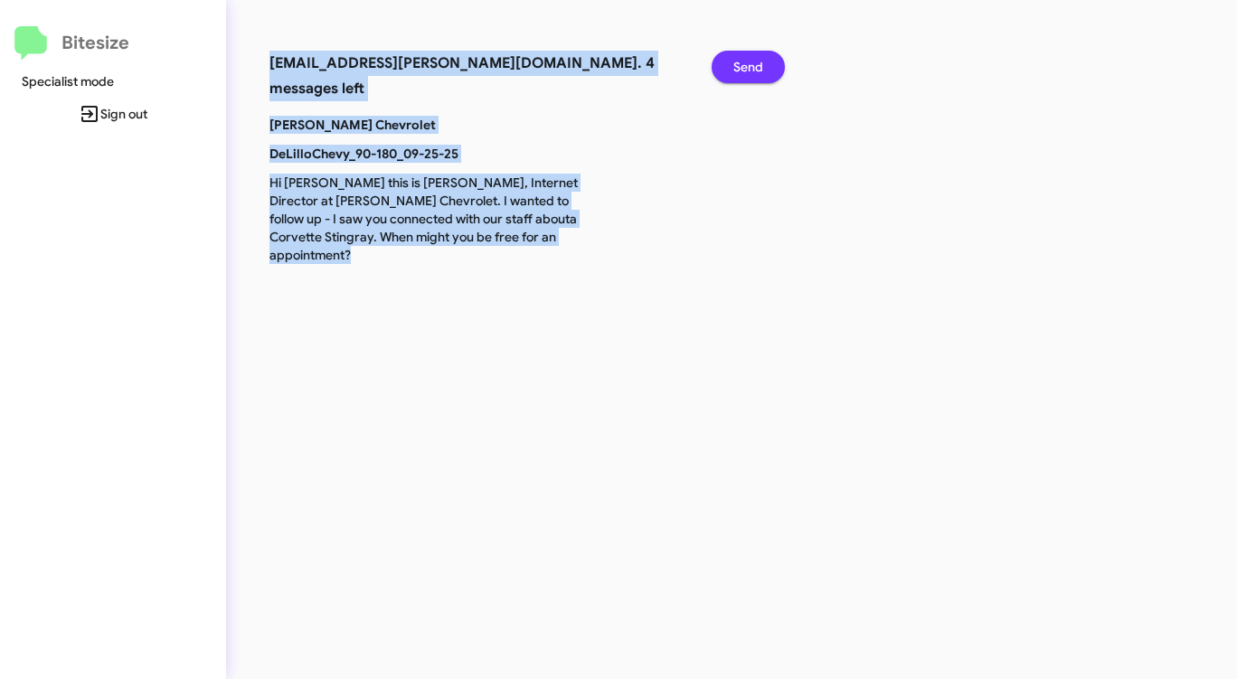
click at [750, 69] on span "Send" at bounding box center [748, 67] width 30 height 33
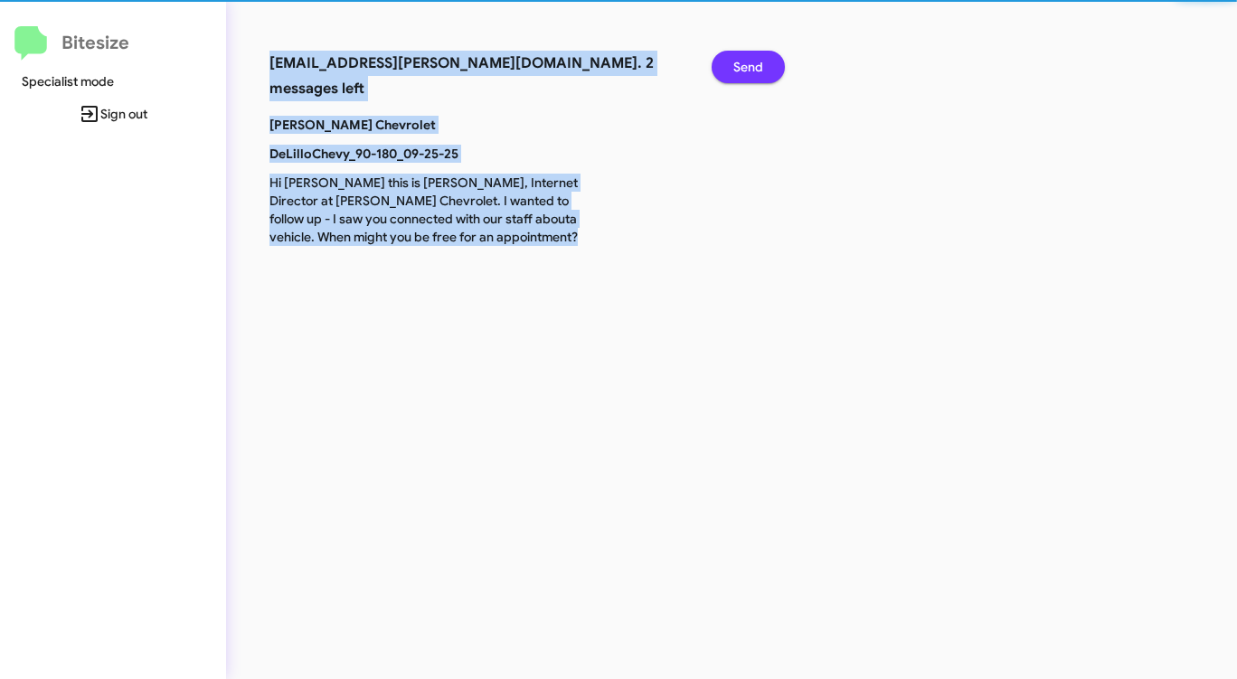
click at [750, 69] on span "Send" at bounding box center [748, 67] width 30 height 33
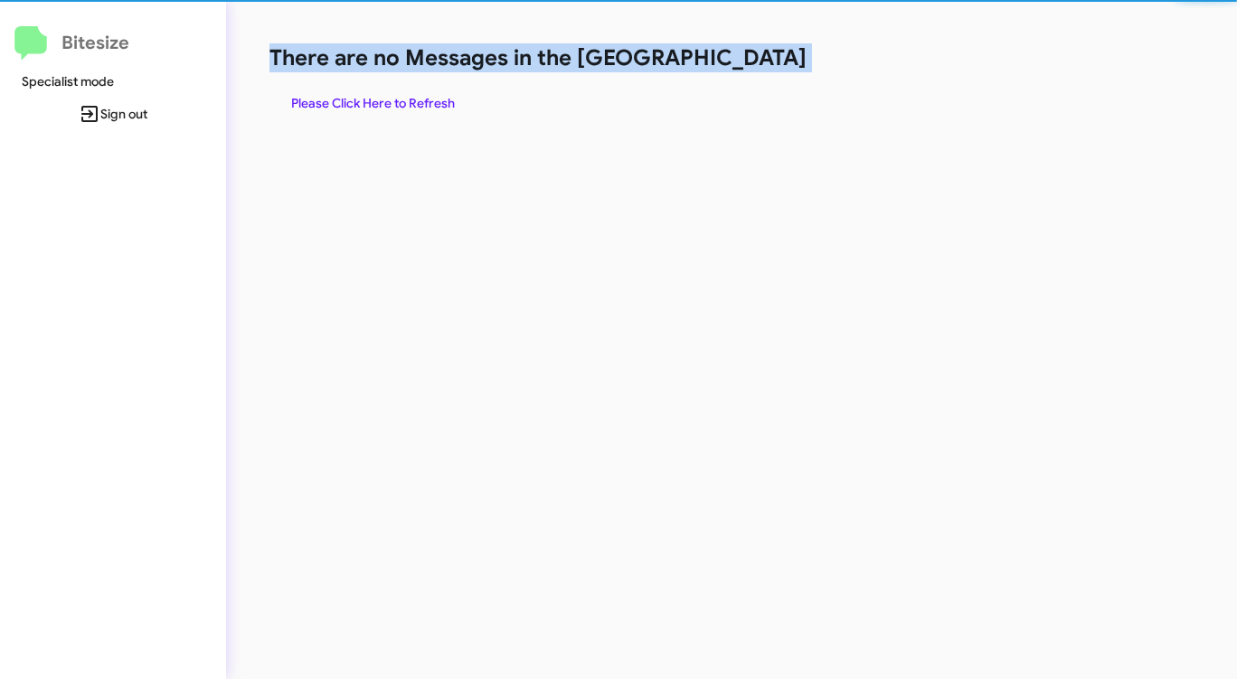
click at [750, 69] on h1 "There are no Messages in the [GEOGRAPHIC_DATA]" at bounding box center [647, 57] width 756 height 29
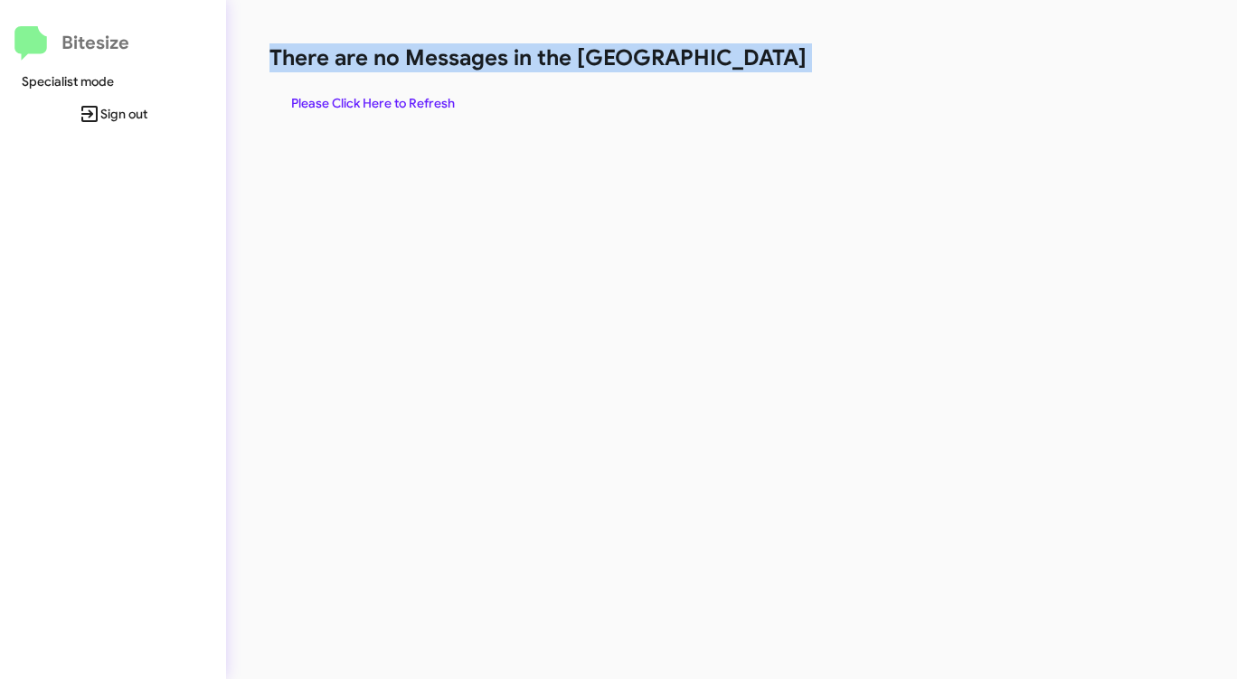
click at [750, 69] on h1 "There are no Messages in the [GEOGRAPHIC_DATA]" at bounding box center [647, 57] width 756 height 29
click at [420, 105] on span "Please Click Here to Refresh" at bounding box center [373, 103] width 164 height 33
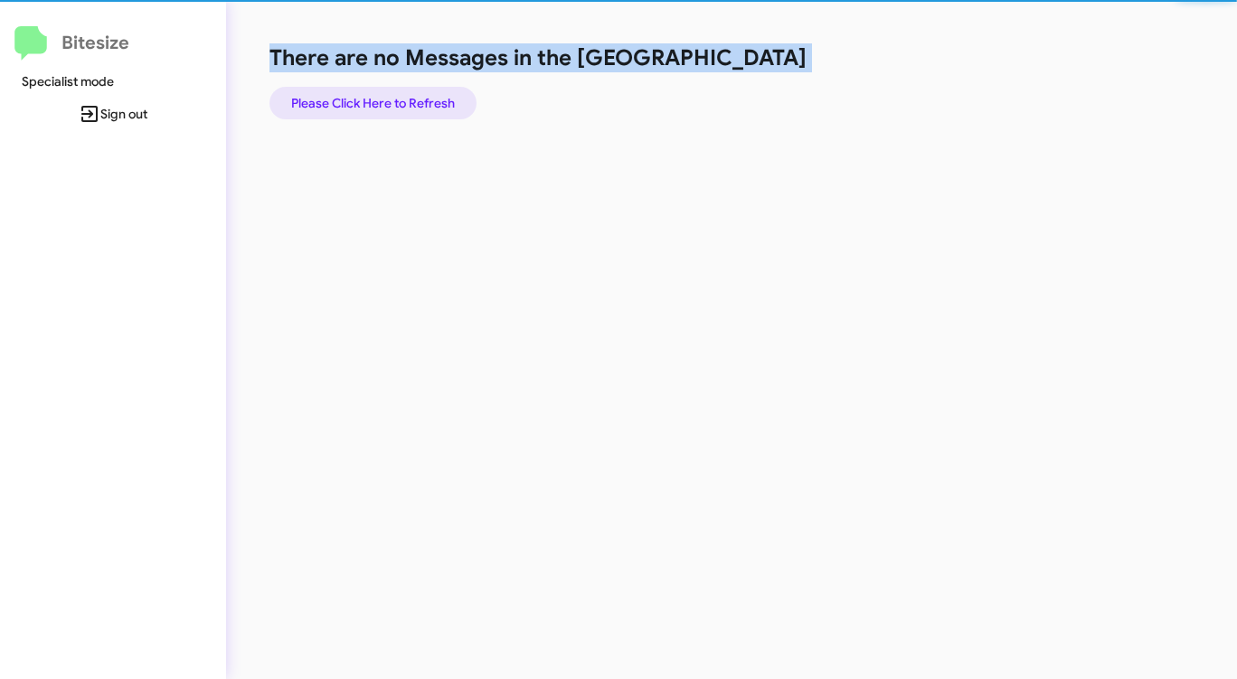
click at [420, 104] on span "Please Click Here to Refresh" at bounding box center [373, 103] width 164 height 33
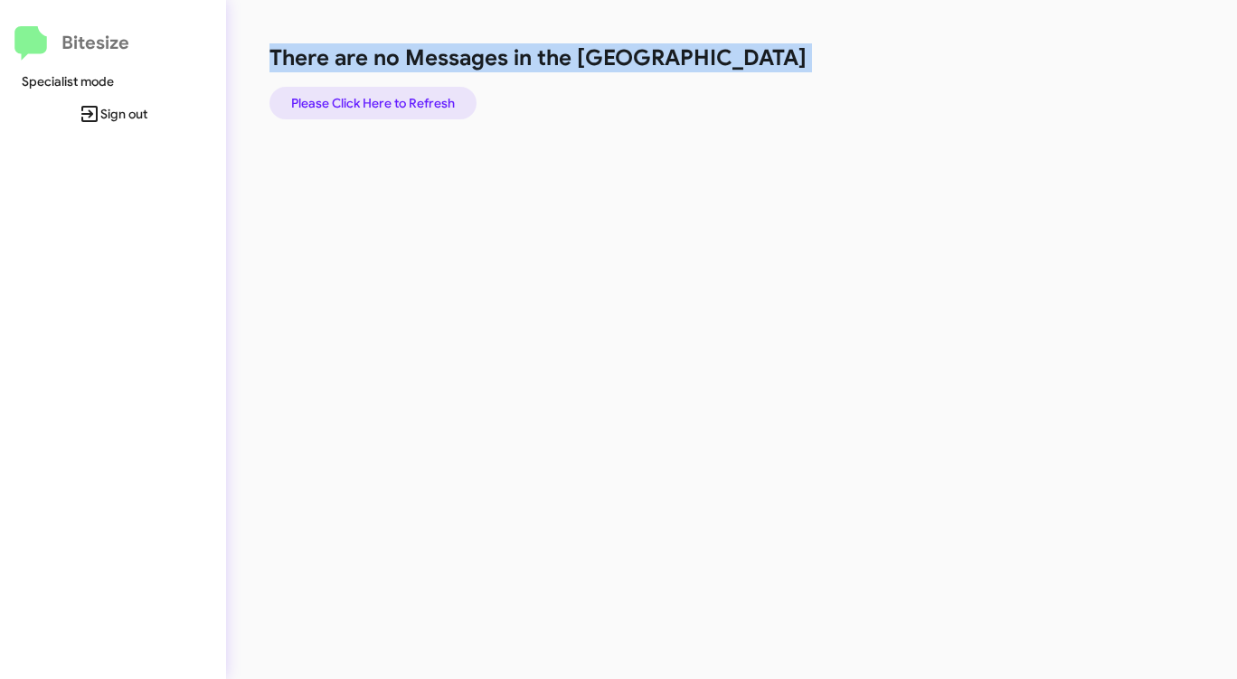
click at [420, 103] on span "Please Click Here to Refresh" at bounding box center [373, 103] width 164 height 33
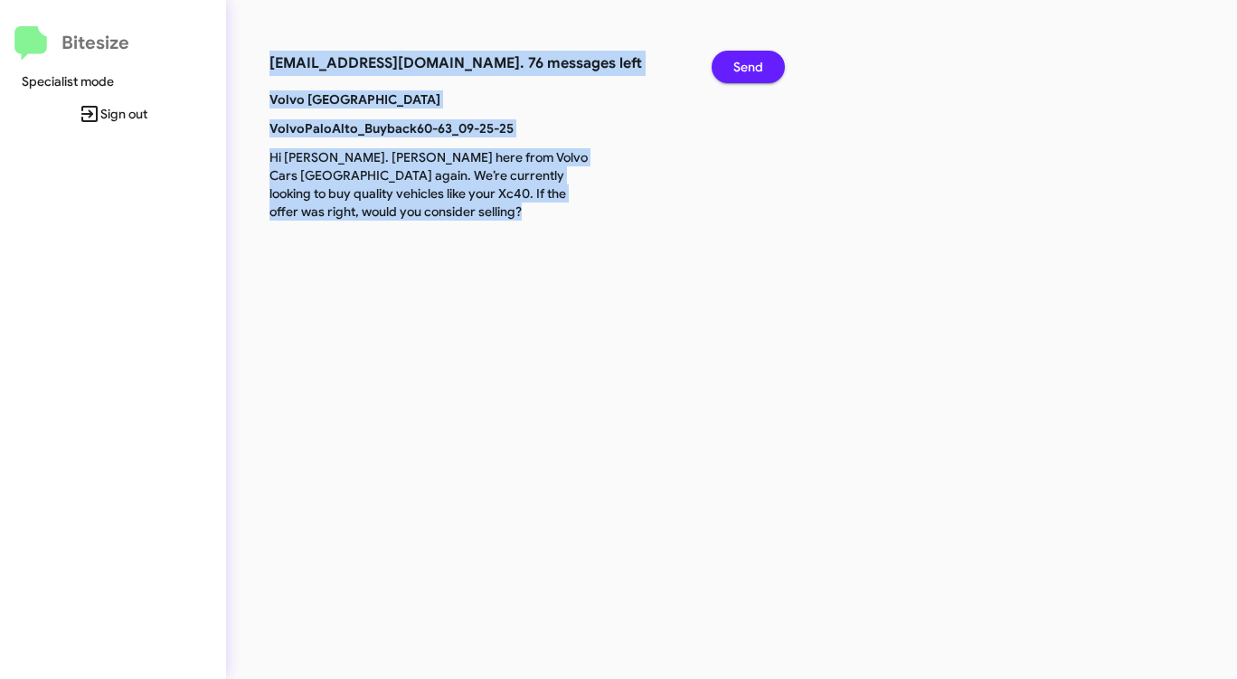
click at [724, 61] on button "Send" at bounding box center [748, 67] width 73 height 33
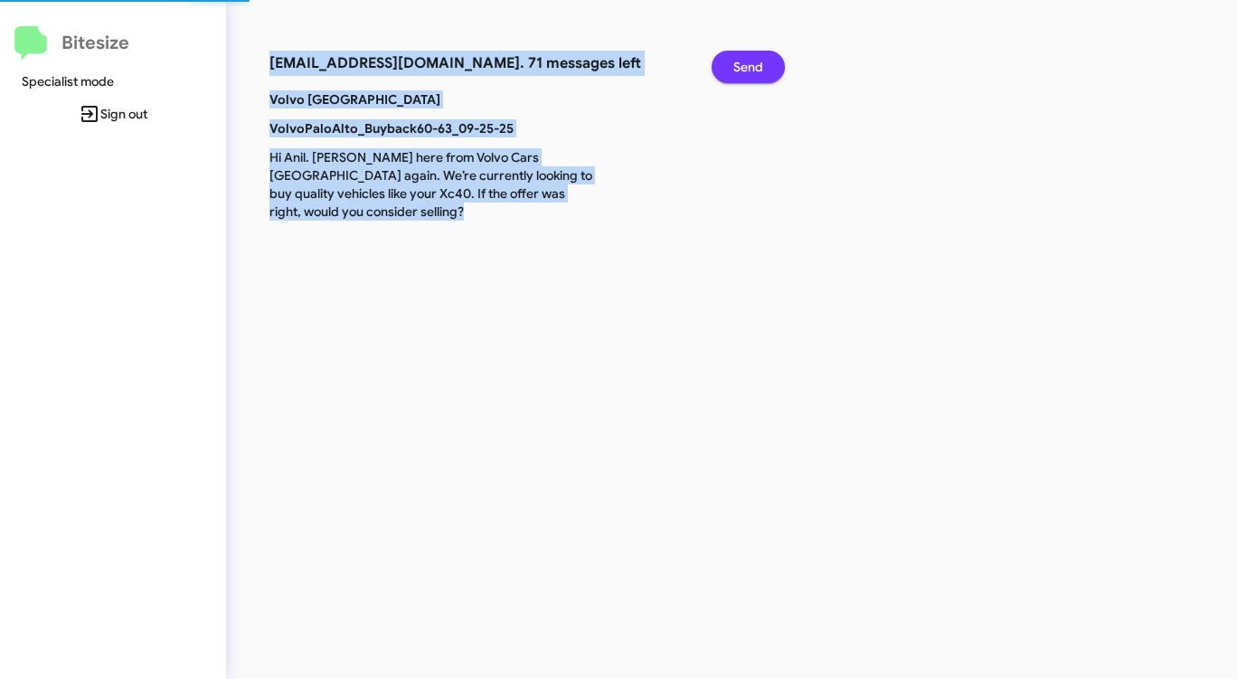
click at [724, 61] on button "Send" at bounding box center [748, 67] width 73 height 33
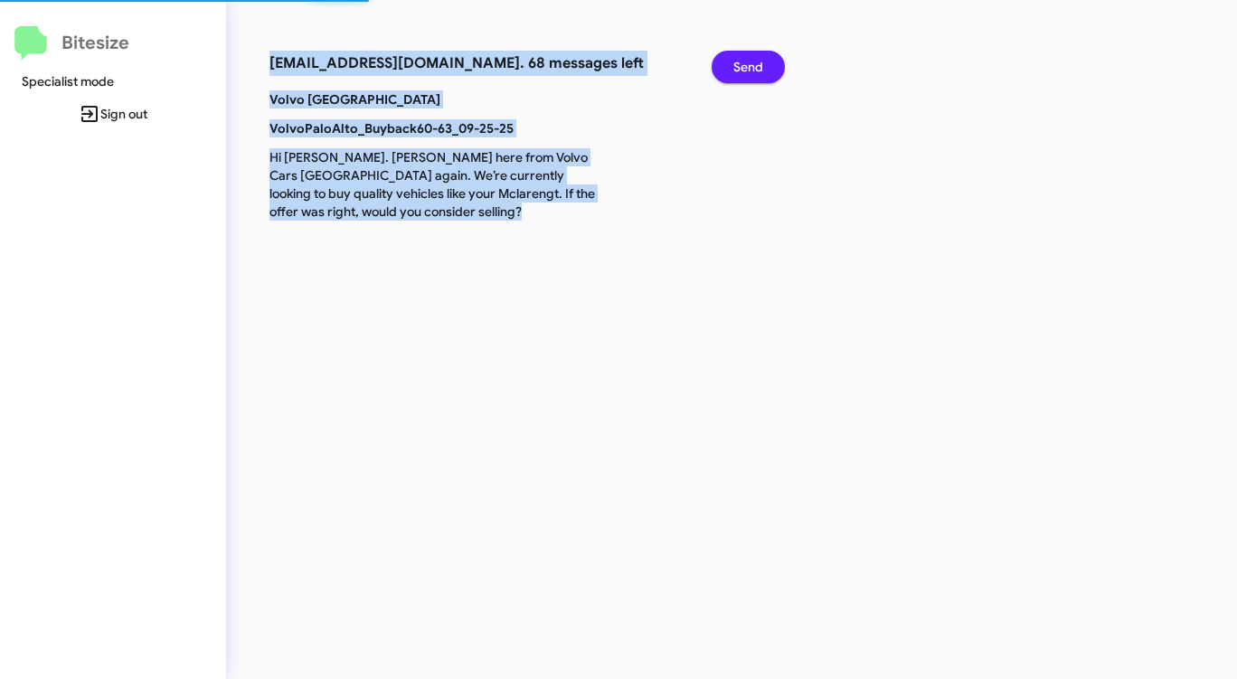
click at [724, 61] on button "Send" at bounding box center [748, 67] width 73 height 33
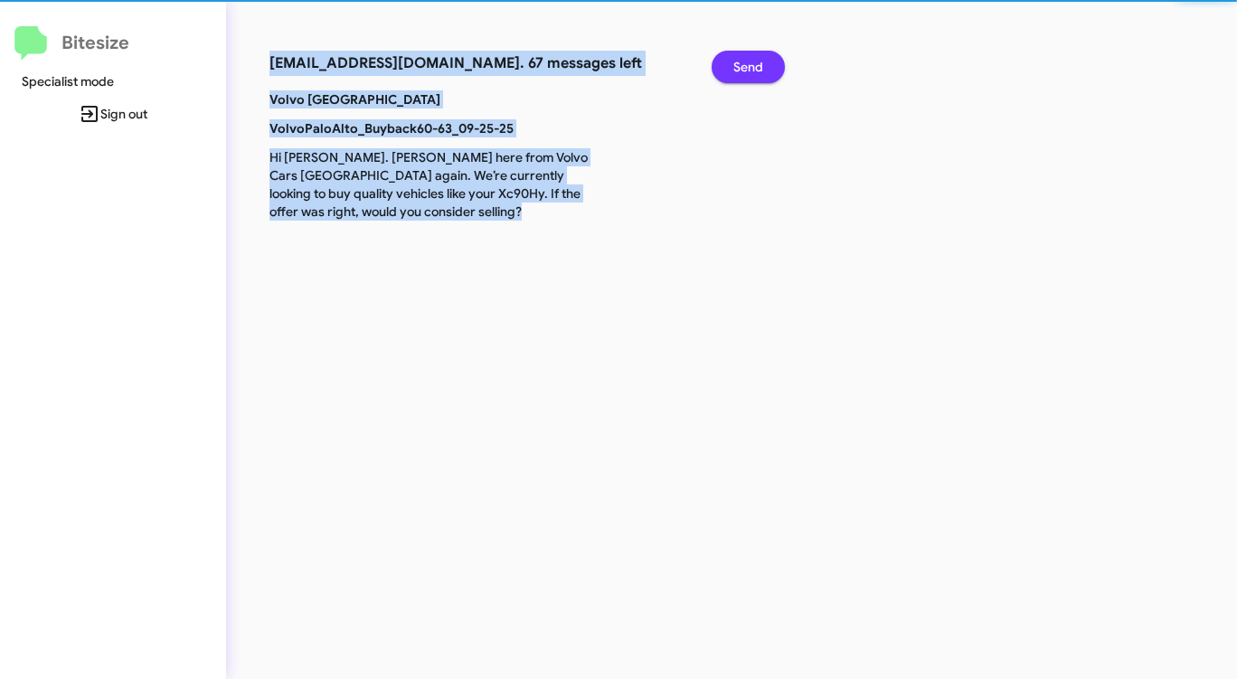
click at [724, 61] on button "Send" at bounding box center [748, 67] width 73 height 33
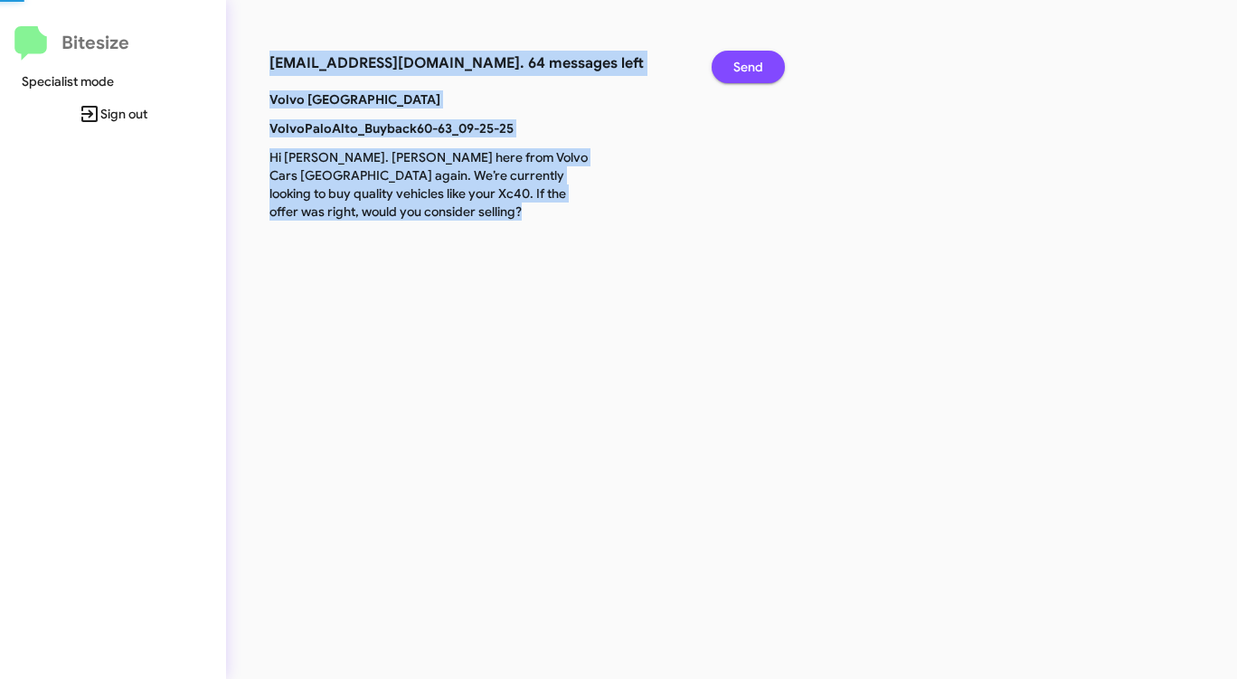
click at [724, 61] on button "Send" at bounding box center [748, 67] width 73 height 33
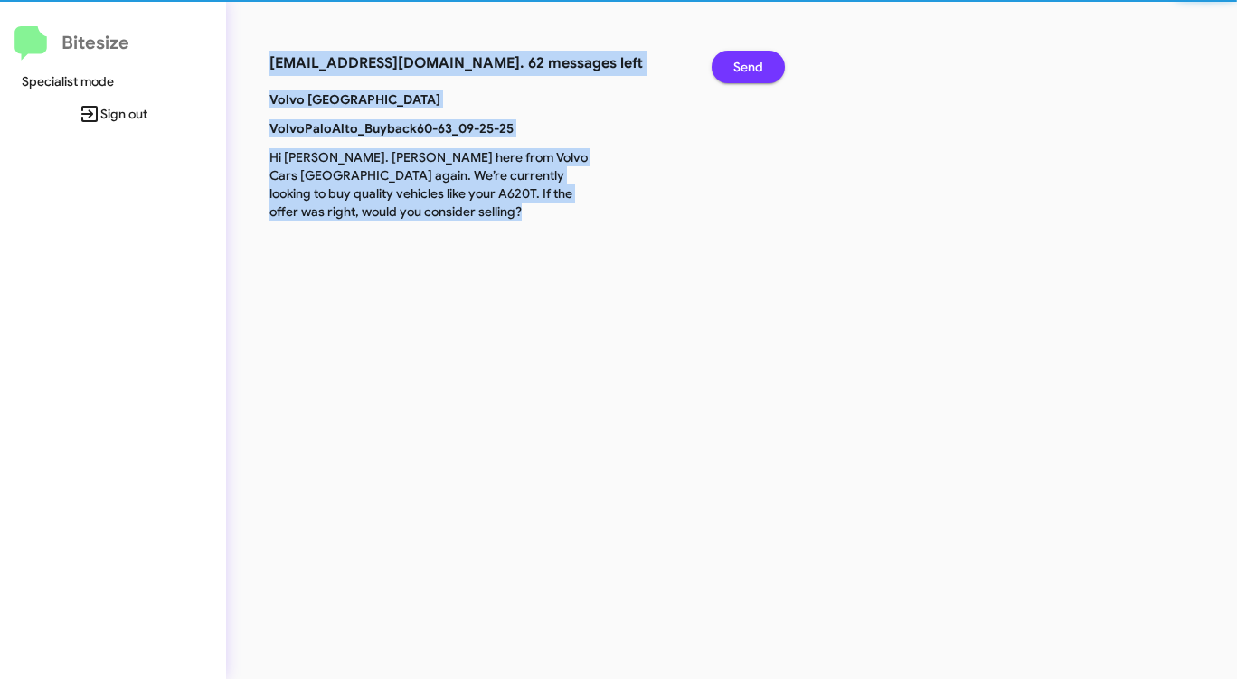
click at [724, 61] on button "Send" at bounding box center [748, 67] width 73 height 33
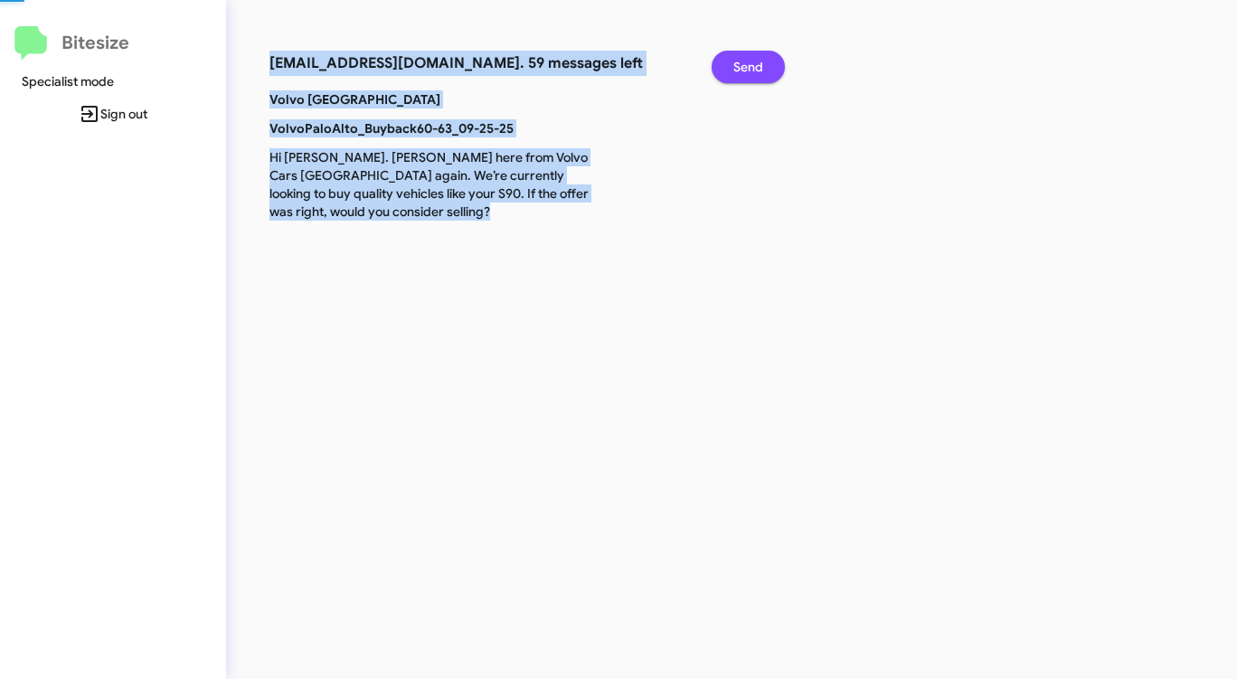
click at [724, 61] on button "Send" at bounding box center [748, 67] width 73 height 33
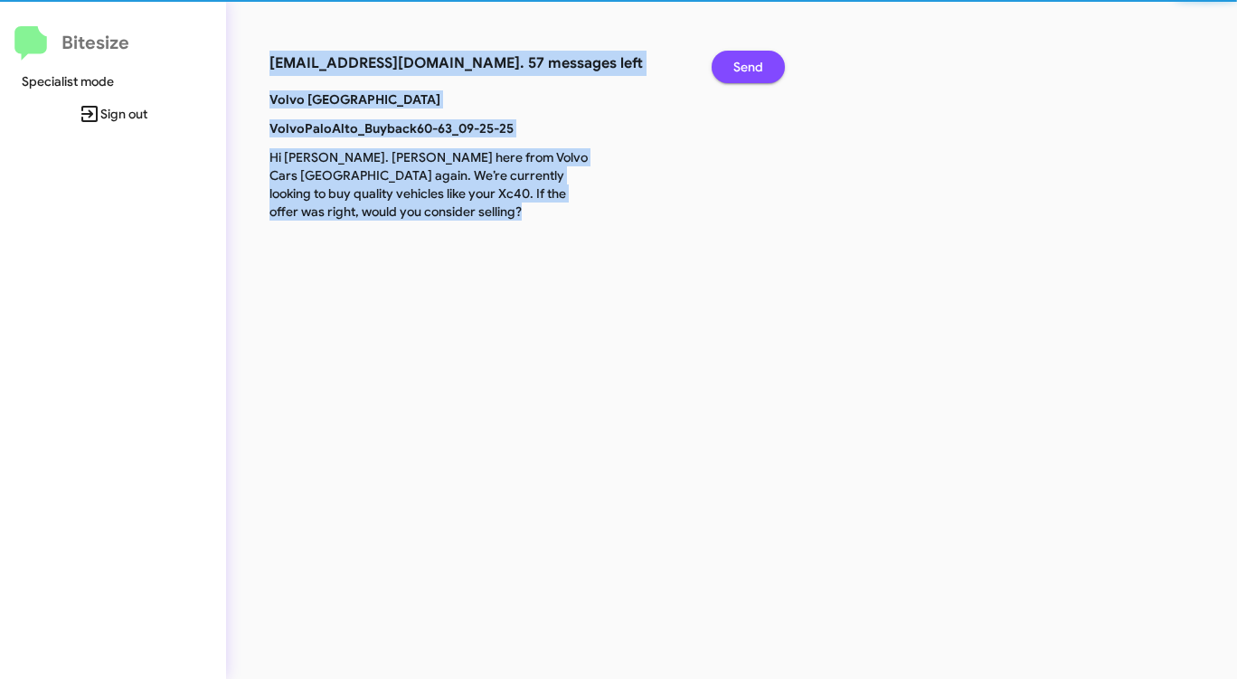
click at [724, 61] on button "Send" at bounding box center [748, 67] width 73 height 33
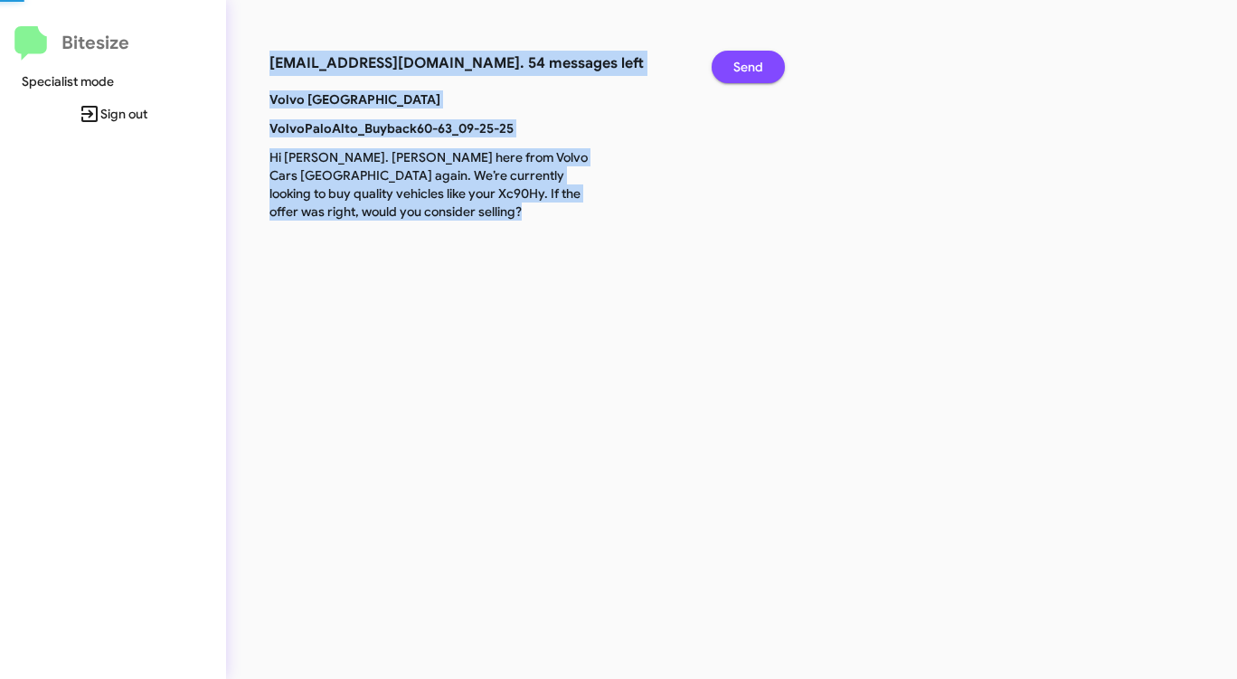
click at [724, 61] on button "Send" at bounding box center [748, 67] width 73 height 33
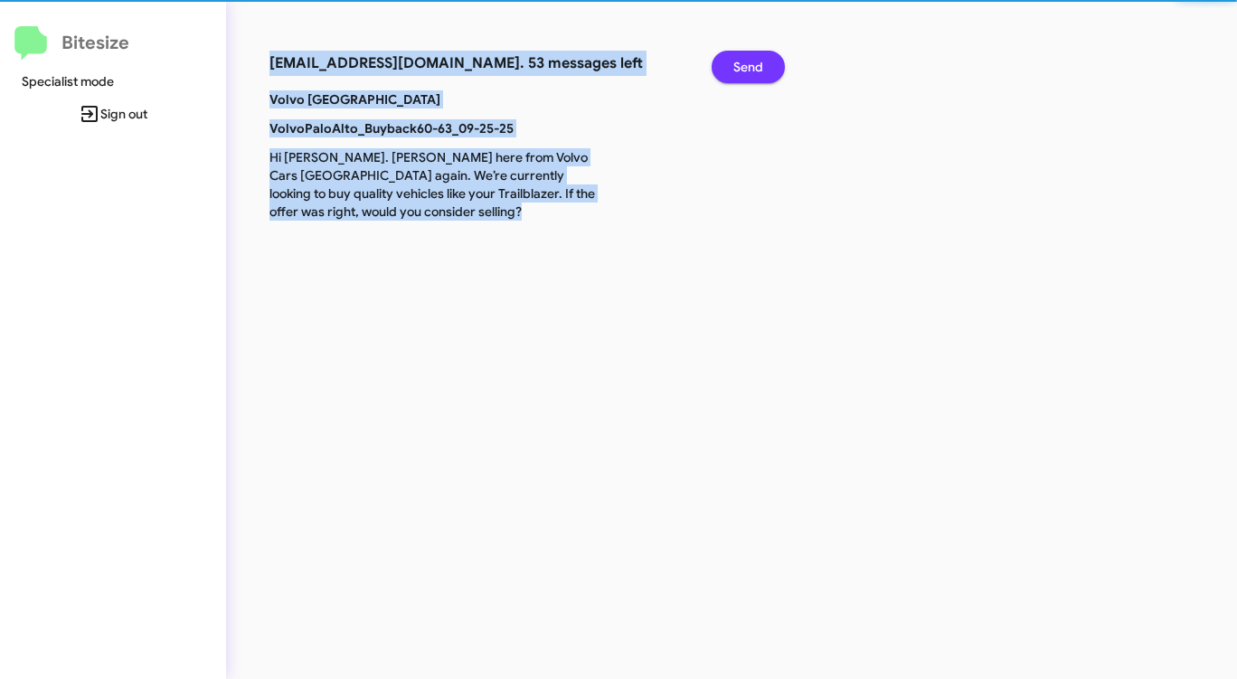
click at [724, 61] on button "Send" at bounding box center [748, 67] width 73 height 33
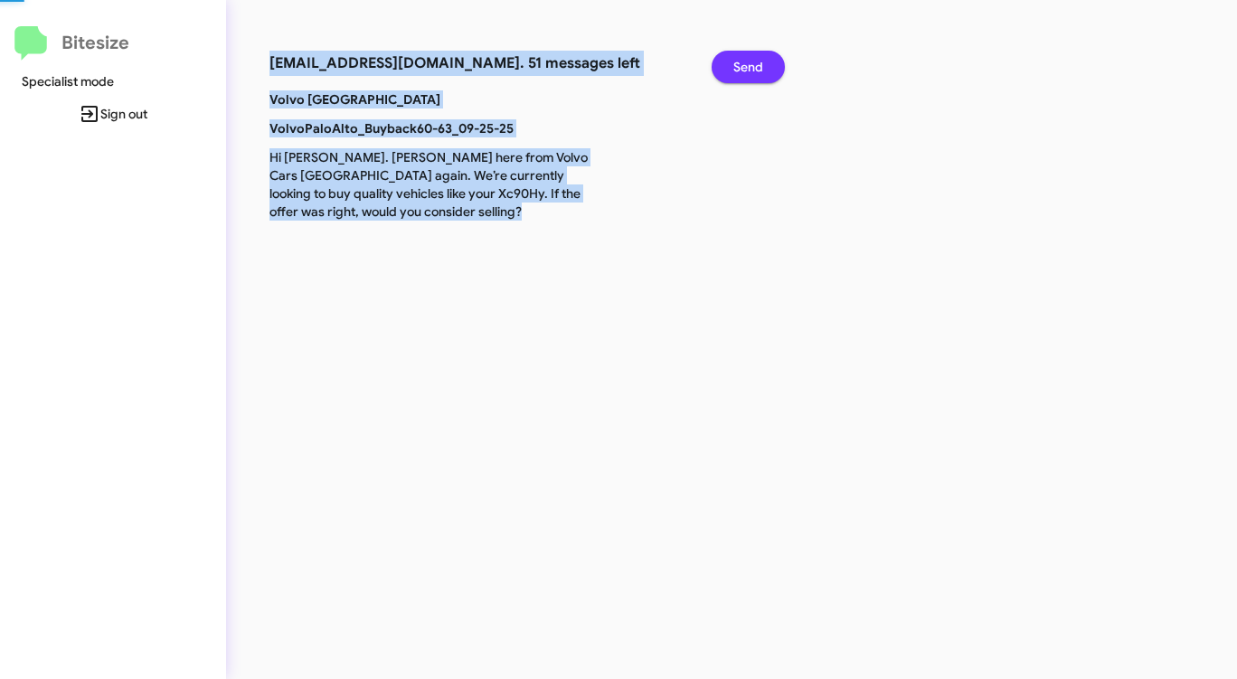
click at [724, 61] on button "Send" at bounding box center [748, 67] width 73 height 33
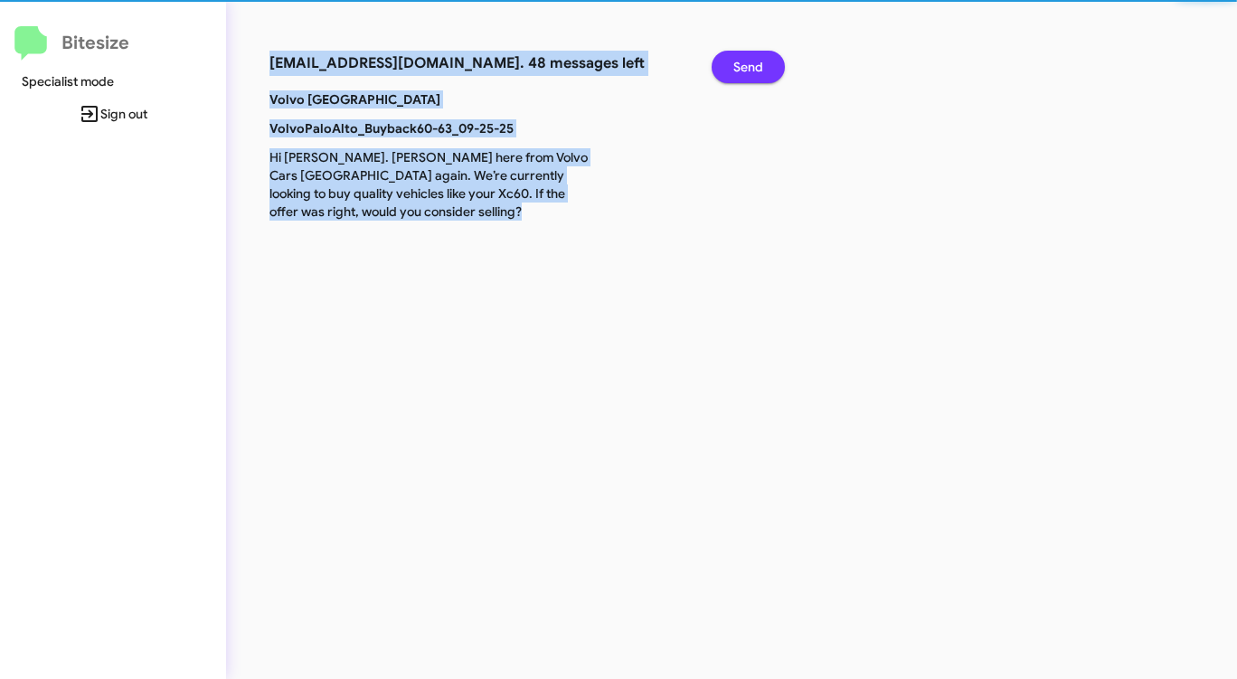
click at [724, 61] on button "Send" at bounding box center [748, 67] width 73 height 33
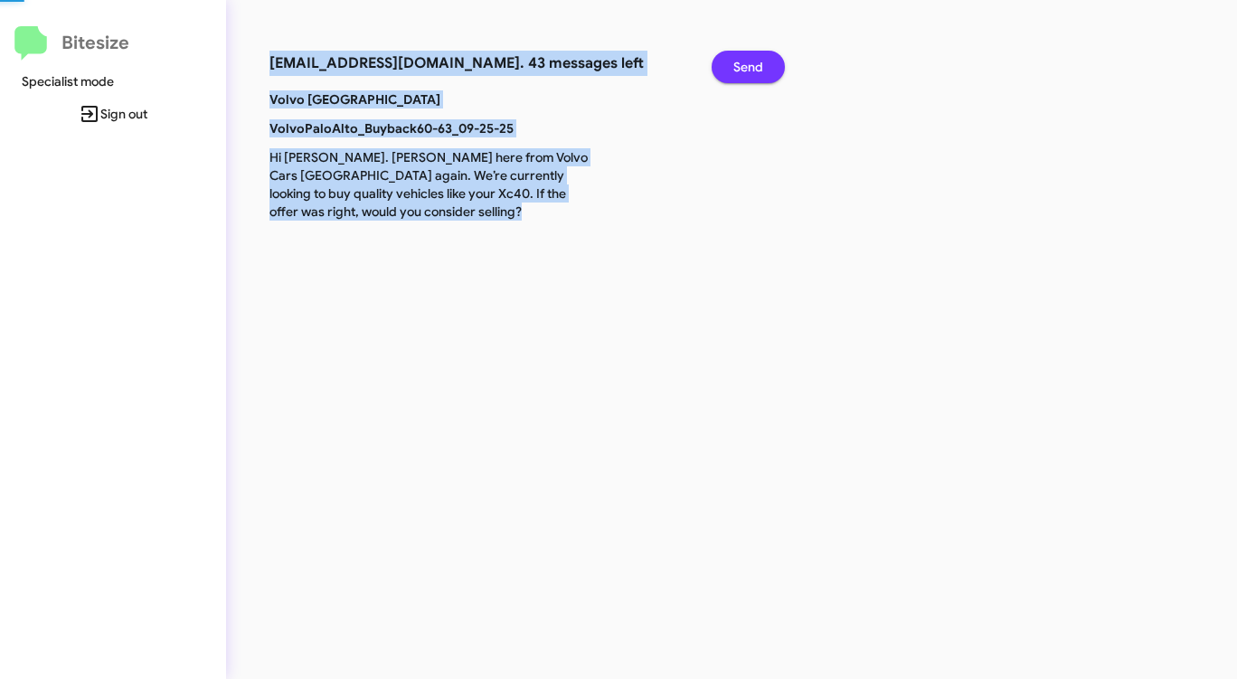
click at [724, 61] on button "Send" at bounding box center [748, 67] width 73 height 33
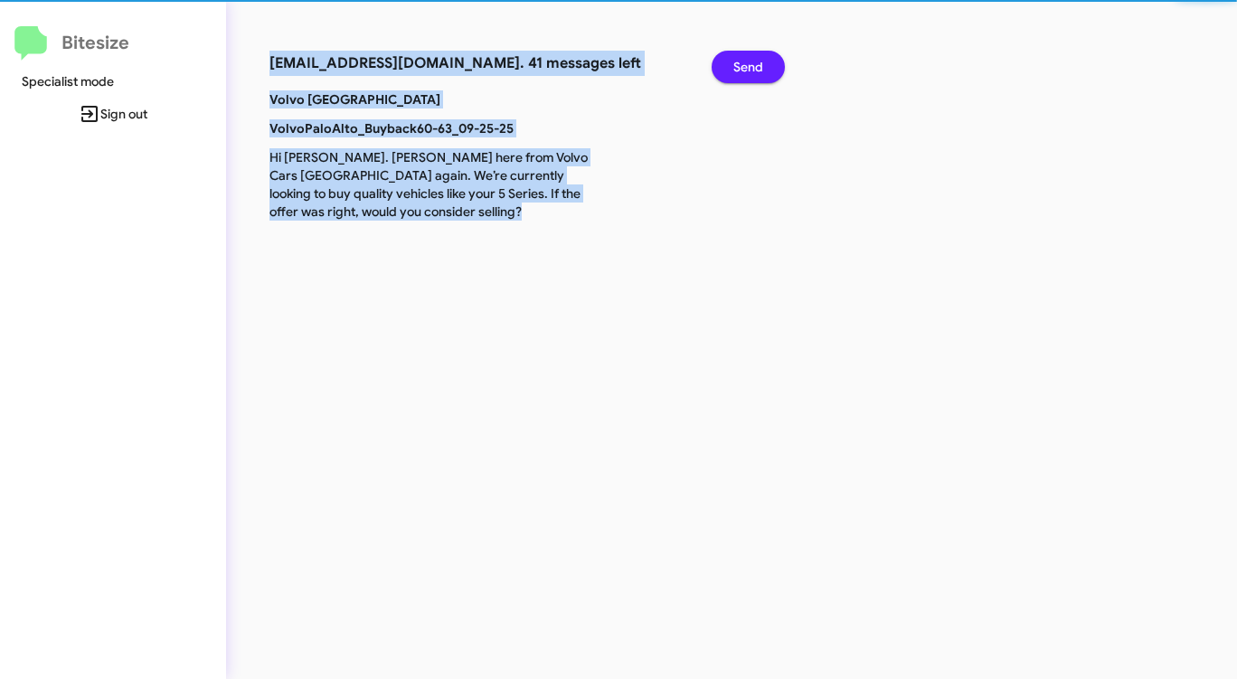
click at [724, 61] on button "Send" at bounding box center [748, 67] width 73 height 33
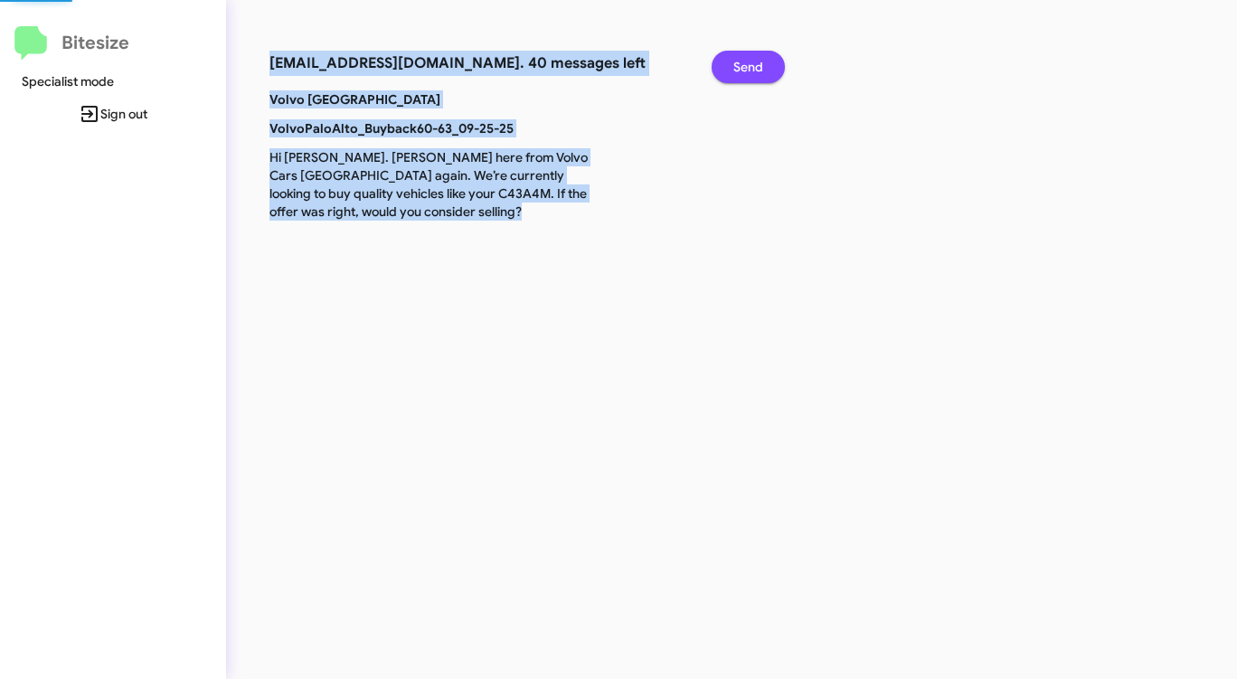
click at [724, 61] on button "Send" at bounding box center [748, 67] width 73 height 33
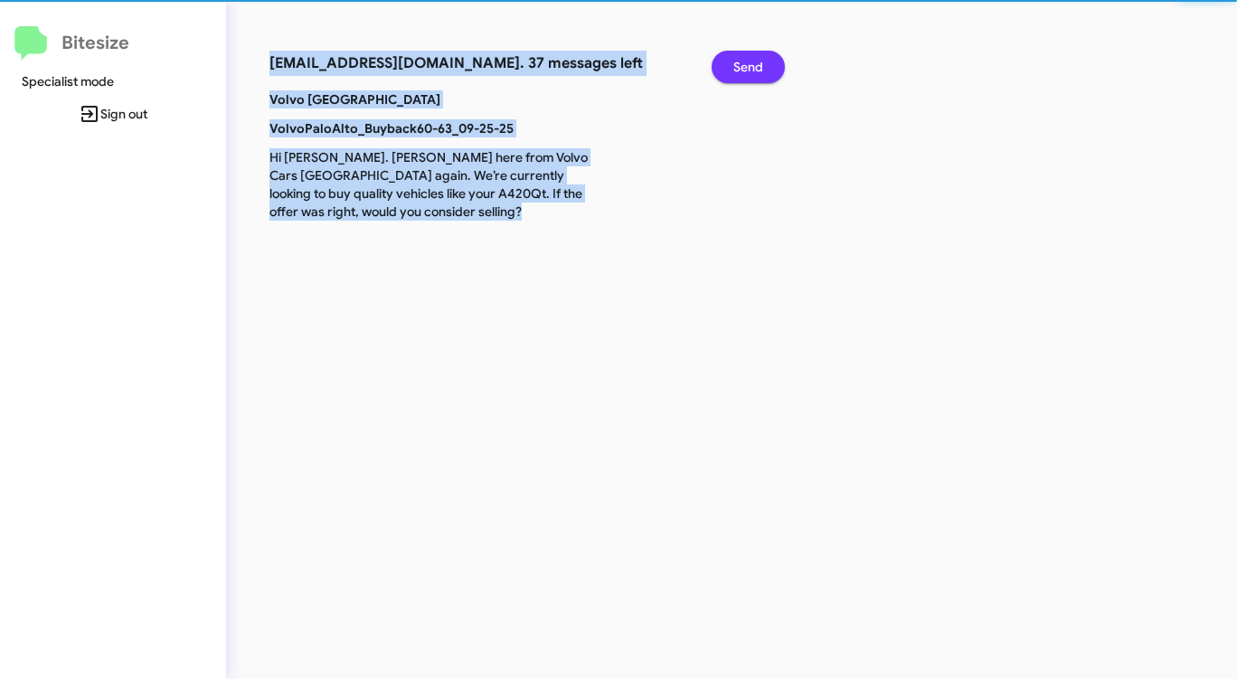
click at [724, 61] on button "Send" at bounding box center [748, 67] width 73 height 33
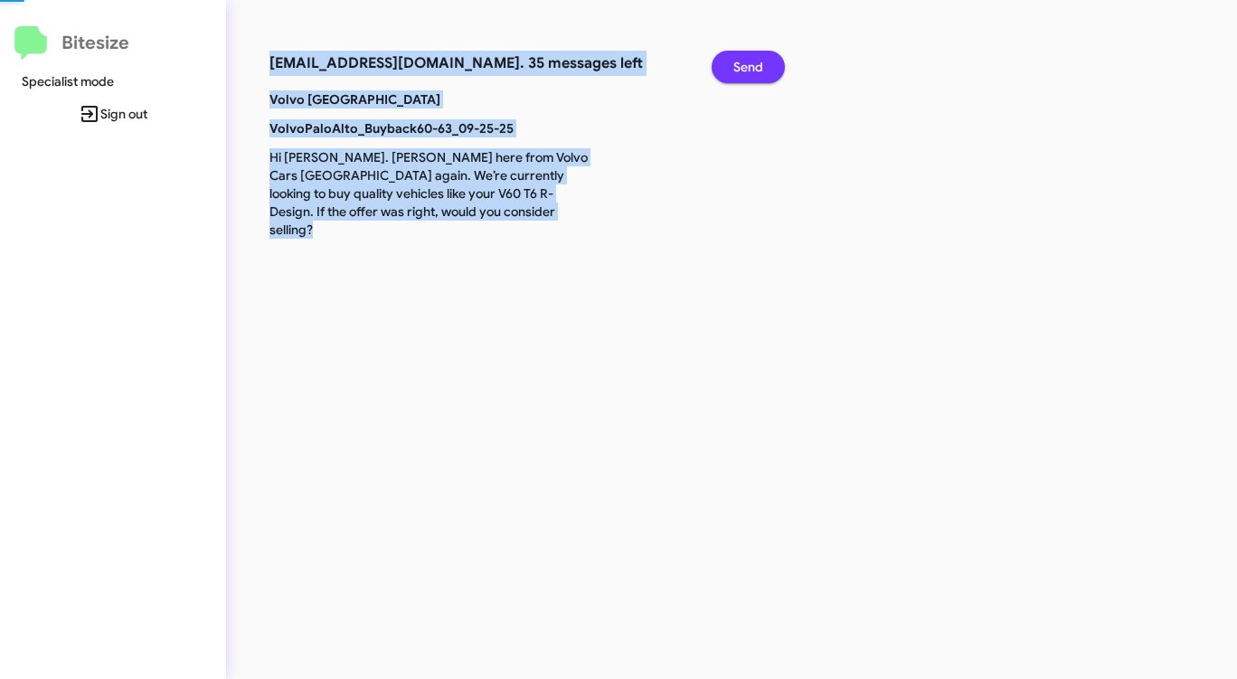
click at [724, 61] on button "Send" at bounding box center [748, 67] width 73 height 33
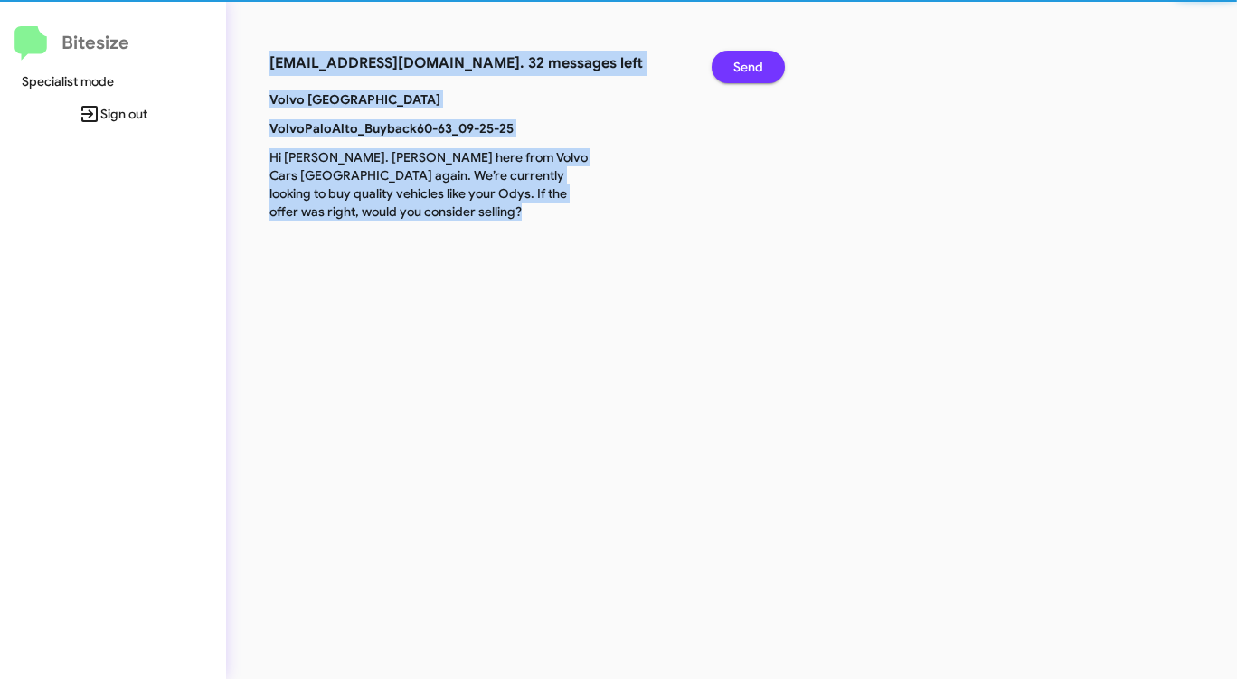
click at [724, 61] on button "Send" at bounding box center [748, 67] width 73 height 33
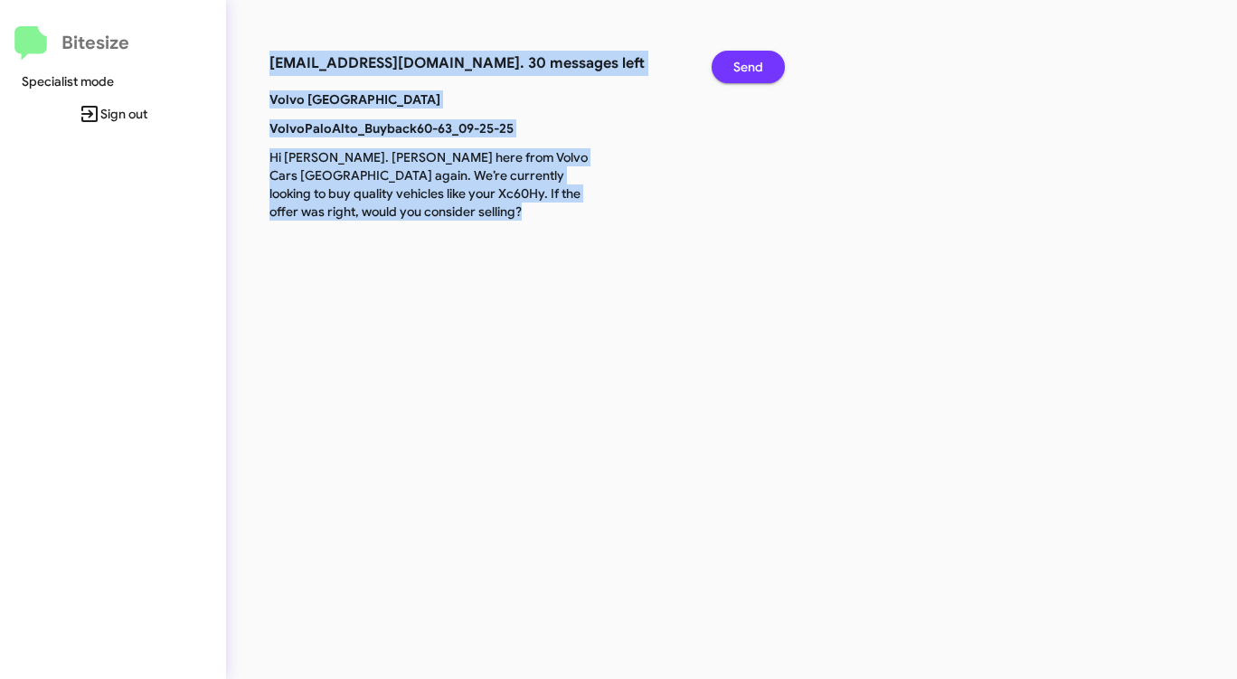
click at [724, 61] on button "Send" at bounding box center [748, 67] width 73 height 33
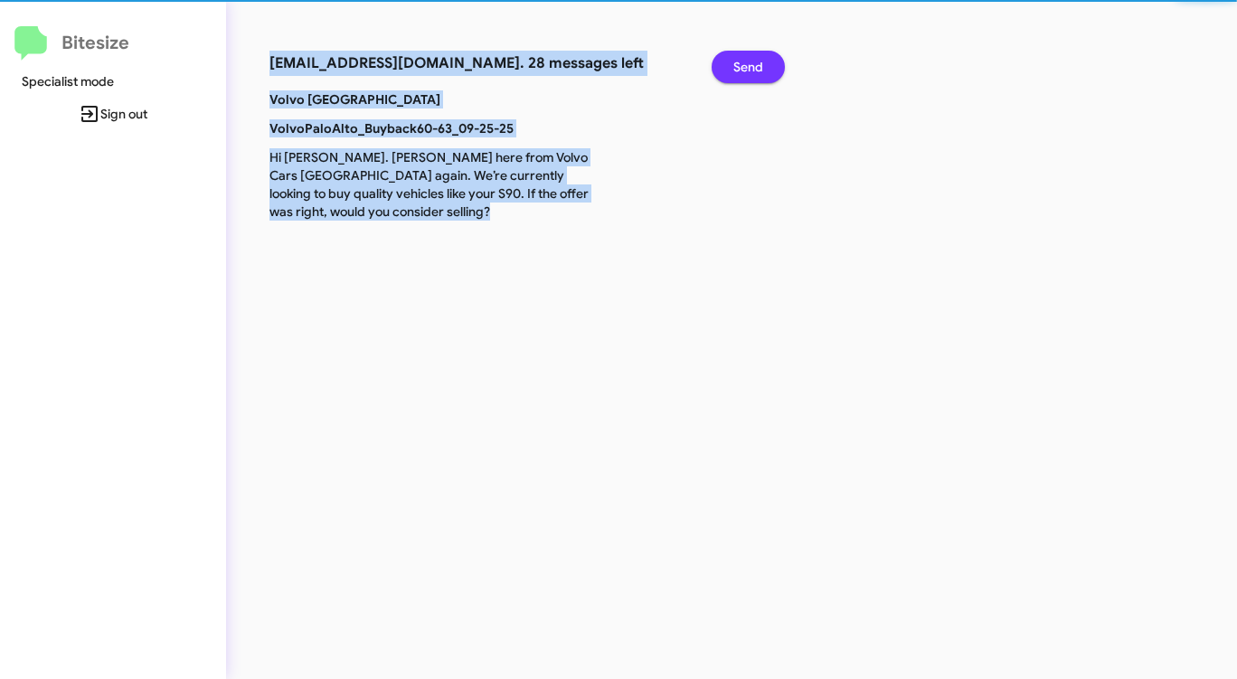
click at [724, 61] on button "Send" at bounding box center [748, 67] width 73 height 33
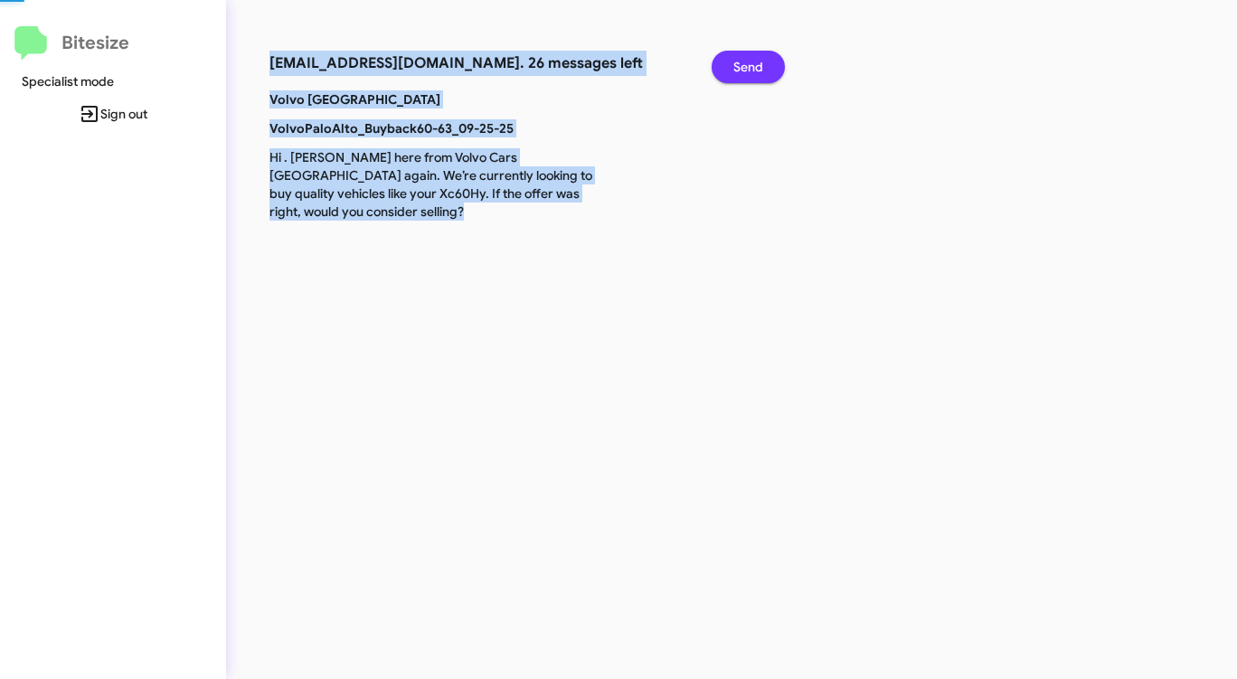
click at [724, 61] on button "Send" at bounding box center [748, 67] width 73 height 33
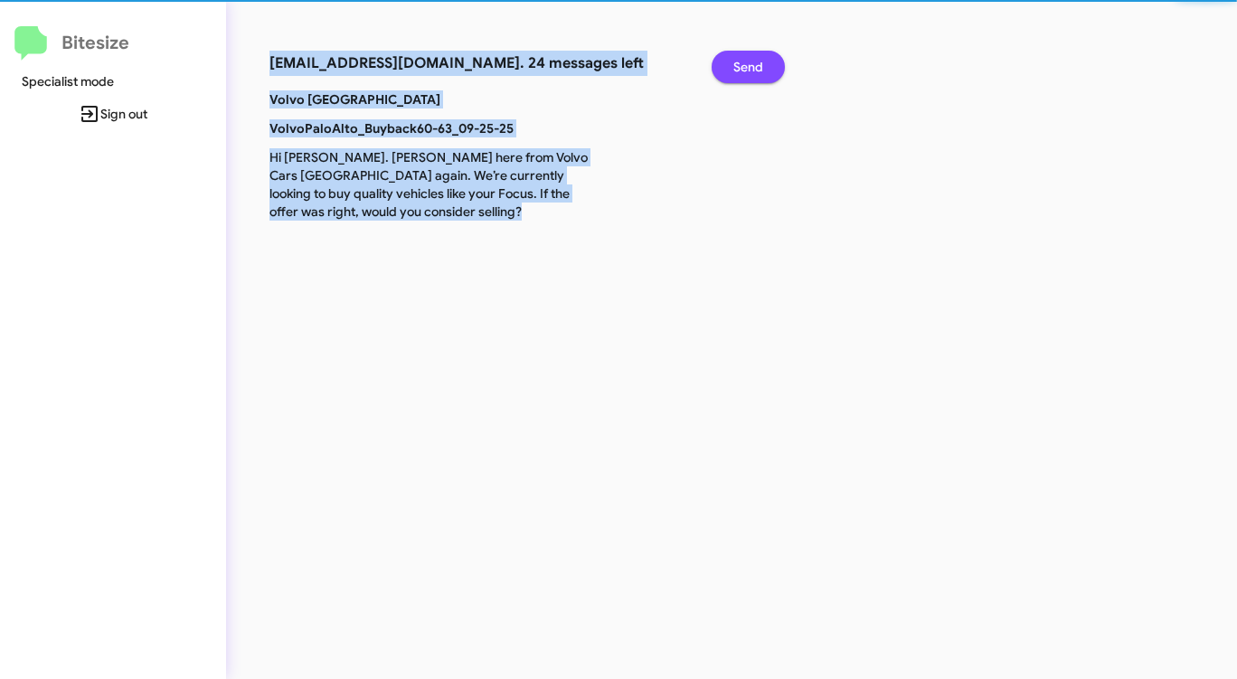
click at [724, 61] on button "Send" at bounding box center [748, 67] width 73 height 33
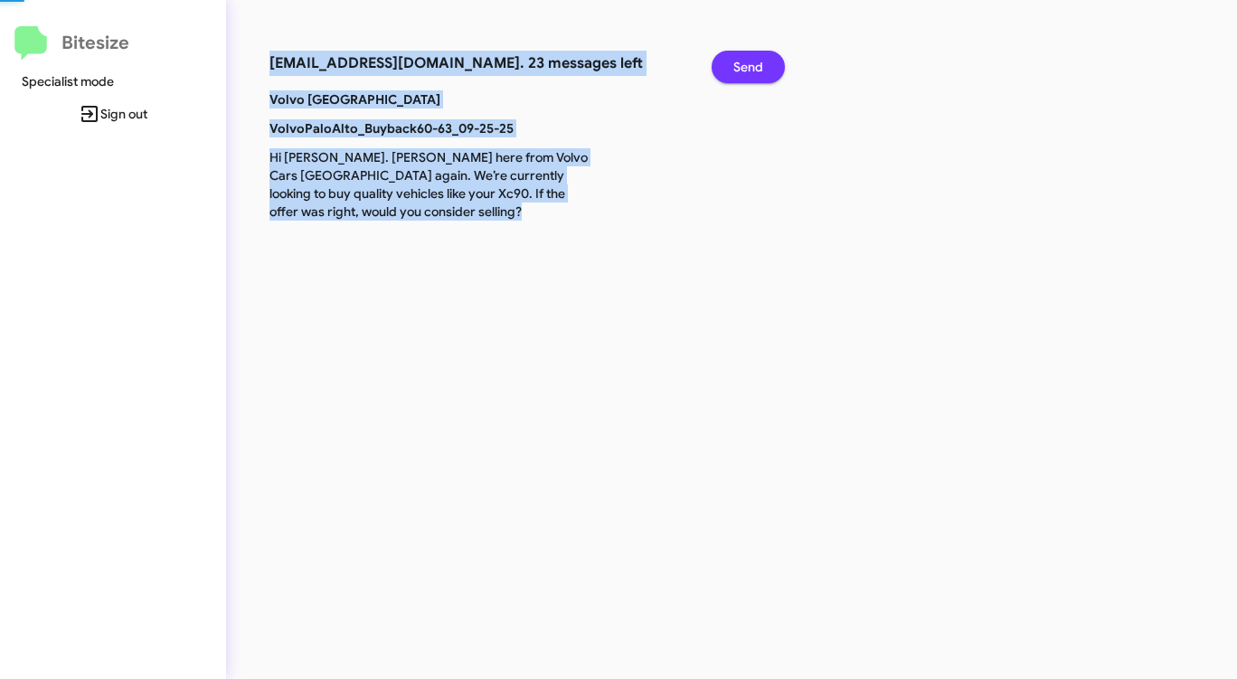
click at [724, 61] on button "Send" at bounding box center [748, 67] width 73 height 33
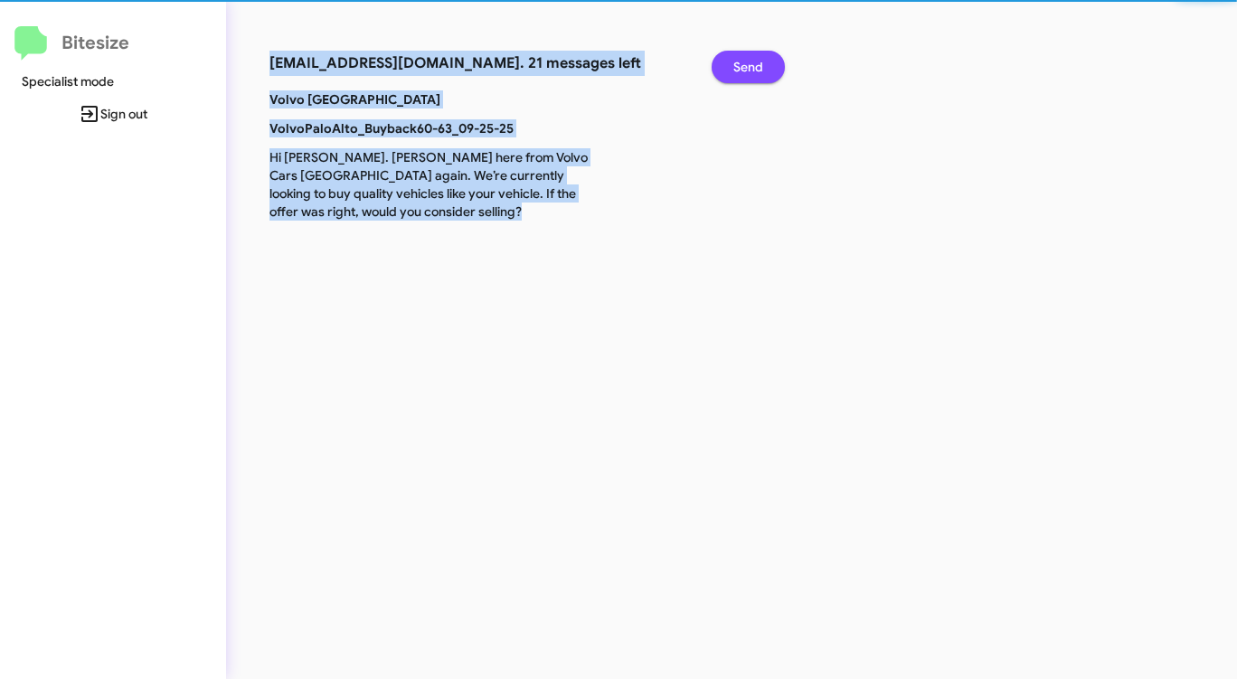
click at [724, 61] on button "Send" at bounding box center [748, 67] width 73 height 33
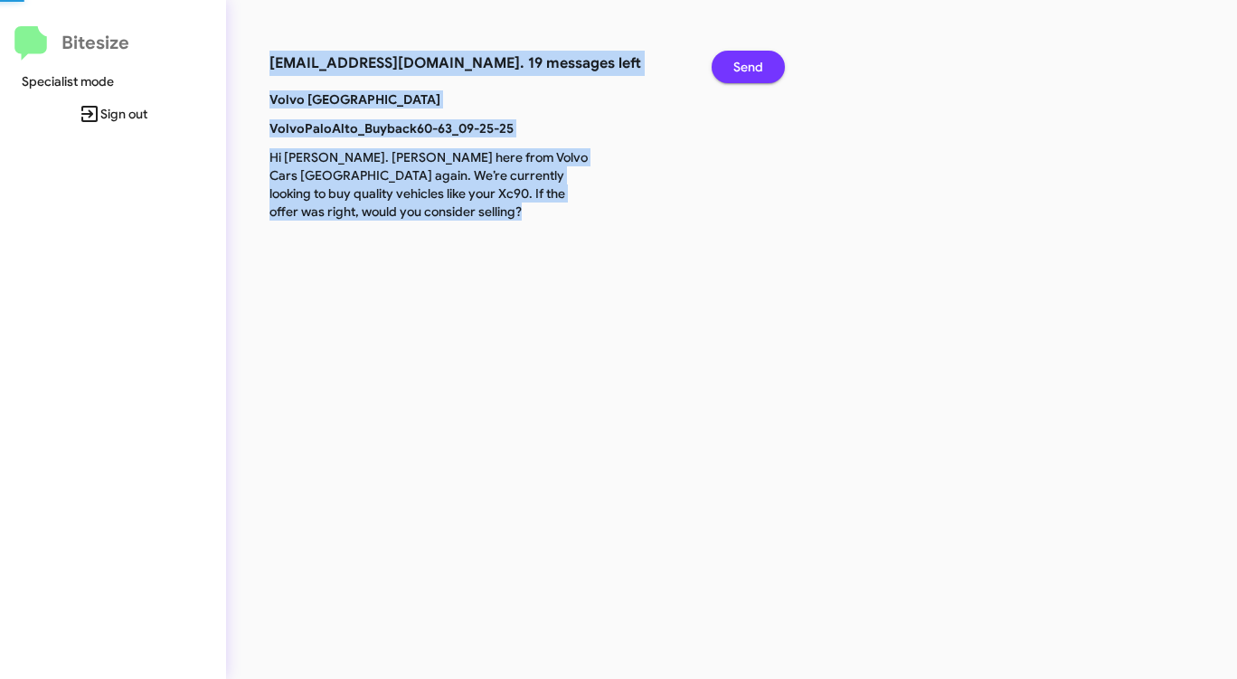
click at [724, 61] on button "Send" at bounding box center [748, 67] width 73 height 33
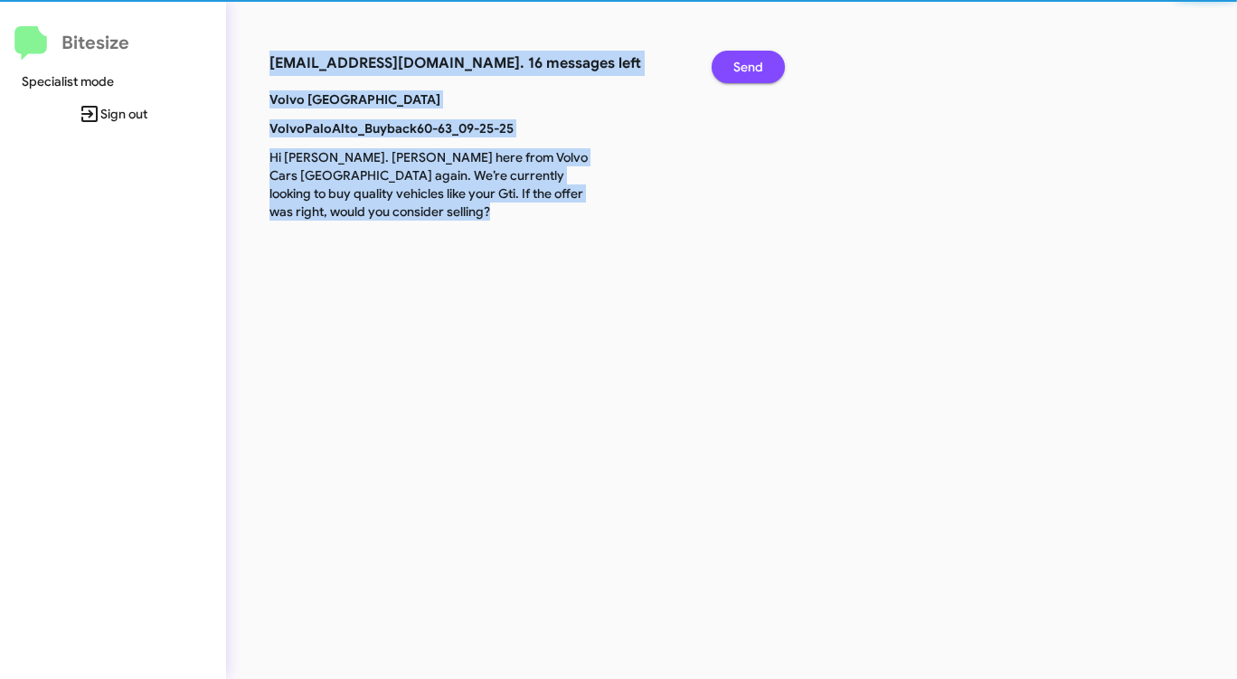
click at [724, 61] on button "Send" at bounding box center [748, 67] width 73 height 33
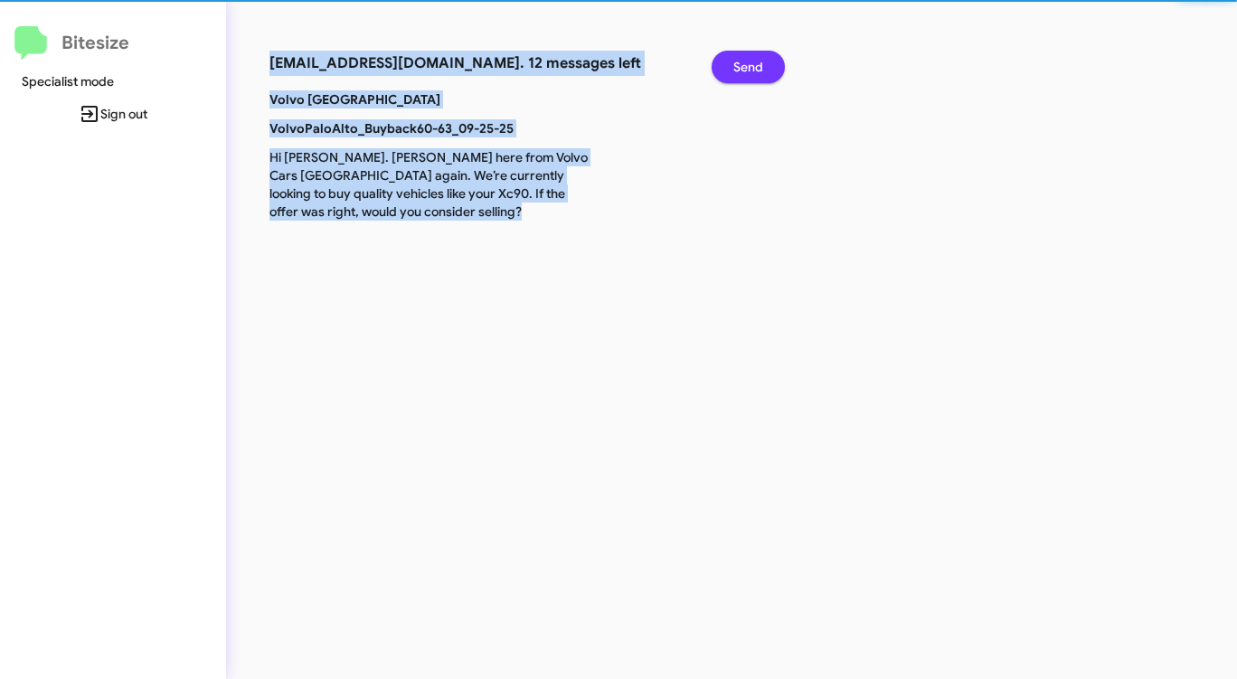
click at [724, 61] on button "Send" at bounding box center [748, 67] width 73 height 33
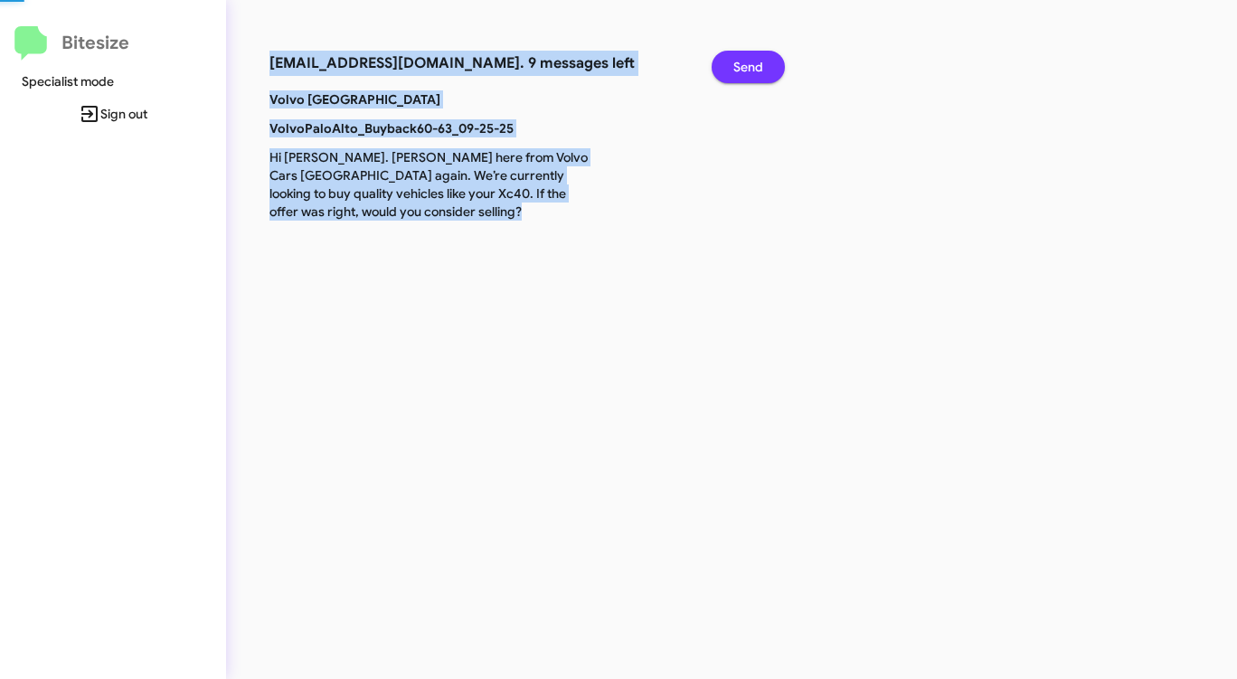
click at [724, 61] on button "Send" at bounding box center [748, 67] width 73 height 33
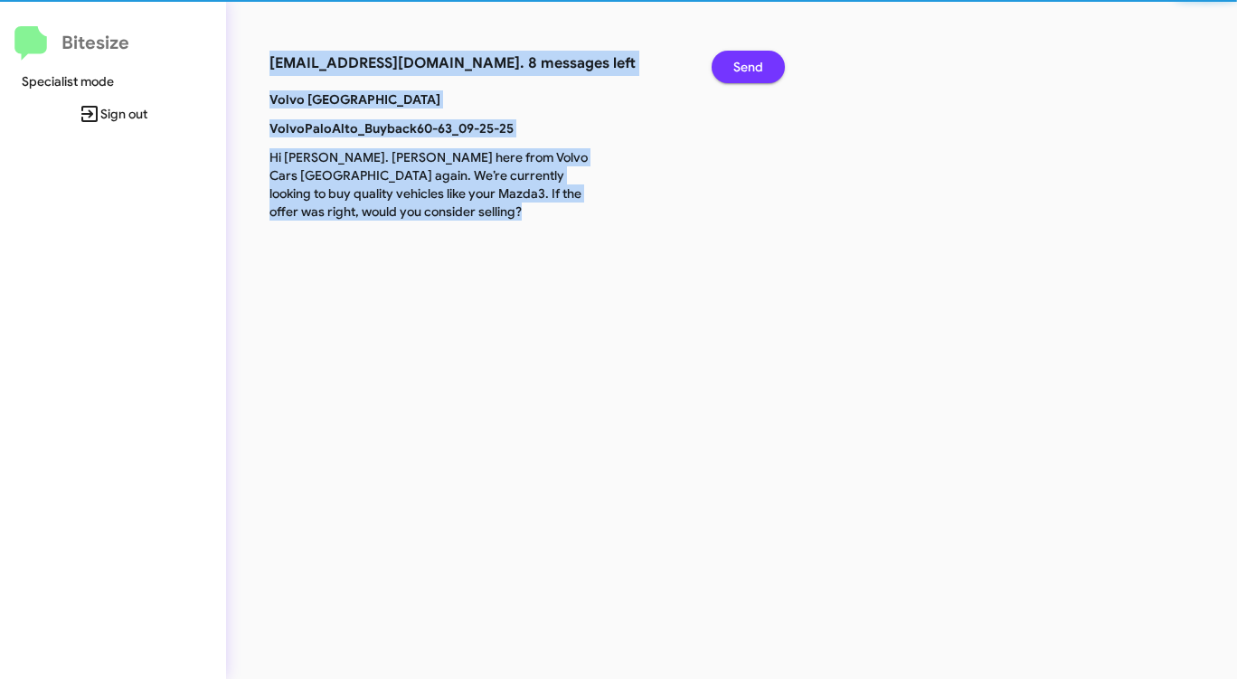
click at [724, 61] on button "Send" at bounding box center [748, 67] width 73 height 33
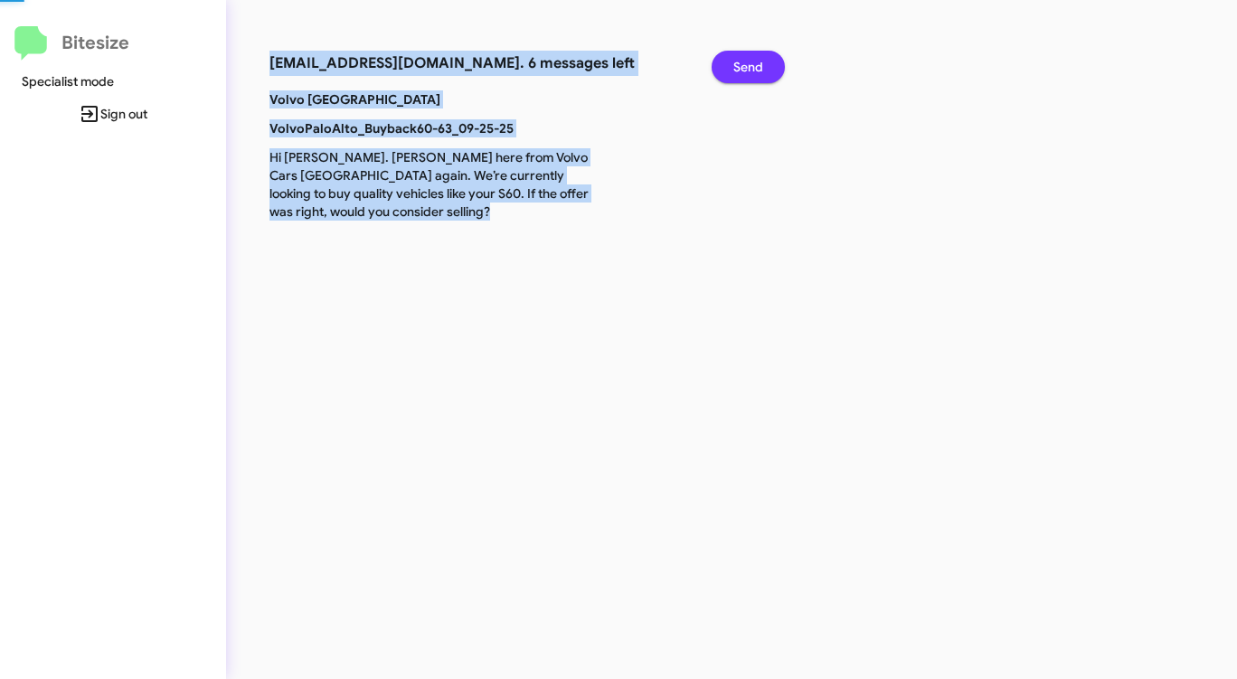
click at [724, 61] on button "Send" at bounding box center [748, 67] width 73 height 33
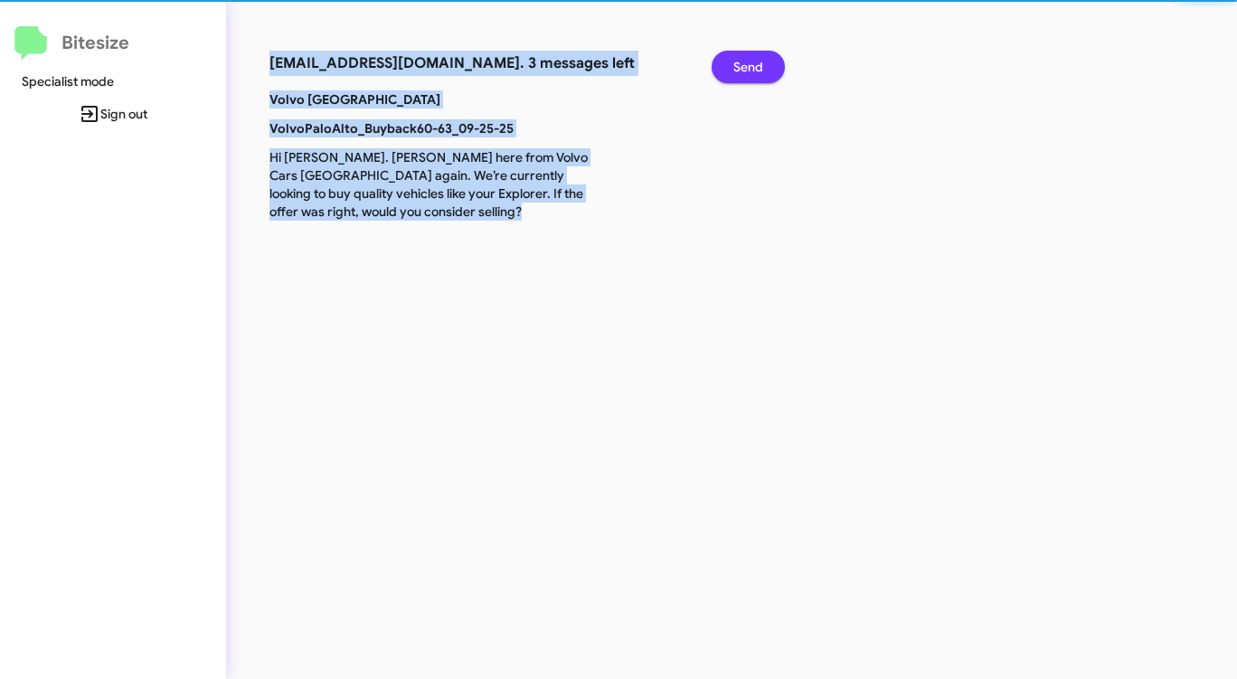
click at [724, 61] on button "Send" at bounding box center [748, 67] width 73 height 33
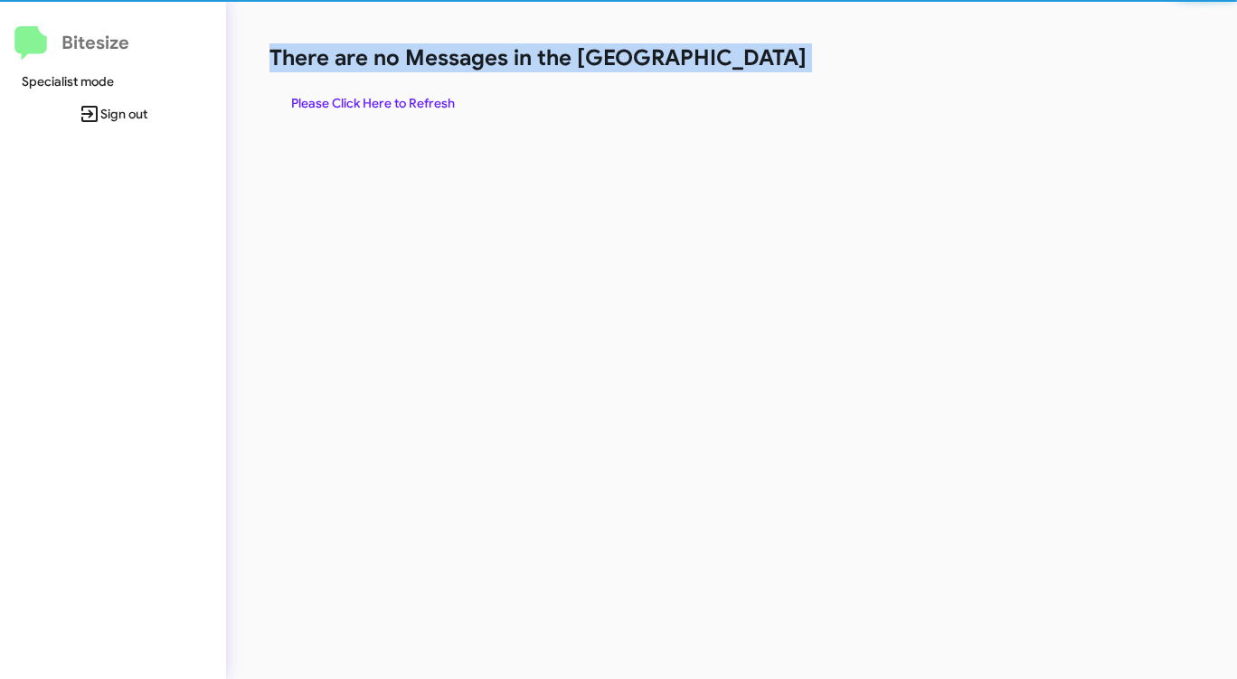
click at [724, 61] on h1 "There are no Messages in the [GEOGRAPHIC_DATA]" at bounding box center [647, 57] width 756 height 29
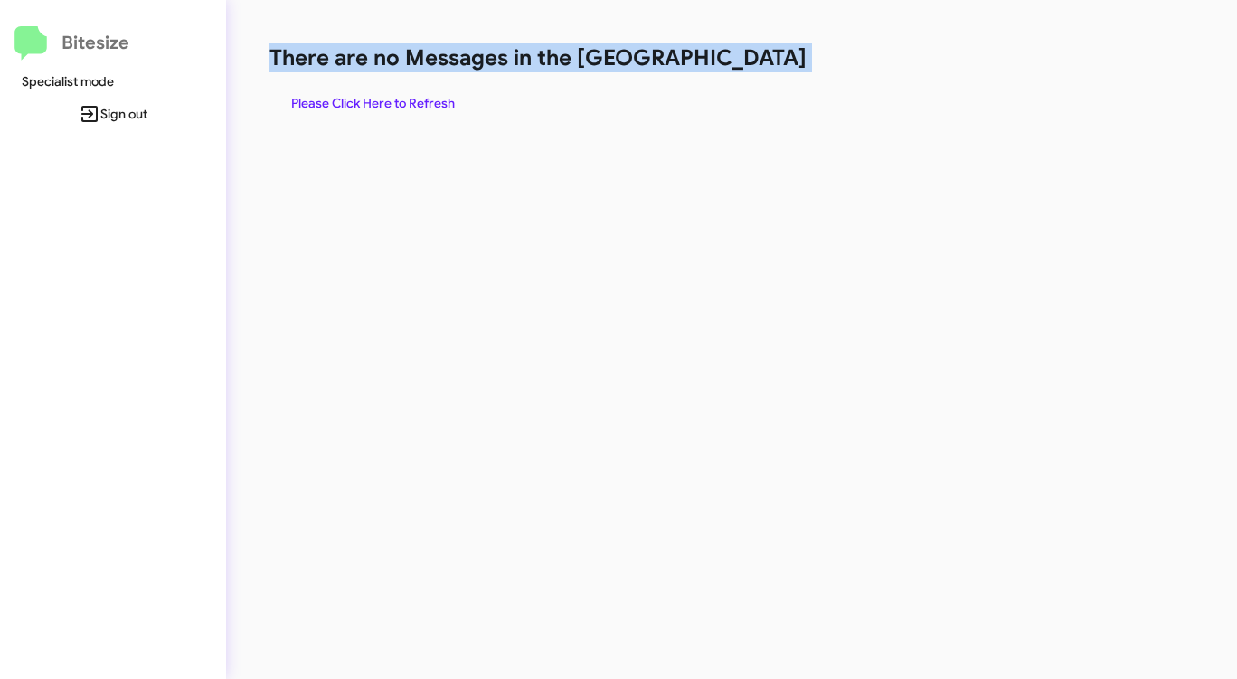
click at [724, 61] on h1 "There are no Messages in the [GEOGRAPHIC_DATA]" at bounding box center [647, 57] width 756 height 29
click at [421, 108] on span "Please Click Here to Refresh" at bounding box center [373, 103] width 164 height 33
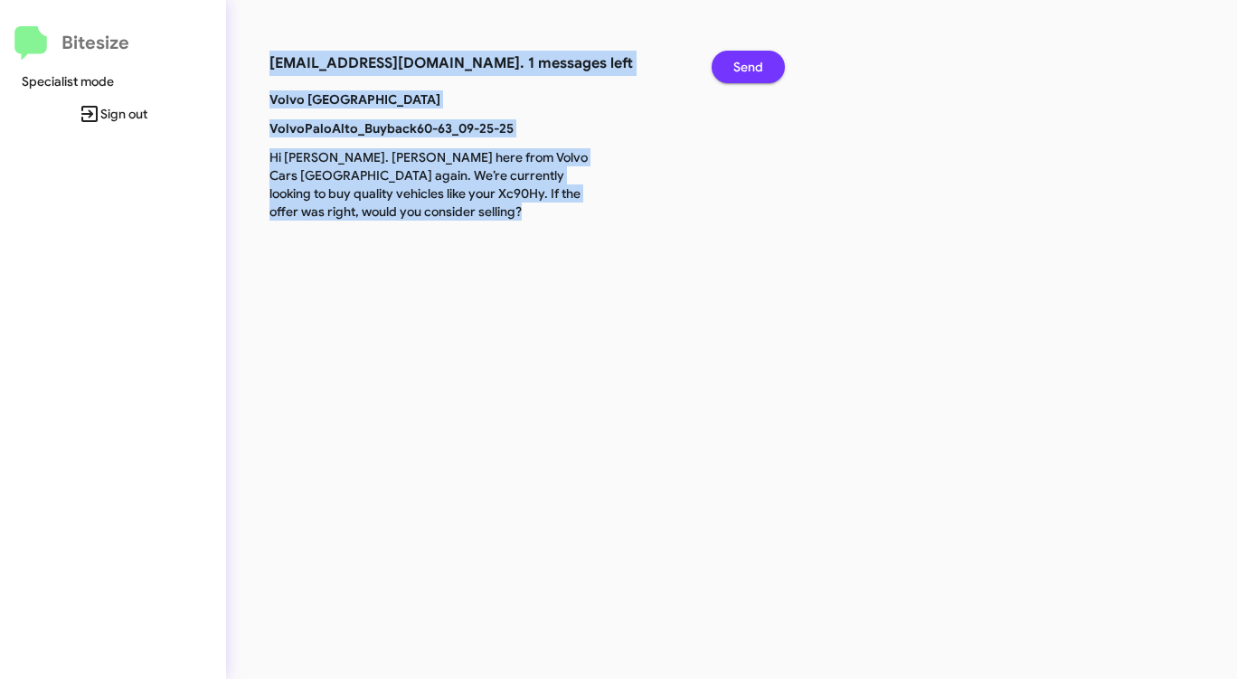
click at [775, 71] on button "Send" at bounding box center [748, 67] width 73 height 33
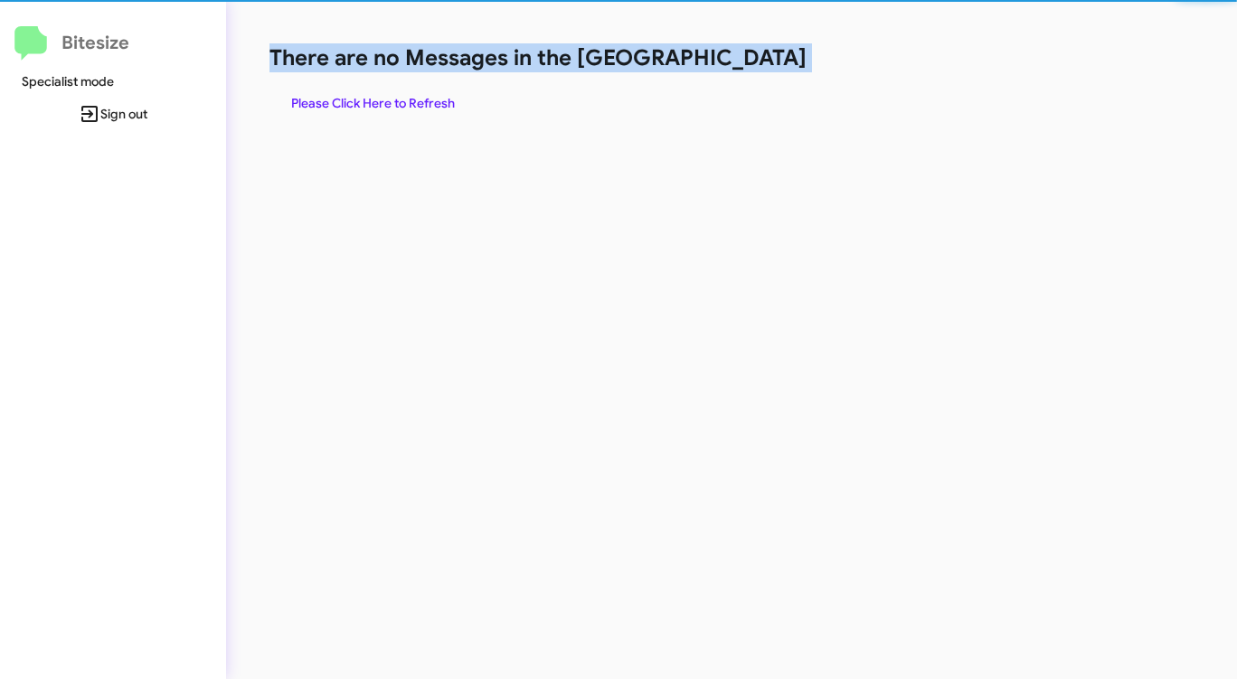
click at [773, 71] on h1 "There are no Messages in the [GEOGRAPHIC_DATA]" at bounding box center [647, 57] width 756 height 29
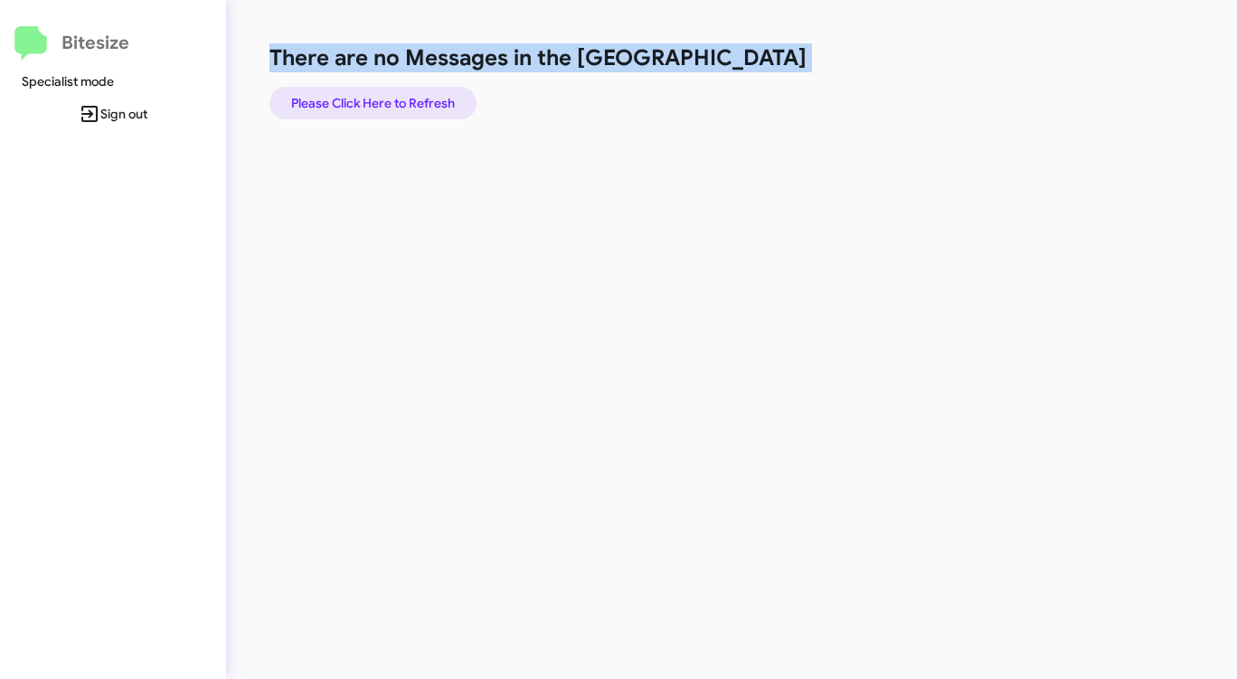
click at [415, 99] on span "Please Click Here to Refresh" at bounding box center [373, 103] width 164 height 33
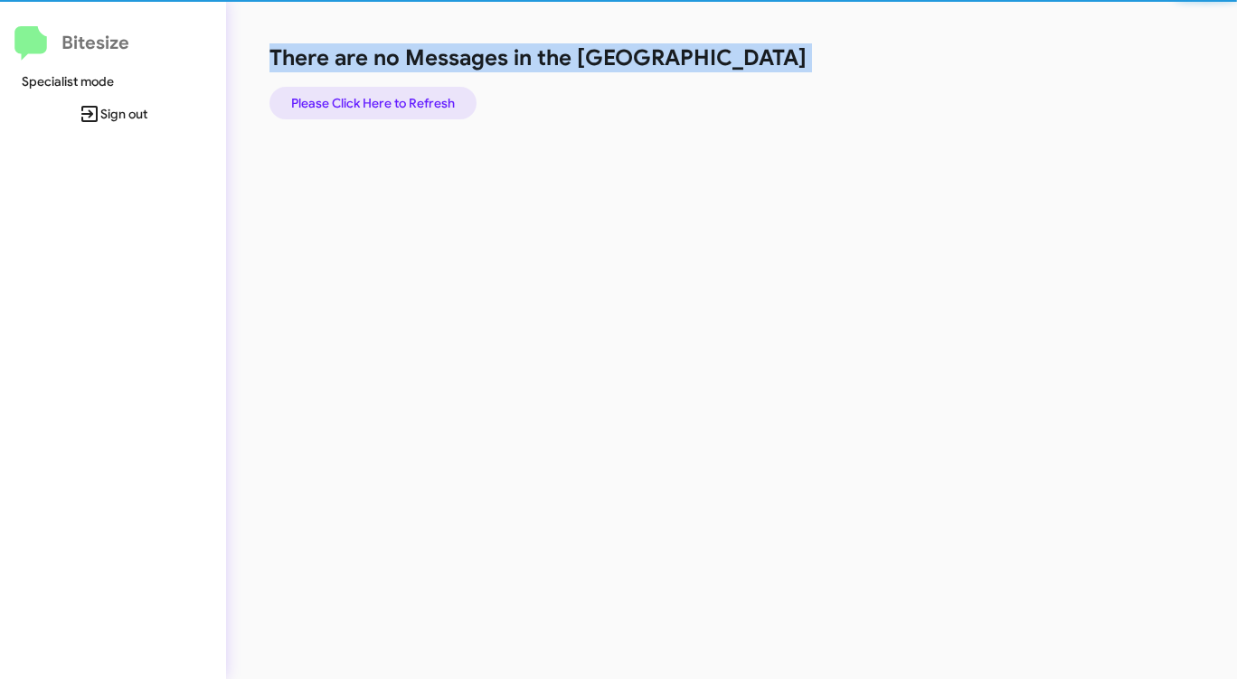
click at [415, 99] on span "Please Click Here to Refresh" at bounding box center [373, 103] width 164 height 33
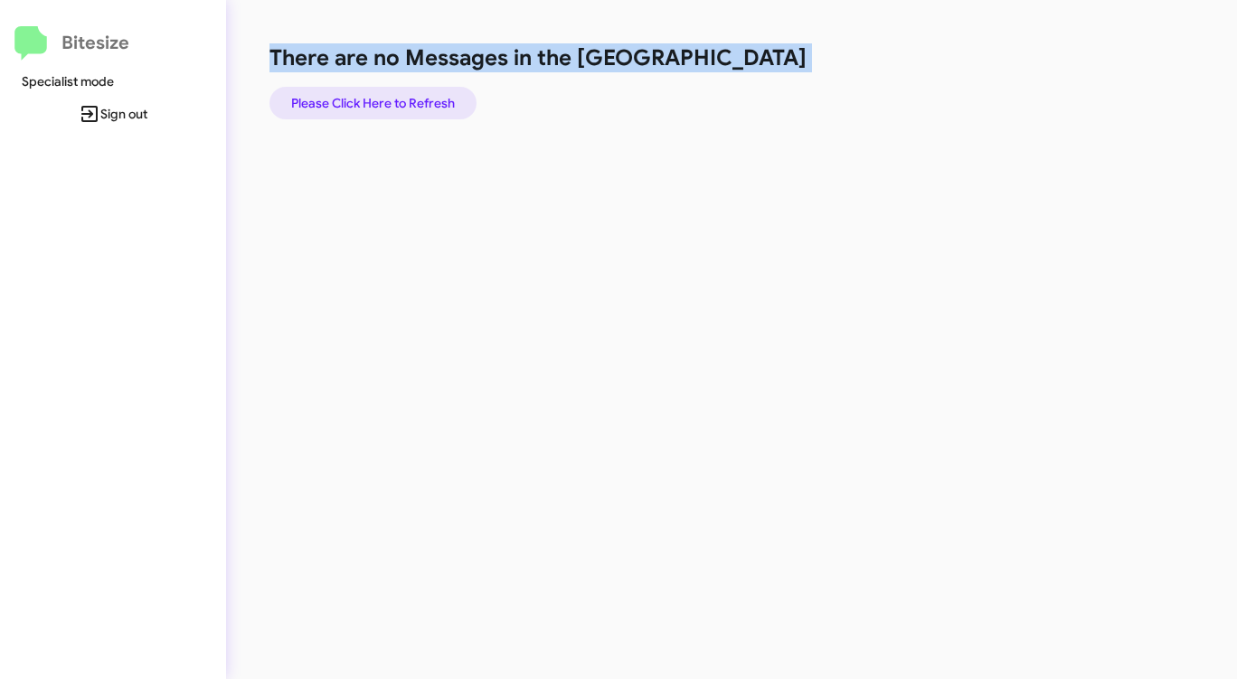
click at [375, 112] on span "Please Click Here to Refresh" at bounding box center [373, 103] width 164 height 33
click at [374, 111] on span "Please Click Here to Refresh" at bounding box center [373, 103] width 164 height 33
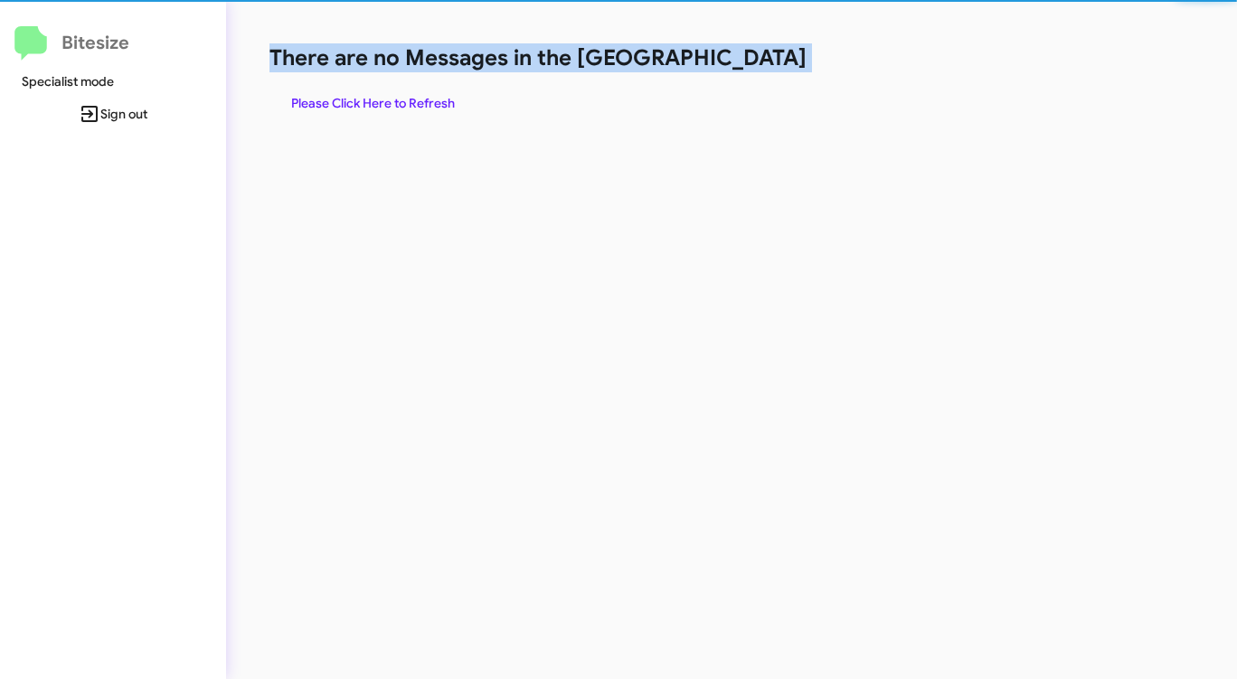
click at [374, 111] on span "Please Click Here to Refresh" at bounding box center [373, 103] width 164 height 33
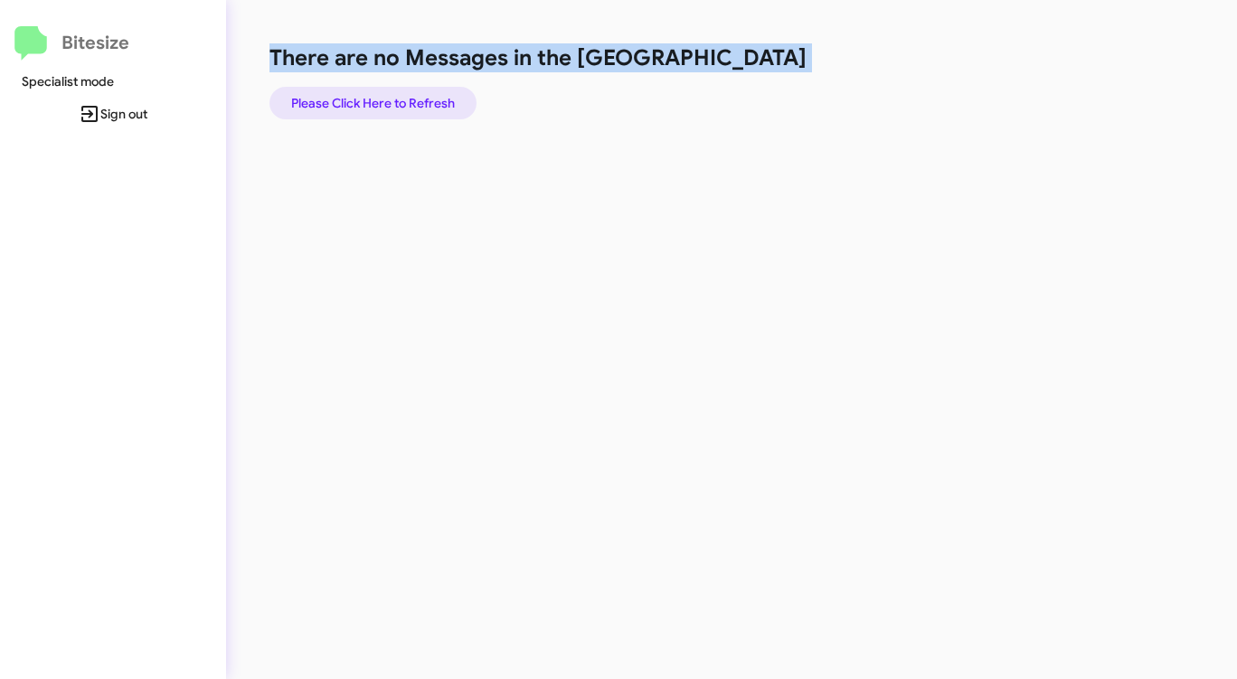
click at [374, 111] on span "Please Click Here to Refresh" at bounding box center [373, 103] width 164 height 33
click at [373, 111] on span "Please Click Here to Refresh" at bounding box center [373, 103] width 164 height 33
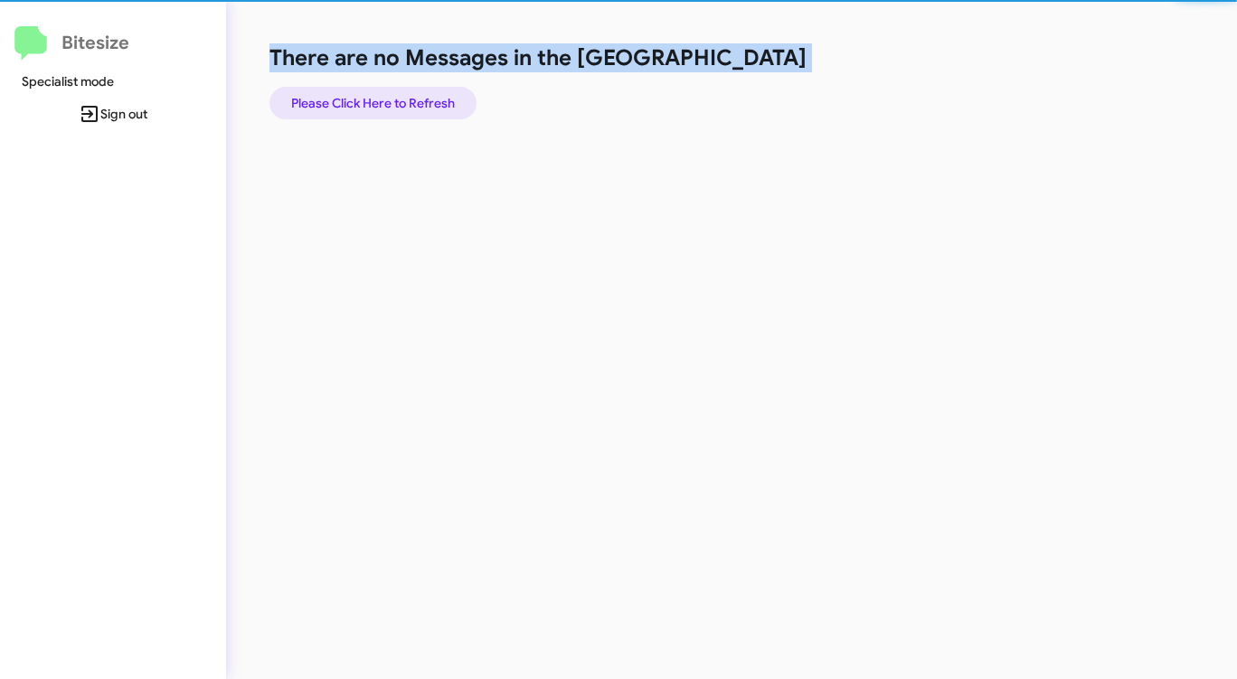
click at [372, 111] on span "Please Click Here to Refresh" at bounding box center [373, 103] width 164 height 33
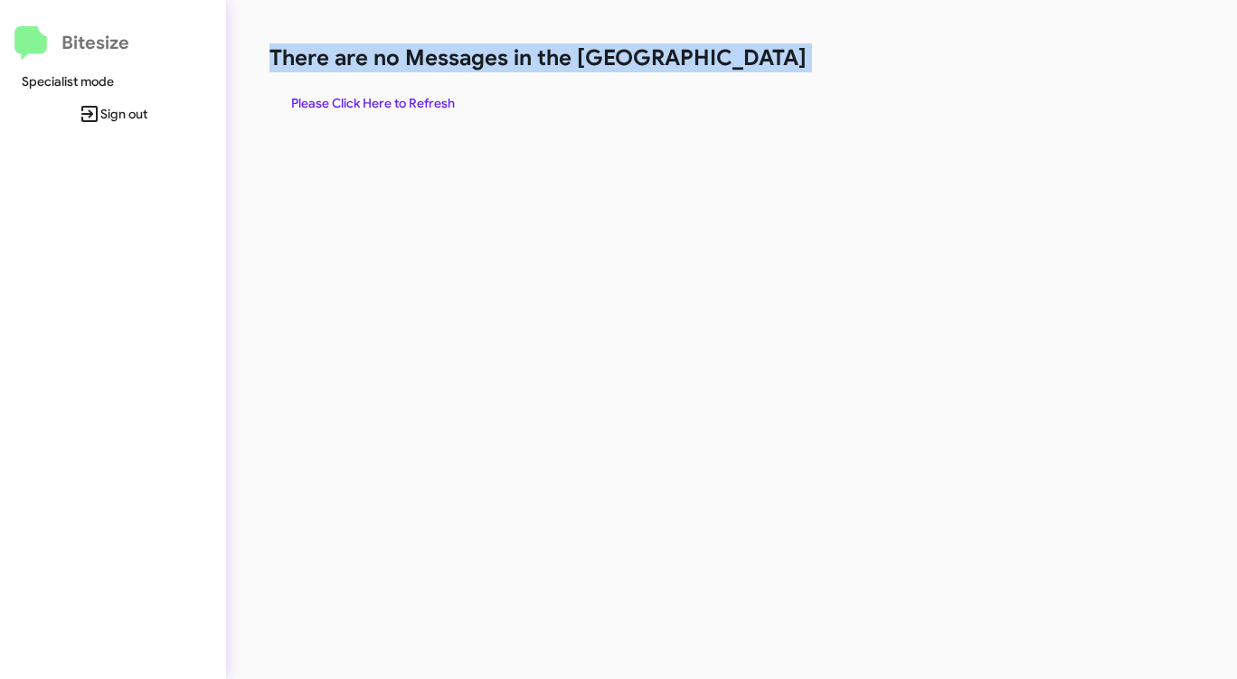
click at [915, 110] on div "There are no Messages in the Queue Please Click Here to Refresh" at bounding box center [647, 81] width 756 height 76
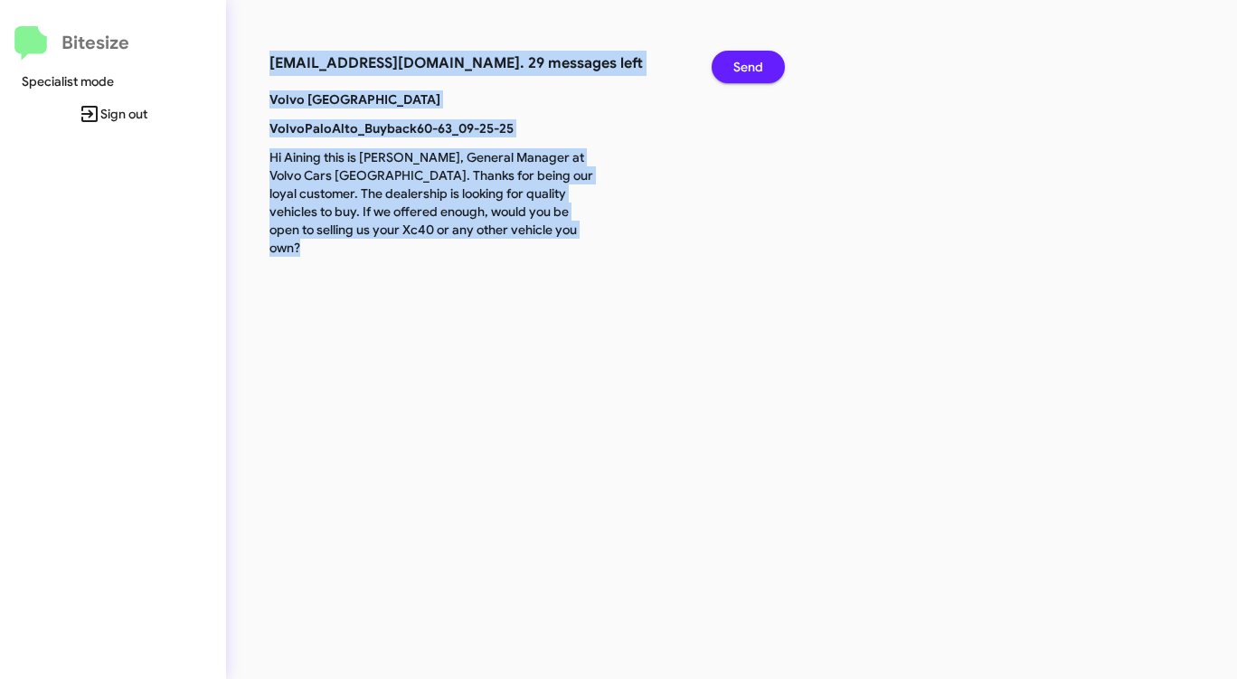
click at [741, 62] on span "Send" at bounding box center [748, 67] width 30 height 33
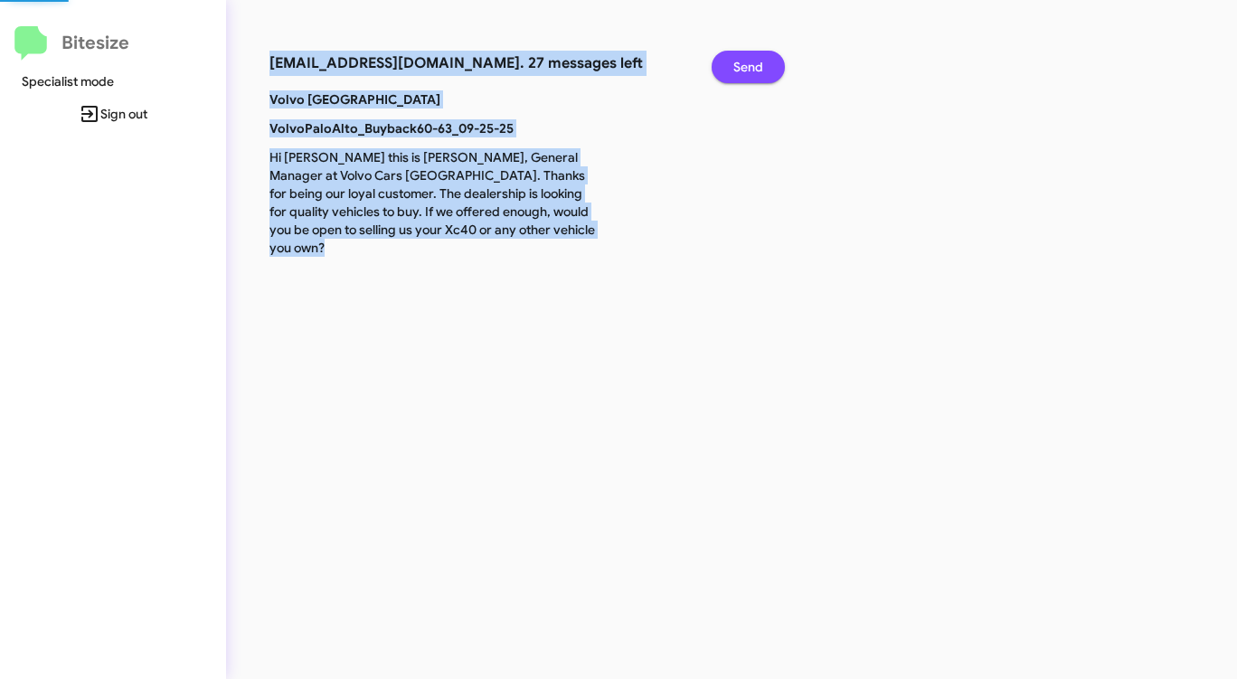
click at [741, 62] on span "Send" at bounding box center [748, 67] width 30 height 33
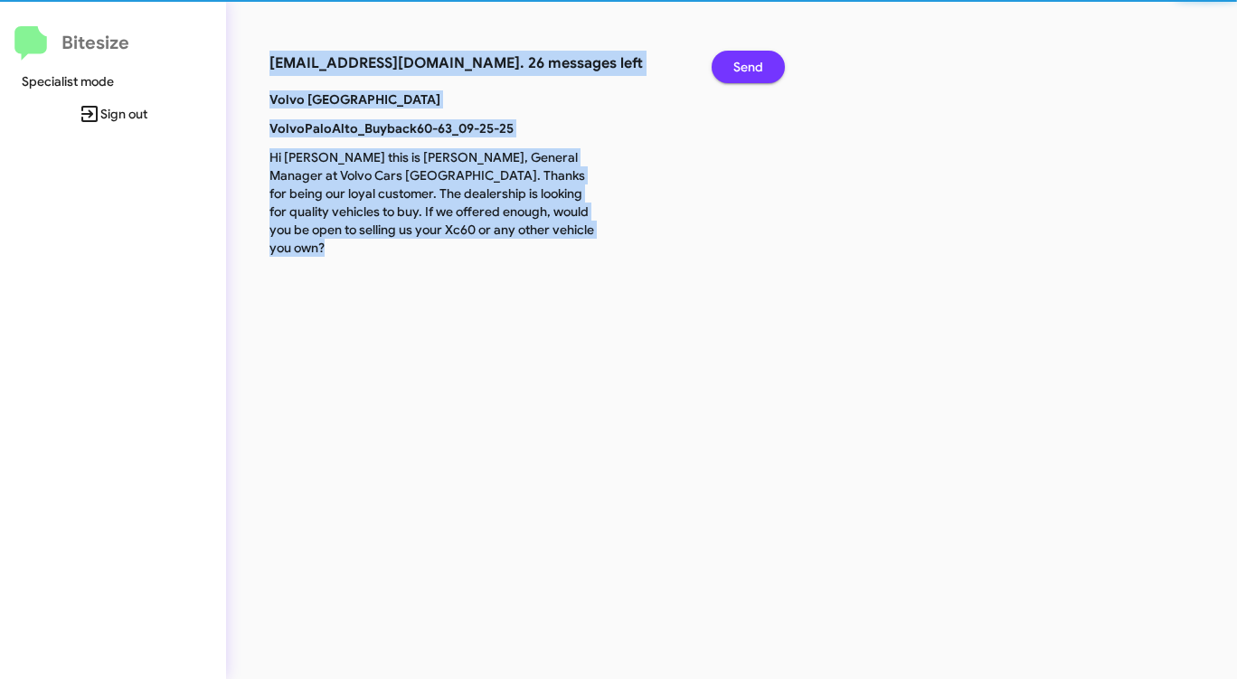
click at [741, 62] on span "Send" at bounding box center [748, 67] width 30 height 33
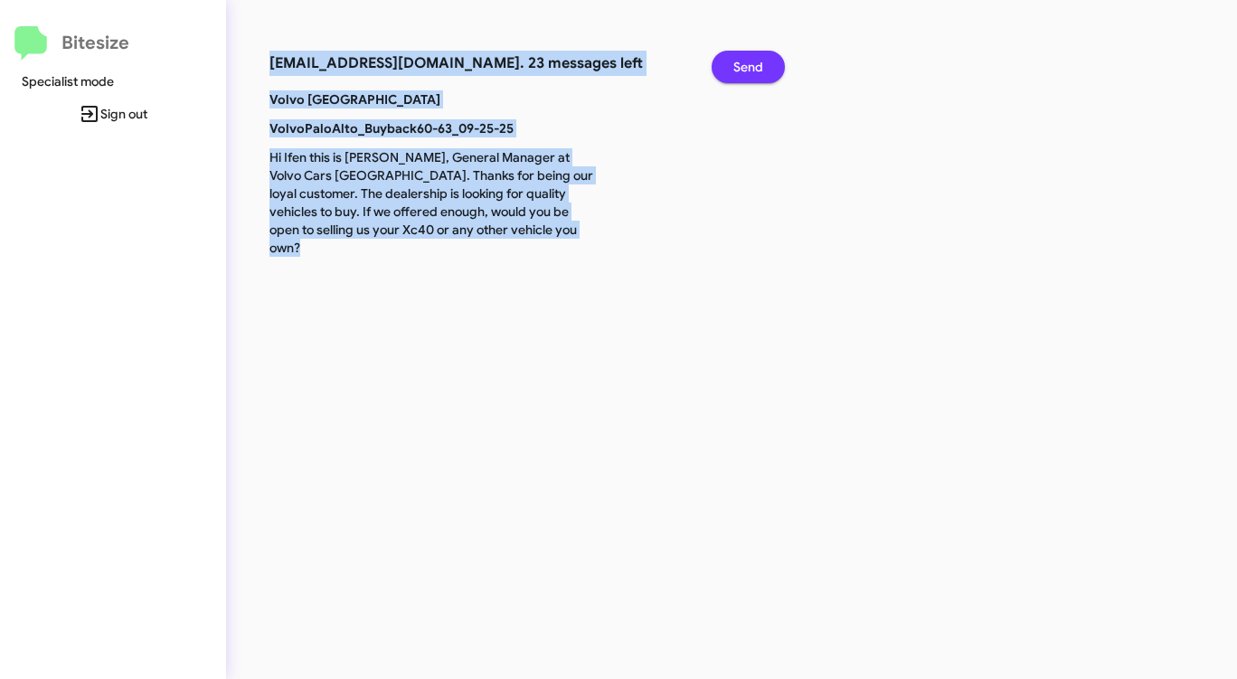
click at [741, 62] on span "Send" at bounding box center [748, 67] width 30 height 33
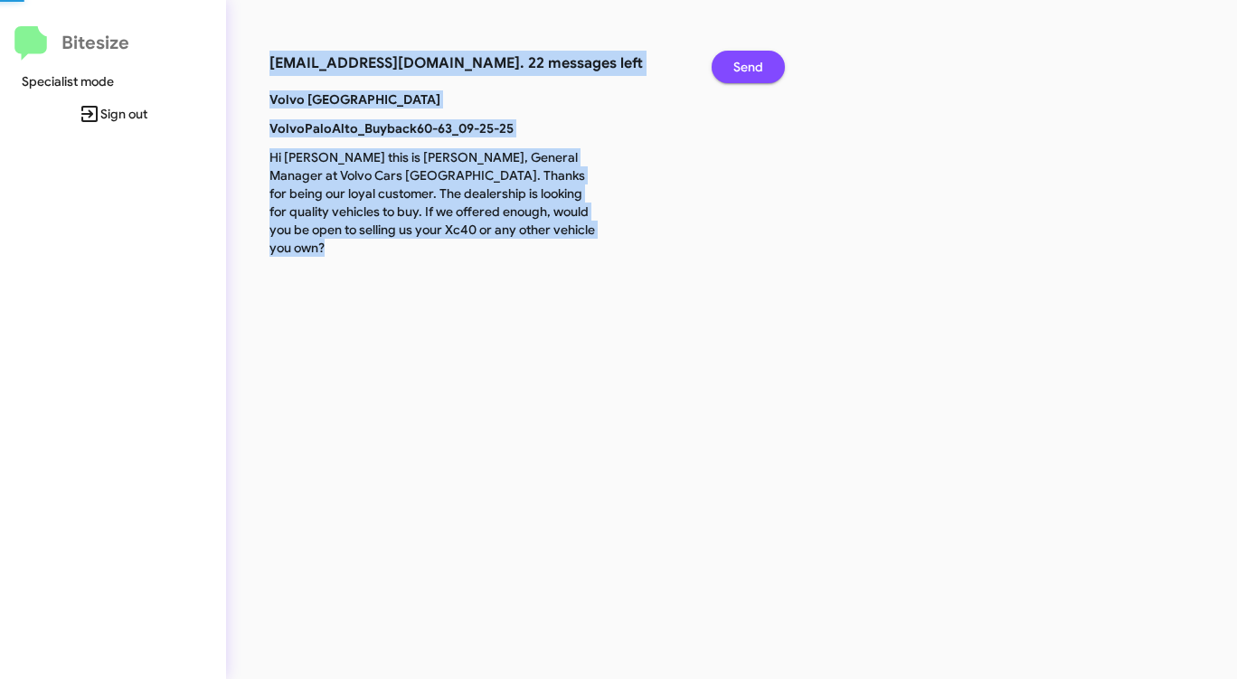
click at [741, 62] on span "Send" at bounding box center [748, 67] width 30 height 33
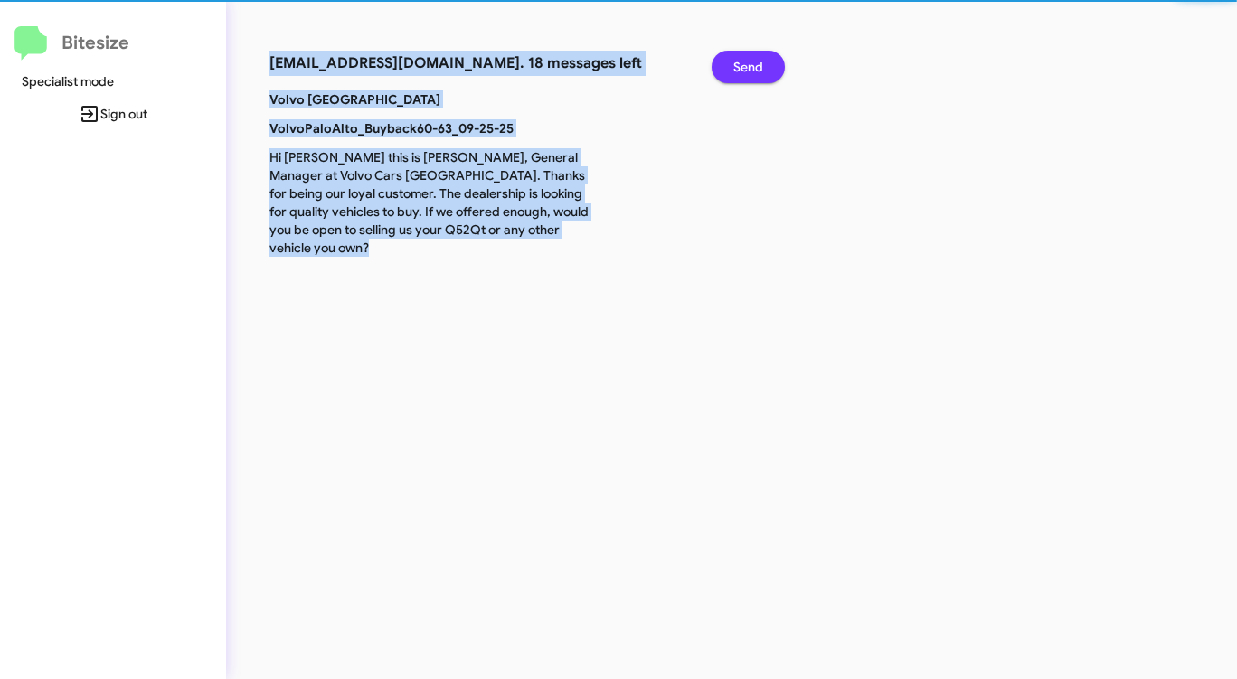
click at [741, 62] on span "Send" at bounding box center [748, 67] width 30 height 33
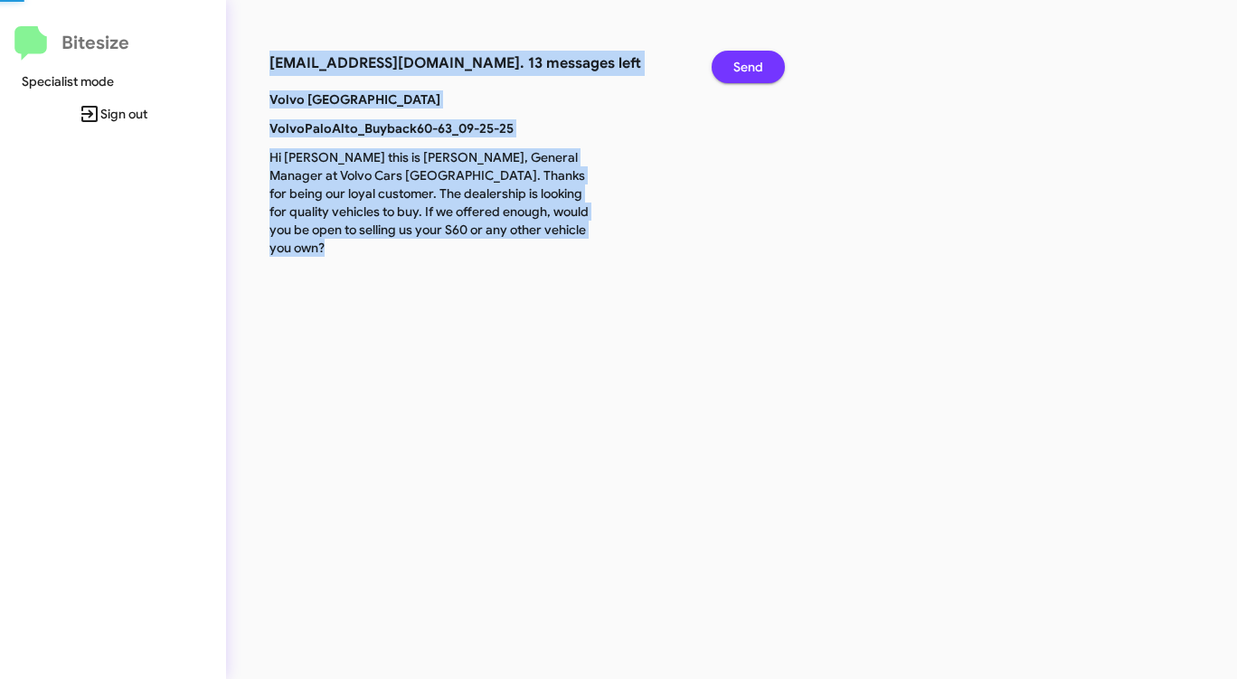
click at [741, 62] on span "Send" at bounding box center [748, 67] width 30 height 33
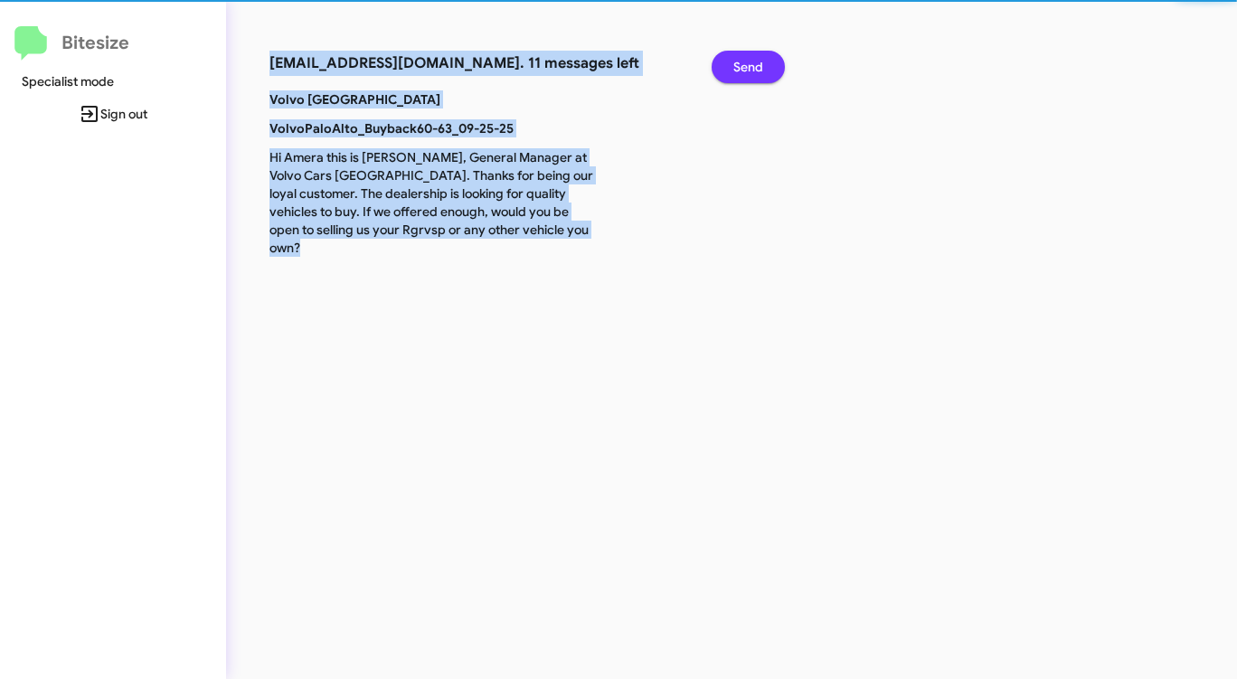
click at [741, 62] on span "Send" at bounding box center [748, 67] width 30 height 33
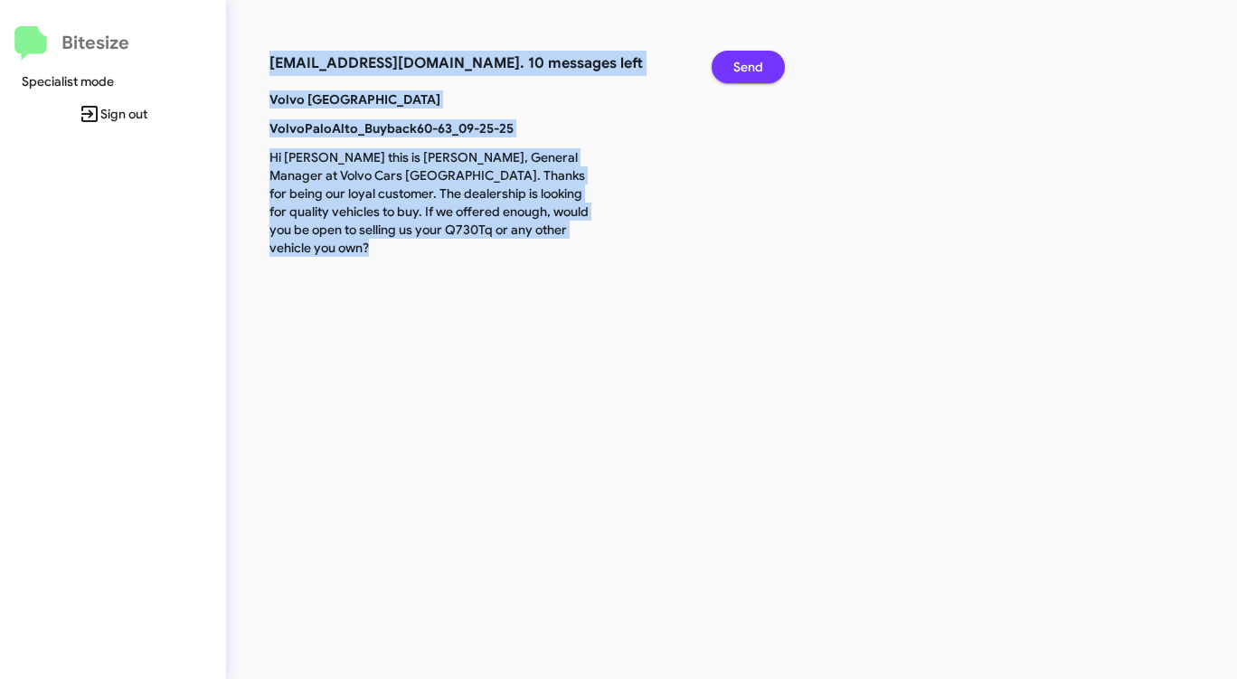
click at [741, 62] on span "Send" at bounding box center [748, 67] width 30 height 33
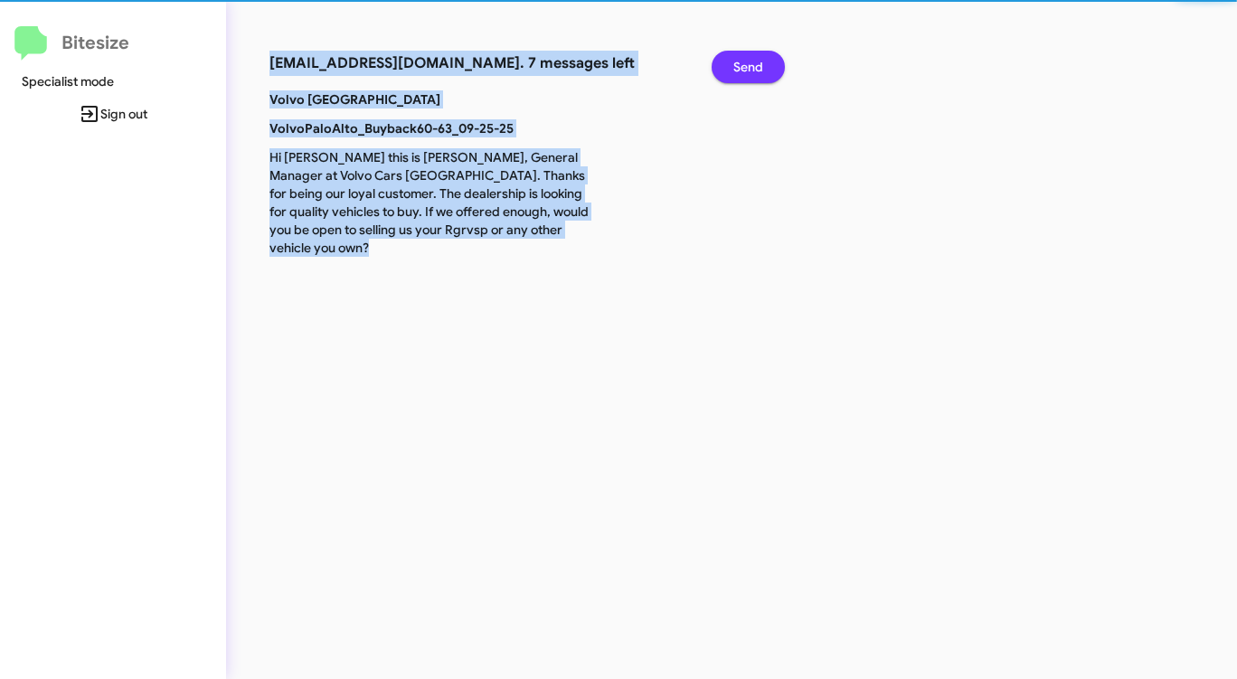
click at [741, 62] on span "Send" at bounding box center [748, 67] width 30 height 33
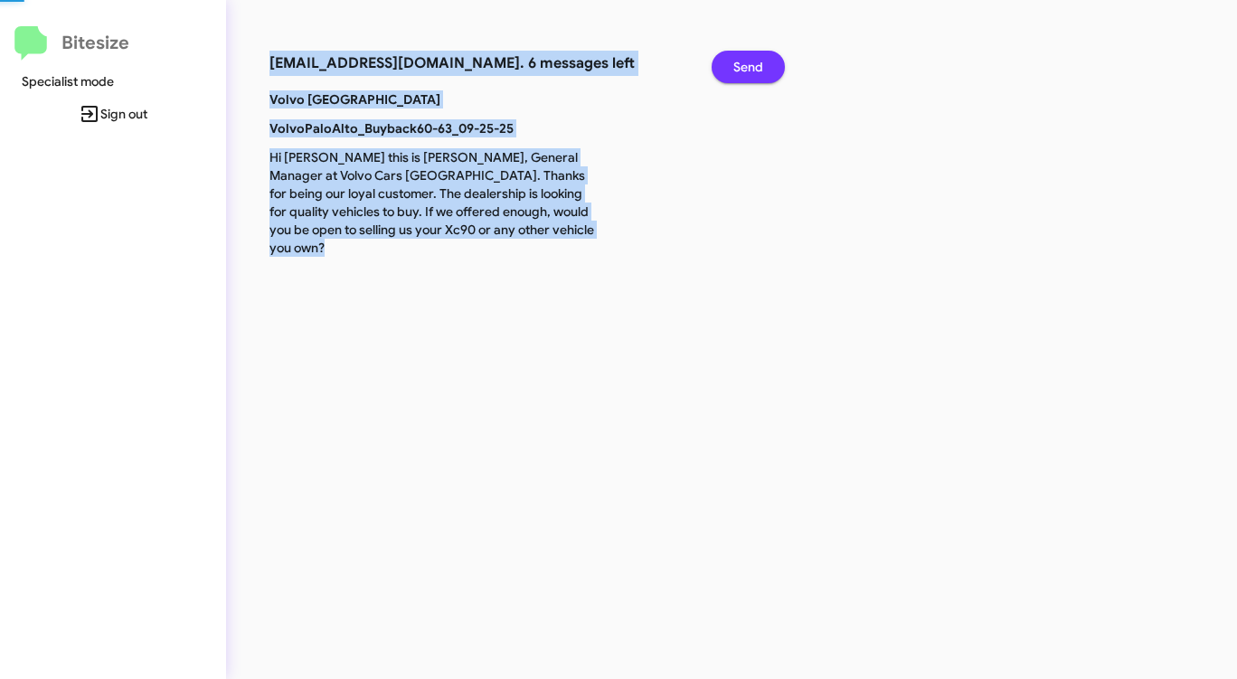
click at [741, 62] on span "Send" at bounding box center [748, 67] width 30 height 33
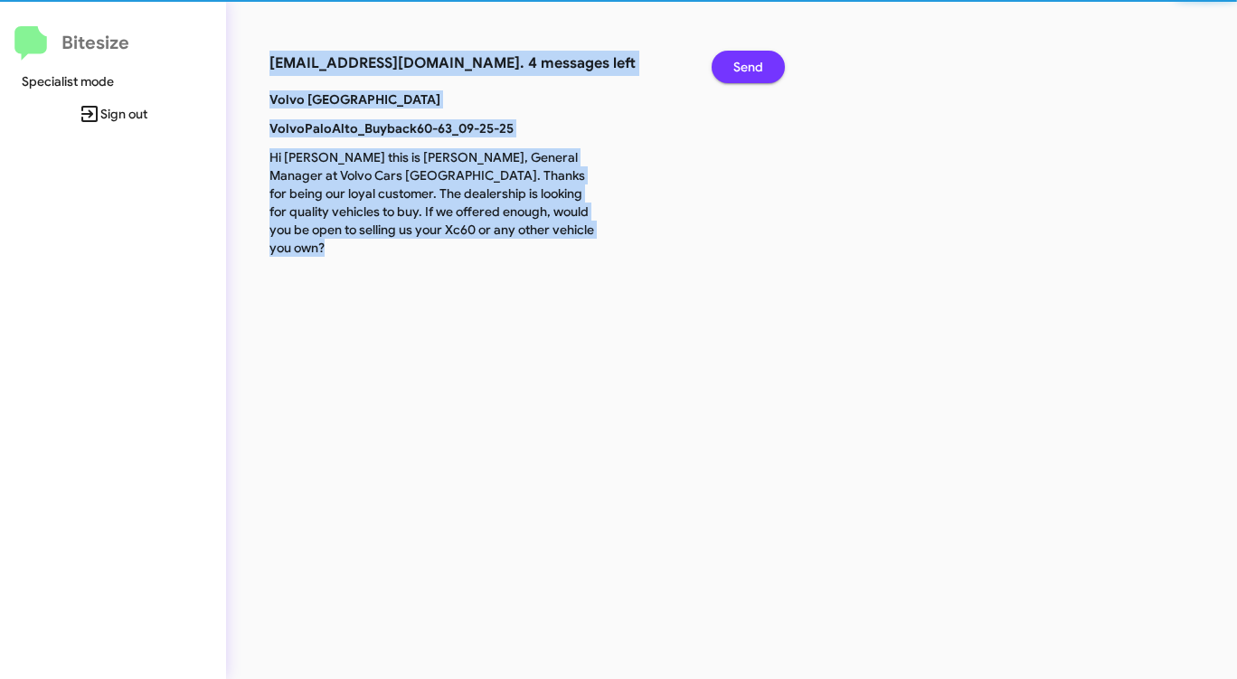
click at [741, 62] on span "Send" at bounding box center [748, 67] width 30 height 33
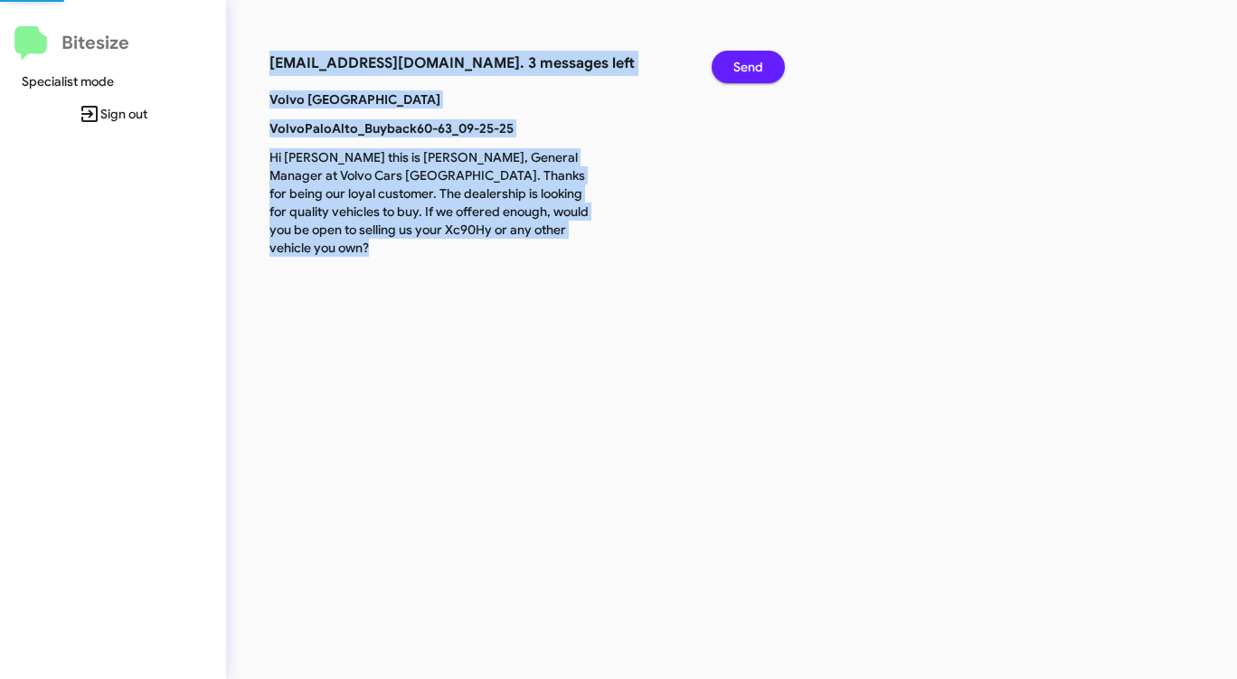
click at [741, 62] on span "Send" at bounding box center [748, 67] width 30 height 33
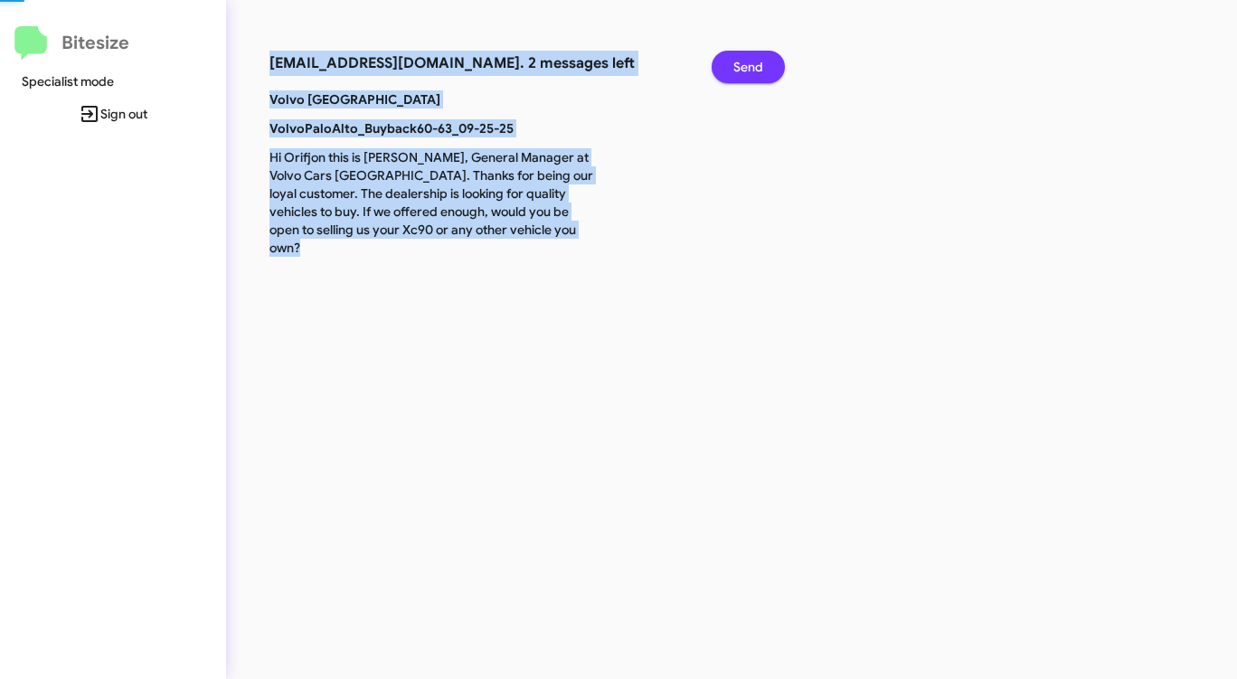
click at [741, 62] on span "Send" at bounding box center [748, 67] width 30 height 33
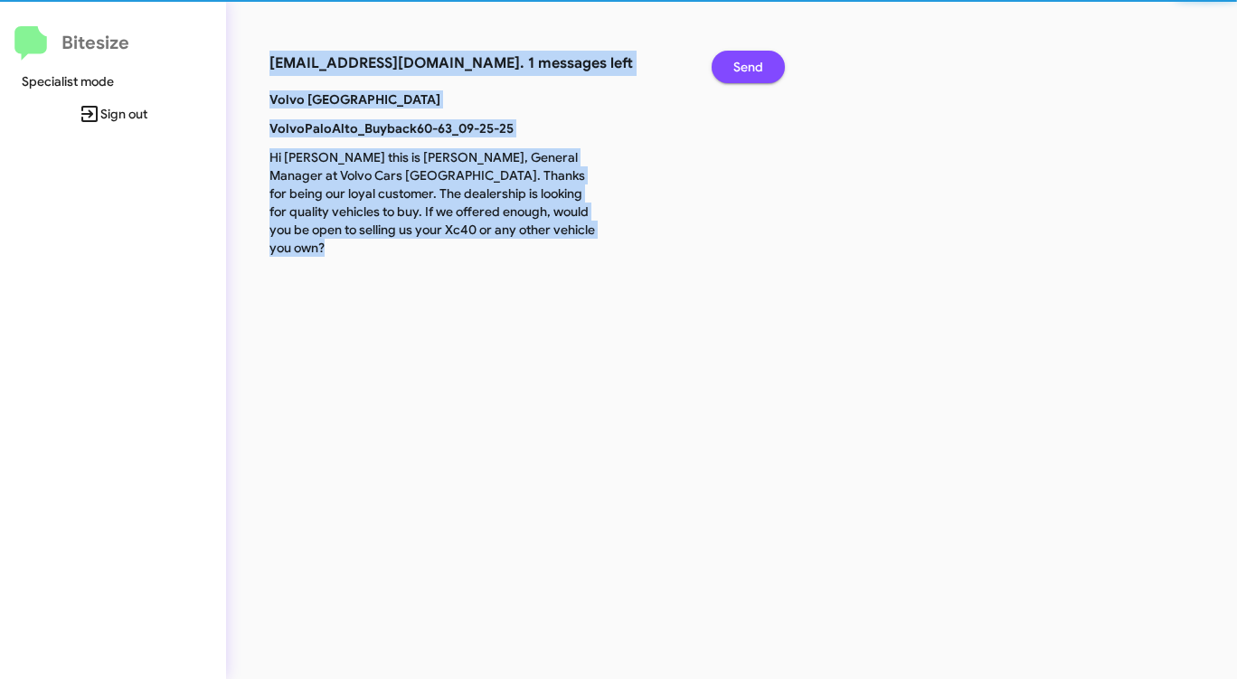
click at [741, 62] on span "Send" at bounding box center [748, 67] width 30 height 33
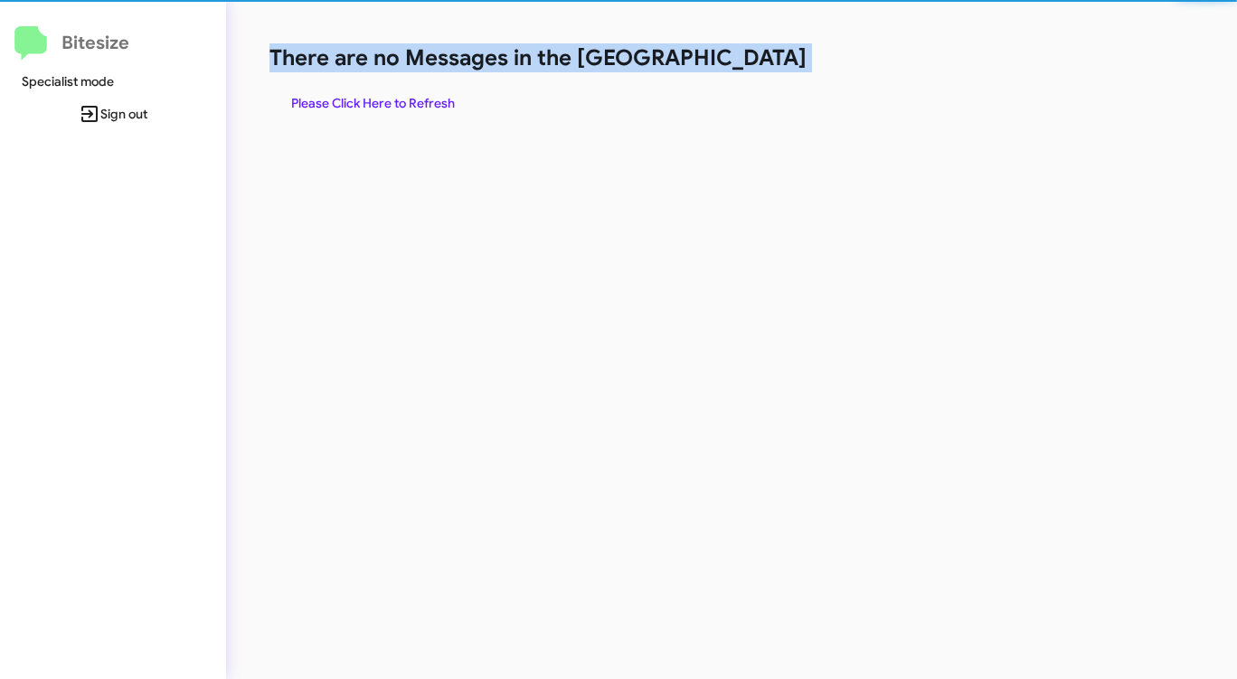
click at [741, 62] on h1 "There are no Messages in the [GEOGRAPHIC_DATA]" at bounding box center [647, 57] width 756 height 29
click at [741, 63] on h1 "There are no Messages in the [GEOGRAPHIC_DATA]" at bounding box center [647, 57] width 756 height 29
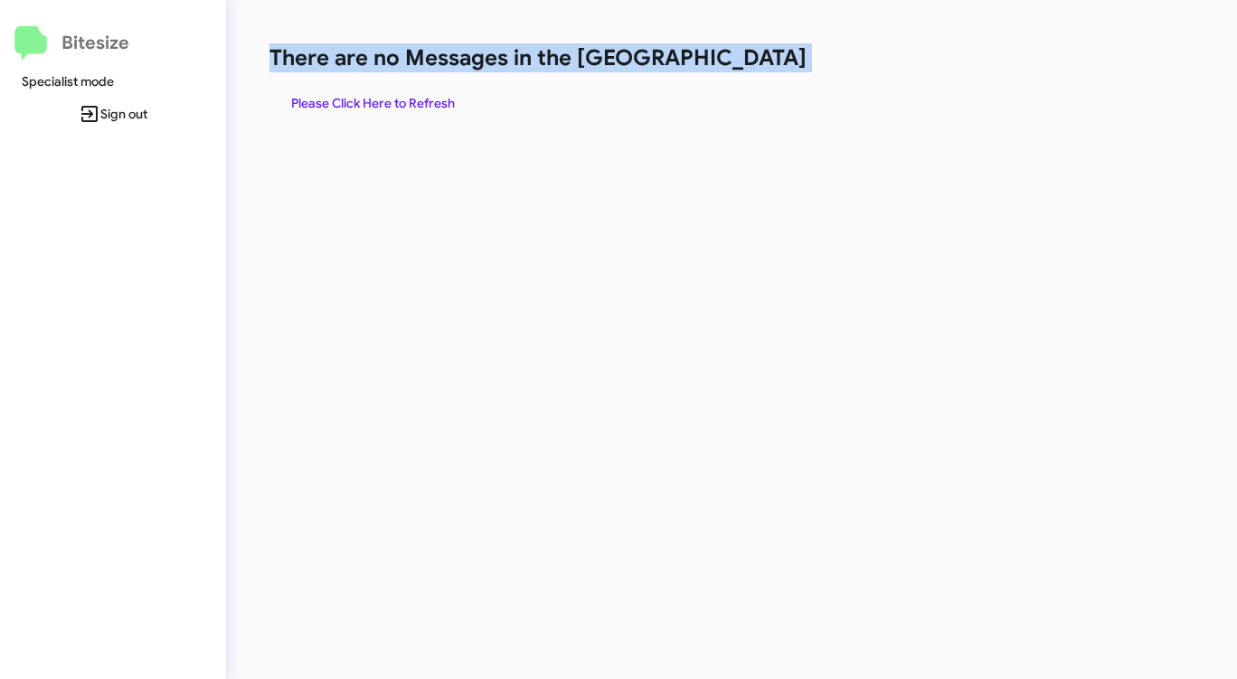
click at [736, 66] on h1 "There are no Messages in the [GEOGRAPHIC_DATA]" at bounding box center [647, 57] width 756 height 29
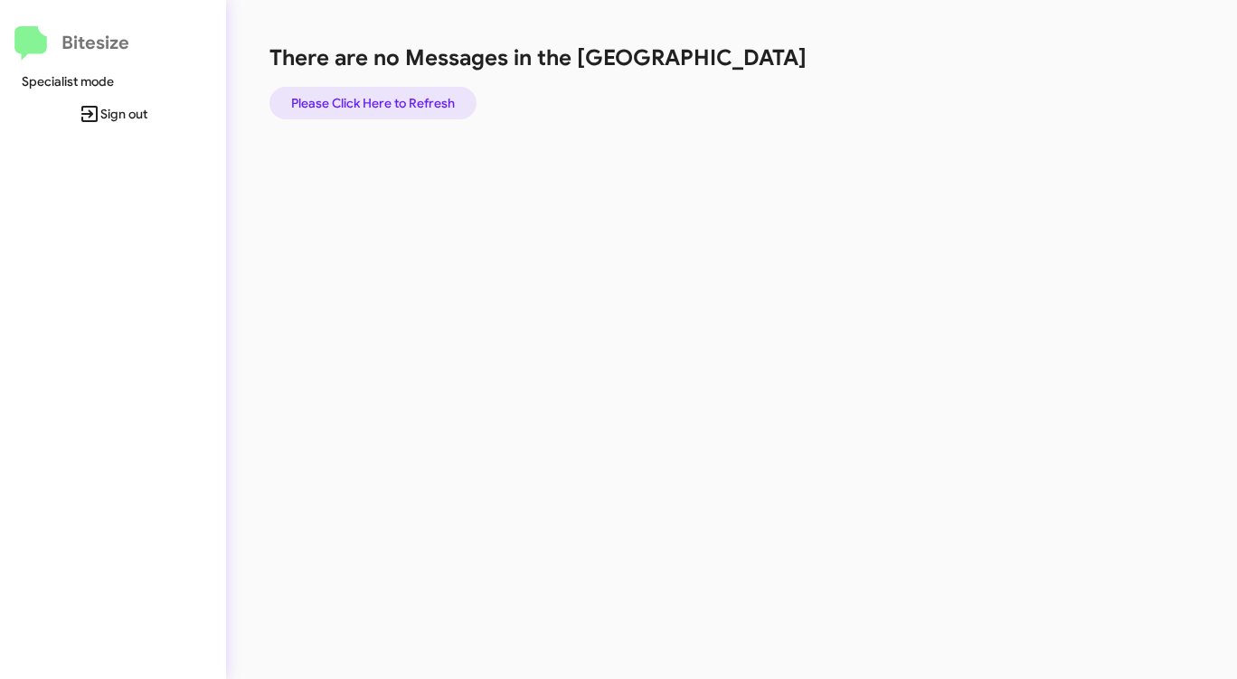
click at [386, 92] on span "Please Click Here to Refresh" at bounding box center [373, 103] width 164 height 33
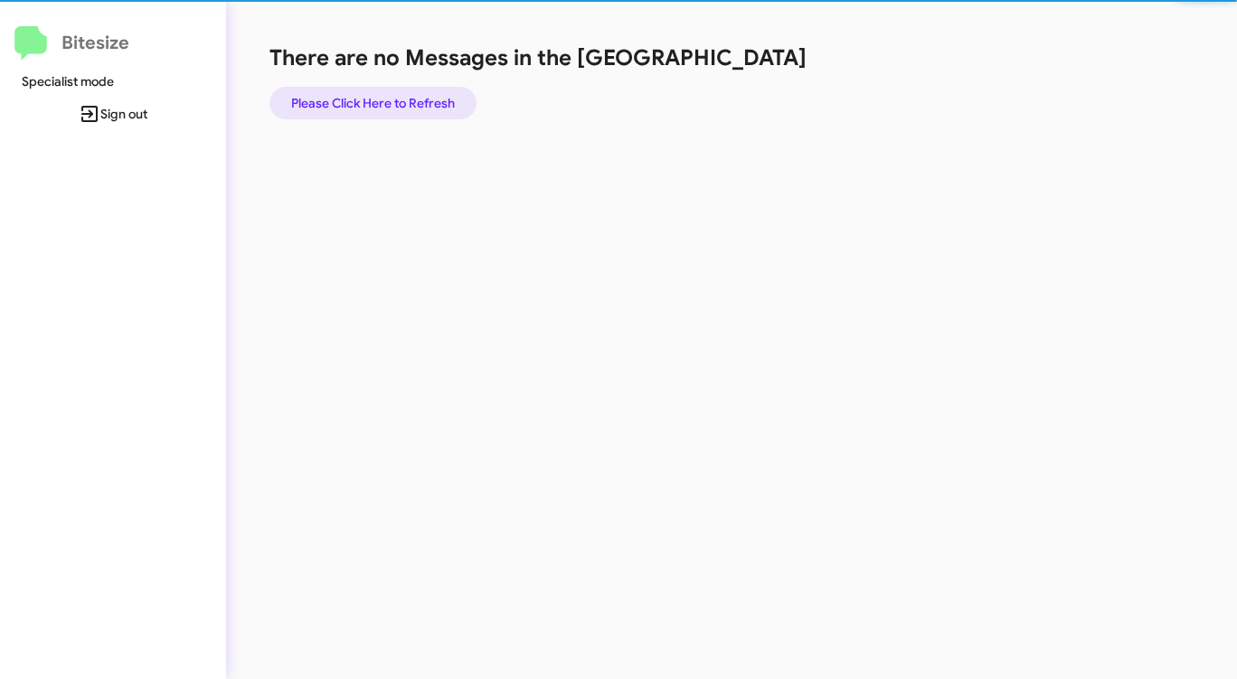
click at [386, 92] on span "Please Click Here to Refresh" at bounding box center [373, 103] width 164 height 33
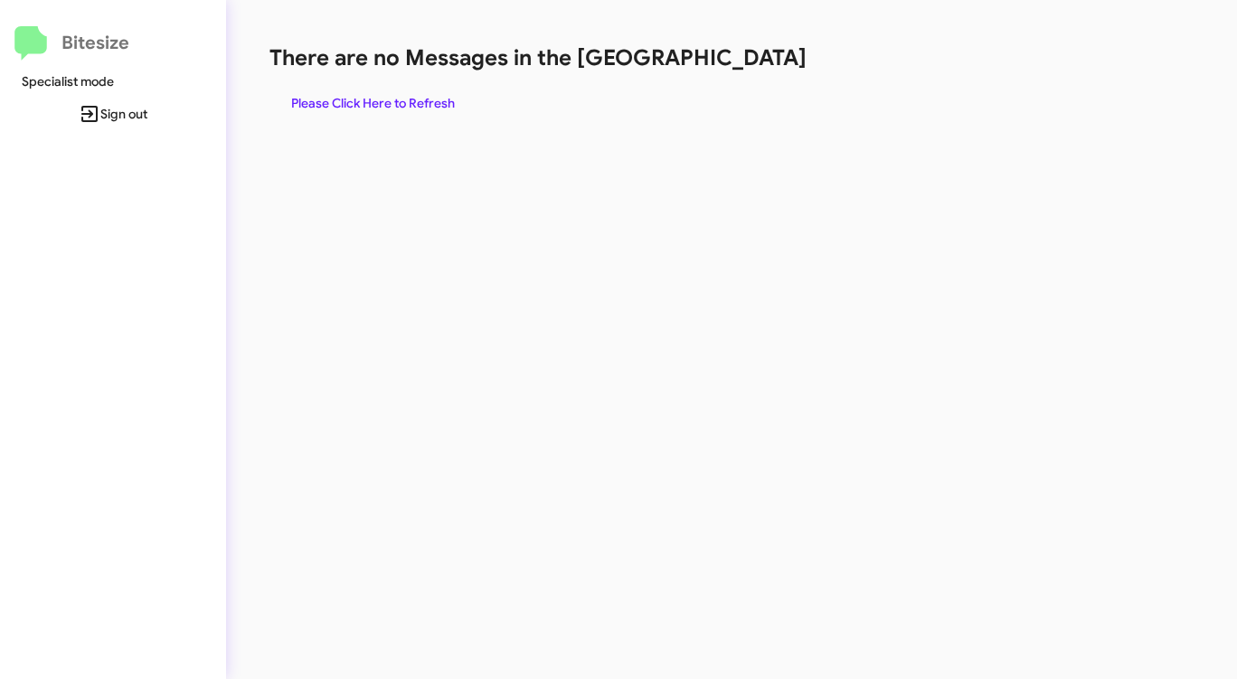
click at [453, 86] on div "There are no Messages in the Queue Please Click Here to Refresh" at bounding box center [647, 81] width 756 height 76
click at [618, 194] on div "There are no Messages in the Queue Please Click Here to Refresh" at bounding box center [647, 339] width 843 height 679
click at [385, 102] on span "Please Click Here to Refresh" at bounding box center [373, 103] width 164 height 33
click at [385, 103] on span "Please Click Here to Refresh" at bounding box center [373, 103] width 164 height 33
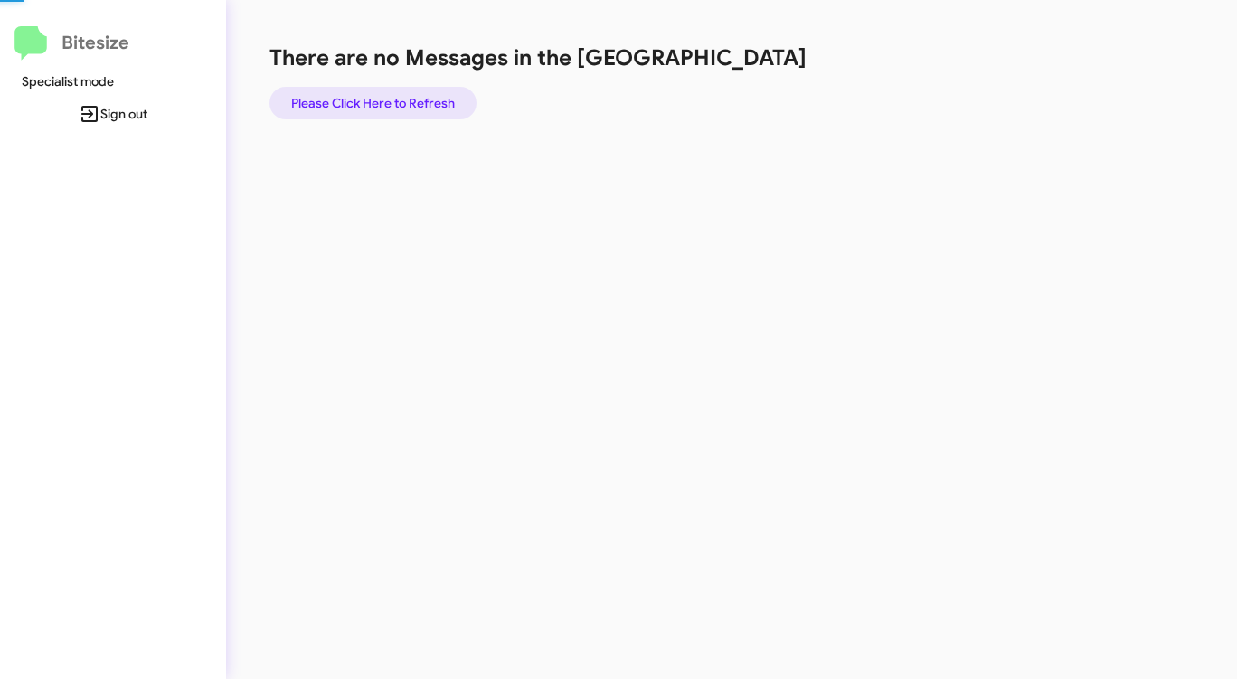
click at [385, 103] on span "Please Click Here to Refresh" at bounding box center [373, 103] width 164 height 33
click at [364, 94] on span "Please Click Here to Refresh" at bounding box center [373, 103] width 164 height 33
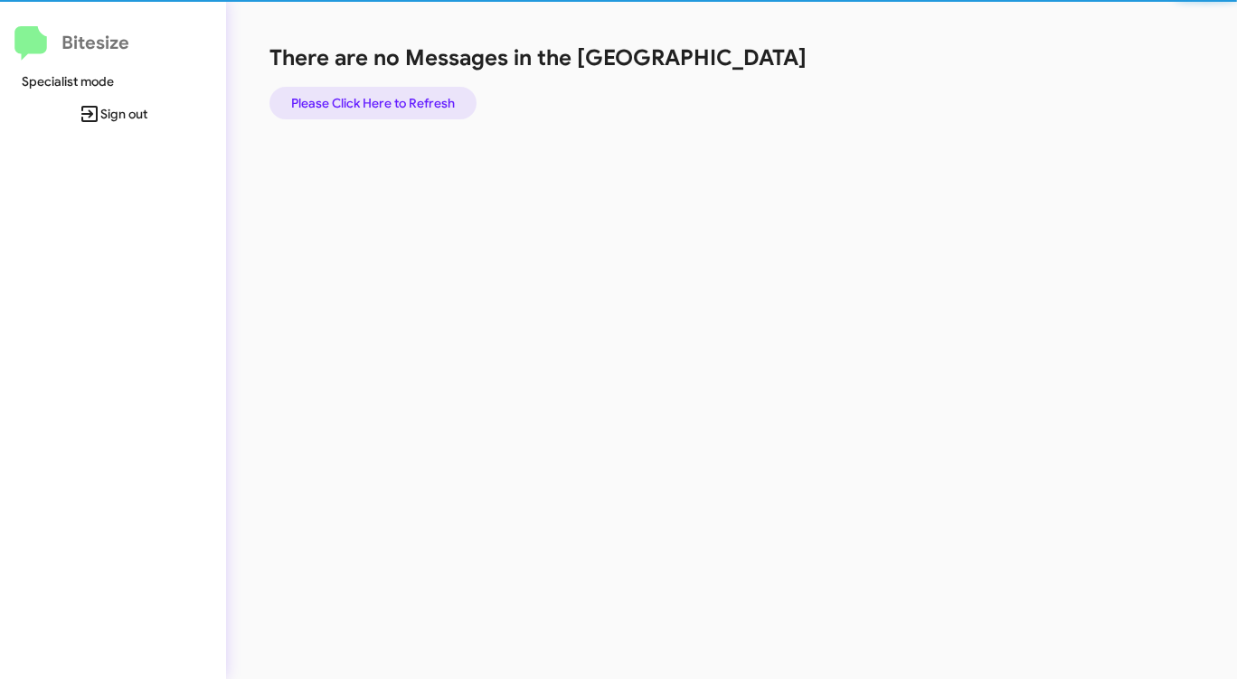
click at [364, 94] on span "Please Click Here to Refresh" at bounding box center [373, 103] width 164 height 33
